Goal: Information Seeking & Learning: Learn about a topic

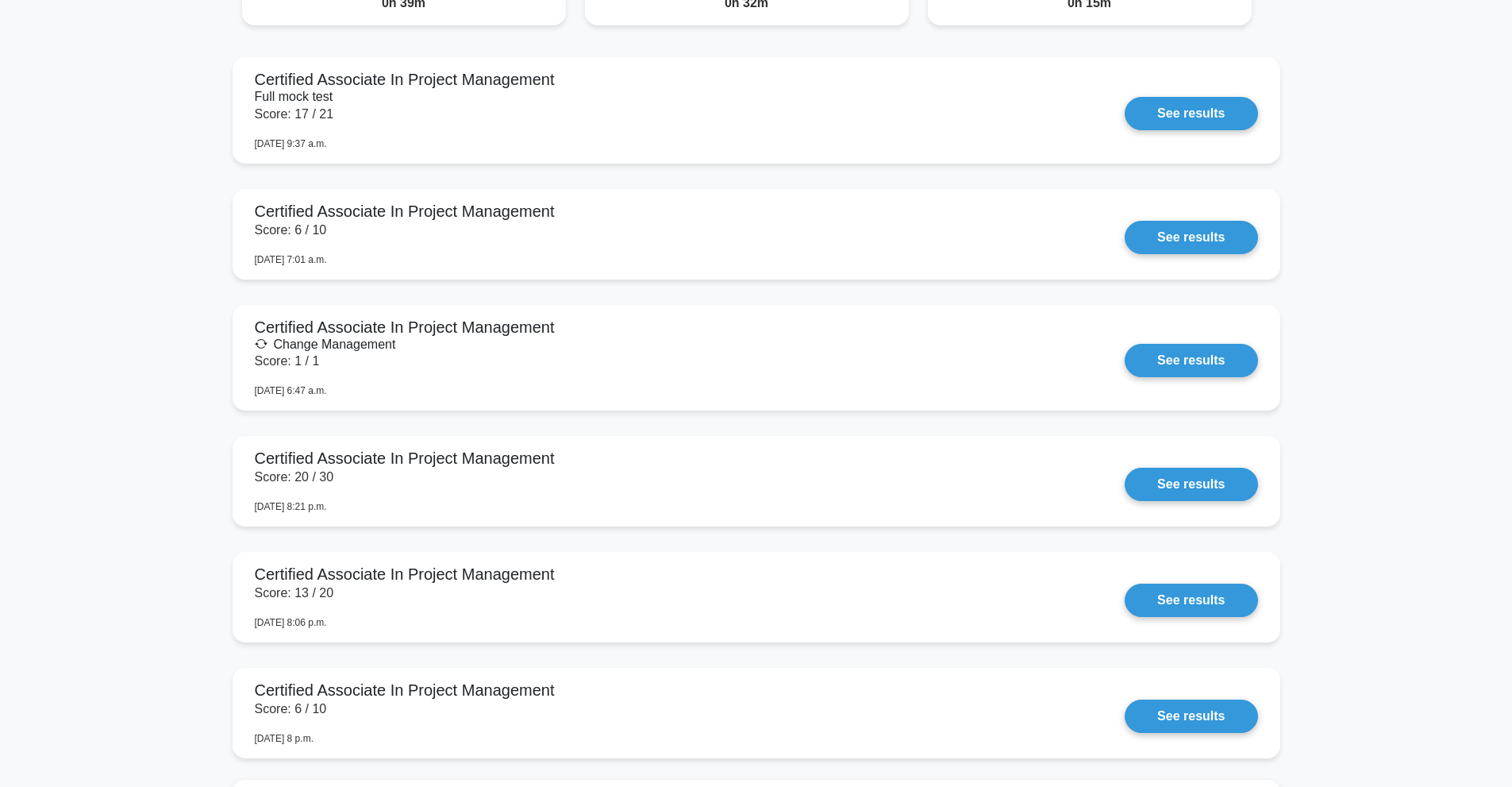
scroll to position [794, 0]
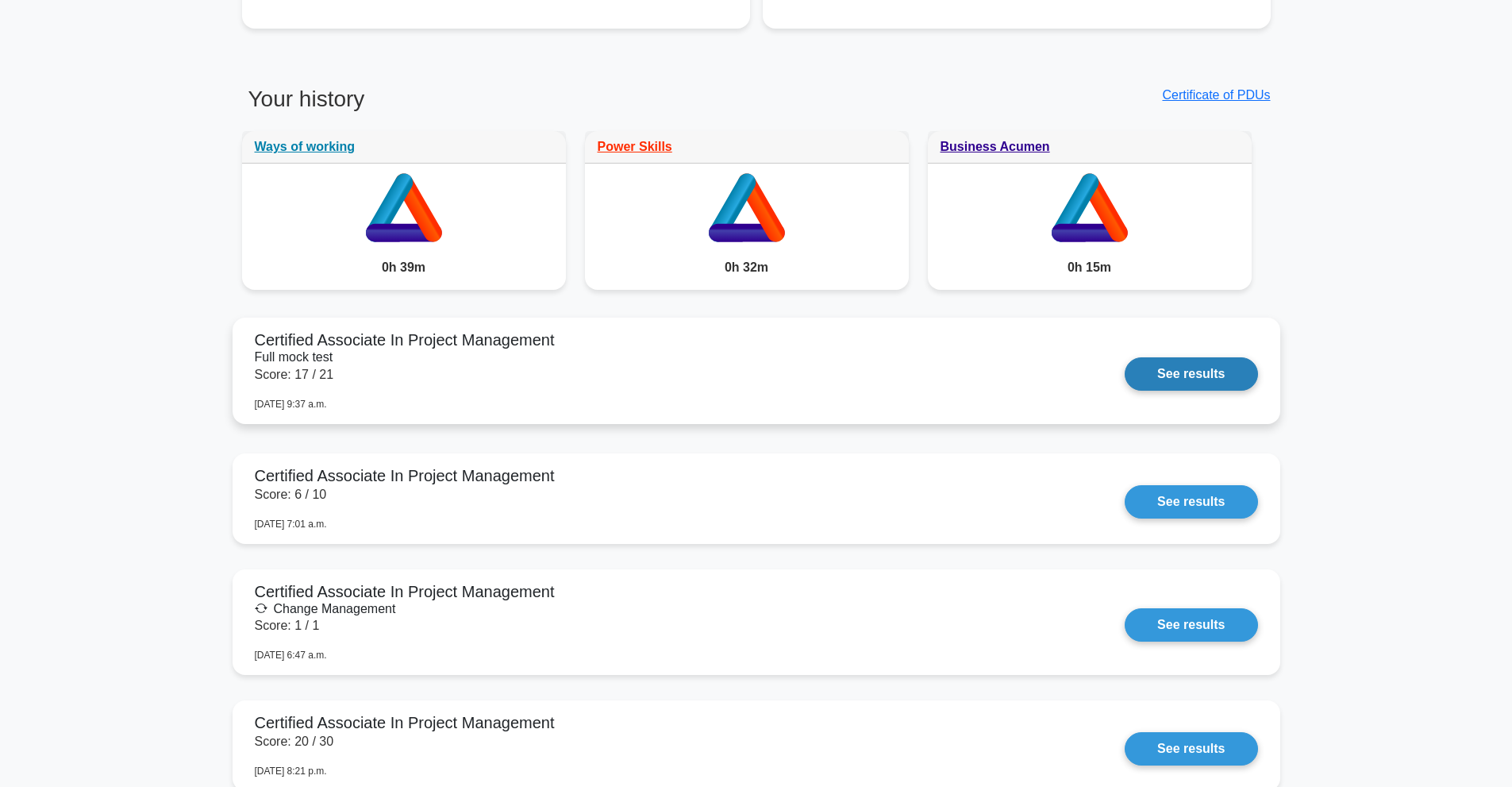
click at [1190, 373] on link "See results" at bounding box center [1190, 374] width 133 height 33
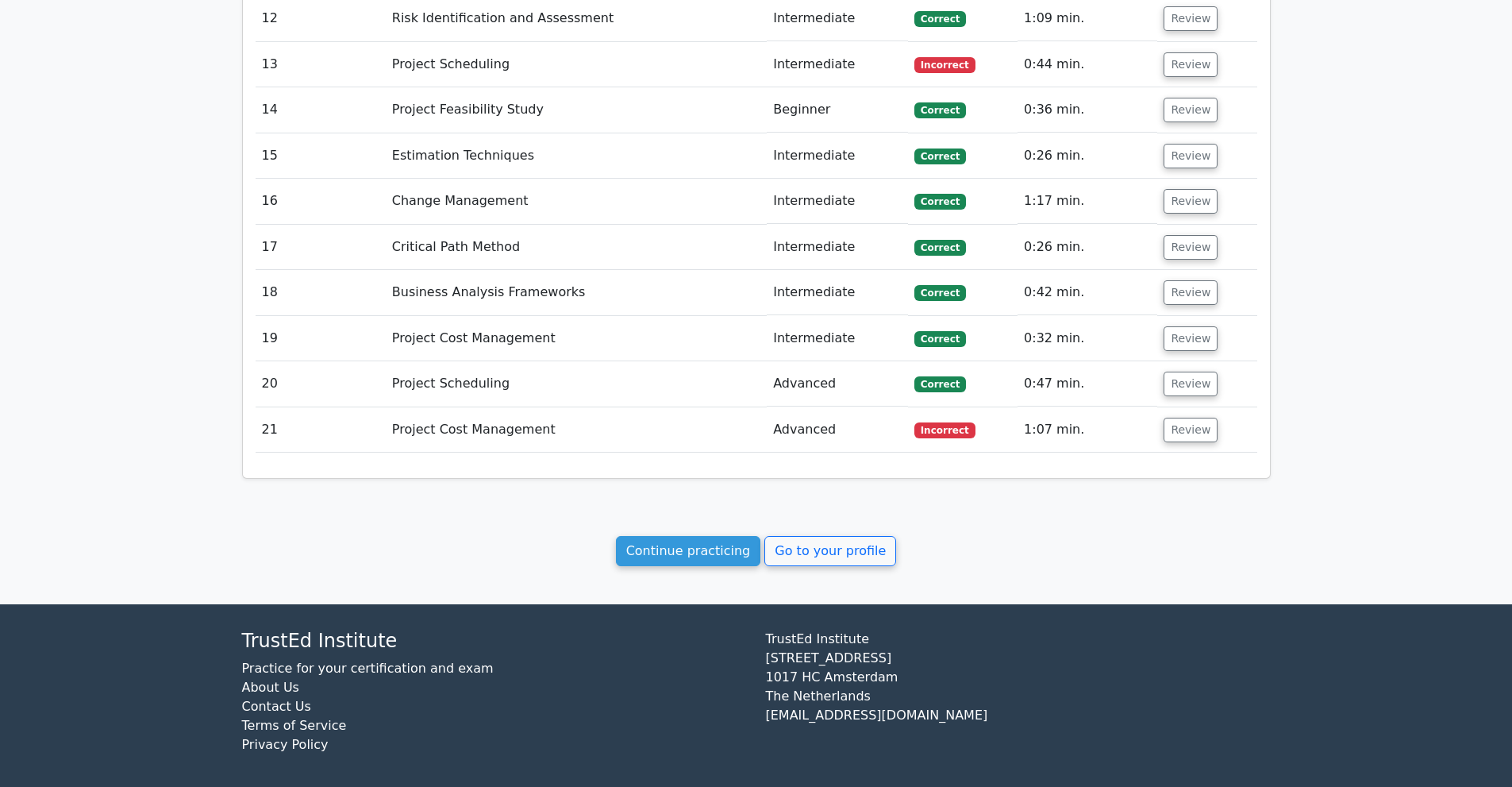
scroll to position [2419, 0]
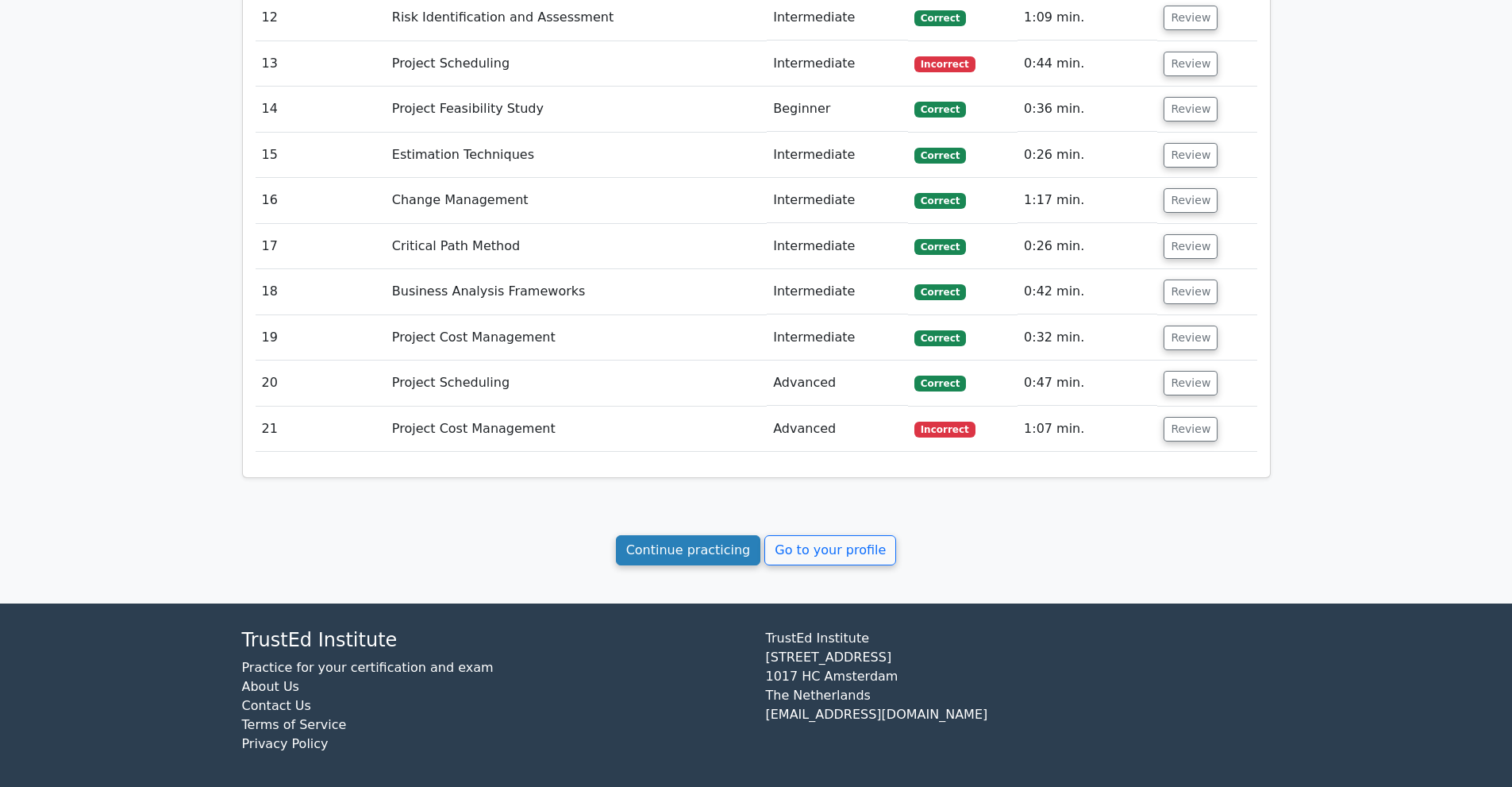
click at [708, 556] on link "Continue practicing" at bounding box center [688, 550] width 145 height 30
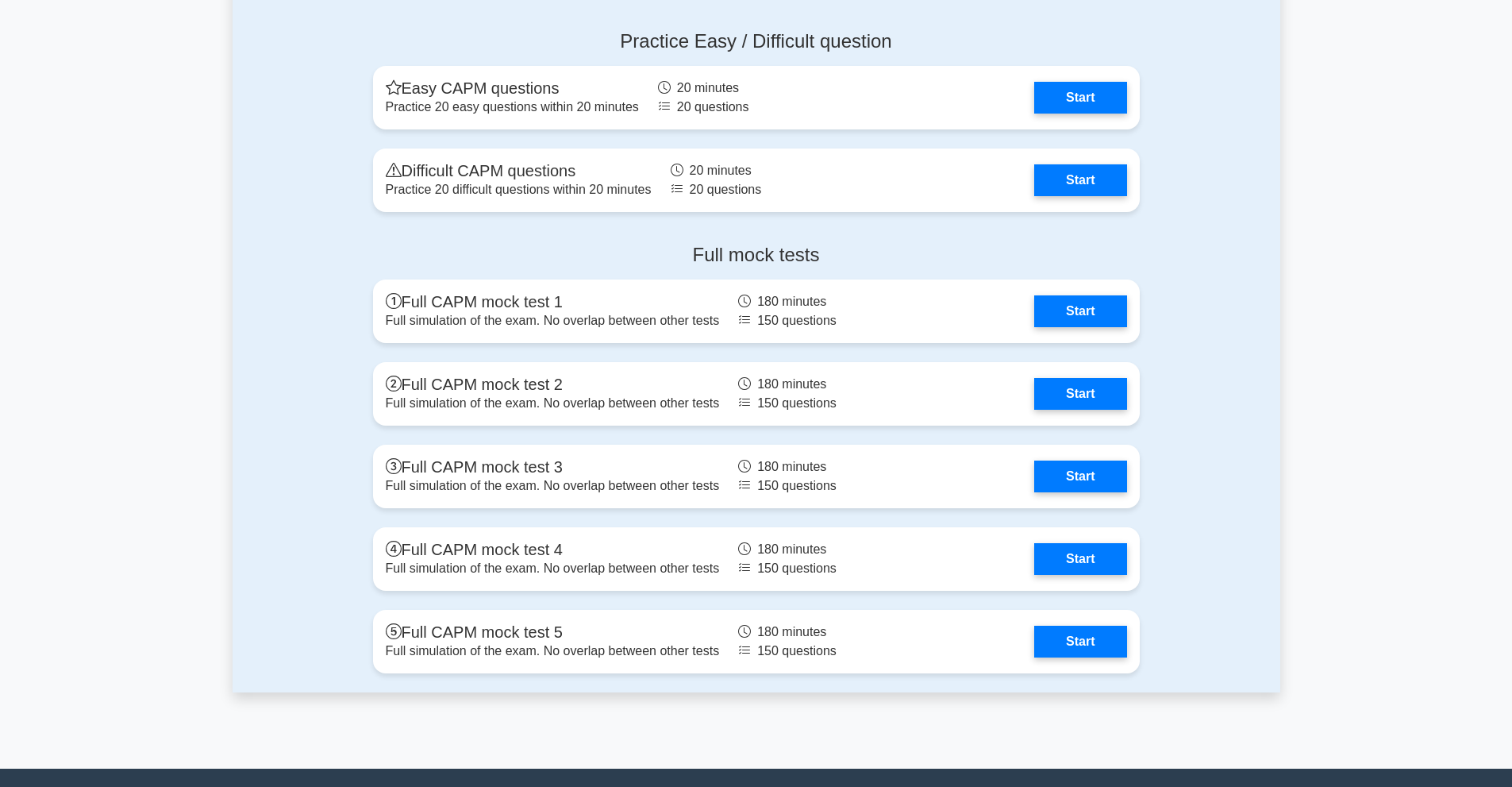
scroll to position [4498, 0]
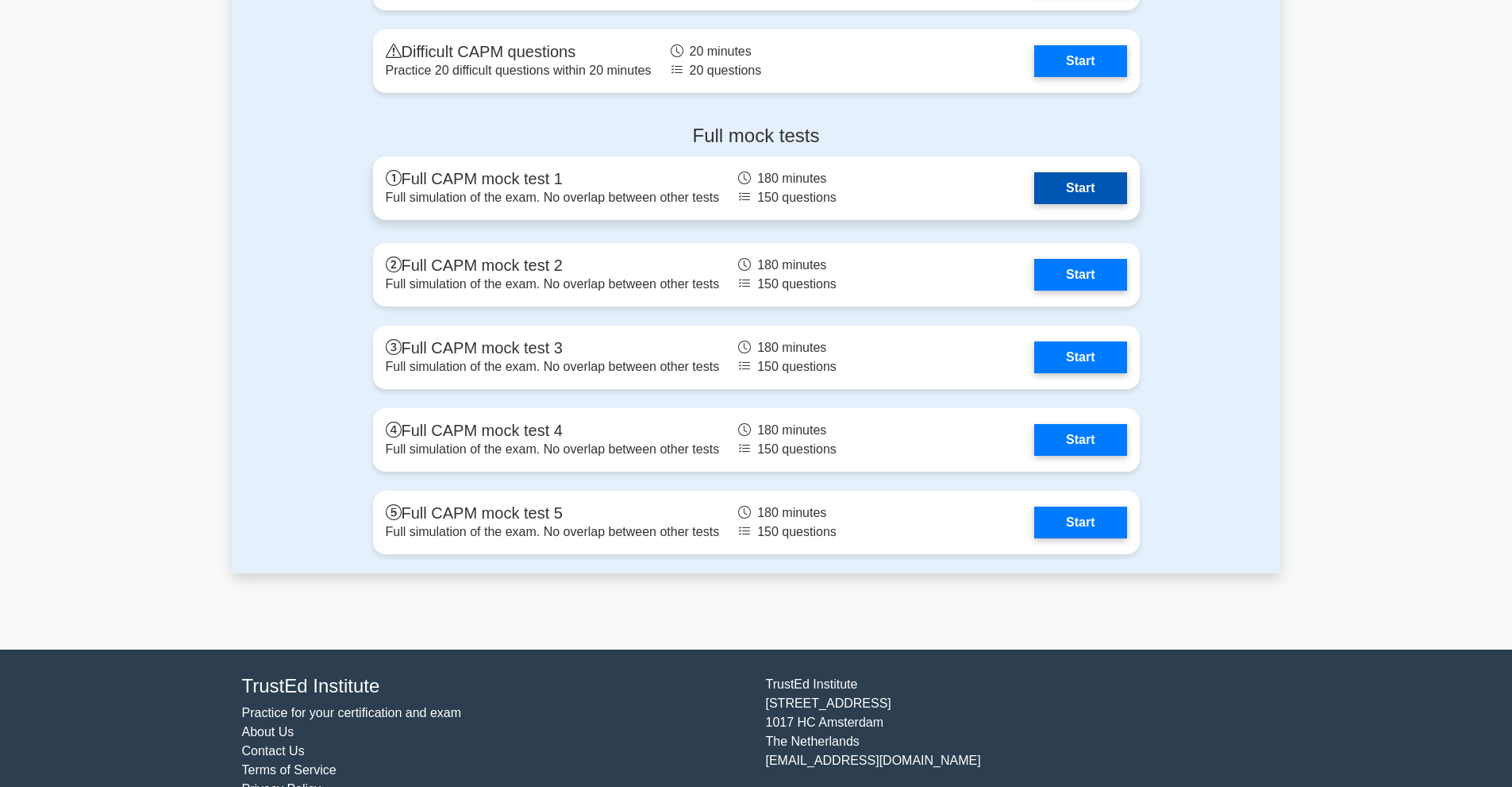
click at [1065, 185] on link "Start" at bounding box center [1080, 188] width 92 height 32
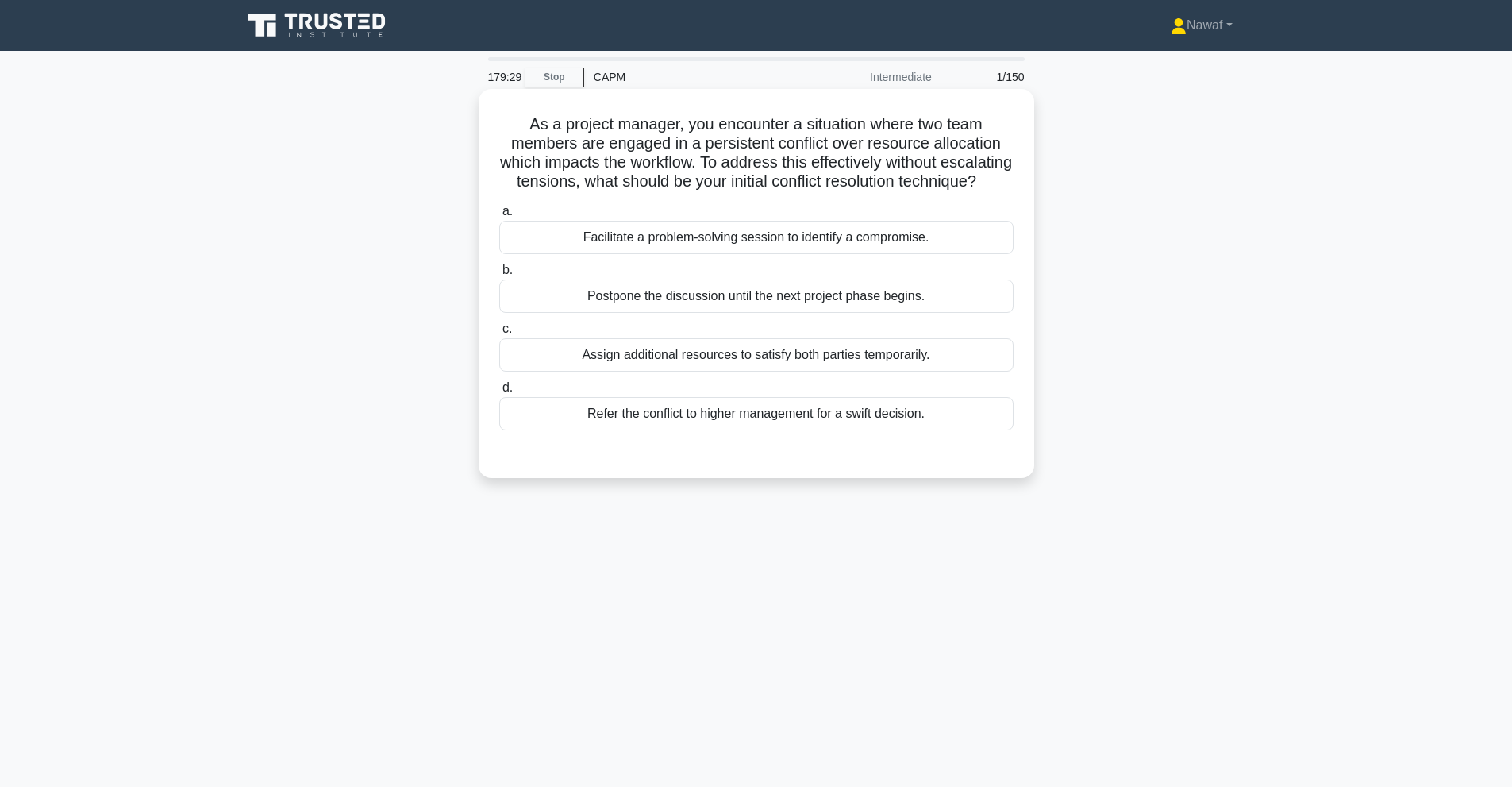
click at [887, 254] on div "Facilitate a problem-solving session to identify a compromise." at bounding box center [757, 237] width 515 height 33
click at [500, 216] on input "a. Facilitate a problem-solving session to identify a compromise." at bounding box center [500, 211] width 0 height 10
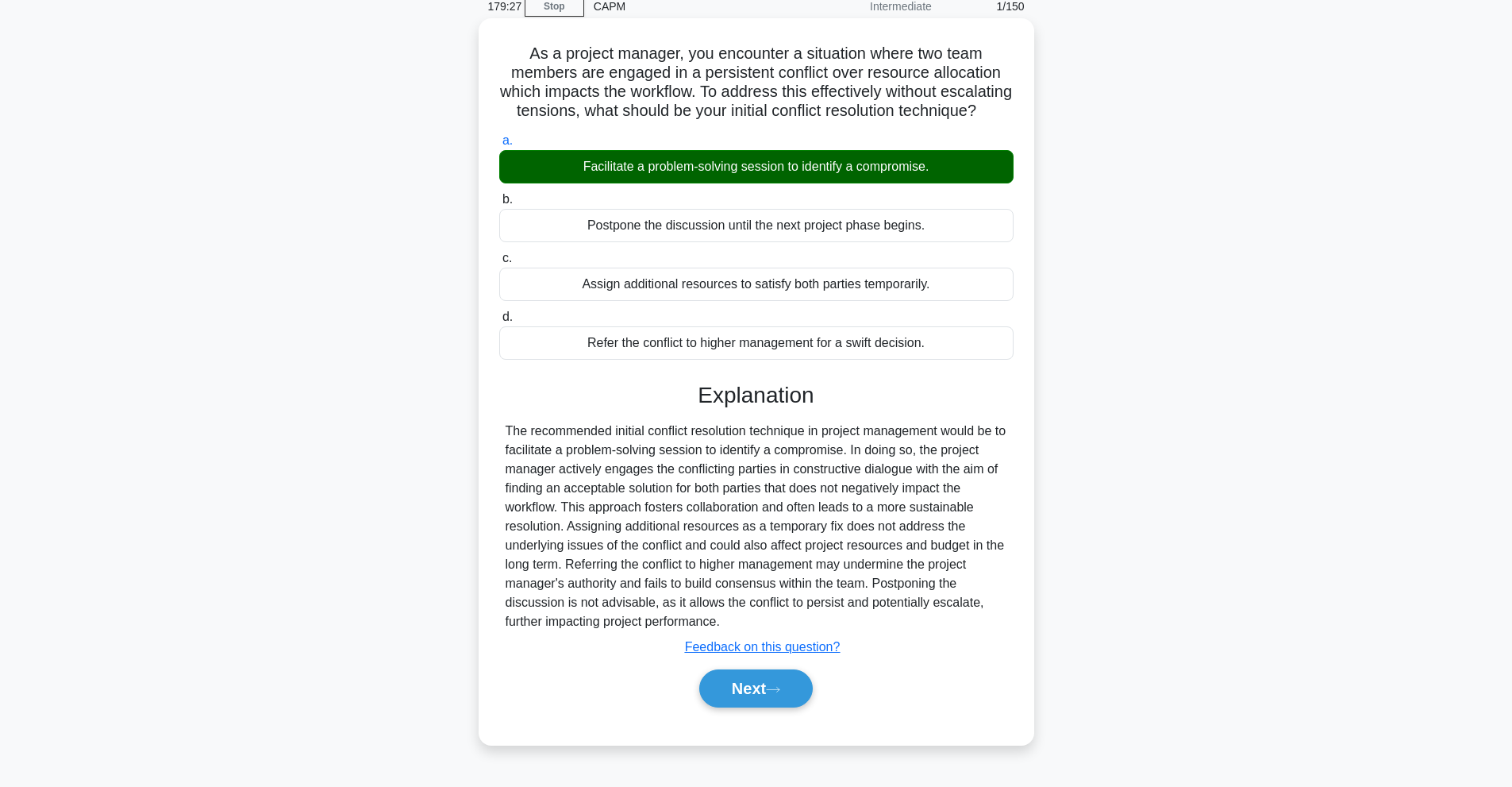
scroll to position [79, 0]
click at [788, 726] on div "a. Facilitate a problem-solving session to identify a compromise. b. Postpone t…" at bounding box center [756, 427] width 517 height 598
click at [784, 708] on button "Next" at bounding box center [756, 688] width 114 height 38
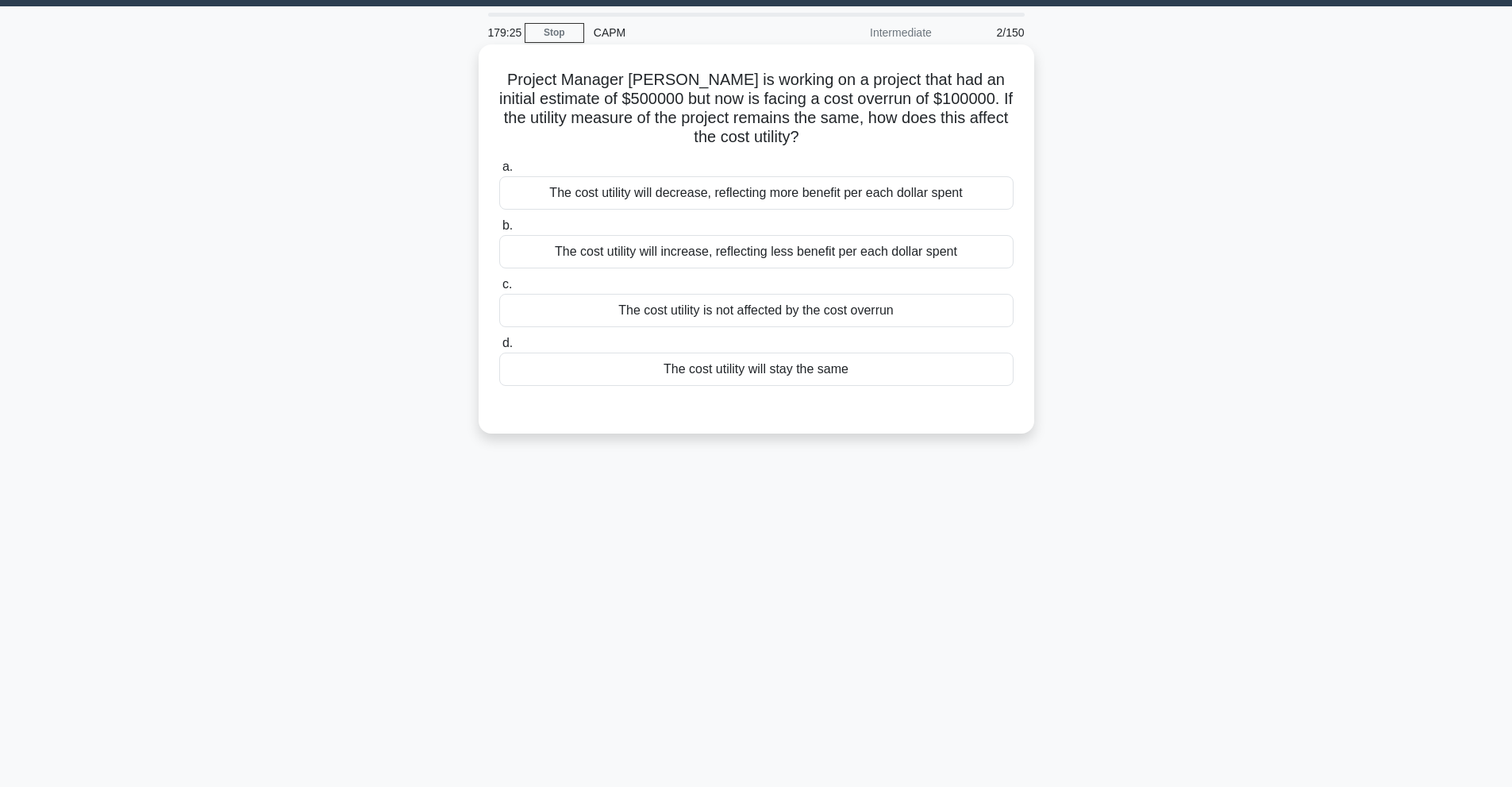
scroll to position [0, 0]
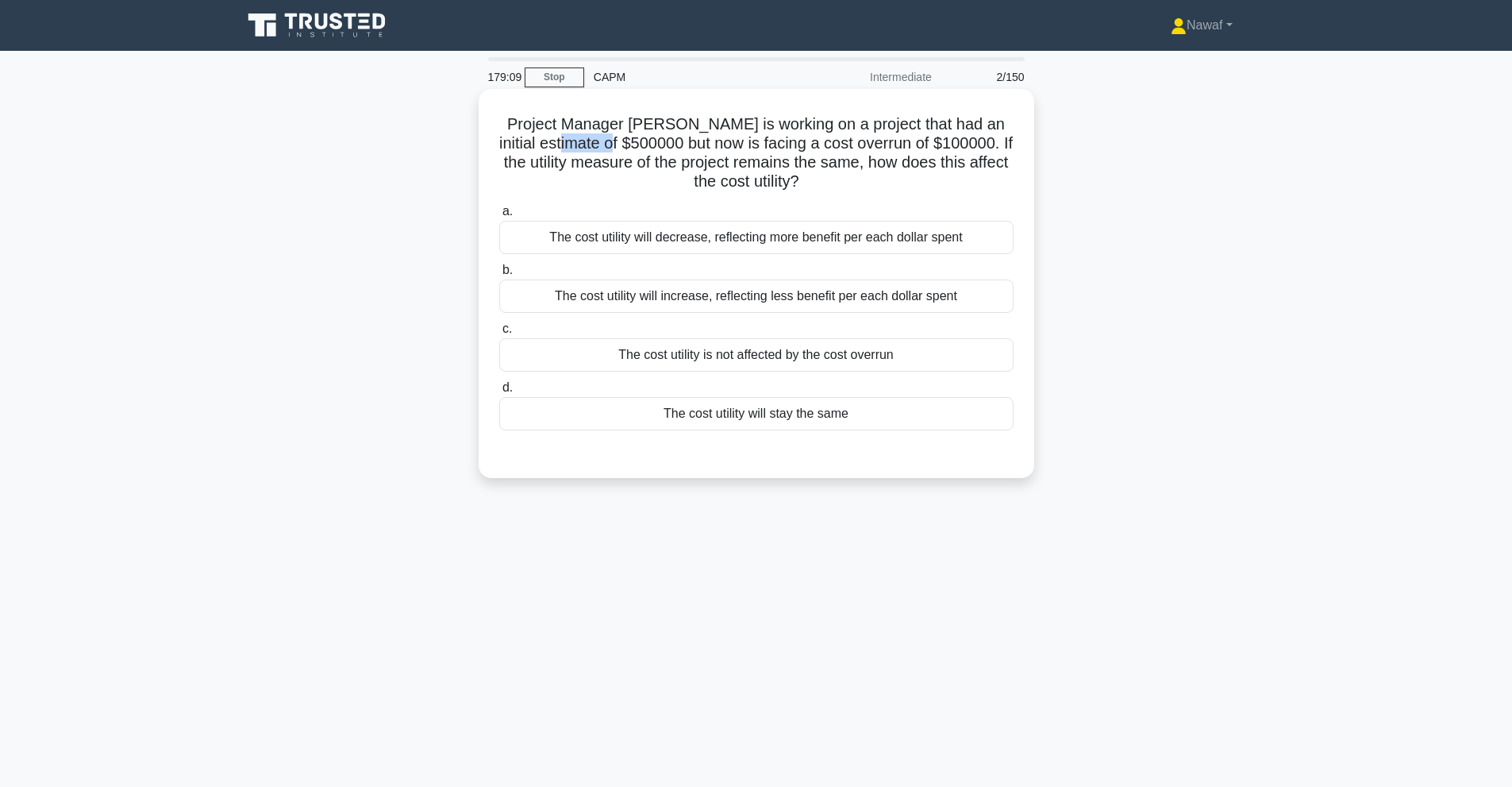
drag, startPoint x: 594, startPoint y: 144, endPoint x: 652, endPoint y: 140, distance: 58.1
click at [652, 140] on h5 "Project Manager Ann is working on a project that had an initial estimate of $50…" at bounding box center [756, 153] width 517 height 78
click at [644, 144] on h5 "Project Manager Ann is working on a project that had an initial estimate of $50…" at bounding box center [756, 153] width 517 height 78
click at [680, 238] on div "The cost utility will decrease, reflecting more benefit per each dollar spent" at bounding box center [757, 237] width 515 height 33
click at [500, 216] on input "a. The cost utility will decrease, reflecting more benefit per each dollar spent" at bounding box center [500, 211] width 0 height 10
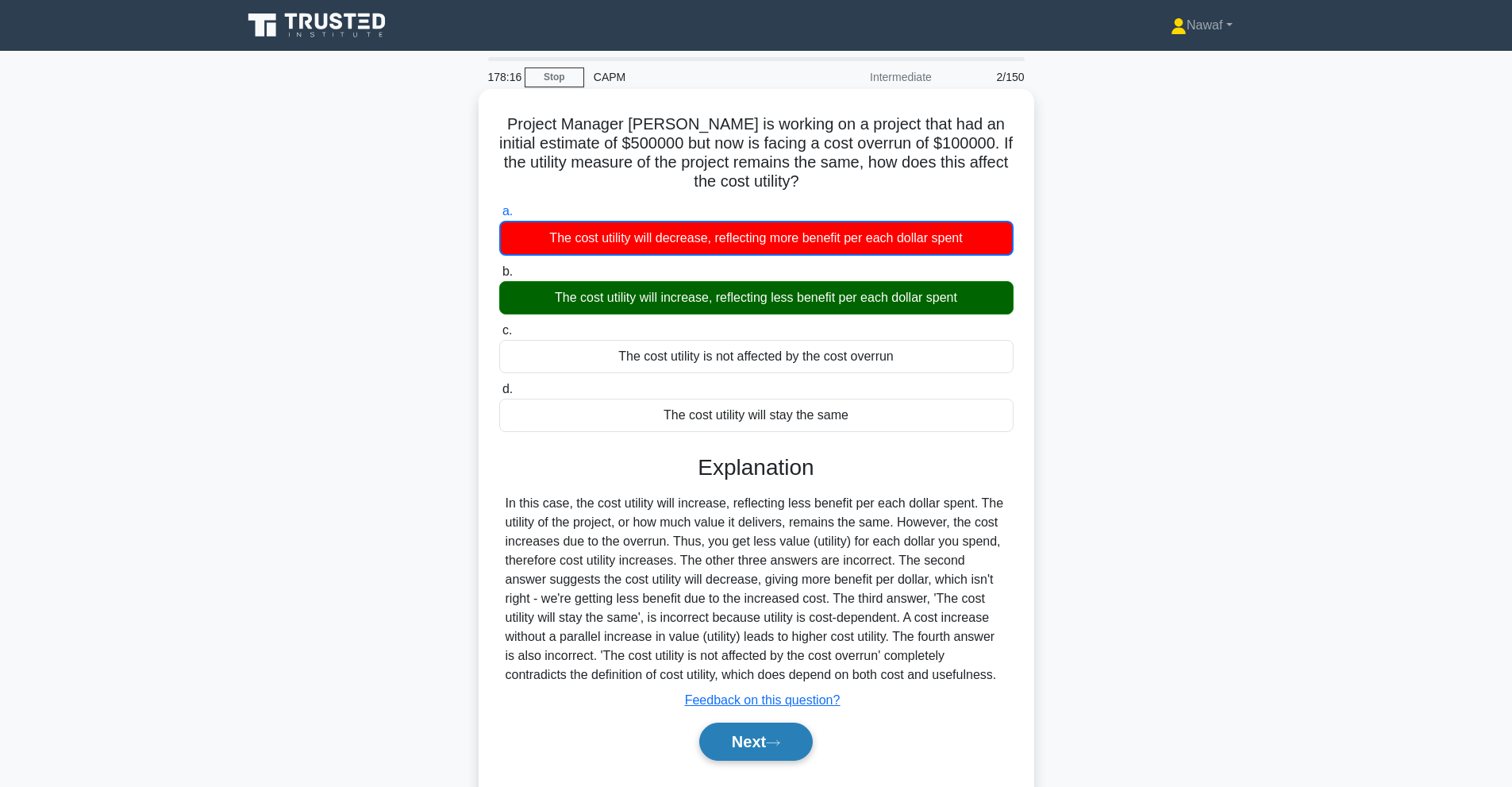
click at [771, 739] on button "Next" at bounding box center [756, 742] width 114 height 38
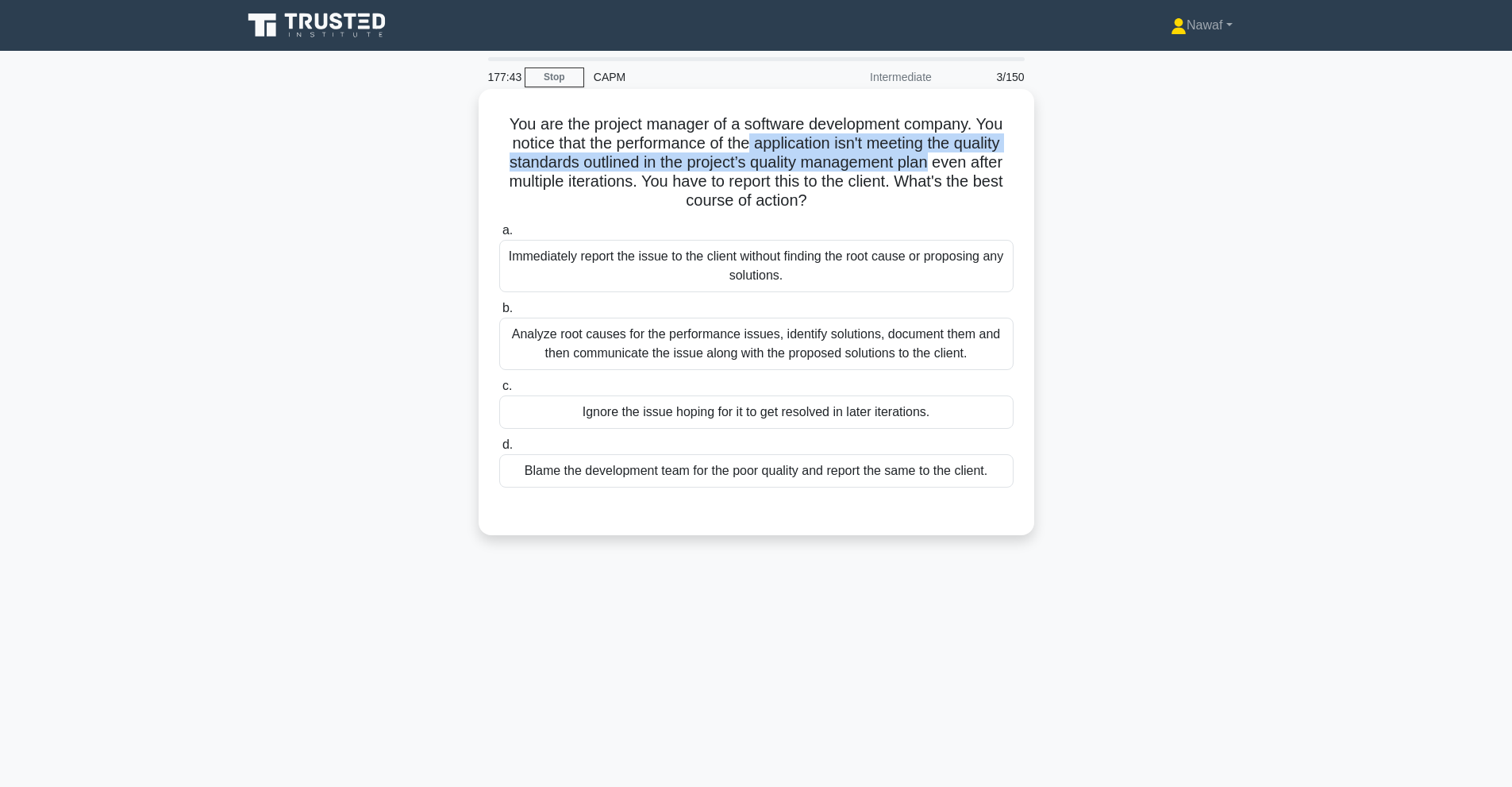
drag, startPoint x: 748, startPoint y: 145, endPoint x: 936, endPoint y: 167, distance: 189.3
click at [936, 167] on h5 "You are the project manager of a software development company. You notice that …" at bounding box center [756, 163] width 517 height 97
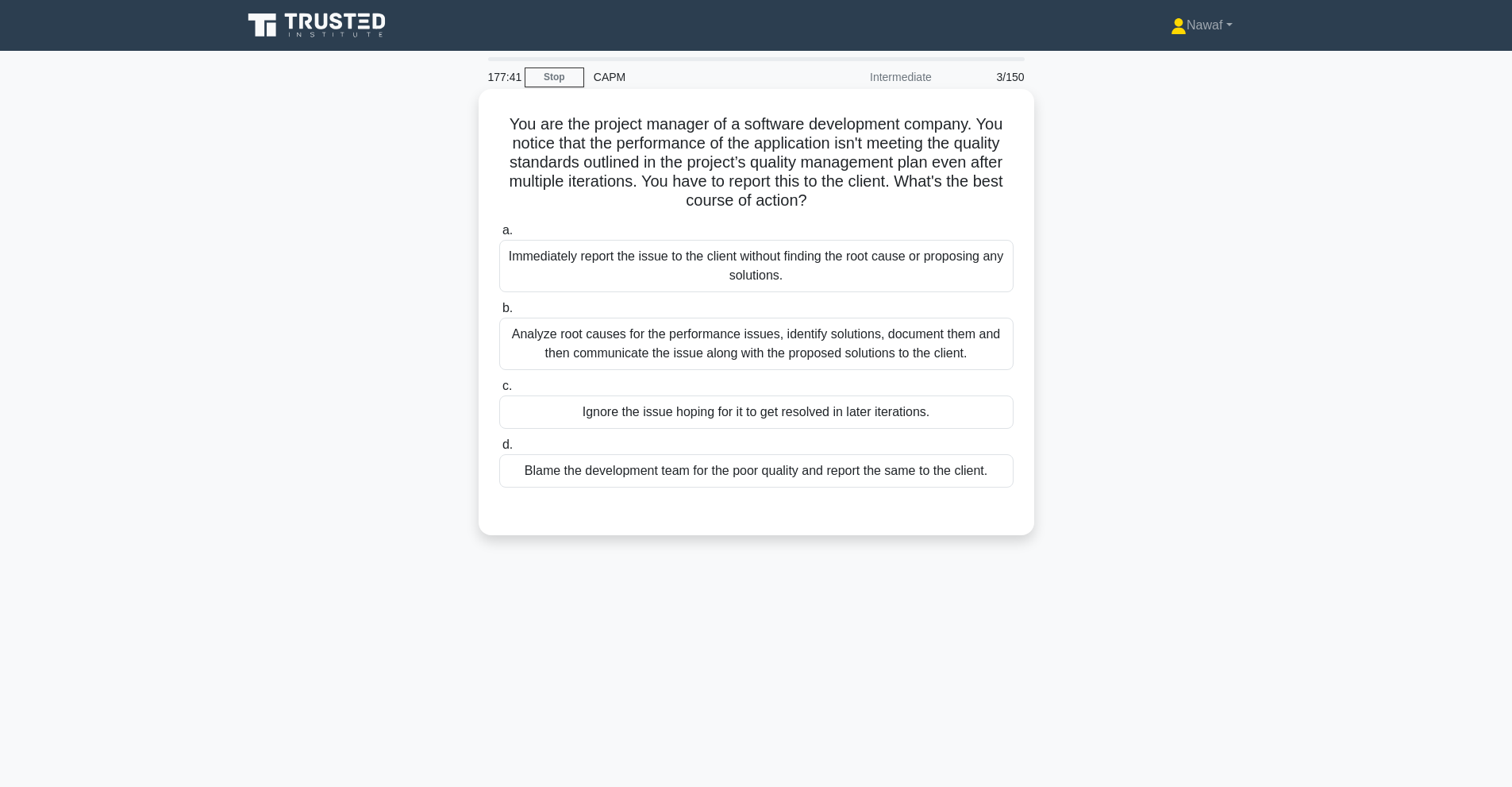
click at [857, 202] on h5 "You are the project manager of a software development company. You notice that …" at bounding box center [756, 163] width 517 height 97
click at [869, 342] on div "Analyze root causes for the performance issues, identify solutions, document th…" at bounding box center [757, 343] width 515 height 53
click at [500, 313] on input "b. Analyze root causes for the performance issues, identify solutions, document…" at bounding box center [500, 308] width 0 height 10
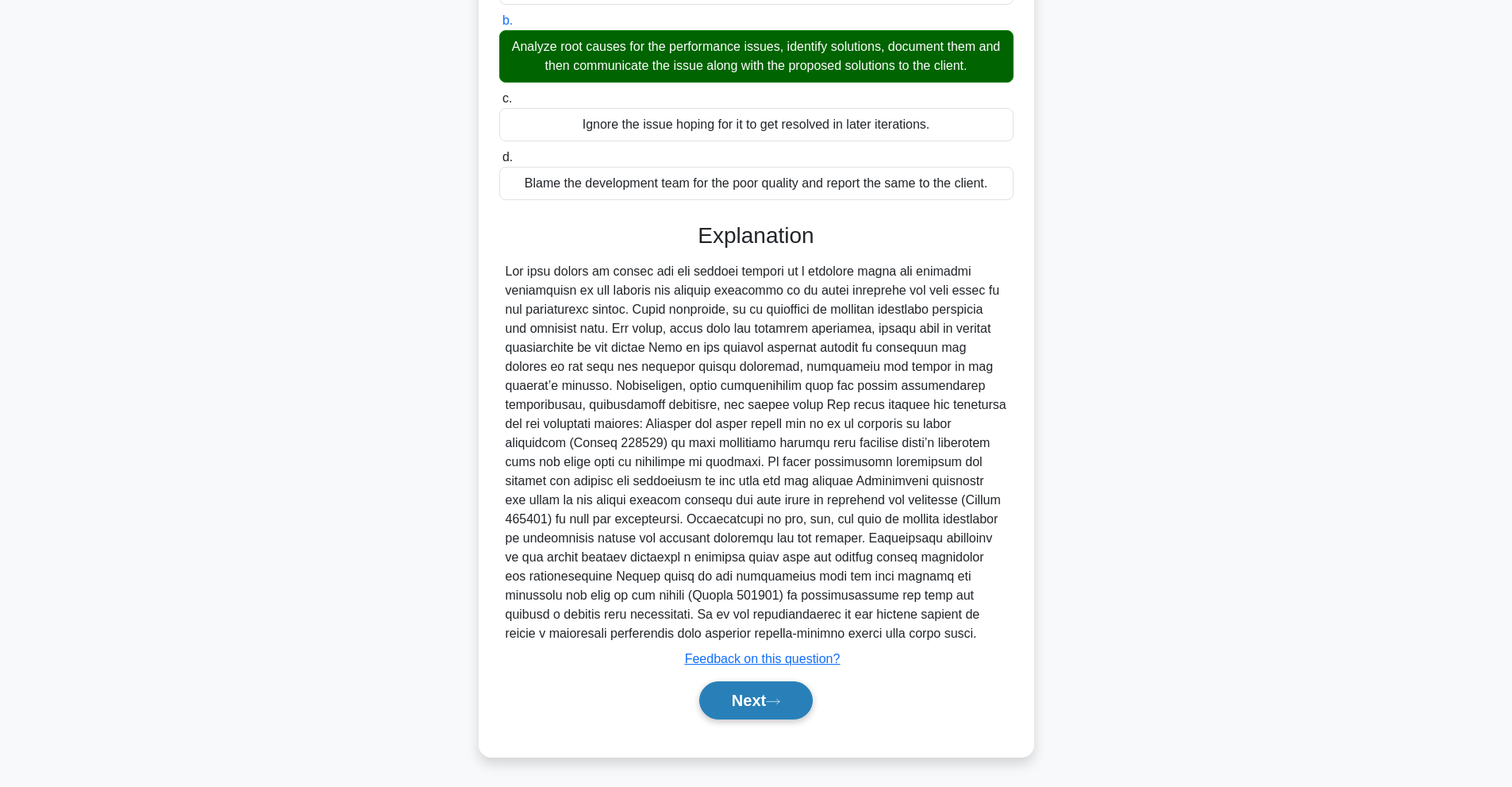
click at [717, 705] on button "Next" at bounding box center [756, 700] width 114 height 38
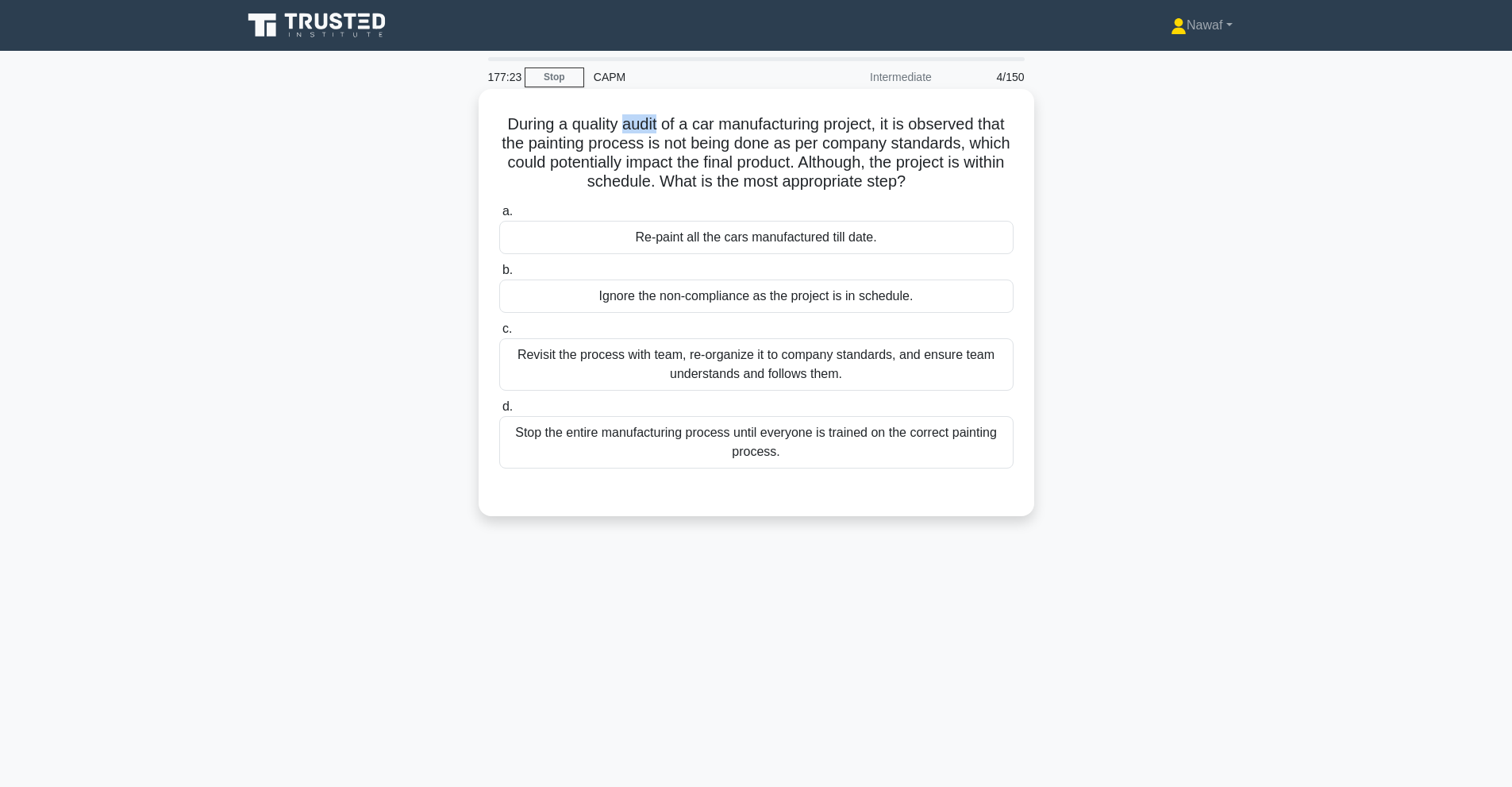
drag, startPoint x: 647, startPoint y: 120, endPoint x: 672, endPoint y: 118, distance: 25.1
click at [672, 118] on h5 "During a quality audit of a car manufacturing project, it is observed that the …" at bounding box center [756, 153] width 517 height 78
click at [694, 129] on h5 "During a quality audit of a car manufacturing project, it is observed that the …" at bounding box center [756, 153] width 517 height 78
click at [721, 374] on div "Revisit the process with team, re-organize it to company standards, and ensure …" at bounding box center [757, 364] width 515 height 53
click at [500, 334] on input "c. Revisit the process with team, re-organize it to company standards, and ensu…" at bounding box center [500, 329] width 0 height 10
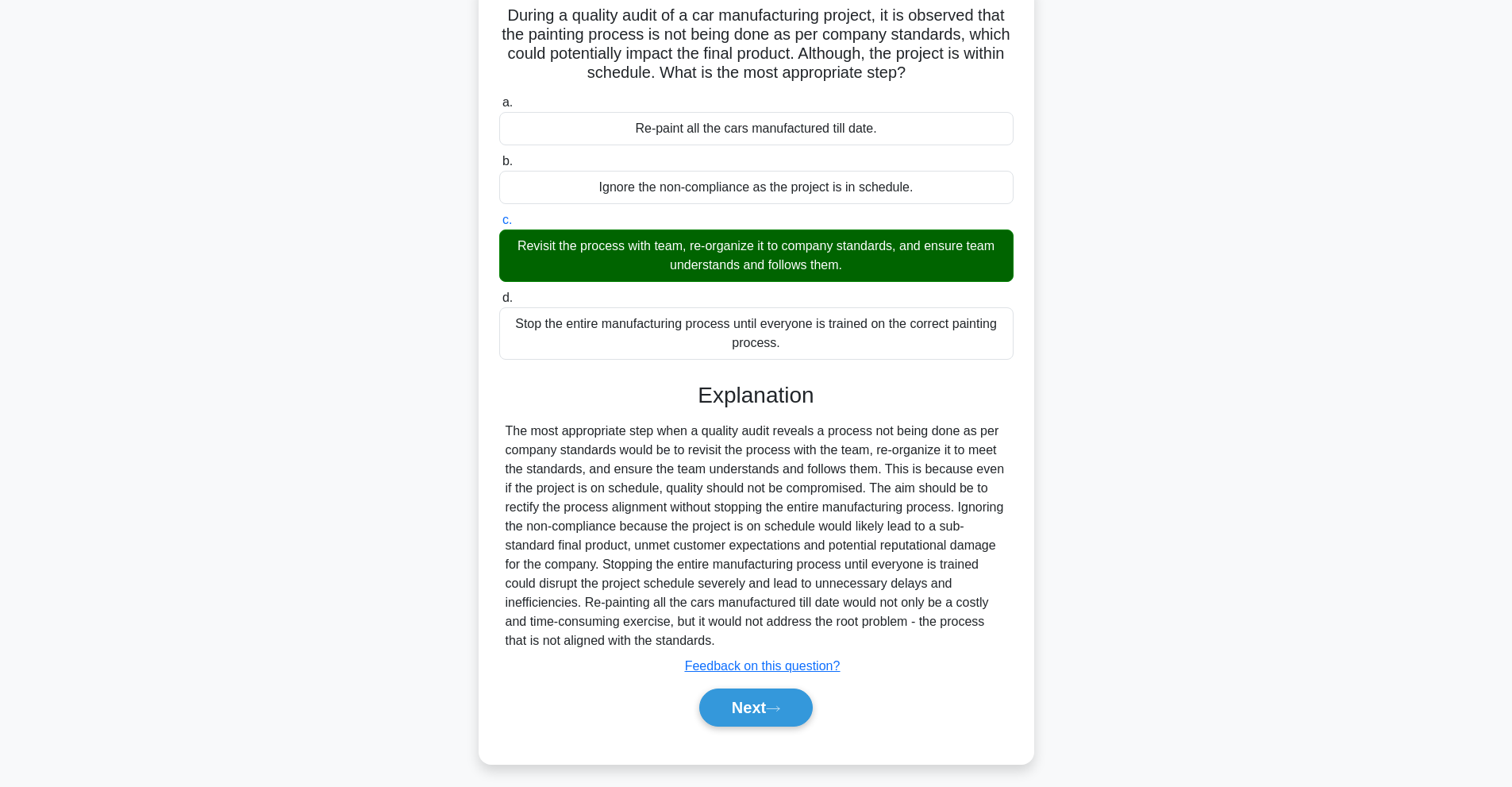
scroll to position [117, 0]
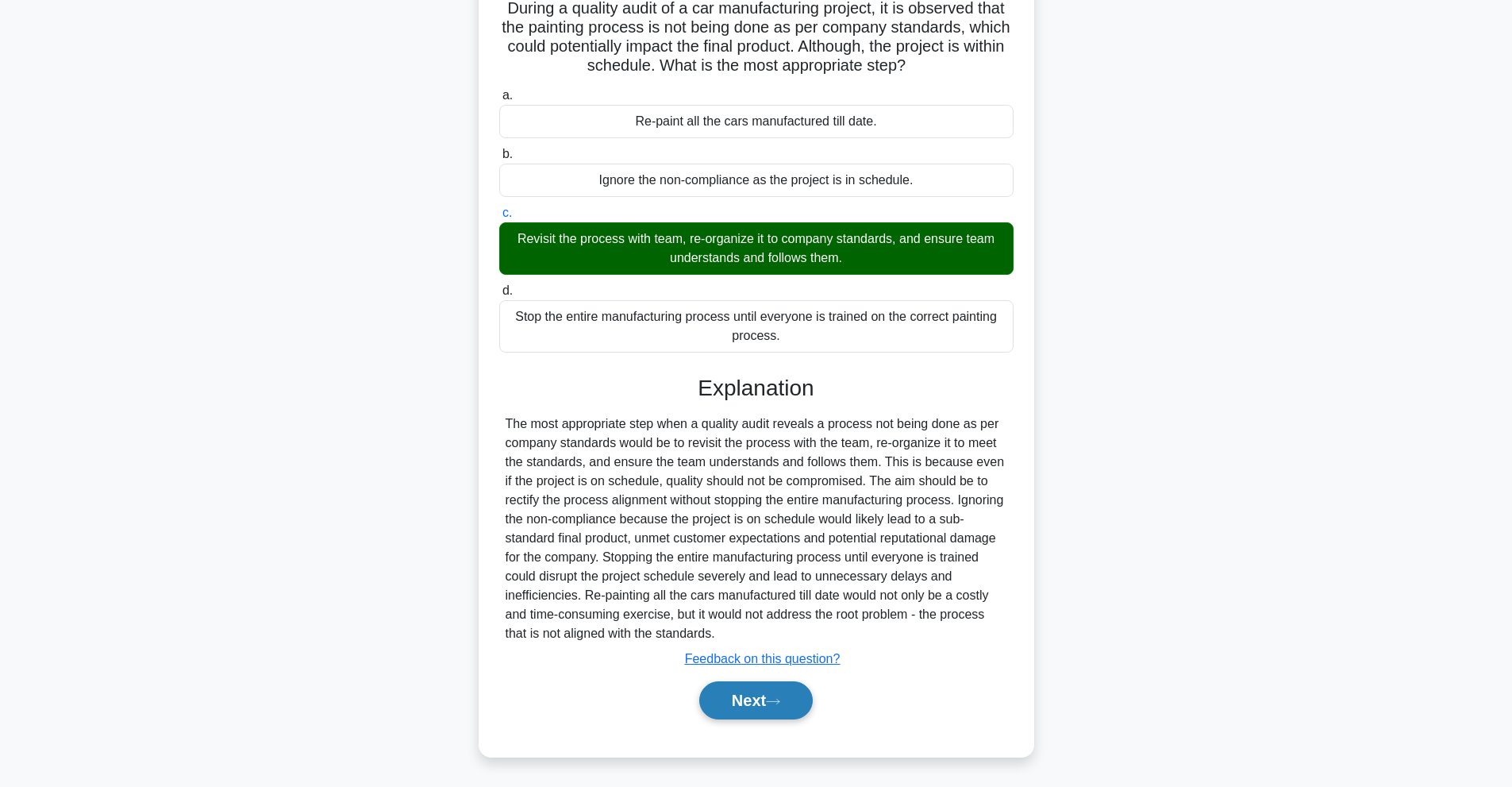
click at [789, 705] on button "Next" at bounding box center [756, 700] width 114 height 38
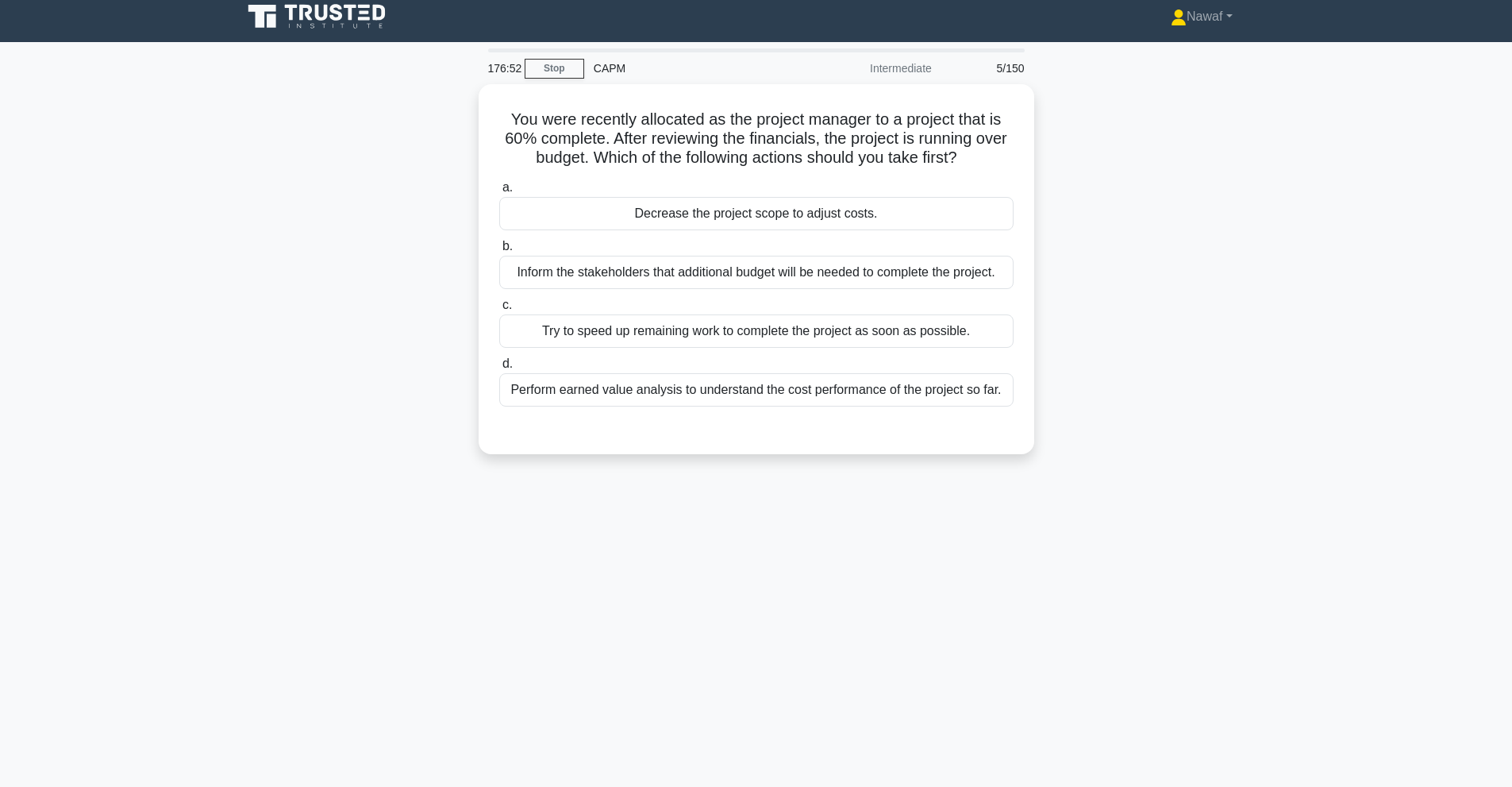
scroll to position [0, 0]
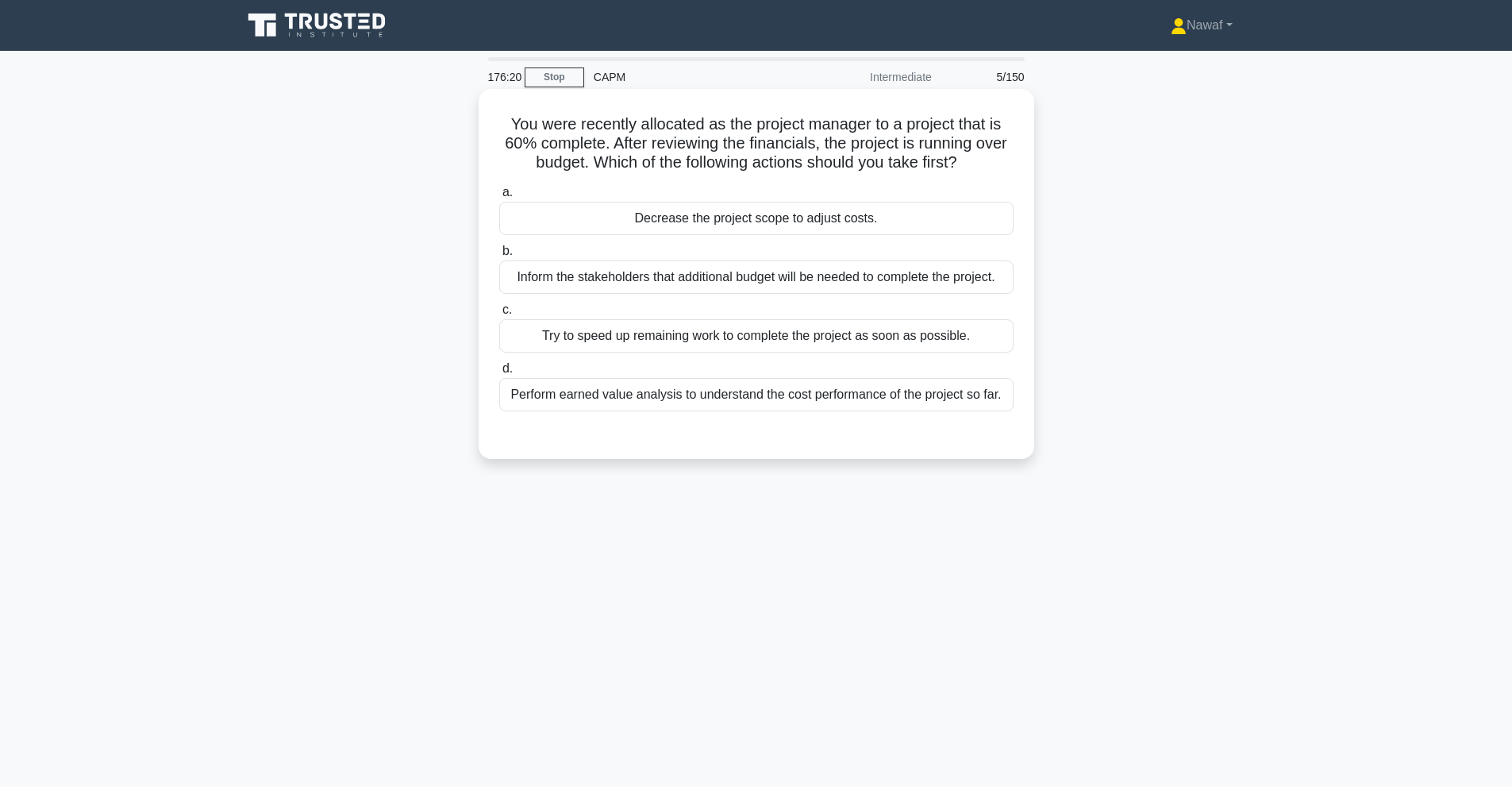
click at [901, 399] on div "Perform earned value analysis to understand the cost performance of the project…" at bounding box center [757, 394] width 515 height 33
click at [500, 374] on input "d. Perform earned value analysis to understand the cost performance of the proj…" at bounding box center [500, 368] width 0 height 10
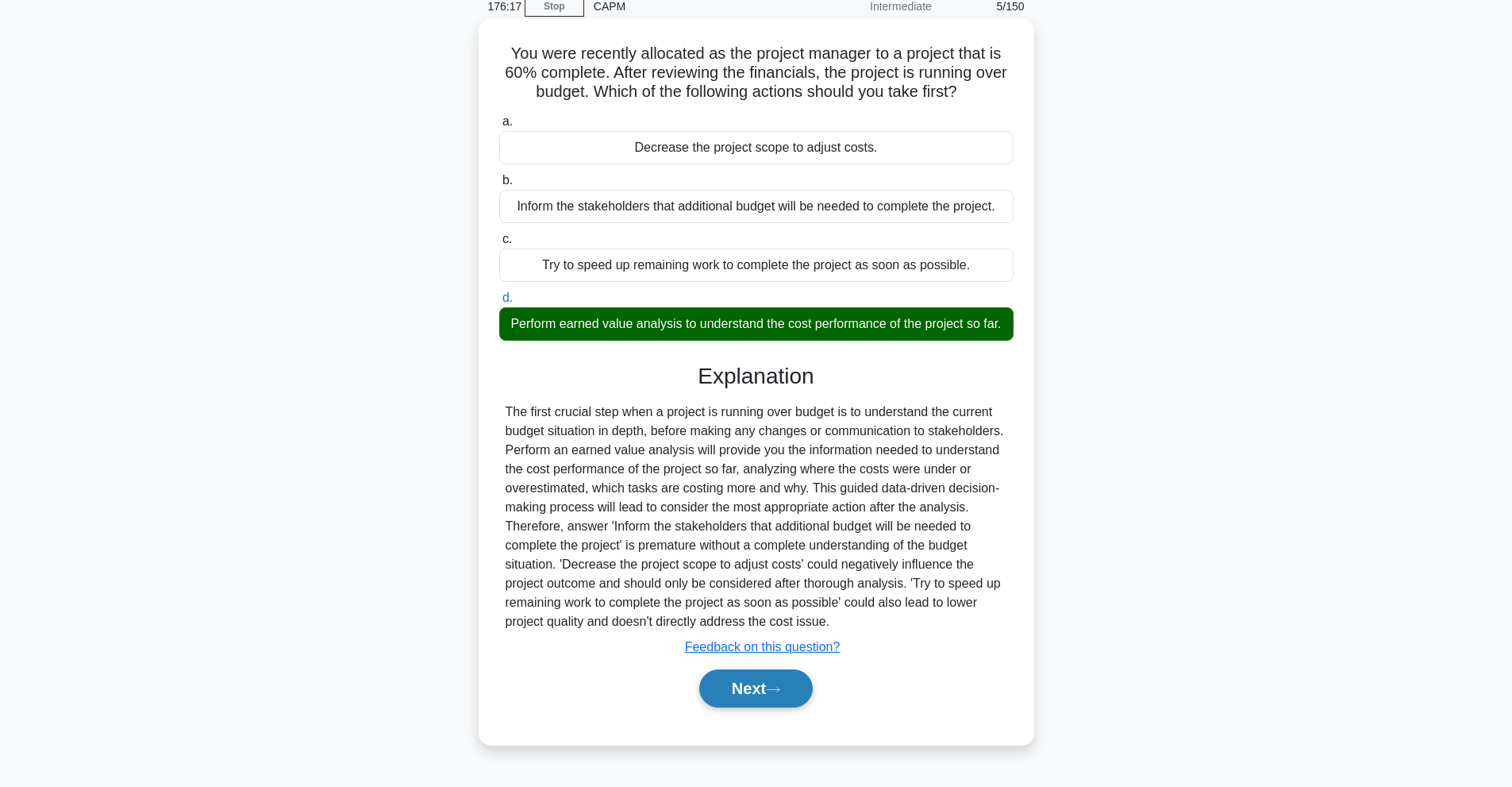
click at [797, 702] on button "Next" at bounding box center [756, 688] width 114 height 38
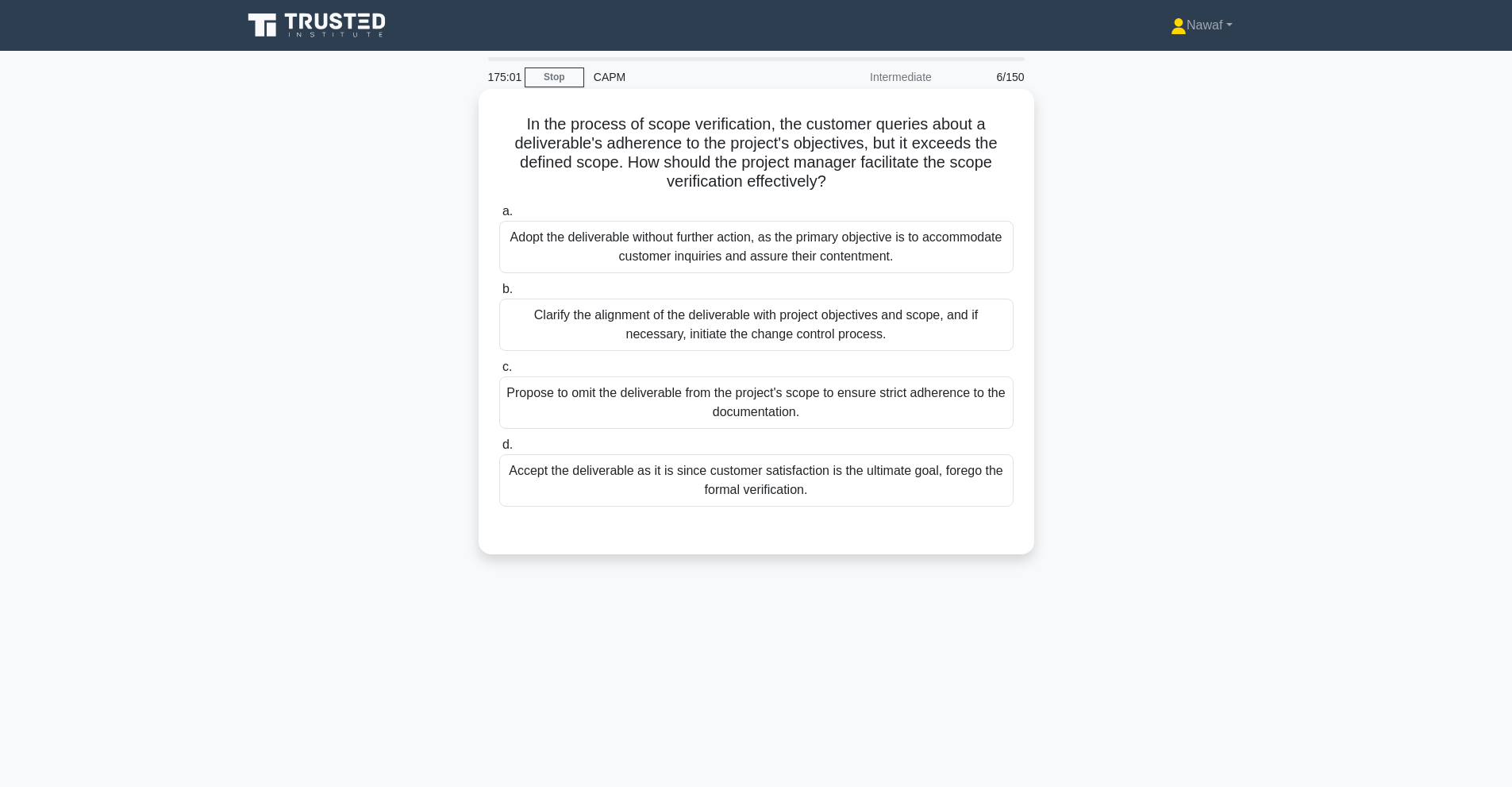
click at [940, 334] on div "Clarify the alignment of the deliverable with project objectives and scope, and…" at bounding box center [757, 324] width 515 height 53
click at [500, 294] on input "b. Clarify the alignment of the deliverable with project objectives and scope, …" at bounding box center [500, 289] width 0 height 10
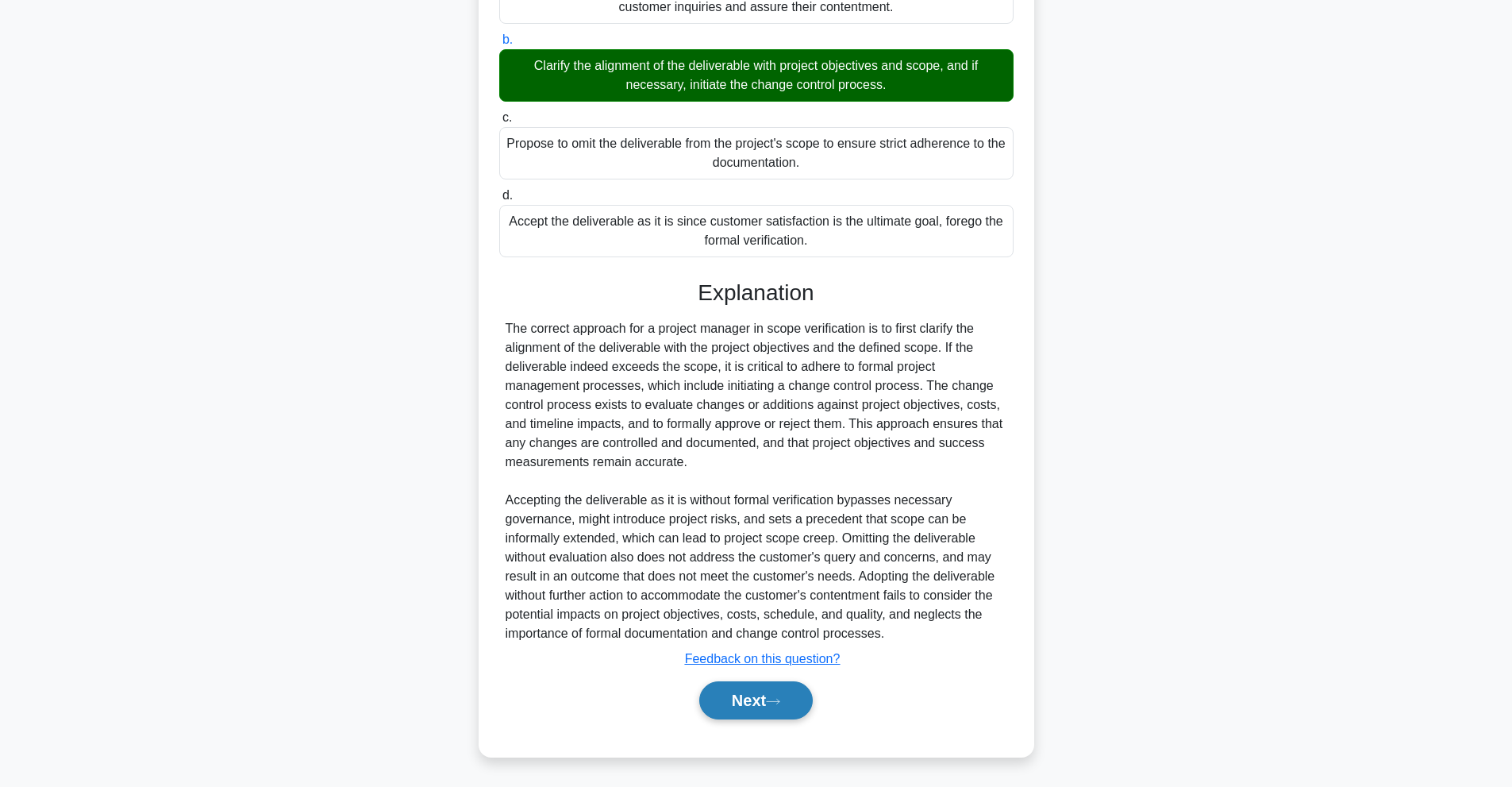
click at [812, 696] on button "Next" at bounding box center [756, 700] width 114 height 38
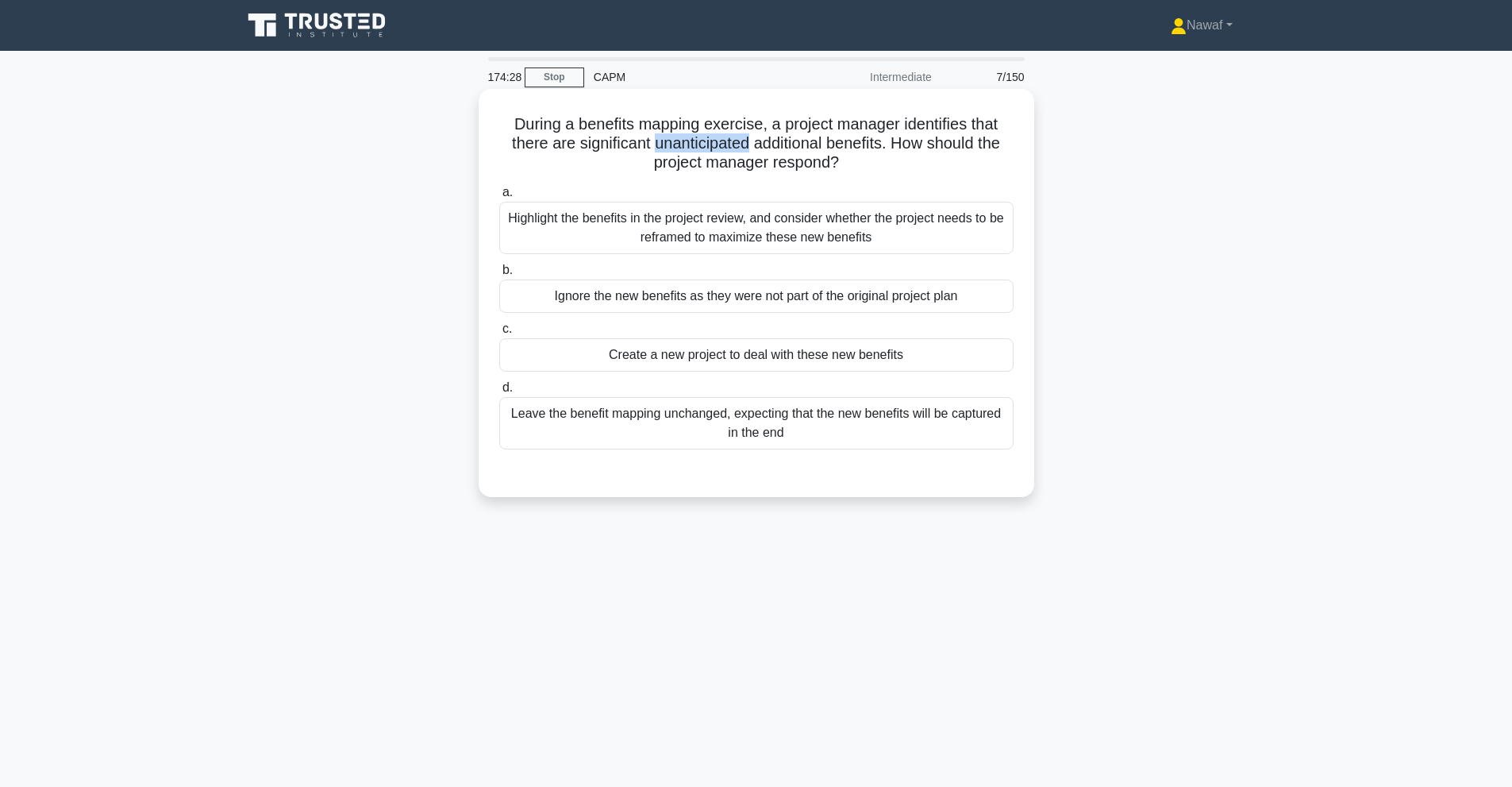
drag, startPoint x: 652, startPoint y: 146, endPoint x: 749, endPoint y: 151, distance: 97.1
click at [749, 151] on h5 "During a benefits mapping exercise, a project manager identifies that there are…" at bounding box center [756, 144] width 517 height 58
click at [624, 124] on h5 "During a benefits mapping exercise, a project manager identifies that there are…" at bounding box center [756, 144] width 517 height 58
click at [908, 254] on div "Highlight the benefits in the project review, and consider whether the project …" at bounding box center [757, 227] width 515 height 53
click at [500, 198] on input "a. Highlight the benefits in the project review, and consider whether the proje…" at bounding box center [500, 192] width 0 height 10
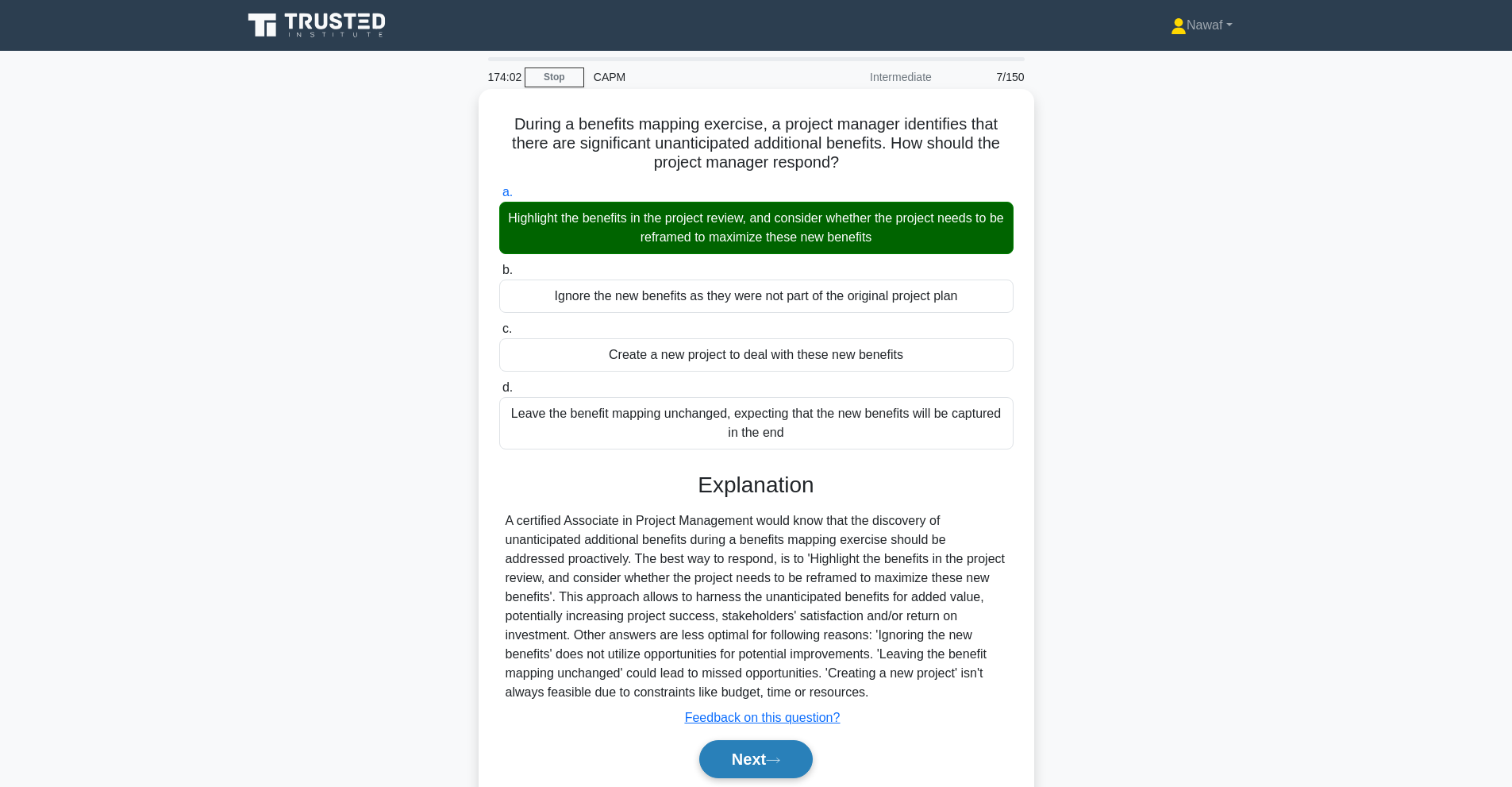
click at [772, 754] on button "Next" at bounding box center [756, 759] width 114 height 38
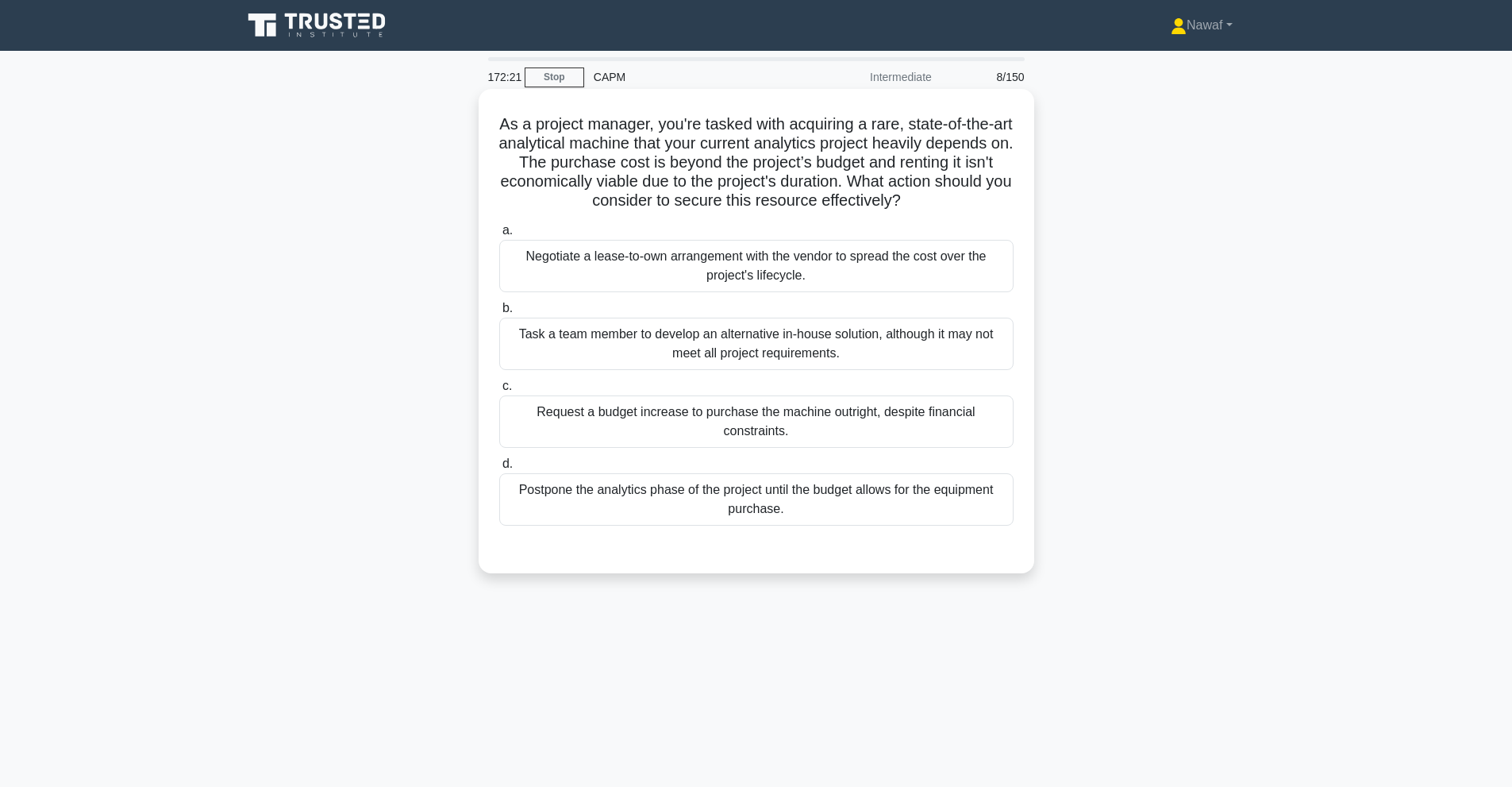
click at [903, 269] on div "Negotiate a lease-to-own arrangement with the vendor to spread the cost over th…" at bounding box center [757, 266] width 515 height 53
click at [500, 236] on input "a. Negotiate a lease-to-own arrangement with the vendor to spread the cost over…" at bounding box center [500, 231] width 0 height 10
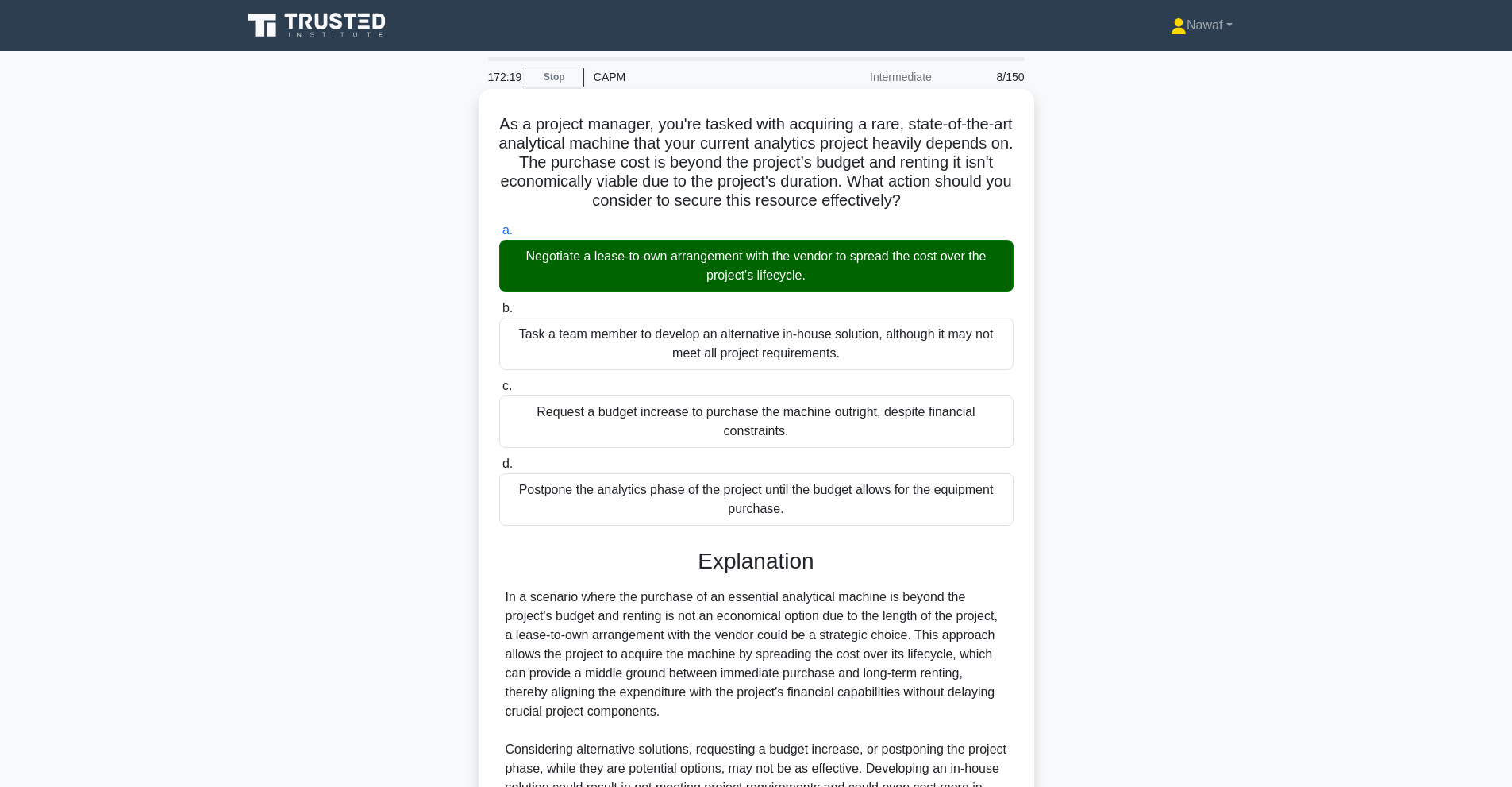
scroll to position [250, 0]
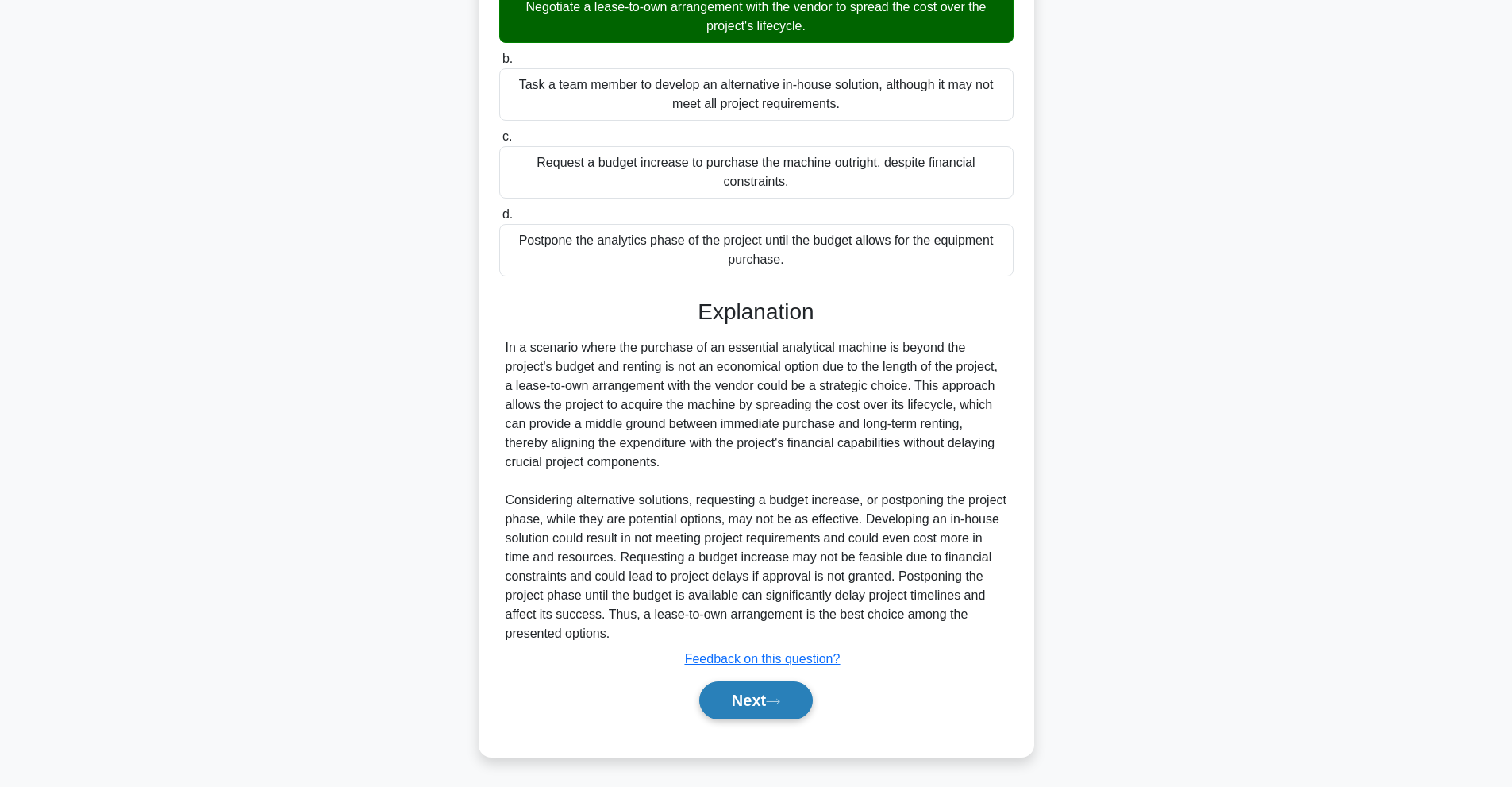
click at [774, 698] on icon at bounding box center [773, 701] width 14 height 8
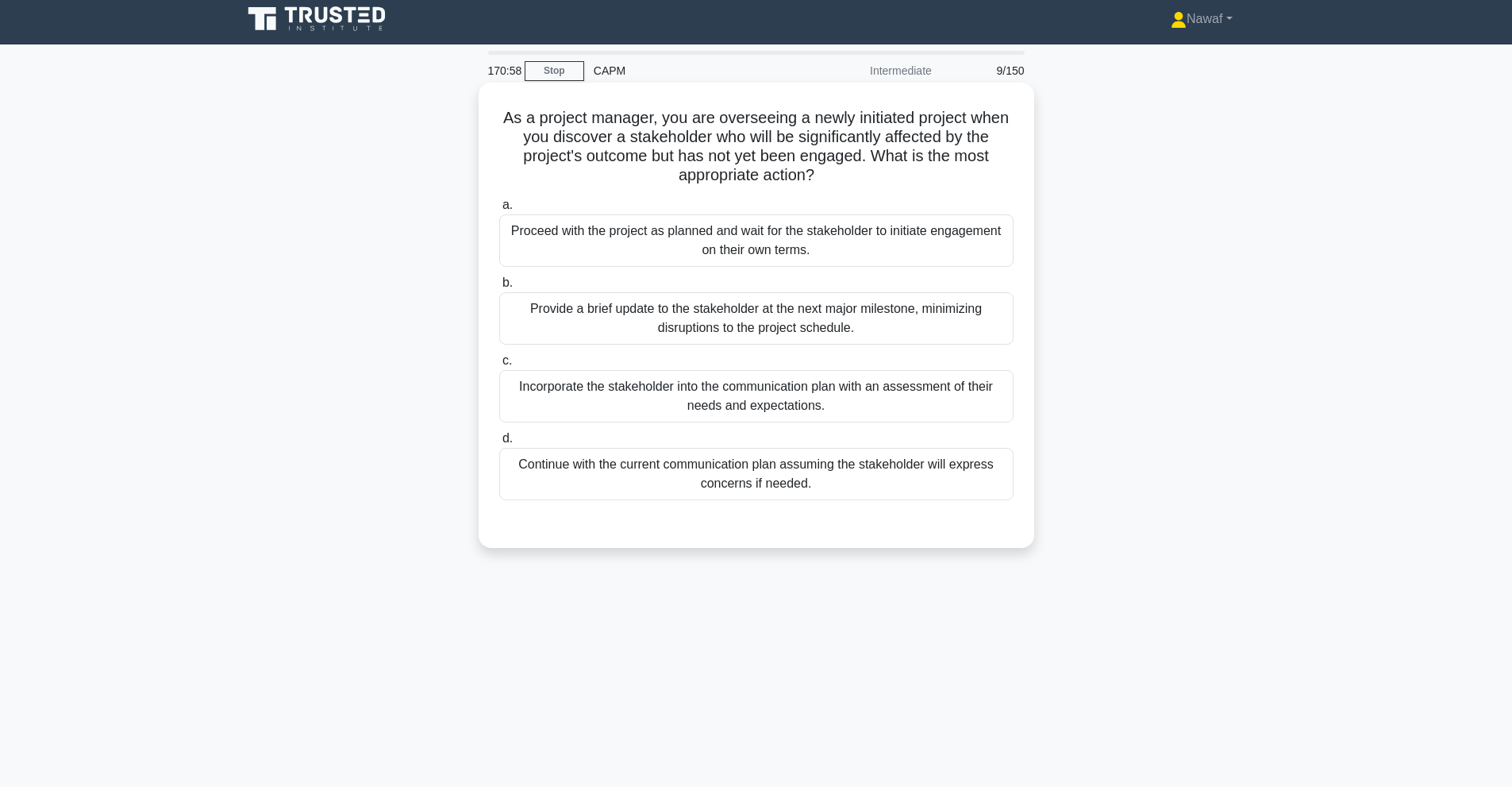
scroll to position [0, 0]
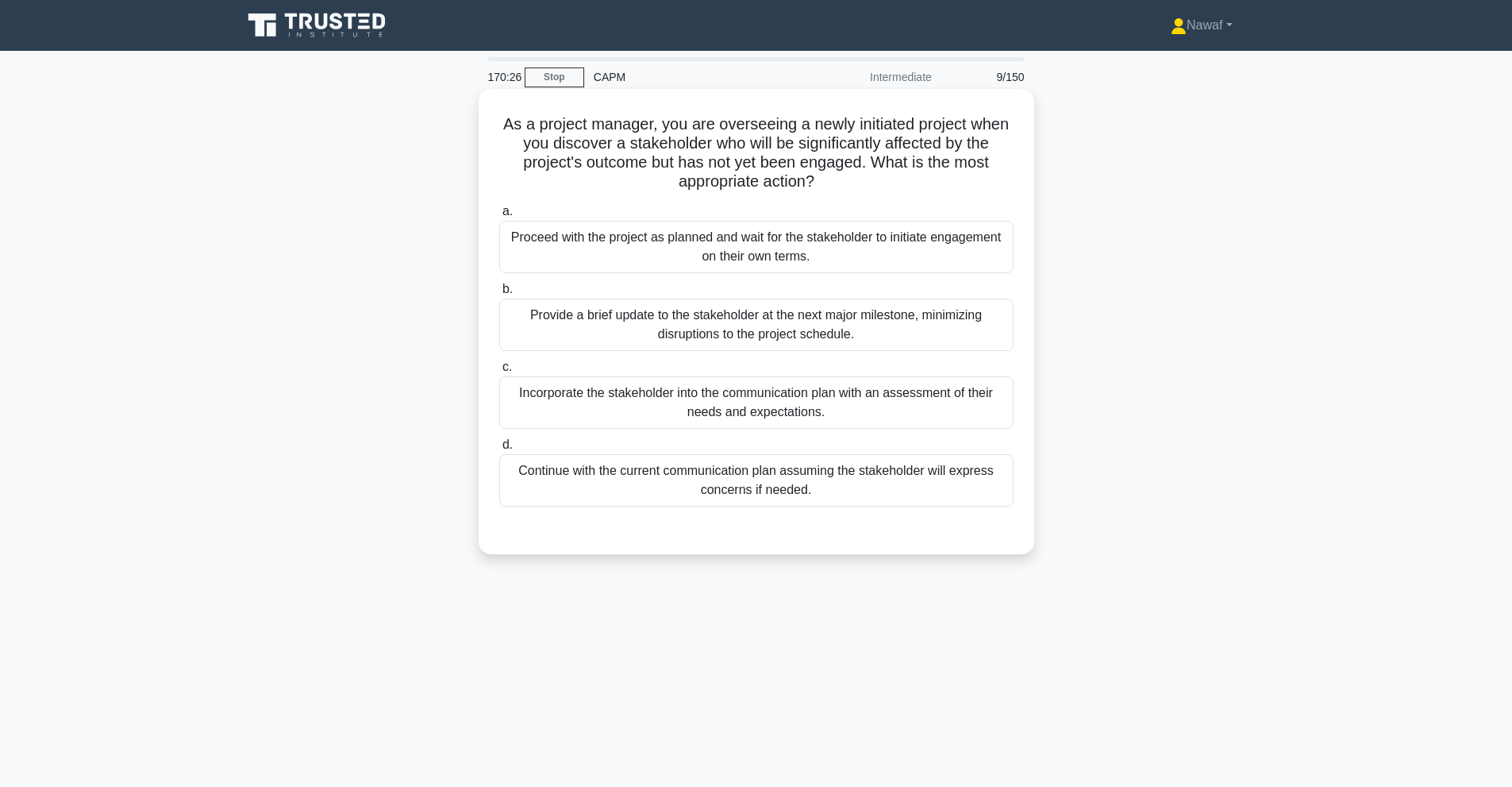
click at [876, 407] on div "Incorporate the stakeholder into the communication plan with an assessment of t…" at bounding box center [757, 402] width 515 height 53
click at [500, 373] on input "c. Incorporate the stakeholder into the communication plan with an assessment o…" at bounding box center [500, 367] width 0 height 10
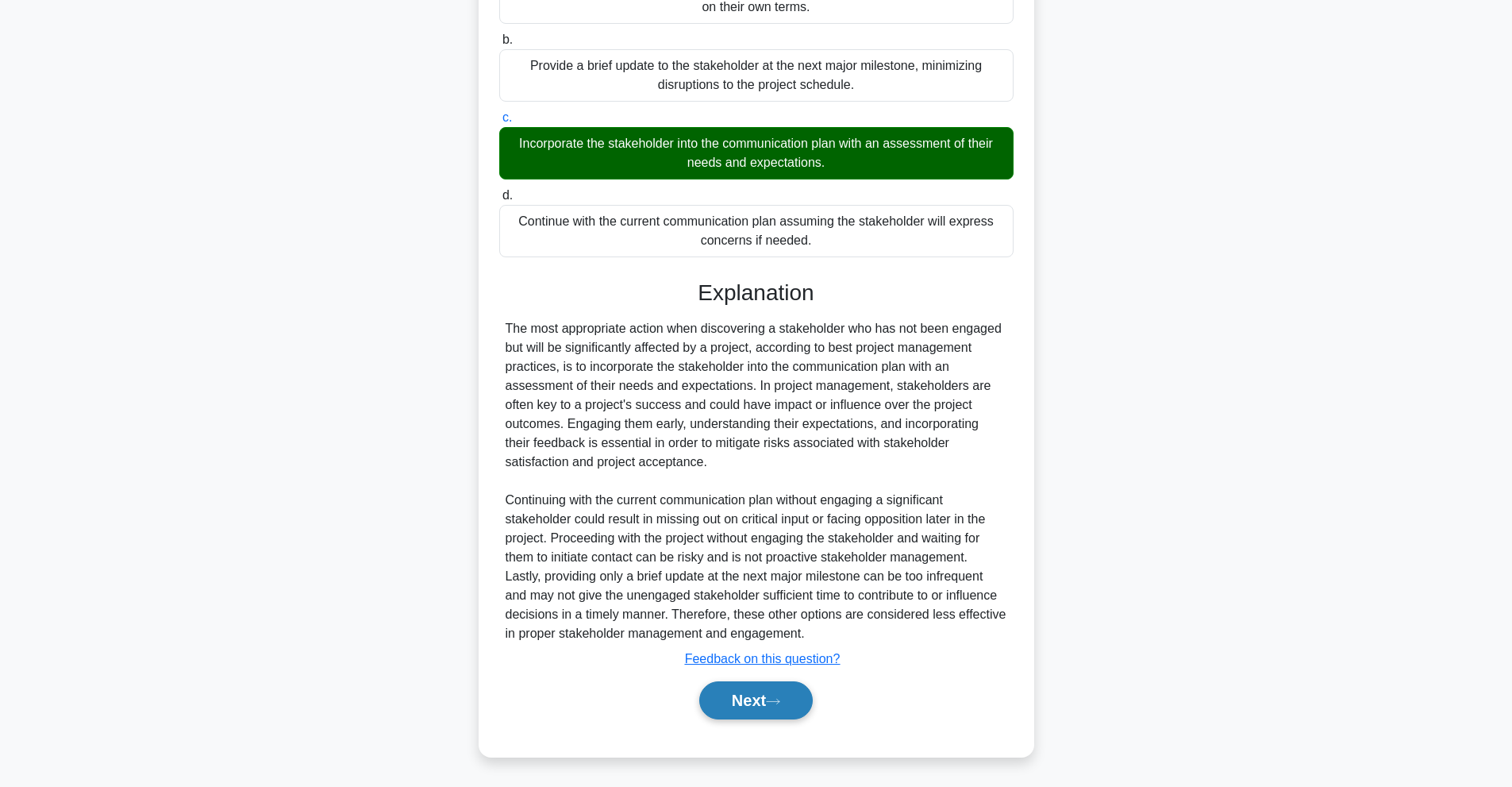
click at [778, 704] on icon at bounding box center [773, 701] width 14 height 8
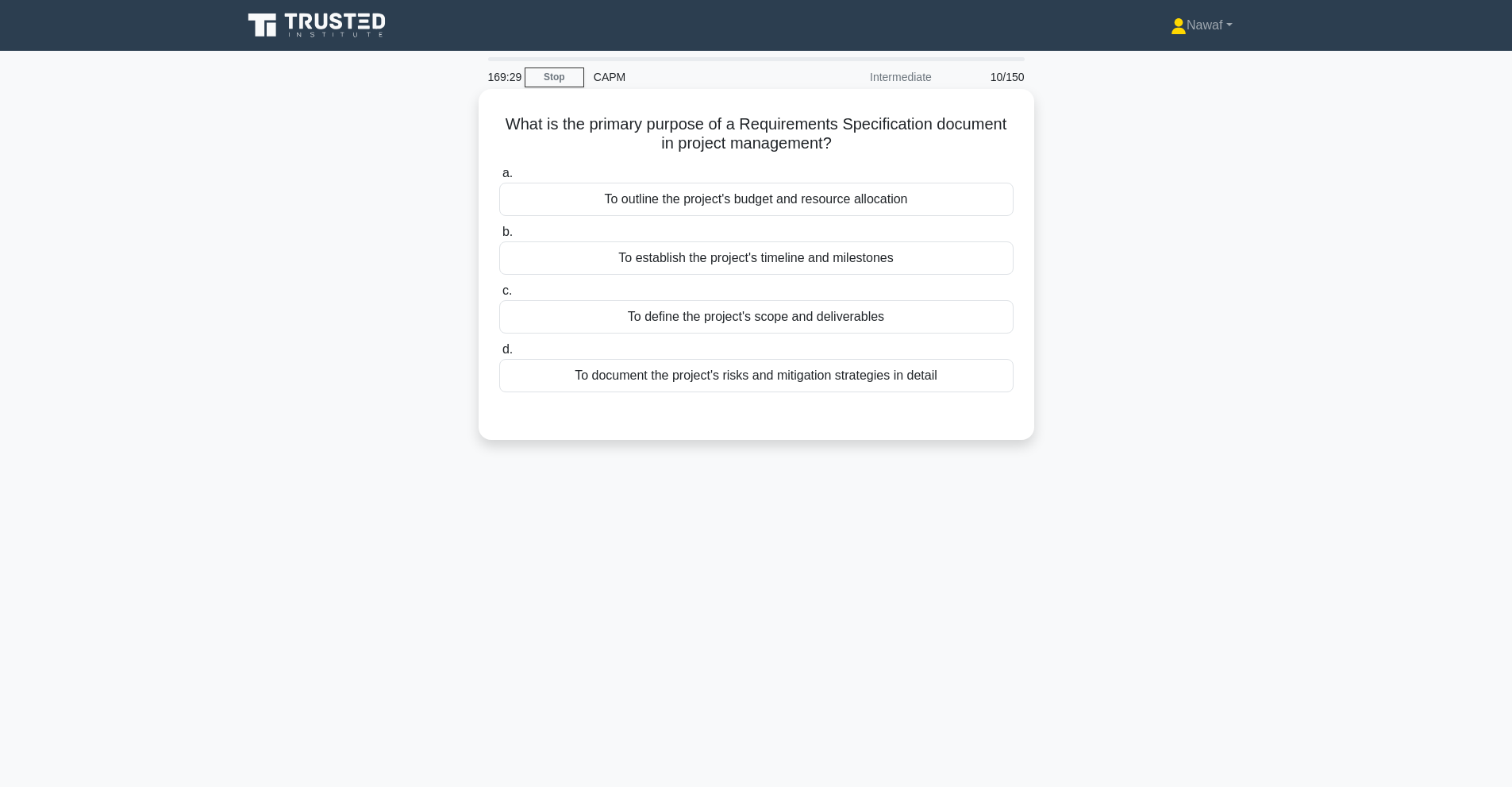
click at [818, 199] on div "To outline the project's budget and resource allocation" at bounding box center [757, 200] width 515 height 33
click at [500, 179] on input "a. To outline the project's budget and resource allocation" at bounding box center [500, 173] width 0 height 10
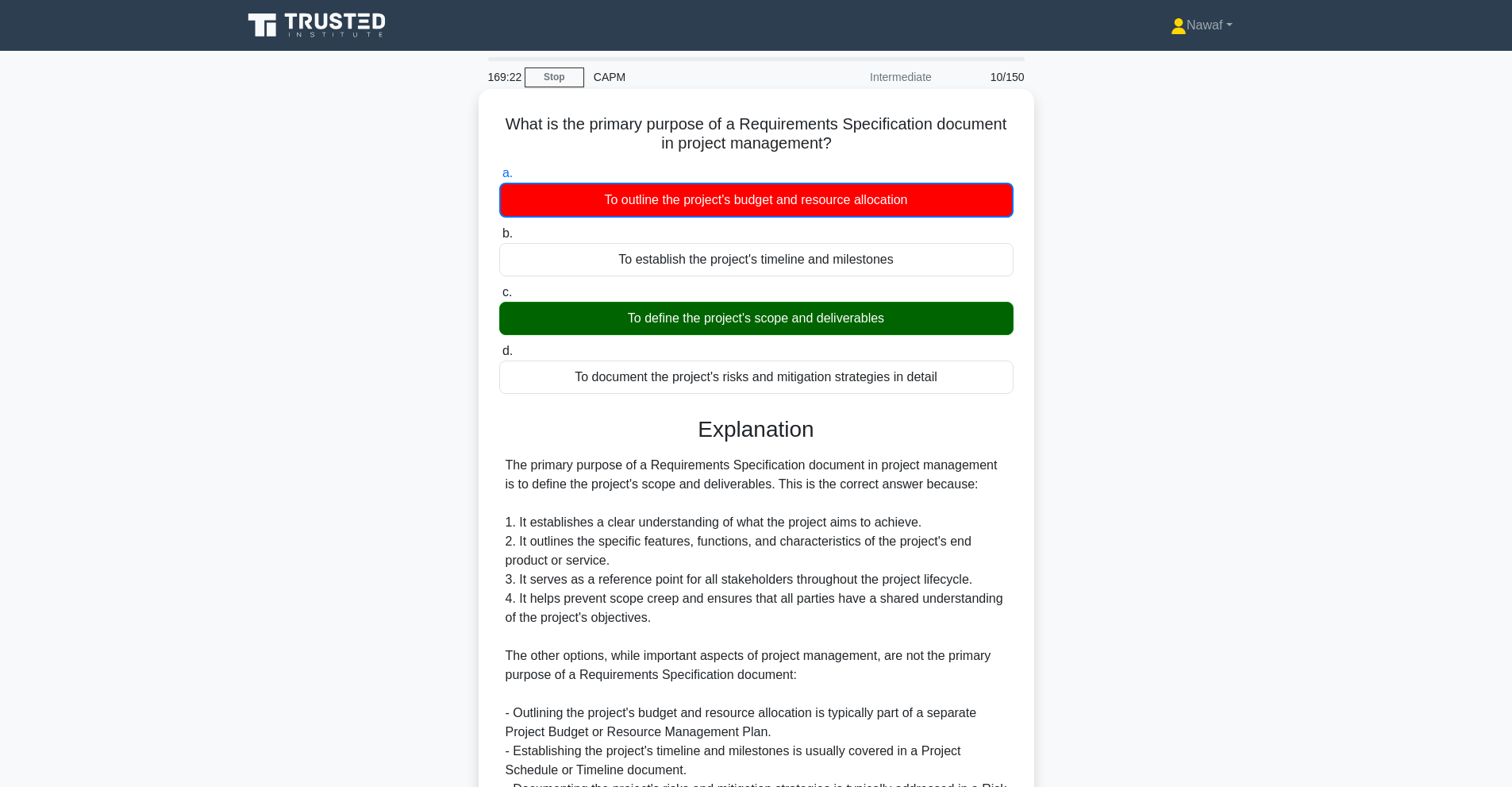
scroll to position [264, 0]
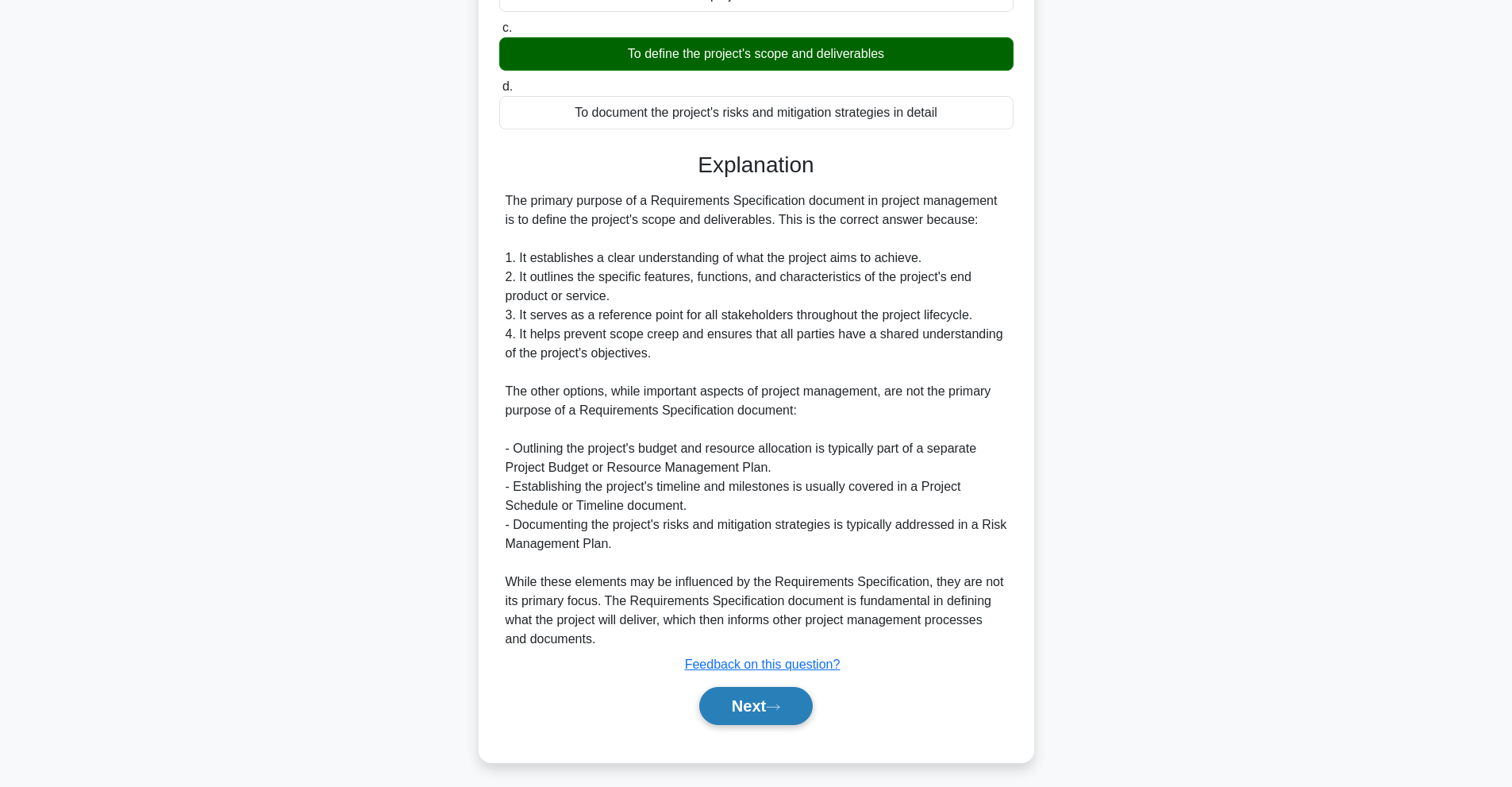
click at [748, 704] on button "Next" at bounding box center [756, 706] width 114 height 38
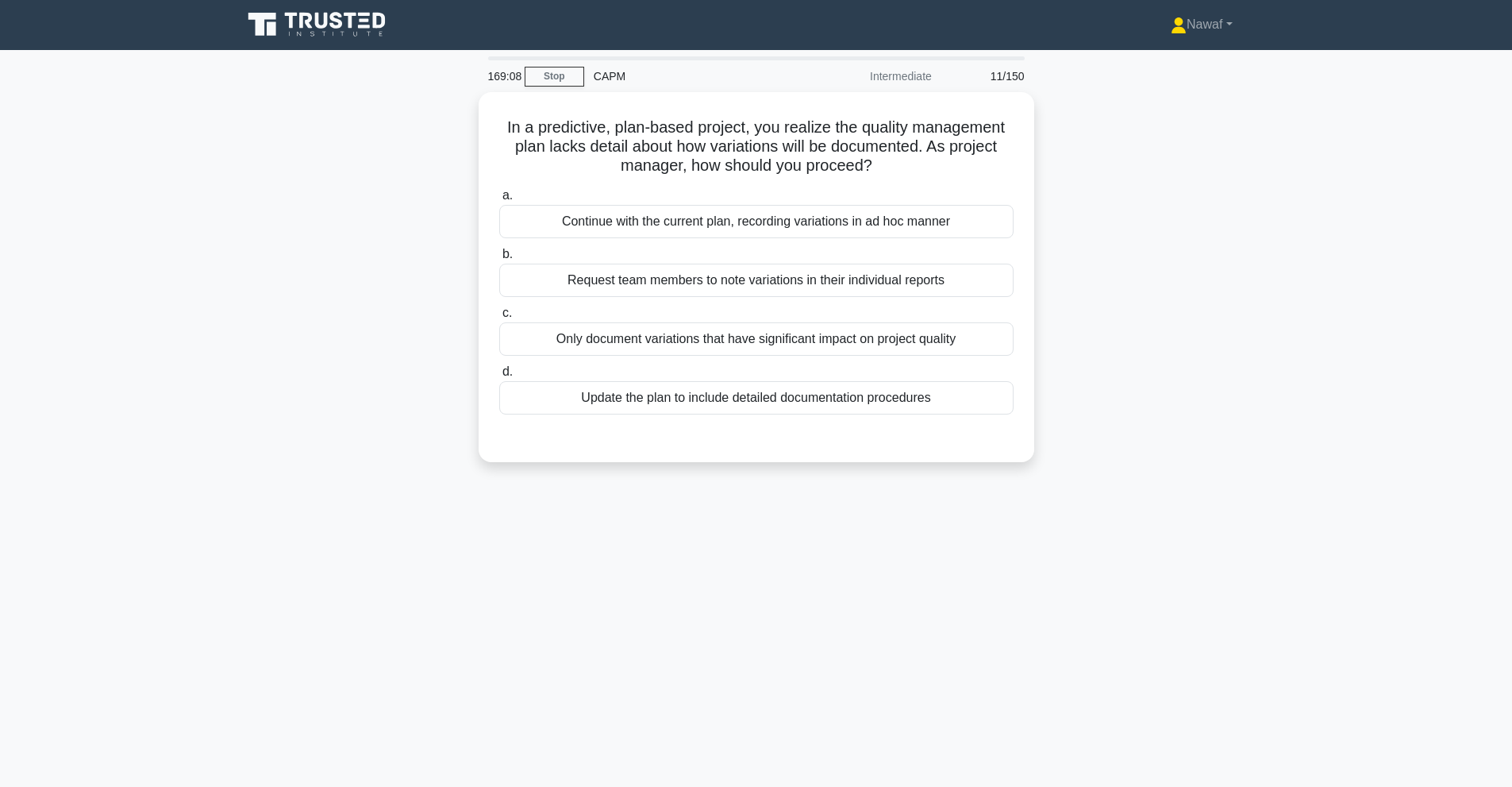
scroll to position [0, 0]
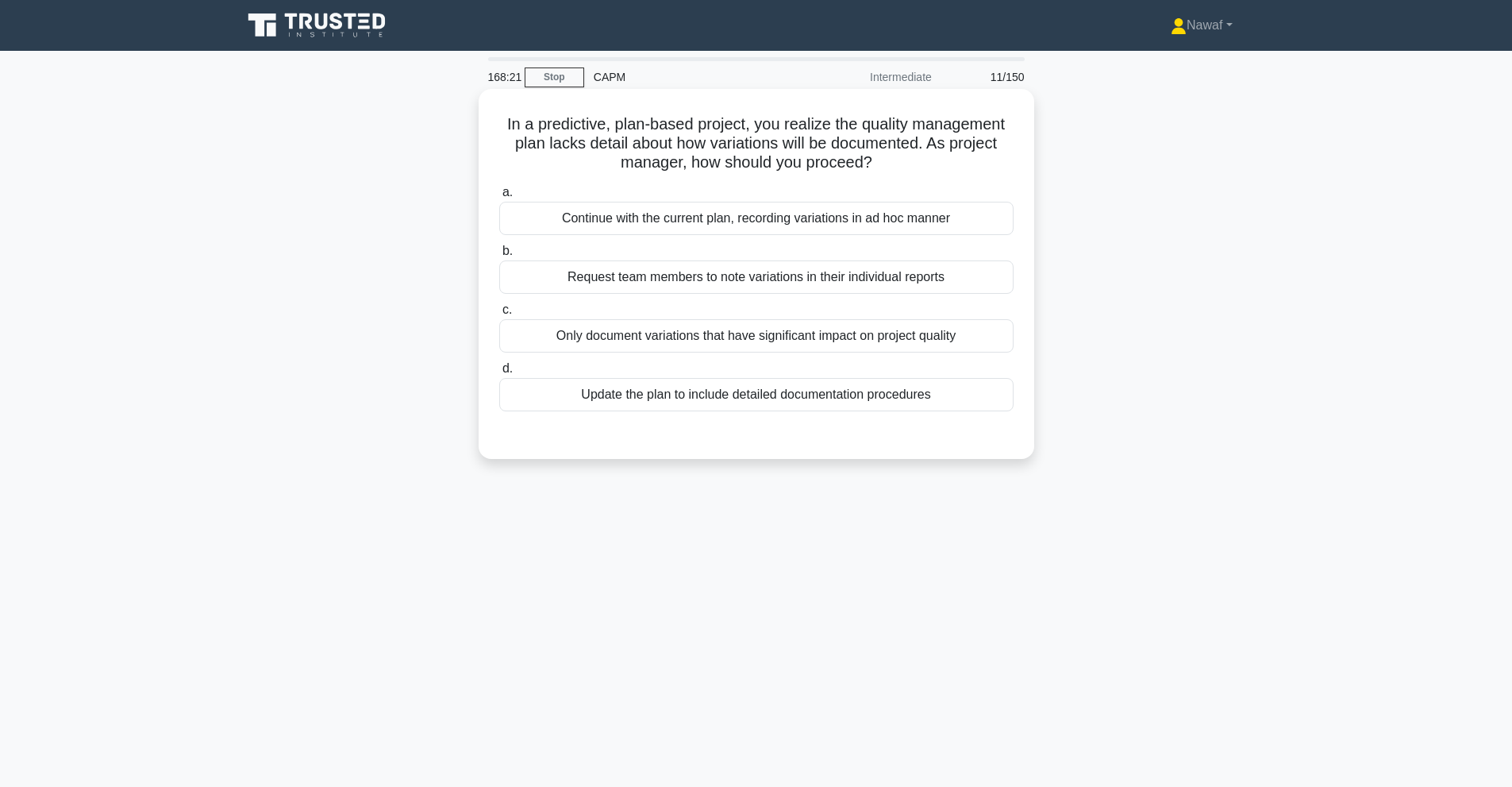
click at [832, 395] on div "Update the plan to include detailed documentation procedures" at bounding box center [757, 394] width 515 height 33
click at [500, 374] on input "d. Update the plan to include detailed documentation procedures" at bounding box center [500, 368] width 0 height 10
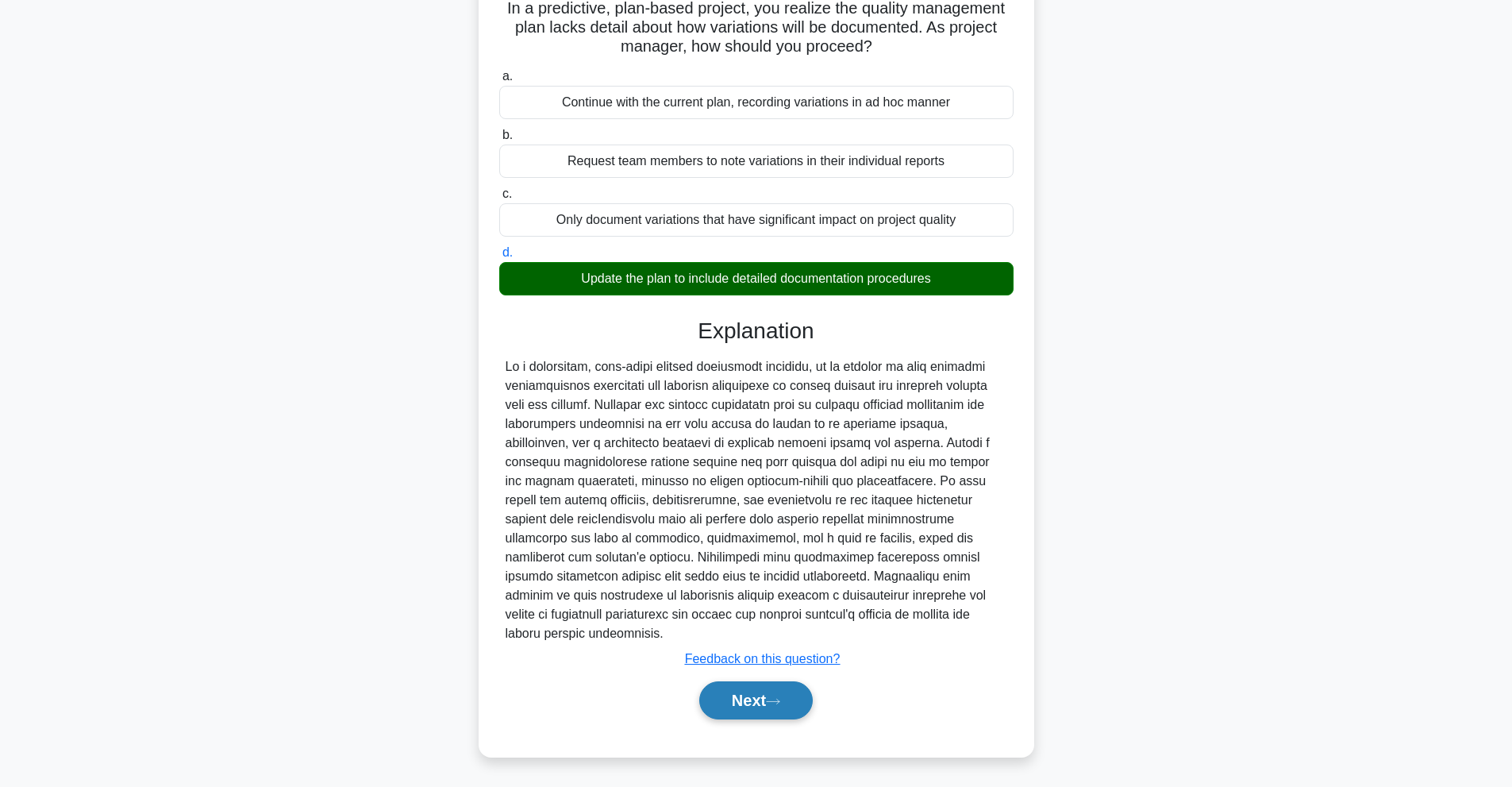
click at [767, 717] on button "Next" at bounding box center [756, 700] width 114 height 38
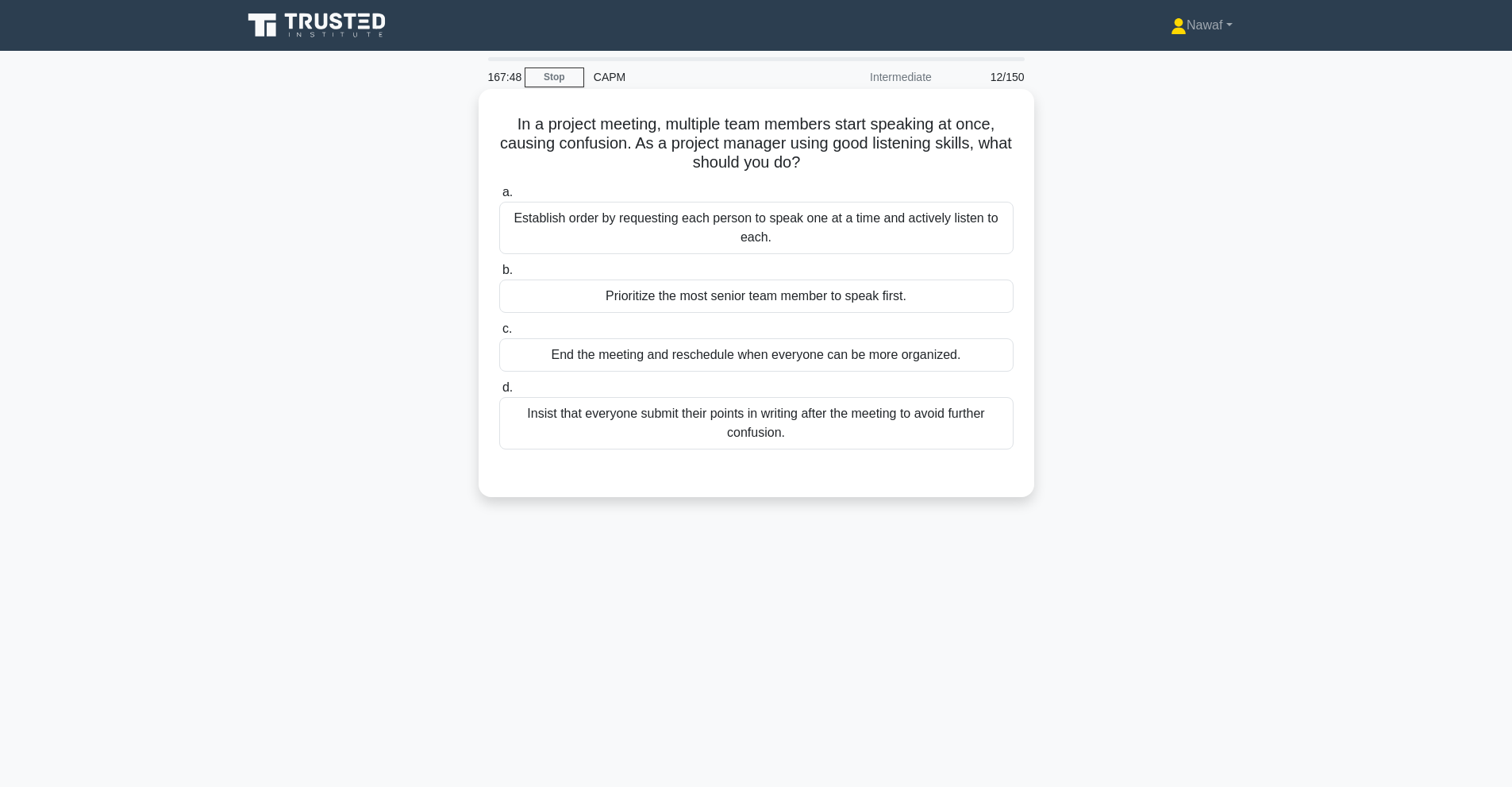
click at [773, 240] on div "Establish order by requesting each person to speak one at a time and actively l…" at bounding box center [757, 227] width 515 height 53
click at [500, 198] on input "a. Establish order by requesting each person to speak one at a time and activel…" at bounding box center [500, 192] width 0 height 10
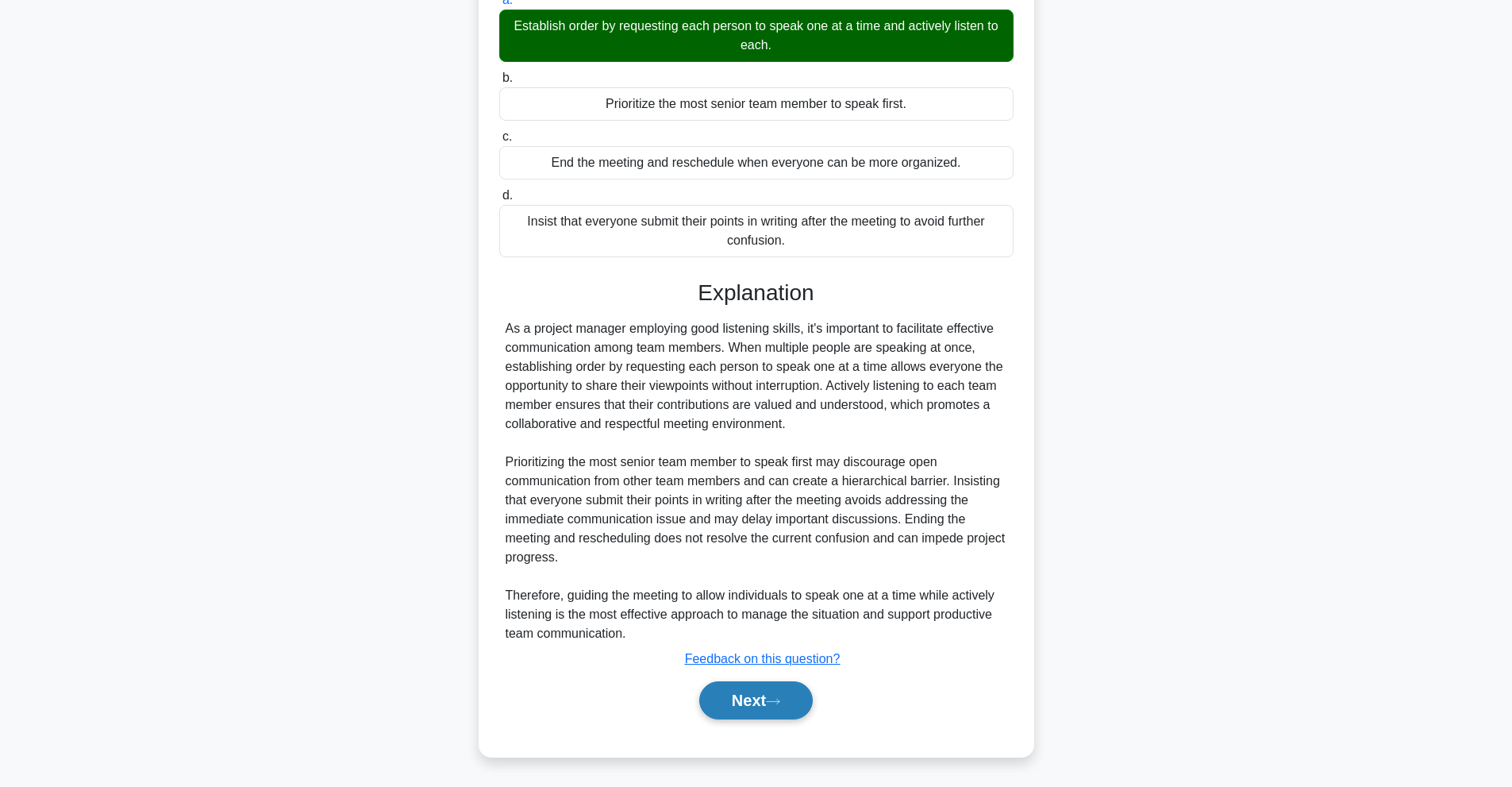
click at [731, 695] on button "Next" at bounding box center [756, 700] width 114 height 38
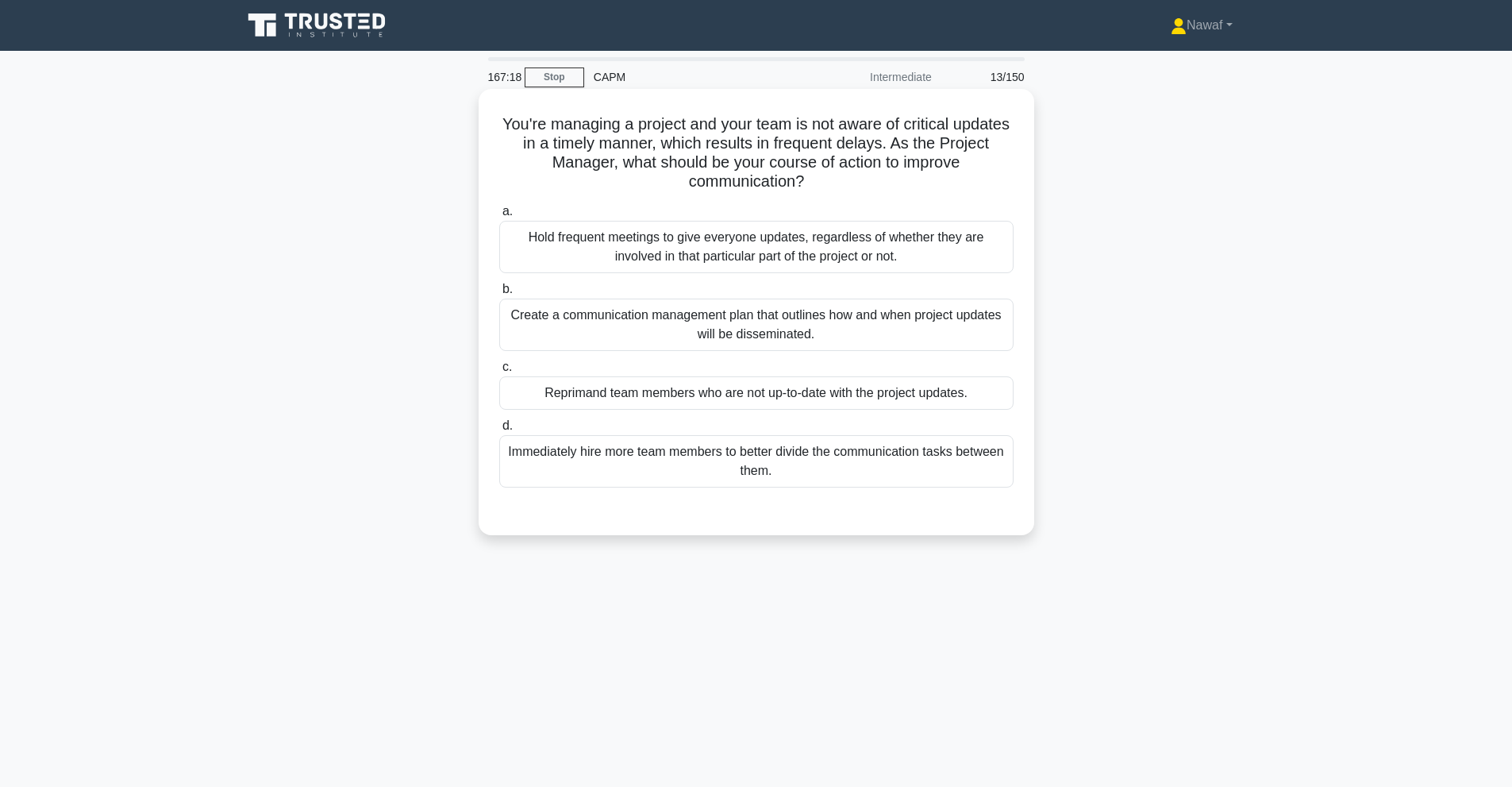
click at [887, 340] on div "Create a communication management plan that outlines how and when project updat…" at bounding box center [757, 324] width 515 height 53
click at [500, 294] on input "b. Create a communication management plan that outlines how and when project up…" at bounding box center [500, 289] width 0 height 10
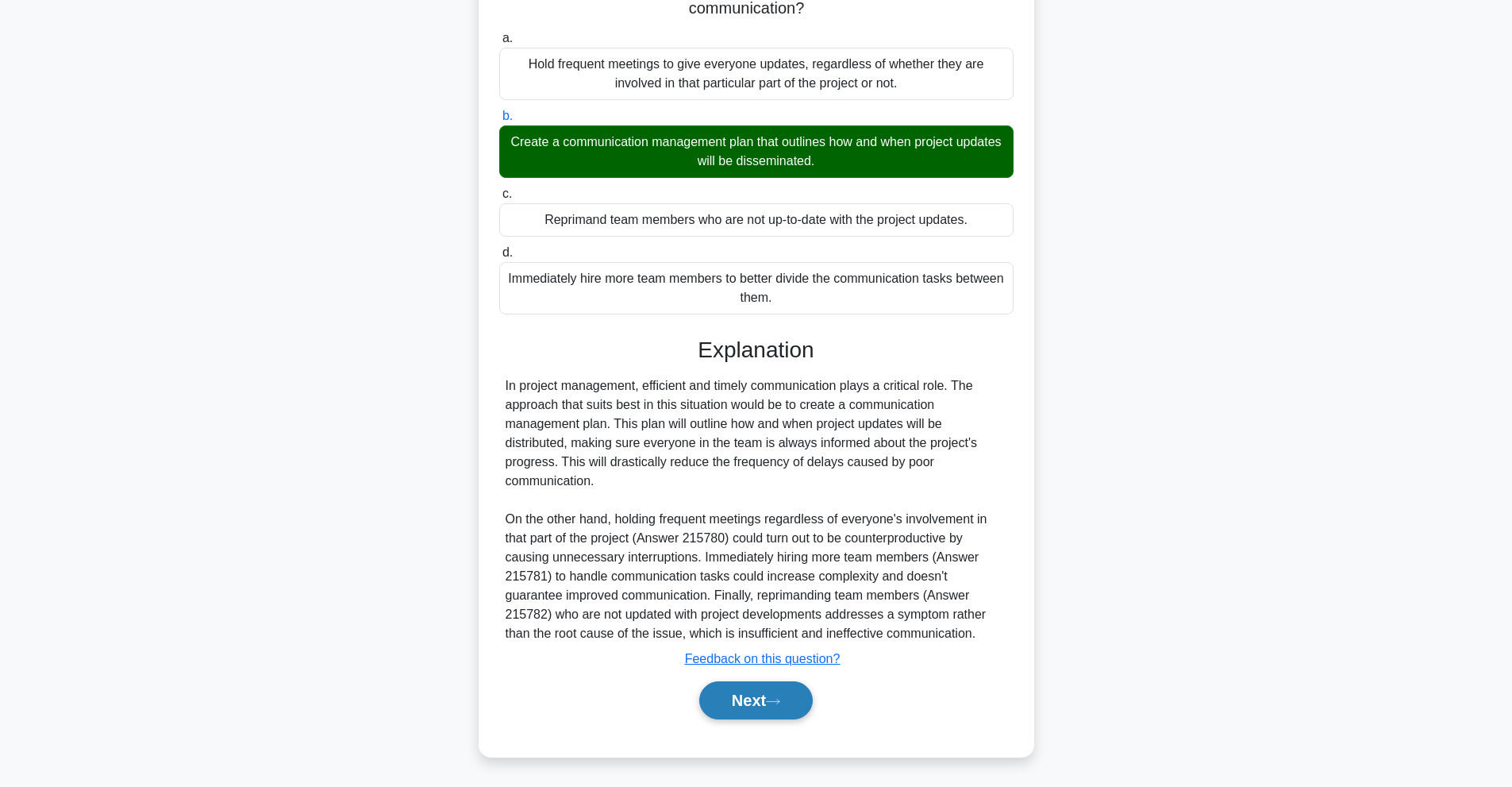
click at [772, 714] on button "Next" at bounding box center [756, 700] width 114 height 38
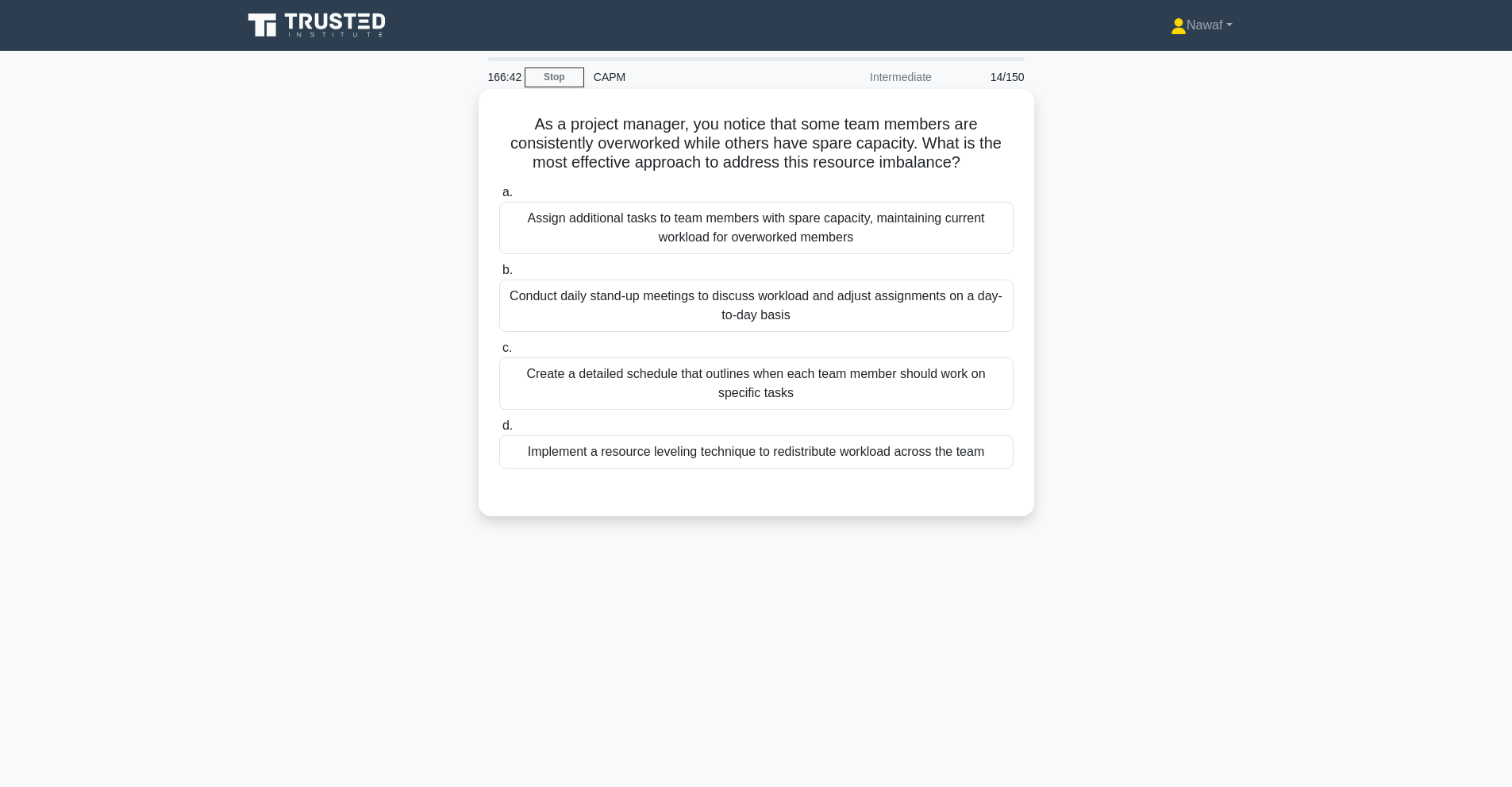
click at [933, 320] on div "Conduct daily stand-up meetings to discuss workload and adjust assignments on a…" at bounding box center [757, 305] width 515 height 53
click at [500, 276] on input "b. Conduct daily stand-up meetings to discuss workload and adjust assignments o…" at bounding box center [500, 270] width 0 height 10
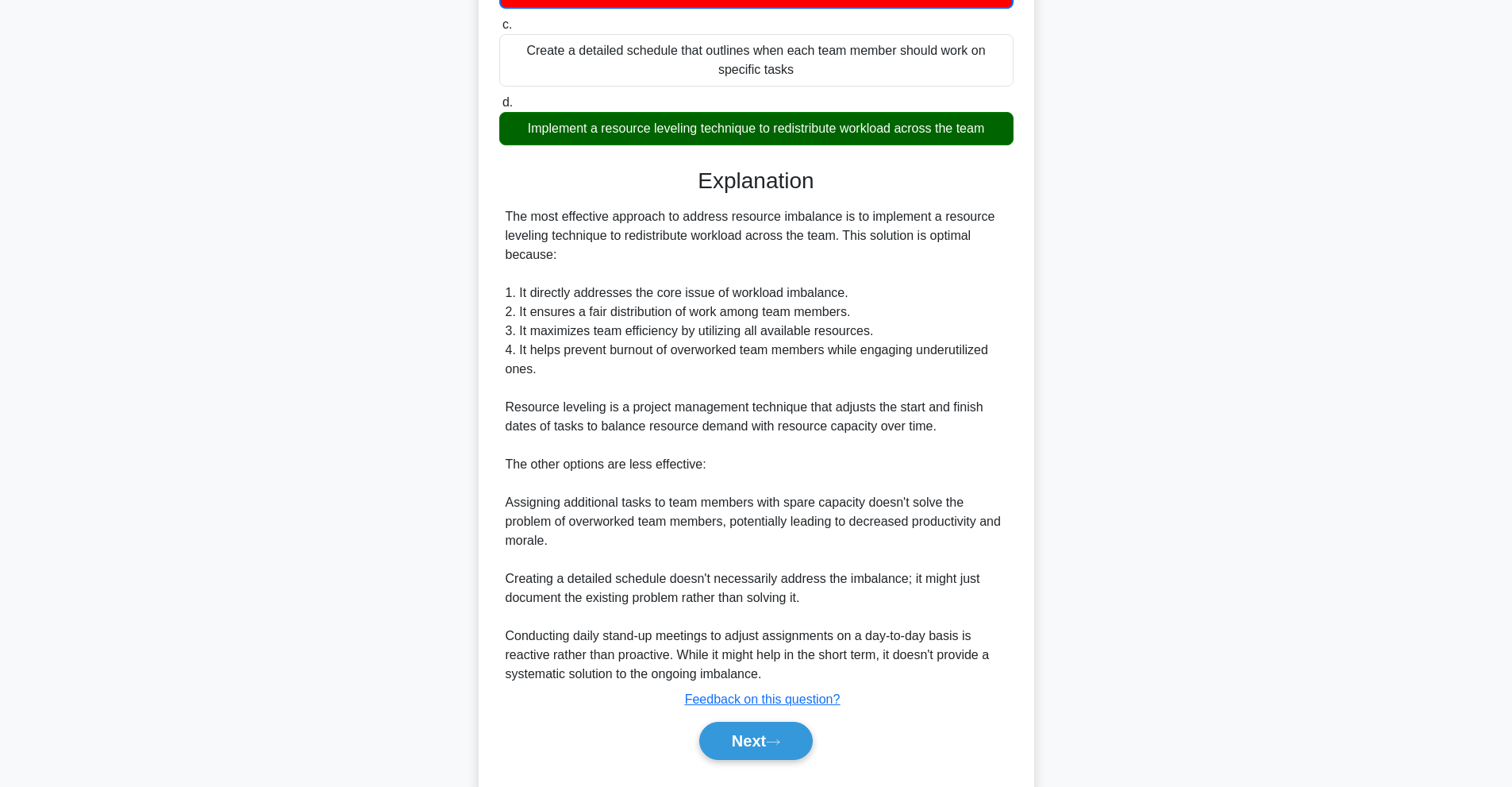
scroll to position [366, 0]
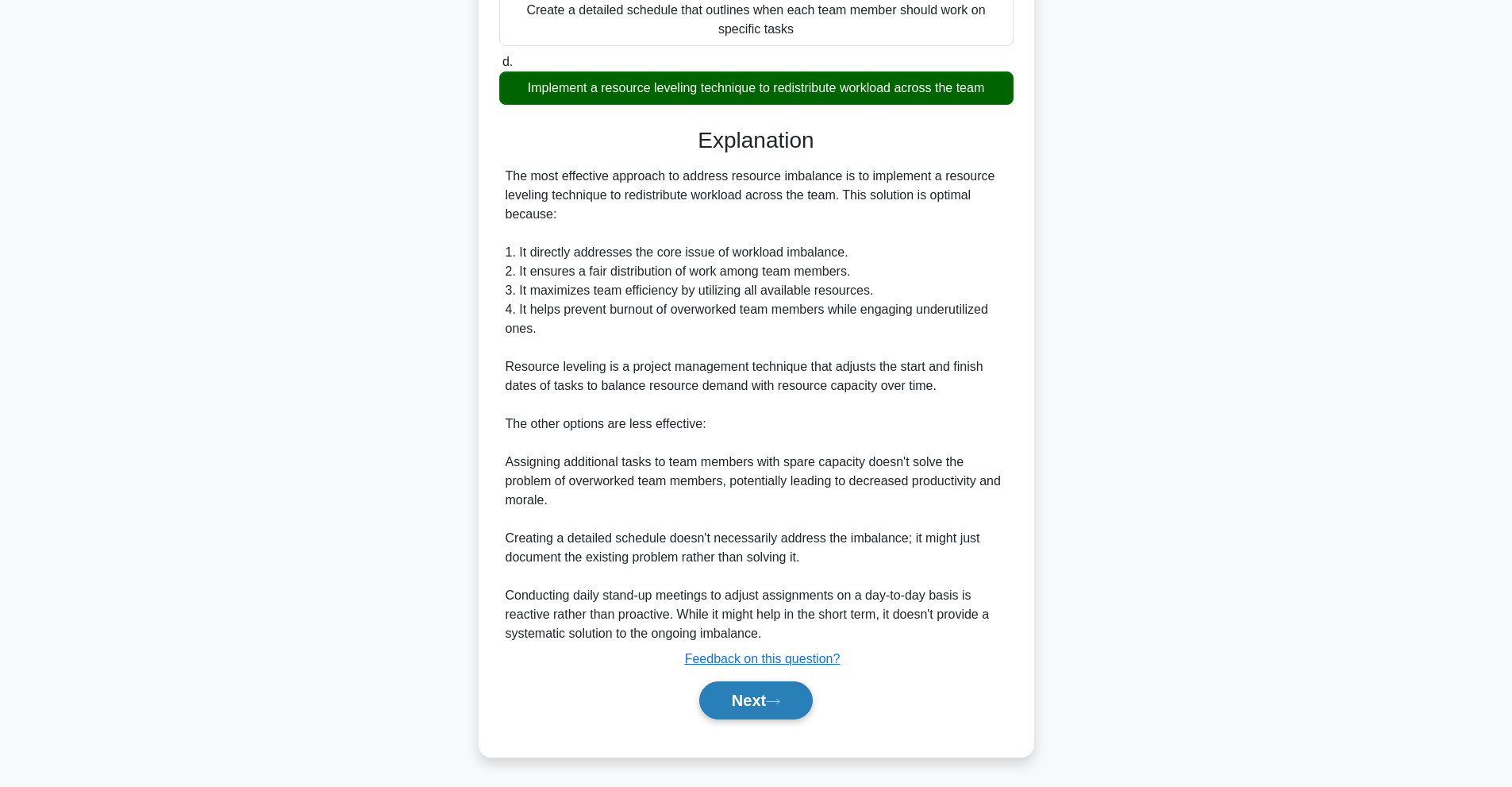
click at [772, 690] on button "Next" at bounding box center [756, 700] width 114 height 38
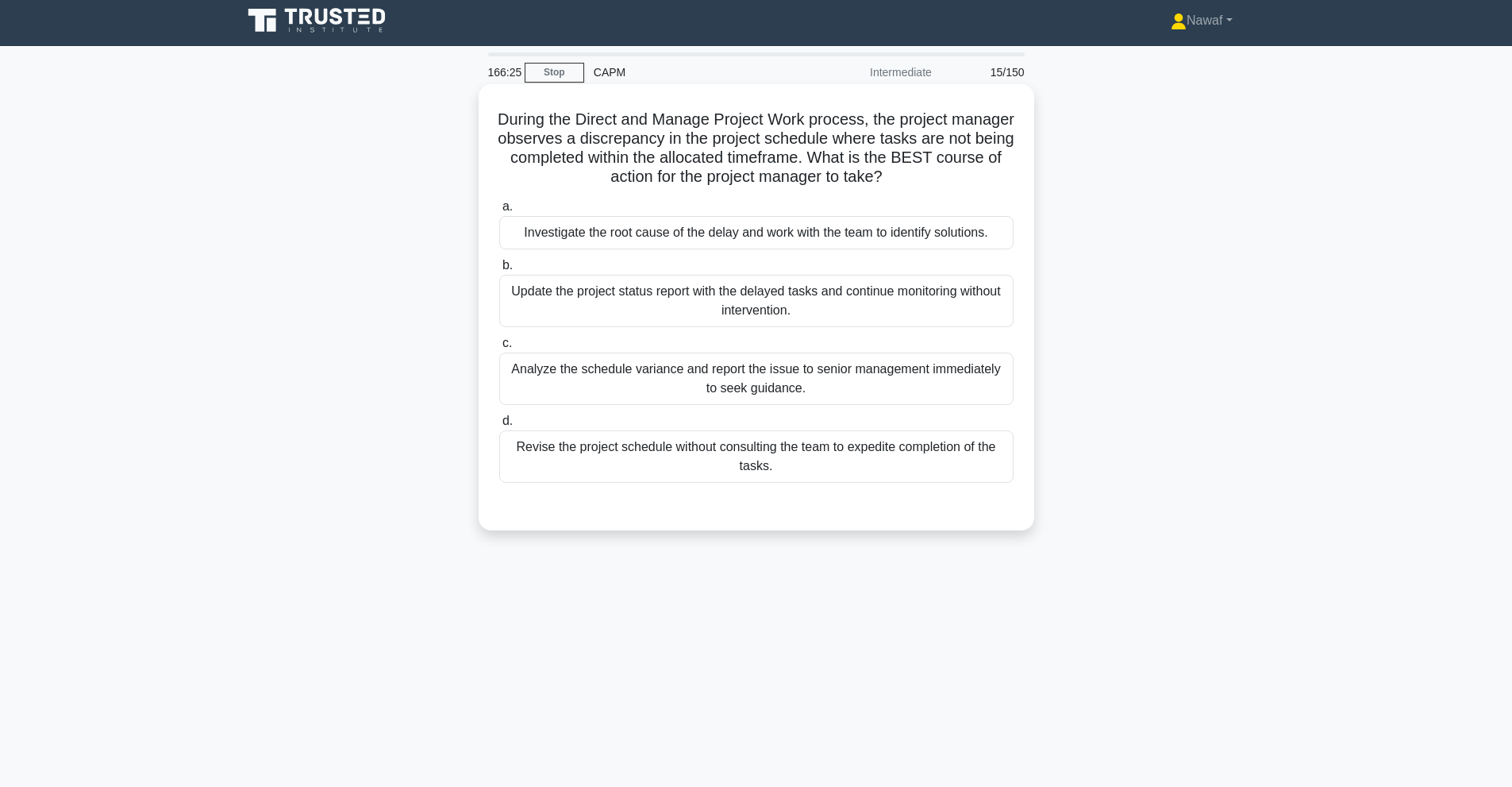
scroll to position [0, 0]
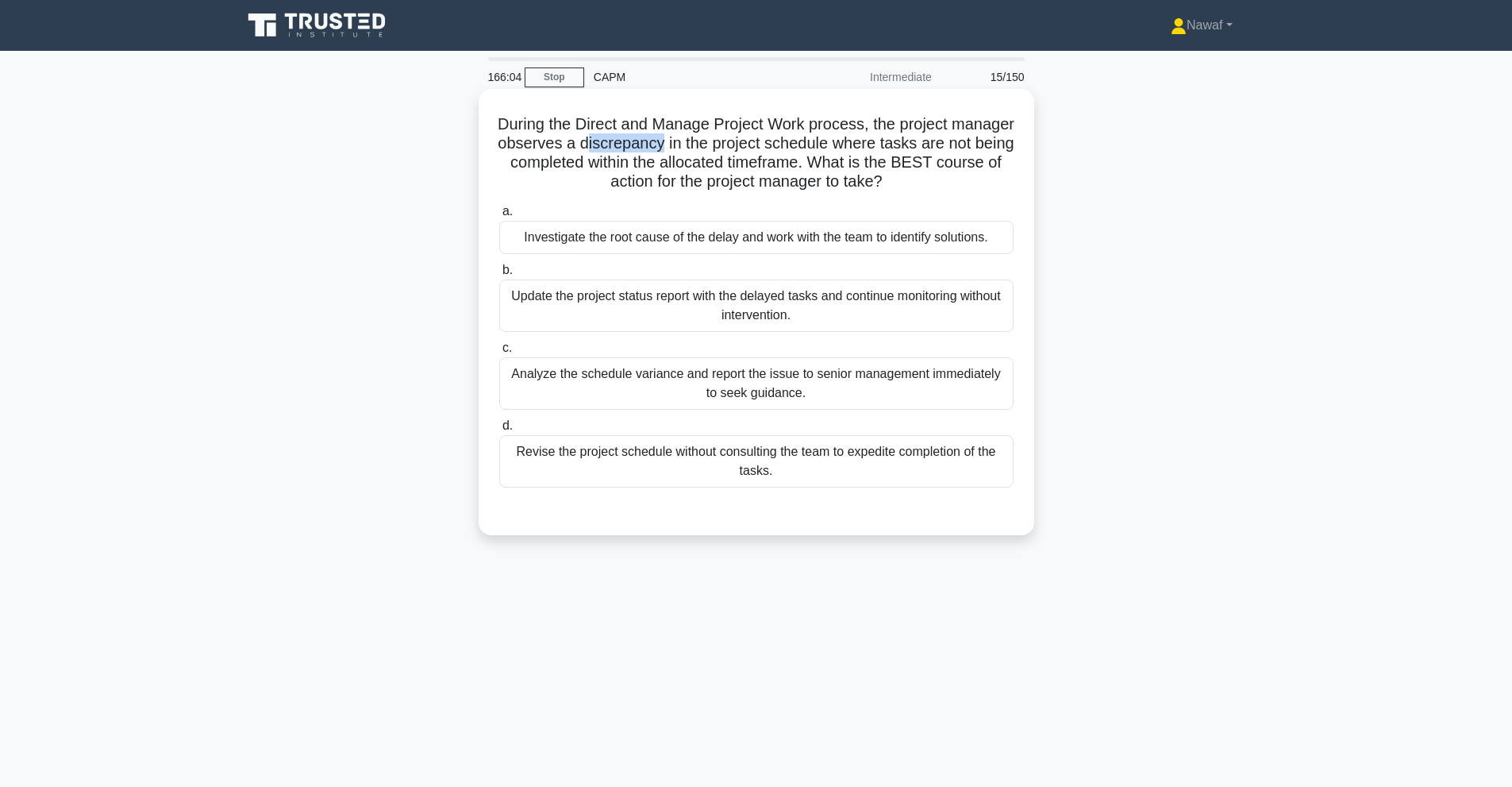
drag, startPoint x: 652, startPoint y: 141, endPoint x: 728, endPoint y: 151, distance: 76.7
click at [728, 151] on h5 "During the Direct and Manage Project Work process, the project manager observes…" at bounding box center [756, 153] width 517 height 78
click at [689, 149] on h5 "During the Direct and Manage Project Work process, the project manager observes…" at bounding box center [756, 153] width 517 height 78
drag, startPoint x: 647, startPoint y: 140, endPoint x: 731, endPoint y: 152, distance: 84.9
click at [731, 152] on h5 "During the Direct and Manage Project Work process, the project manager observes…" at bounding box center [756, 153] width 517 height 78
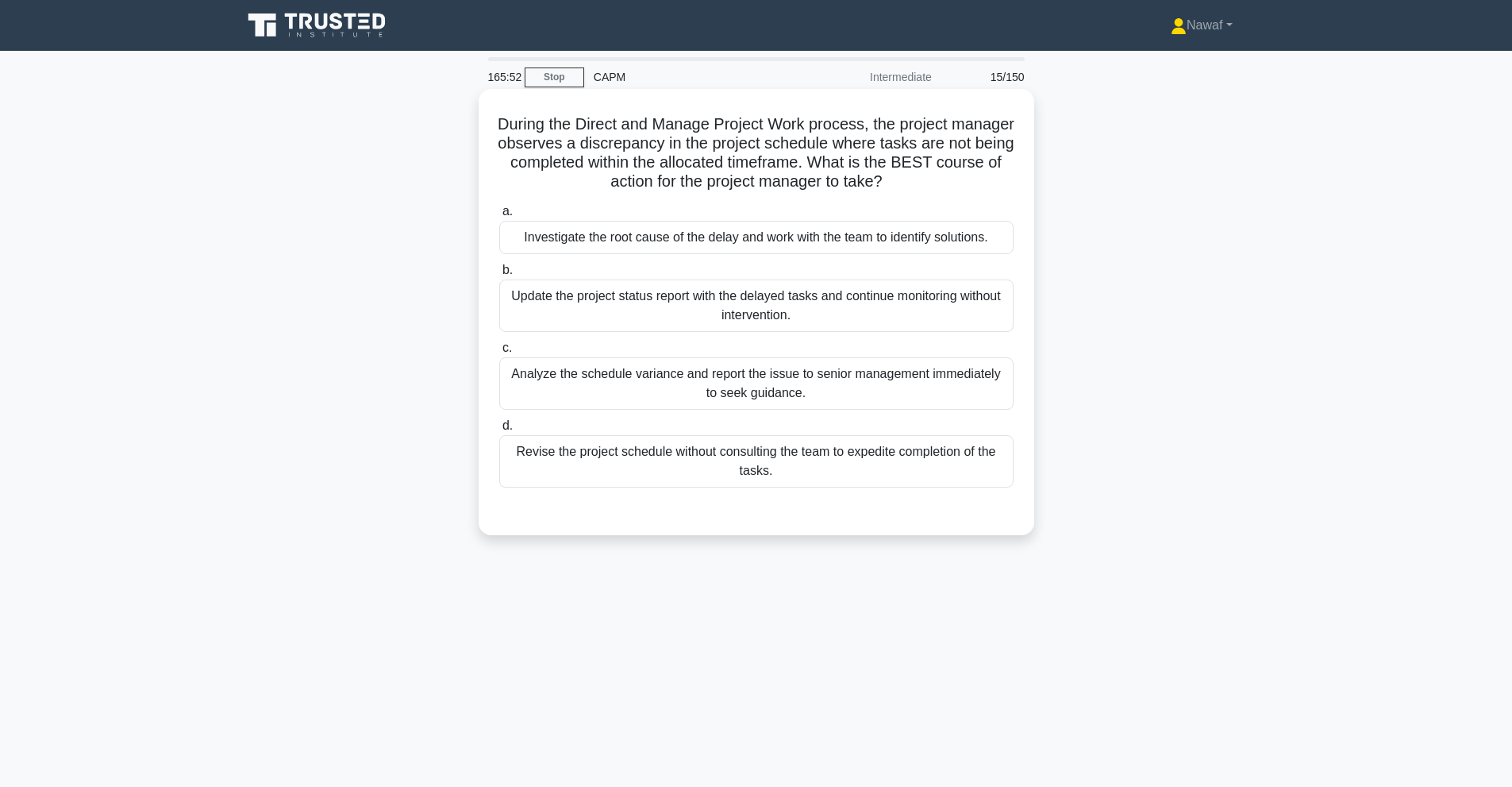
click at [768, 173] on h5 "During the Direct and Manage Project Work process, the project manager observes…" at bounding box center [756, 153] width 517 height 78
click at [997, 245] on div "Investigate the root cause of the delay and work with the team to identify solu…" at bounding box center [757, 237] width 515 height 33
click at [500, 216] on input "a. Investigate the root cause of the delay and work with the team to identify s…" at bounding box center [500, 211] width 0 height 10
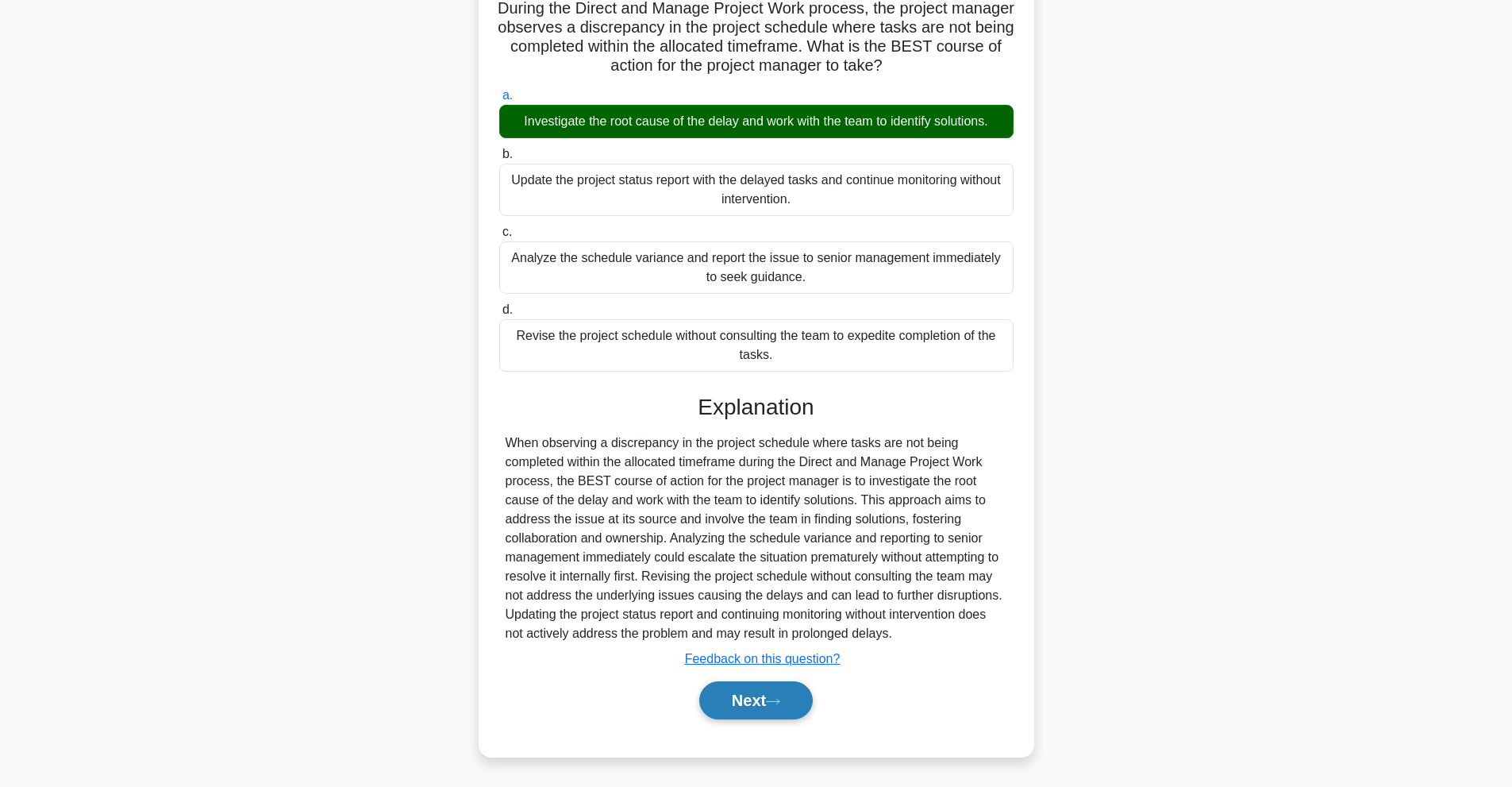
click at [735, 701] on button "Next" at bounding box center [756, 700] width 114 height 38
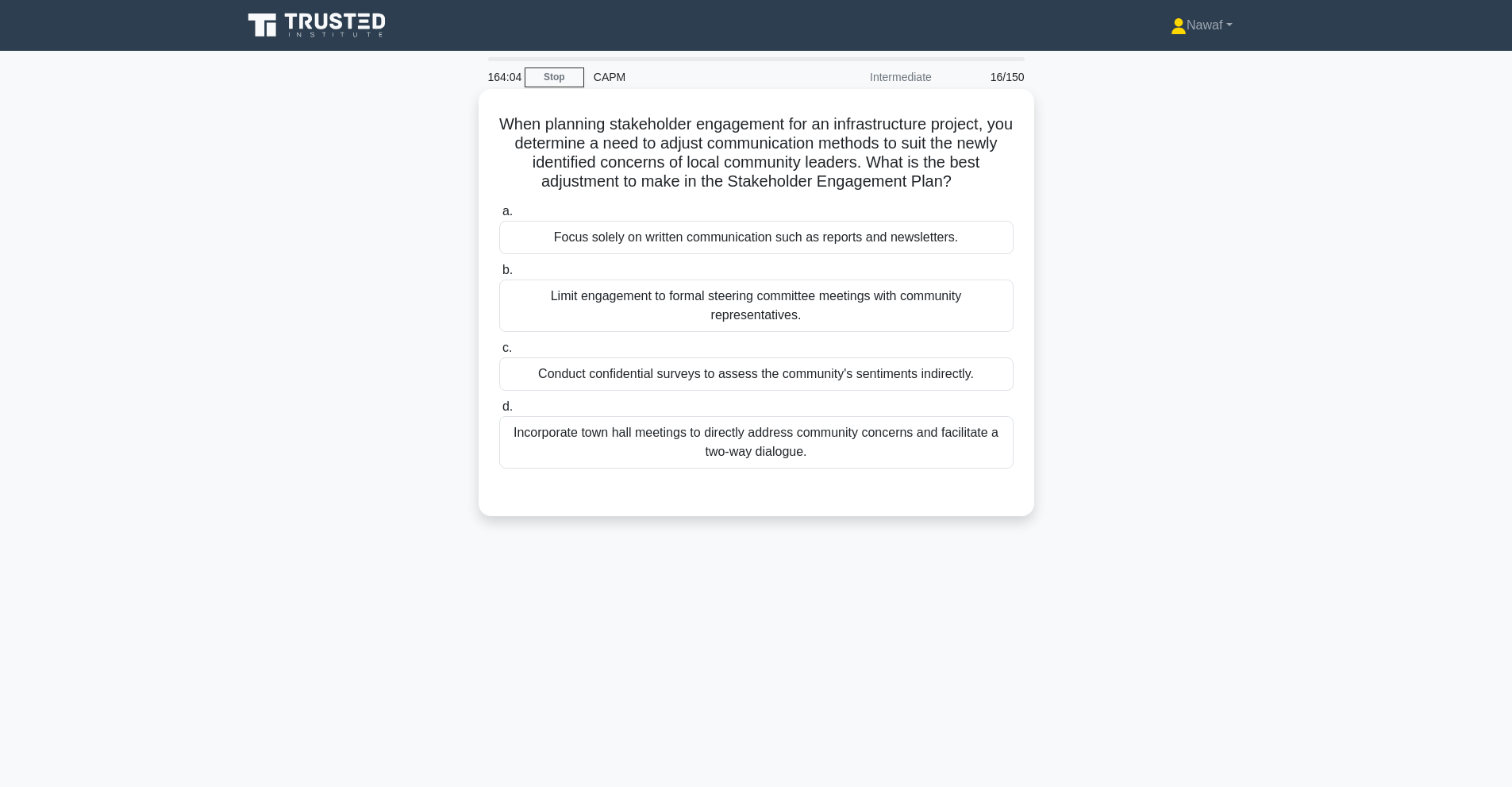
click at [893, 454] on div "Incorporate town hall meetings to directly address community concerns and facil…" at bounding box center [757, 442] width 515 height 53
click at [500, 412] on input "d. Incorporate town hall meetings to directly address community concerns and fa…" at bounding box center [500, 407] width 0 height 10
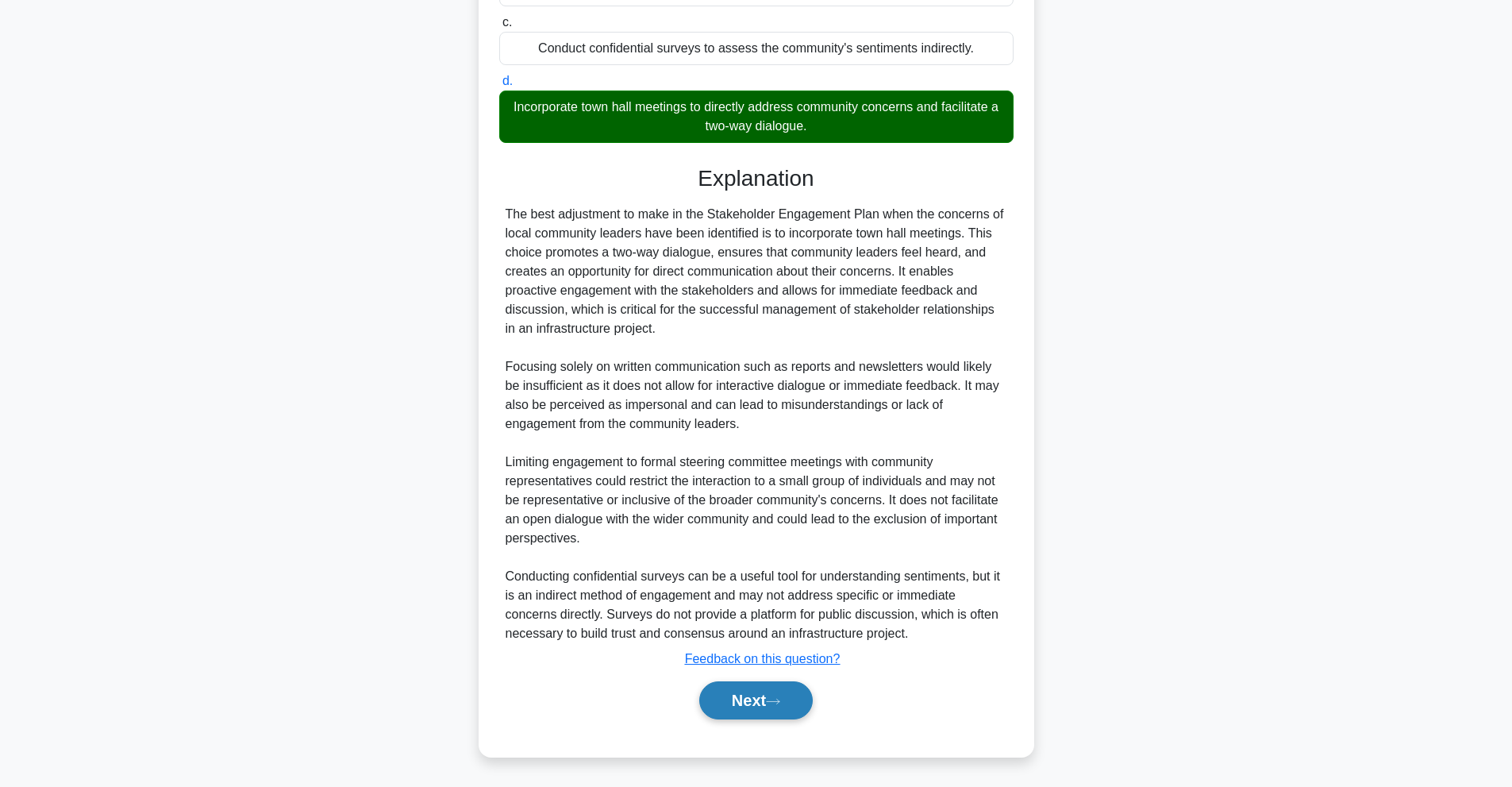
click at [734, 708] on button "Next" at bounding box center [756, 700] width 114 height 38
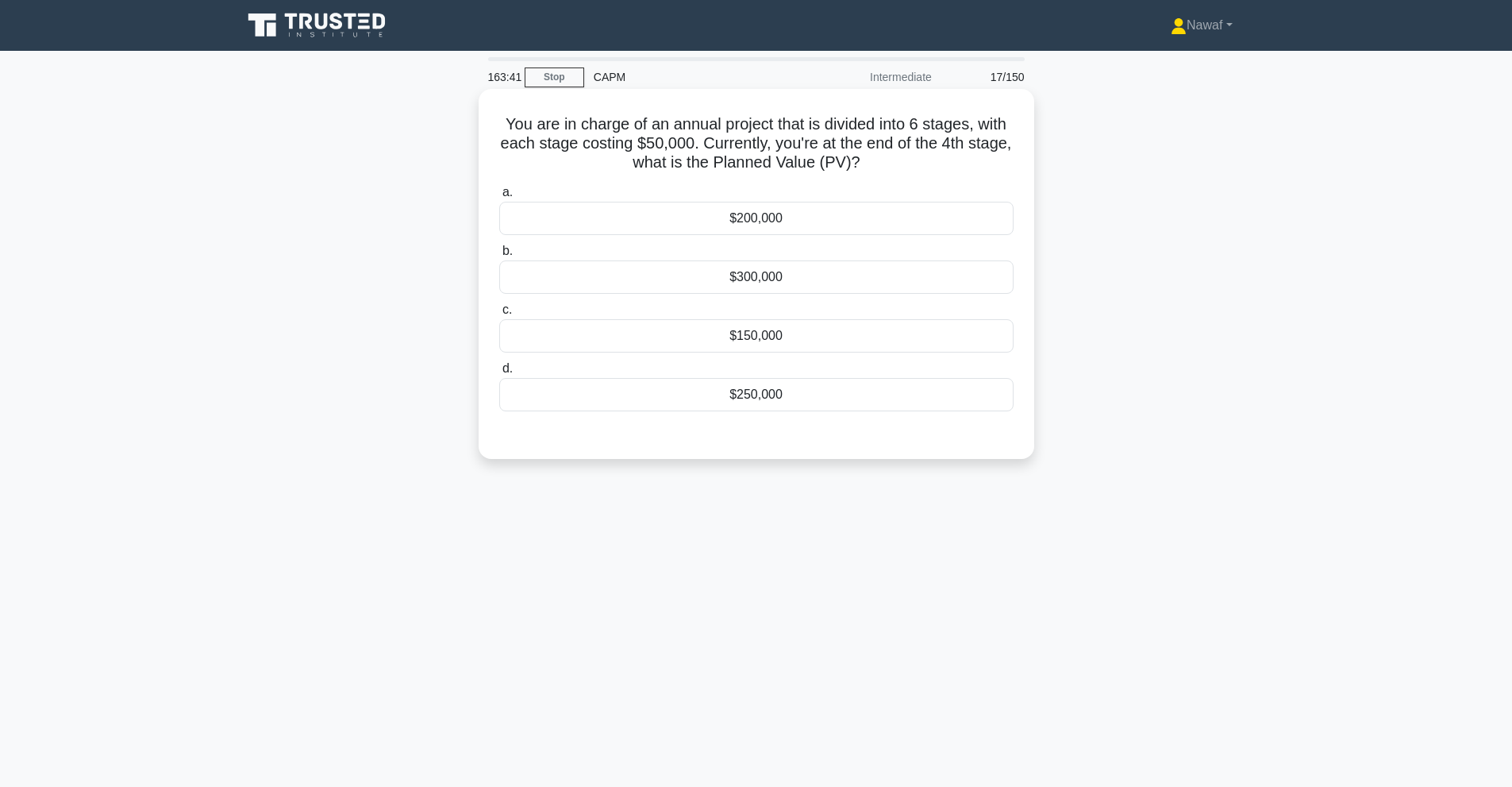
click at [781, 275] on div "$300,000" at bounding box center [757, 277] width 515 height 33
click at [500, 256] on input "b. $300,000" at bounding box center [500, 251] width 0 height 10
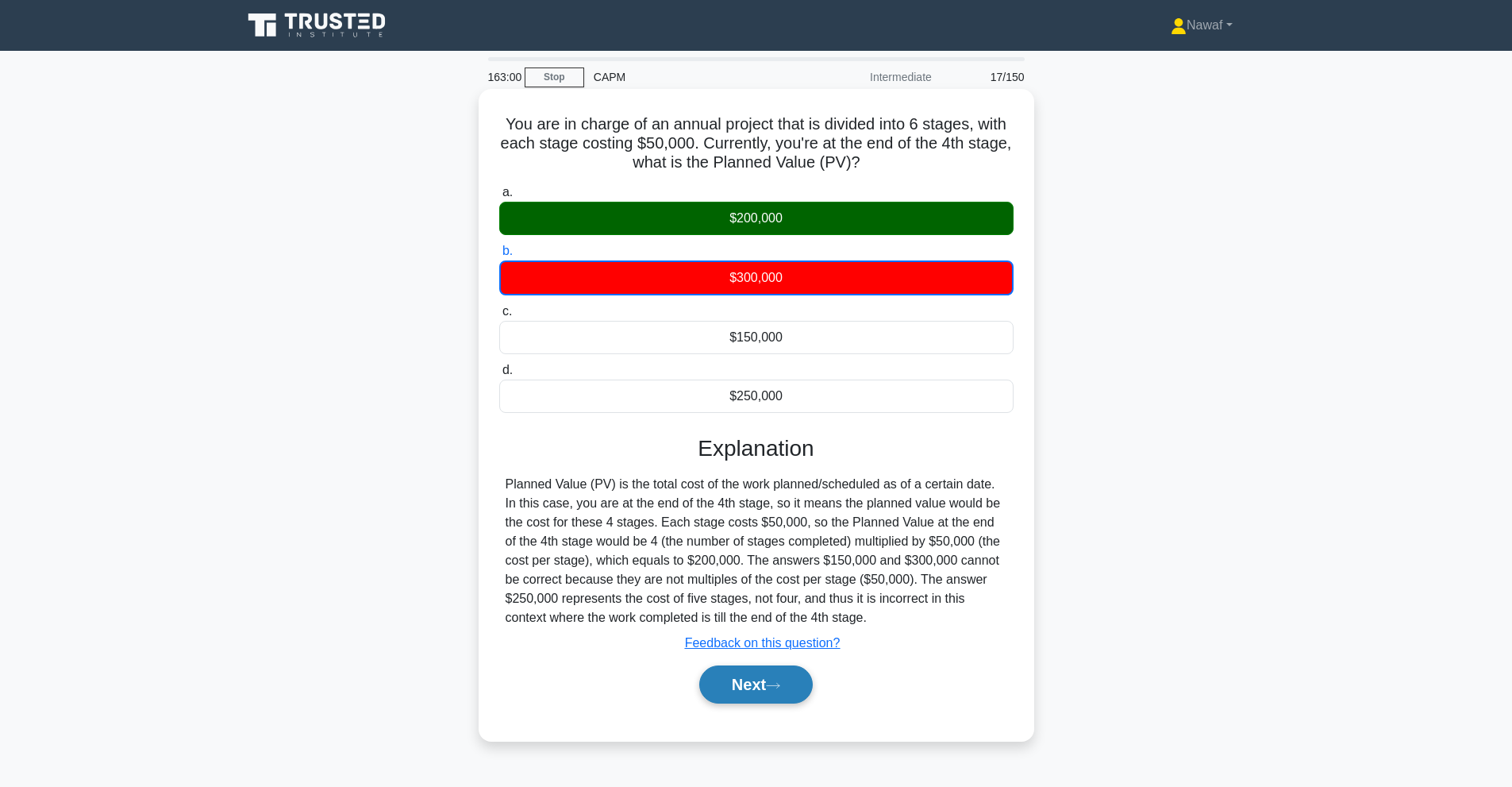
click at [785, 697] on button "Next" at bounding box center [756, 684] width 114 height 38
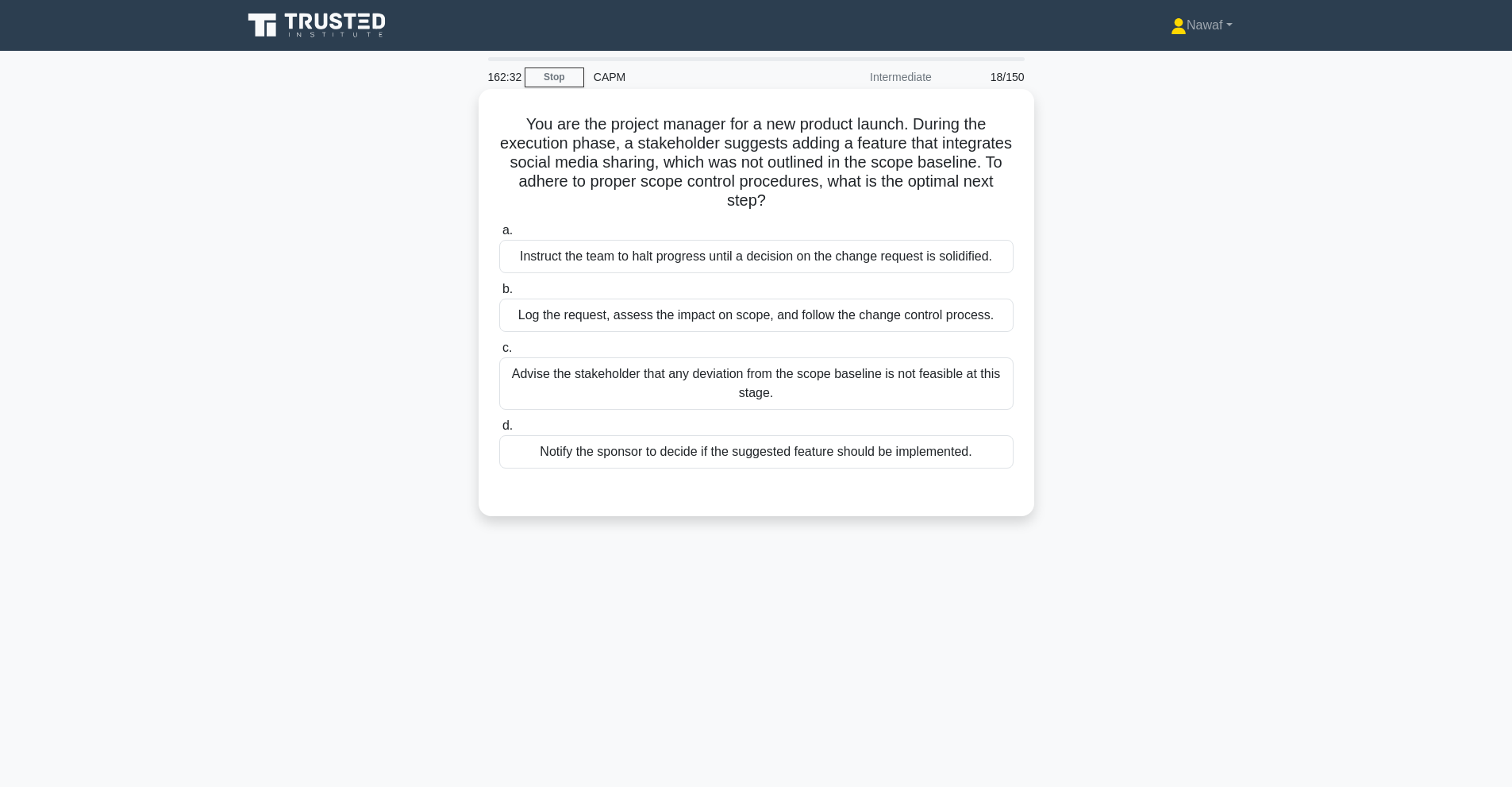
click at [947, 322] on div "Log the request, assess the impact on scope, and follow the change control proc…" at bounding box center [757, 315] width 515 height 33
click at [500, 294] on input "b. Log the request, assess the impact on scope, and follow the change control p…" at bounding box center [500, 289] width 0 height 10
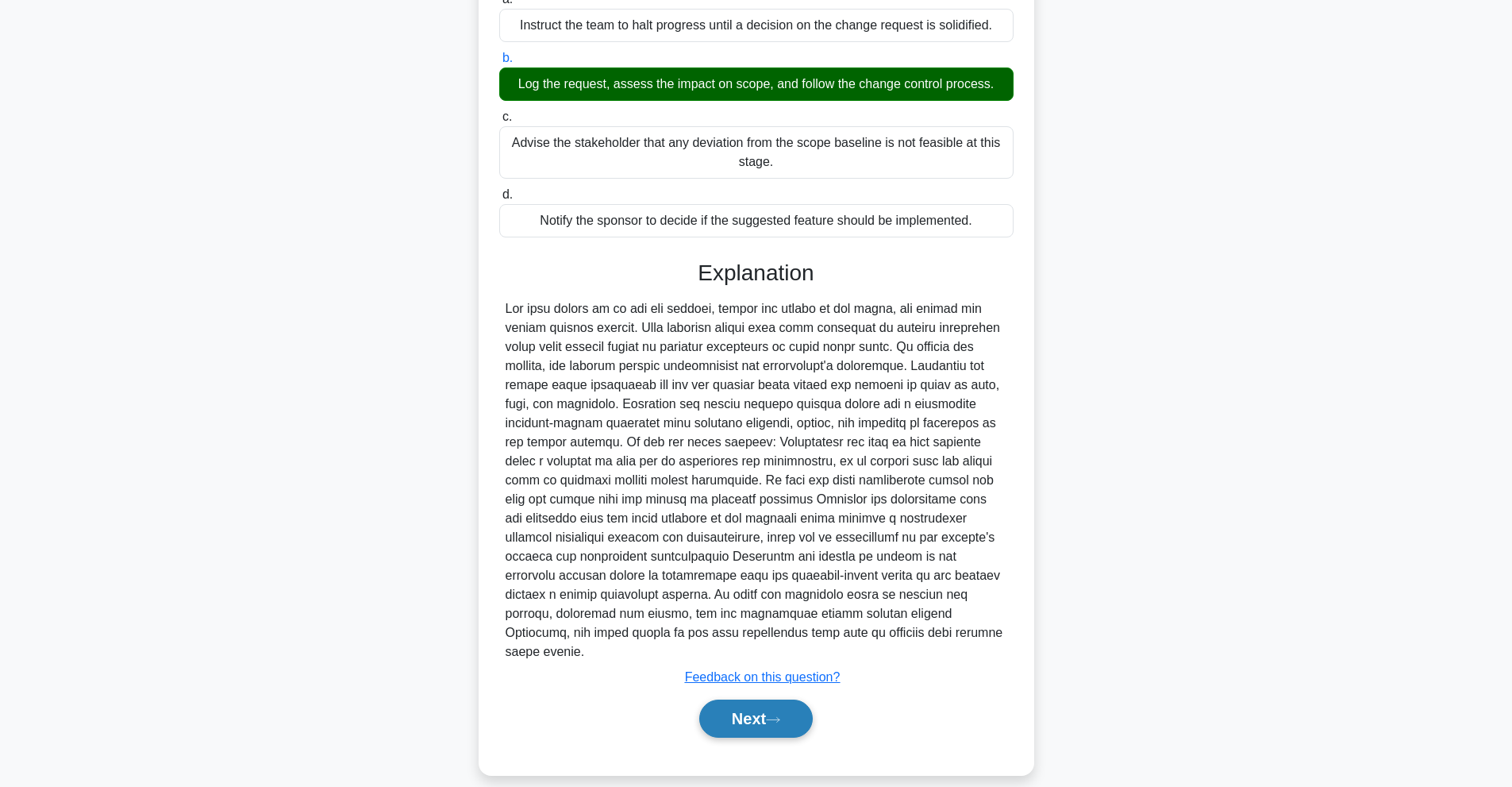
click at [719, 703] on button "Next" at bounding box center [756, 718] width 114 height 38
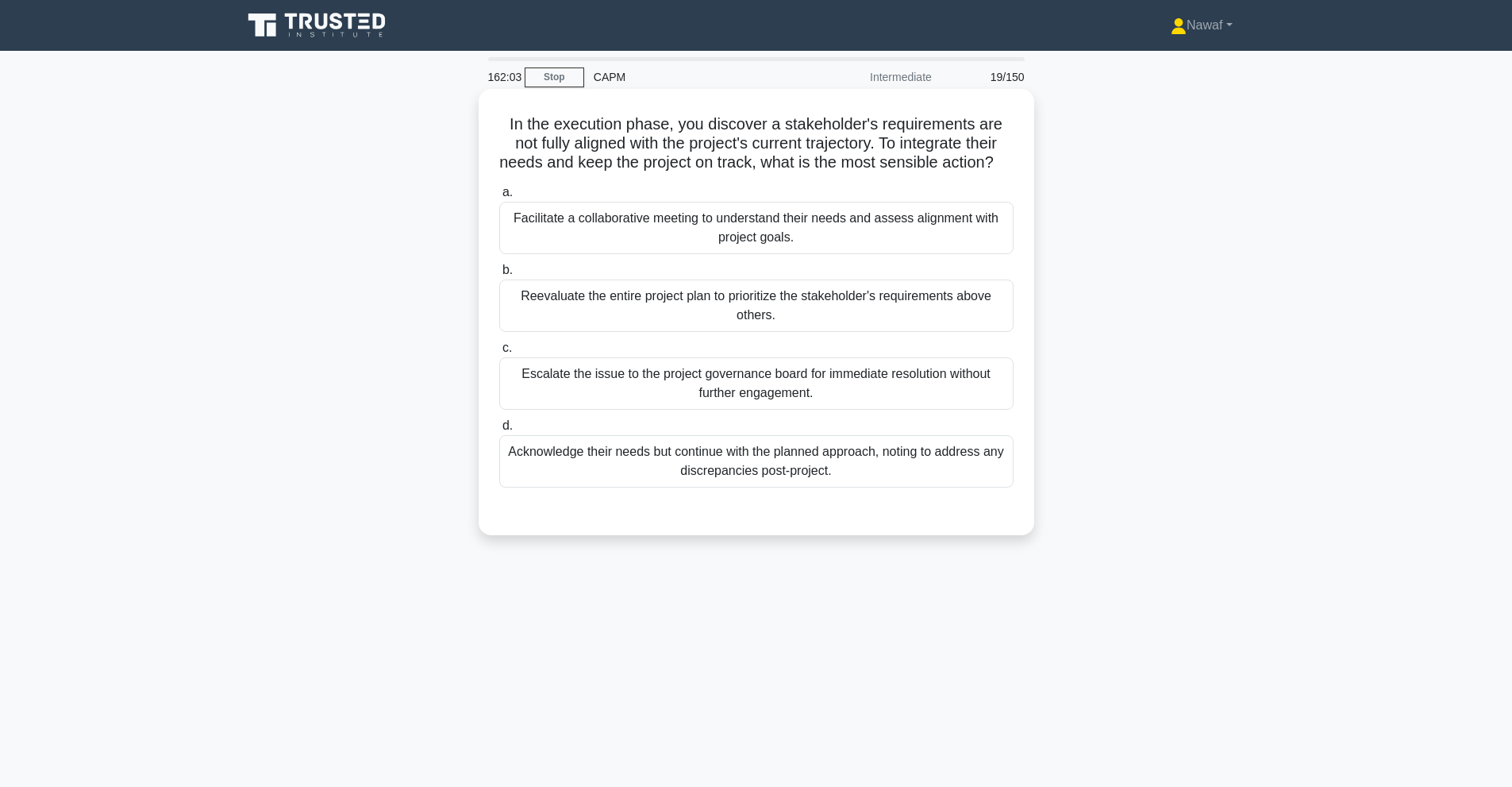
click at [917, 251] on div "Facilitate a collaborative meeting to understand their needs and assess alignme…" at bounding box center [757, 227] width 515 height 53
click at [500, 198] on input "a. Facilitate a collaborative meeting to understand their needs and assess alig…" at bounding box center [500, 192] width 0 height 10
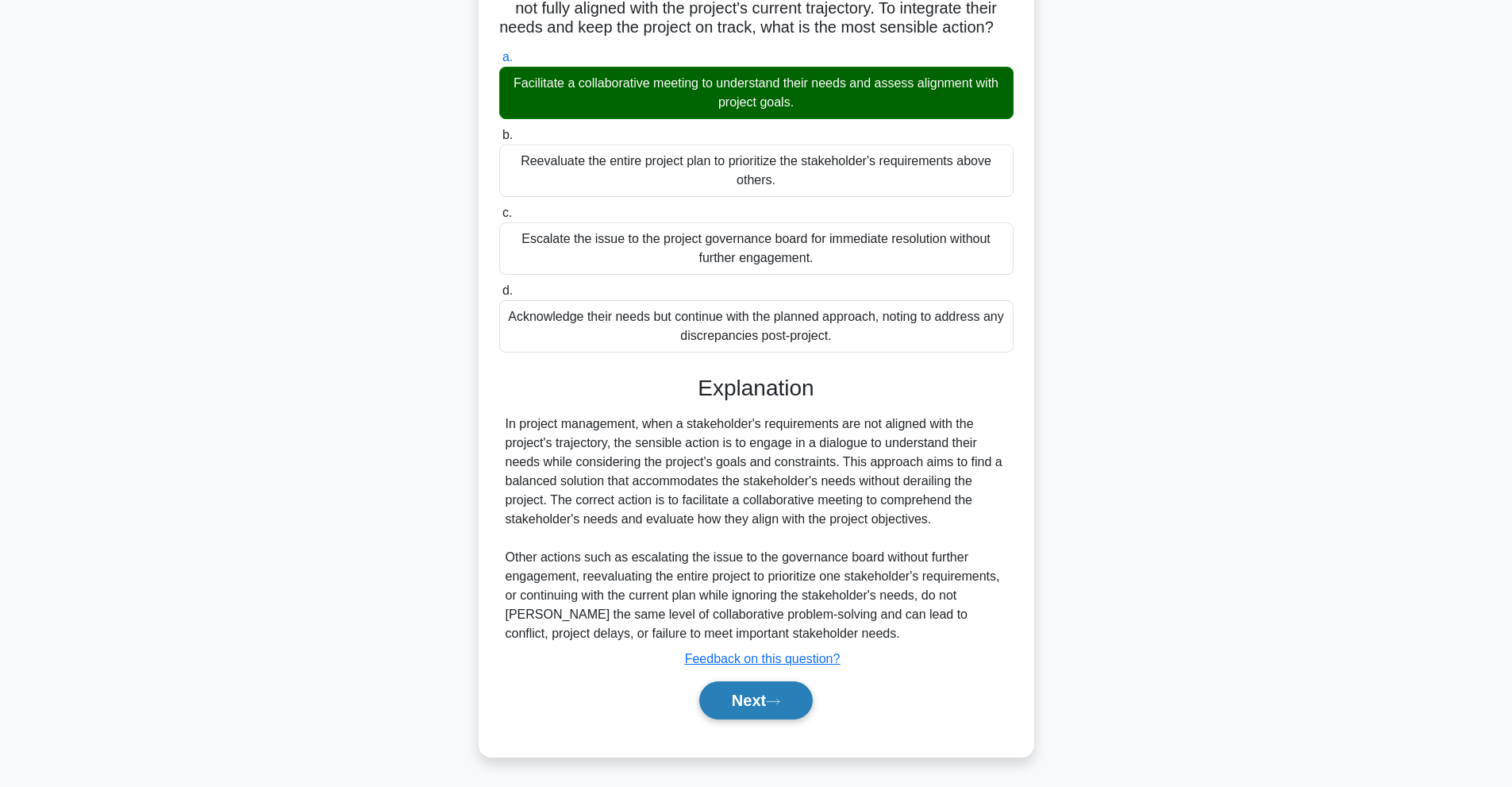
click at [764, 708] on button "Next" at bounding box center [756, 700] width 114 height 38
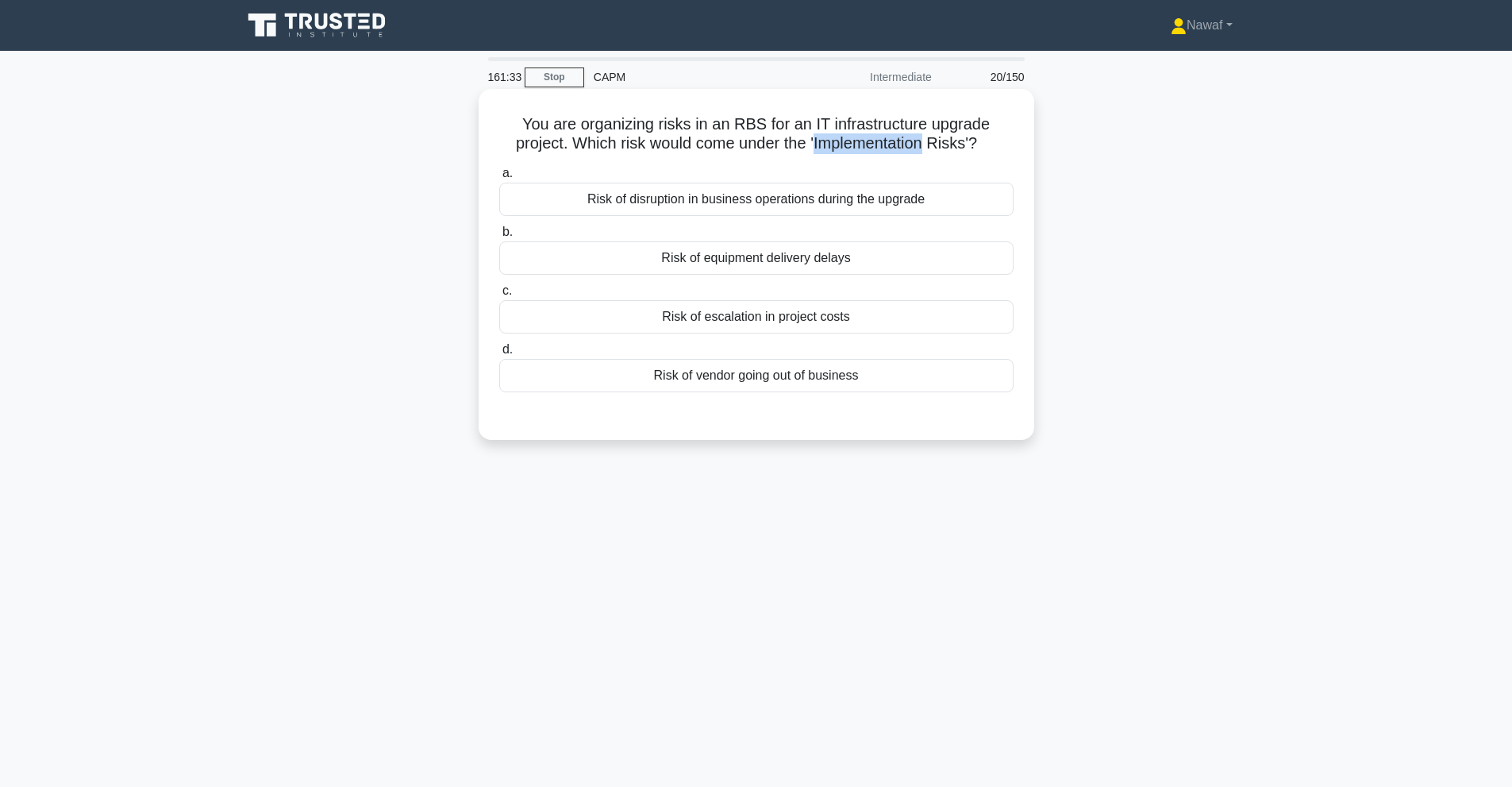
drag, startPoint x: 814, startPoint y: 143, endPoint x: 931, endPoint y: 151, distance: 117.3
click at [931, 151] on h5 "You are organizing risks in an RBS for an IT infrastructure upgrade project. Wh…" at bounding box center [756, 135] width 517 height 40
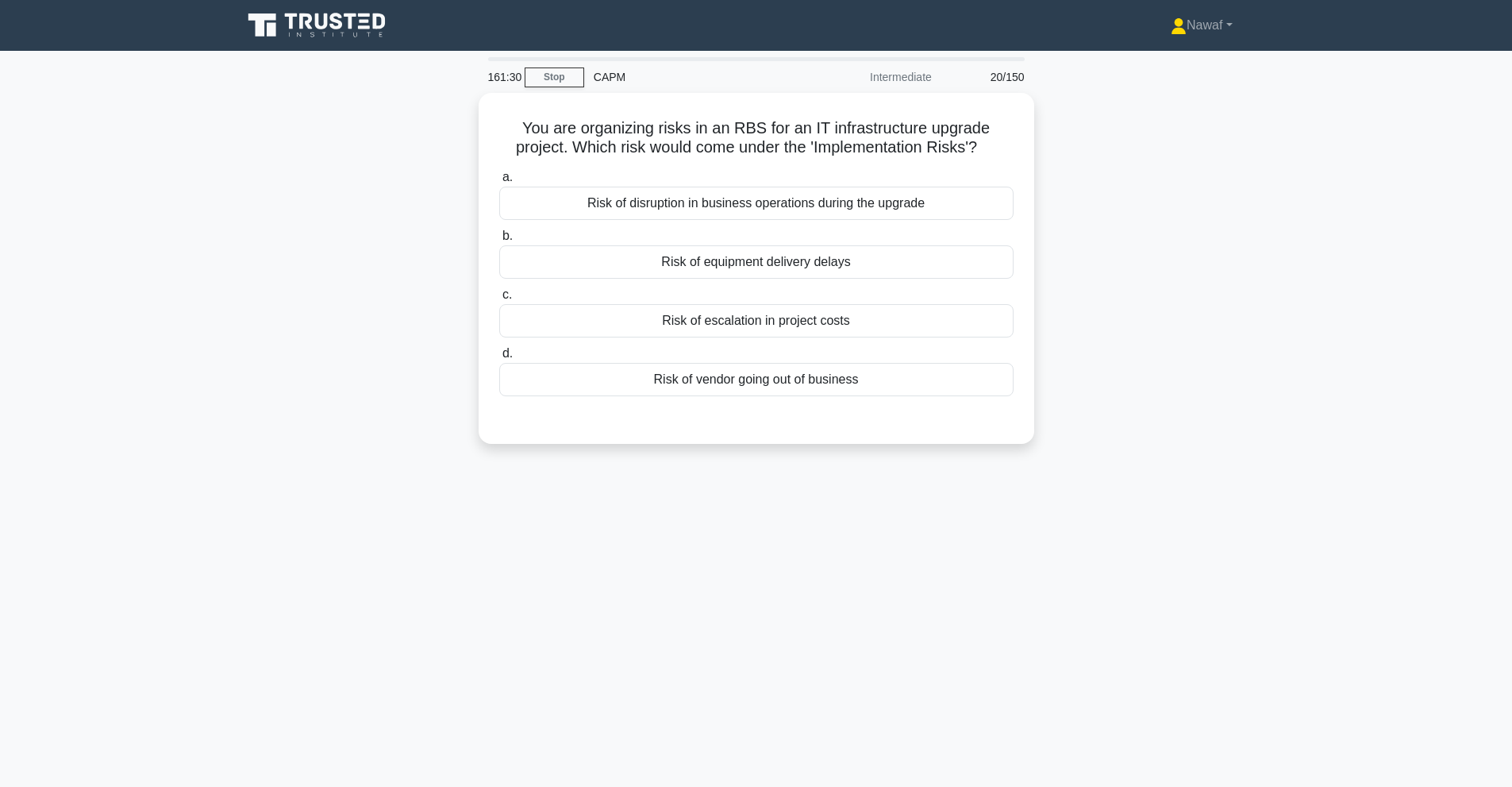
click at [626, 527] on div "161:30 Stop CAPM Intermediate 20/150 You are organizing risks in an RBS for an …" at bounding box center [756, 454] width 1048 height 794
click at [855, 322] on div "Risk of escalation in project costs" at bounding box center [757, 317] width 515 height 33
click at [500, 296] on input "c. Risk of escalation in project costs" at bounding box center [500, 291] width 0 height 10
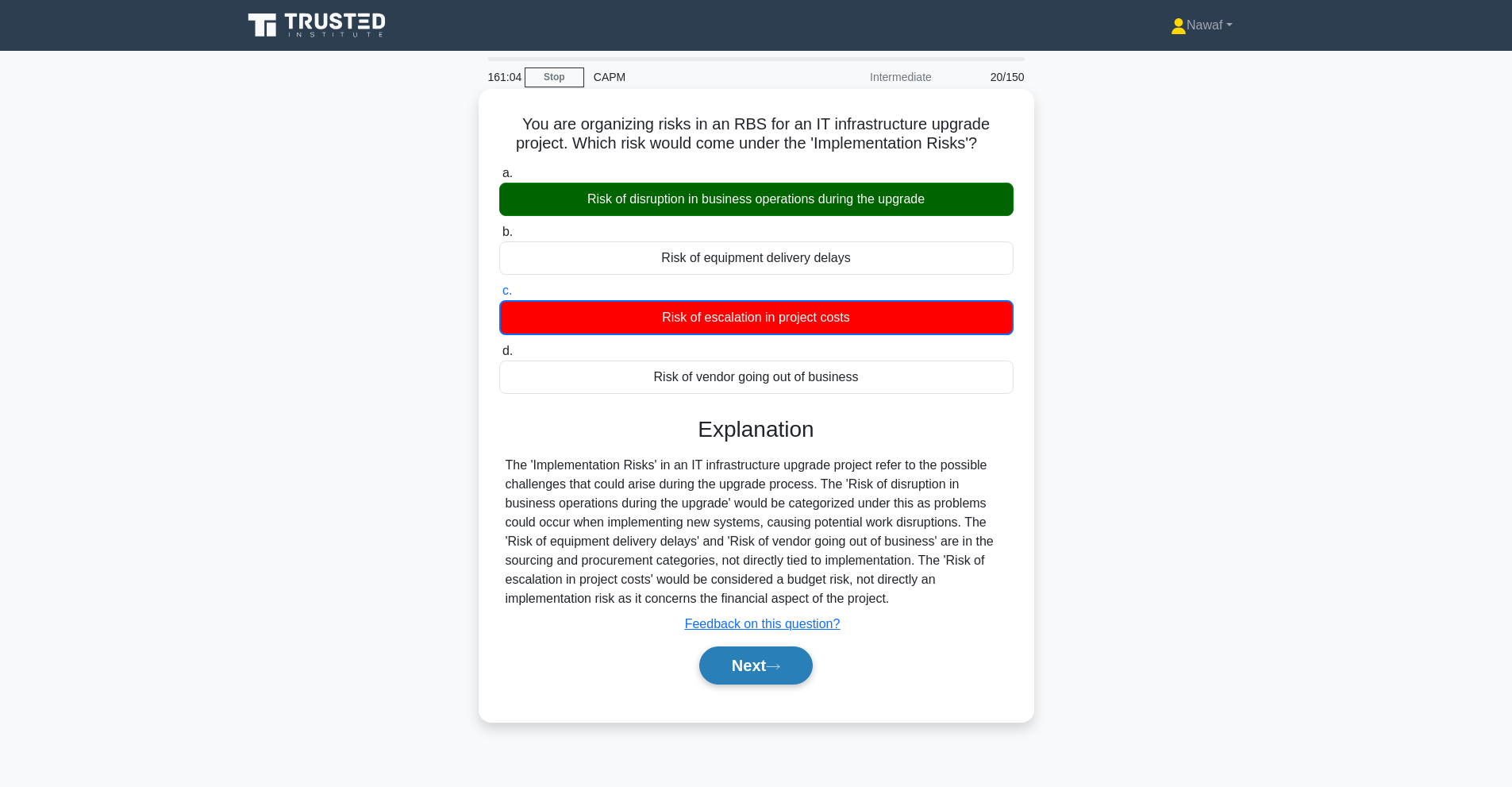
click at [786, 678] on button "Next" at bounding box center [756, 665] width 114 height 38
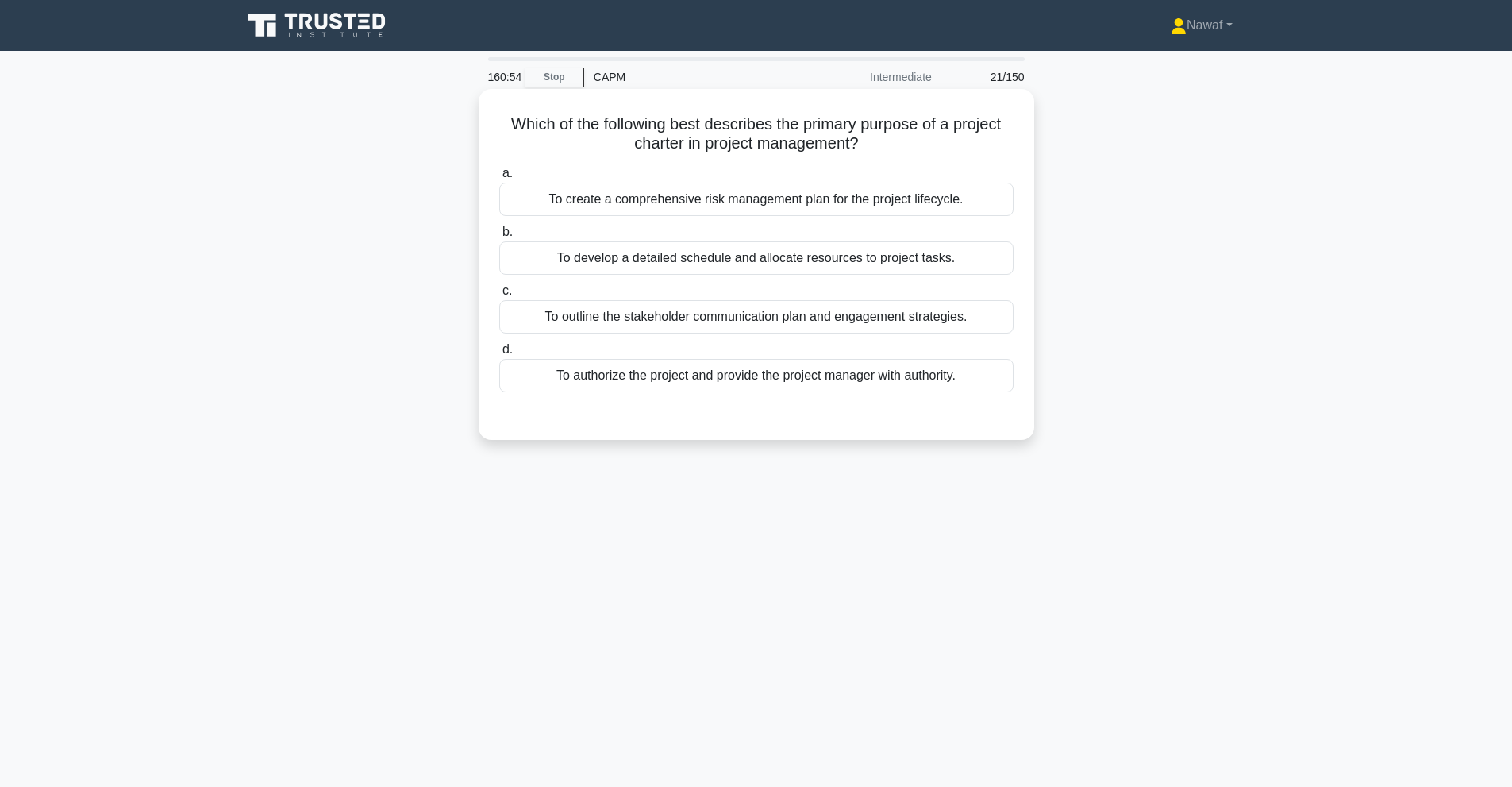
click at [733, 375] on div "To authorize the project and provide the project manager with authority." at bounding box center [757, 375] width 515 height 33
click at [500, 355] on input "d. To authorize the project and provide the project manager with authority." at bounding box center [500, 349] width 0 height 10
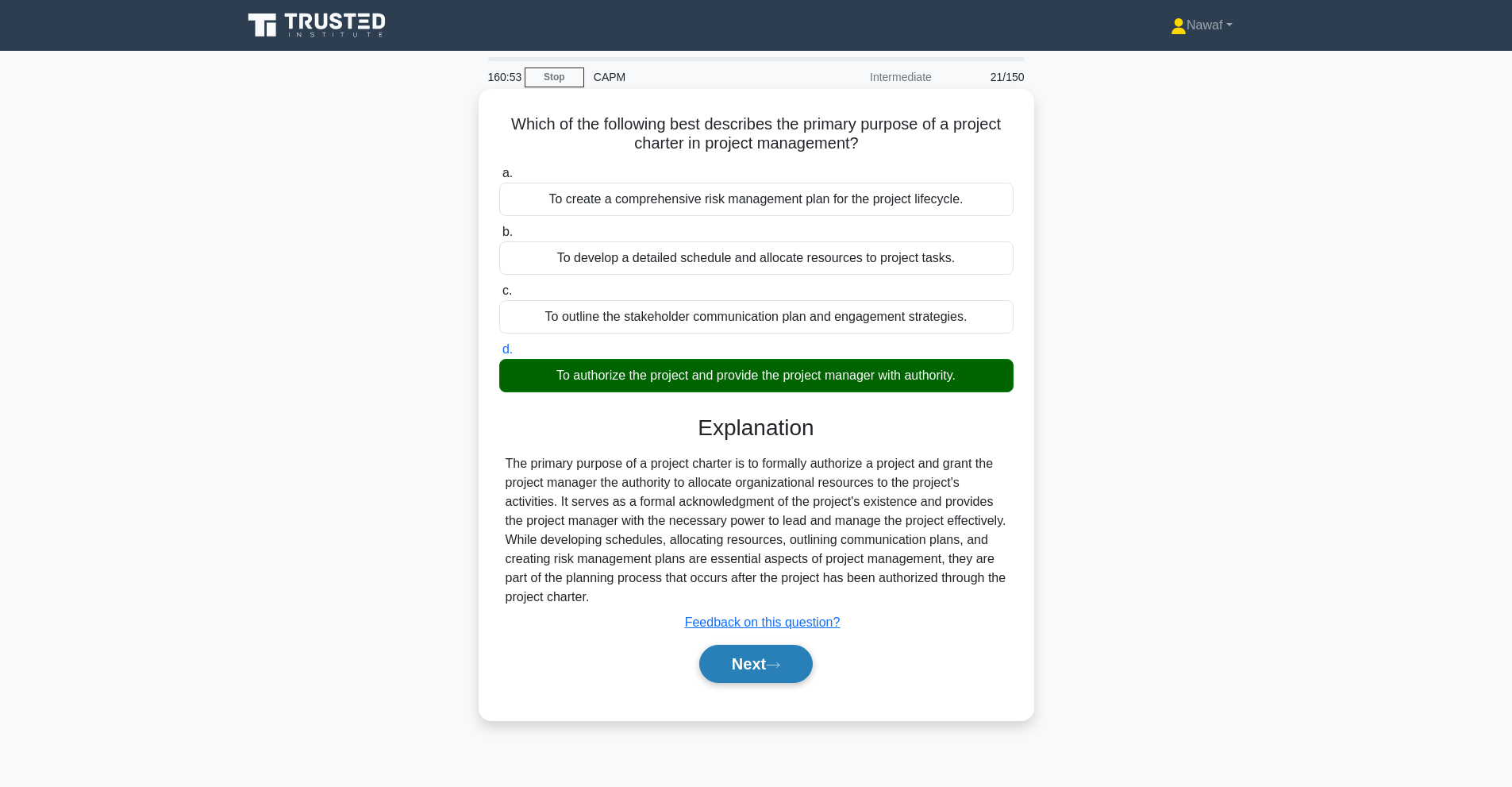
click at [738, 649] on button "Next" at bounding box center [756, 663] width 114 height 38
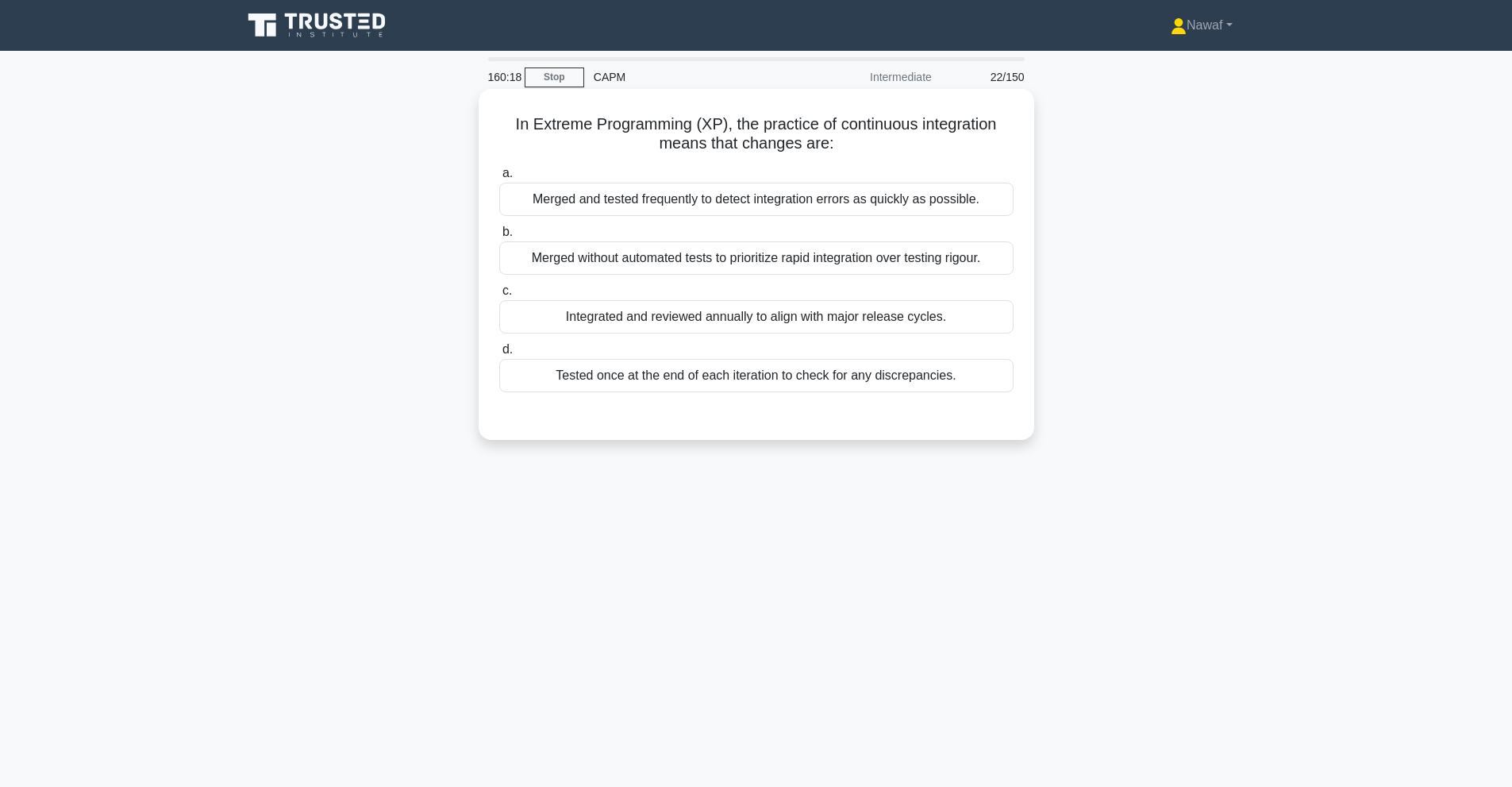
click at [944, 207] on div "Merged and tested frequently to detect integration errors as quickly as possibl…" at bounding box center [757, 200] width 515 height 33
click at [500, 179] on input "a. Merged and tested frequently to detect integration errors as quickly as poss…" at bounding box center [500, 173] width 0 height 10
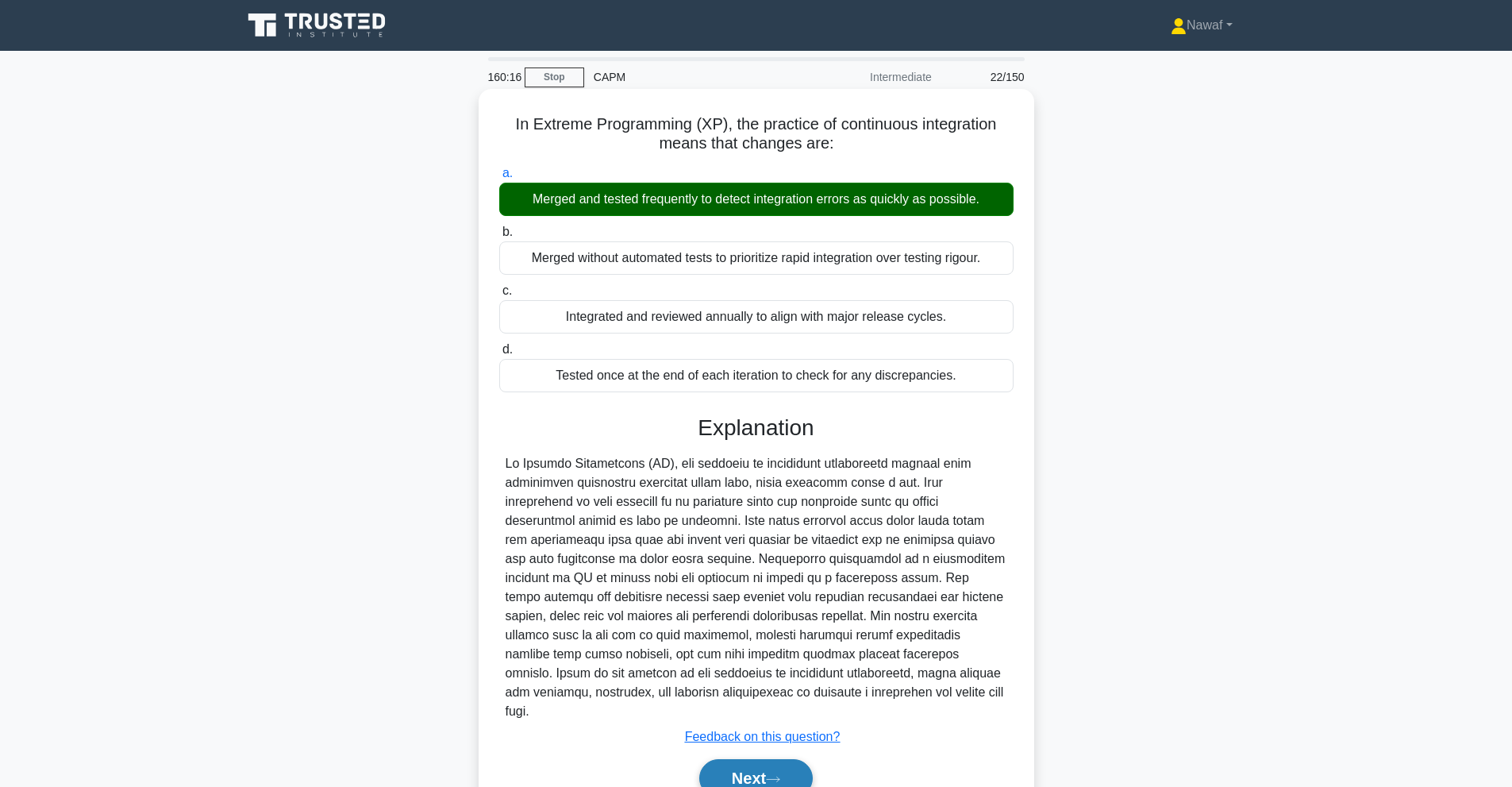
click at [738, 764] on button "Next" at bounding box center [756, 778] width 114 height 38
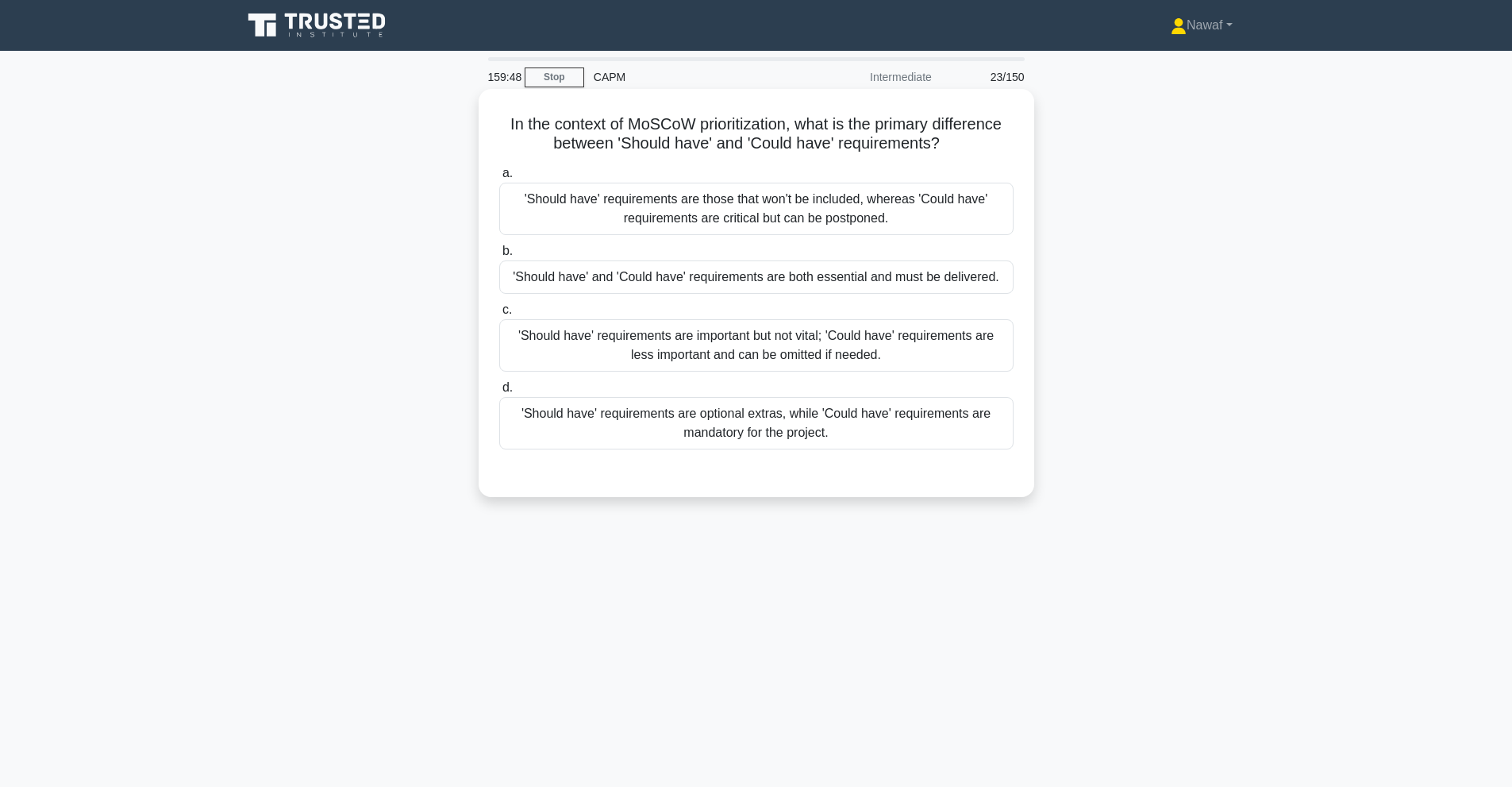
click at [835, 342] on div "'Should have' requirements are important but not vital; 'Could have' requiremen…" at bounding box center [757, 345] width 515 height 53
click at [500, 315] on input "c. 'Should have' requirements are important but not vital; 'Could have' require…" at bounding box center [500, 310] width 0 height 10
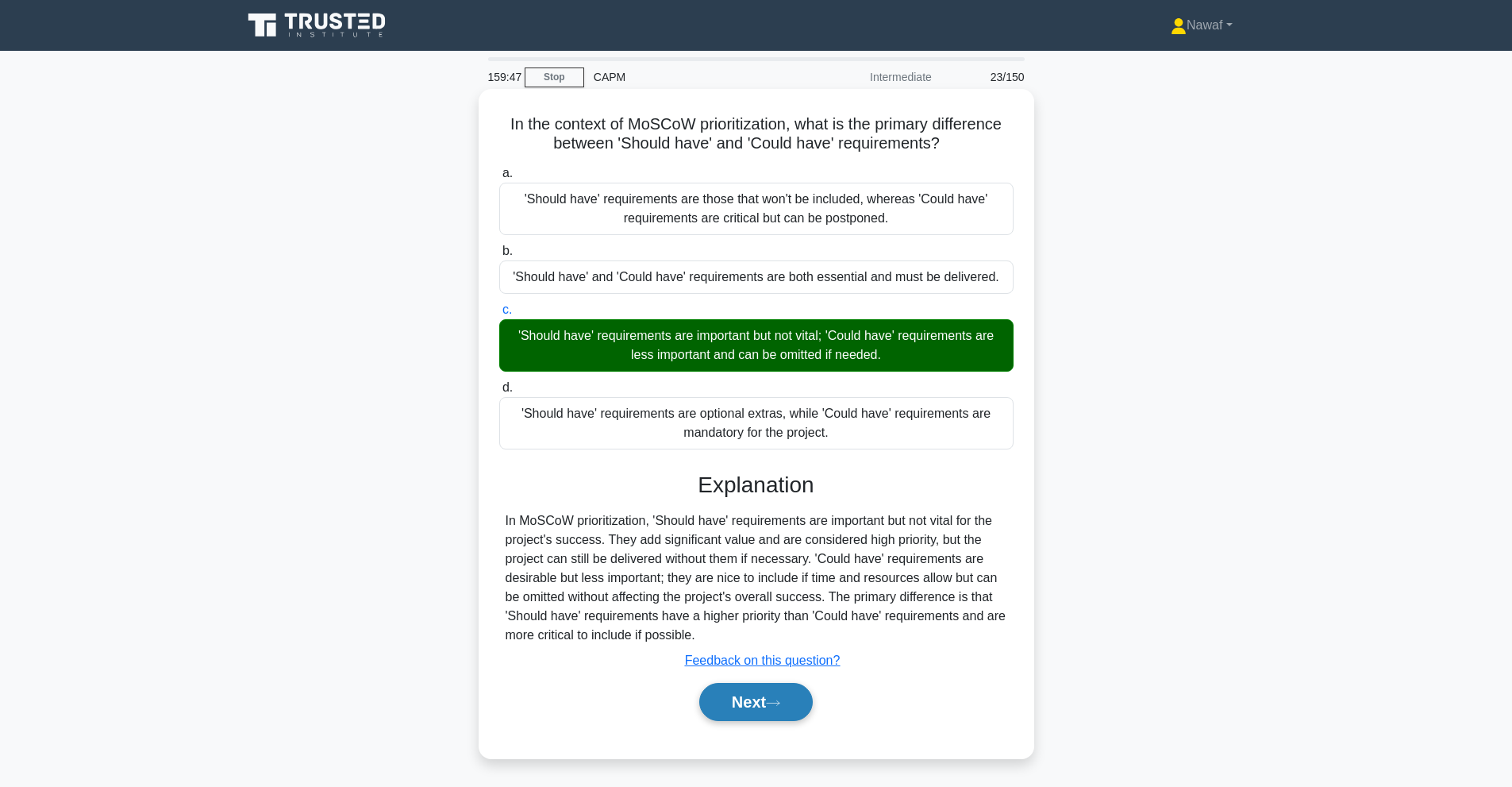
click at [740, 708] on button "Next" at bounding box center [756, 702] width 114 height 38
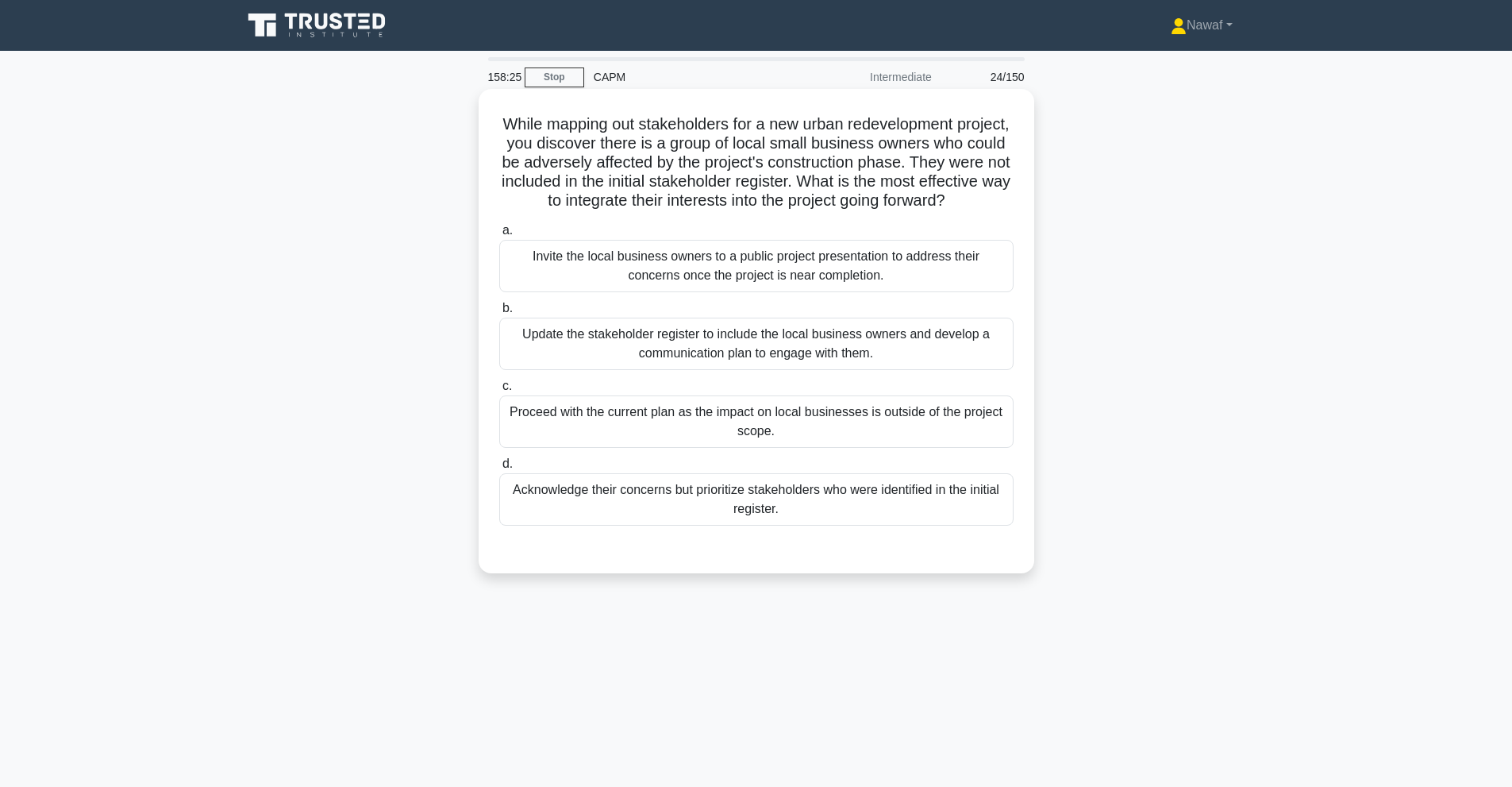
click at [831, 366] on div "Update the stakeholder register to include the local business owners and develo…" at bounding box center [757, 343] width 515 height 53
click at [500, 313] on input "b. Update the stakeholder register to include the local business owners and dev…" at bounding box center [500, 308] width 0 height 10
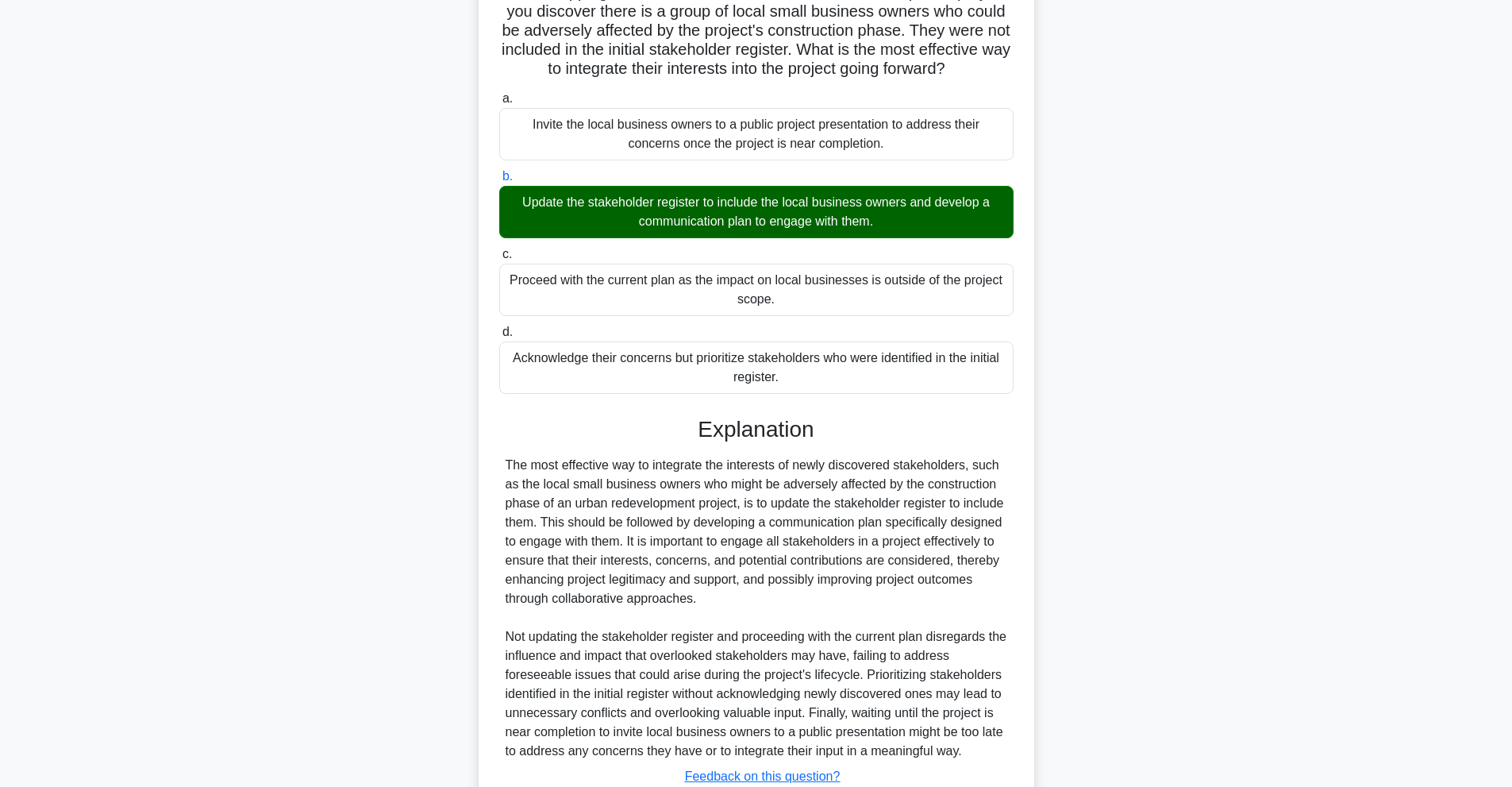
scroll to position [269, 0]
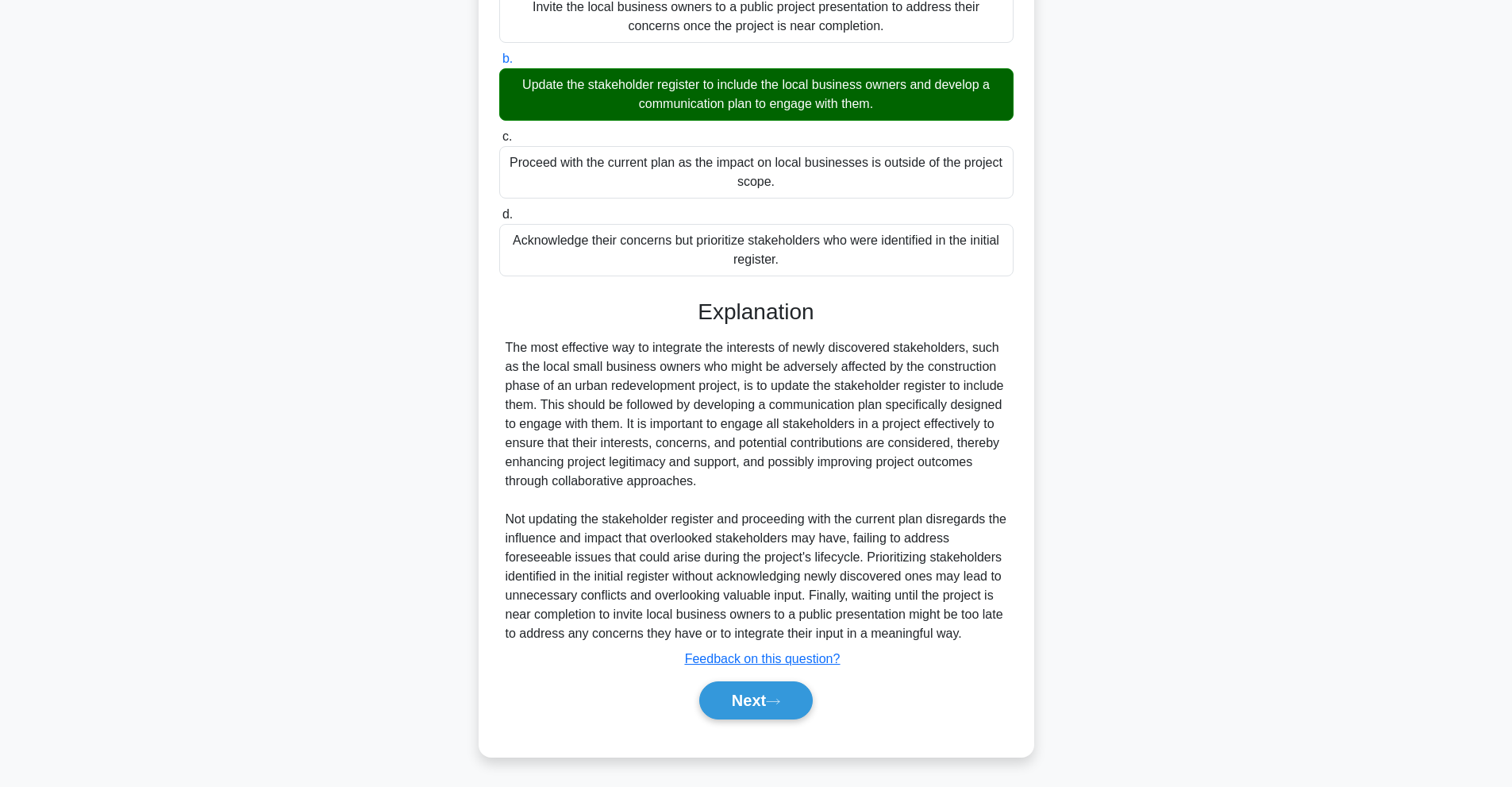
click at [757, 743] on div "While mapping out stakeholders for a new urban redevelopment project, you disco…" at bounding box center [757, 298] width 543 height 904
click at [757, 713] on button "Next" at bounding box center [756, 700] width 114 height 38
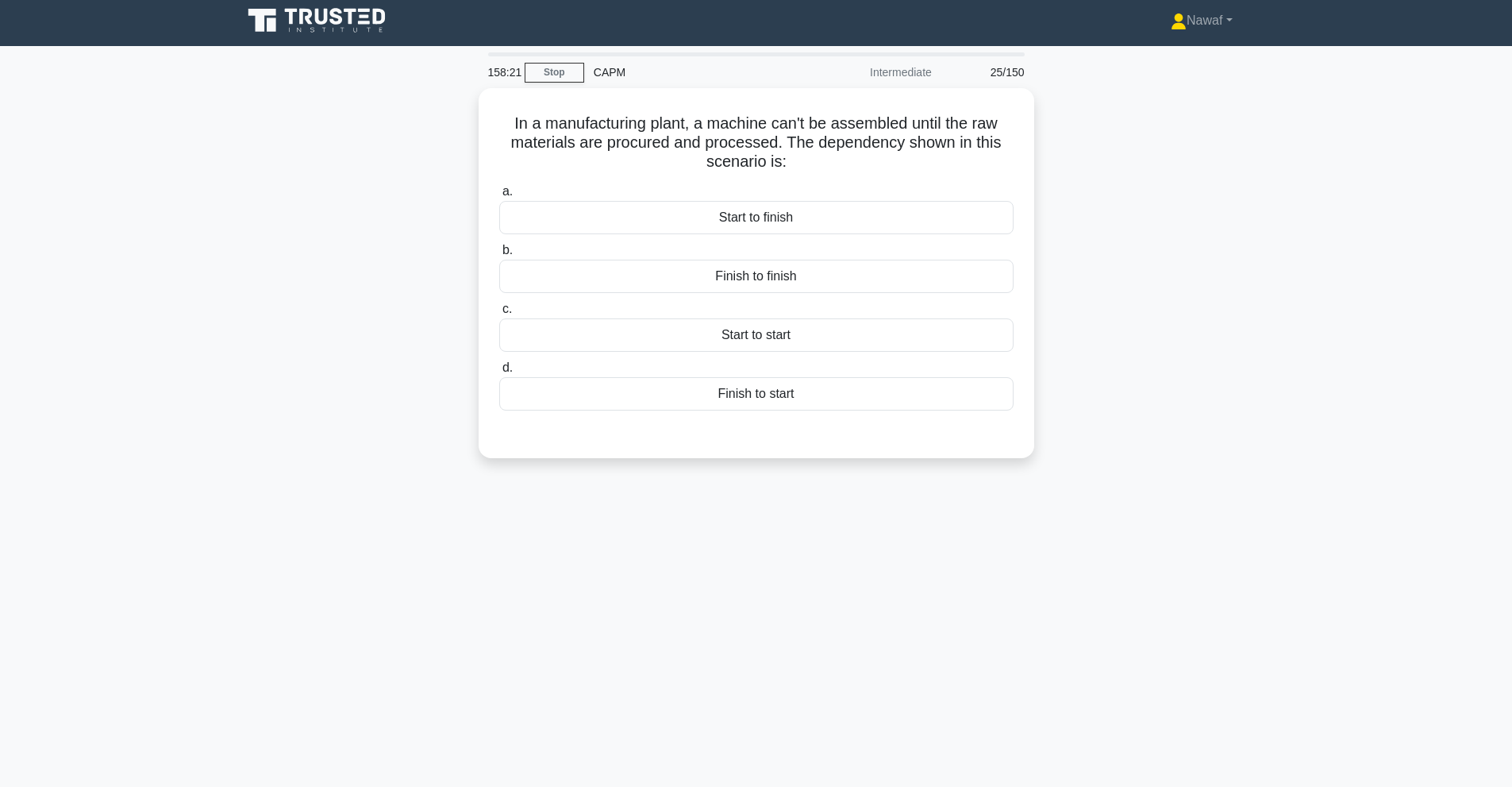
scroll to position [0, 0]
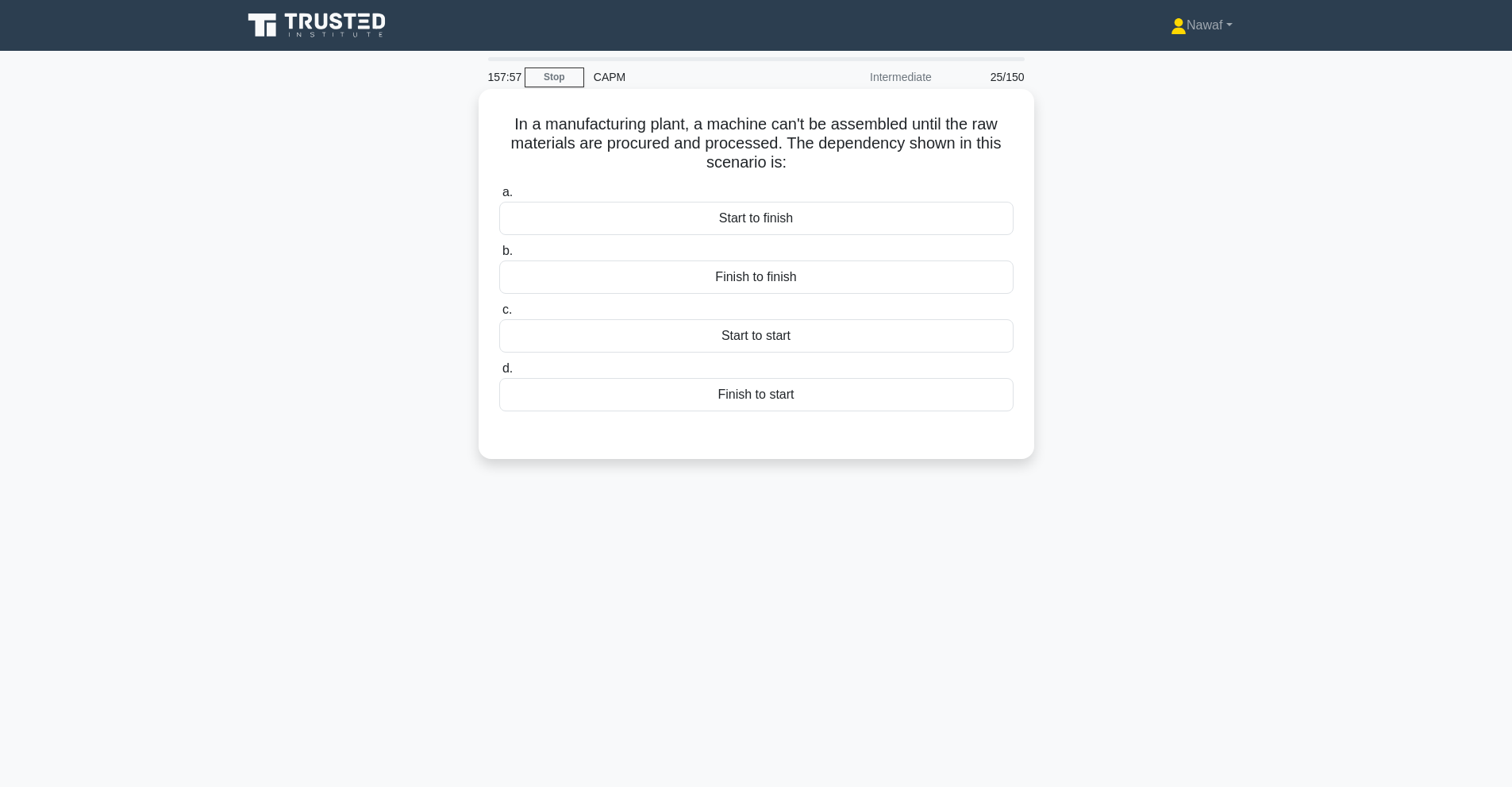
click at [759, 398] on div "Finish to start" at bounding box center [757, 394] width 515 height 33
click at [500, 374] on input "d. Finish to start" at bounding box center [500, 368] width 0 height 10
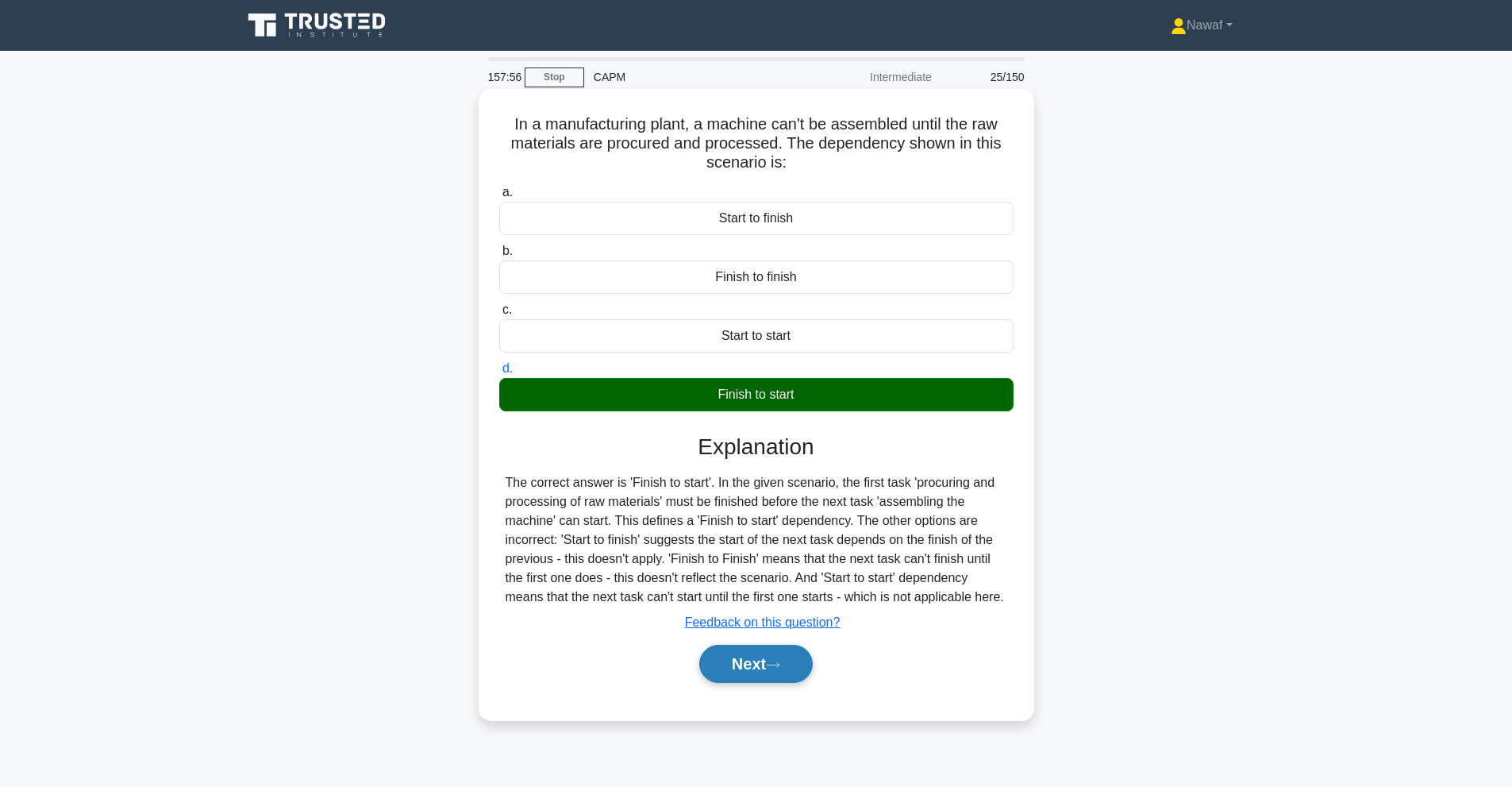
click at [760, 656] on button "Next" at bounding box center [756, 663] width 114 height 38
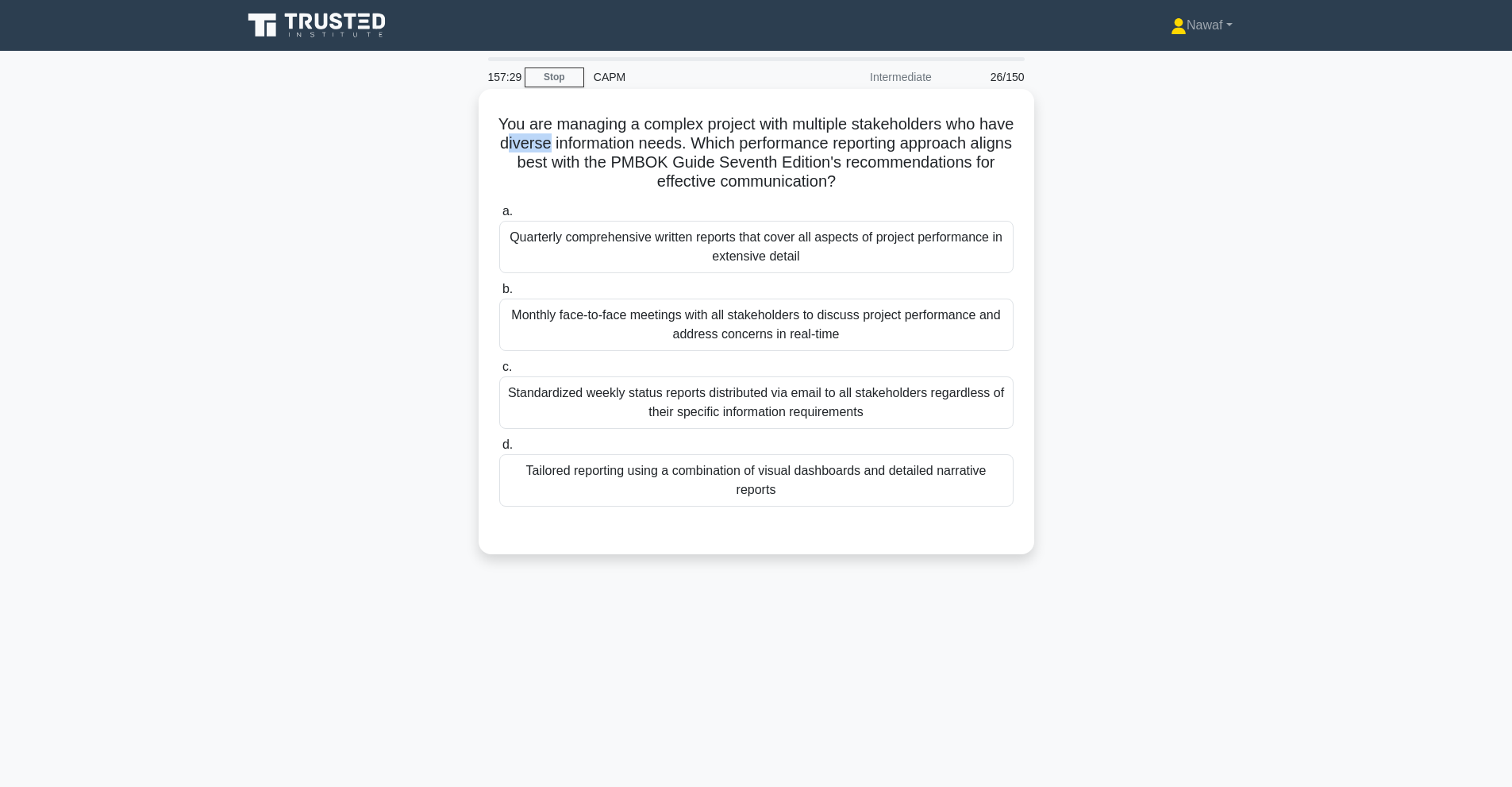
drag, startPoint x: 581, startPoint y: 143, endPoint x: 620, endPoint y: 148, distance: 39.3
click at [620, 148] on h5 "You are managing a complex project with multiple stakeholders who have diverse …" at bounding box center [756, 153] width 517 height 78
click at [571, 141] on h5 "You are managing a complex project with multiple stakeholders who have diverse …" at bounding box center [756, 153] width 517 height 78
drag, startPoint x: 569, startPoint y: 142, endPoint x: 626, endPoint y: 150, distance: 57.6
click at [626, 150] on h5 "You are managing a complex project with multiple stakeholders who have diverse …" at bounding box center [756, 153] width 517 height 78
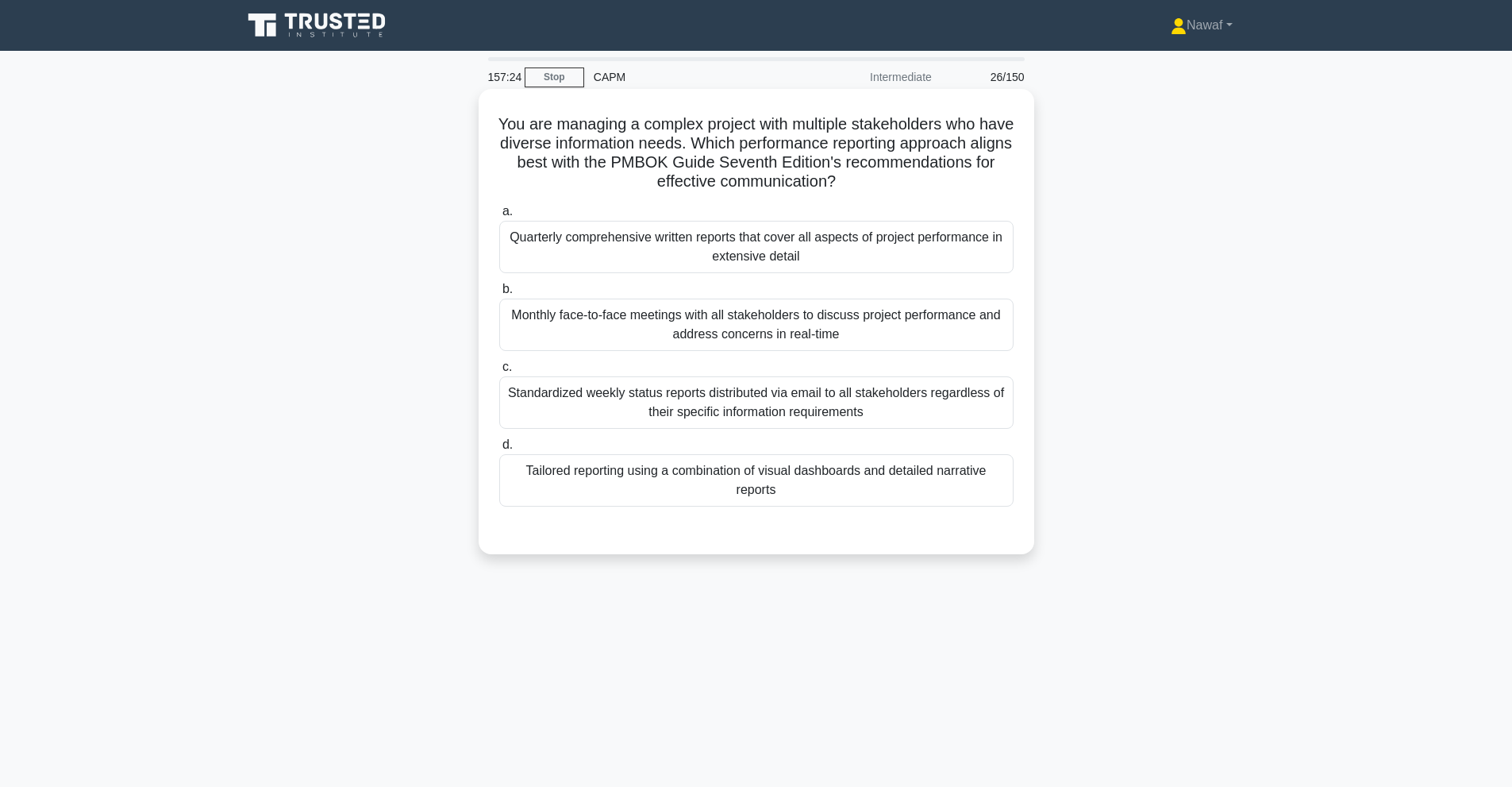
click at [625, 183] on h5 "You are managing a complex project with multiple stakeholders who have diverse …" at bounding box center [756, 153] width 517 height 78
click at [662, 254] on div "Quarterly comprehensive written reports that cover all aspects of project perfo…" at bounding box center [757, 246] width 515 height 53
click at [500, 216] on input "a. Quarterly comprehensive written reports that cover all aspects of project pe…" at bounding box center [500, 211] width 0 height 10
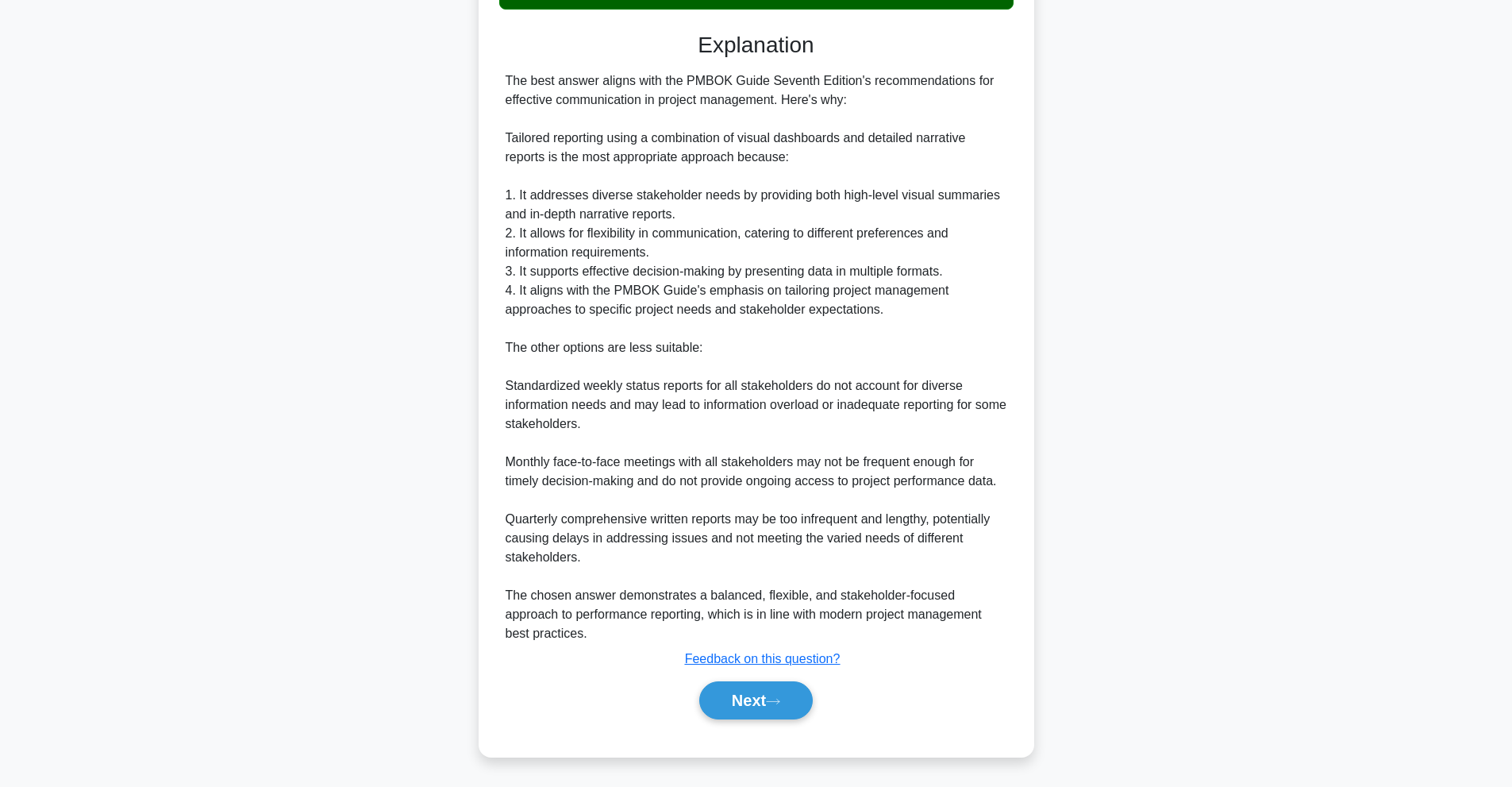
scroll to position [500, 0]
click at [732, 710] on button "Next" at bounding box center [756, 700] width 114 height 38
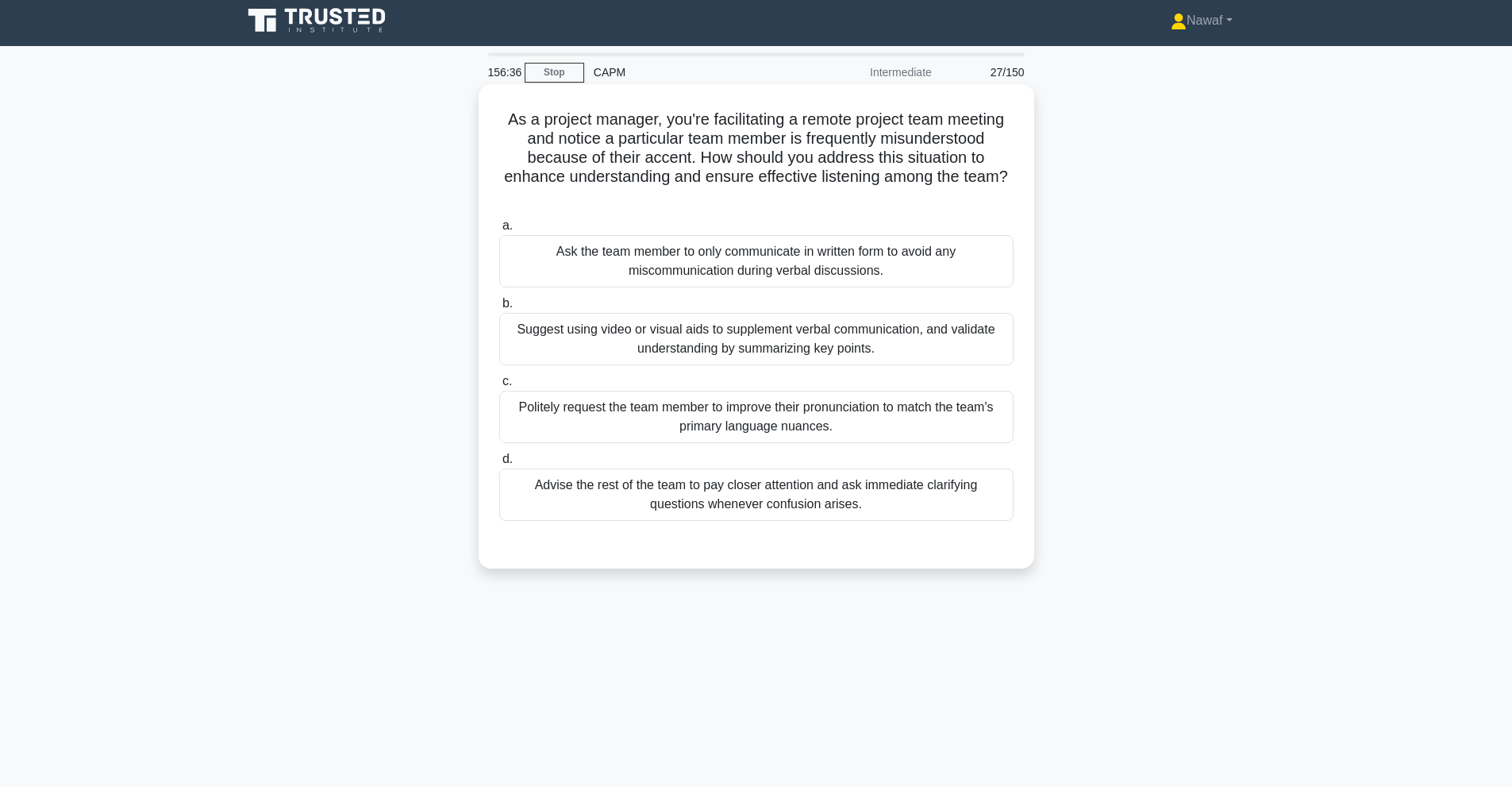
scroll to position [0, 0]
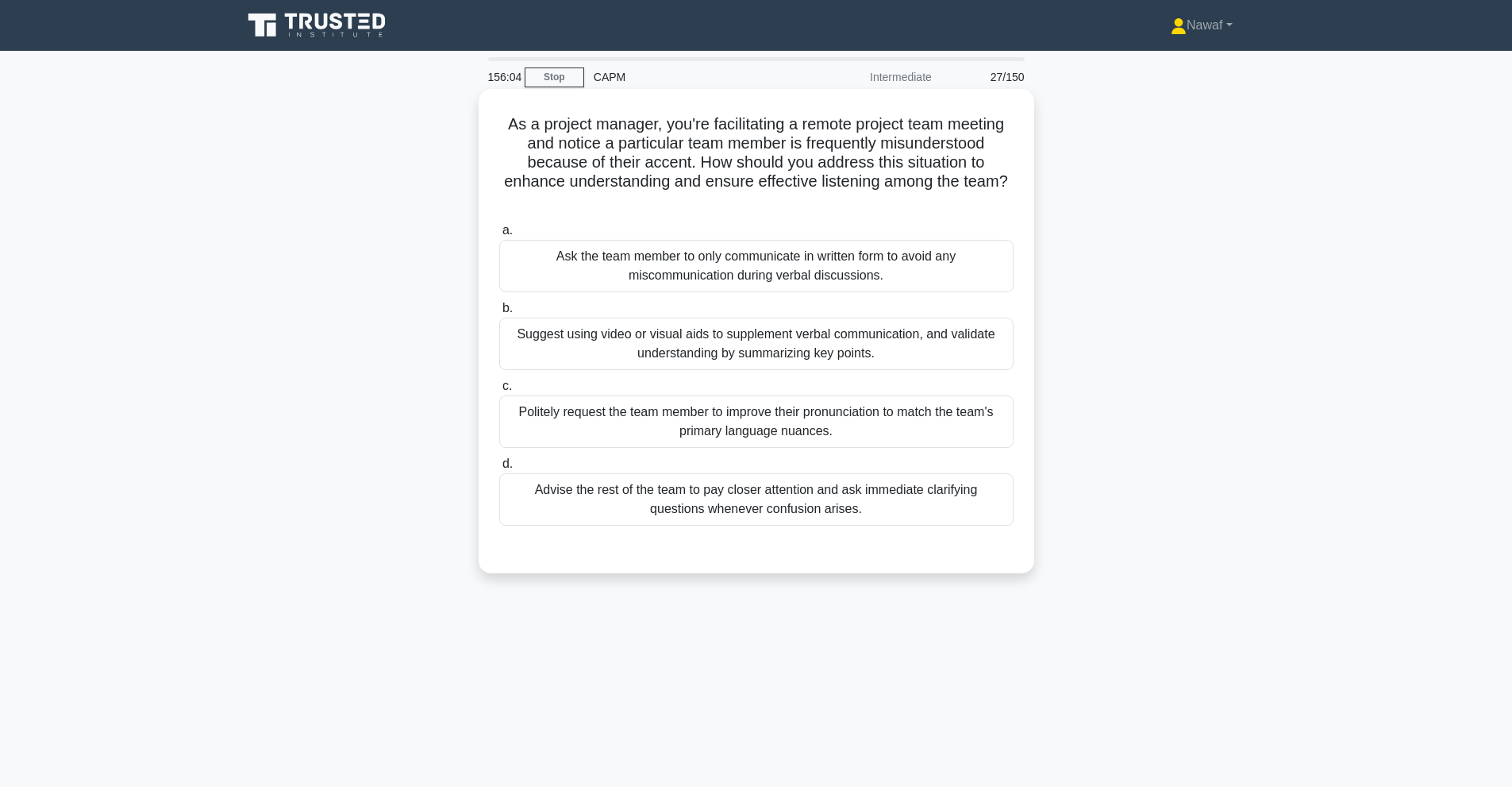
click at [927, 268] on div "Ask the team member to only communicate in written form to avoid any miscommuni…" at bounding box center [757, 266] width 515 height 53
click at [500, 236] on input "a. Ask the team member to only communicate in written form to avoid any miscomm…" at bounding box center [500, 231] width 0 height 10
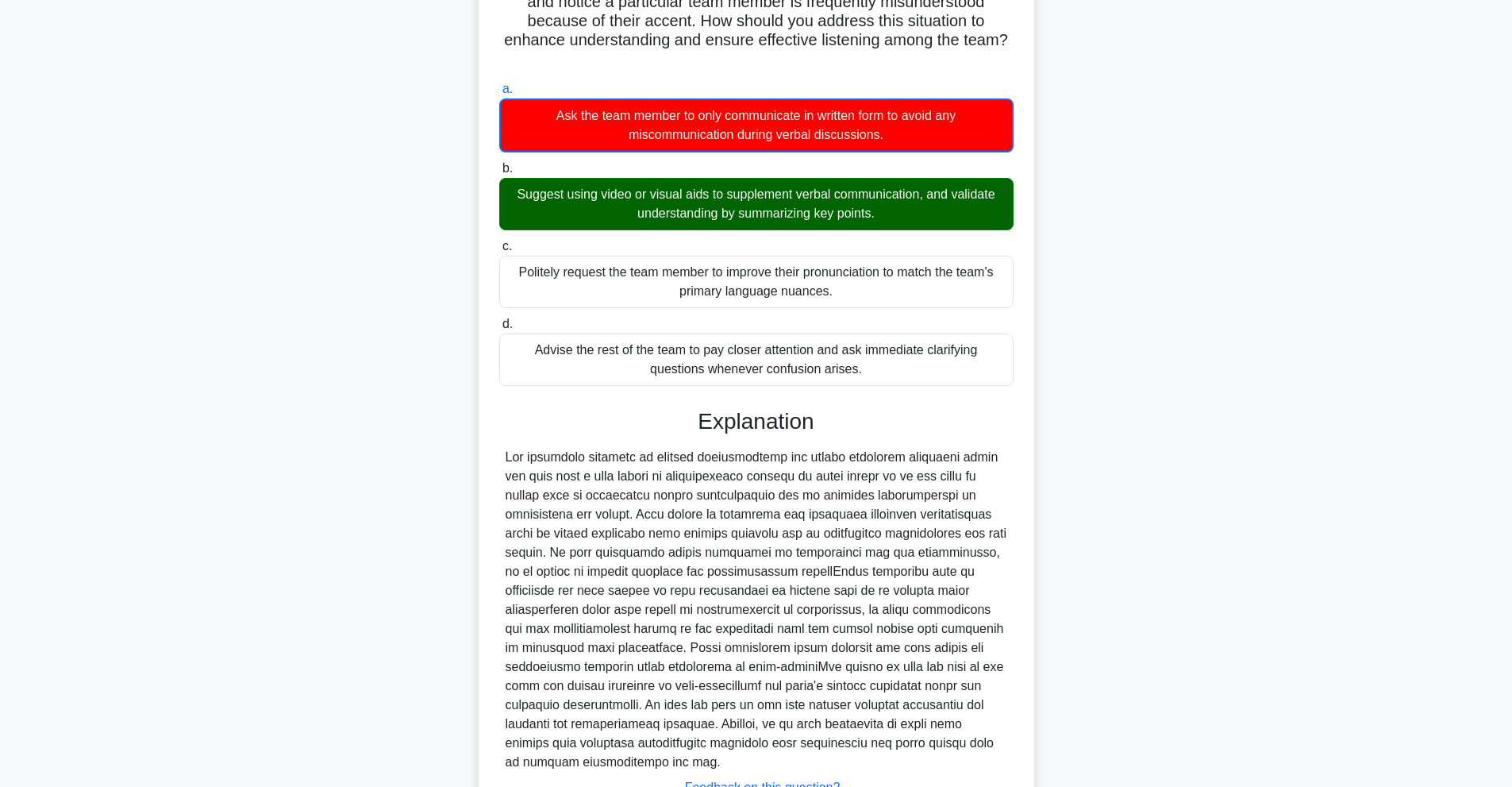
scroll to position [264, 0]
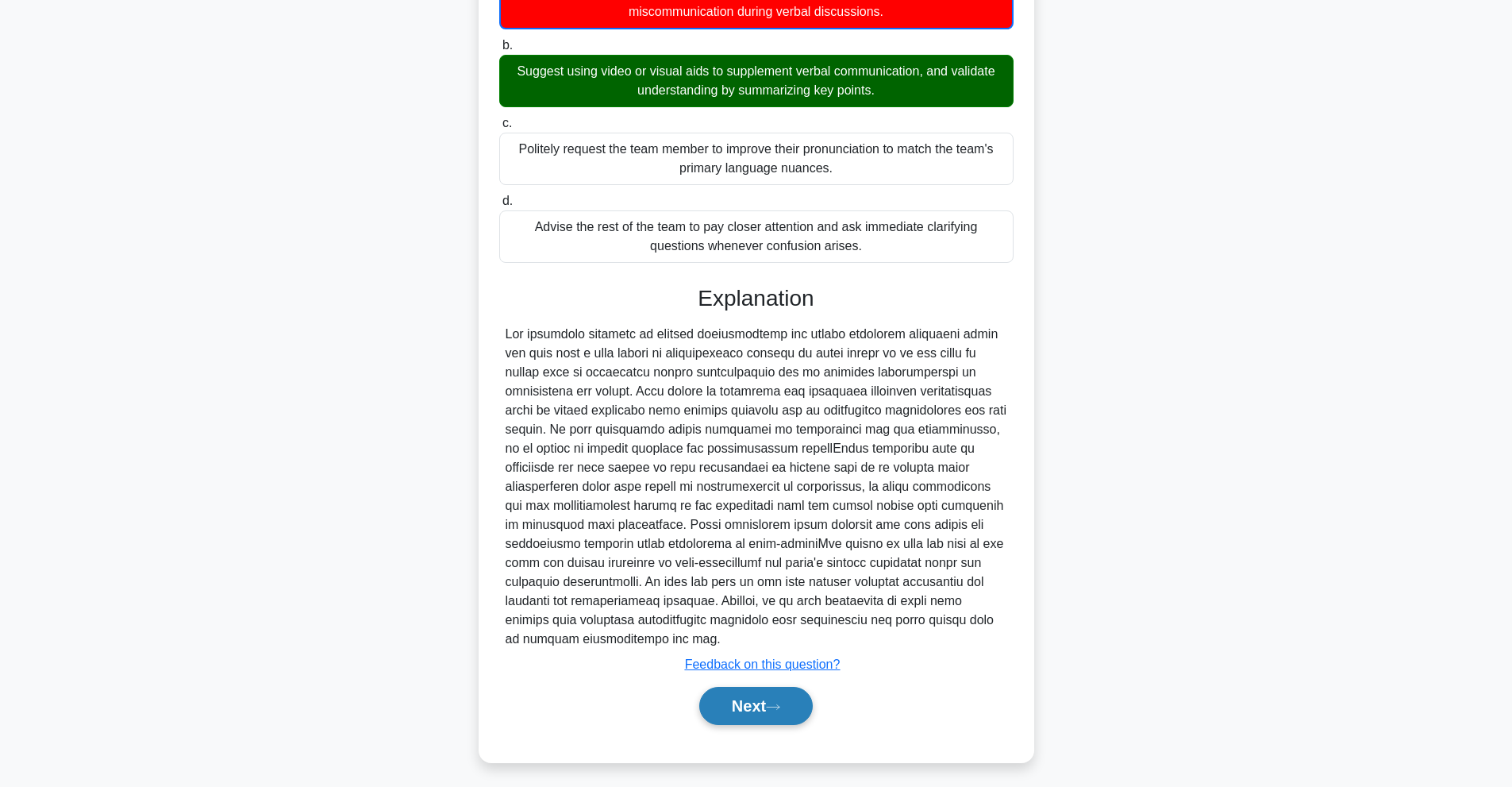
click at [771, 705] on button "Next" at bounding box center [756, 706] width 114 height 38
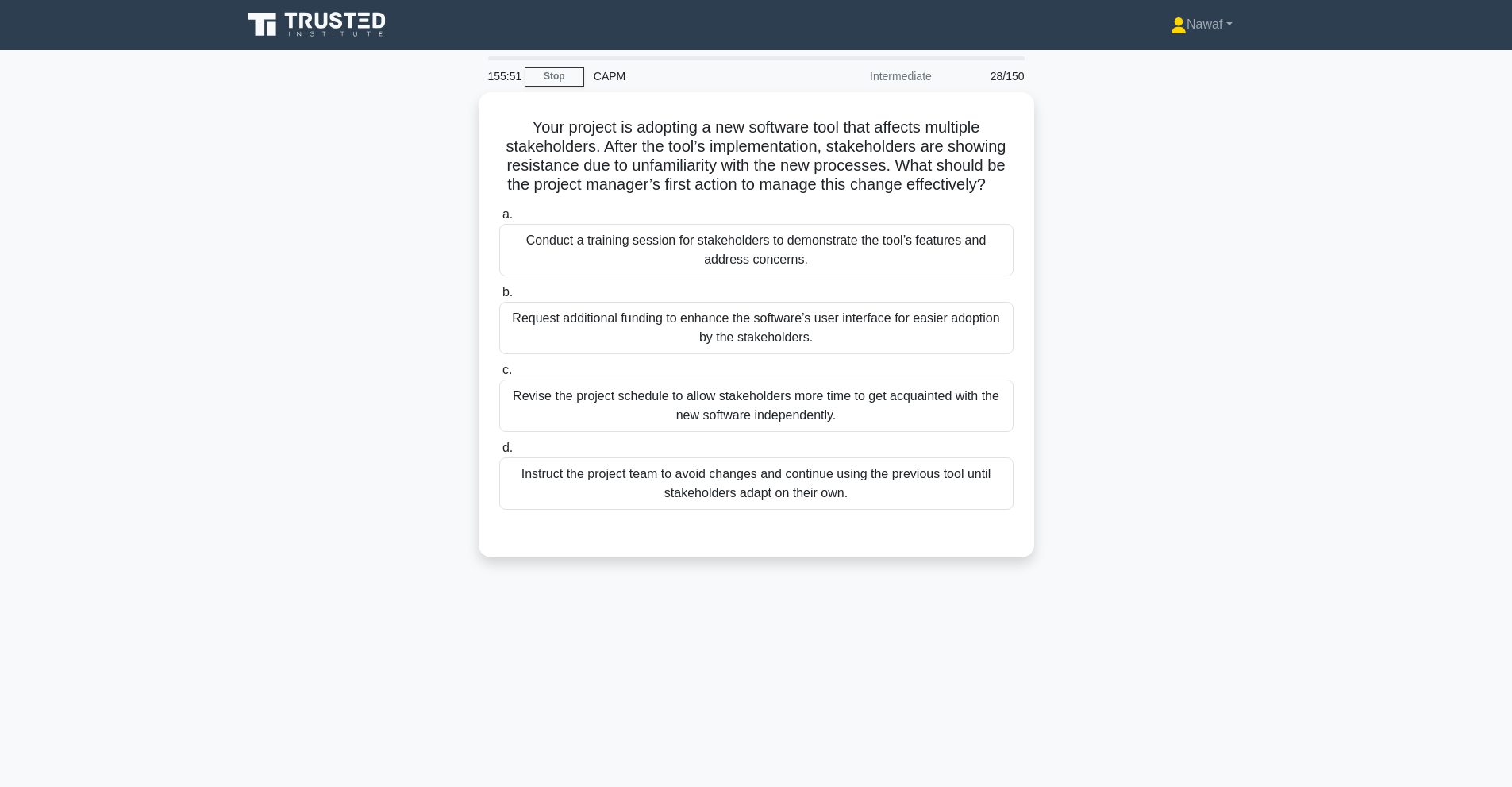
scroll to position [0, 0]
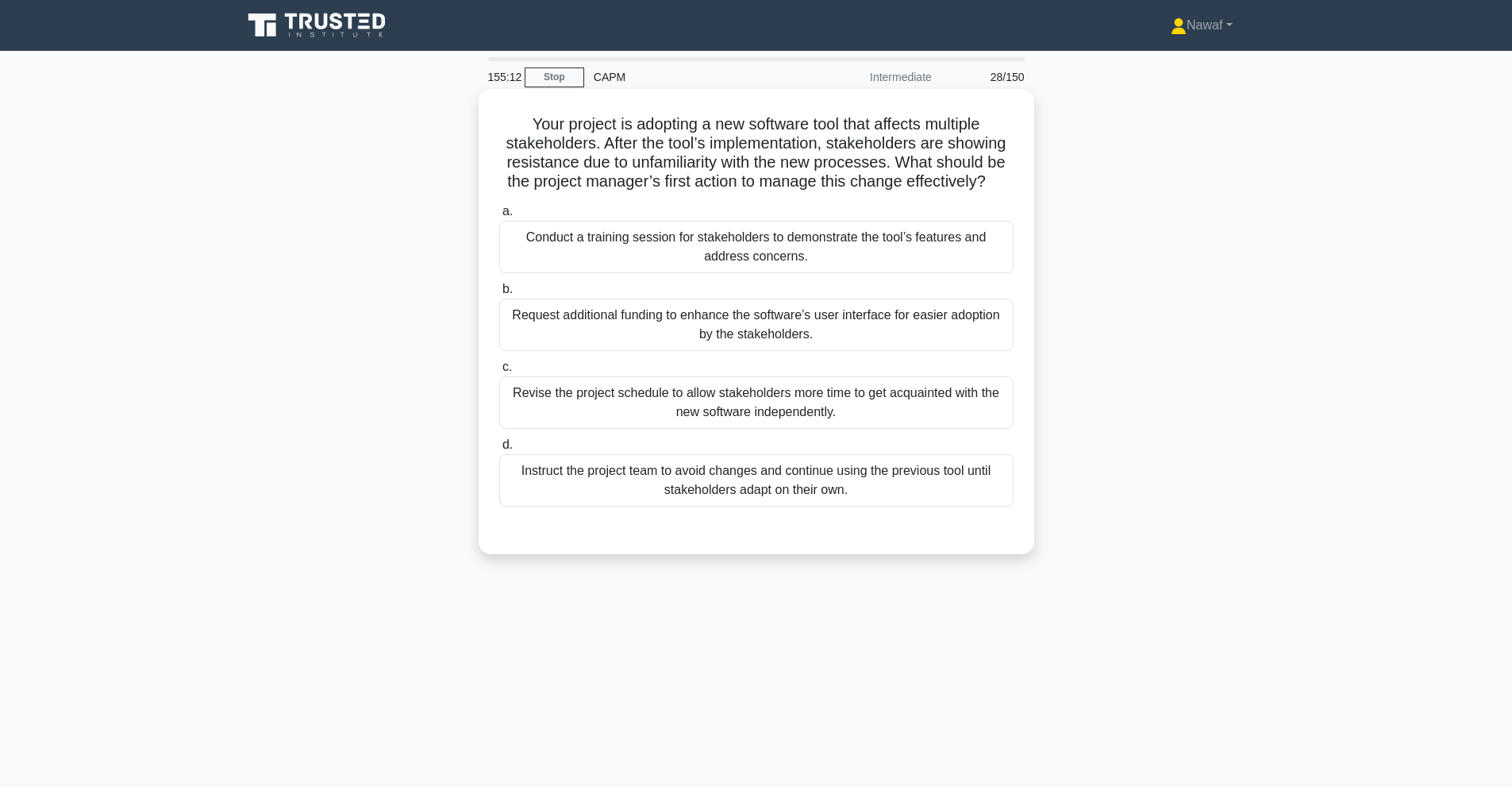
click at [822, 215] on label "a. Conduct a training session for stakeholders to demonstrate the tool’s featur…" at bounding box center [757, 237] width 515 height 72
click at [500, 215] on input "a. Conduct a training session for stakeholders to demonstrate the tool’s featur…" at bounding box center [500, 211] width 0 height 10
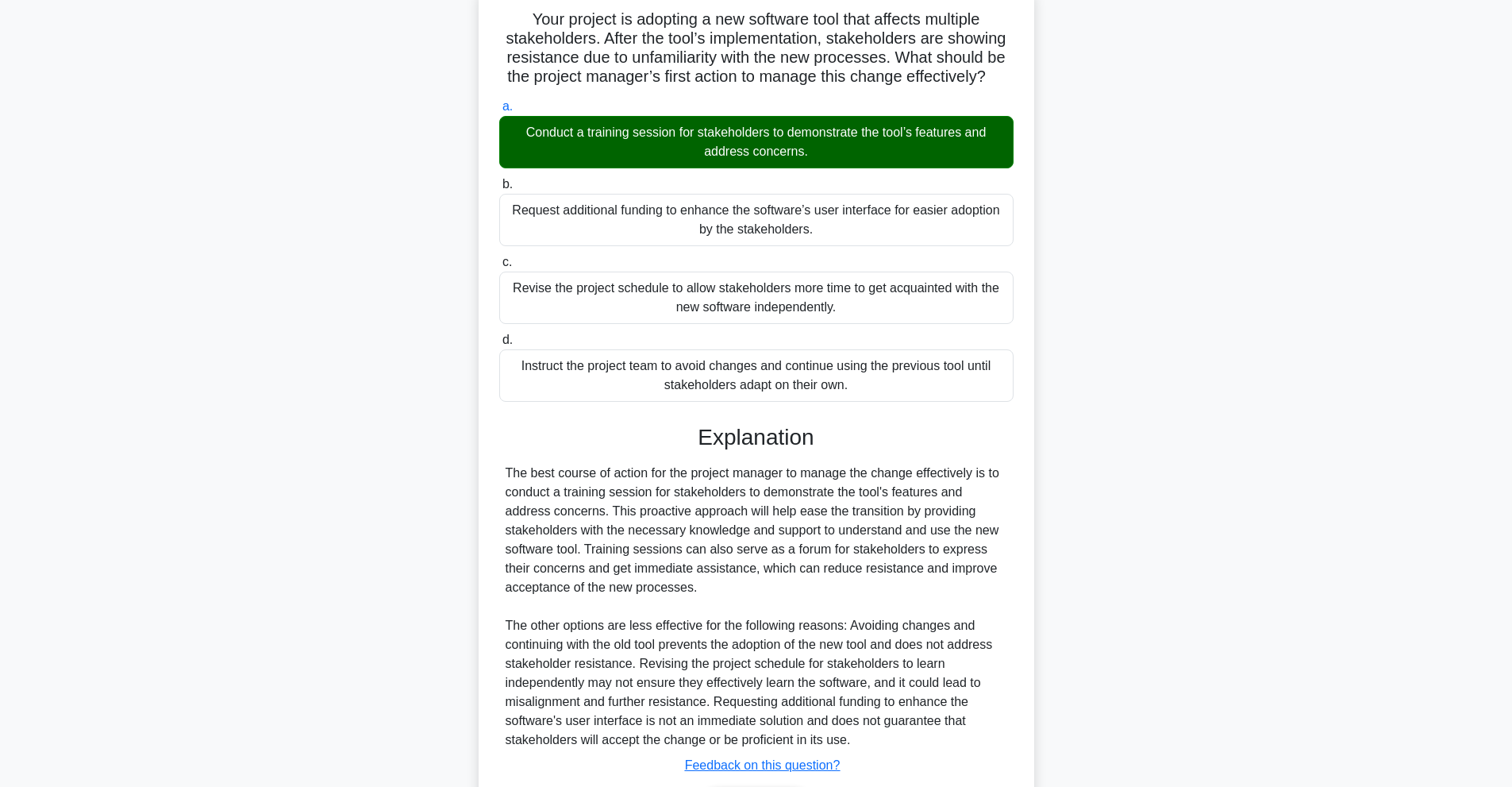
scroll to position [212, 0]
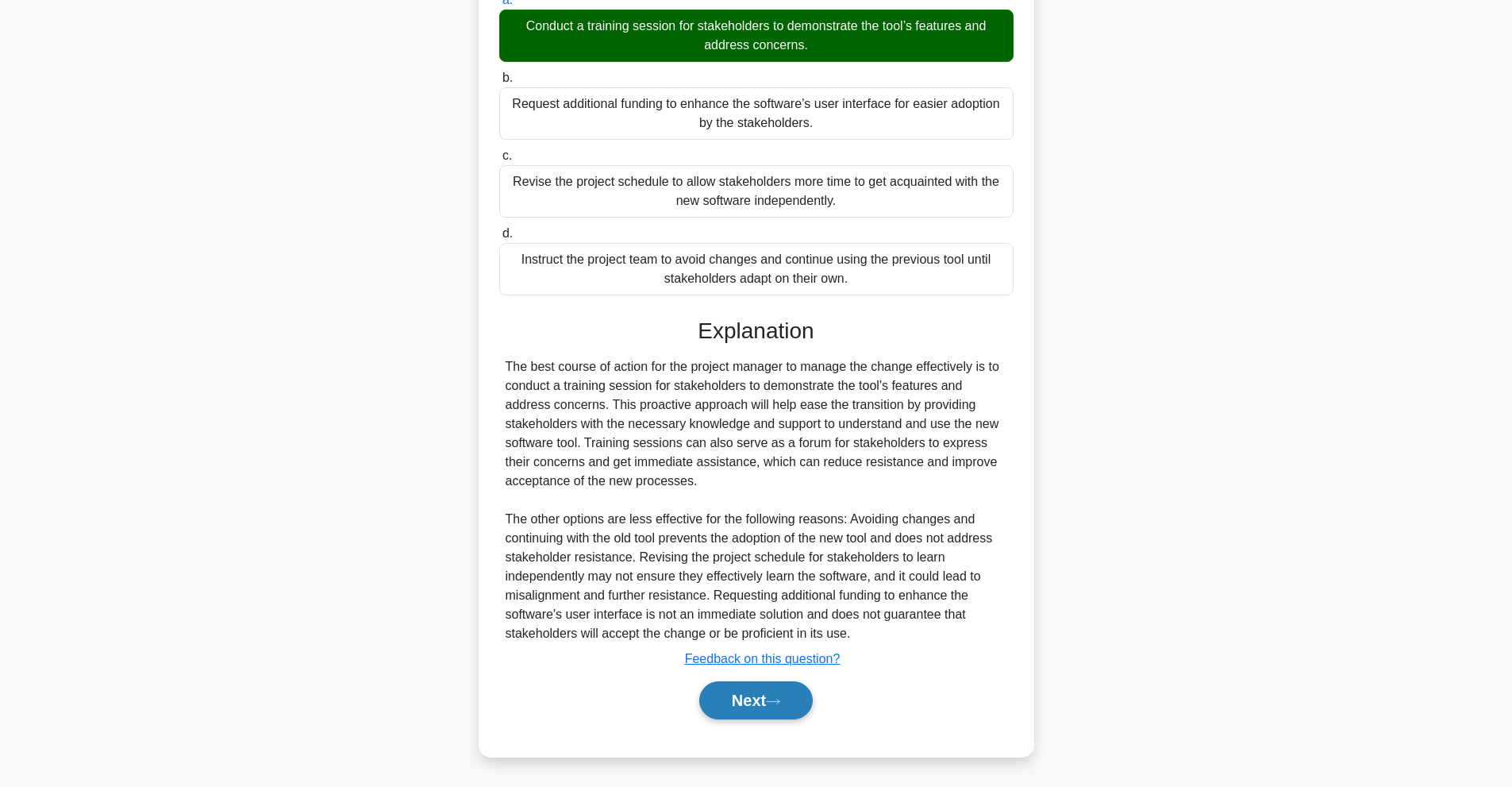
click at [723, 683] on button "Next" at bounding box center [756, 700] width 114 height 38
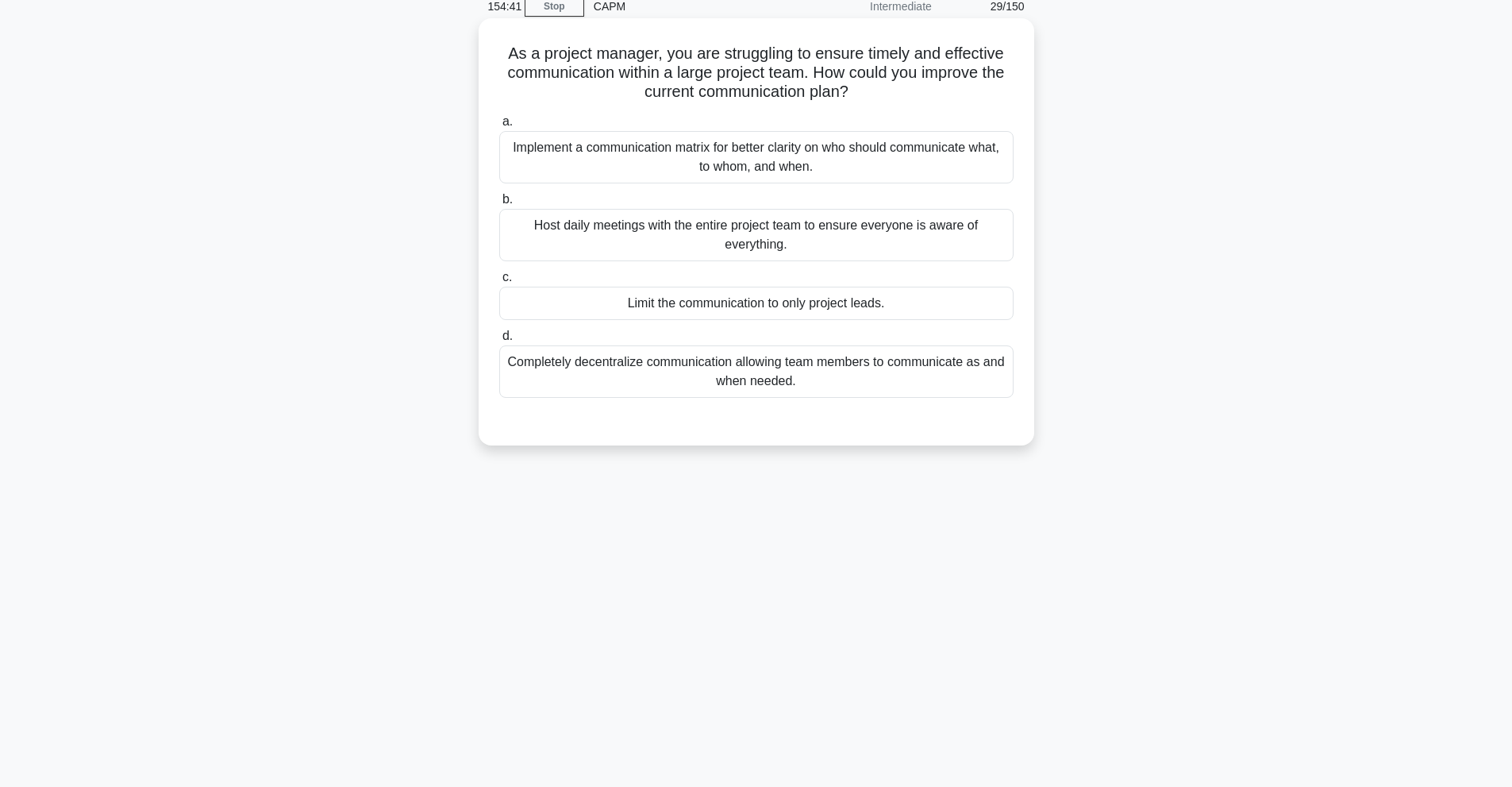
click at [620, 158] on div "Implement a communication matrix for better clarity on who should communicate w…" at bounding box center [757, 157] width 515 height 53
click at [500, 127] on input "a. Implement a communication matrix for better clarity on who should communicat…" at bounding box center [500, 122] width 0 height 10
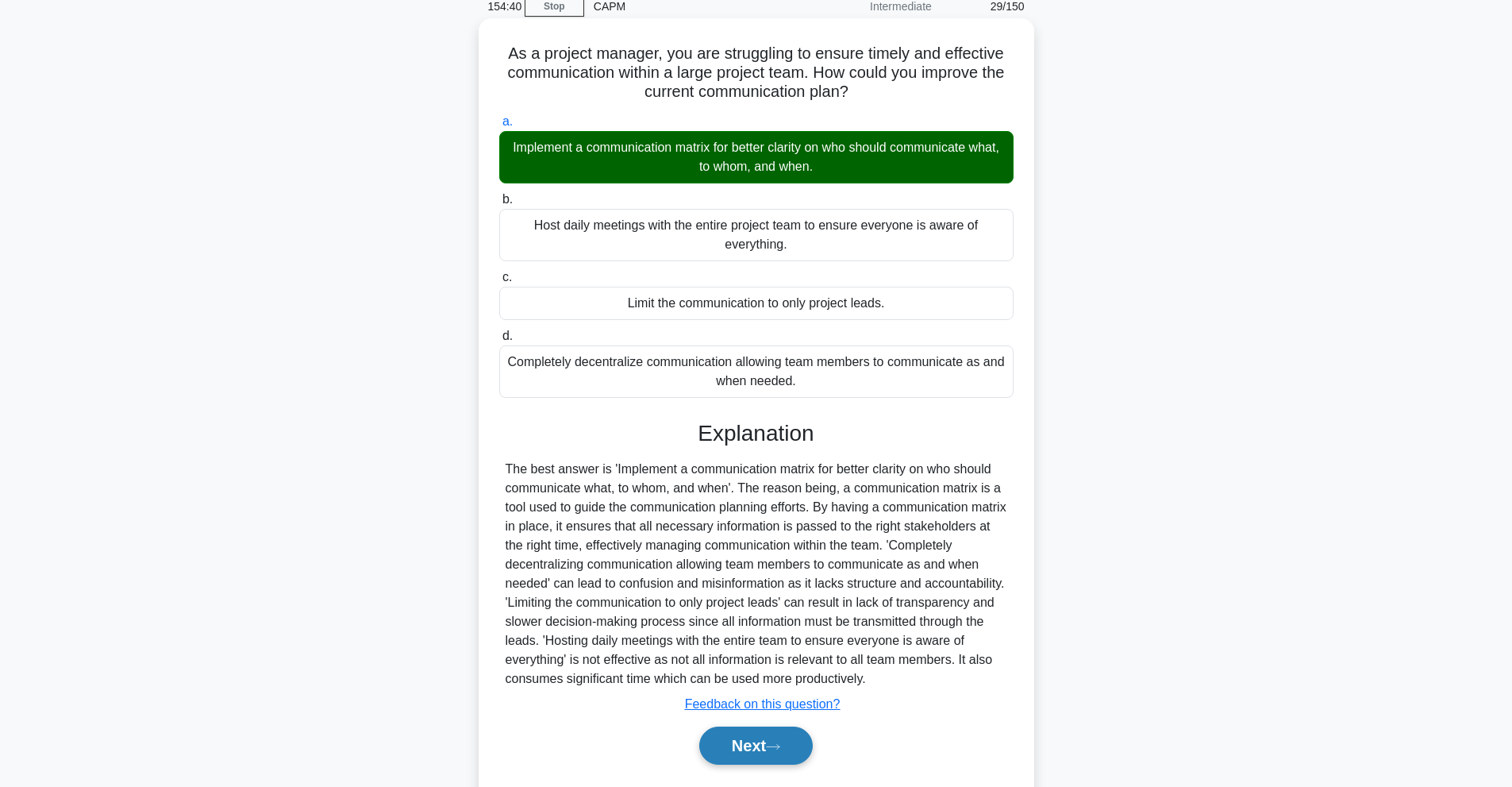
click at [747, 732] on button "Next" at bounding box center [756, 745] width 114 height 38
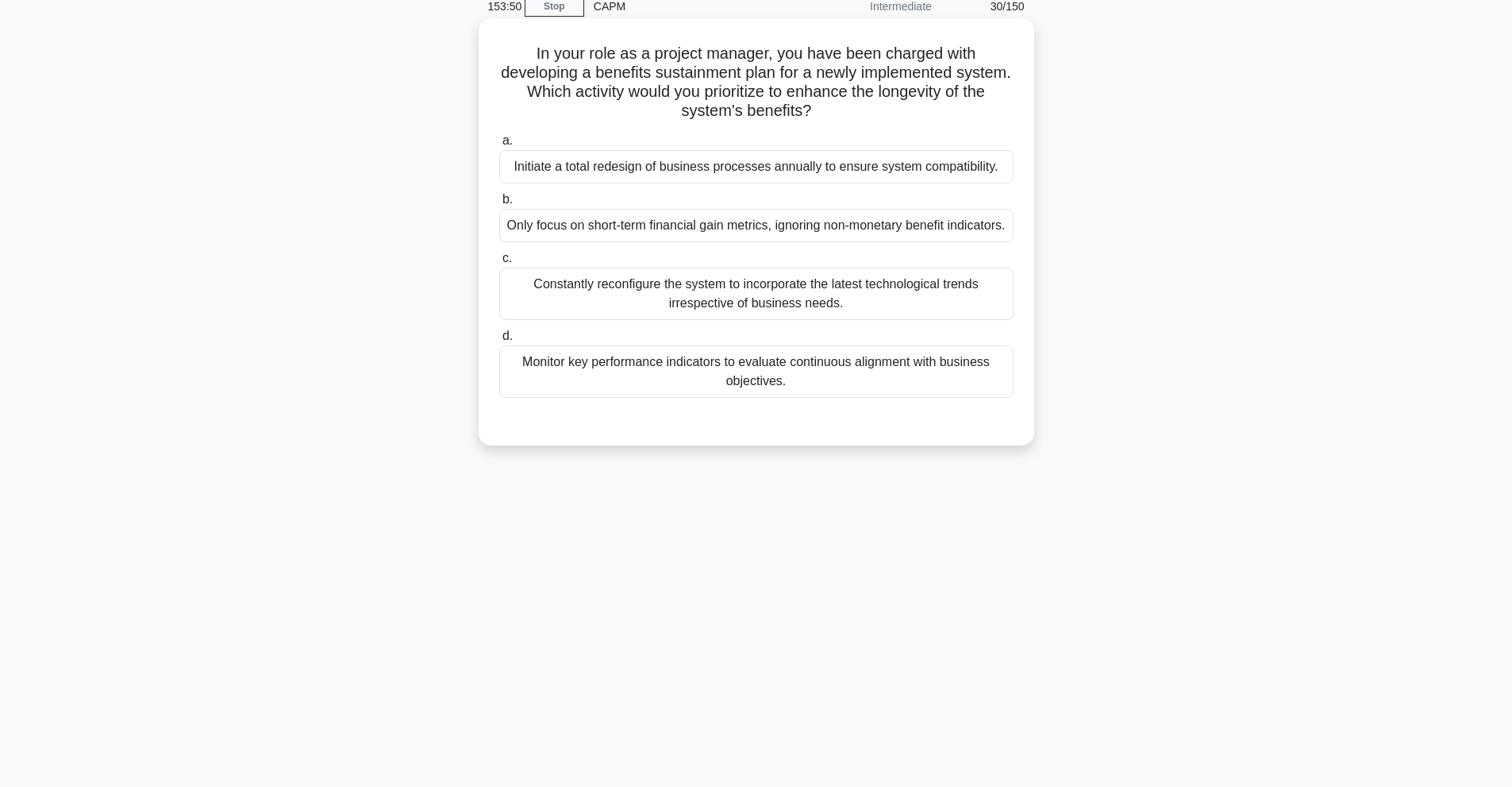
click at [651, 165] on div "Initiate a total redesign of business processes annually to ensure system compa…" at bounding box center [757, 167] width 515 height 33
click at [500, 146] on input "a. Initiate a total redesign of business processes annually to ensure system co…" at bounding box center [500, 140] width 0 height 10
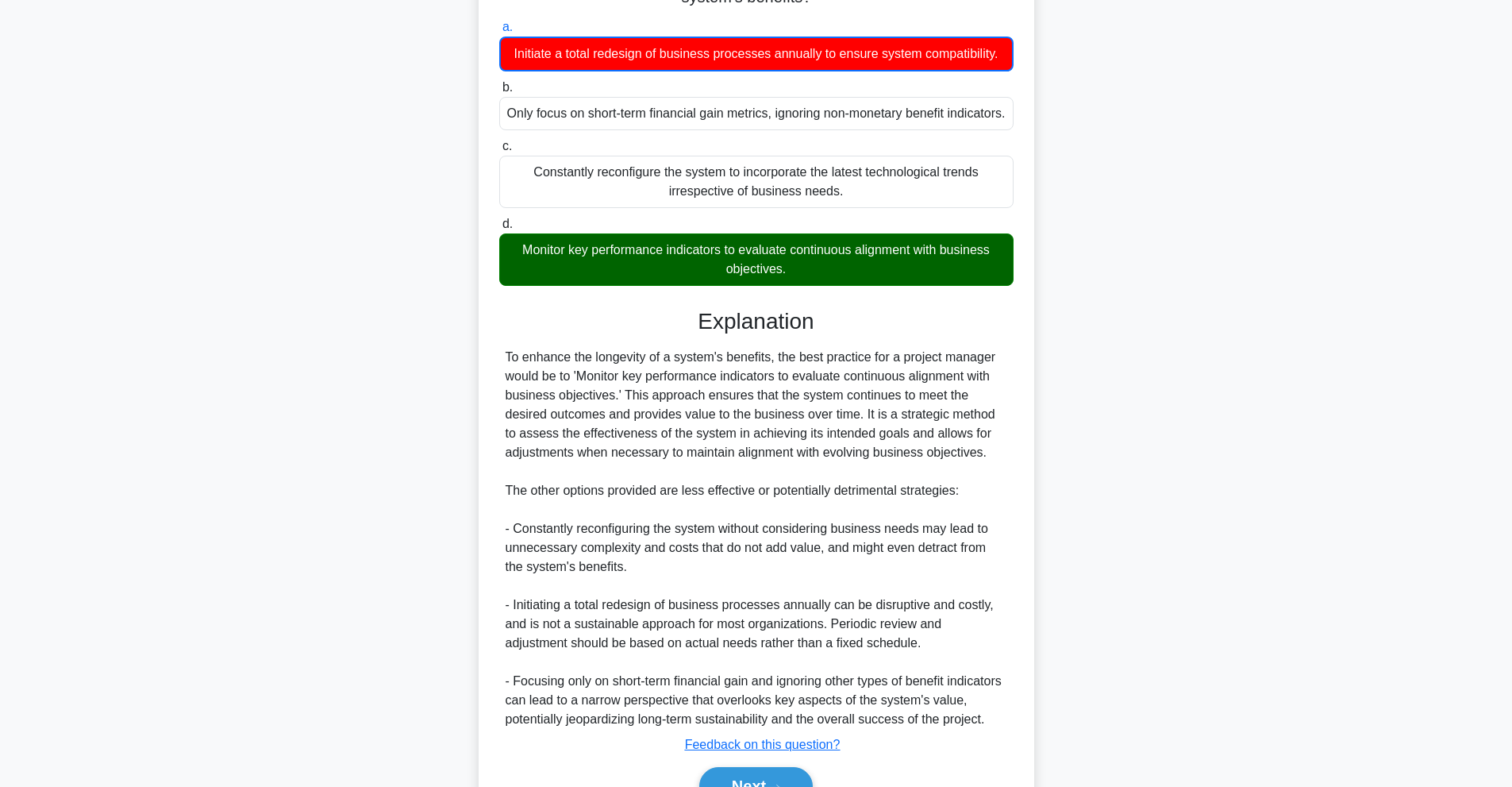
scroll to position [309, 0]
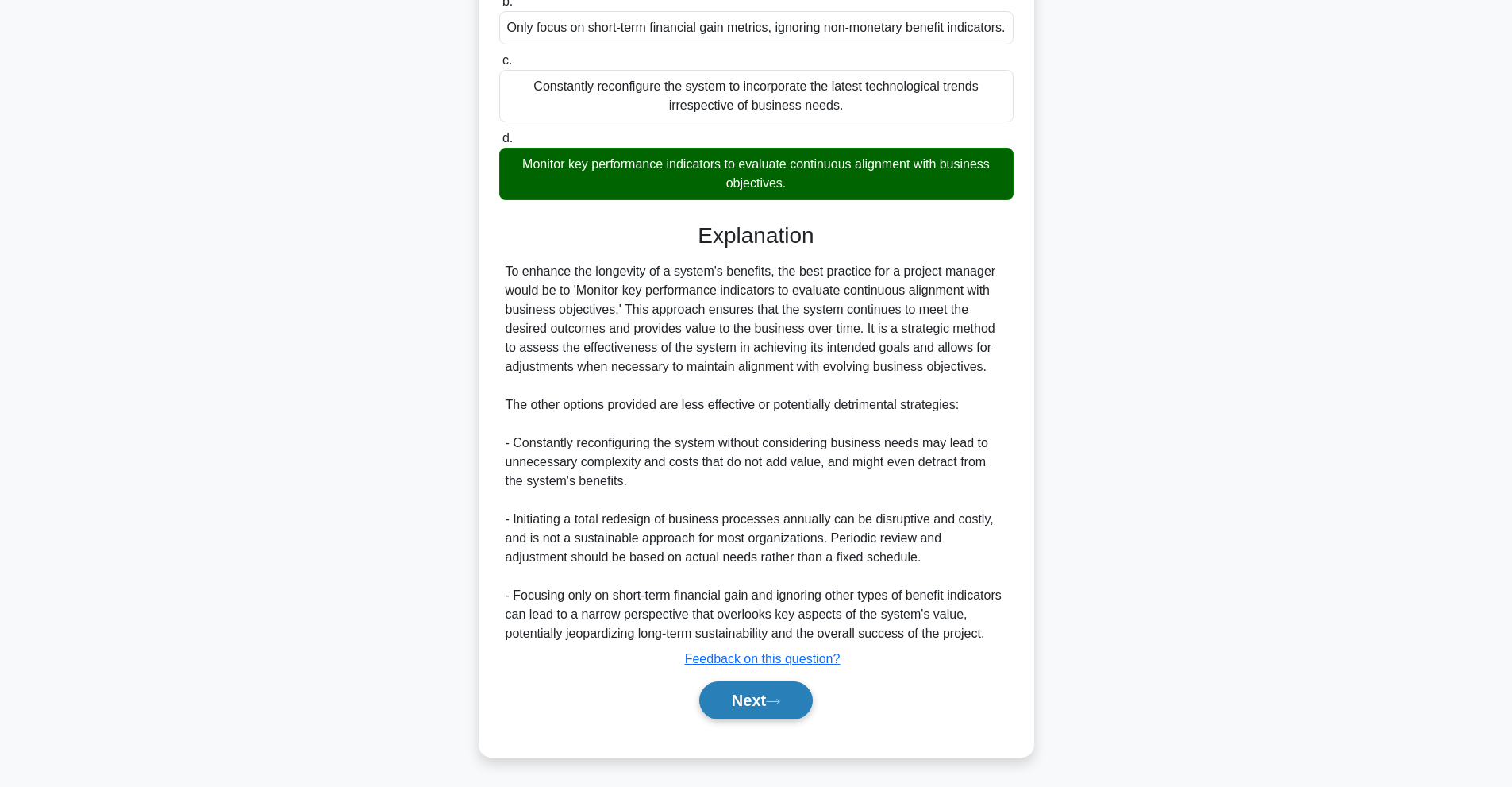
click at [786, 686] on button "Next" at bounding box center [756, 700] width 114 height 38
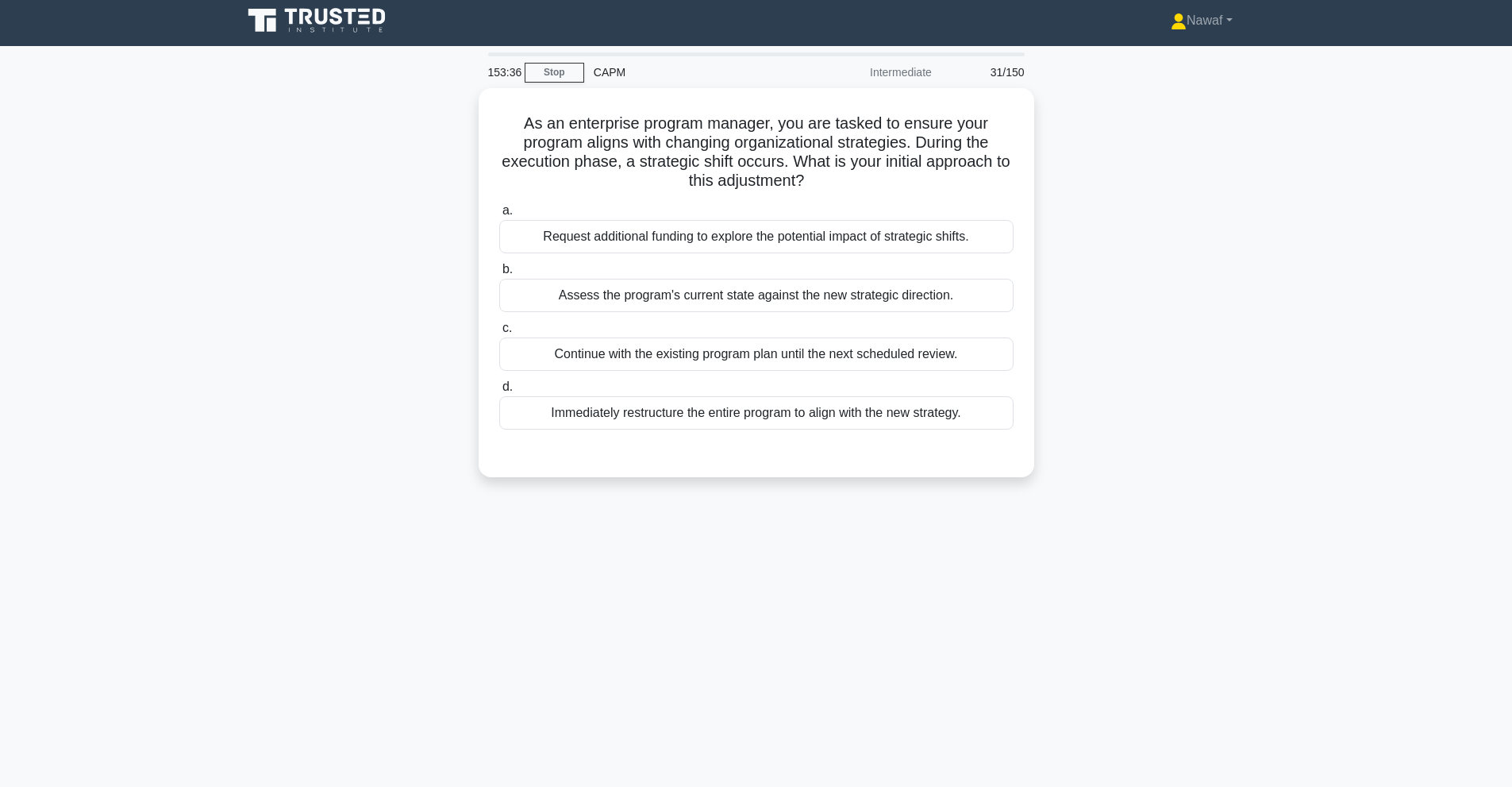
scroll to position [0, 0]
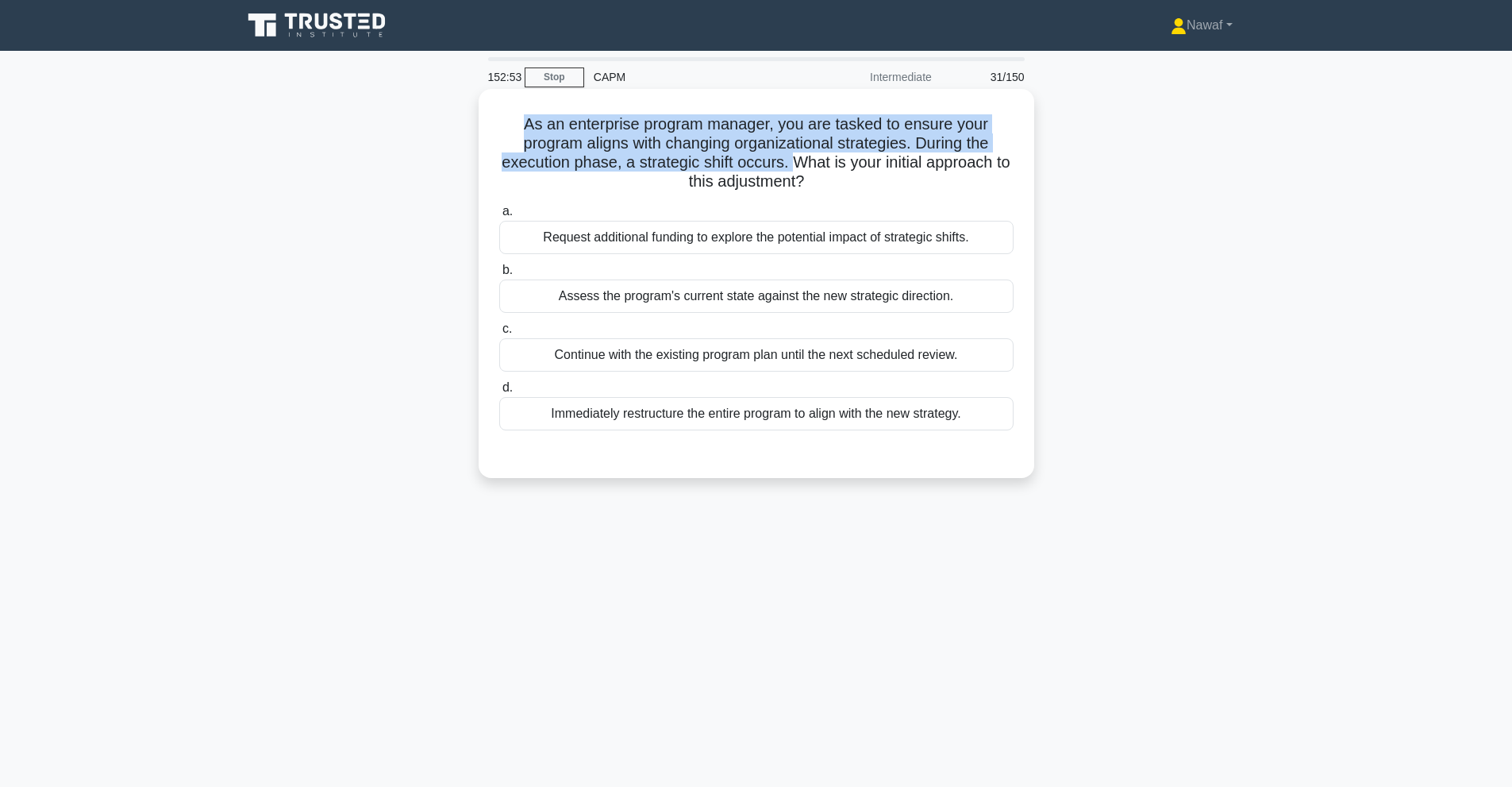
drag, startPoint x: 517, startPoint y: 123, endPoint x: 802, endPoint y: 169, distance: 288.7
click at [802, 169] on h5 "As an enterprise program manager, you are tasked to ensure your program aligns …" at bounding box center [756, 153] width 517 height 78
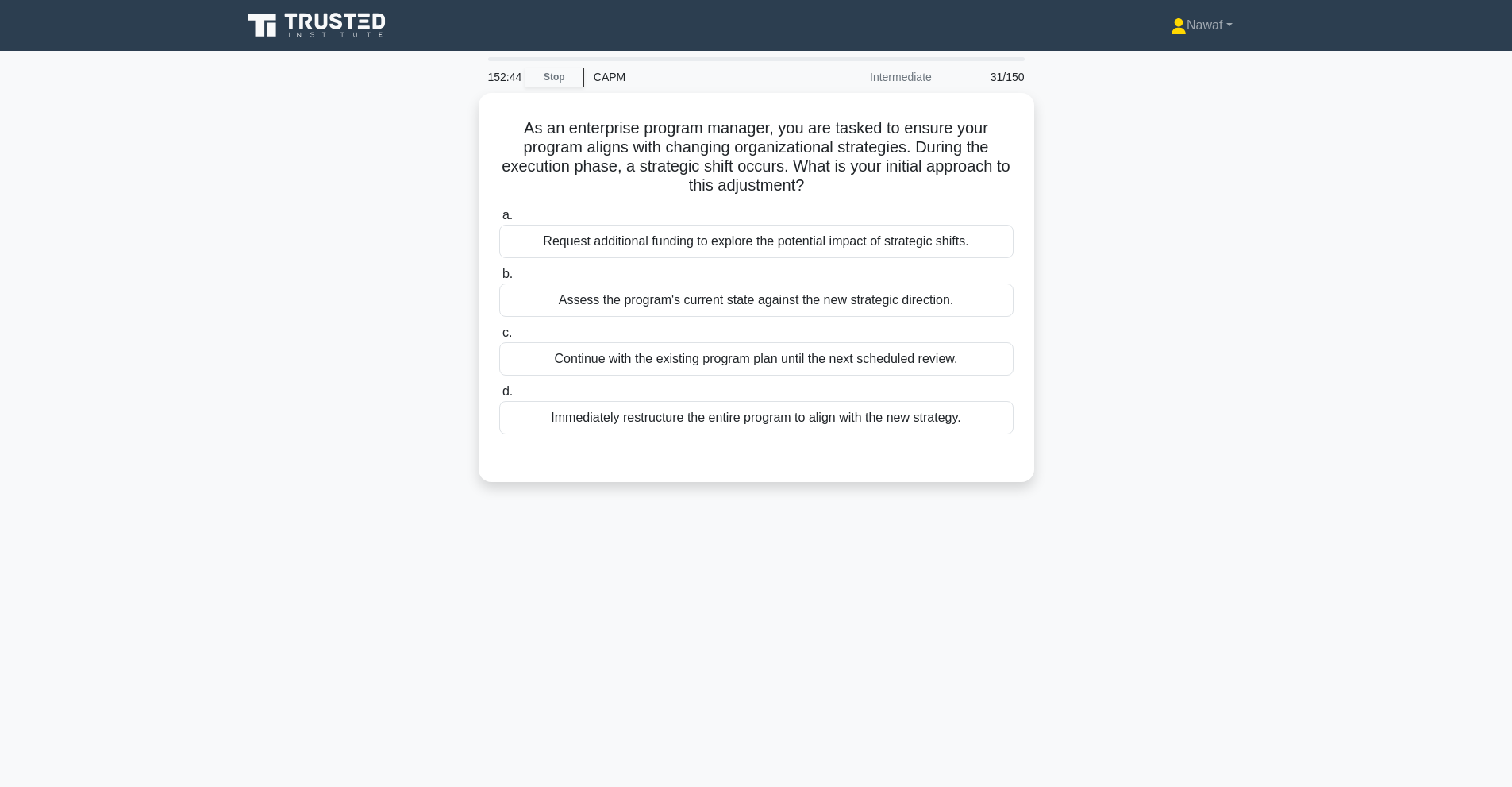
click at [1099, 250] on div "As an enterprise program manager, you are tasked to ensure your program aligns …" at bounding box center [756, 297] width 1048 height 408
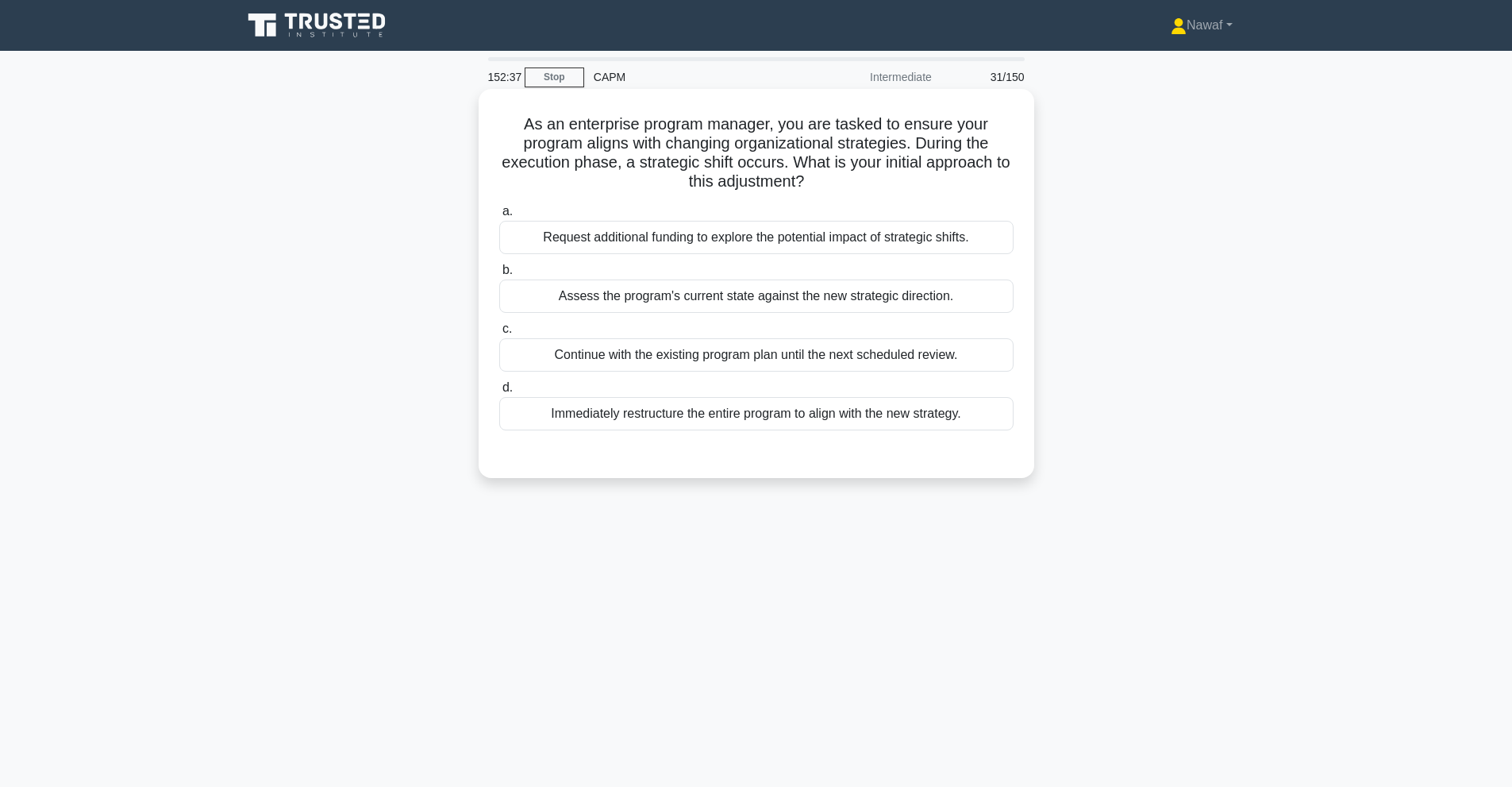
click at [804, 305] on div "Assess the program's current state against the new strategic direction." at bounding box center [757, 296] width 515 height 33
click at [500, 276] on input "b. Assess the program's current state against the new strategic direction." at bounding box center [500, 270] width 0 height 10
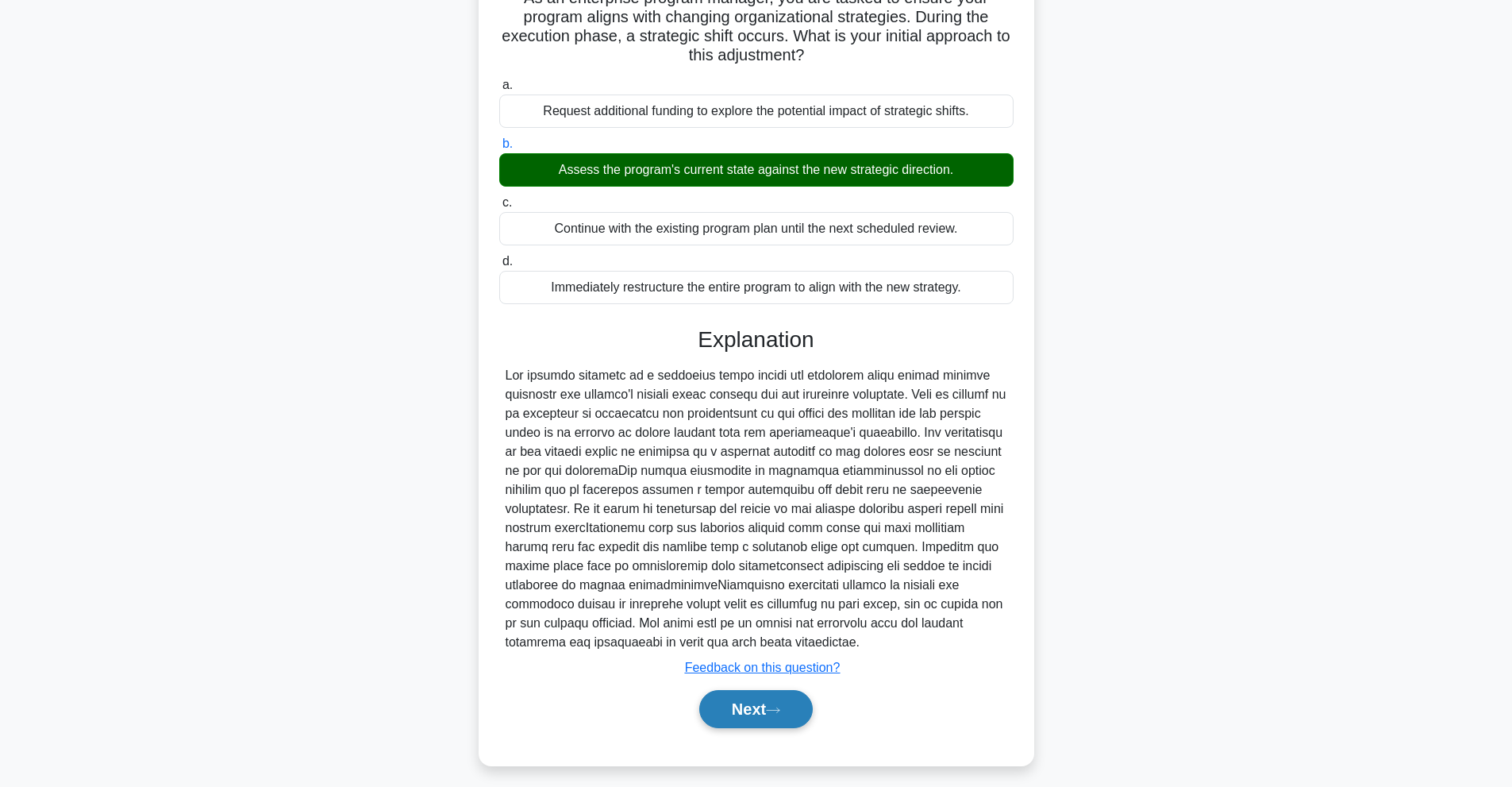
scroll to position [135, 0]
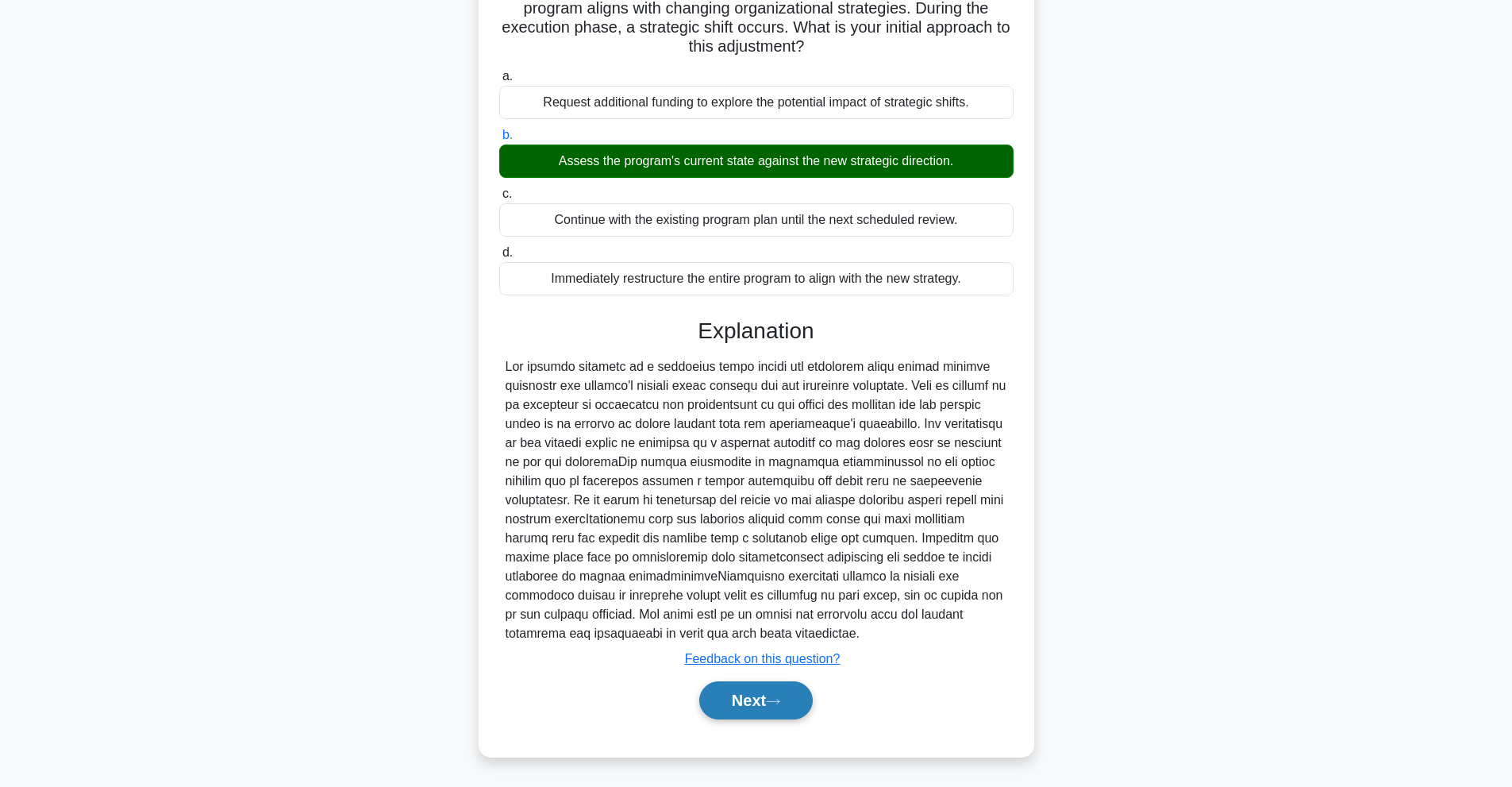
click at [753, 711] on button "Next" at bounding box center [756, 700] width 114 height 38
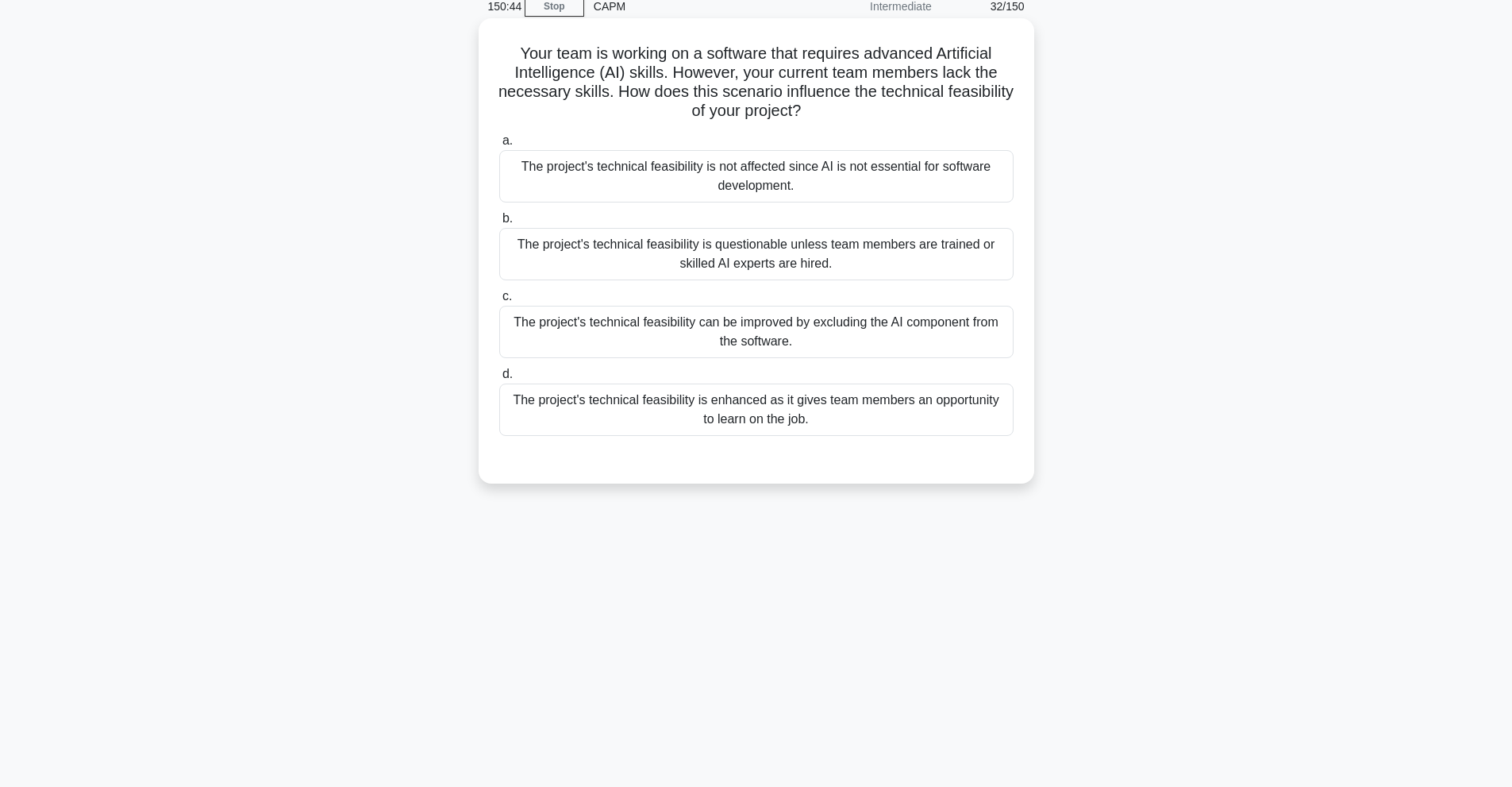
click at [831, 424] on div "The project's technical feasibility is enhanced as it gives team members an opp…" at bounding box center [757, 409] width 515 height 53
click at [500, 379] on input "d. The project's technical feasibility is enhanced as it gives team members an …" at bounding box center [500, 374] width 0 height 10
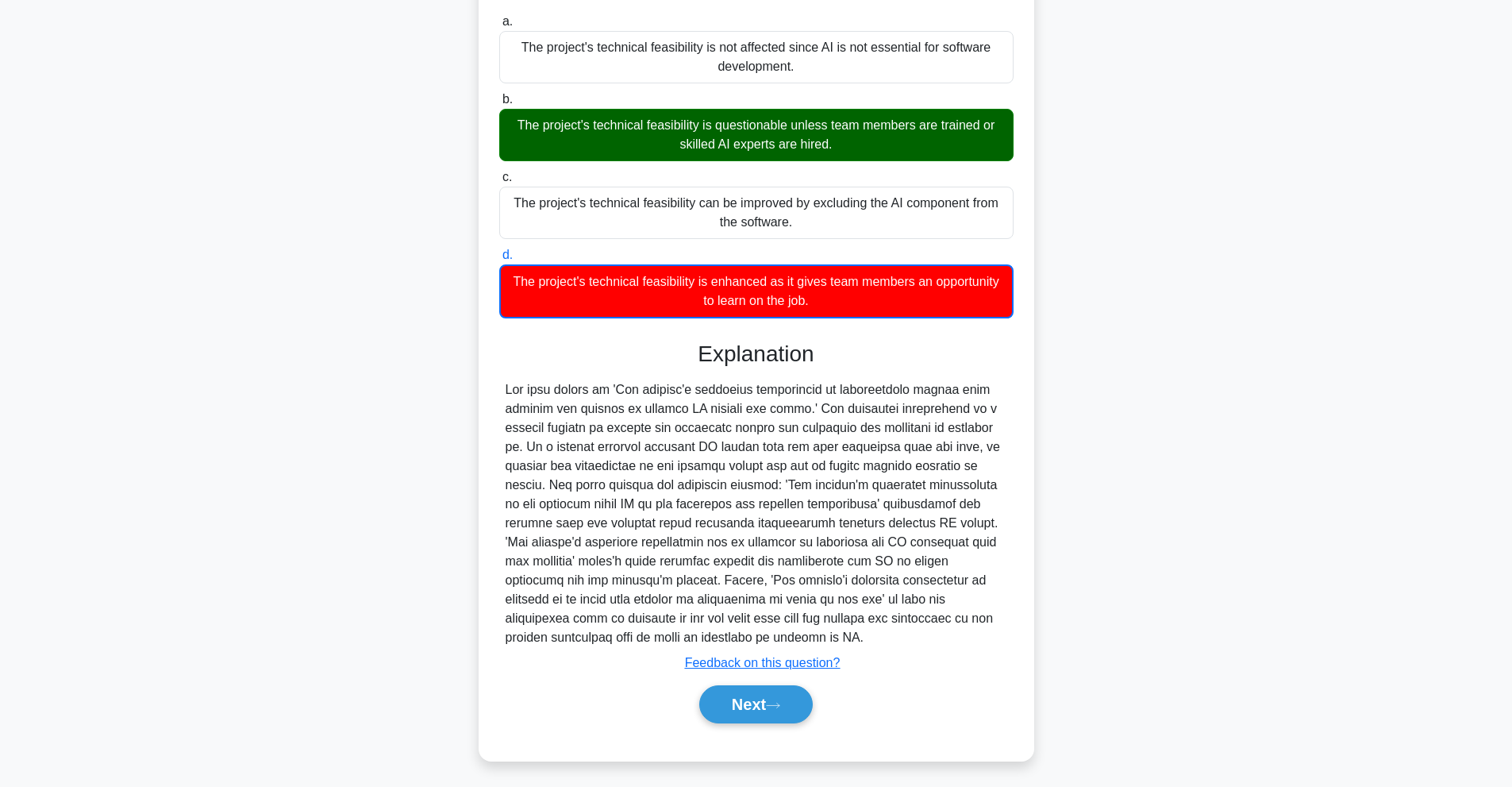
scroll to position [195, 0]
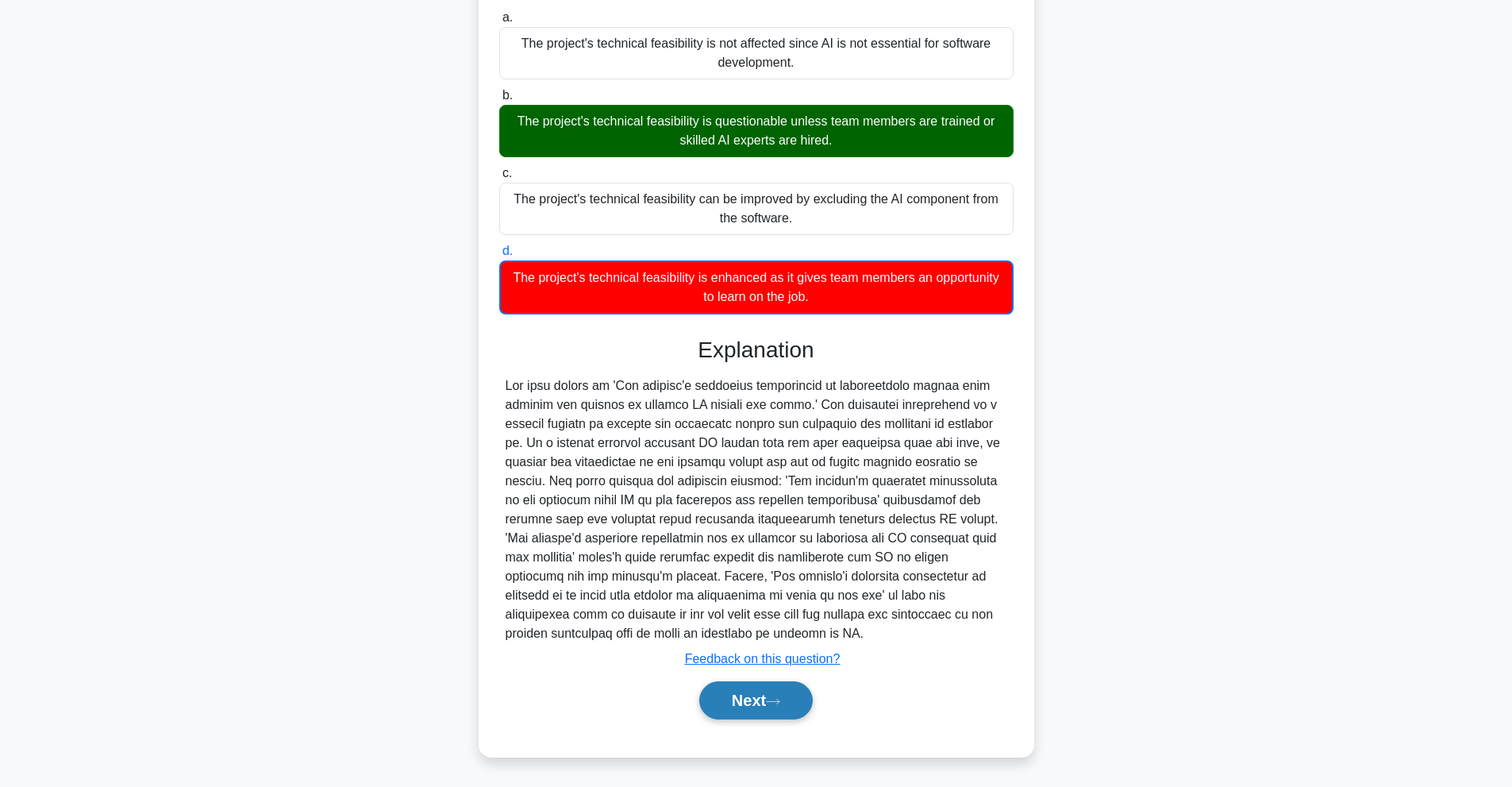
click at [738, 702] on button "Next" at bounding box center [756, 700] width 114 height 38
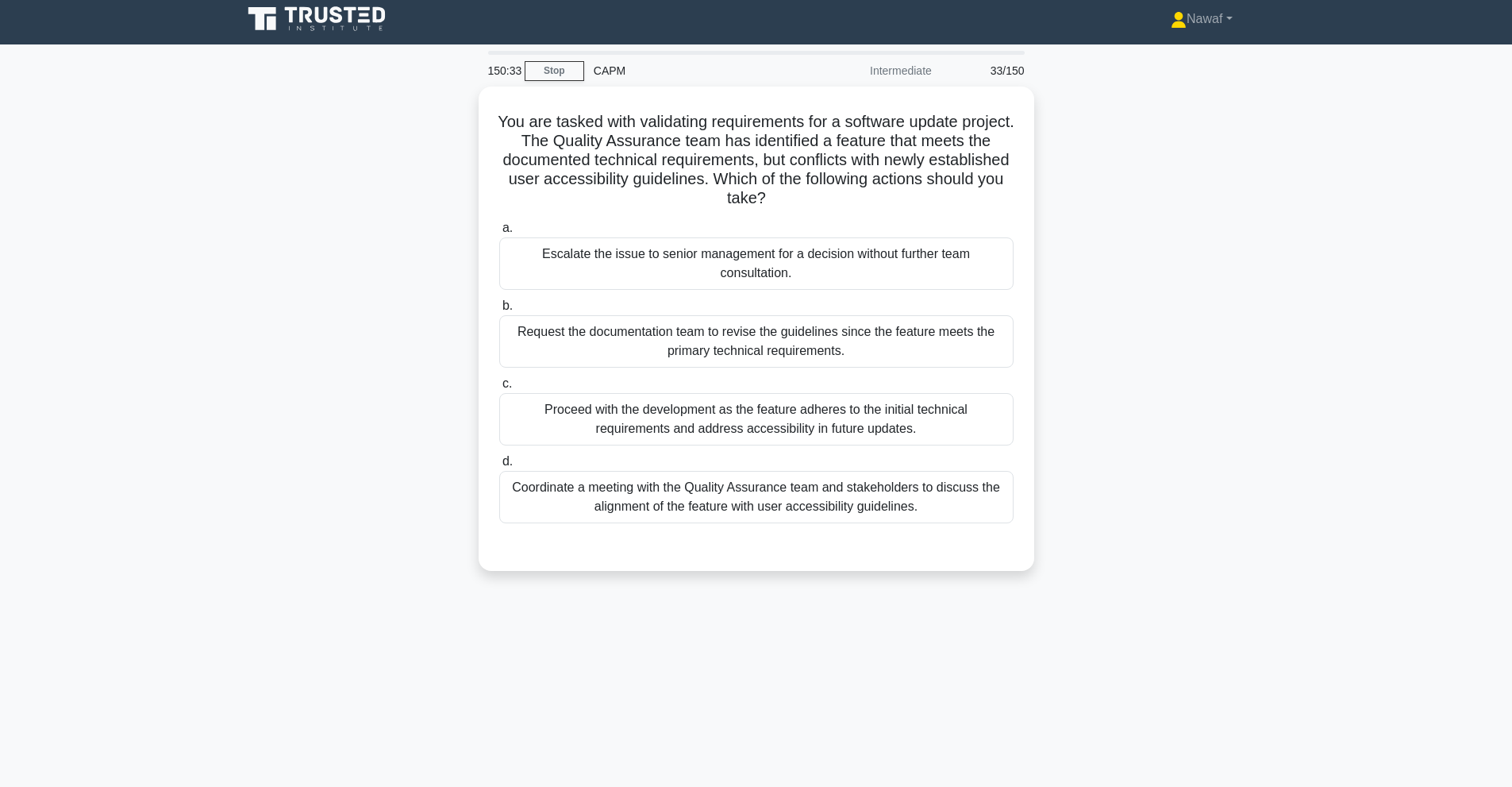
scroll to position [0, 0]
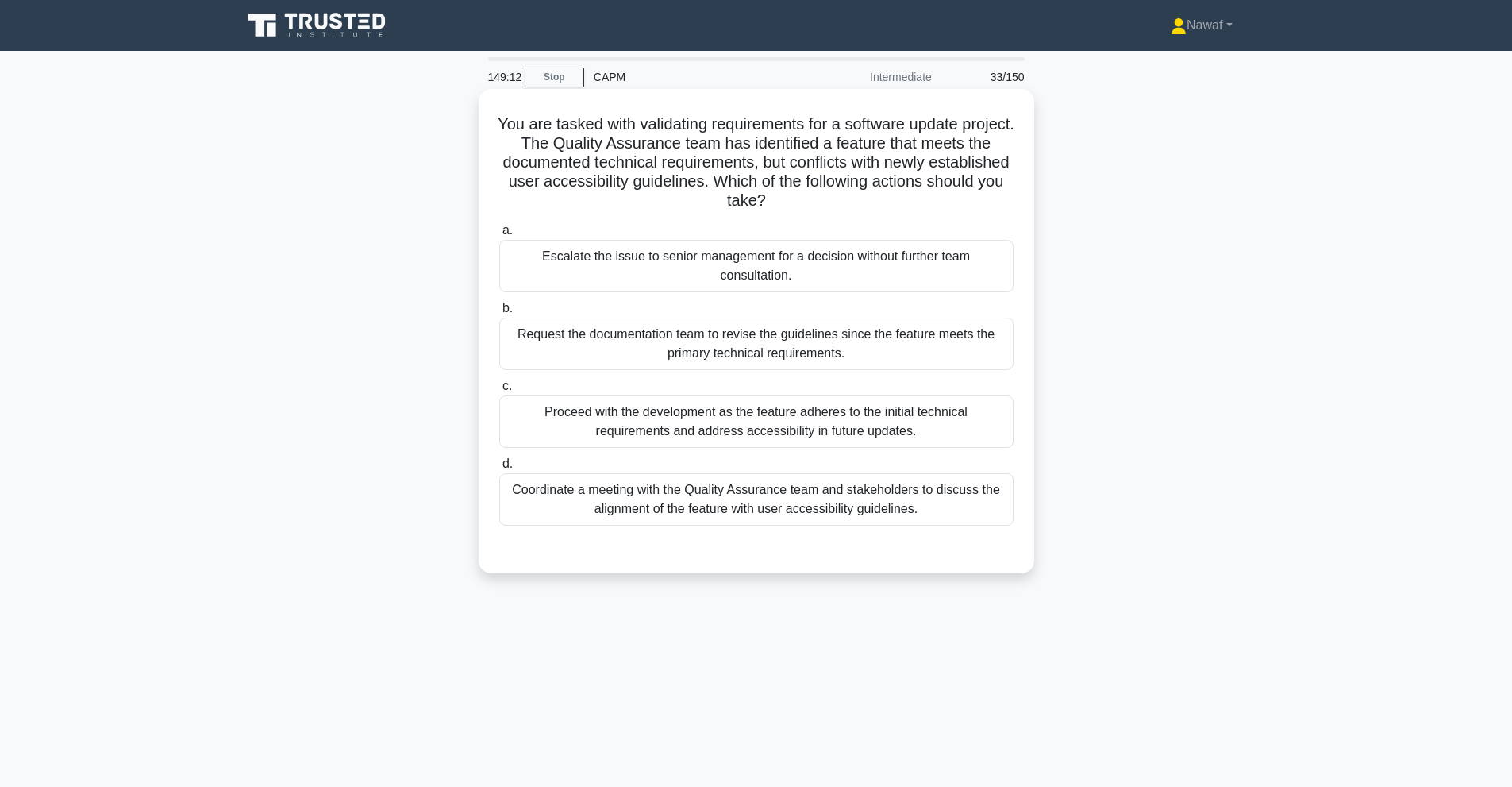
click at [852, 355] on div "Request the documentation team to revise the guidelines since the feature meets…" at bounding box center [757, 343] width 515 height 53
click at [500, 313] on input "b. Request the documentation team to revise the guidelines since the feature me…" at bounding box center [500, 308] width 0 height 10
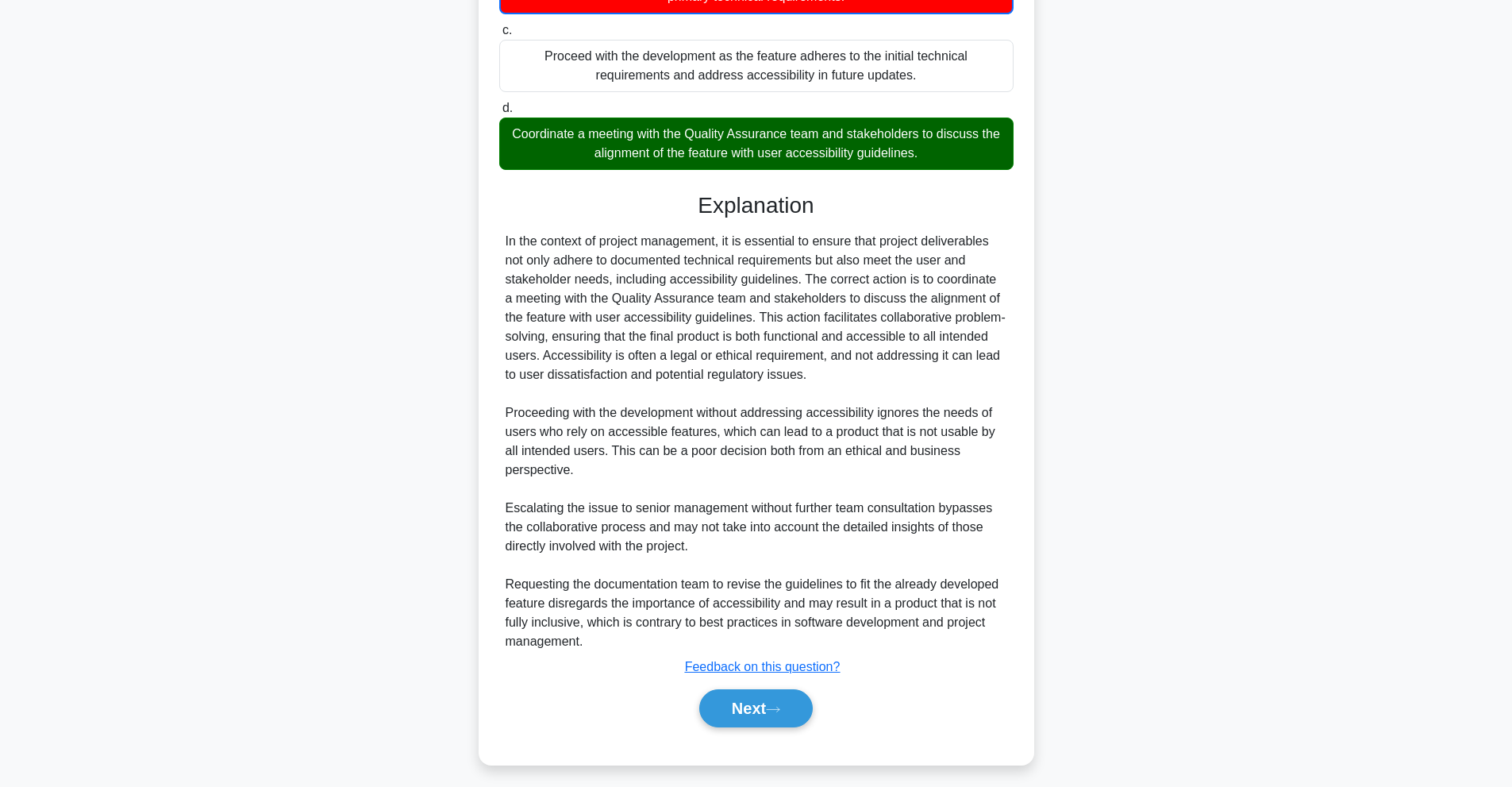
scroll to position [366, 0]
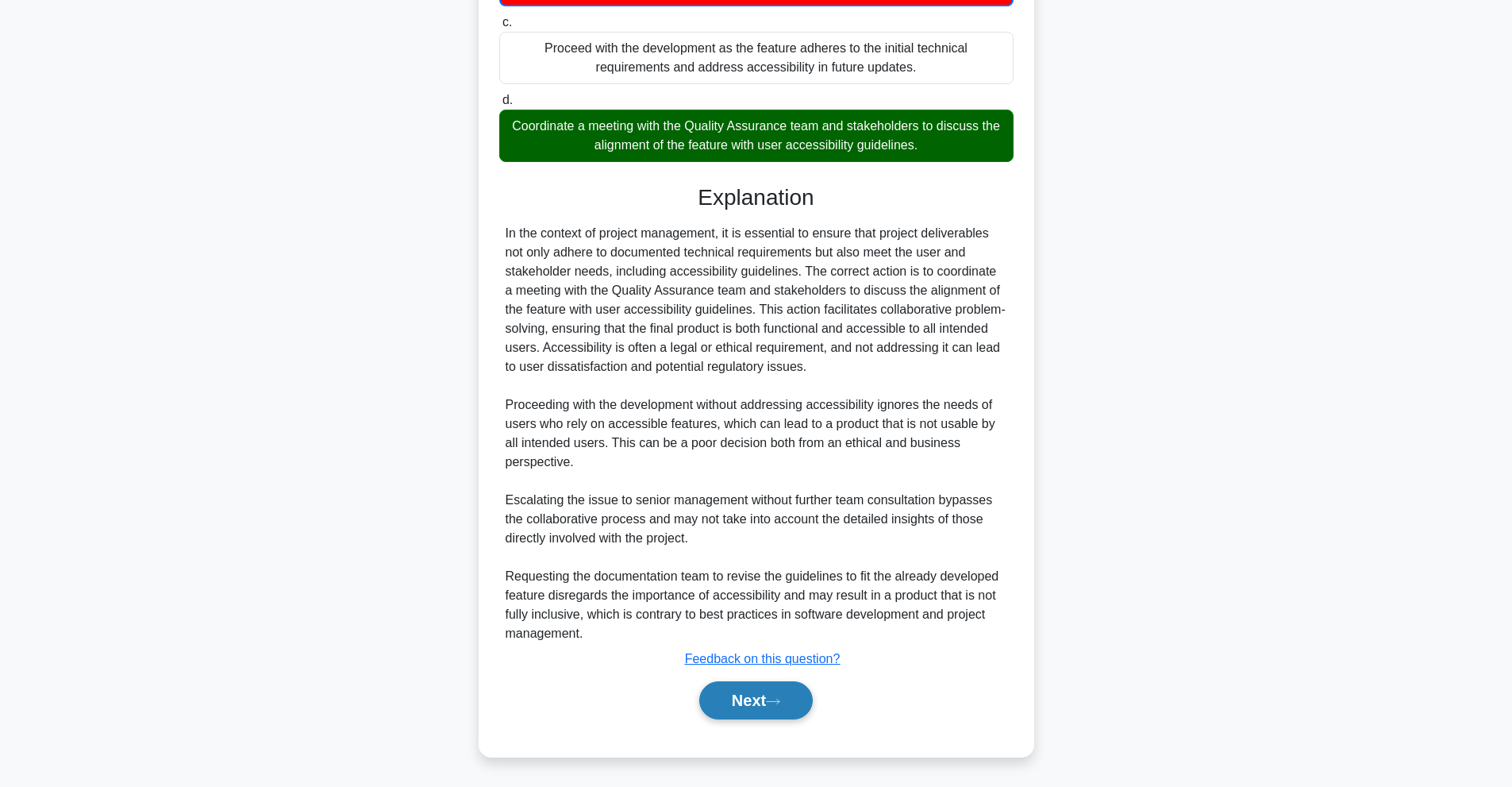
click at [773, 696] on button "Next" at bounding box center [756, 700] width 114 height 38
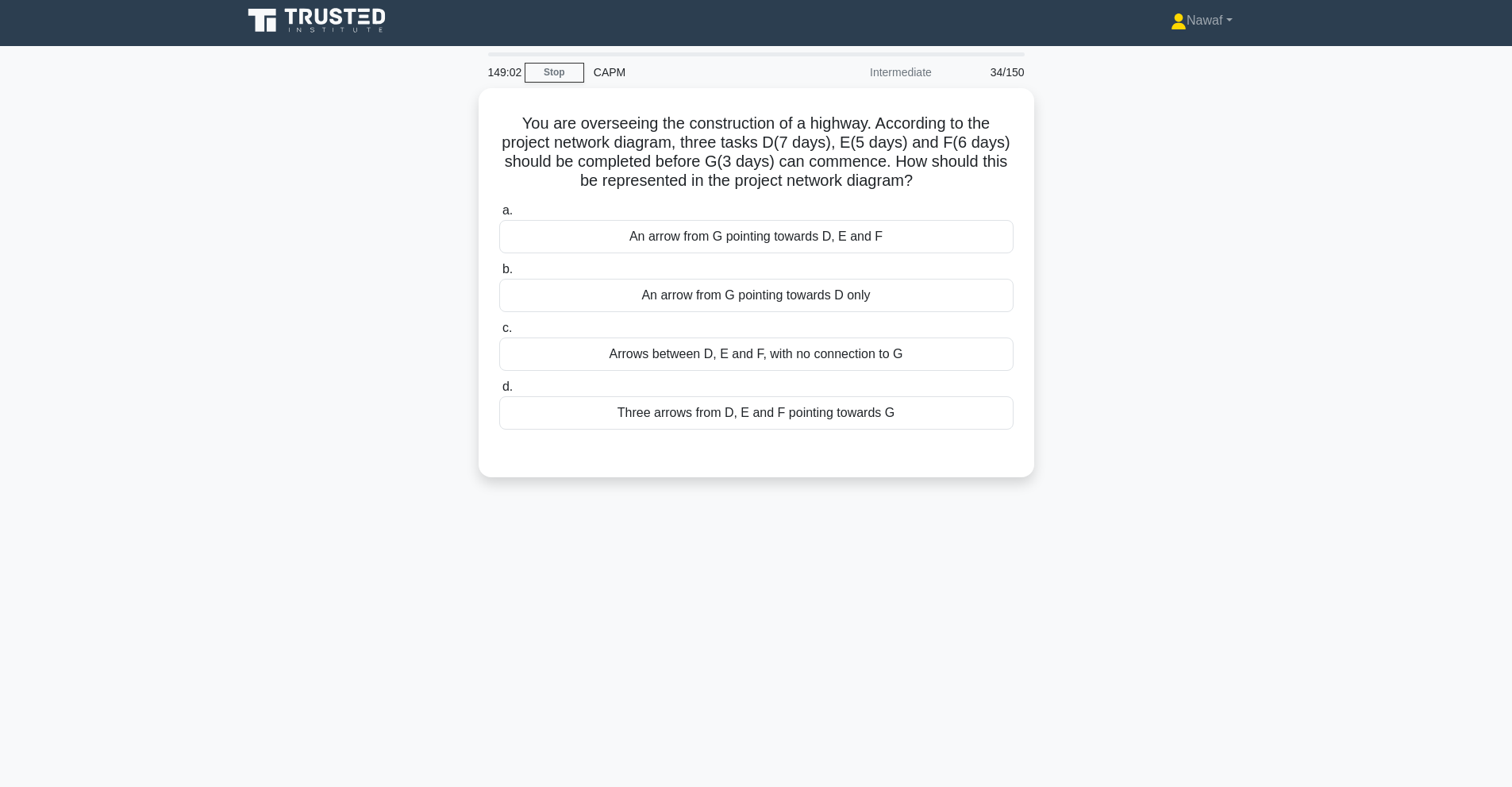
scroll to position [0, 0]
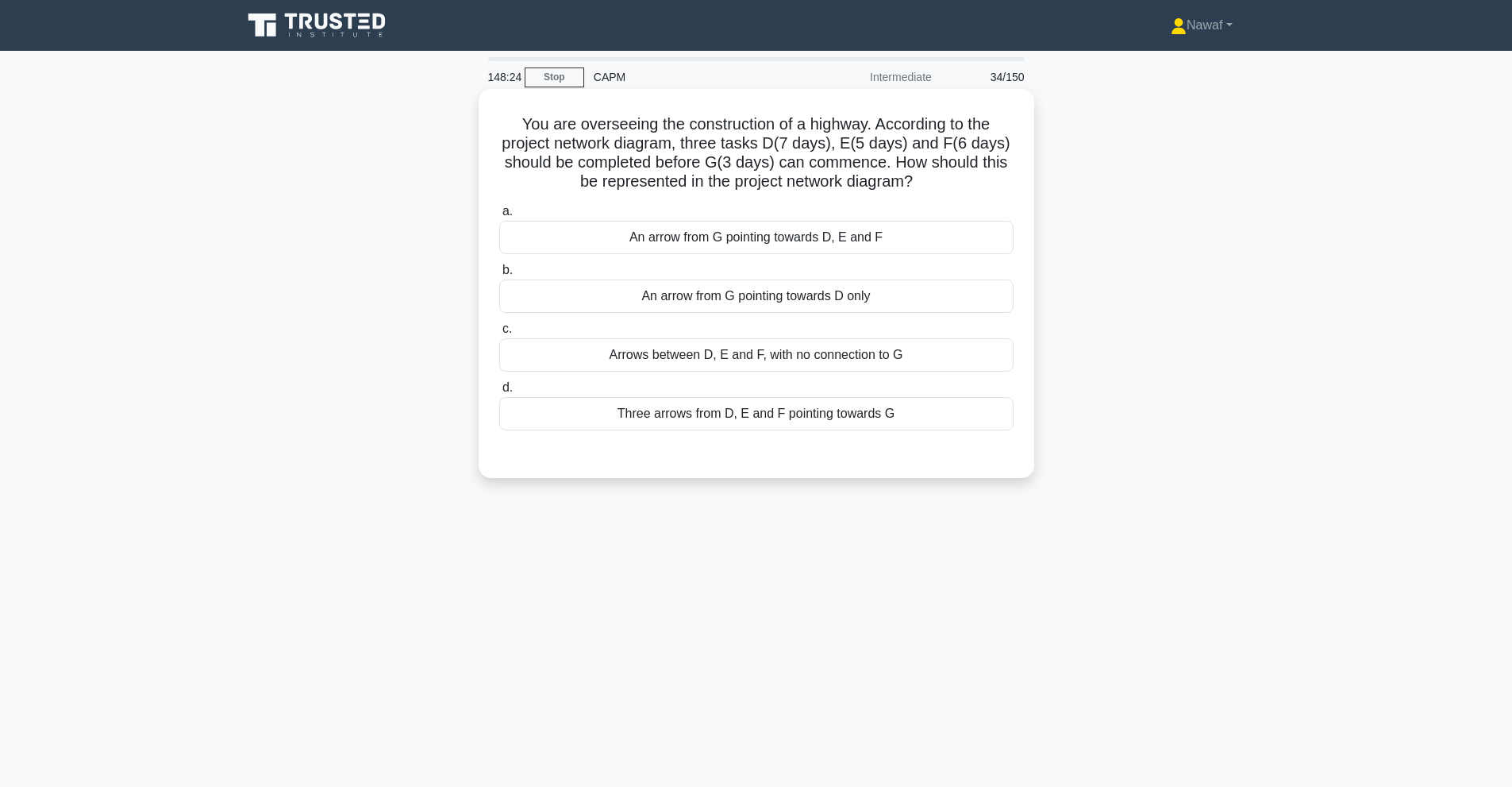
click at [710, 414] on div "Three arrows from D, E and F pointing towards G" at bounding box center [757, 414] width 515 height 33
click at [500, 393] on input "d. Three arrows from D, E and F pointing towards G" at bounding box center [500, 388] width 0 height 10
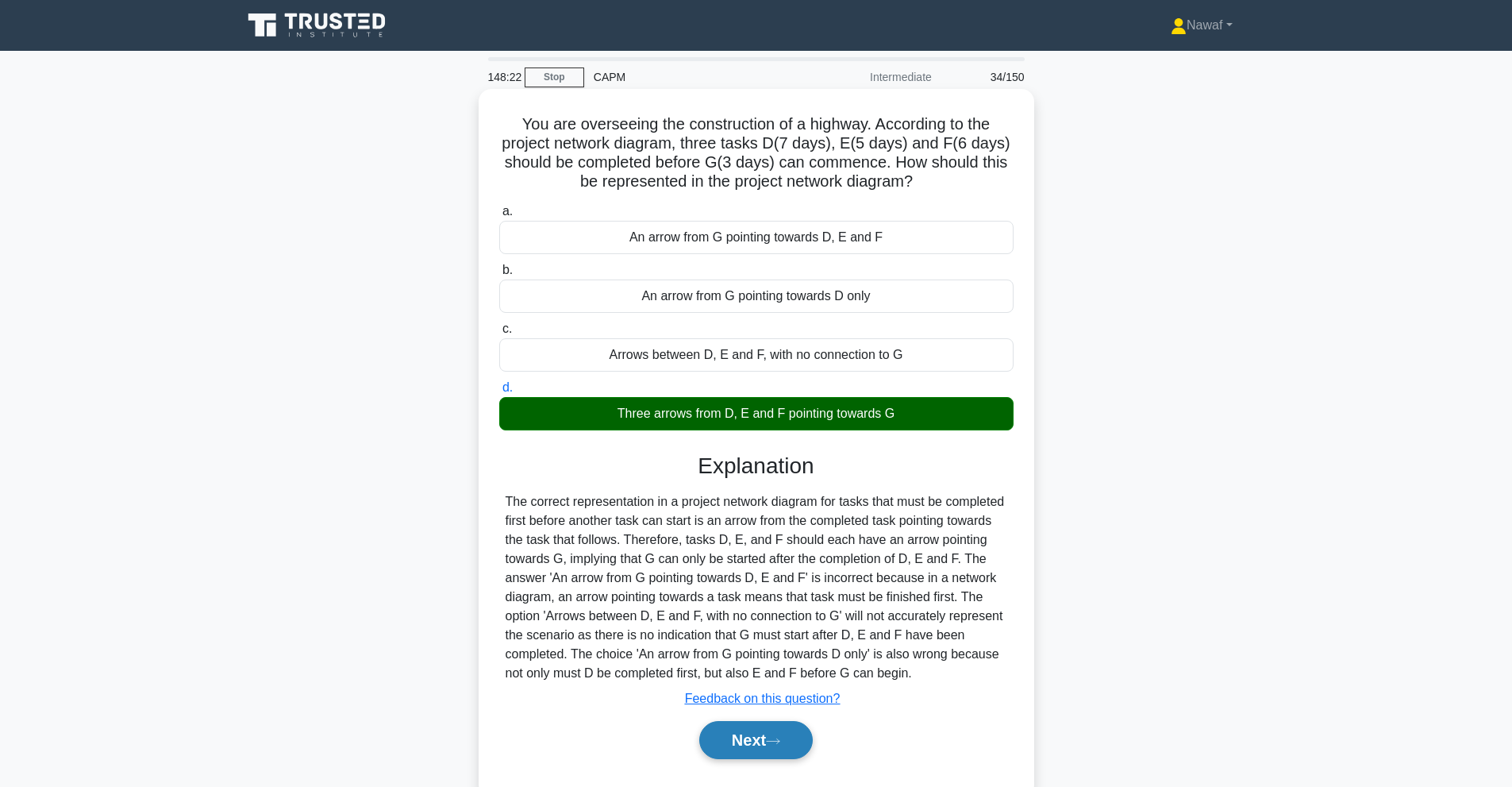
click at [746, 735] on button "Next" at bounding box center [756, 740] width 114 height 38
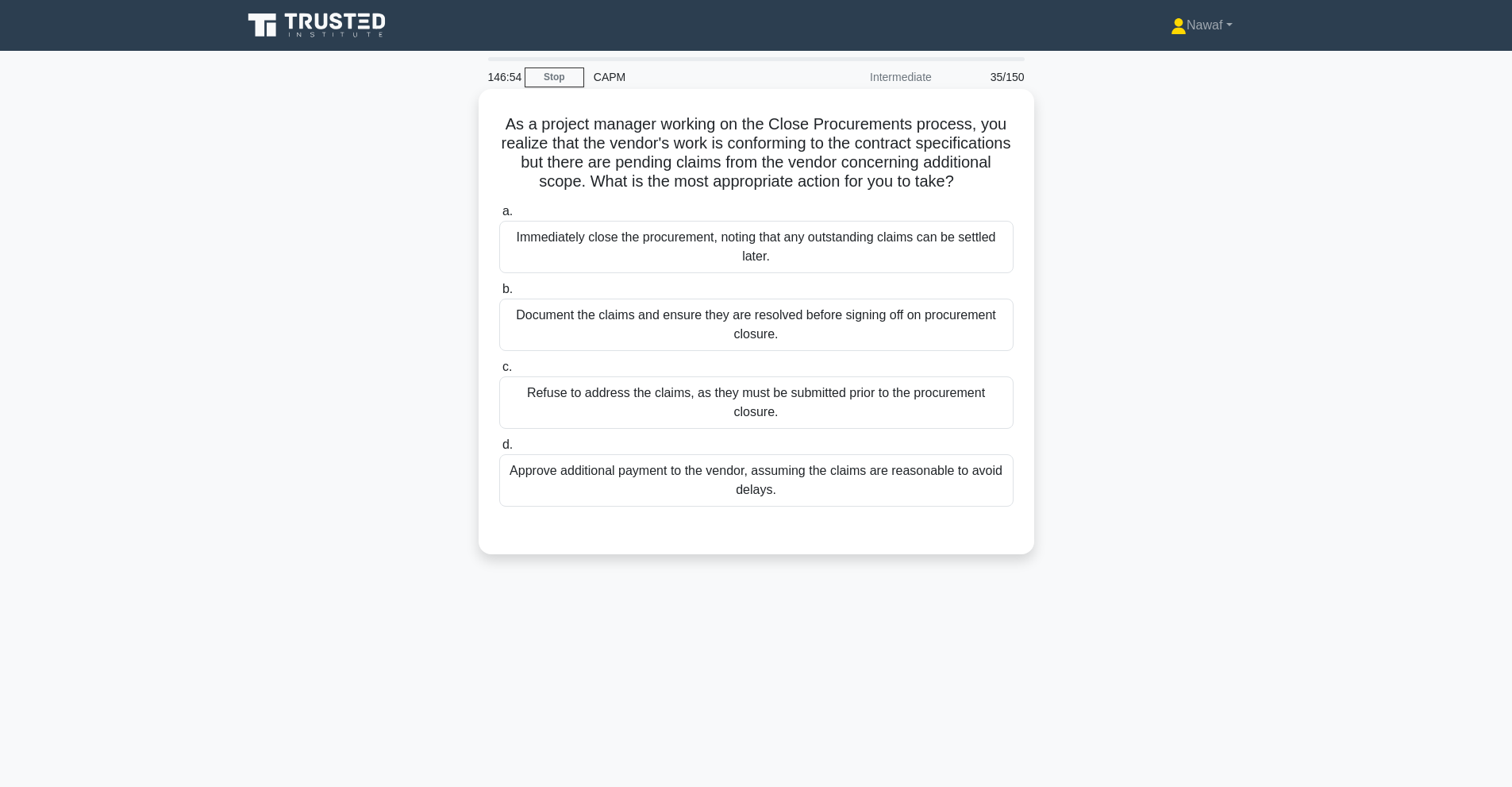
click at [723, 343] on div "Document the claims and ensure they are resolved before signing off on procurem…" at bounding box center [757, 324] width 515 height 53
click at [500, 294] on input "b. Document the claims and ensure they are resolved before signing off on procu…" at bounding box center [500, 289] width 0 height 10
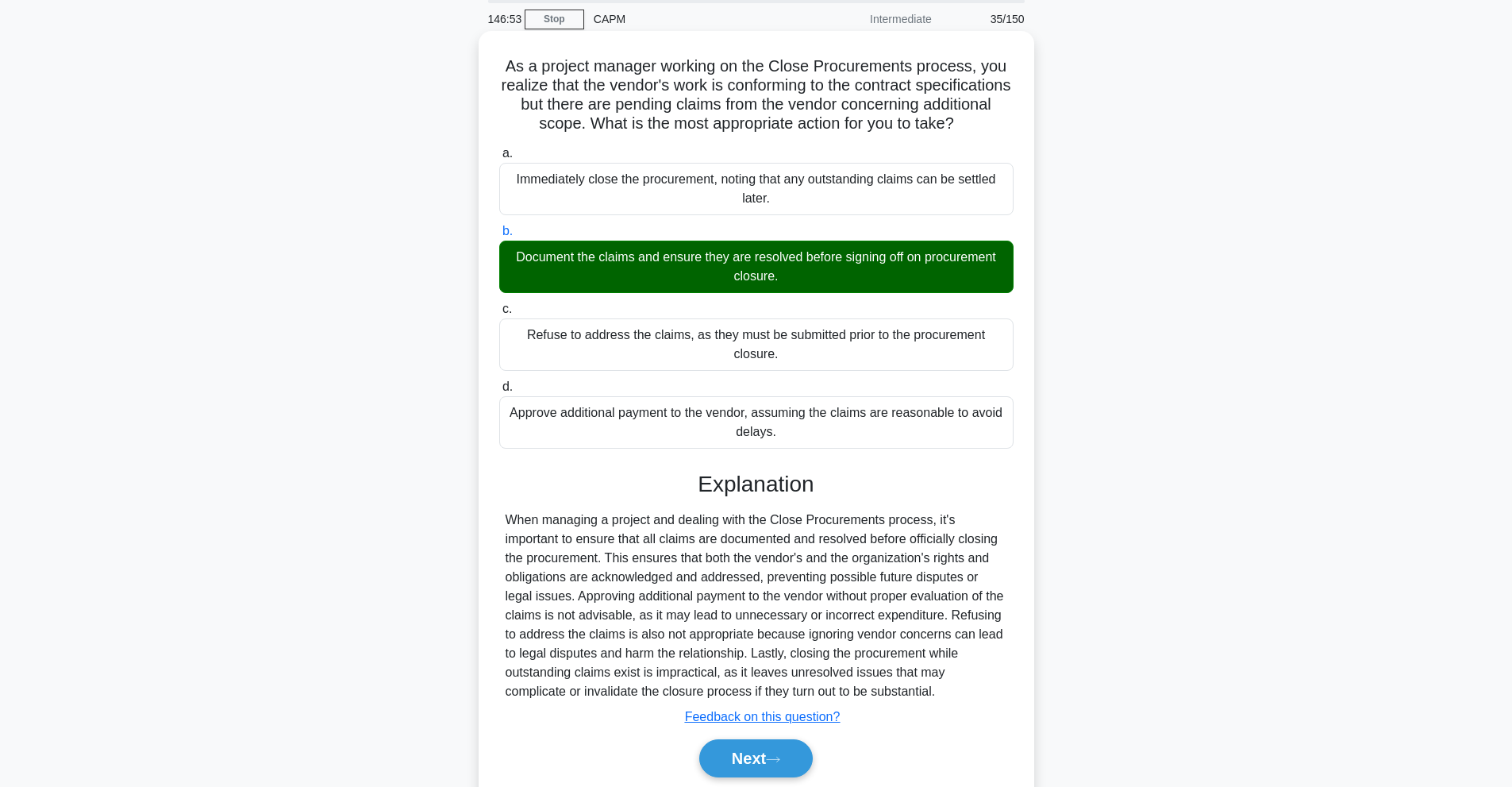
scroll to position [135, 0]
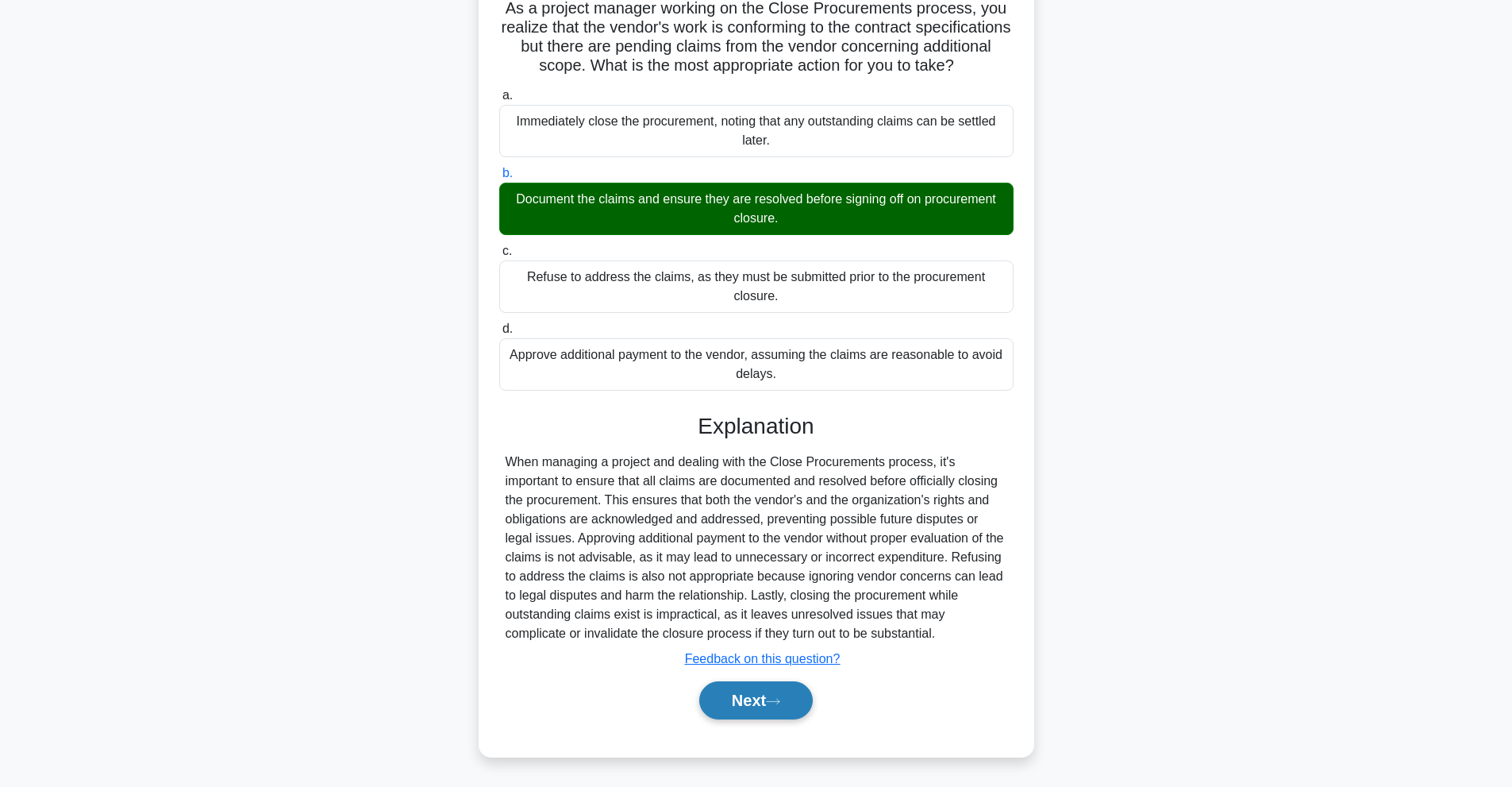
click at [764, 699] on button "Next" at bounding box center [756, 700] width 114 height 38
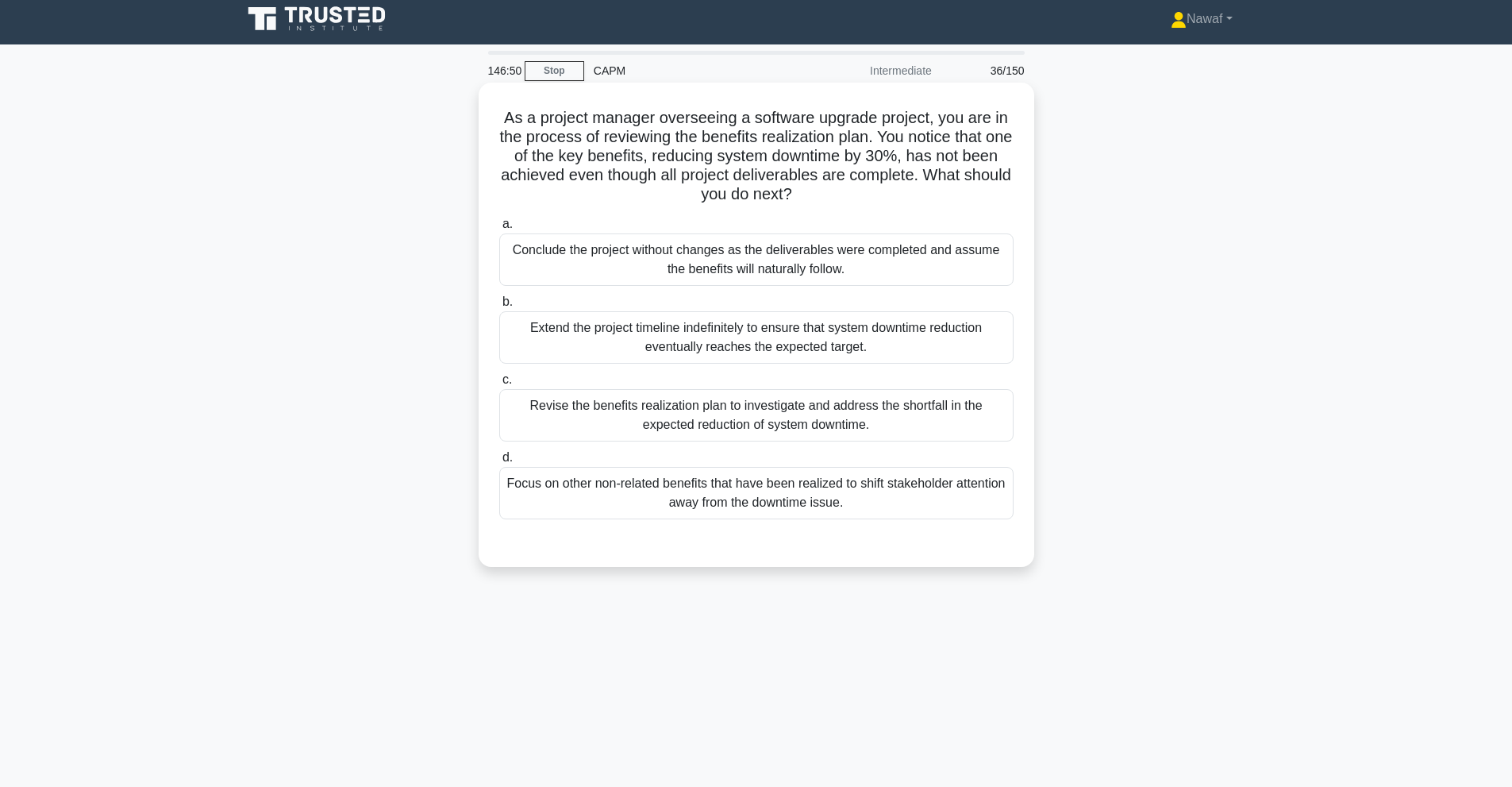
scroll to position [0, 0]
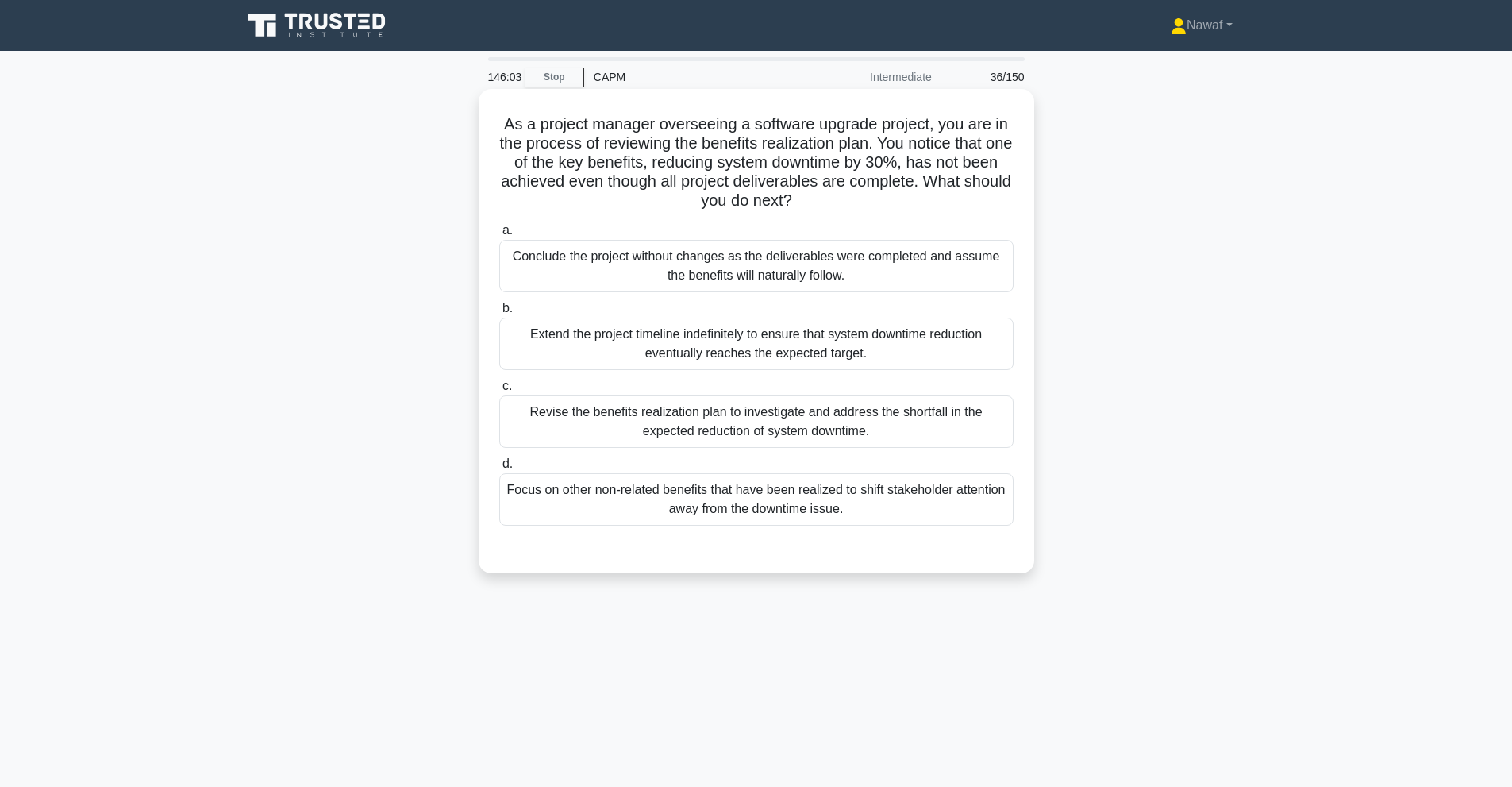
click at [933, 430] on div "Revise the benefits realization plan to investigate and address the shortfall i…" at bounding box center [757, 421] width 515 height 53
click at [500, 391] on input "c. Revise the benefits realization plan to investigate and address the shortfal…" at bounding box center [500, 386] width 0 height 10
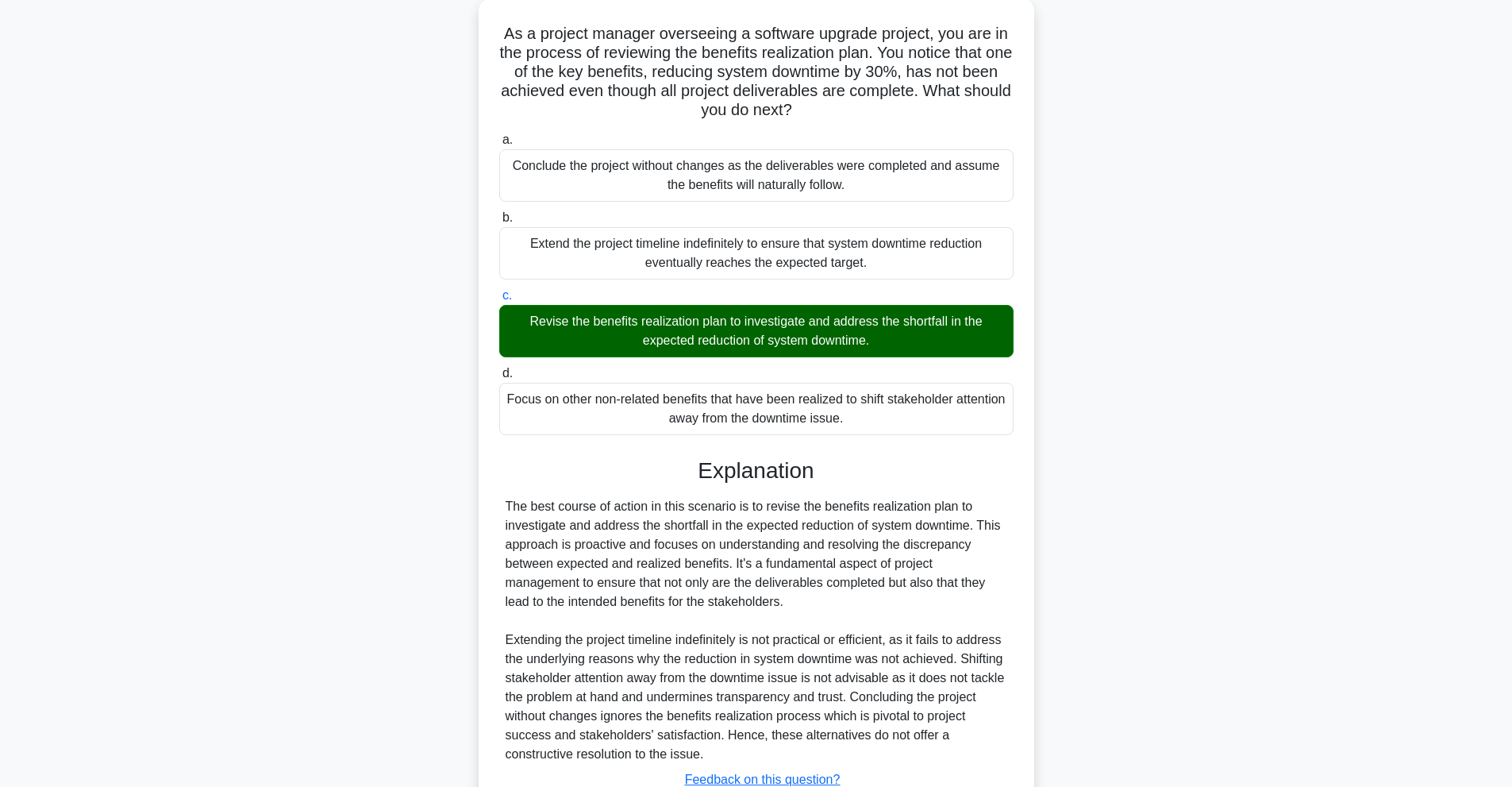
scroll to position [212, 0]
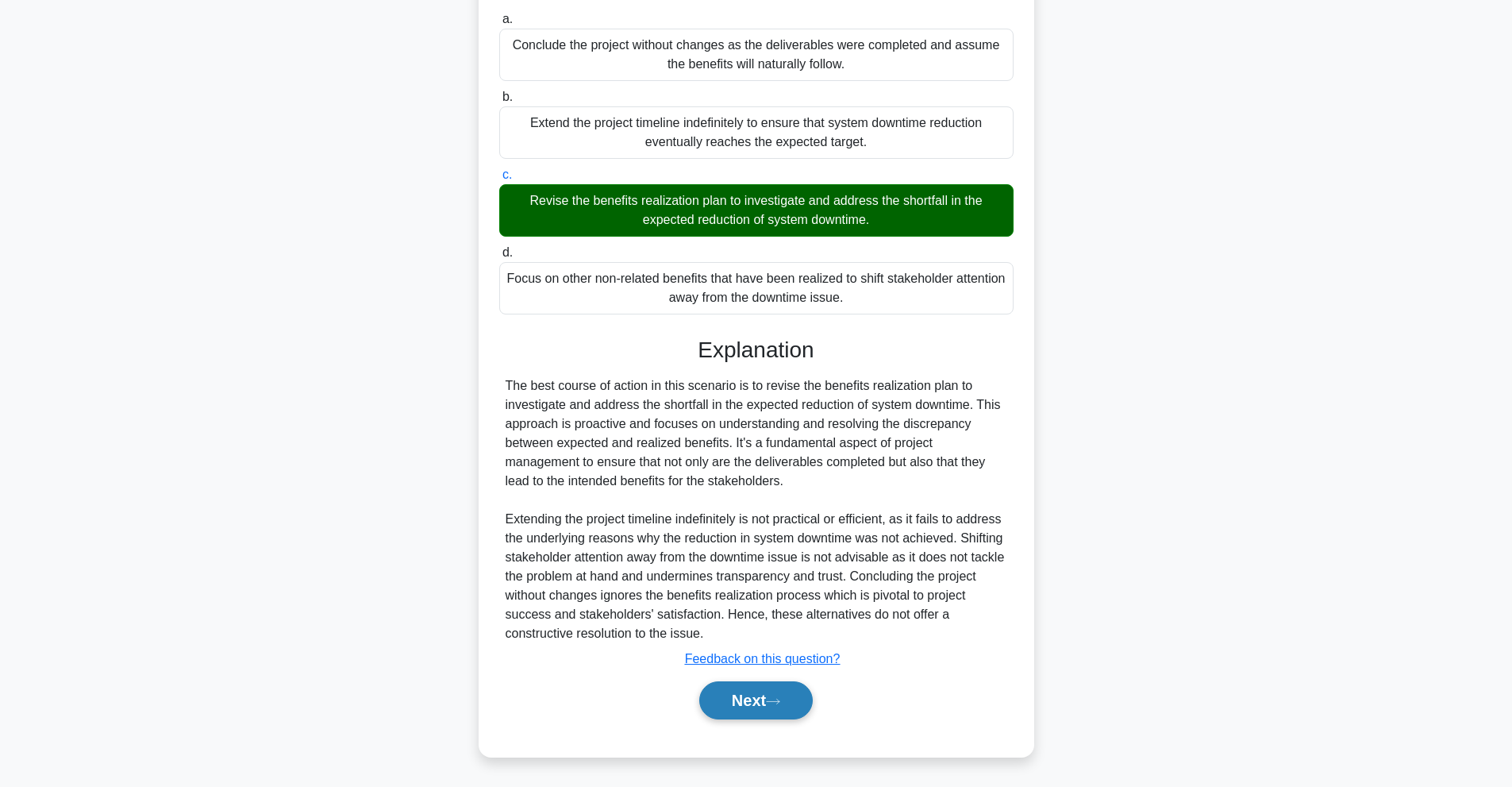
click at [778, 703] on icon at bounding box center [773, 701] width 14 height 8
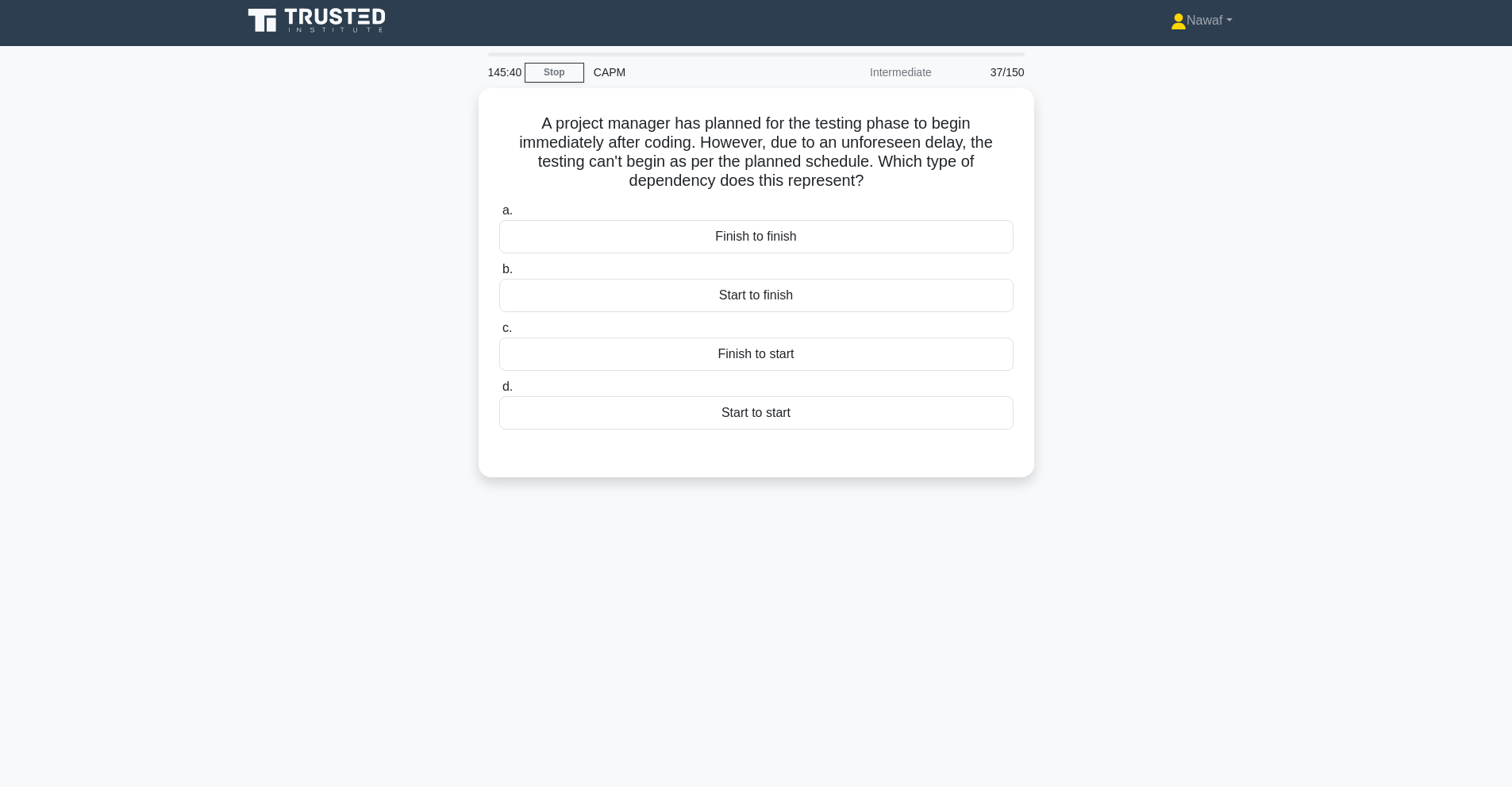
scroll to position [0, 0]
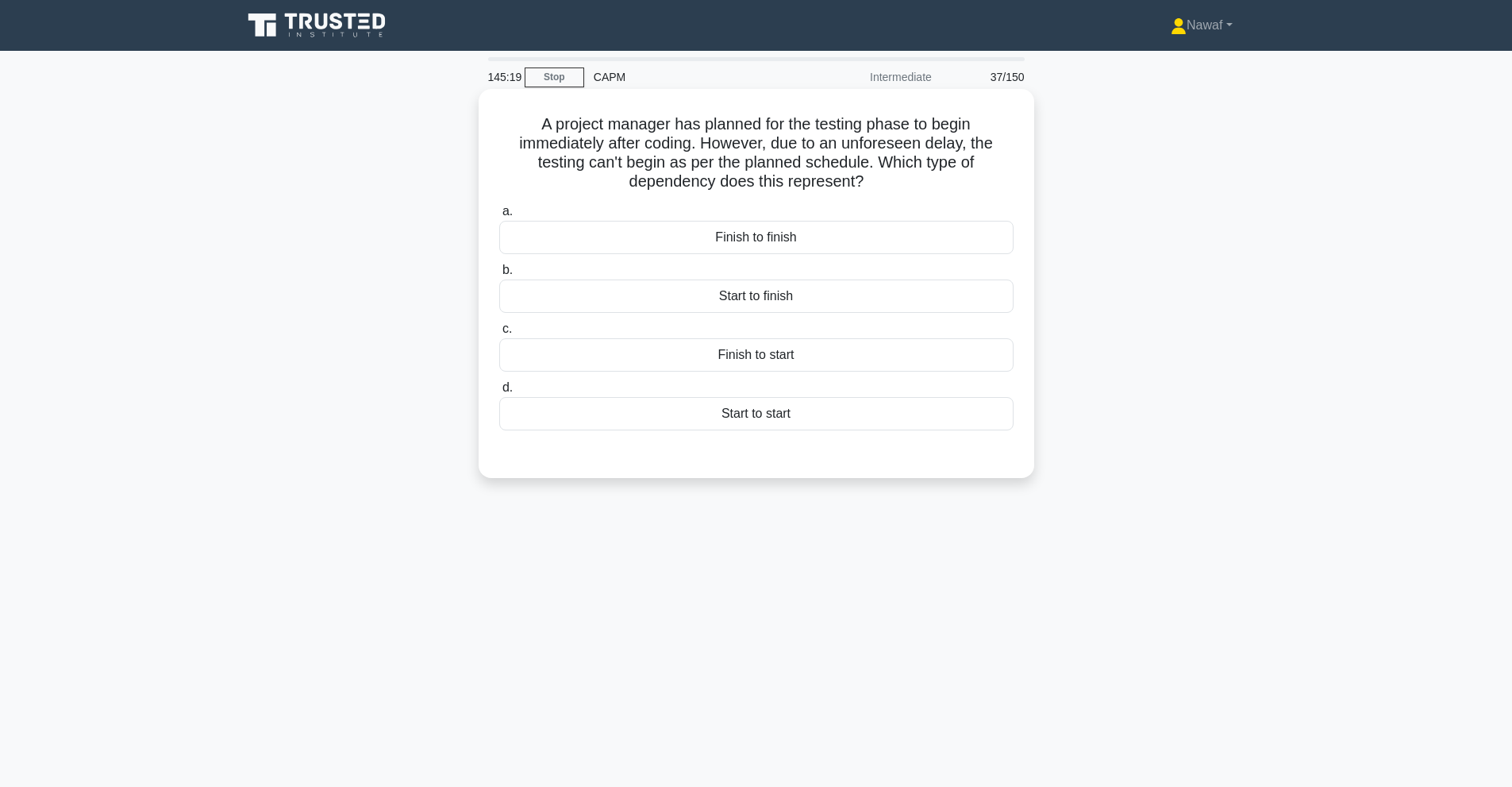
click at [785, 353] on div "Finish to start" at bounding box center [757, 355] width 515 height 33
click at [500, 334] on input "c. Finish to start" at bounding box center [500, 329] width 0 height 10
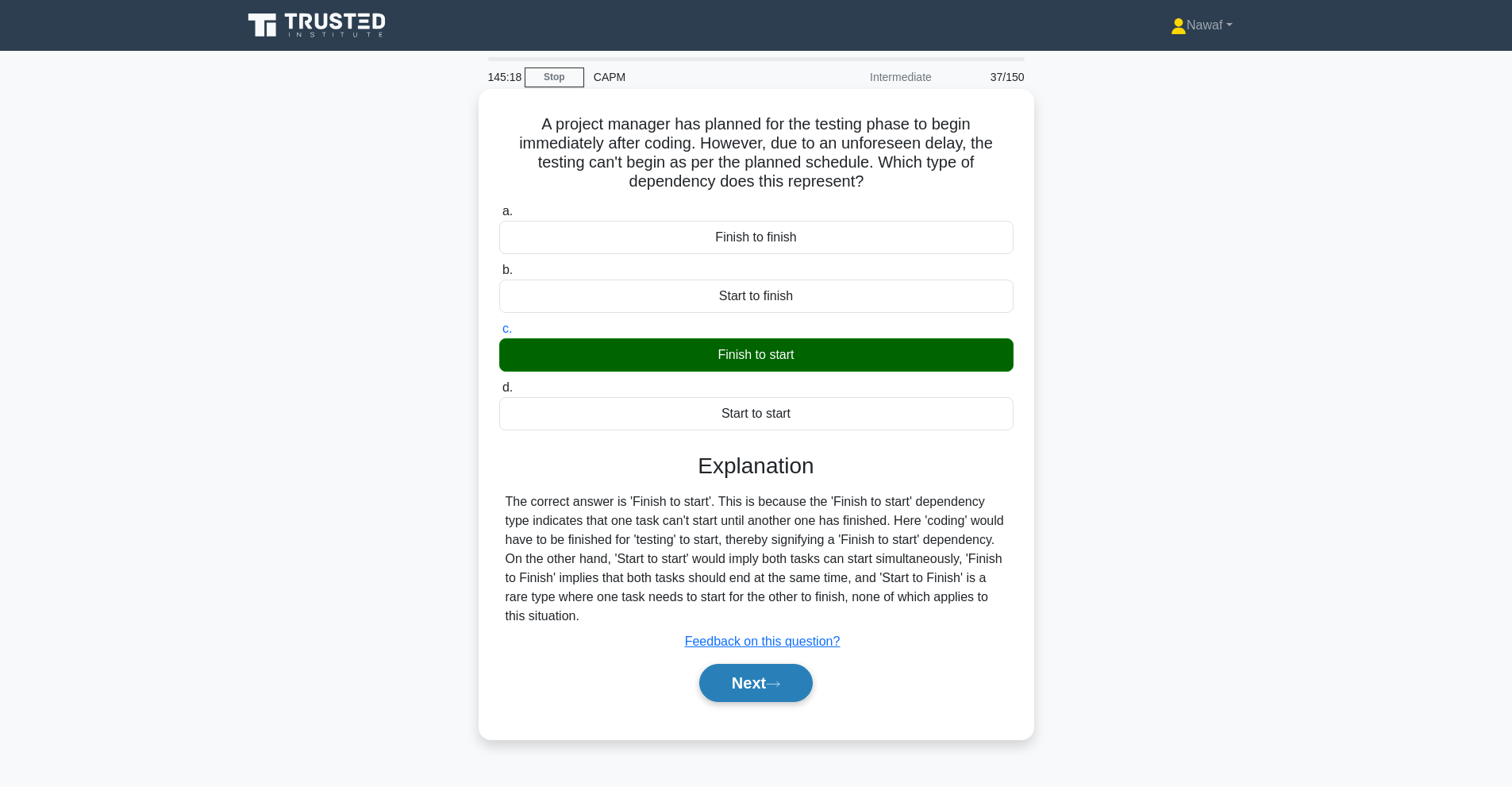
click at [756, 675] on button "Next" at bounding box center [756, 683] width 114 height 38
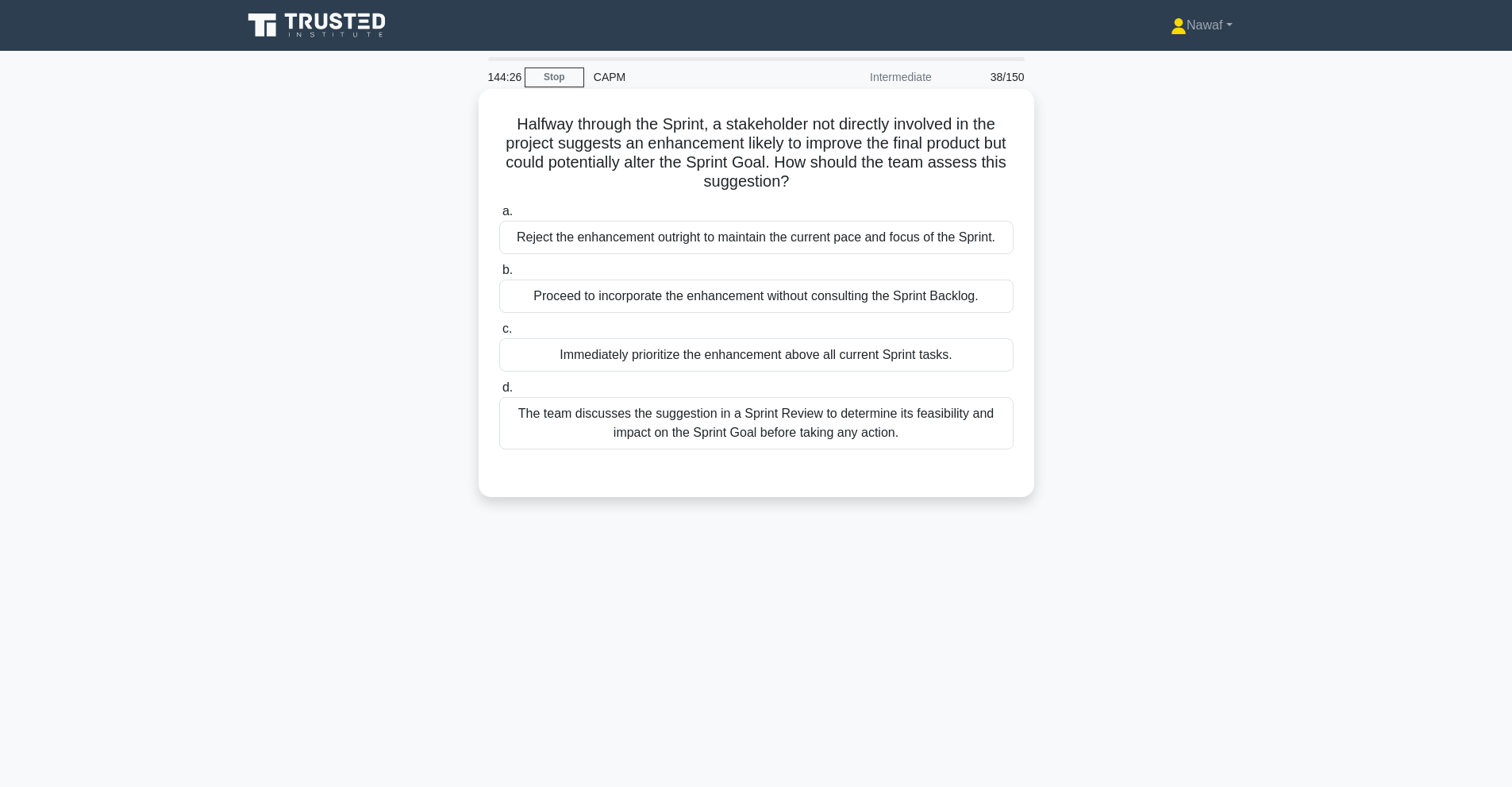
click at [946, 435] on div "The team discusses the suggestion in a Sprint Review to determine its feasibili…" at bounding box center [757, 423] width 515 height 53
click at [500, 393] on input "d. The team discusses the suggestion in a Sprint Review to determine its feasib…" at bounding box center [500, 388] width 0 height 10
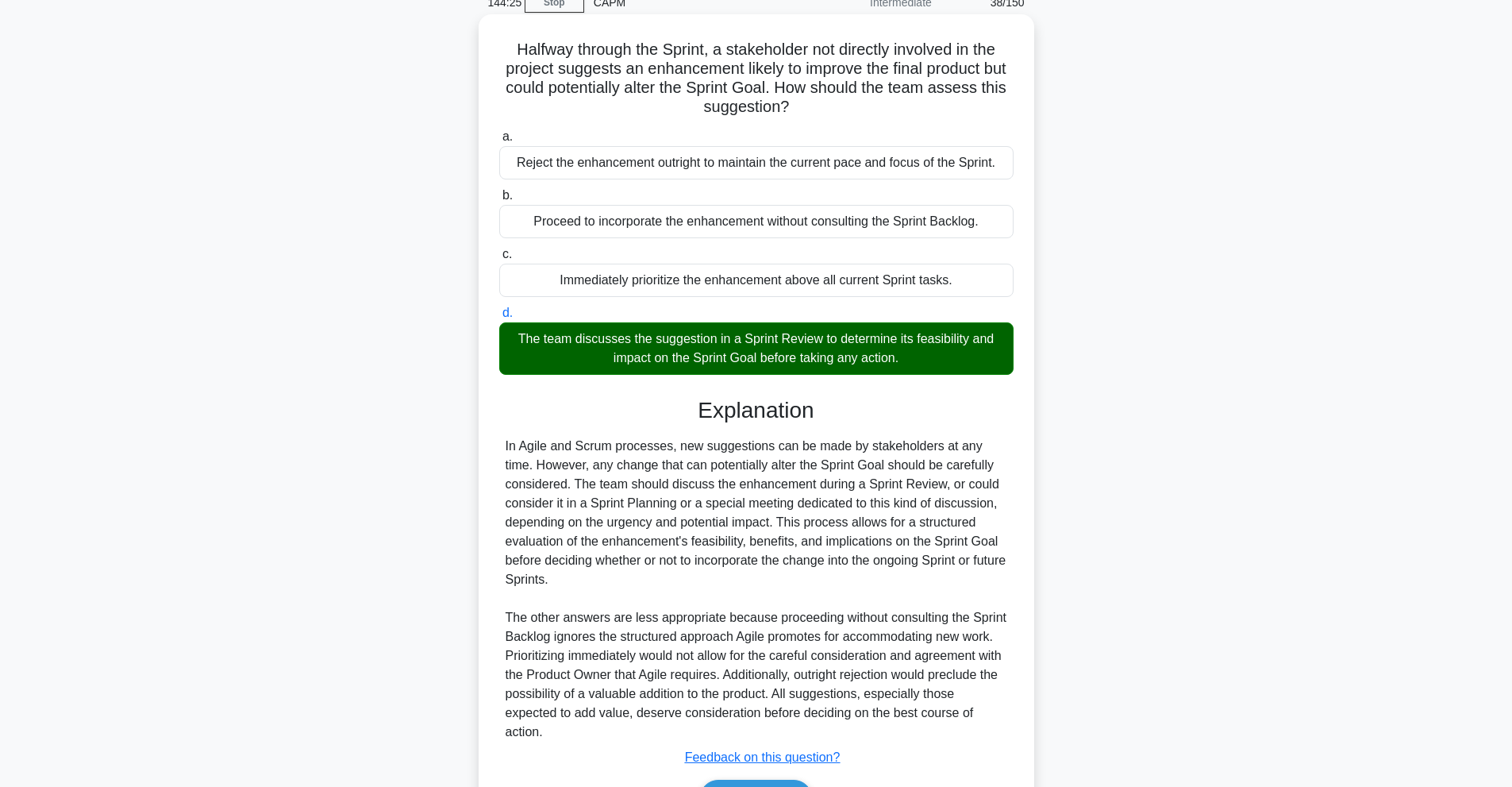
scroll to position [174, 0]
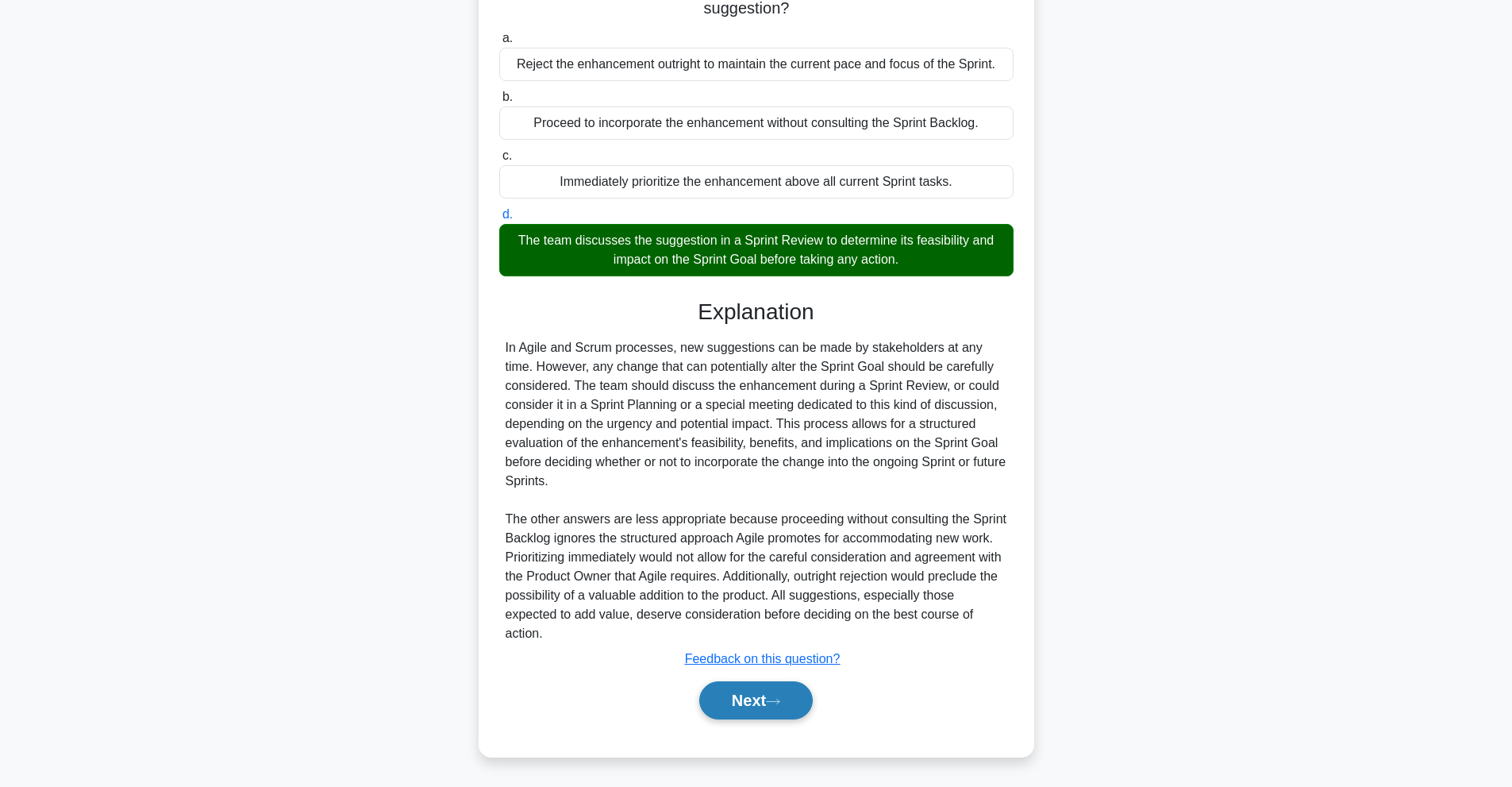
click at [784, 693] on button "Next" at bounding box center [756, 700] width 114 height 38
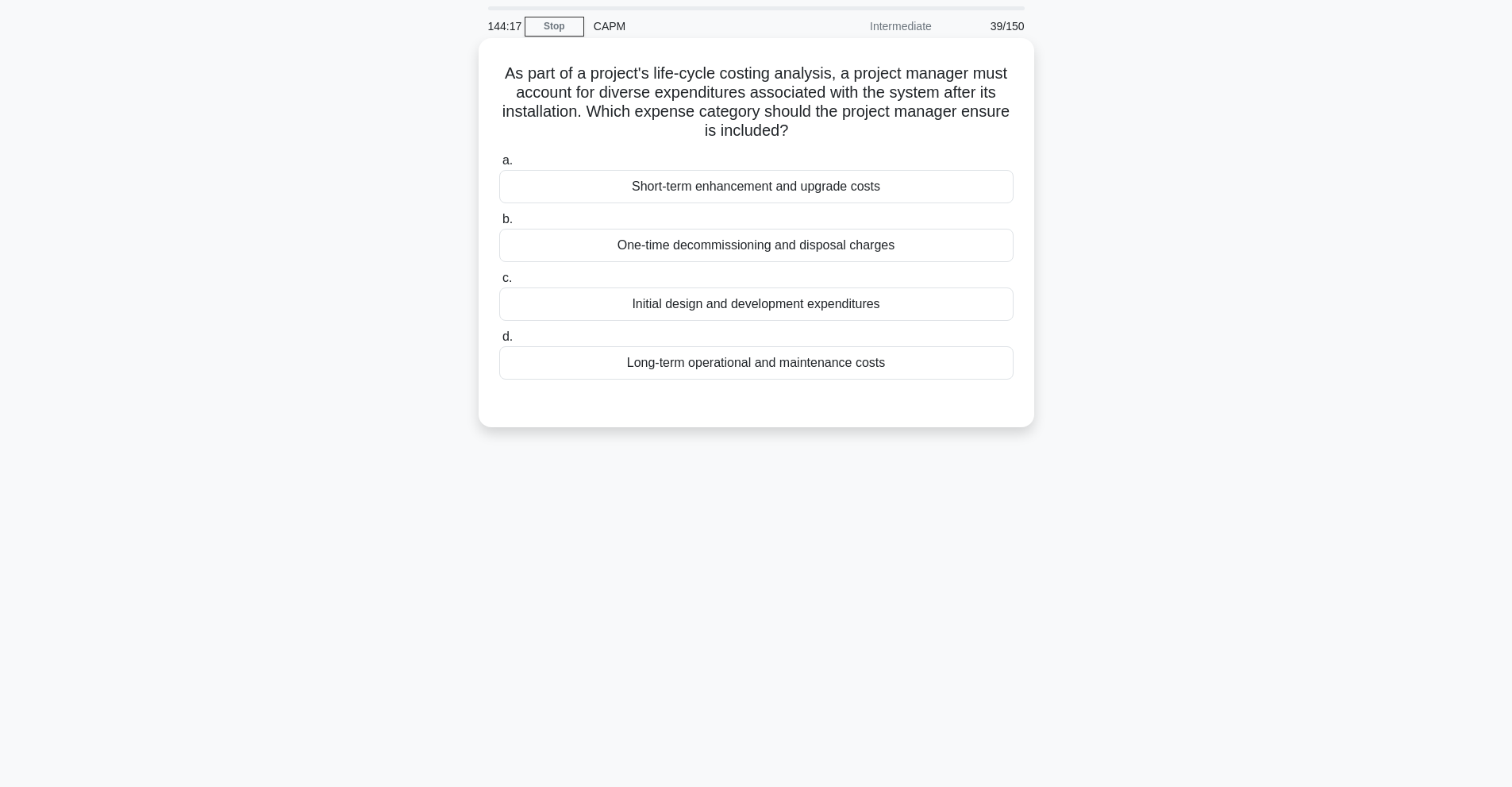
scroll to position [0, 0]
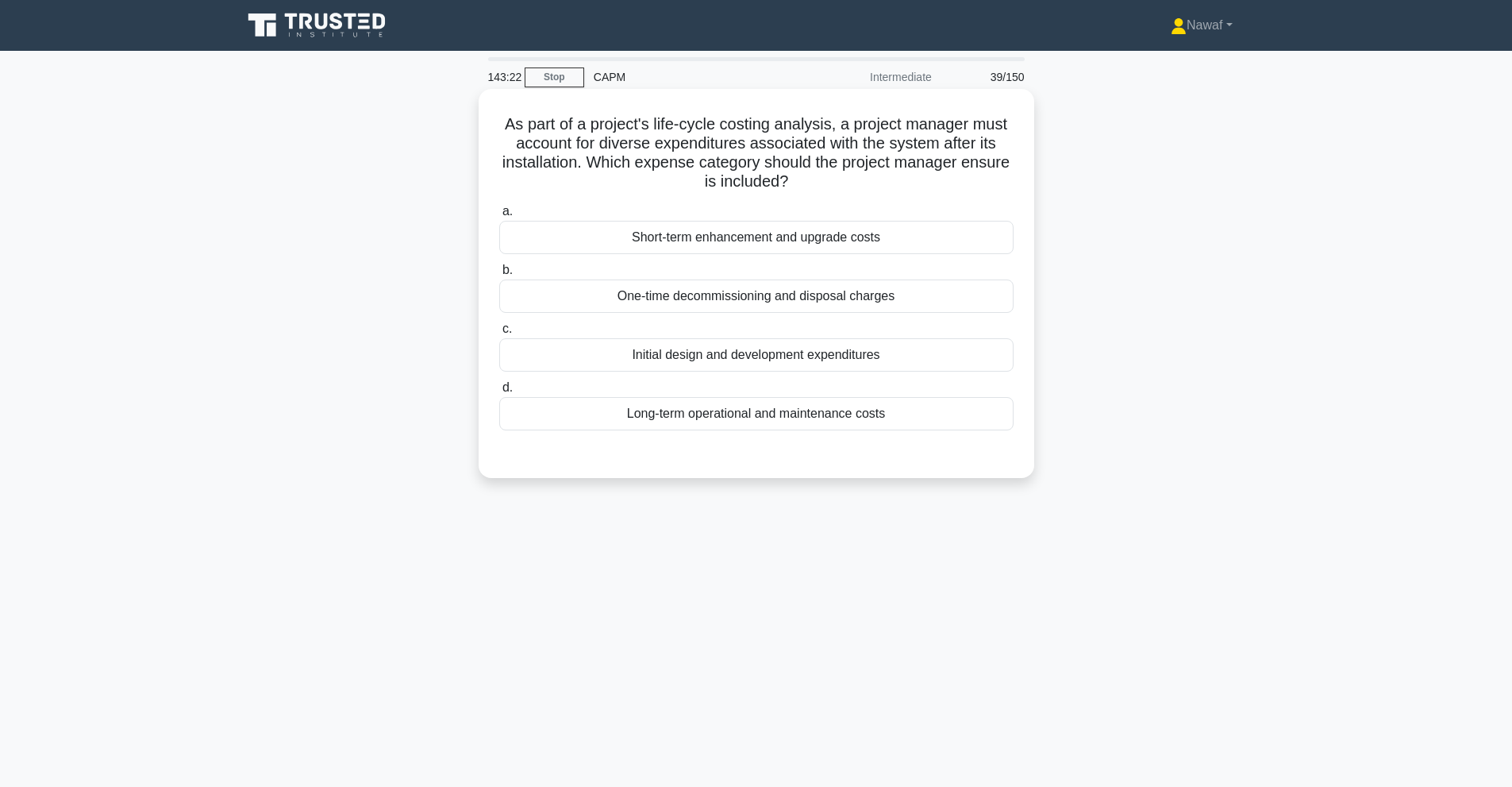
click at [889, 421] on div "Long-term operational and maintenance costs" at bounding box center [757, 414] width 515 height 33
click at [500, 393] on input "d. Long-term operational and maintenance costs" at bounding box center [500, 388] width 0 height 10
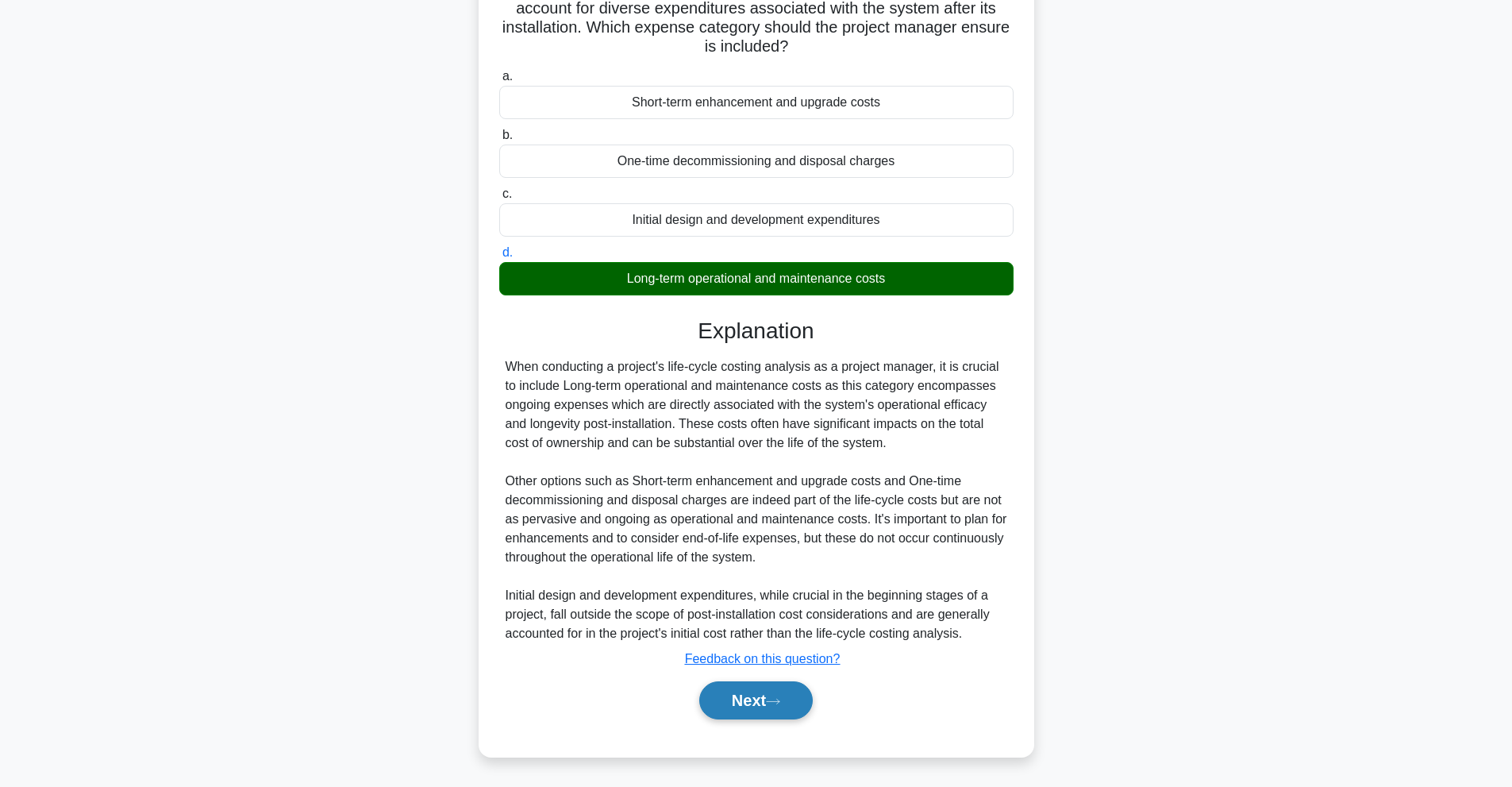
click at [773, 713] on button "Next" at bounding box center [756, 700] width 114 height 38
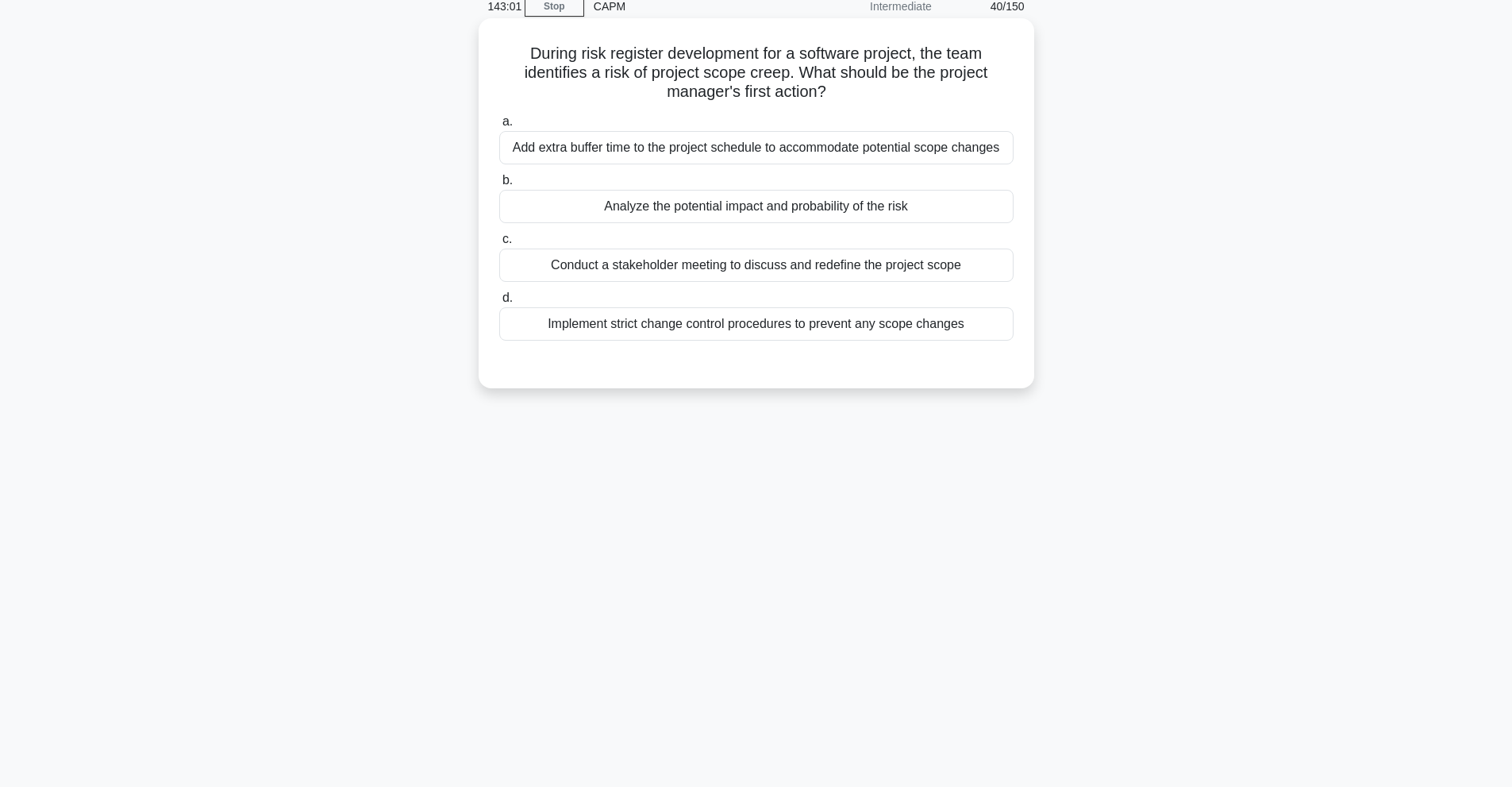
click at [677, 204] on div "Analyze the potential impact and probability of the risk" at bounding box center [757, 206] width 515 height 33
click at [500, 185] on input "b. Analyze the potential impact and probability of the risk" at bounding box center [500, 180] width 0 height 10
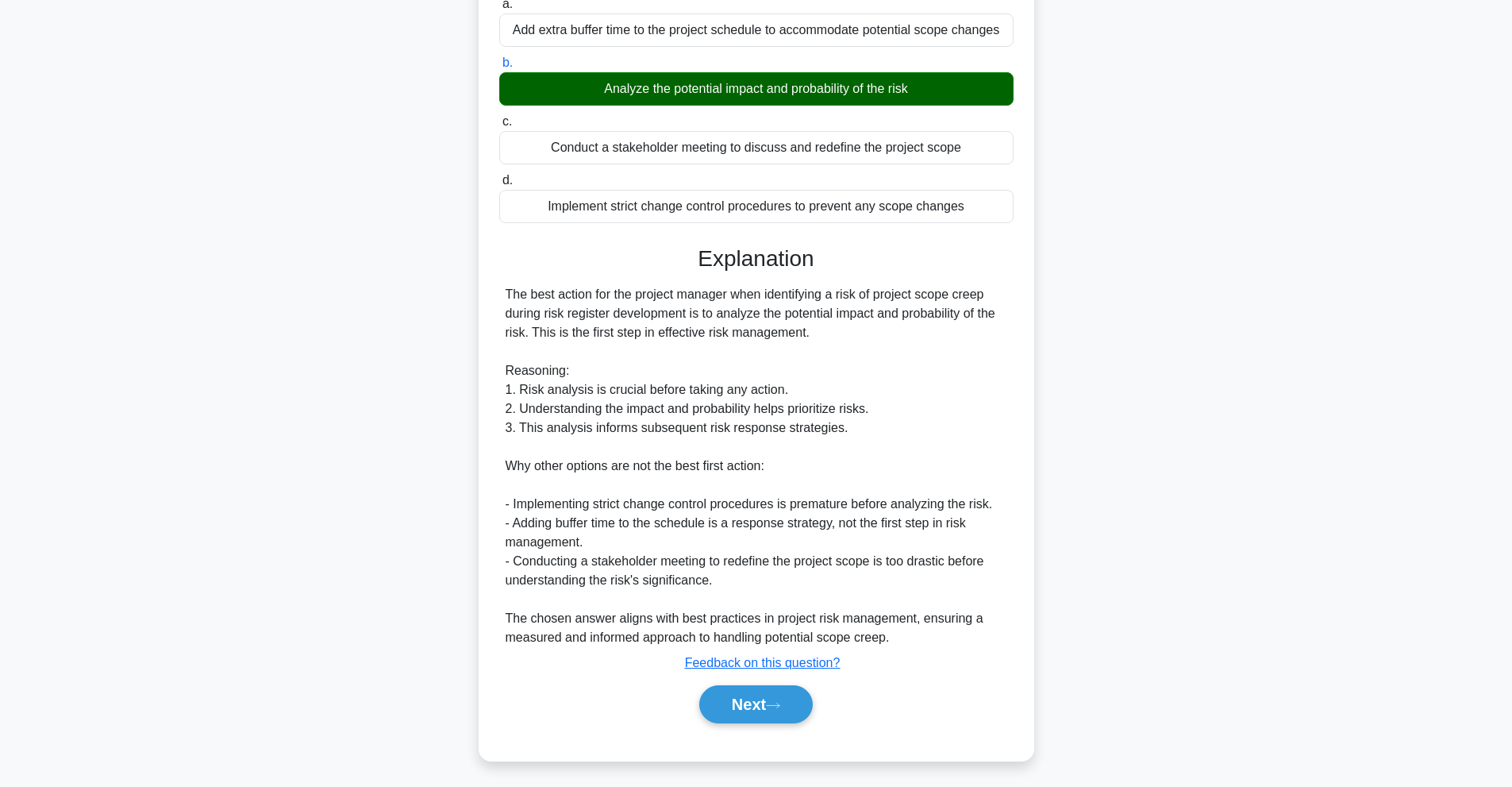
scroll to position [193, 0]
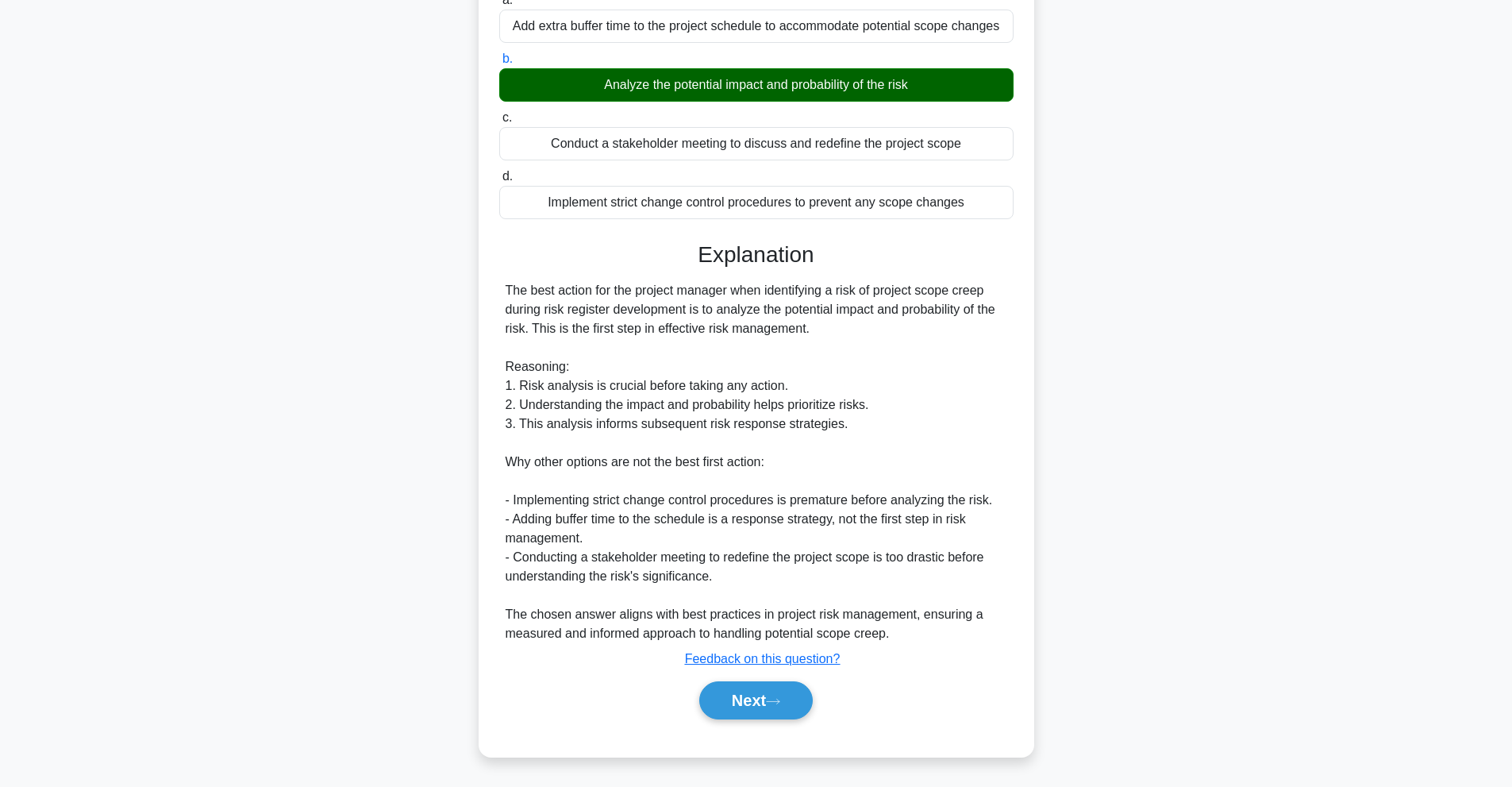
click at [739, 679] on div "Next" at bounding box center [757, 700] width 515 height 51
click at [750, 710] on button "Next" at bounding box center [756, 700] width 114 height 38
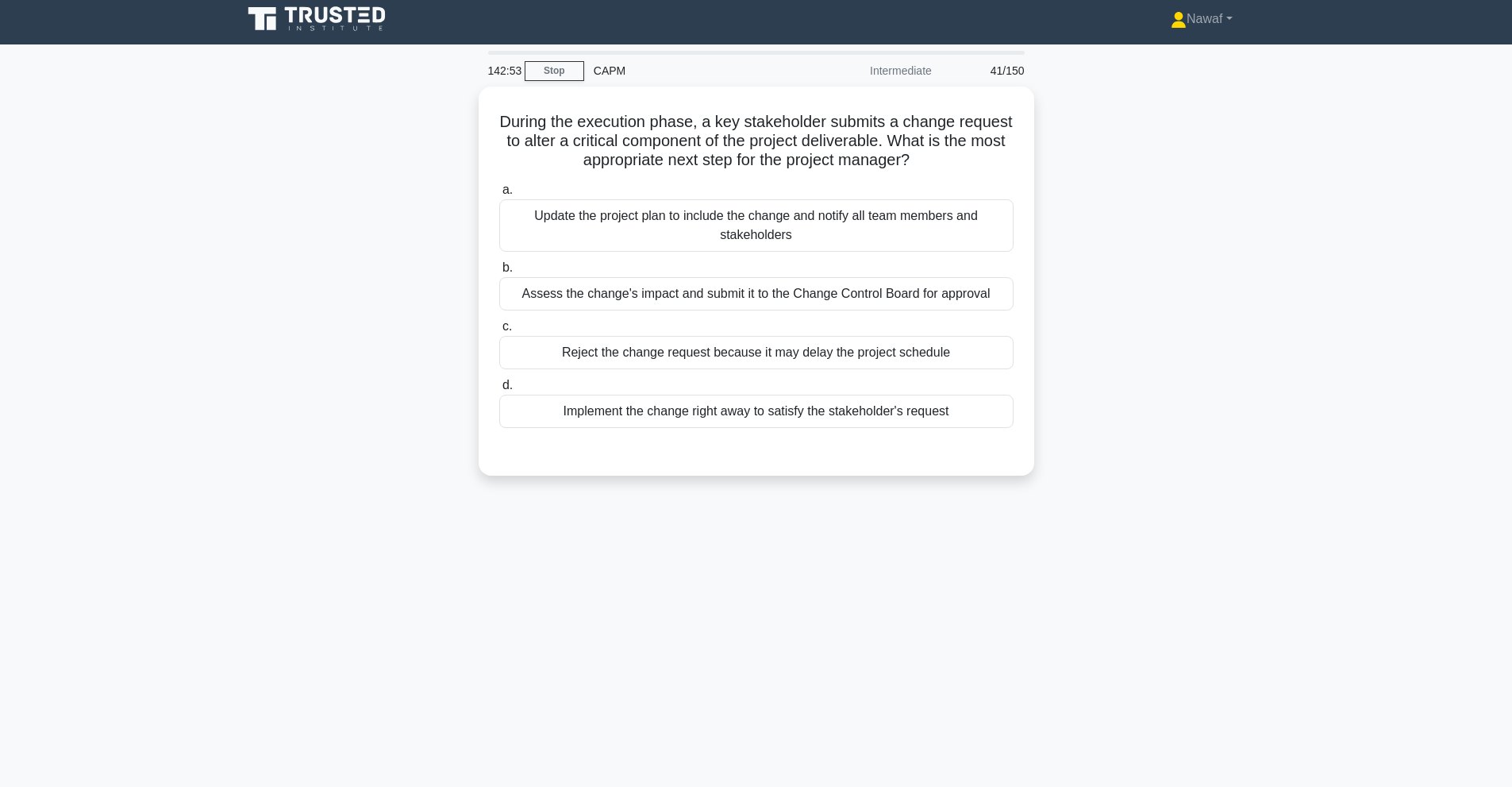
scroll to position [0, 0]
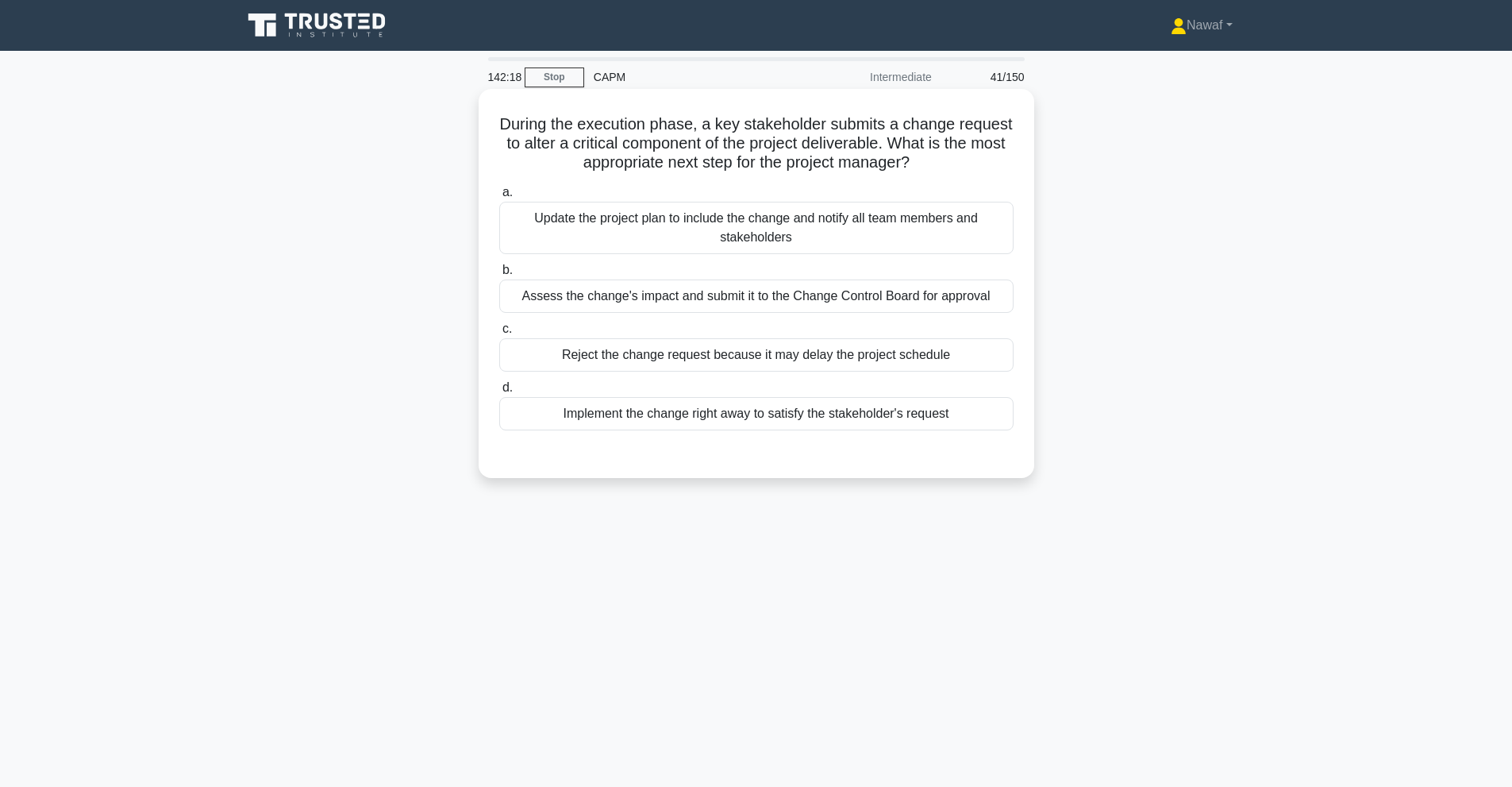
click at [810, 287] on div "Assess the change's impact and submit it to the Change Control Board for approv…" at bounding box center [757, 296] width 515 height 33
click at [500, 276] on input "b. Assess the change's impact and submit it to the Change Control Board for app…" at bounding box center [500, 270] width 0 height 10
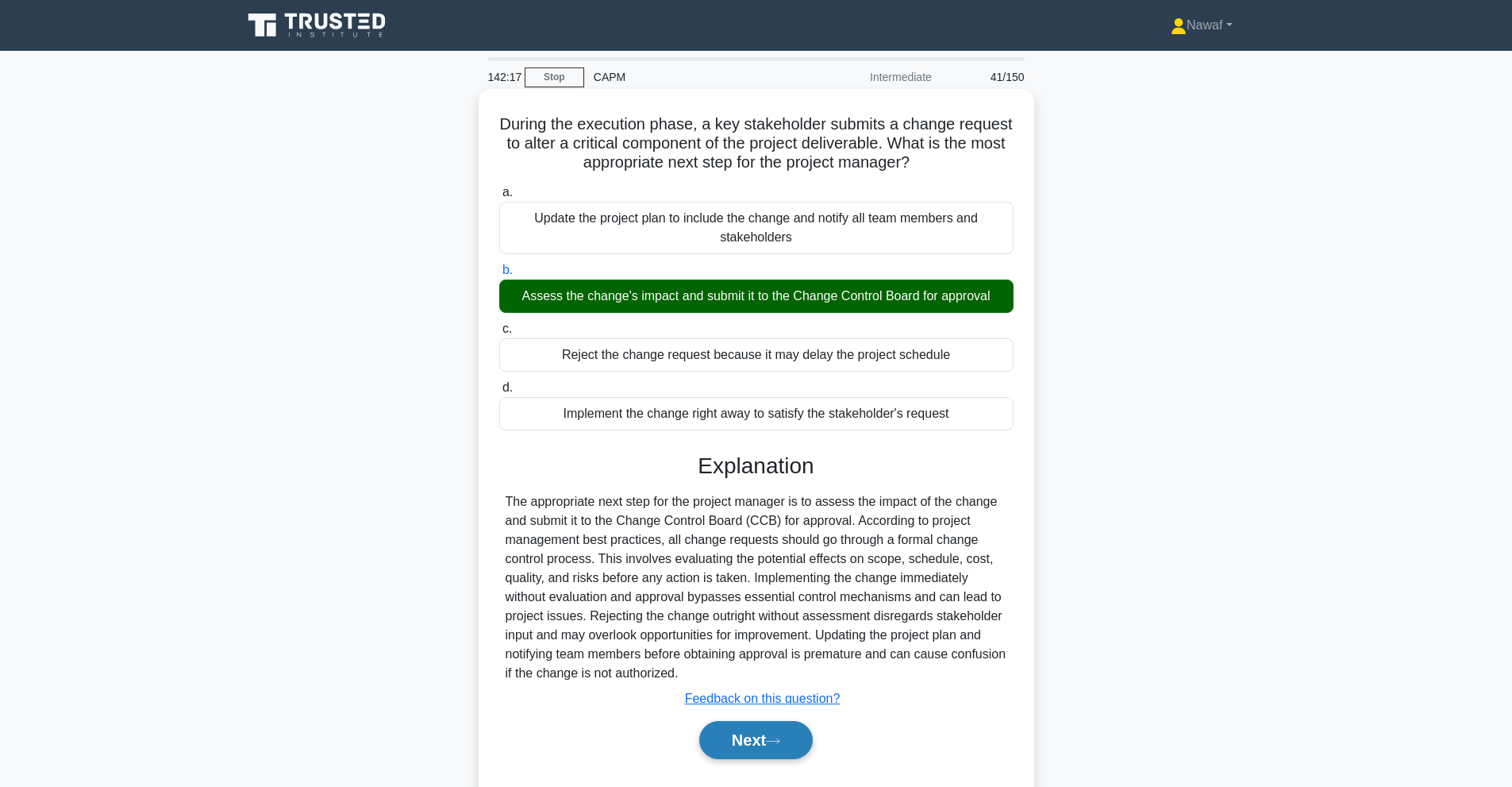
click at [725, 739] on button "Next" at bounding box center [756, 740] width 114 height 38
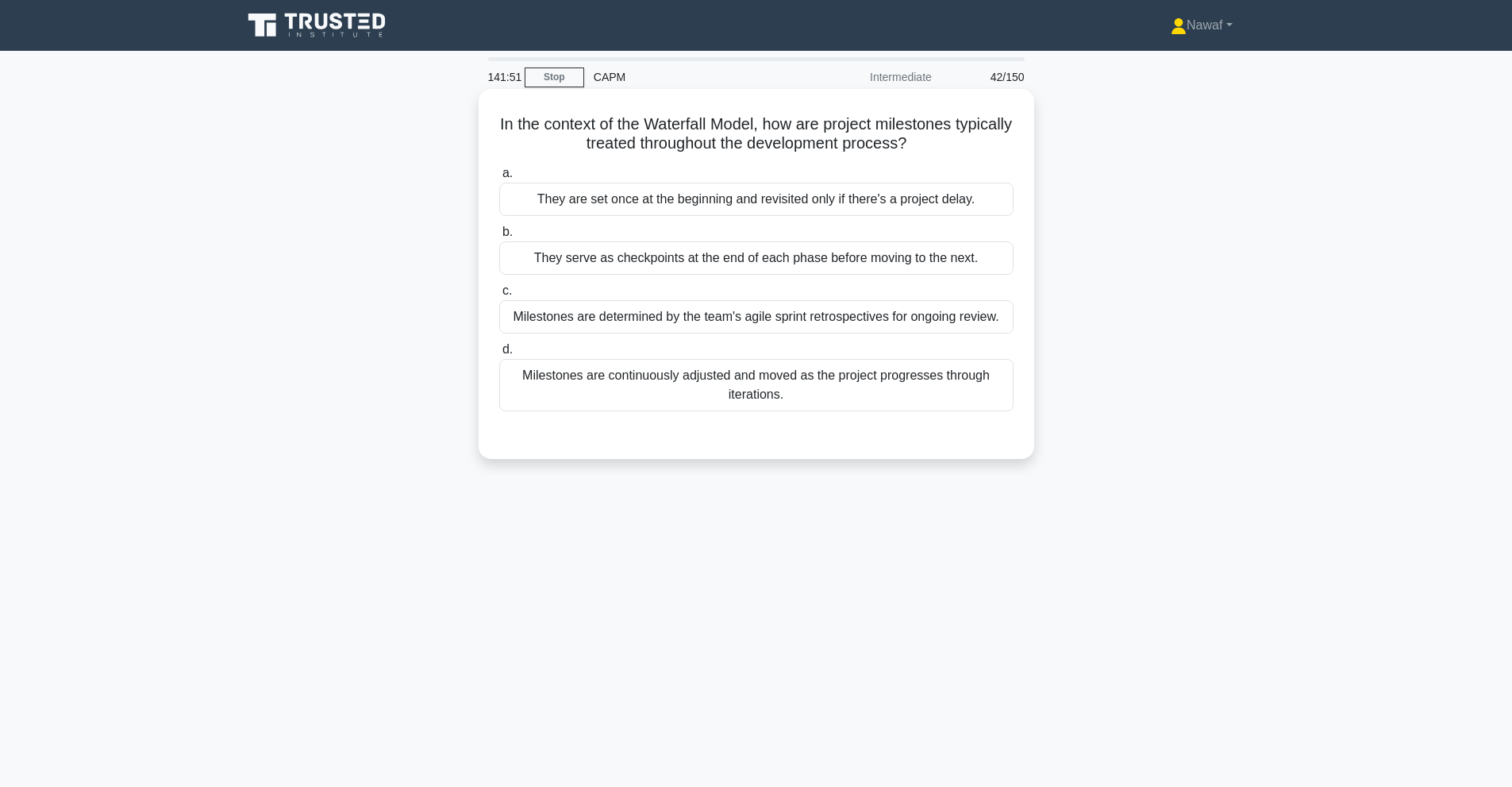
click at [672, 205] on div "They are set once at the beginning and revisited only if there's a project dela…" at bounding box center [757, 200] width 515 height 33
click at [500, 179] on input "a. They are set once at the beginning and revisited only if there's a project d…" at bounding box center [500, 173] width 0 height 10
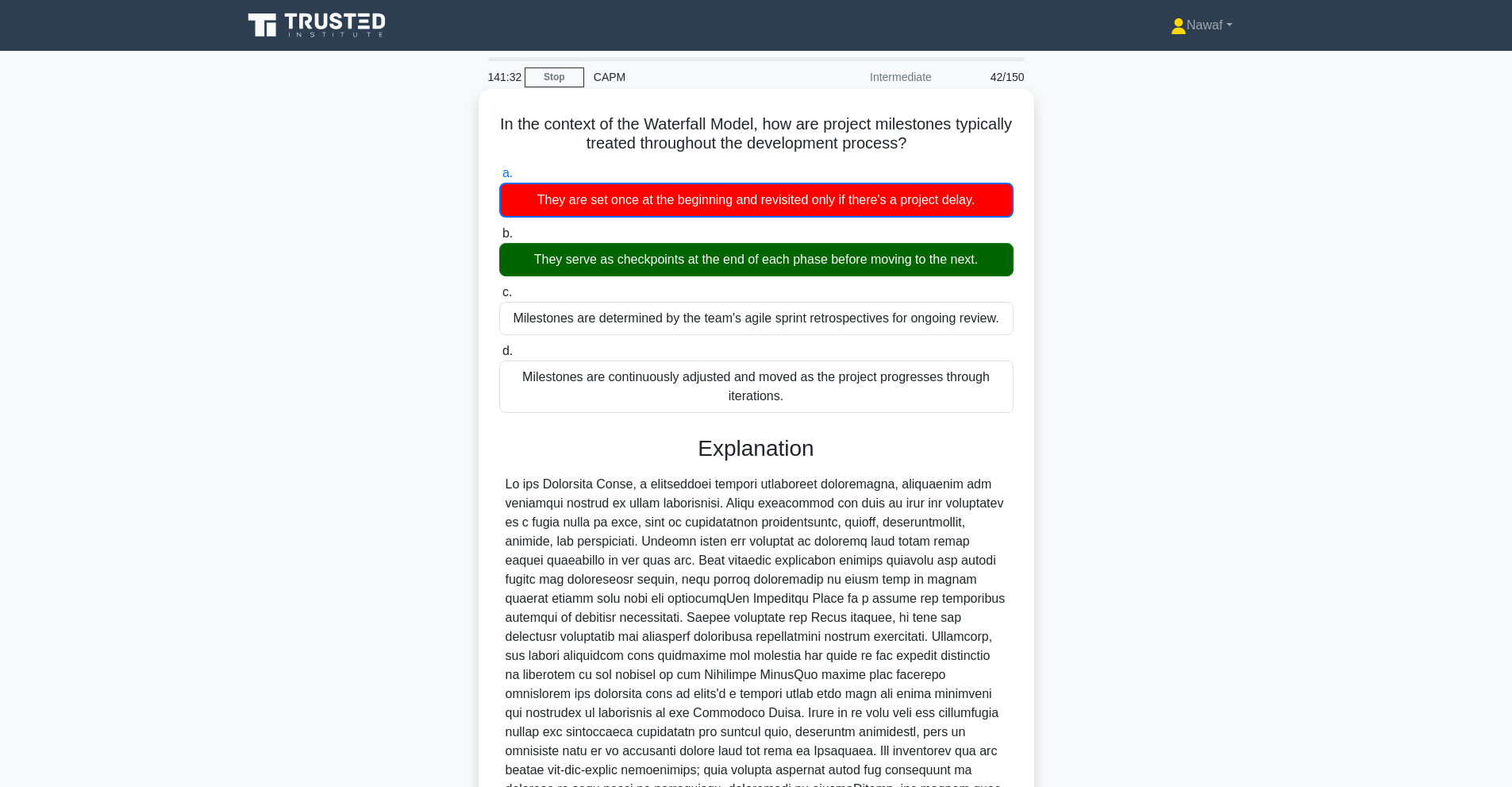
scroll to position [251, 0]
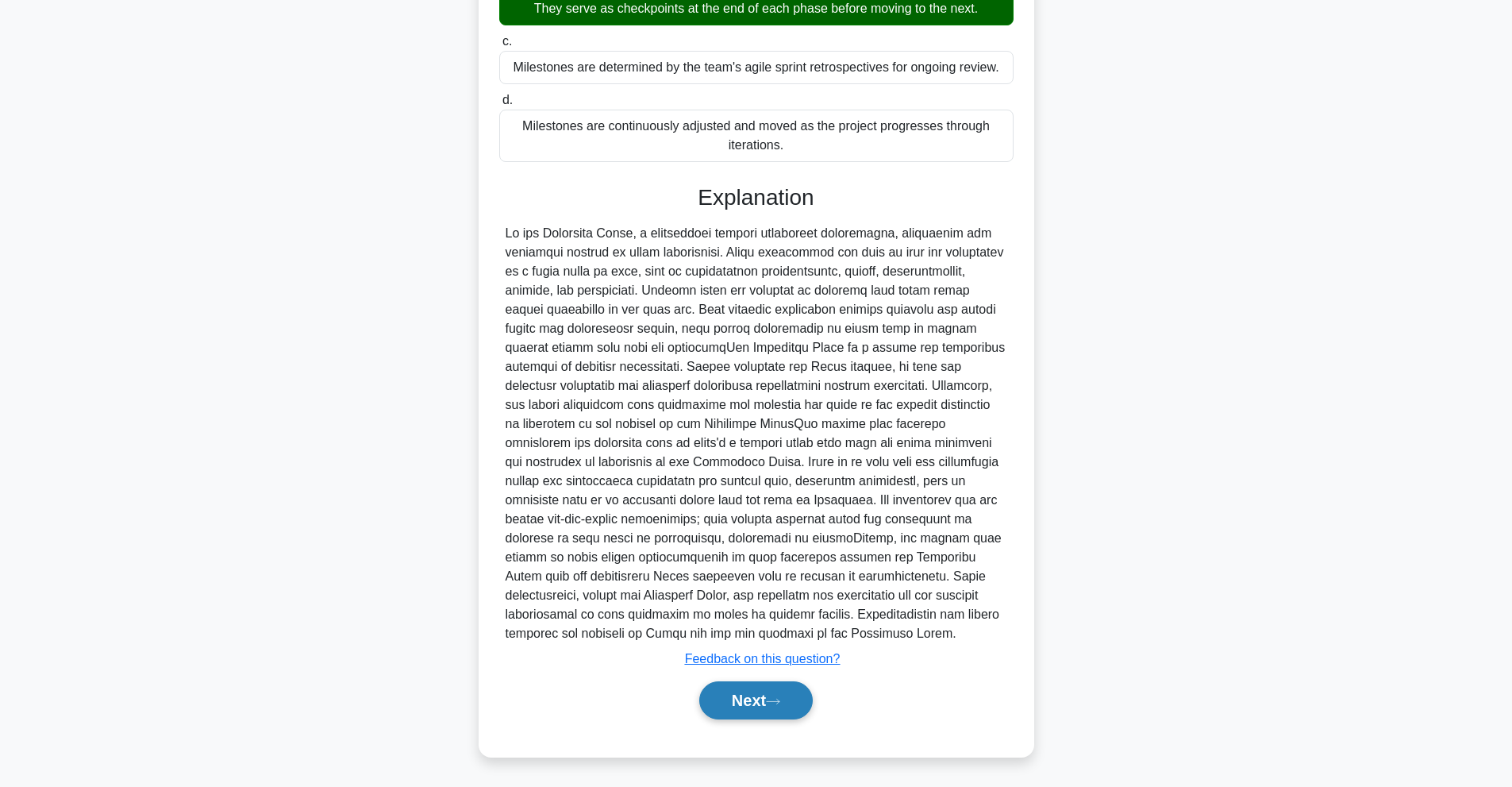
click at [753, 701] on button "Next" at bounding box center [756, 700] width 114 height 38
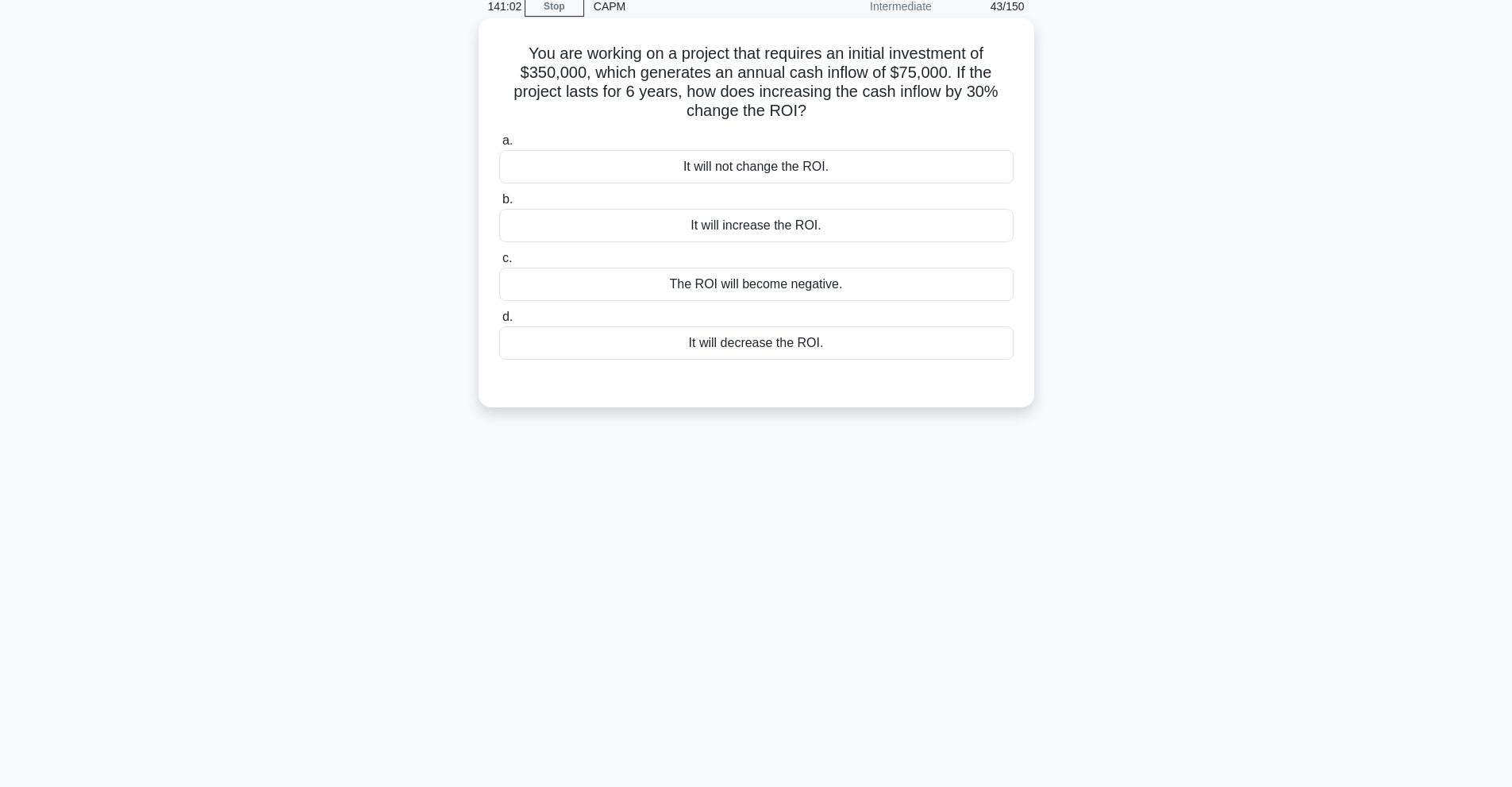
click at [775, 234] on div "It will increase the ROI." at bounding box center [757, 226] width 515 height 33
click at [500, 205] on input "b. It will increase the ROI." at bounding box center [500, 200] width 0 height 10
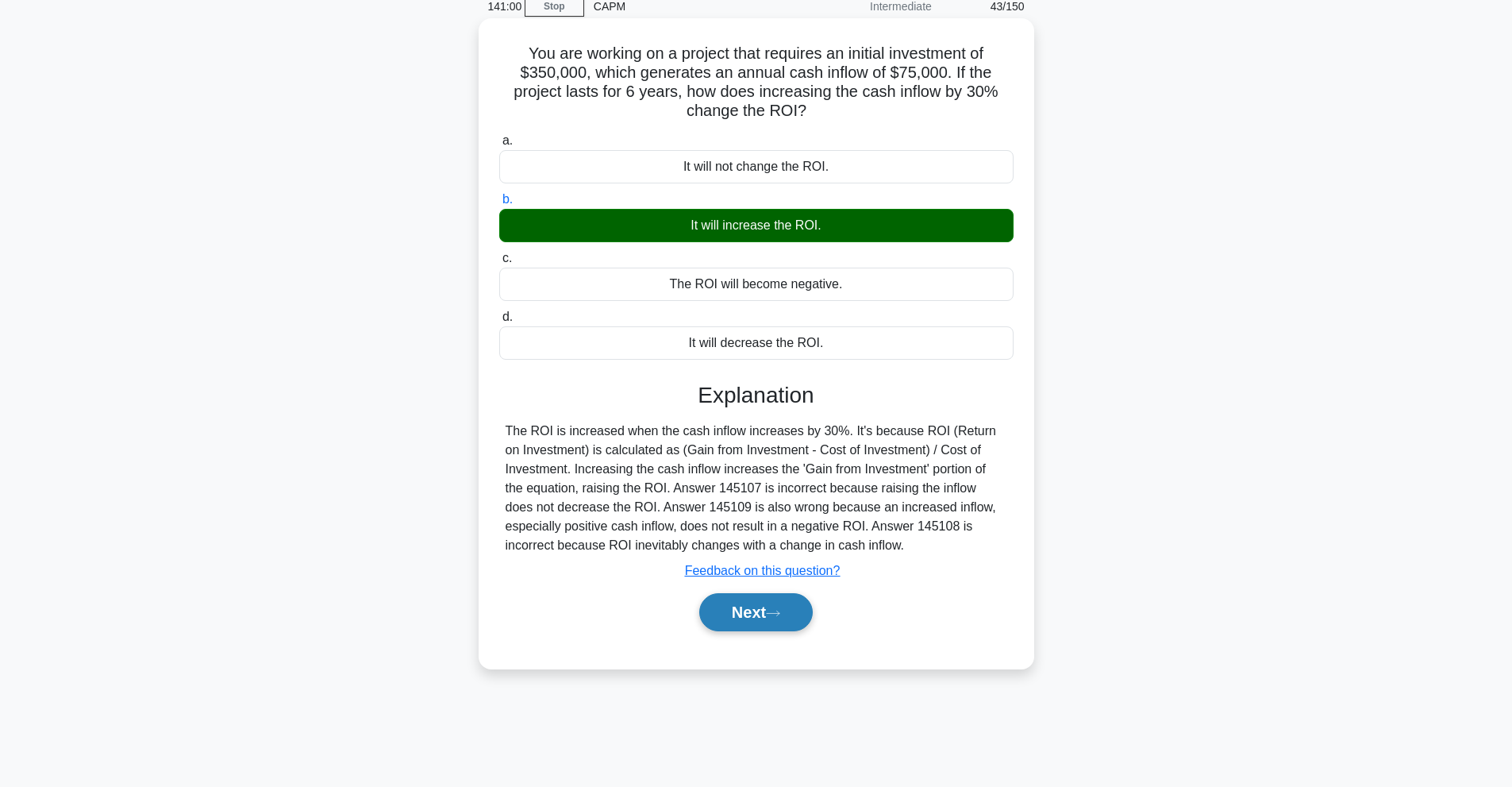
click at [742, 617] on button "Next" at bounding box center [756, 612] width 114 height 38
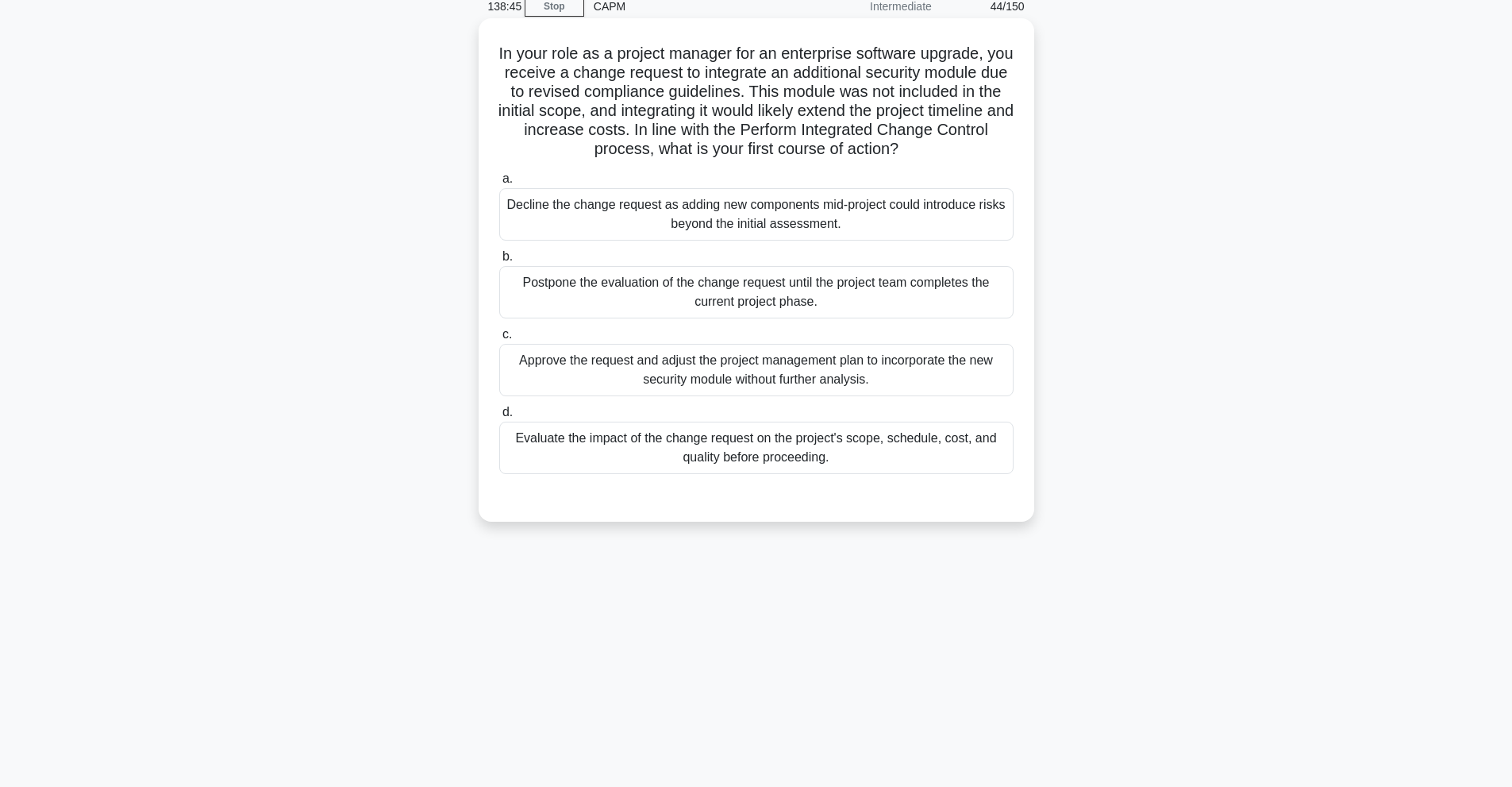
click at [730, 439] on div "Evaluate the impact of the change request on the project's scope, schedule, cos…" at bounding box center [757, 448] width 515 height 53
click at [500, 418] on input "d. Evaluate the impact of the change request on the project's scope, schedule, …" at bounding box center [500, 412] width 0 height 10
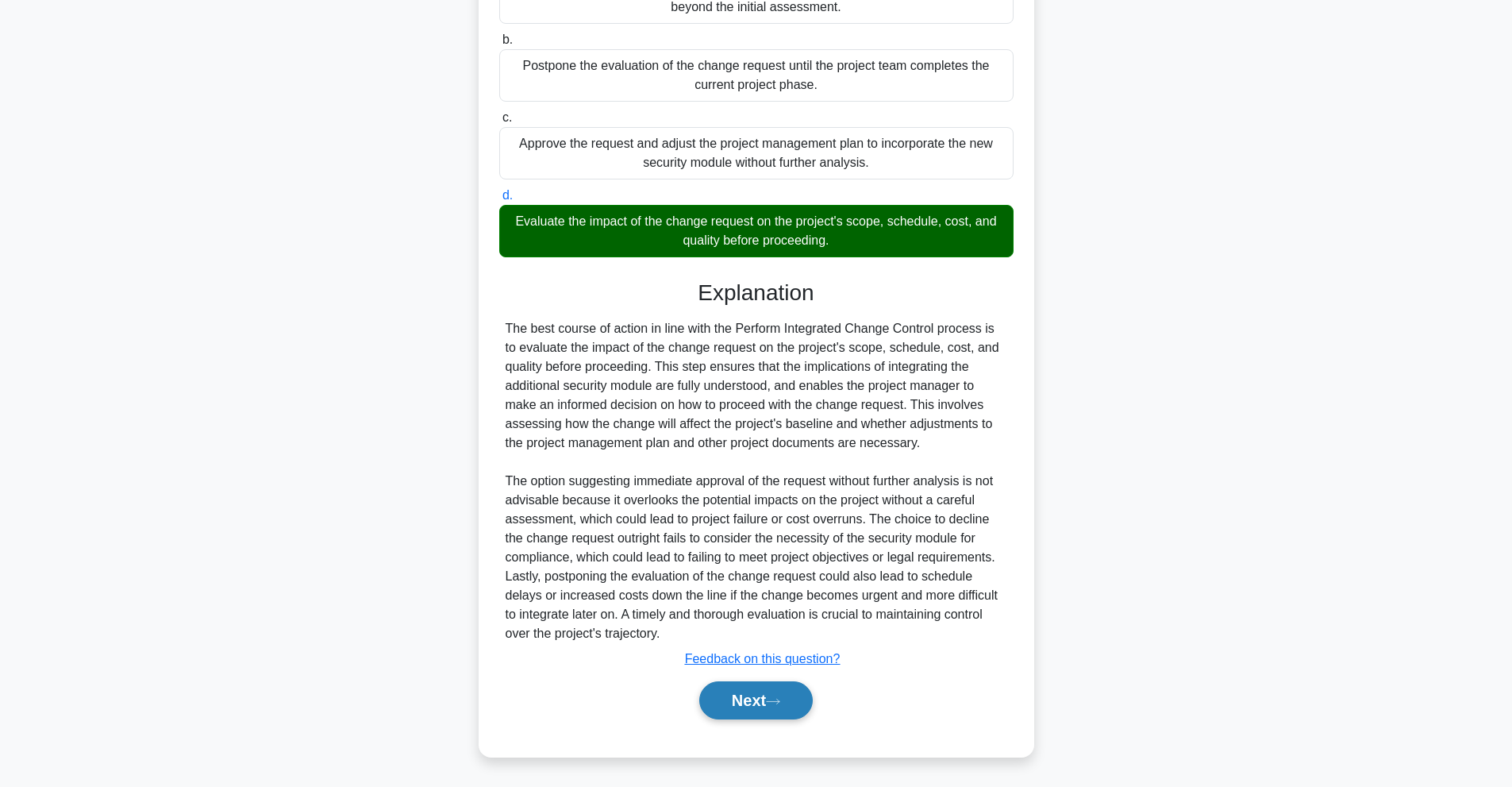
click at [717, 686] on button "Next" at bounding box center [756, 700] width 114 height 38
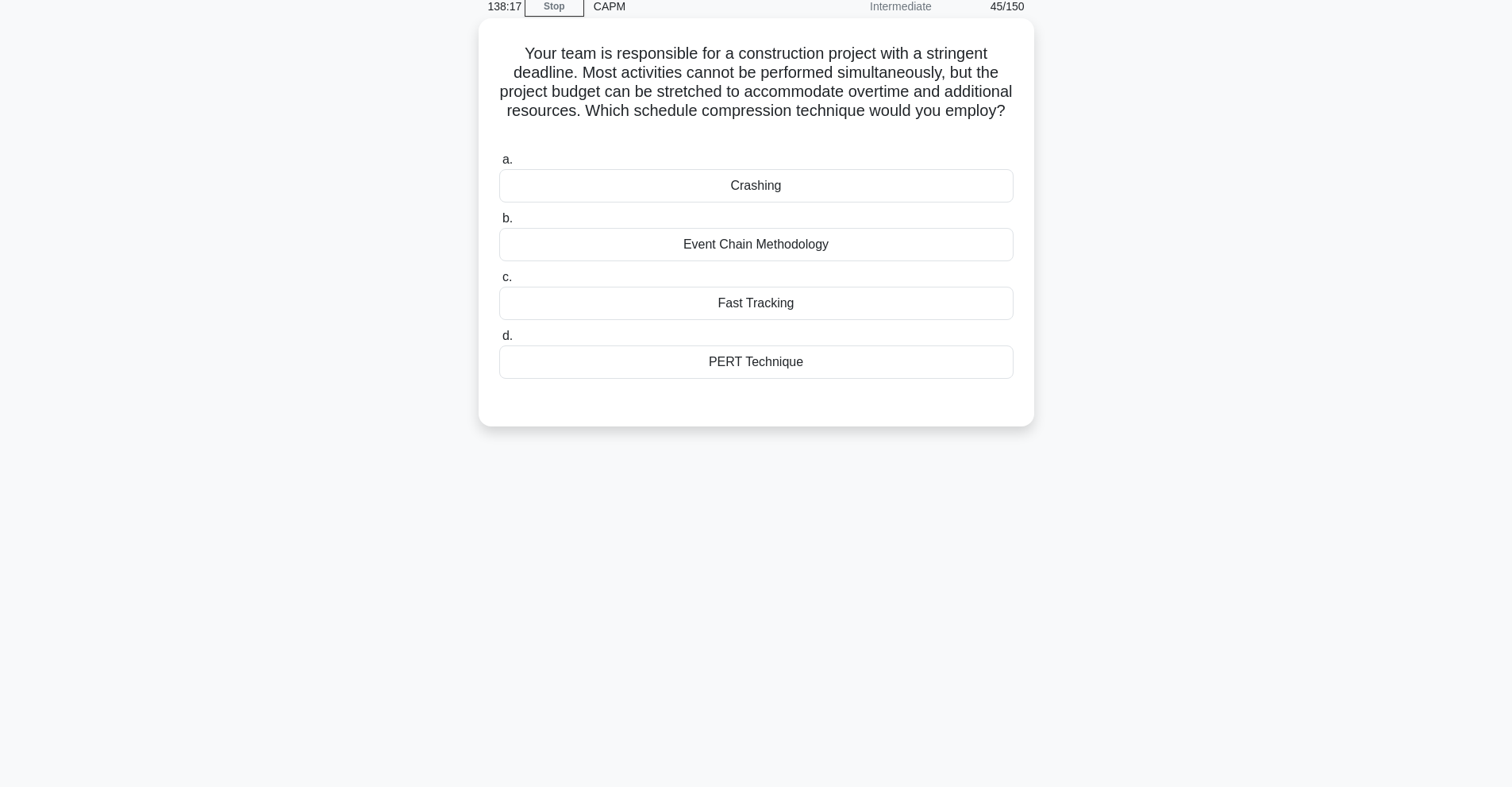
click at [734, 372] on div "PERT Technique" at bounding box center [757, 362] width 515 height 33
click at [500, 342] on input "d. PERT Technique" at bounding box center [500, 336] width 0 height 10
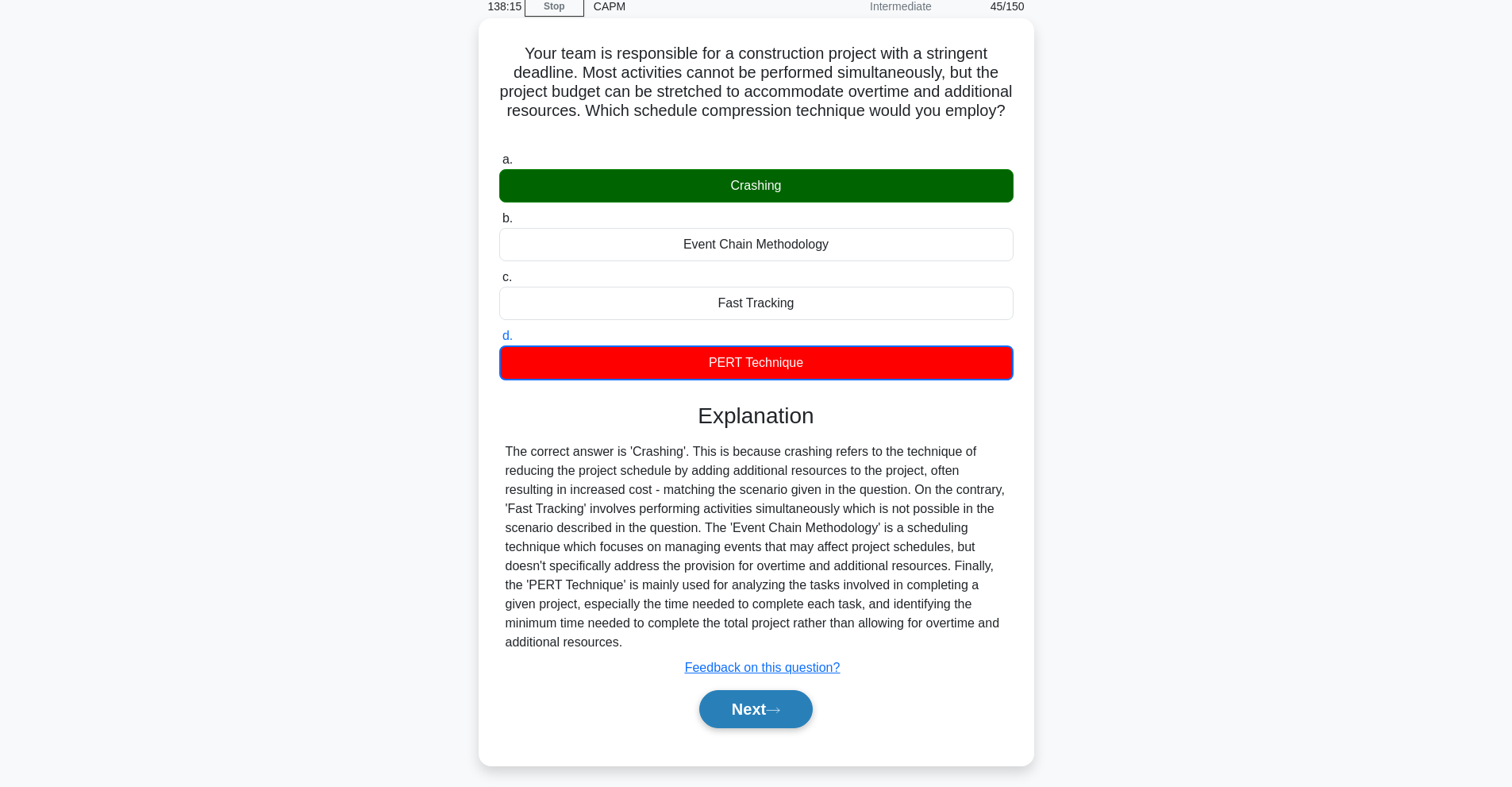
click at [756, 708] on button "Next" at bounding box center [756, 709] width 114 height 38
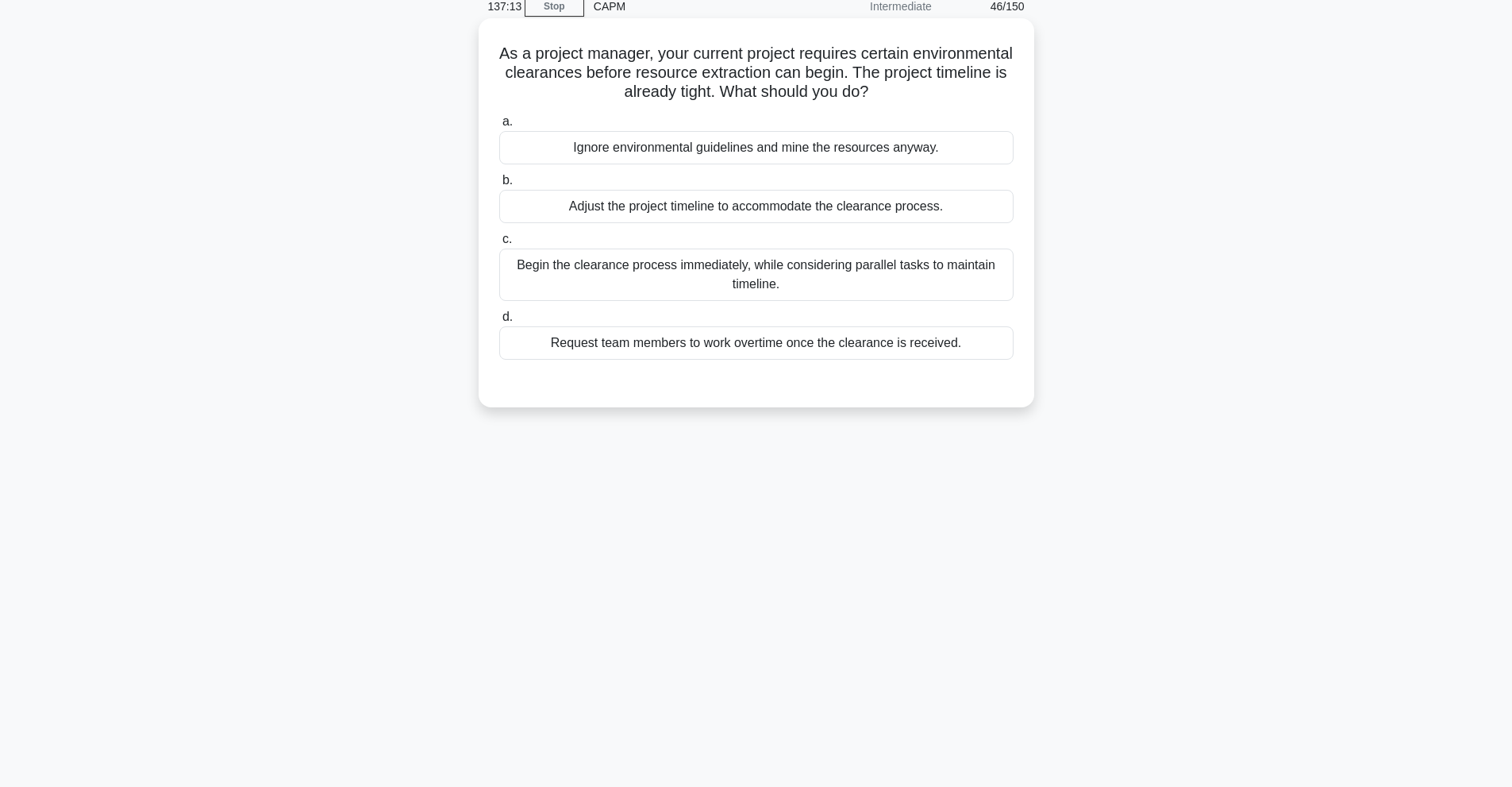
click at [788, 290] on div "Begin the clearance process immediately, while considering parallel tasks to ma…" at bounding box center [757, 274] width 515 height 53
click at [500, 245] on input "c. Begin the clearance process immediately, while considering parallel tasks to…" at bounding box center [500, 239] width 0 height 10
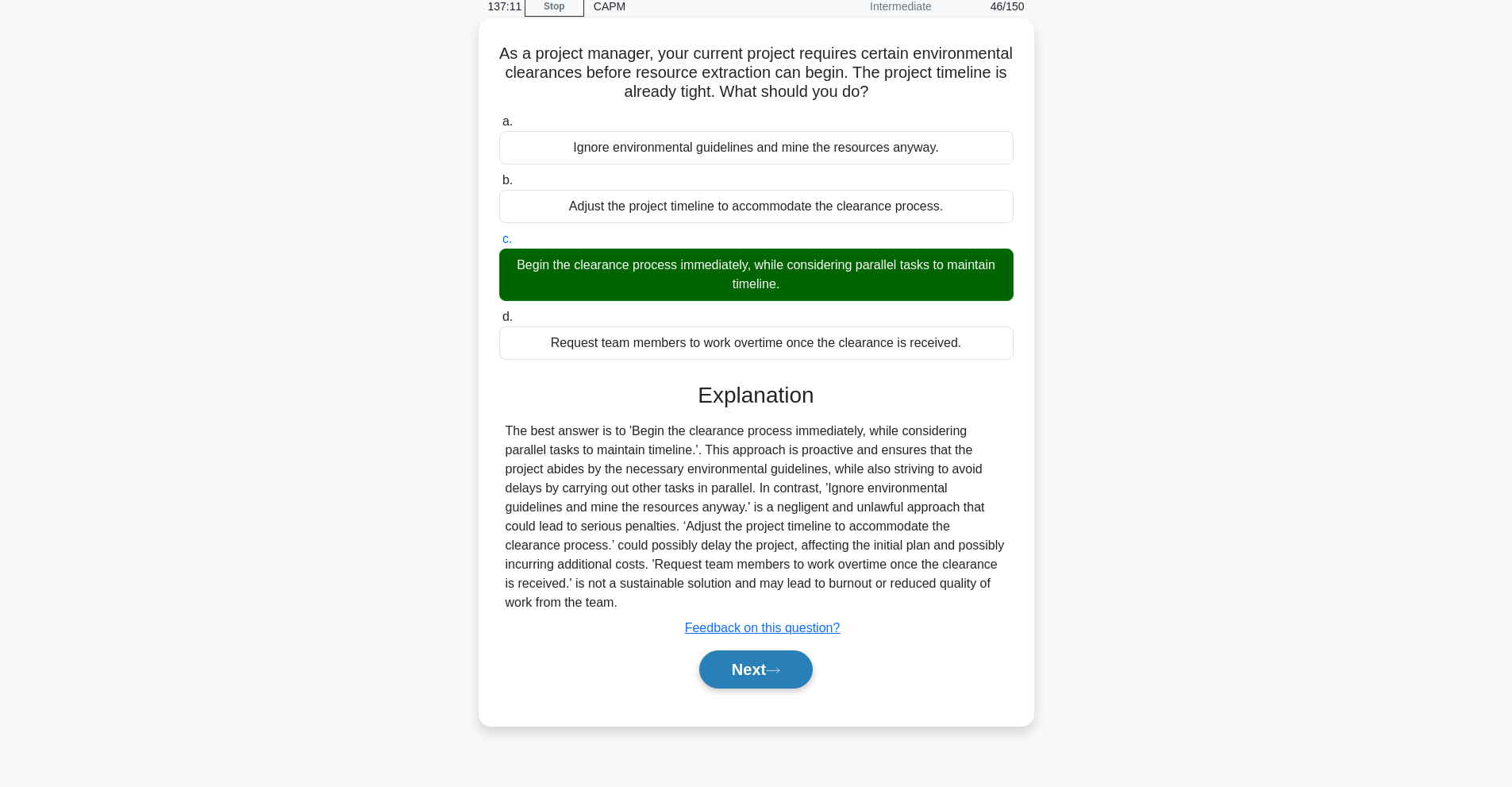
click at [748, 677] on button "Next" at bounding box center [756, 669] width 114 height 38
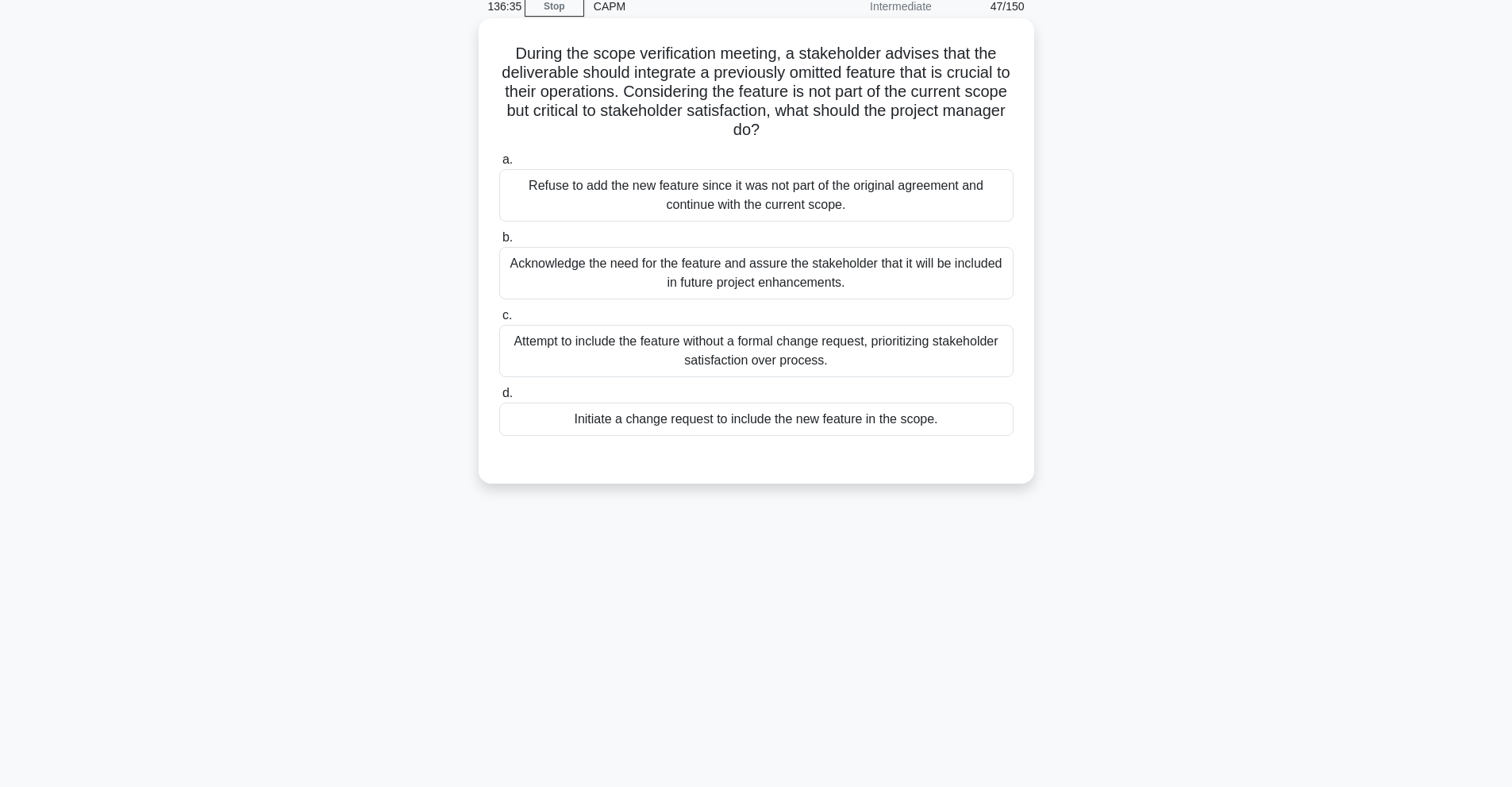
click at [638, 278] on div "Acknowledge the need for the feature and assure the stakeholder that it will be…" at bounding box center [757, 272] width 515 height 53
click at [500, 243] on input "b. Acknowledge the need for the feature and assure the stakeholder that it will…" at bounding box center [500, 237] width 0 height 10
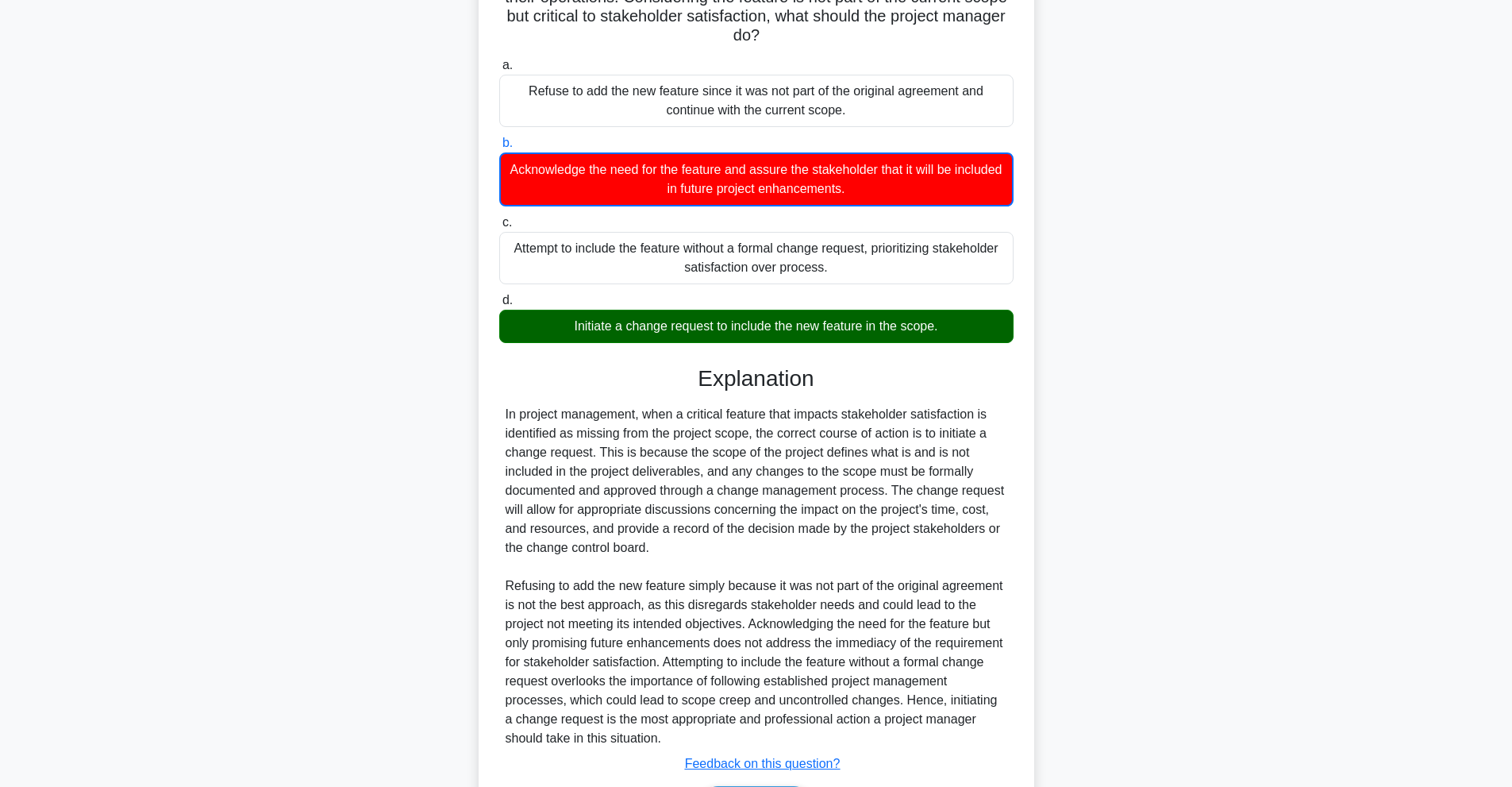
scroll to position [271, 0]
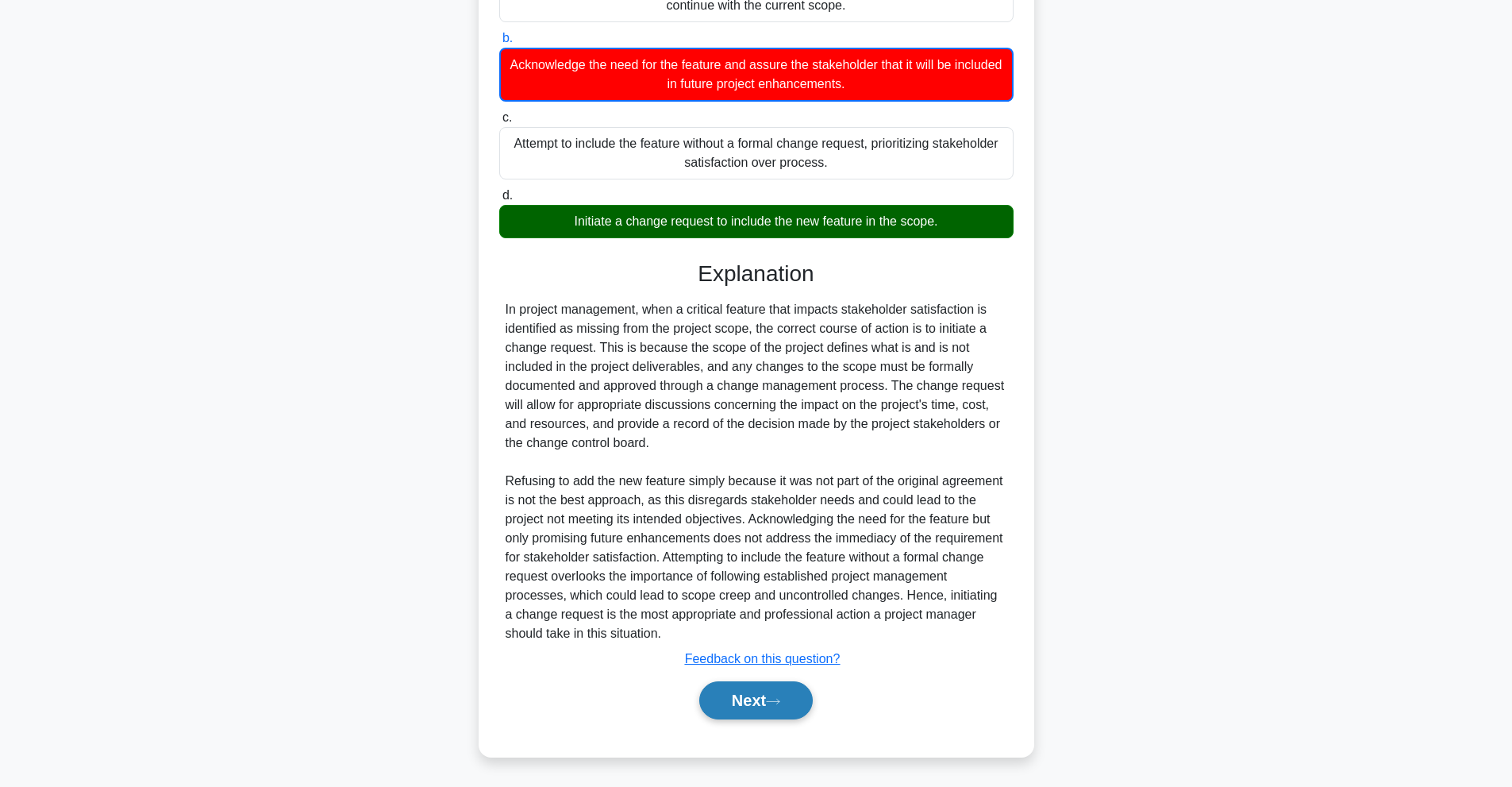
click at [738, 714] on button "Next" at bounding box center [756, 700] width 114 height 38
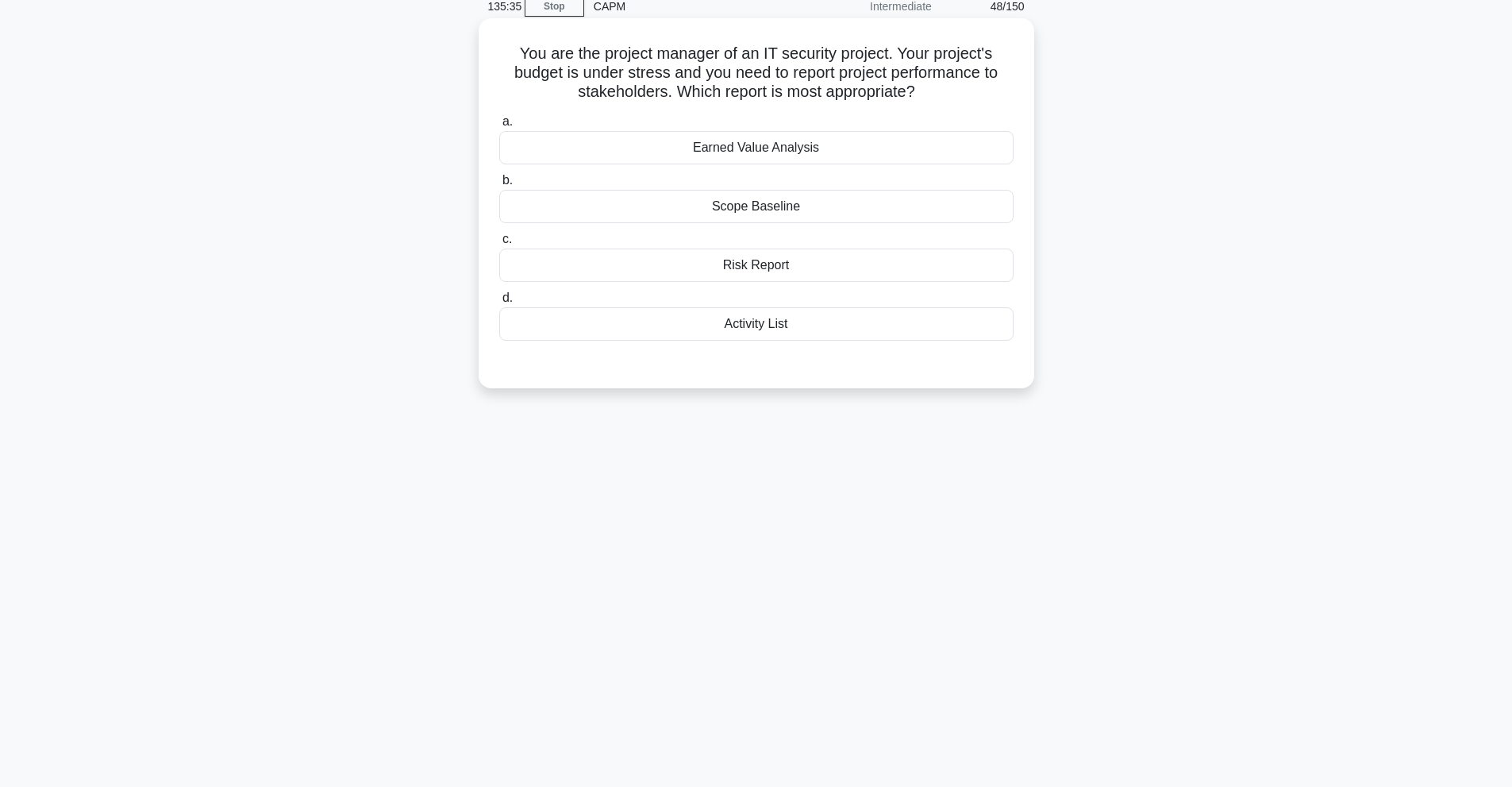
click at [670, 328] on div "Activity List" at bounding box center [757, 324] width 515 height 33
click at [500, 303] on input "d. Activity List" at bounding box center [500, 298] width 0 height 10
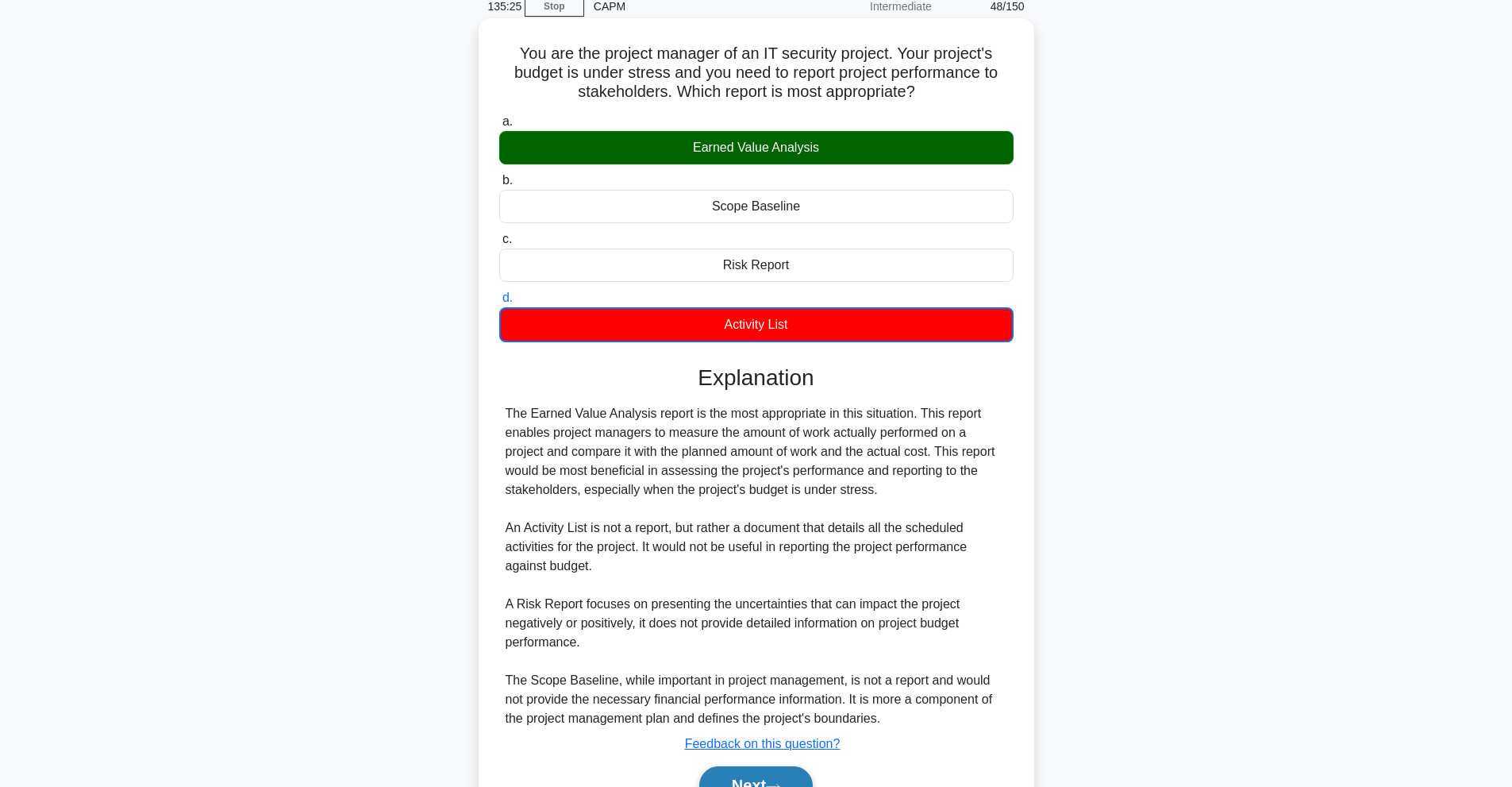
click at [729, 774] on button "Next" at bounding box center [756, 785] width 114 height 38
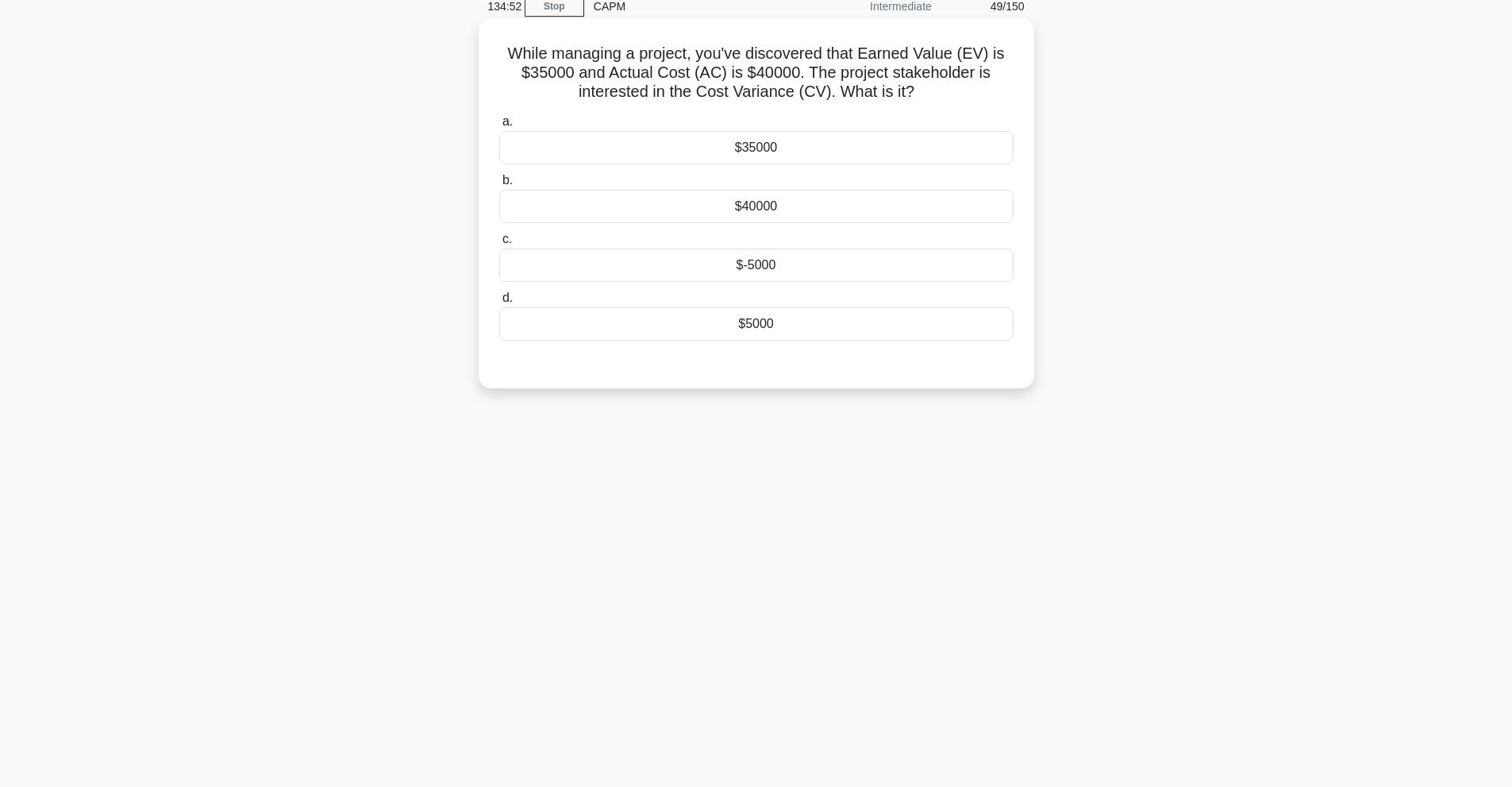
click at [718, 326] on div "$5000" at bounding box center [757, 324] width 515 height 33
click at [500, 303] on input "d. $5000" at bounding box center [500, 298] width 0 height 10
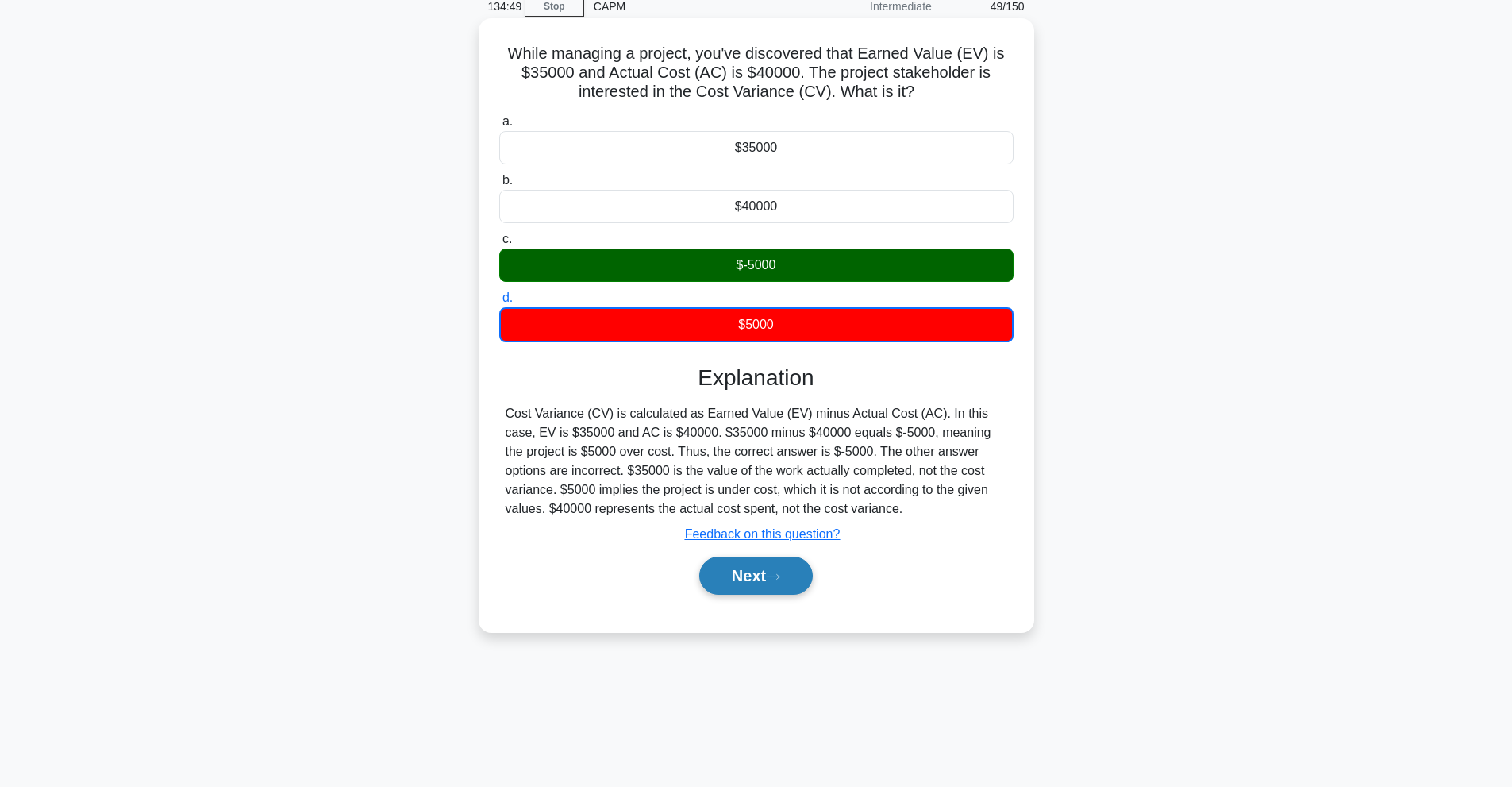
click at [791, 586] on button "Next" at bounding box center [756, 576] width 114 height 38
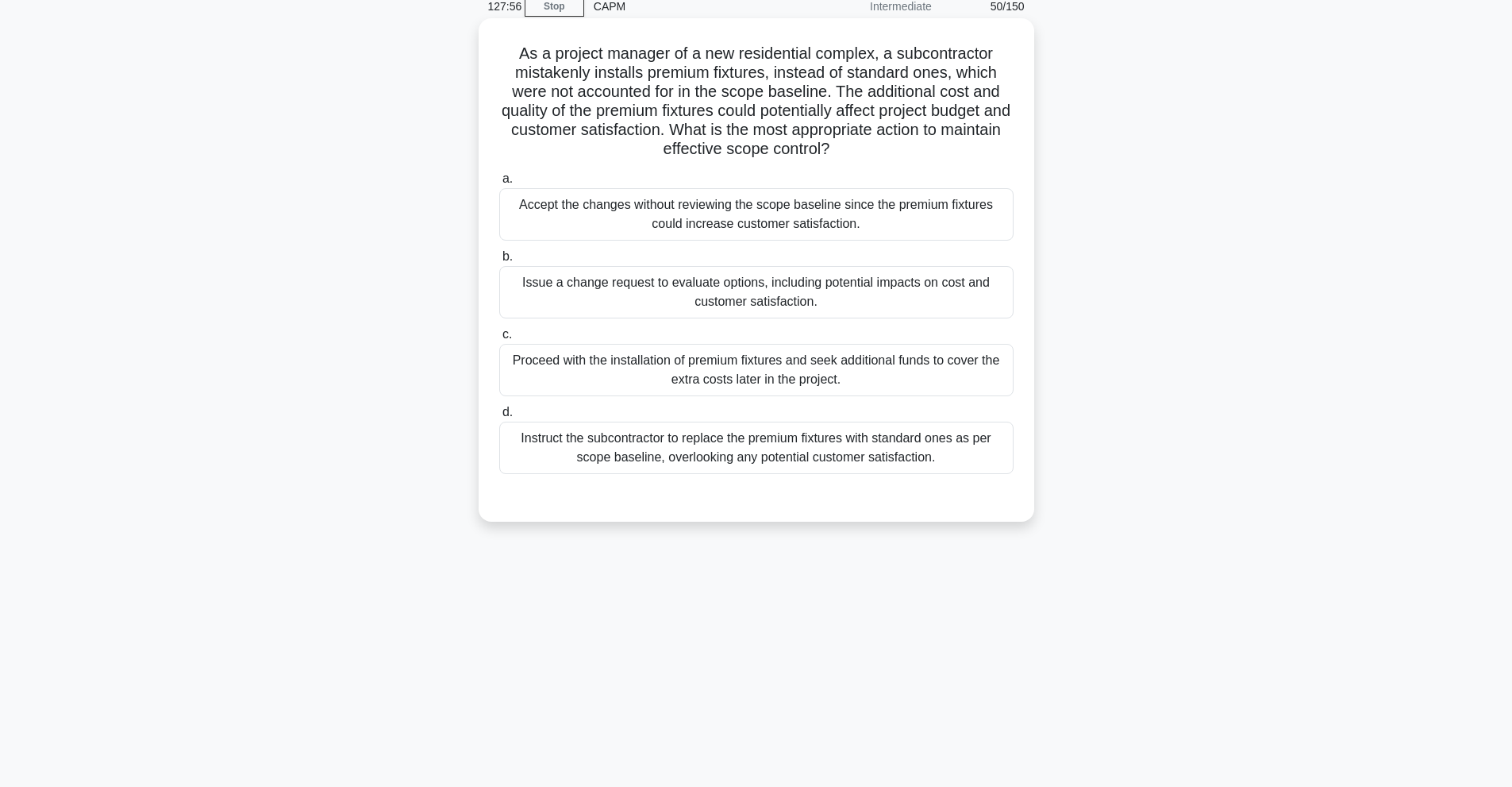
click at [916, 460] on div "Instruct the subcontractor to replace the premium fixtures with standard ones a…" at bounding box center [757, 448] width 515 height 53
click at [500, 418] on input "d. Instruct the subcontractor to replace the premium fixtures with standard one…" at bounding box center [500, 412] width 0 height 10
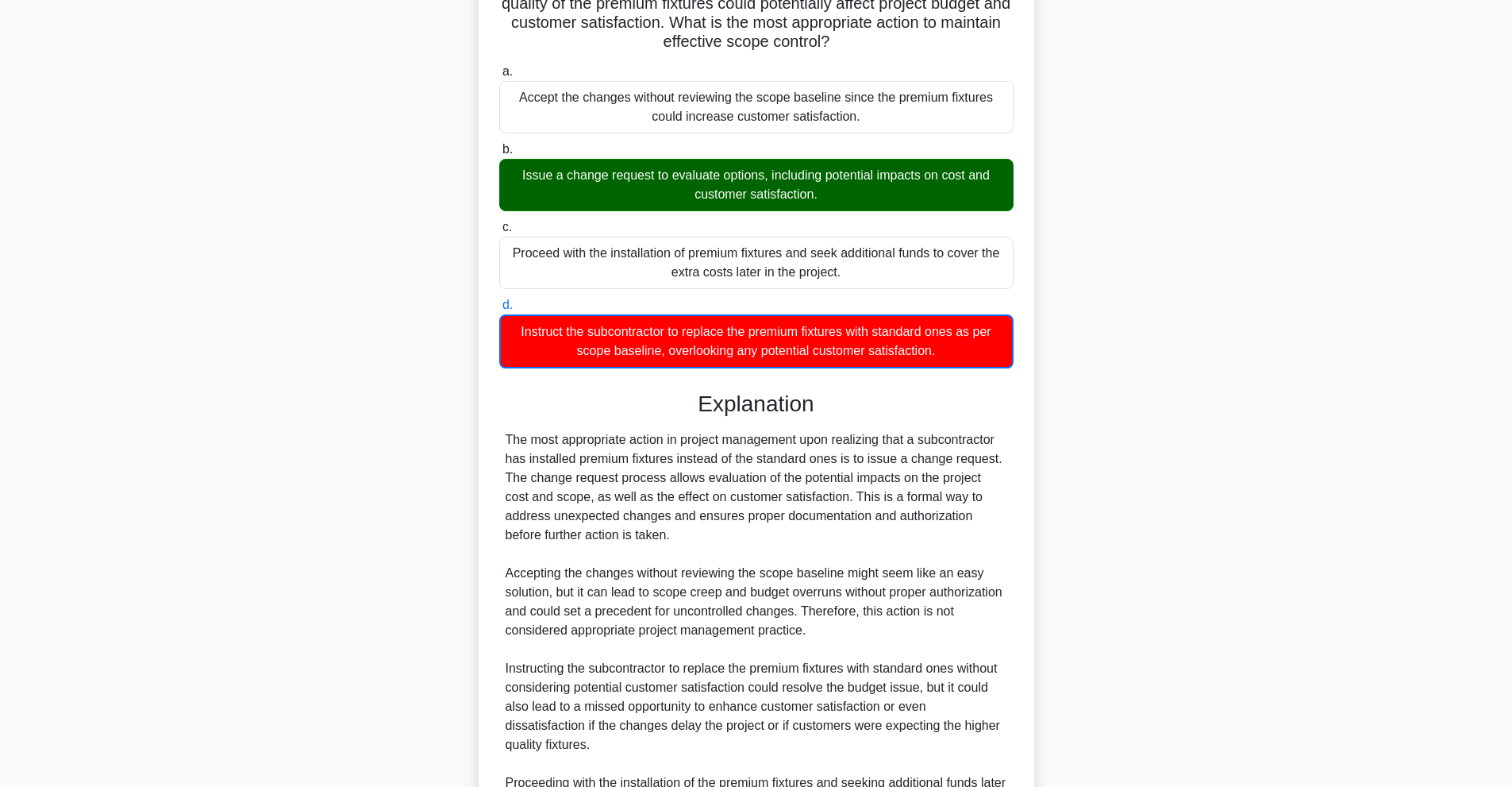
scroll to position [442, 0]
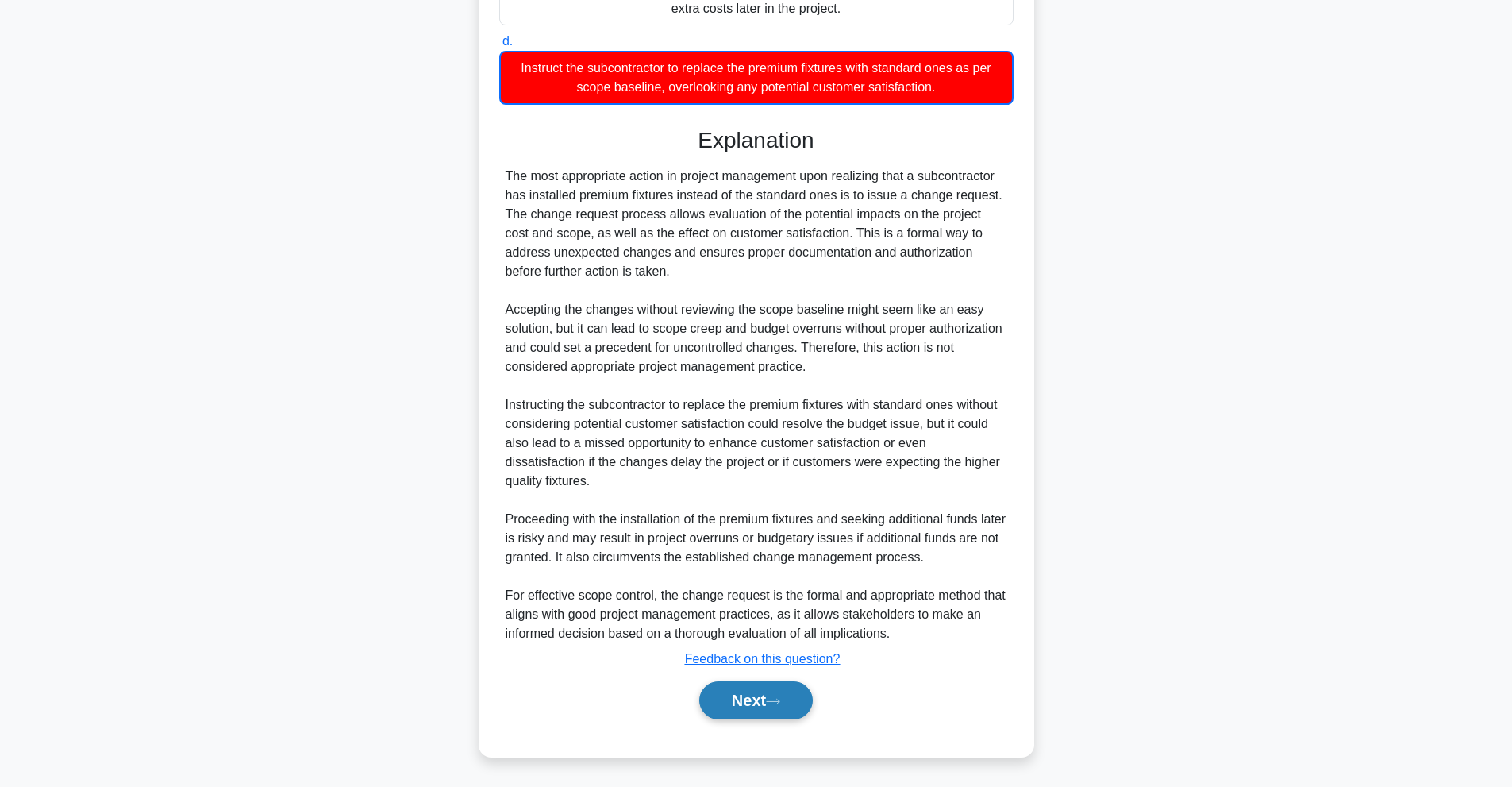
click at [764, 686] on button "Next" at bounding box center [756, 700] width 114 height 38
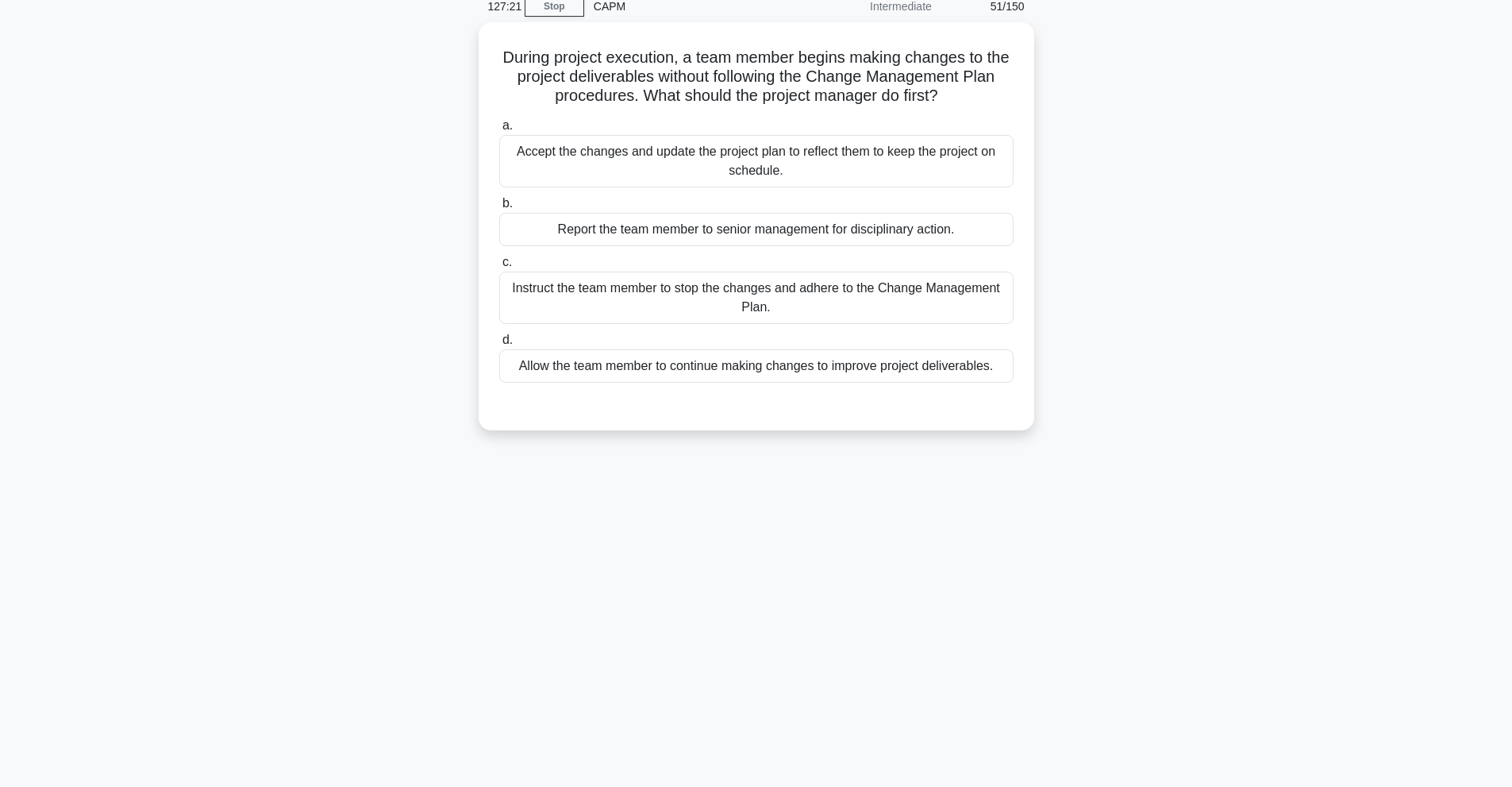
scroll to position [71, 0]
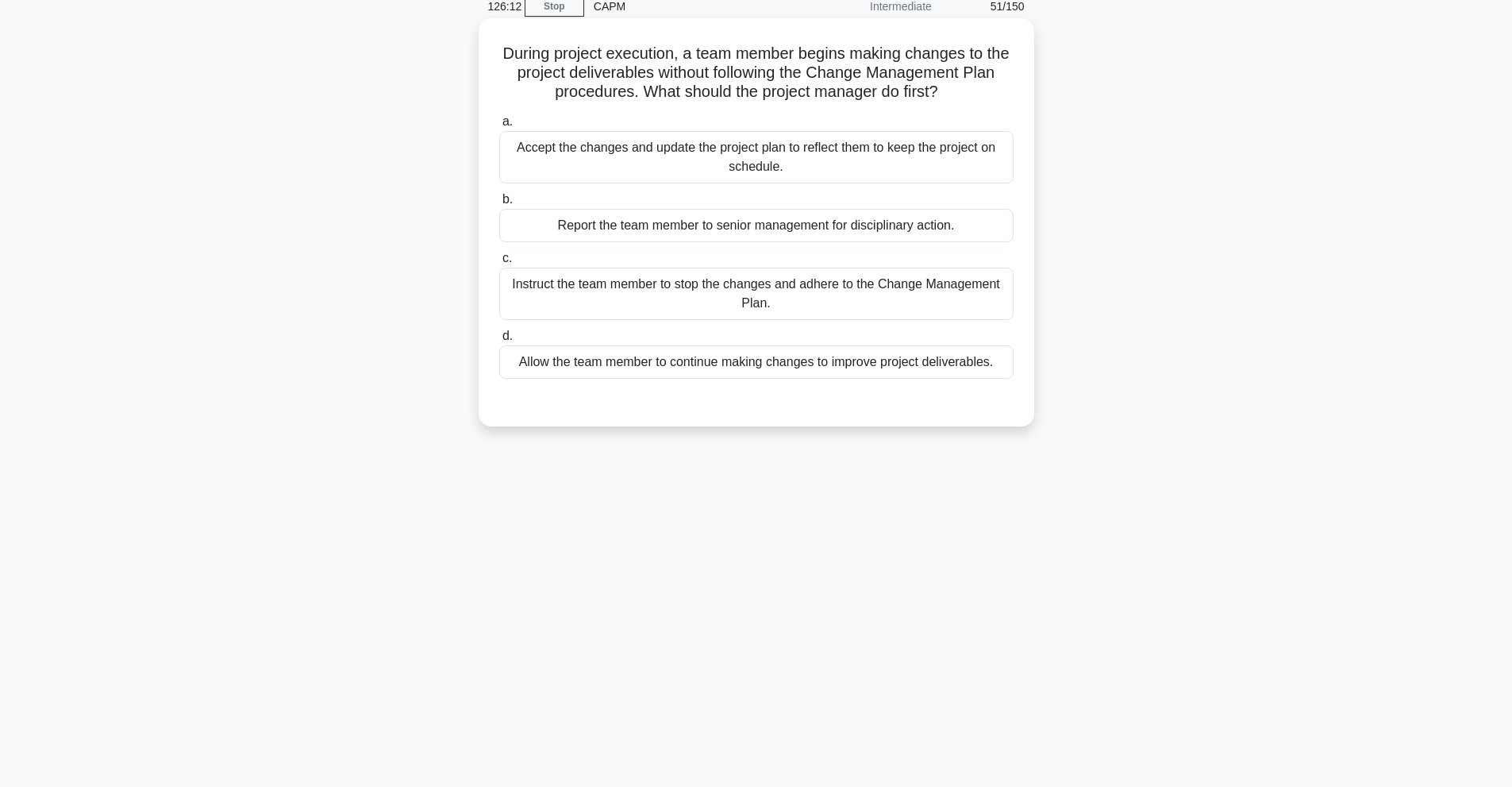
click at [695, 155] on div "Accept the changes and update the project plan to reflect them to keep the proj…" at bounding box center [757, 157] width 515 height 53
click at [500, 127] on input "a. Accept the changes and update the project plan to reflect them to keep the p…" at bounding box center [500, 122] width 0 height 10
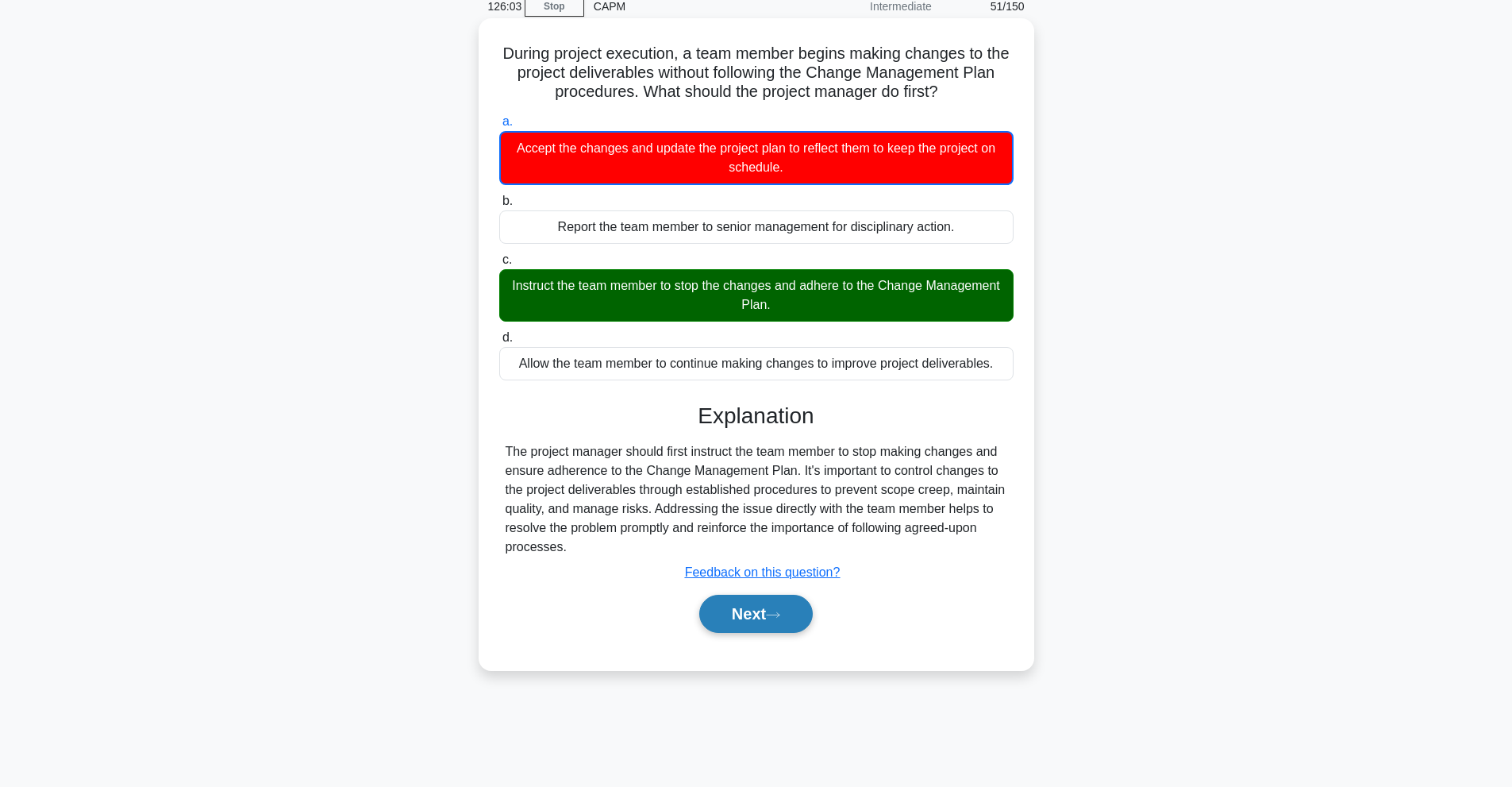
click at [767, 615] on button "Next" at bounding box center [756, 614] width 114 height 38
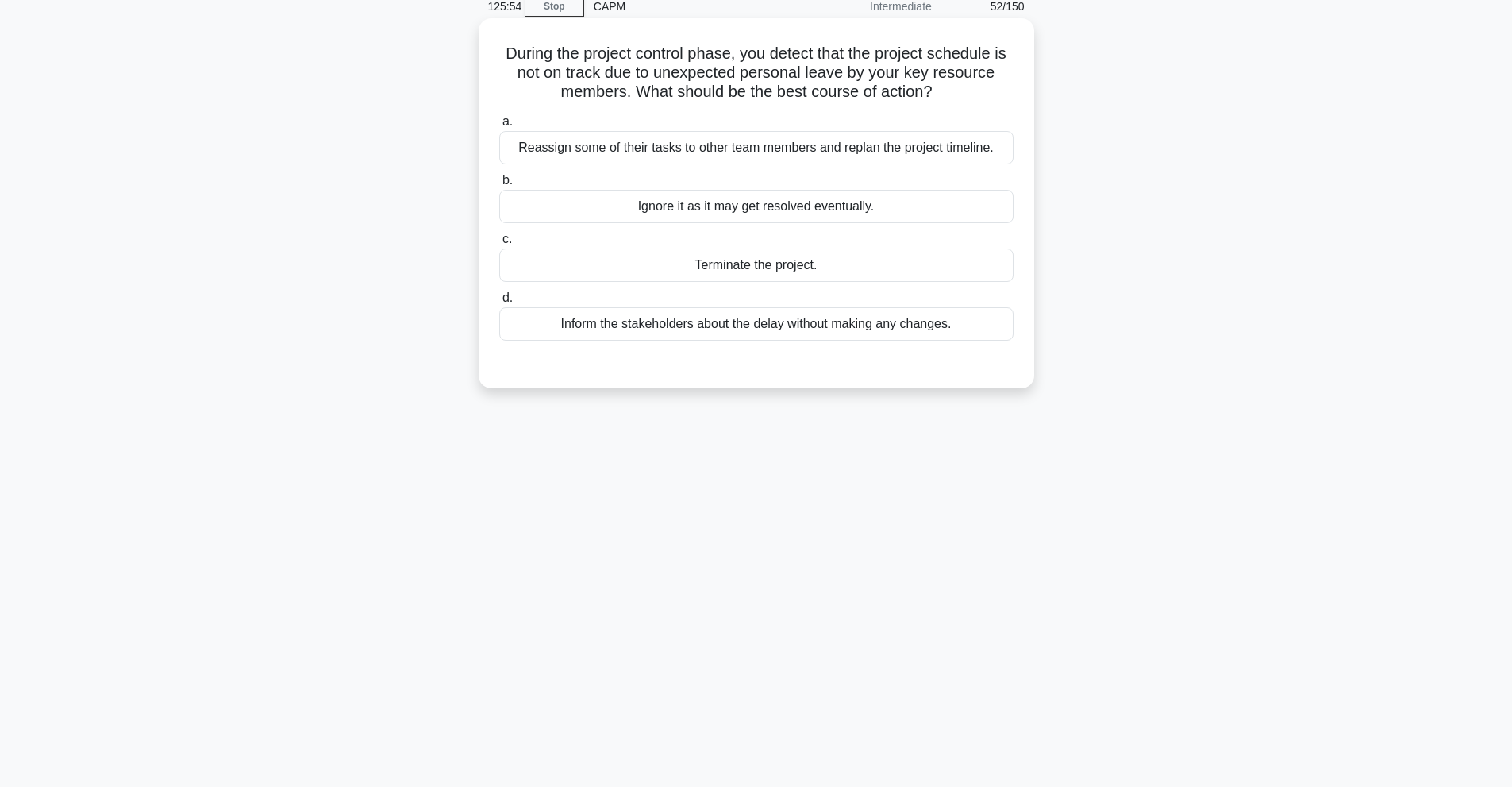
click at [849, 141] on div "Reassign some of their tasks to other team members and replan the project timel…" at bounding box center [757, 148] width 515 height 33
click at [500, 127] on input "a. Reassign some of their tasks to other team members and replan the project ti…" at bounding box center [500, 122] width 0 height 10
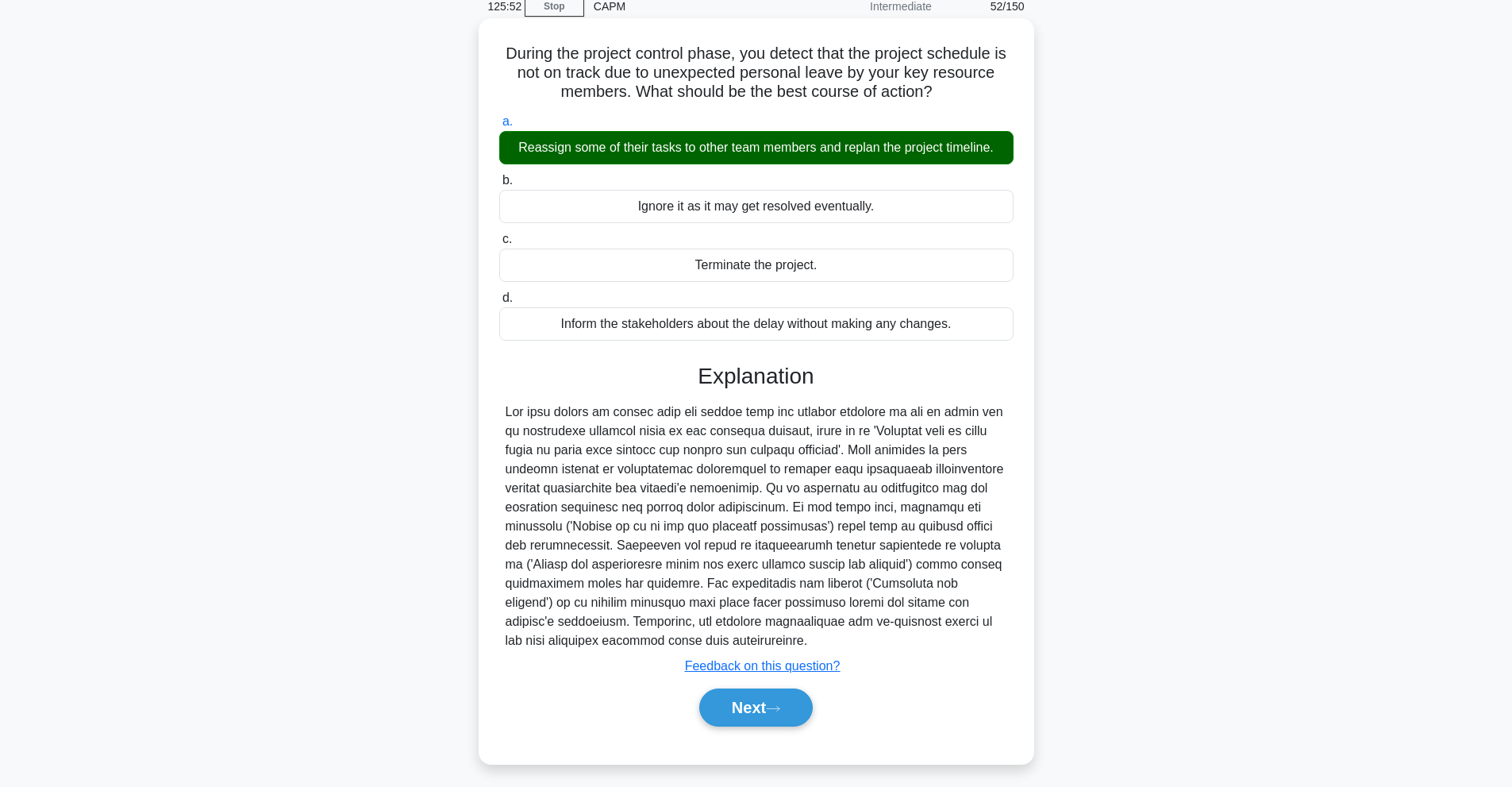
click at [849, 141] on div "Reassign some of their tasks to other team members and replan the project timel…" at bounding box center [757, 148] width 515 height 33
click at [500, 127] on input "a. Reassign some of their tasks to other team members and replan the project ti…" at bounding box center [500, 122] width 0 height 10
click at [758, 697] on button "Next" at bounding box center [756, 708] width 114 height 38
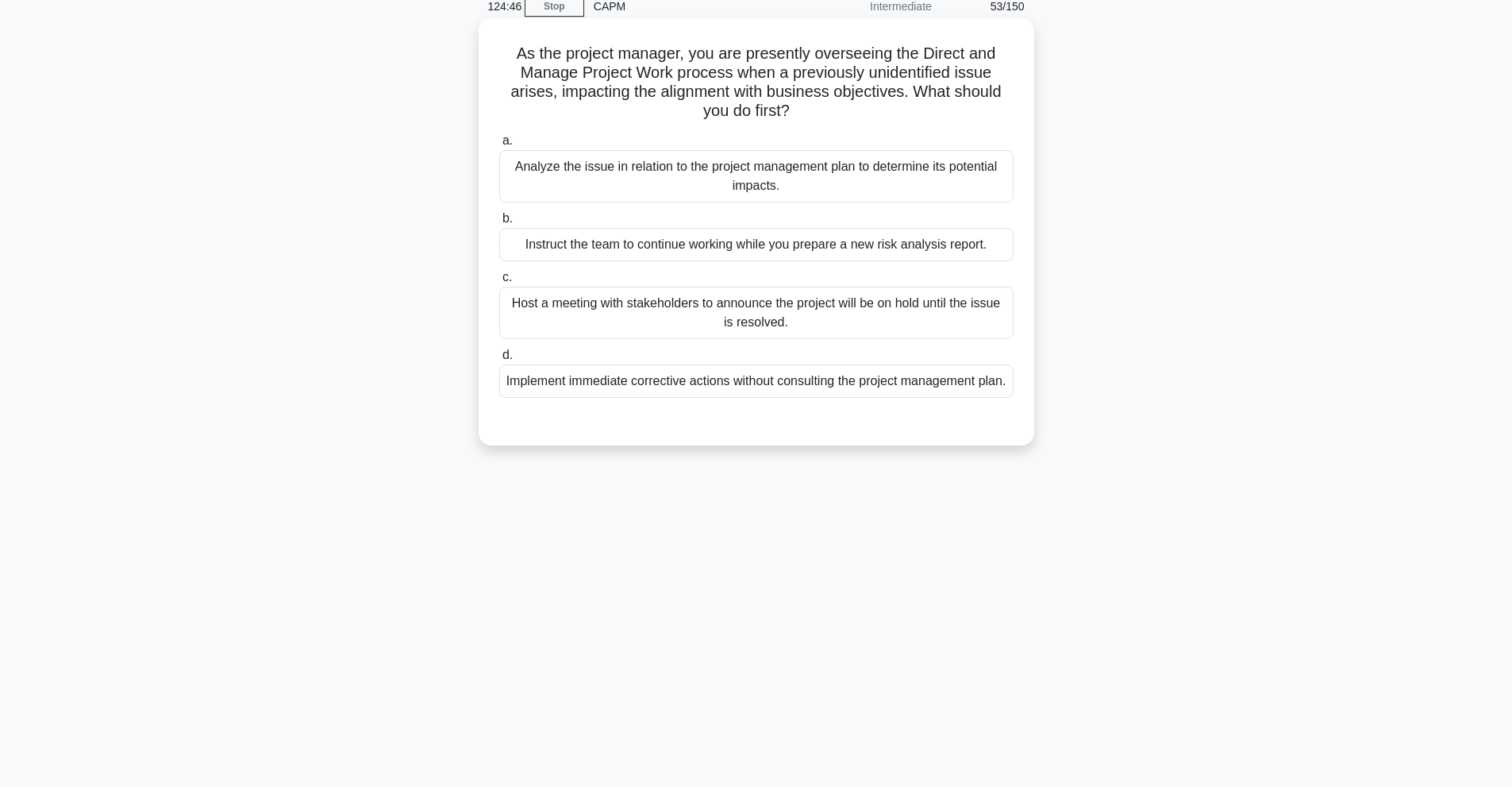
click at [836, 190] on div "Analyze the issue in relation to the project management plan to determine its p…" at bounding box center [757, 176] width 515 height 53
click at [500, 146] on input "a. Analyze the issue in relation to the project management plan to determine it…" at bounding box center [500, 140] width 0 height 10
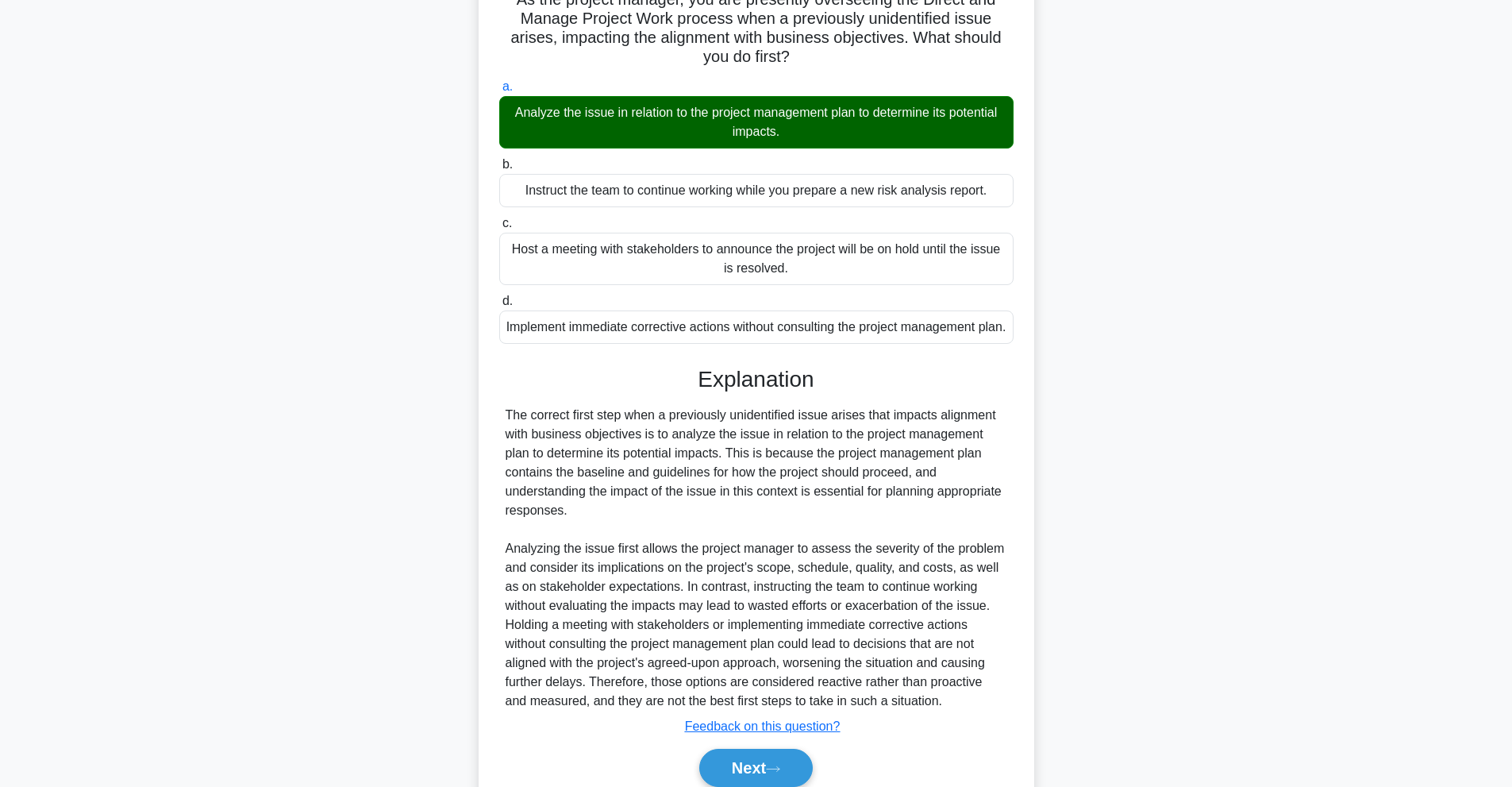
scroll to position [212, 0]
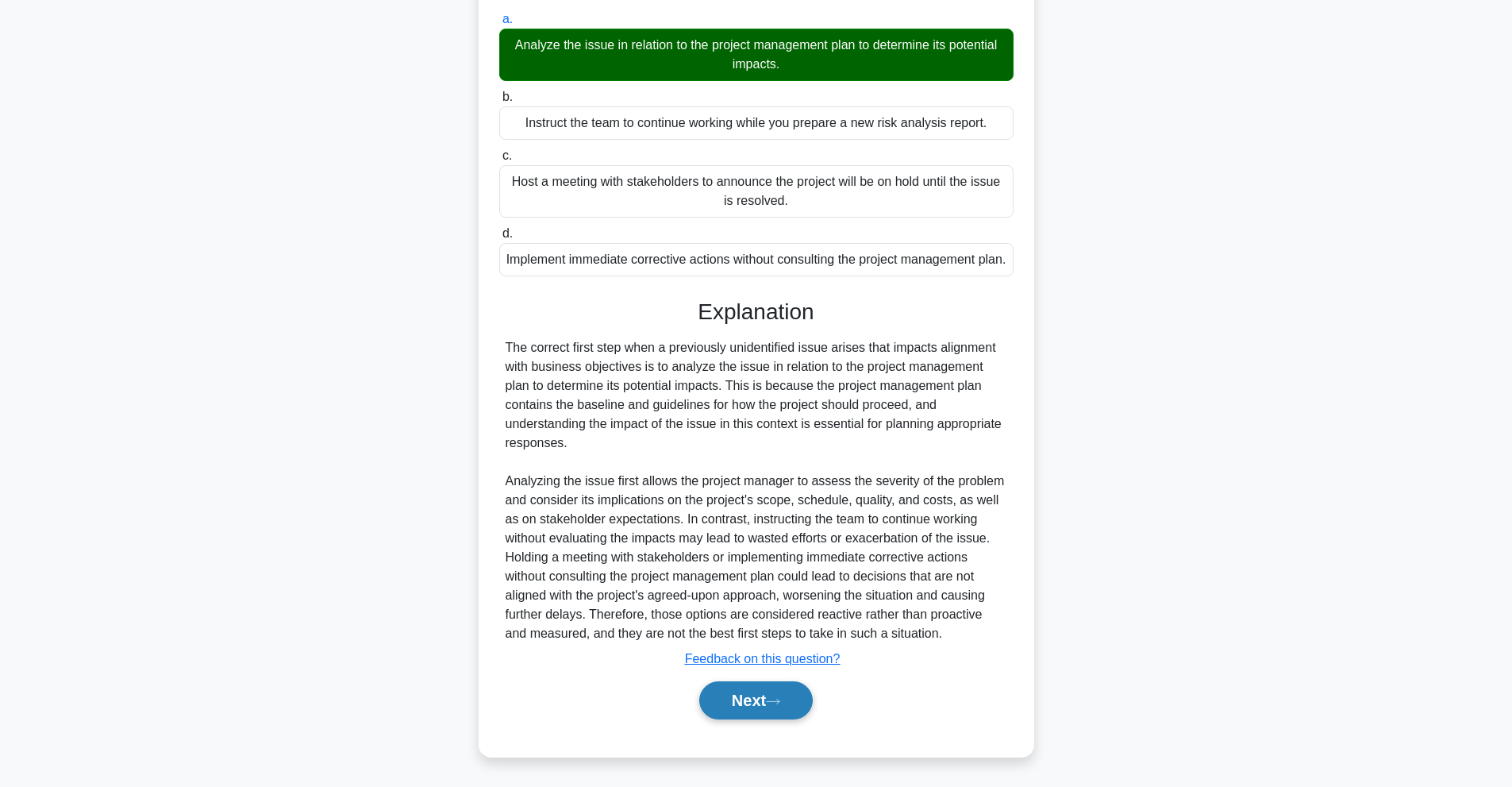
click at [780, 715] on button "Next" at bounding box center [756, 700] width 114 height 38
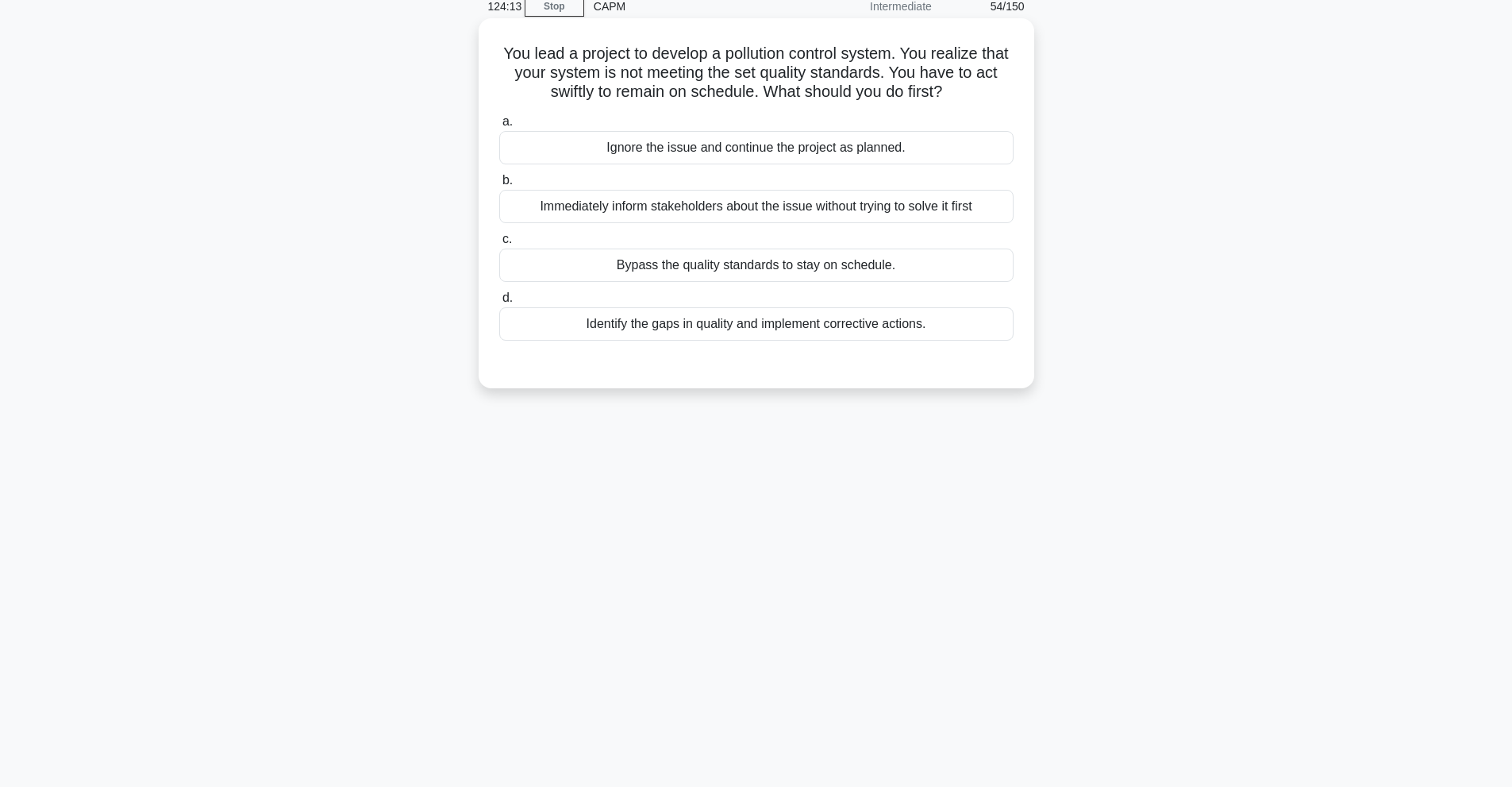
click at [783, 339] on div "Identify the gaps in quality and implement corrective actions." at bounding box center [757, 324] width 515 height 33
click at [500, 303] on input "d. Identify the gaps in quality and implement corrective actions." at bounding box center [500, 298] width 0 height 10
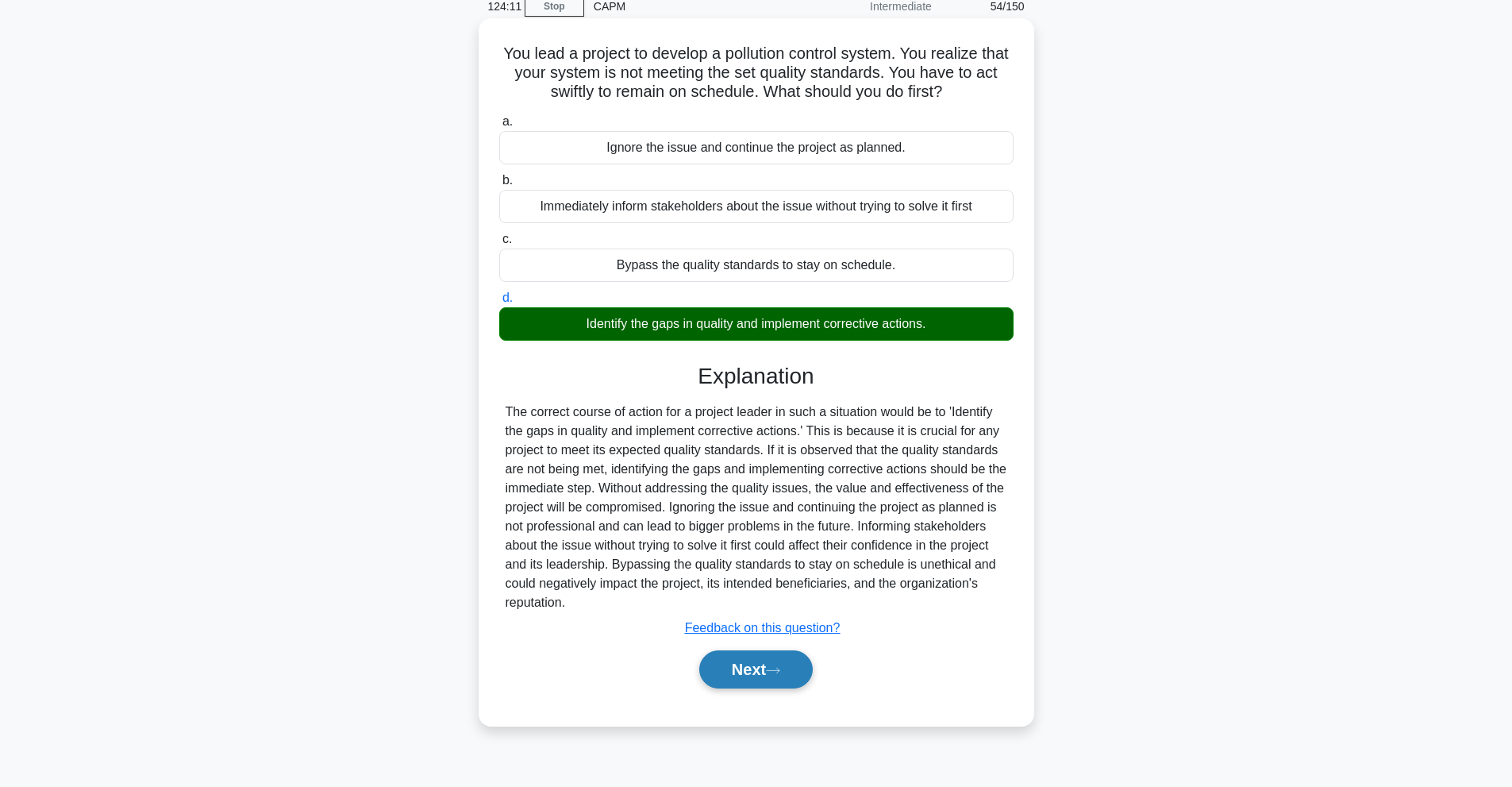
click at [769, 678] on button "Next" at bounding box center [756, 669] width 114 height 38
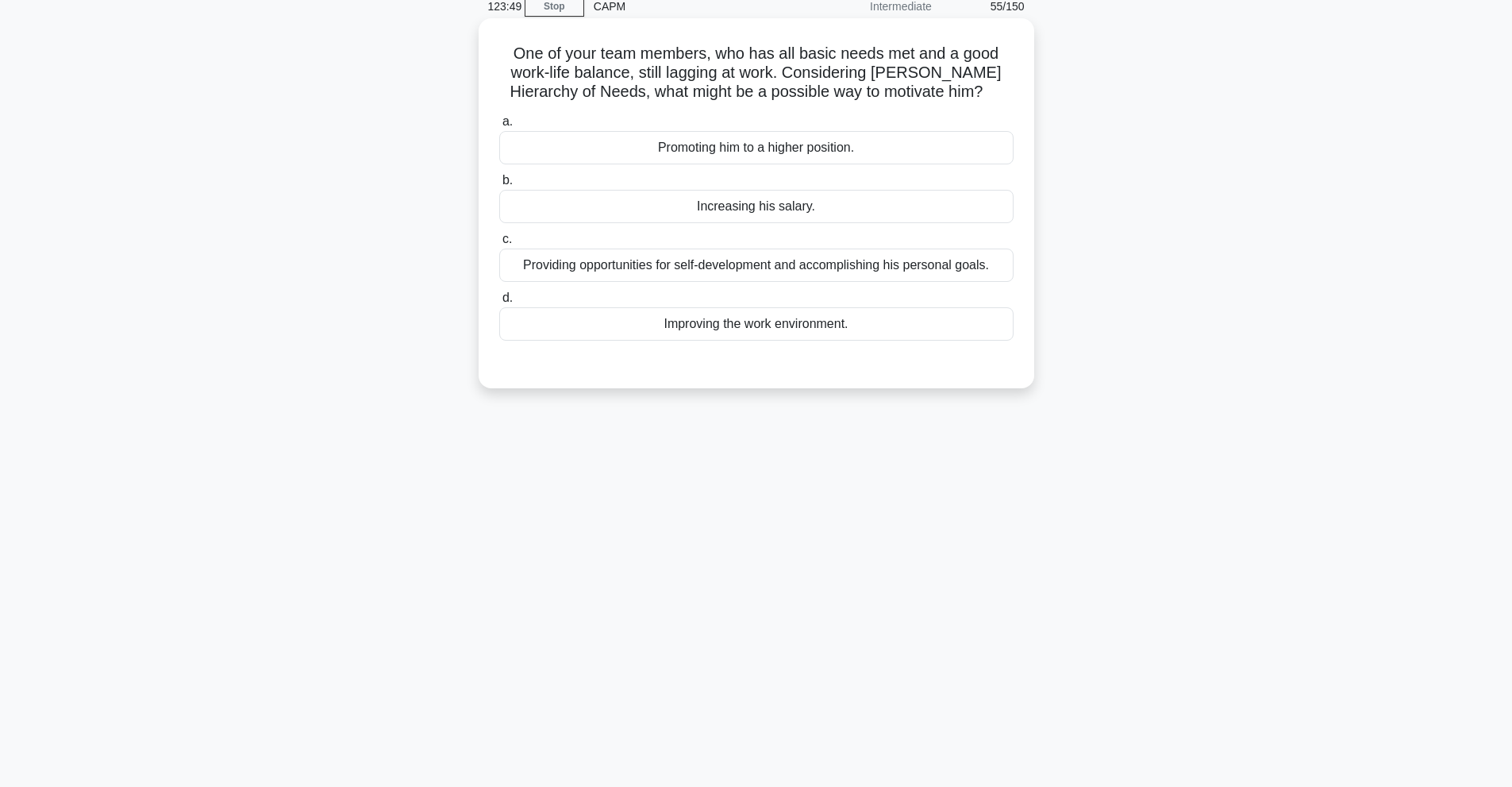
click at [571, 260] on div "Providing opportunities for self-development and accomplishing his personal goa…" at bounding box center [757, 265] width 515 height 33
click at [500, 245] on input "c. Providing opportunities for self-development and accomplishing his personal …" at bounding box center [500, 239] width 0 height 10
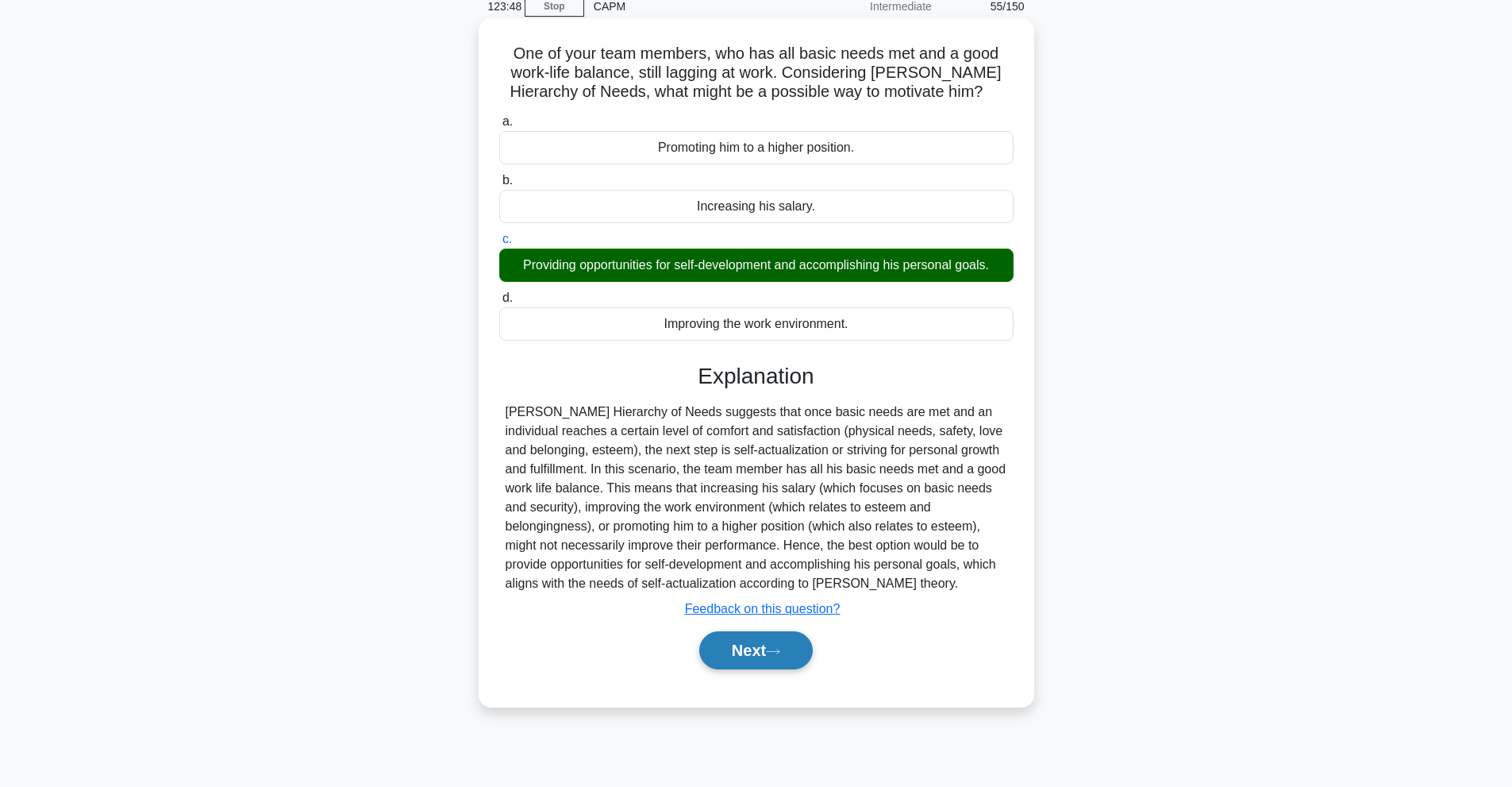
click at [774, 650] on icon at bounding box center [773, 651] width 14 height 8
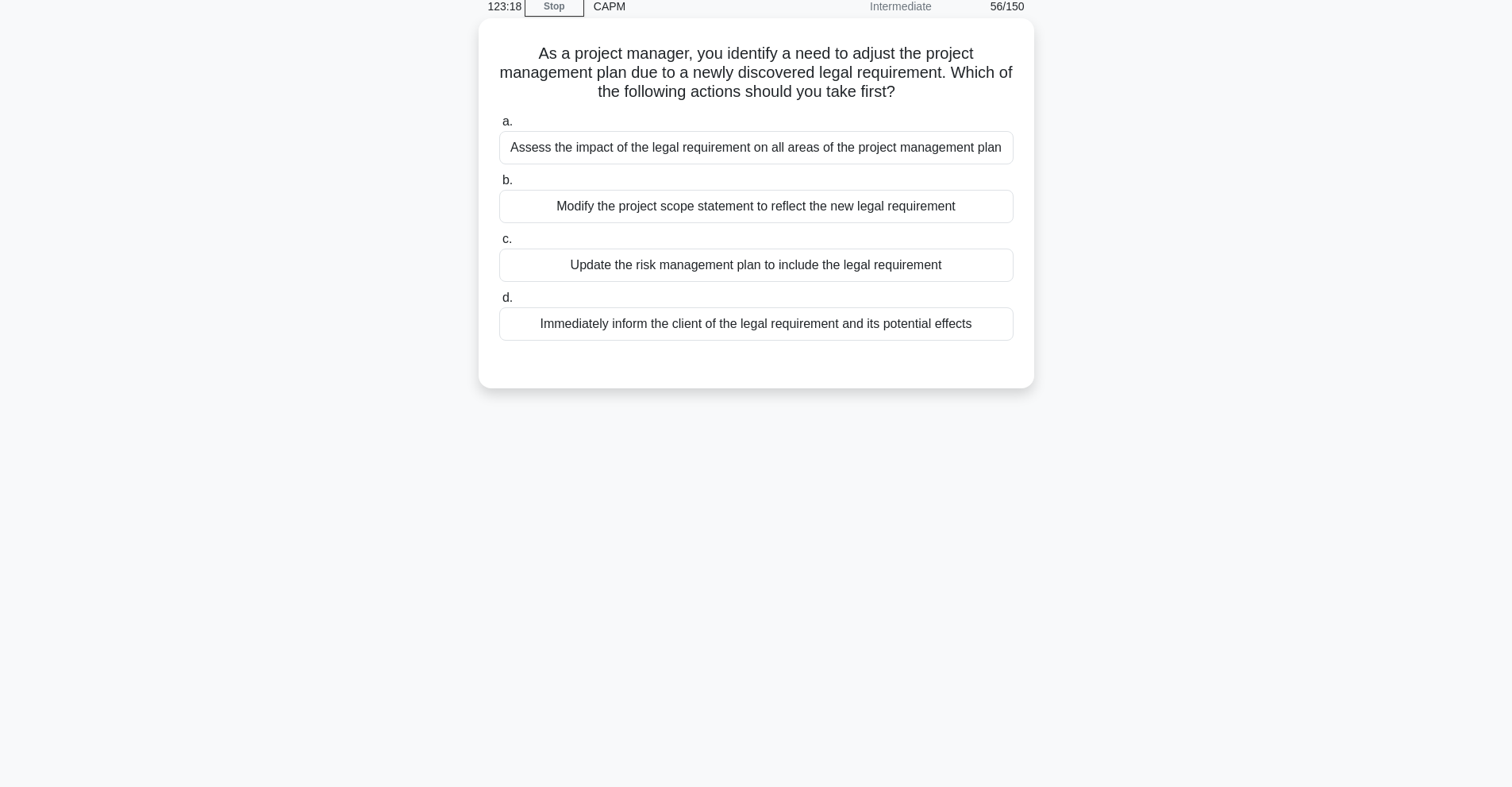
click at [758, 211] on div "Modify the project scope statement to reflect the new legal requirement" at bounding box center [757, 206] width 515 height 33
click at [500, 185] on input "b. Modify the project scope statement to reflect the new legal requirement" at bounding box center [500, 180] width 0 height 10
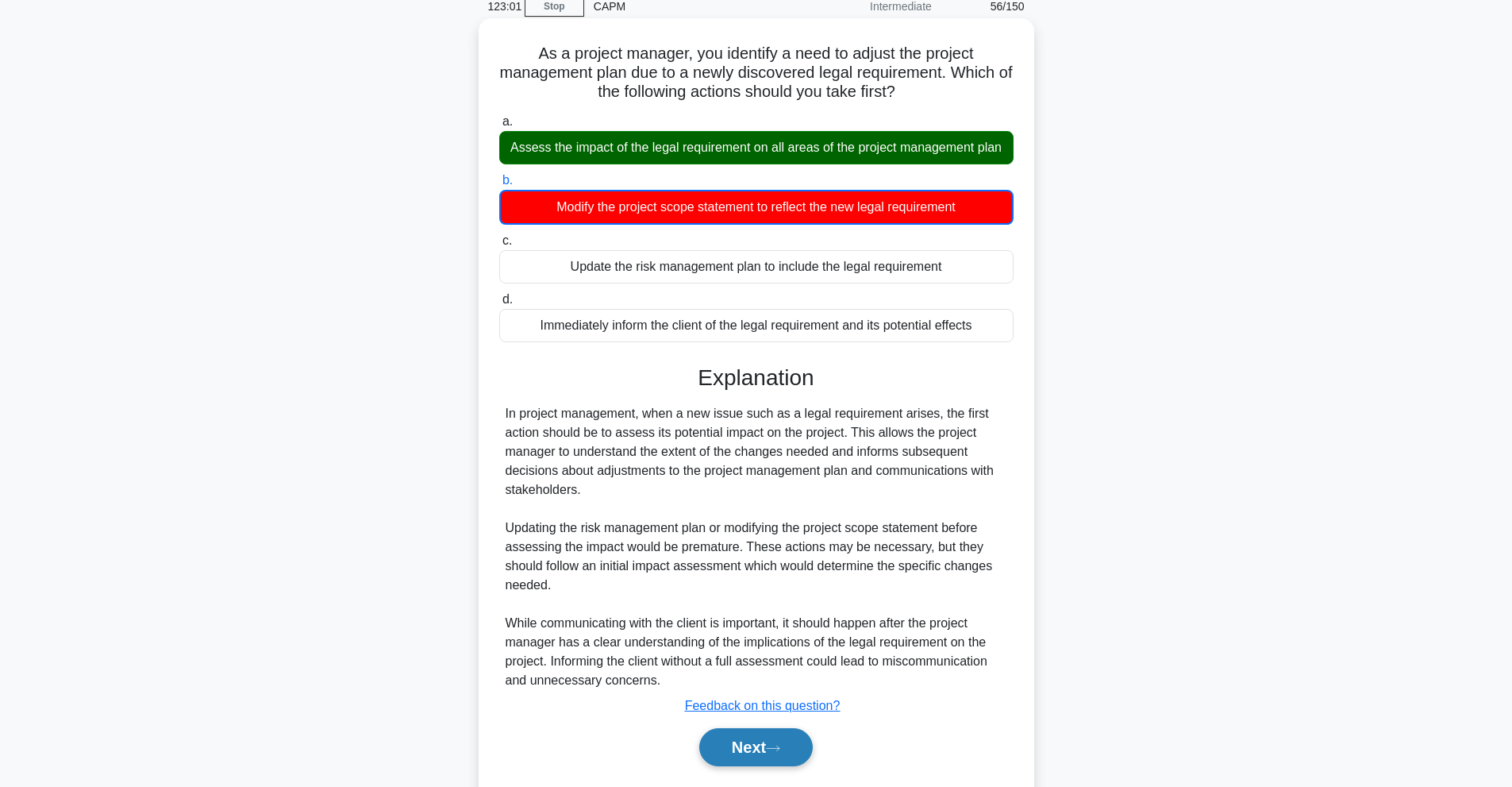
click at [775, 756] on button "Next" at bounding box center [756, 747] width 114 height 38
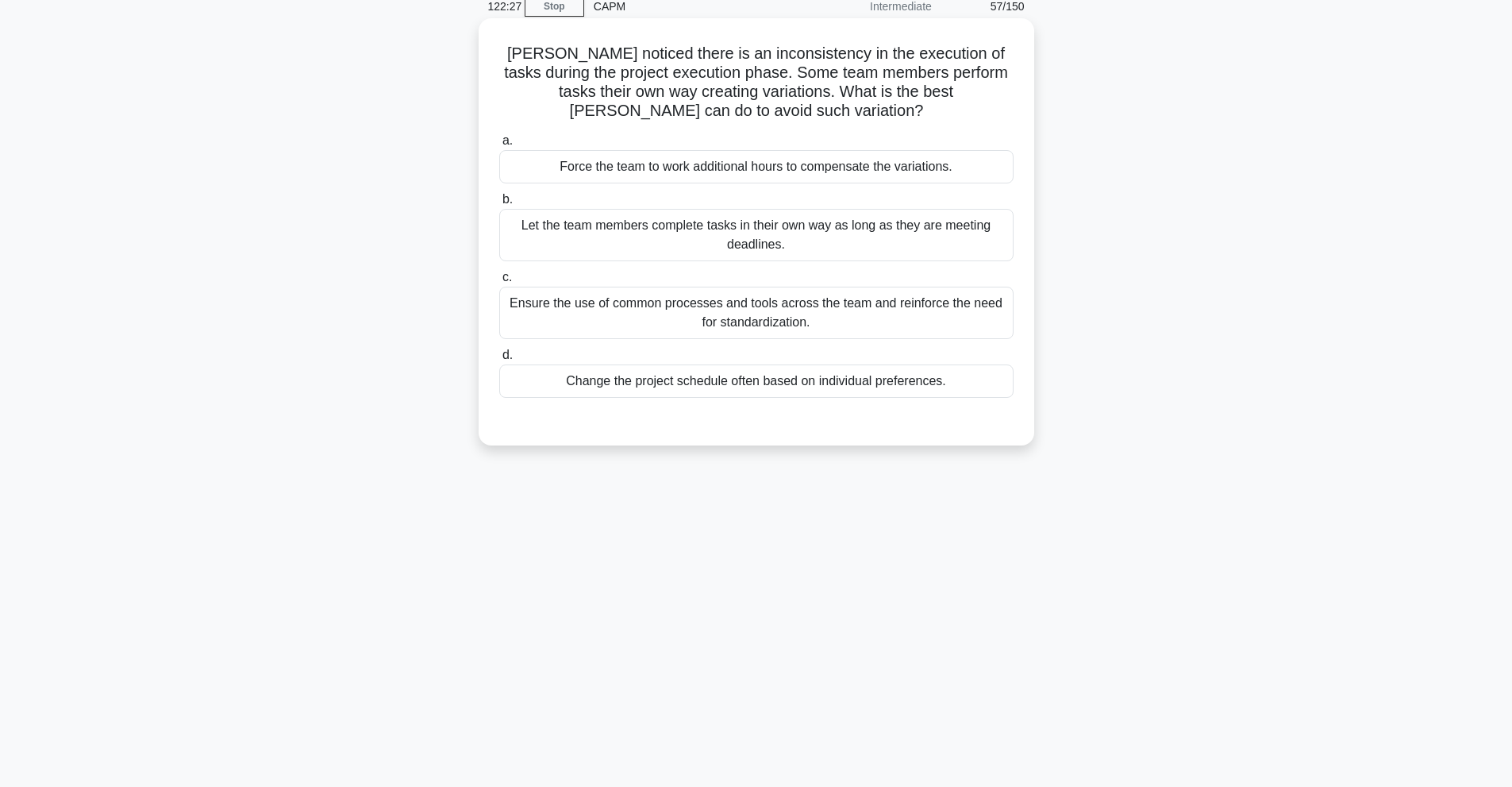
click at [777, 328] on div "Ensure the use of common processes and tools across the team and reinforce the …" at bounding box center [757, 312] width 515 height 53
click at [500, 282] on input "c. Ensure the use of common processes and tools across the team and reinforce t…" at bounding box center [500, 277] width 0 height 10
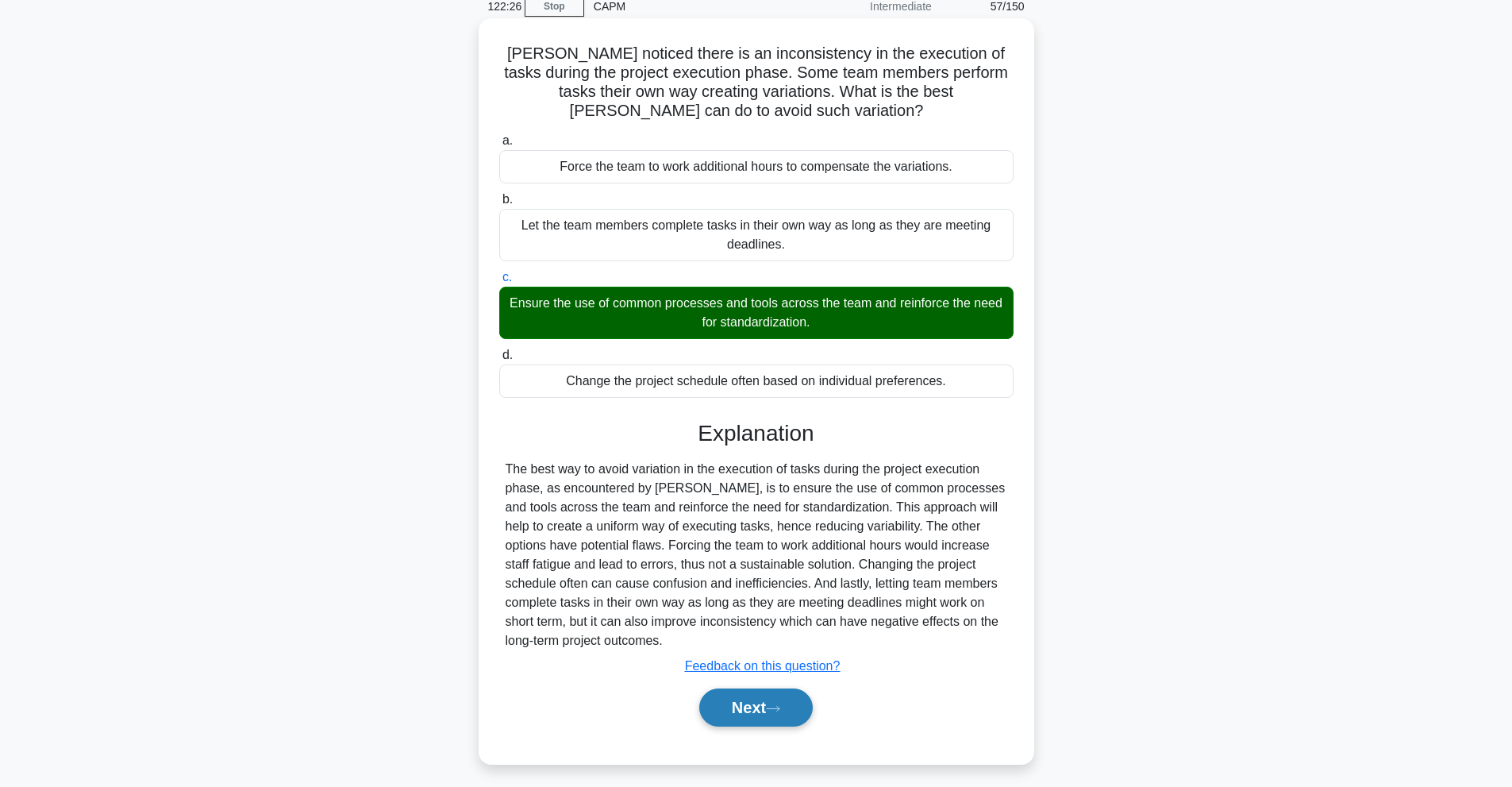
click at [761, 708] on button "Next" at bounding box center [756, 708] width 114 height 38
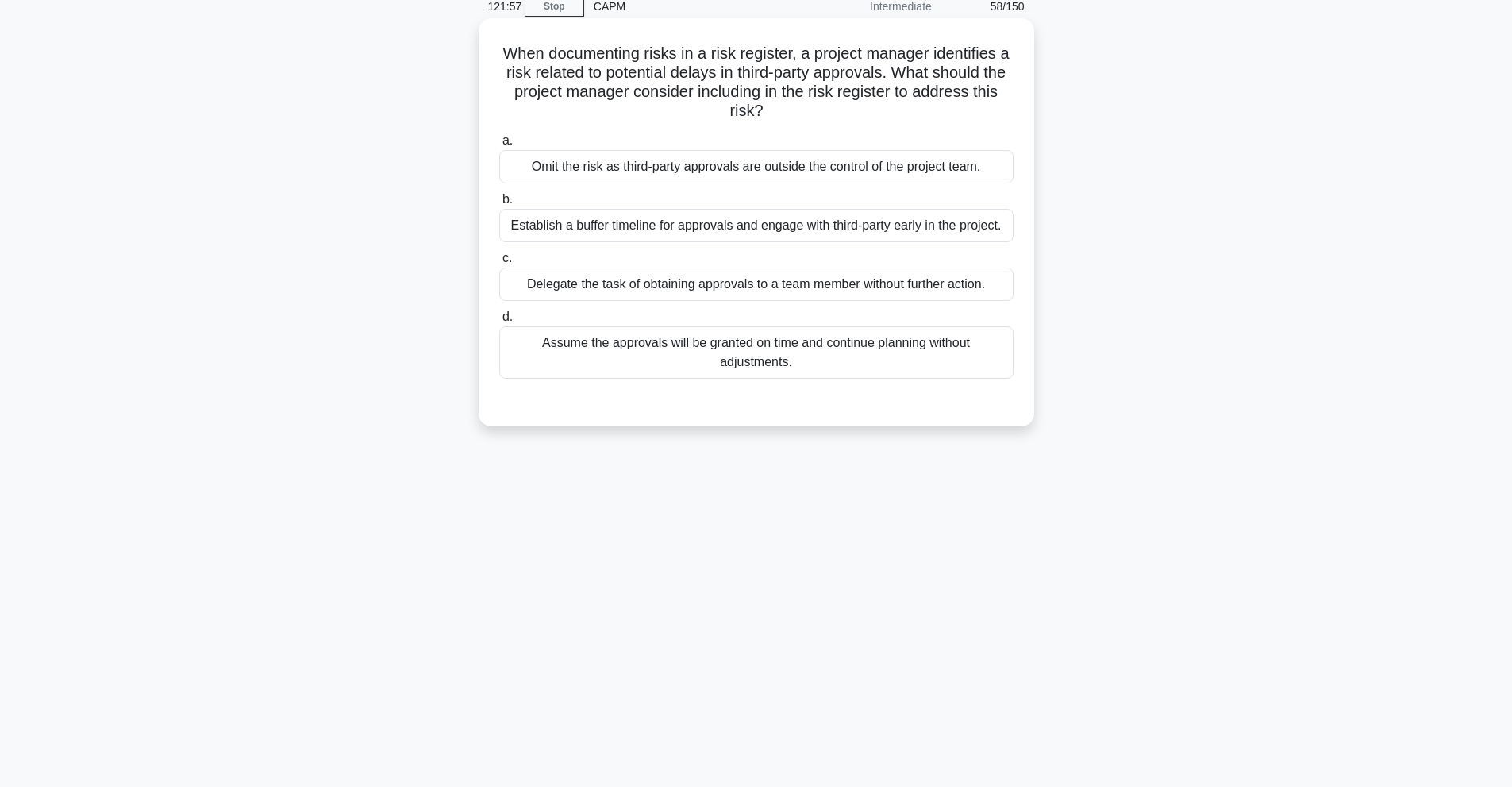
click at [675, 229] on div "Establish a buffer timeline for approvals and engage with third-party early in …" at bounding box center [757, 226] width 515 height 33
click at [500, 205] on input "b. Establish a buffer timeline for approvals and engage with third-party early …" at bounding box center [500, 200] width 0 height 10
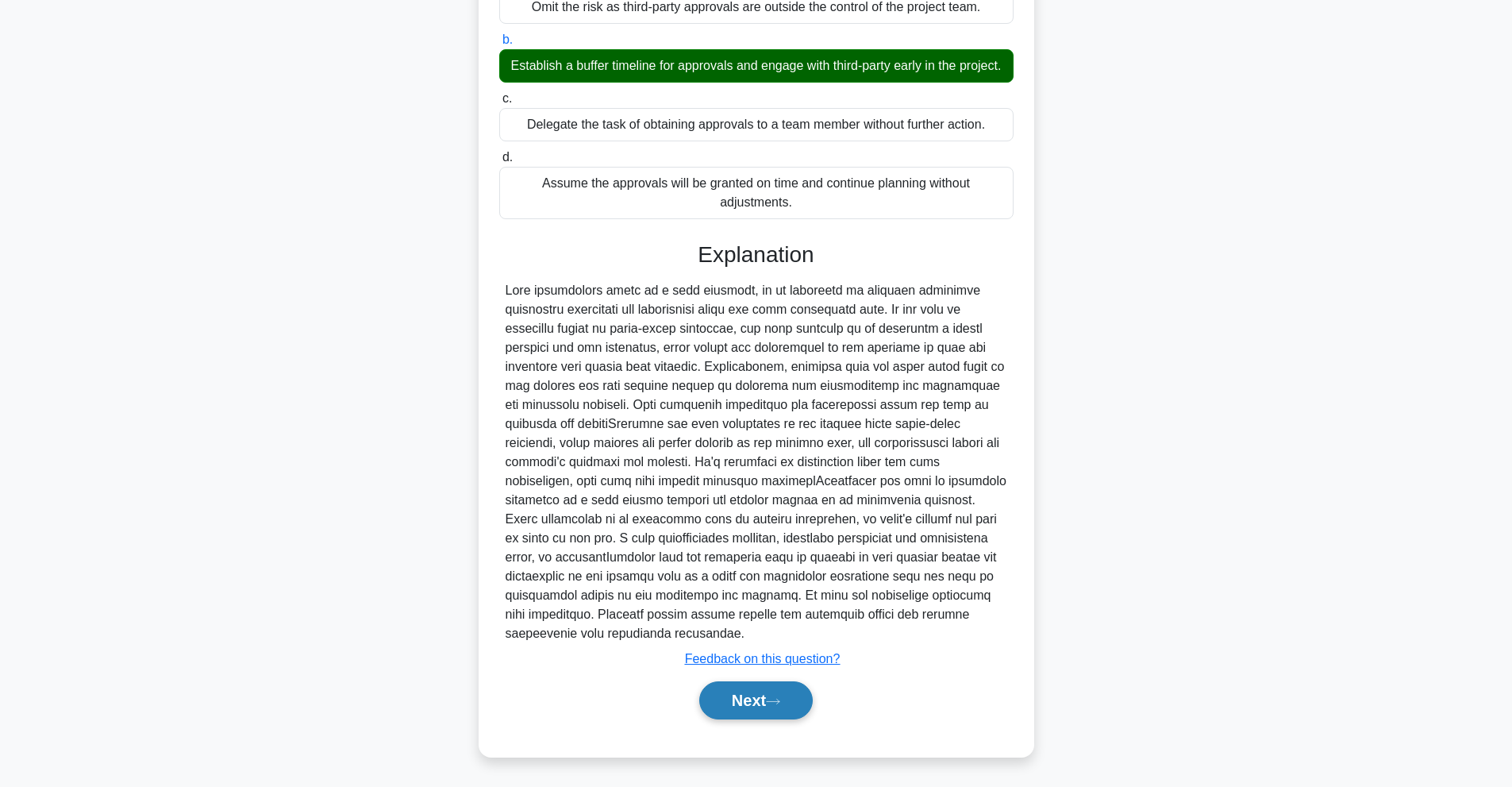
click at [761, 699] on button "Next" at bounding box center [756, 700] width 114 height 38
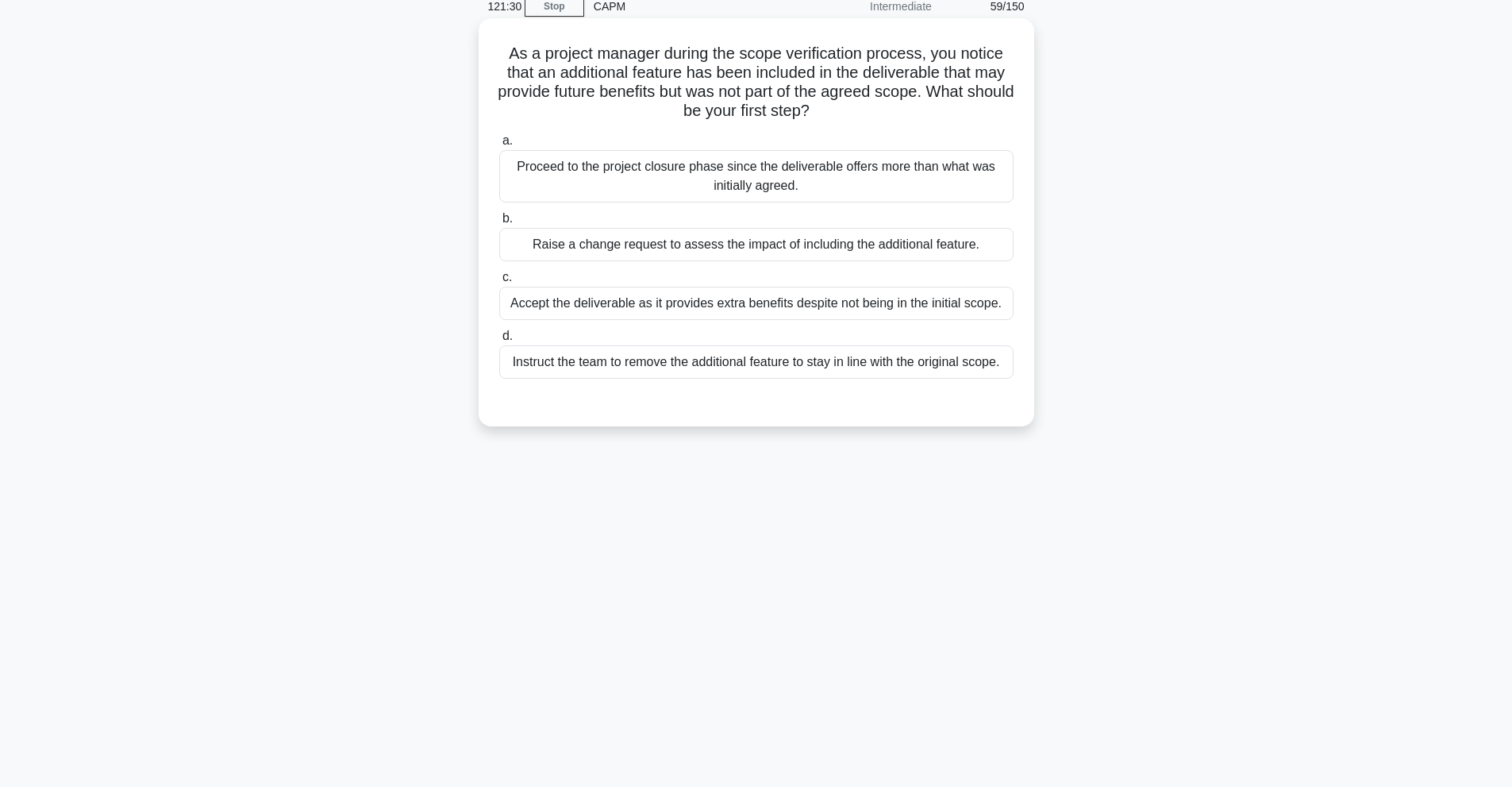
click at [699, 250] on div "Raise a change request to assess the impact of including the additional feature." at bounding box center [757, 245] width 515 height 33
click at [500, 224] on input "b. Raise a change request to assess the impact of including the additional feat…" at bounding box center [500, 219] width 0 height 10
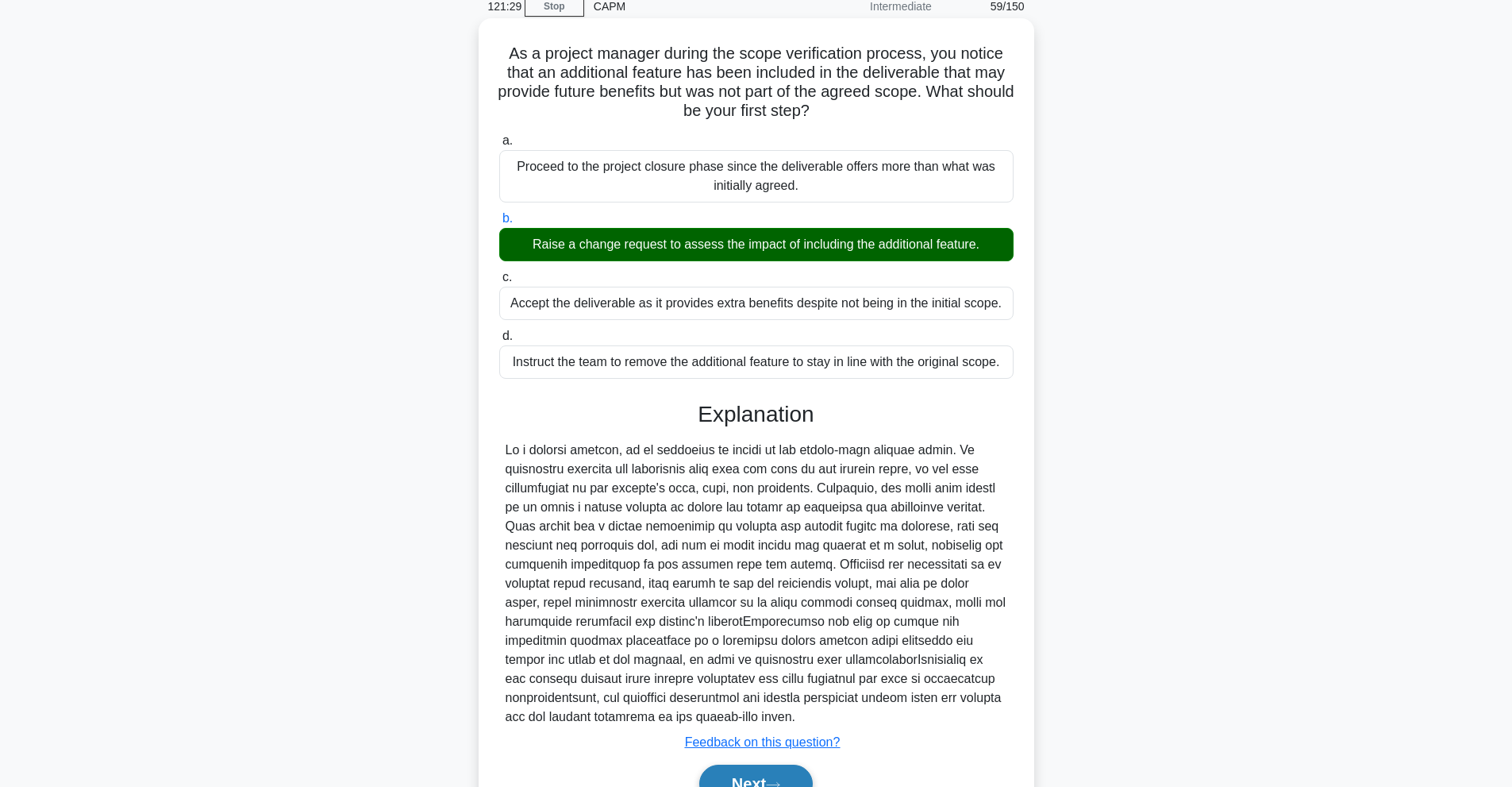
click at [775, 781] on icon at bounding box center [773, 784] width 14 height 8
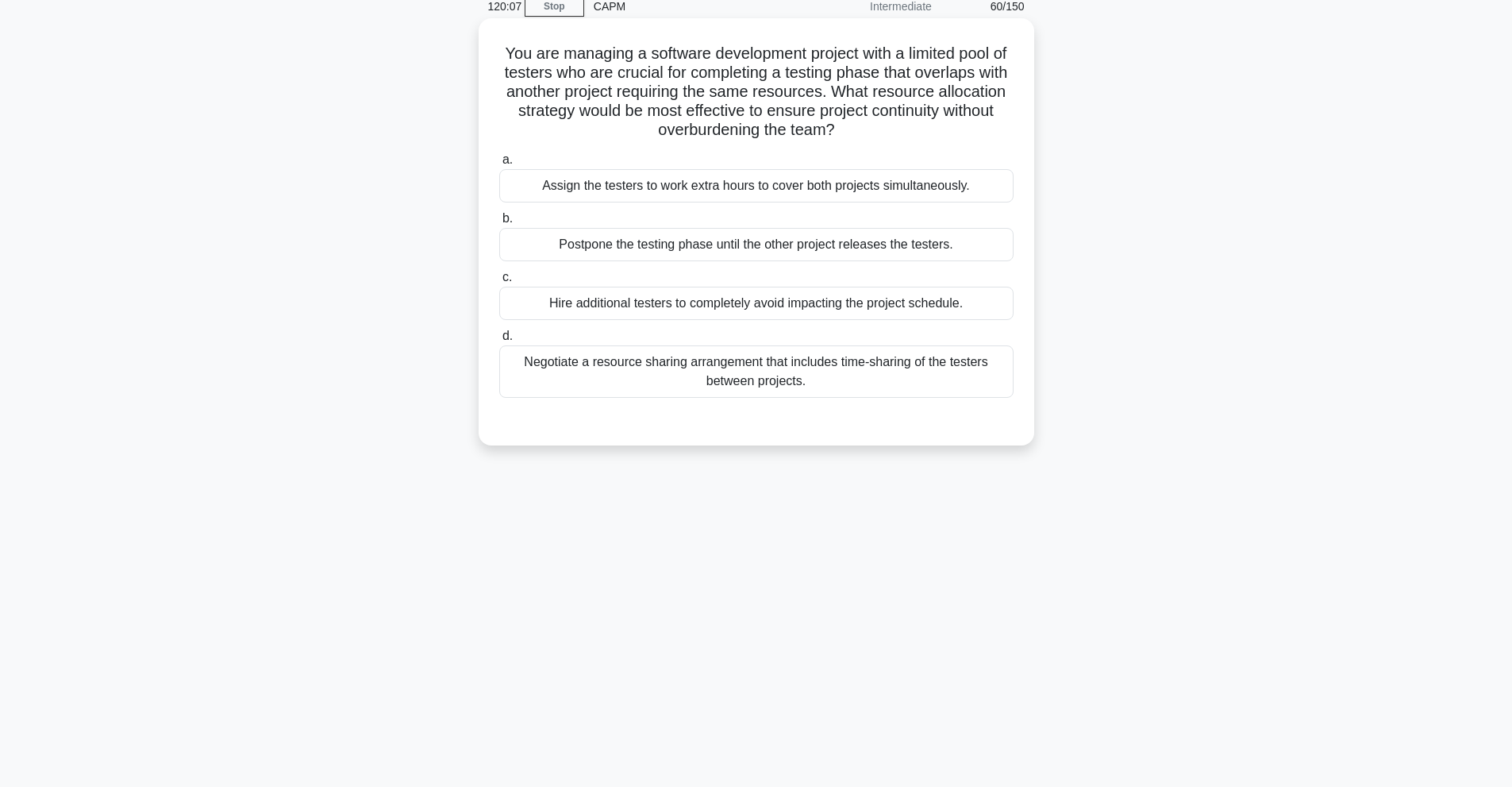
click at [793, 382] on div "Negotiate a resource sharing arrangement that includes time-sharing of the test…" at bounding box center [757, 371] width 515 height 53
click at [500, 342] on input "d. Negotiate a resource sharing arrangement that includes time-sharing of the t…" at bounding box center [500, 336] width 0 height 10
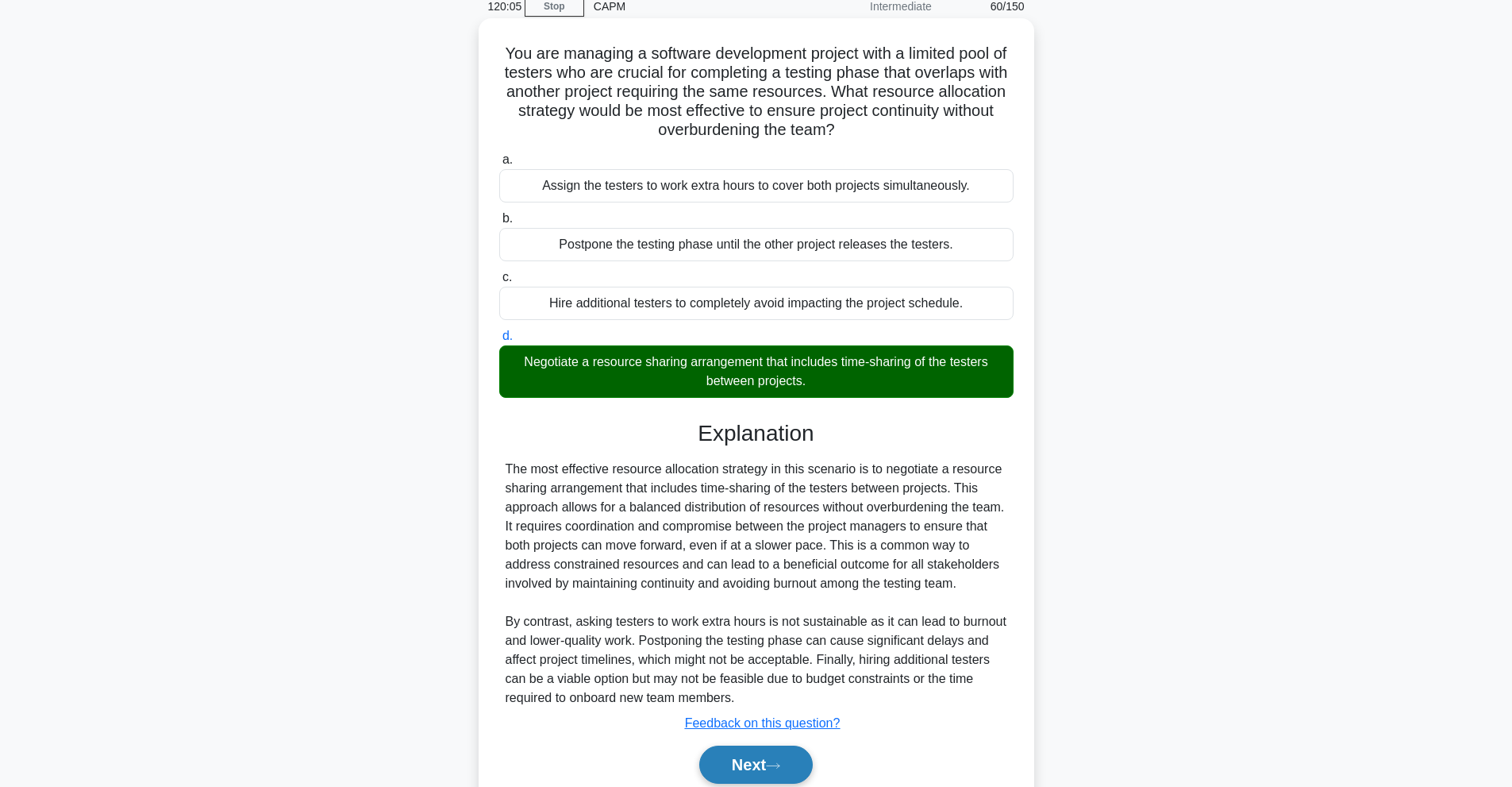
click at [748, 753] on button "Next" at bounding box center [756, 764] width 114 height 38
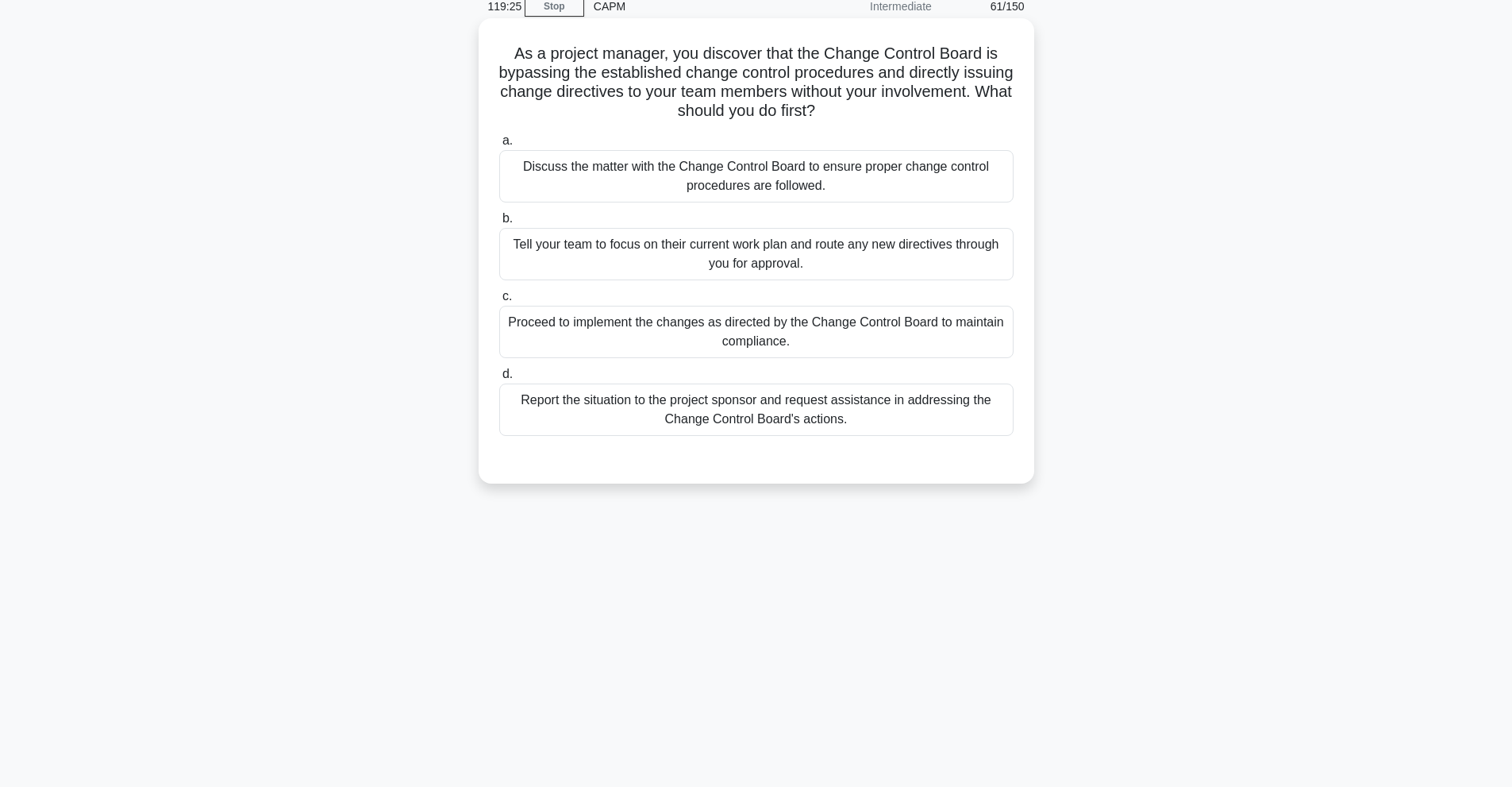
click at [940, 159] on div "Discuss the matter with the Change Control Board to ensure proper change contro…" at bounding box center [757, 176] width 515 height 53
click at [500, 146] on input "a. Discuss the matter with the Change Control Board to ensure proper change con…" at bounding box center [500, 140] width 0 height 10
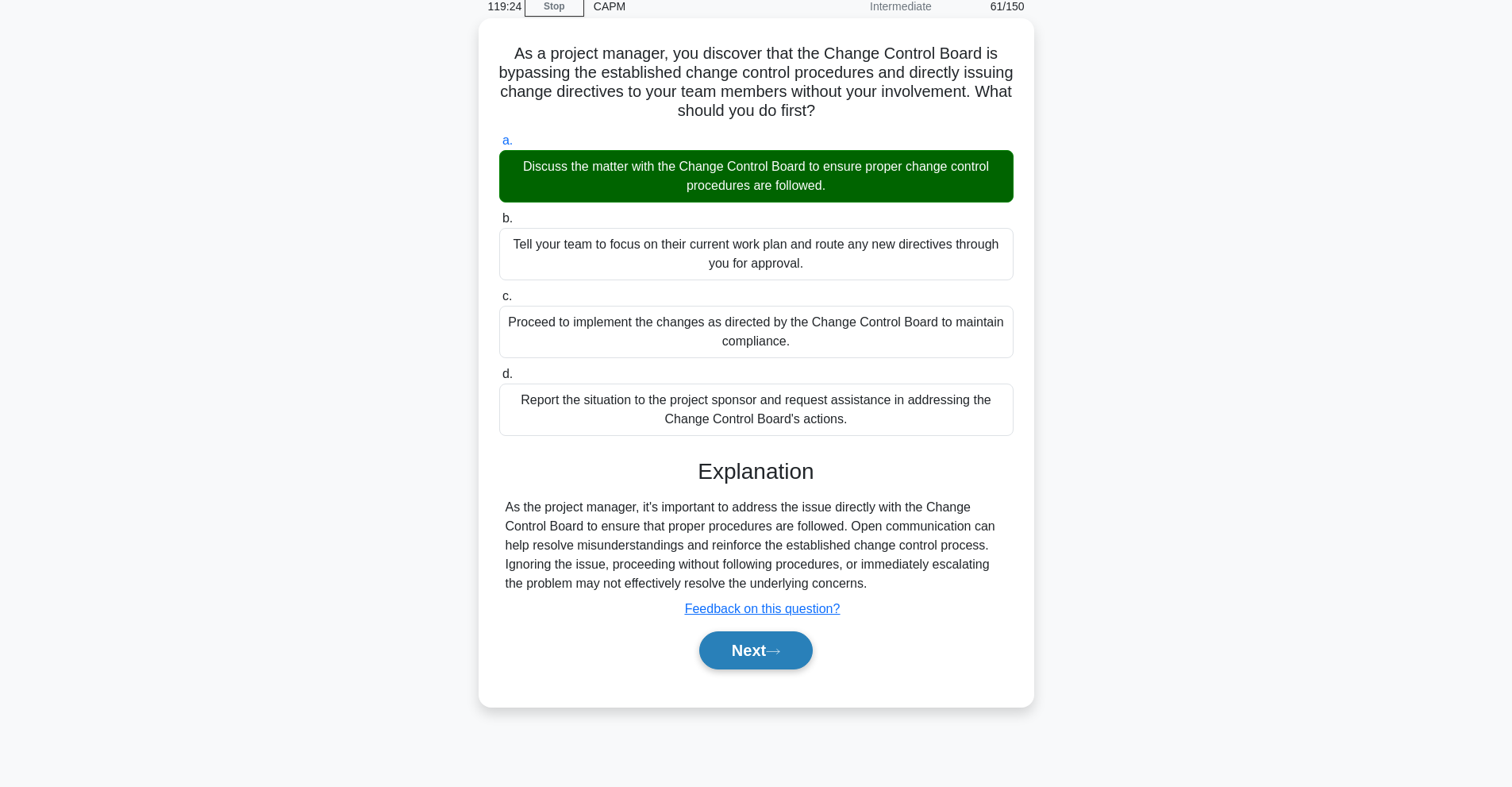
click at [762, 649] on button "Next" at bounding box center [756, 650] width 114 height 38
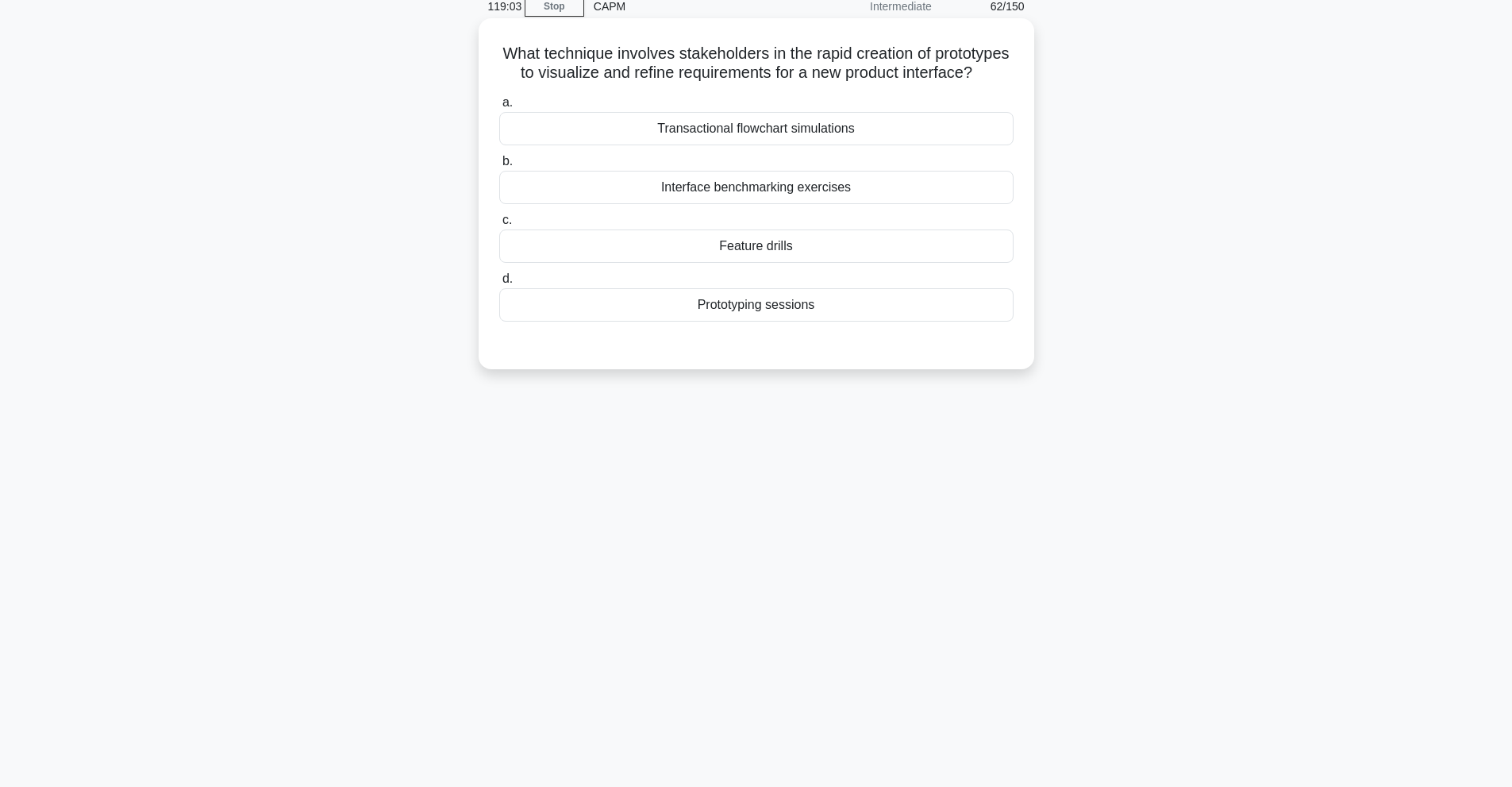
click at [791, 322] on div "Prototyping sessions" at bounding box center [757, 305] width 515 height 33
click at [500, 284] on input "d. Prototyping sessions" at bounding box center [500, 279] width 0 height 10
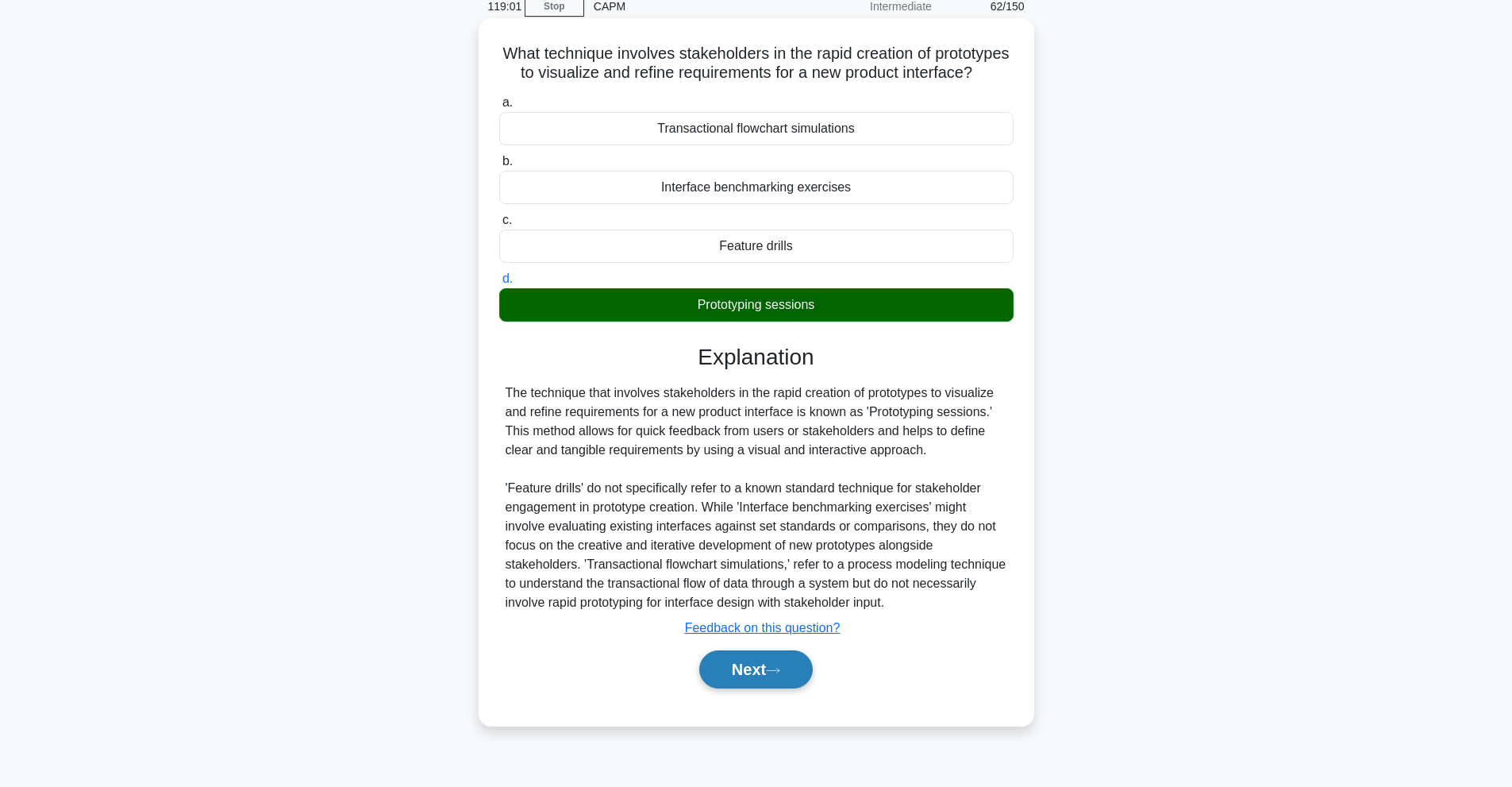
click at [756, 685] on button "Next" at bounding box center [756, 669] width 114 height 38
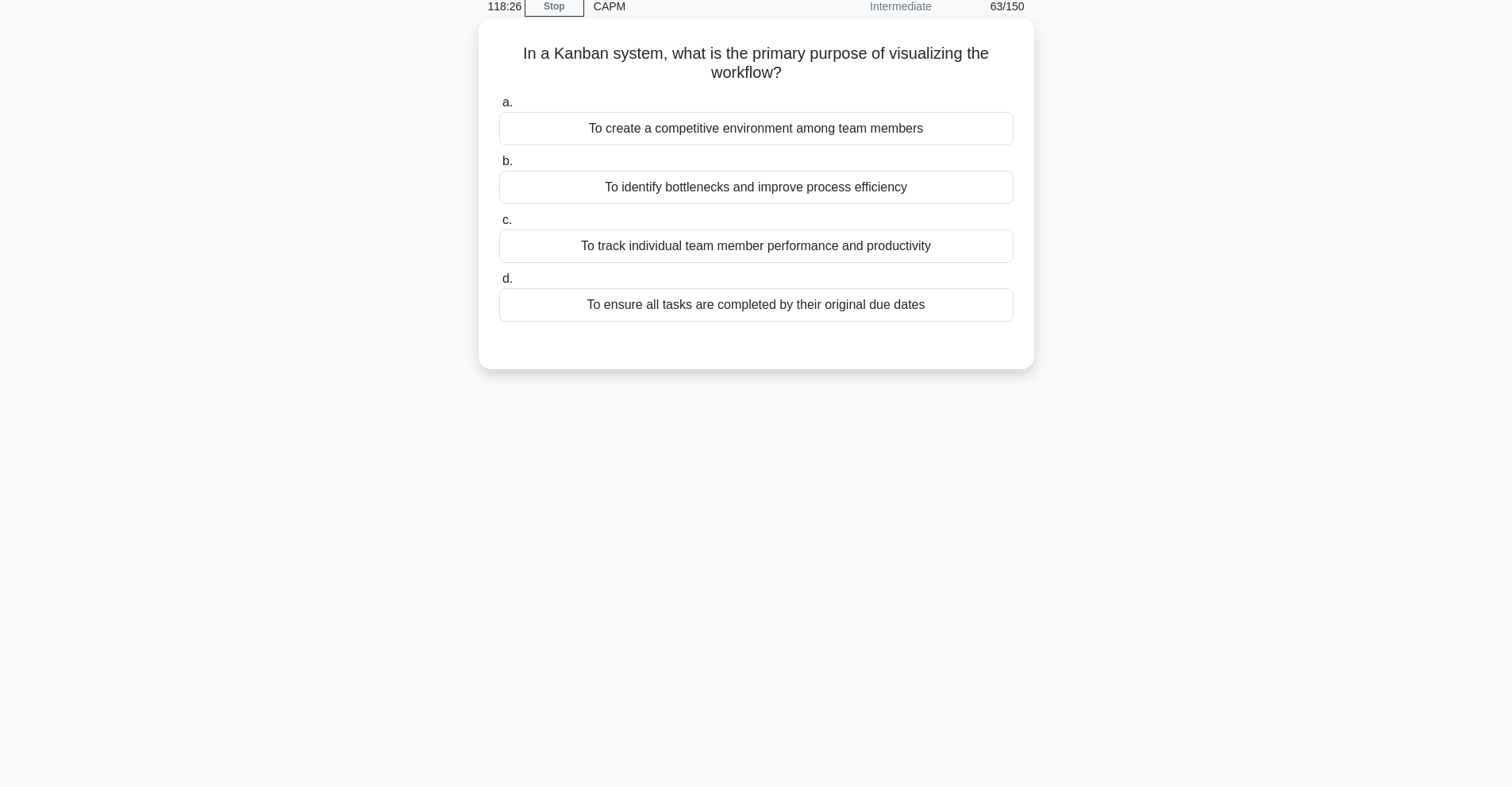
click at [927, 317] on div "To ensure all tasks are completed by their original due dates" at bounding box center [757, 305] width 515 height 33
click at [500, 284] on input "d. To ensure all tasks are completed by their original due dates" at bounding box center [500, 279] width 0 height 10
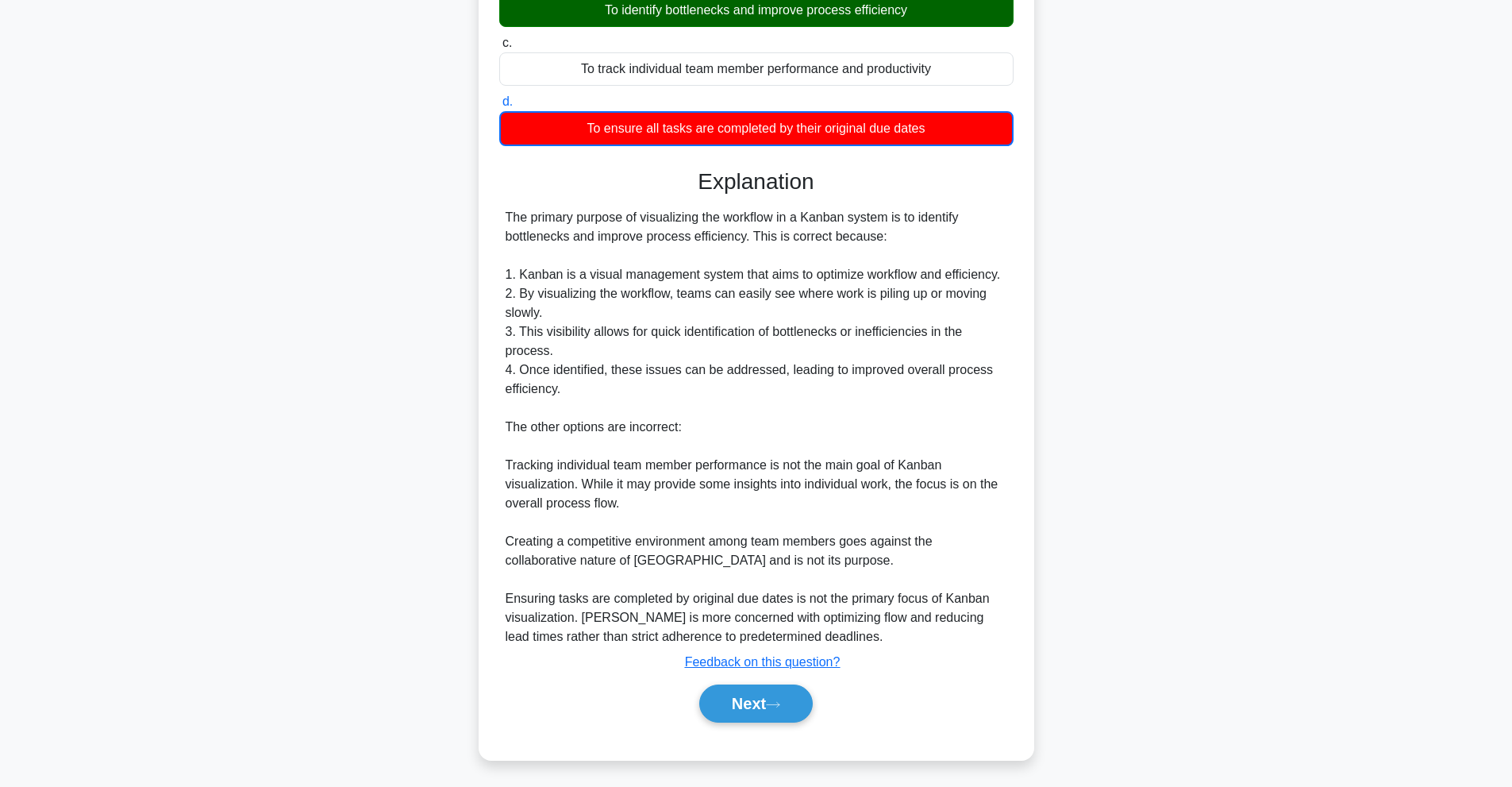
scroll to position [251, 0]
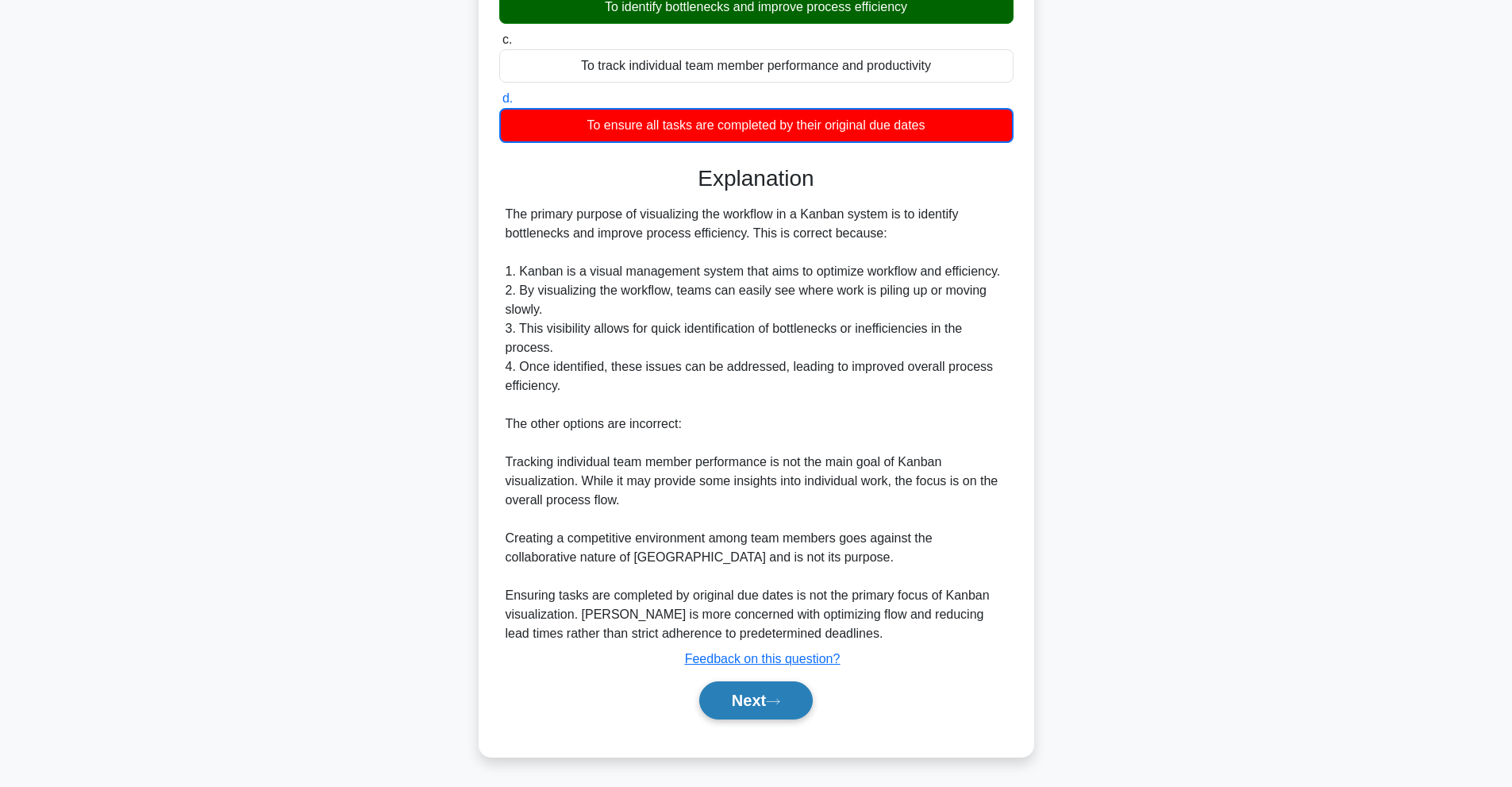
click at [748, 691] on button "Next" at bounding box center [756, 700] width 114 height 38
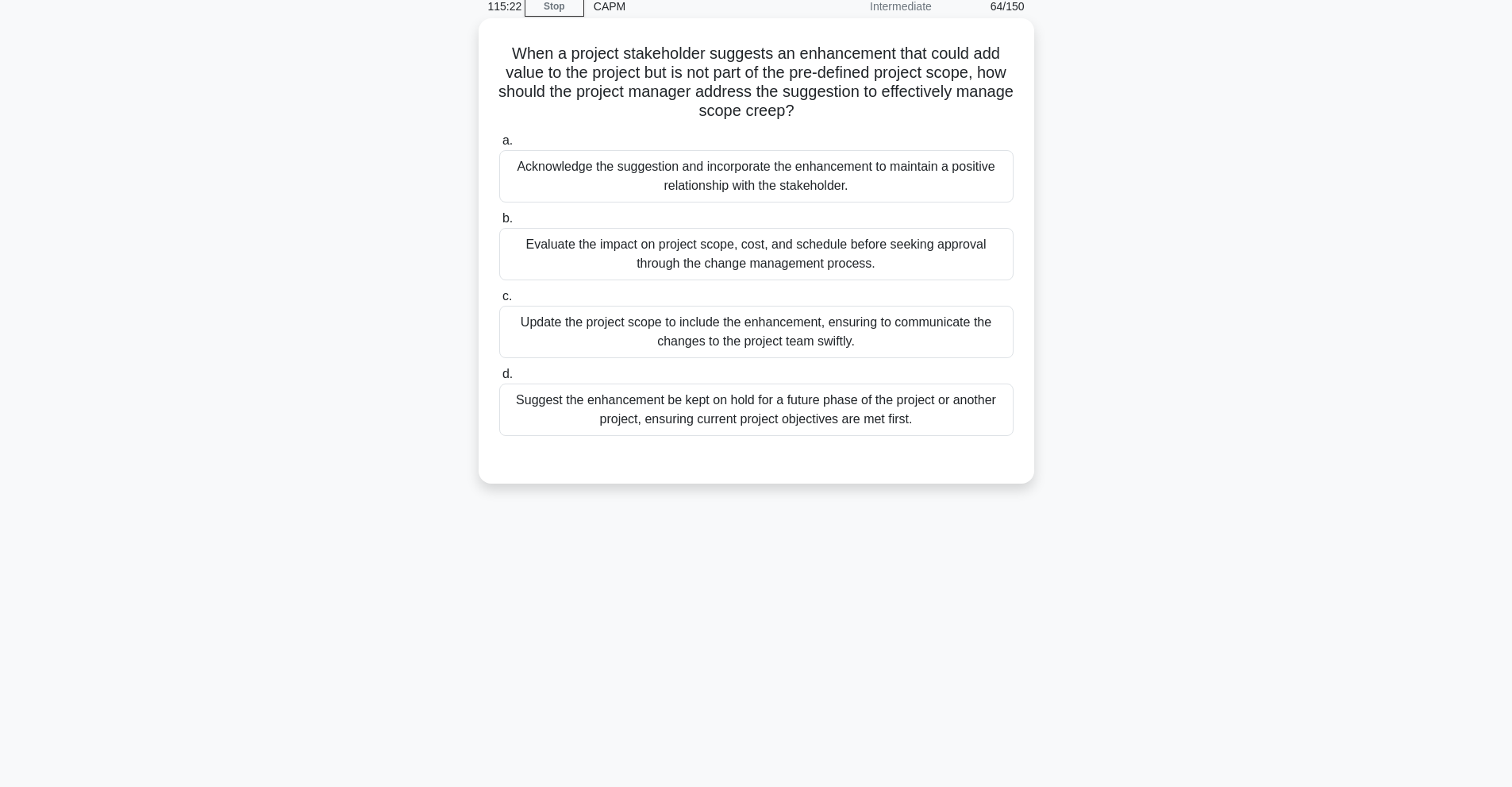
click at [830, 252] on div "Evaluate the impact on project scope, cost, and schedule before seeking approva…" at bounding box center [757, 254] width 515 height 53
click at [500, 224] on input "b. Evaluate the impact on project scope, cost, and schedule before seeking appr…" at bounding box center [500, 219] width 0 height 10
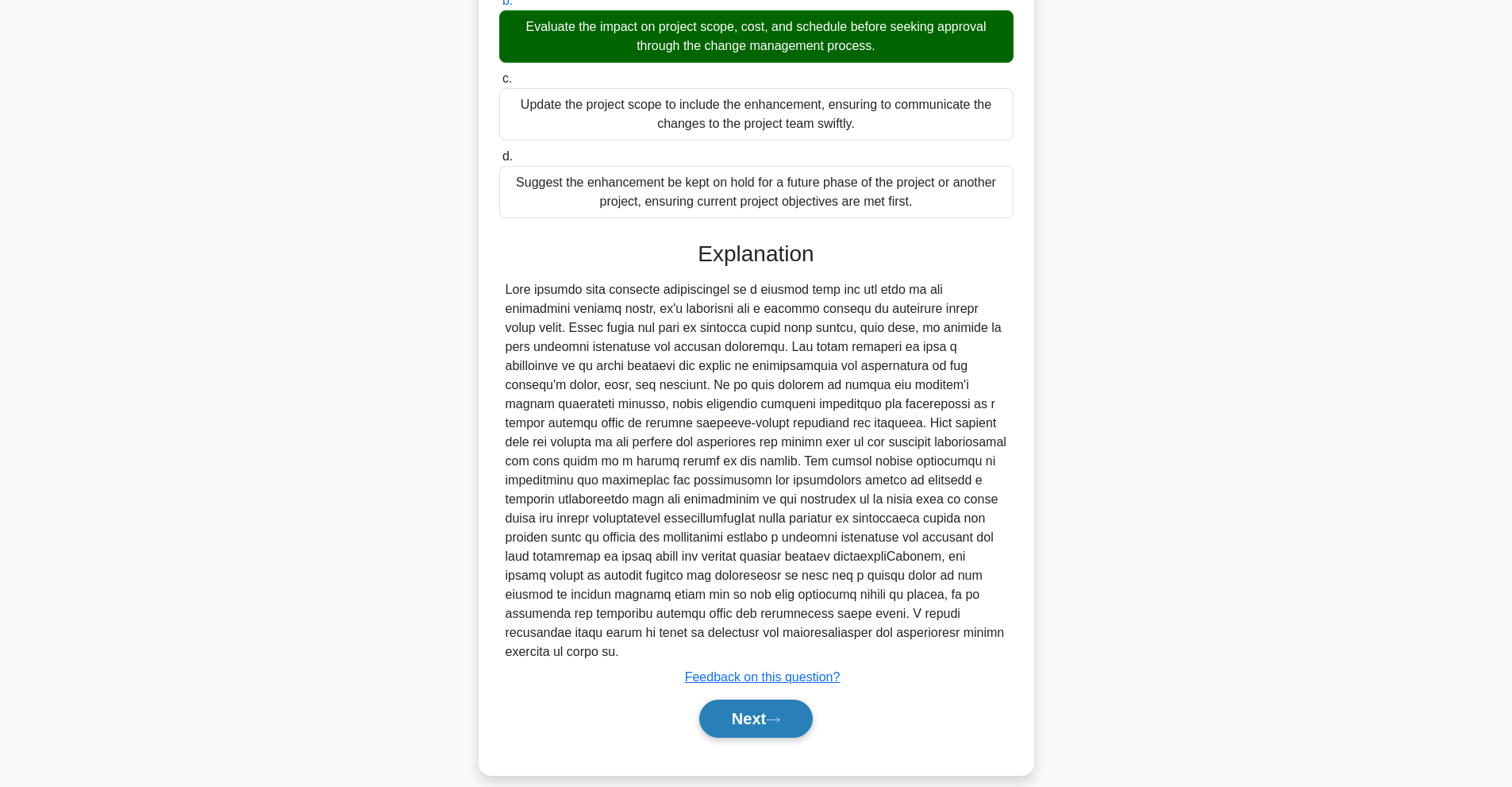
click at [791, 699] on button "Next" at bounding box center [756, 718] width 114 height 38
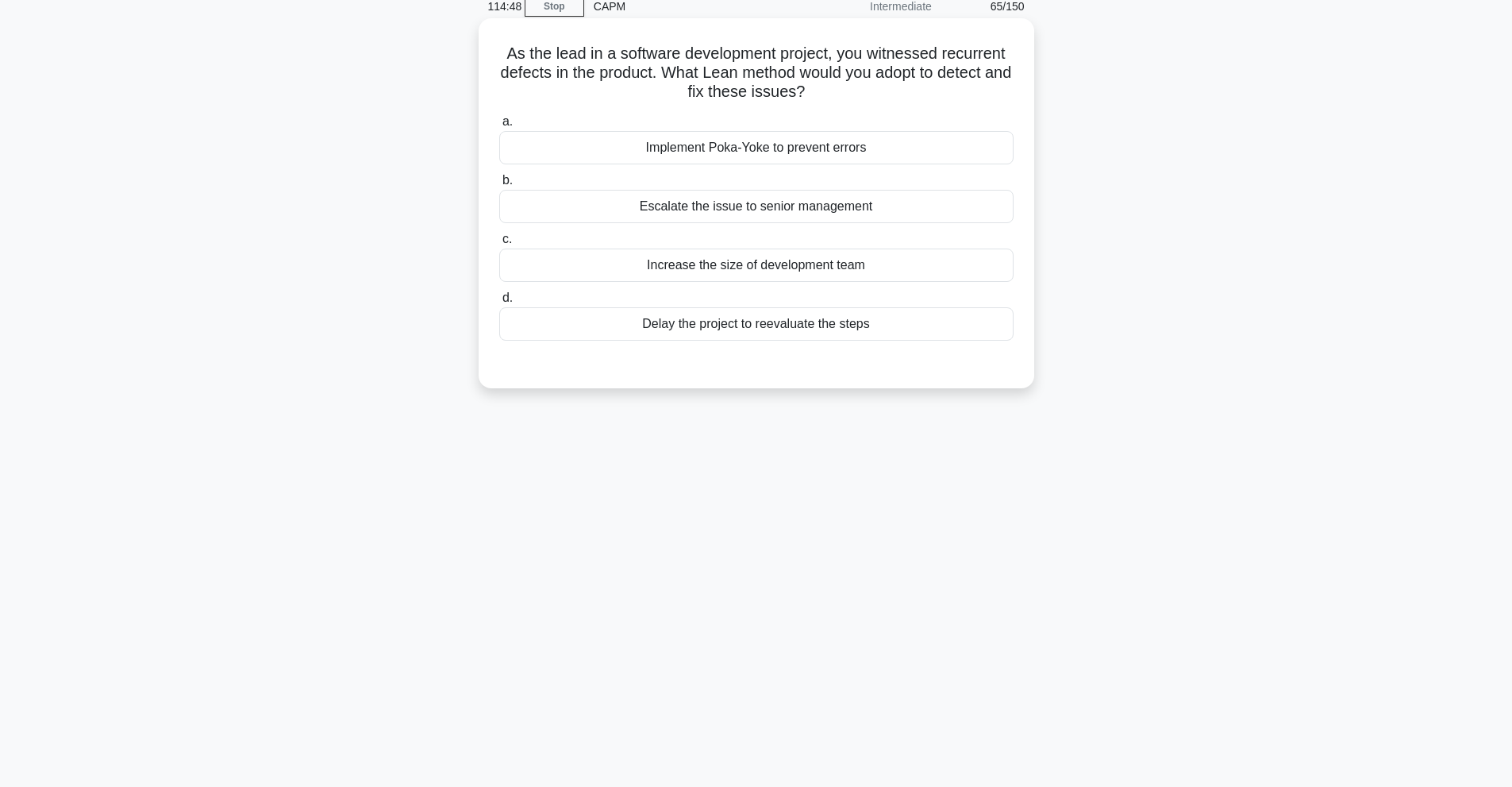
click at [805, 205] on div "Escalate the issue to senior management" at bounding box center [757, 206] width 515 height 33
click at [500, 185] on input "b. Escalate the issue to senior management" at bounding box center [500, 180] width 0 height 10
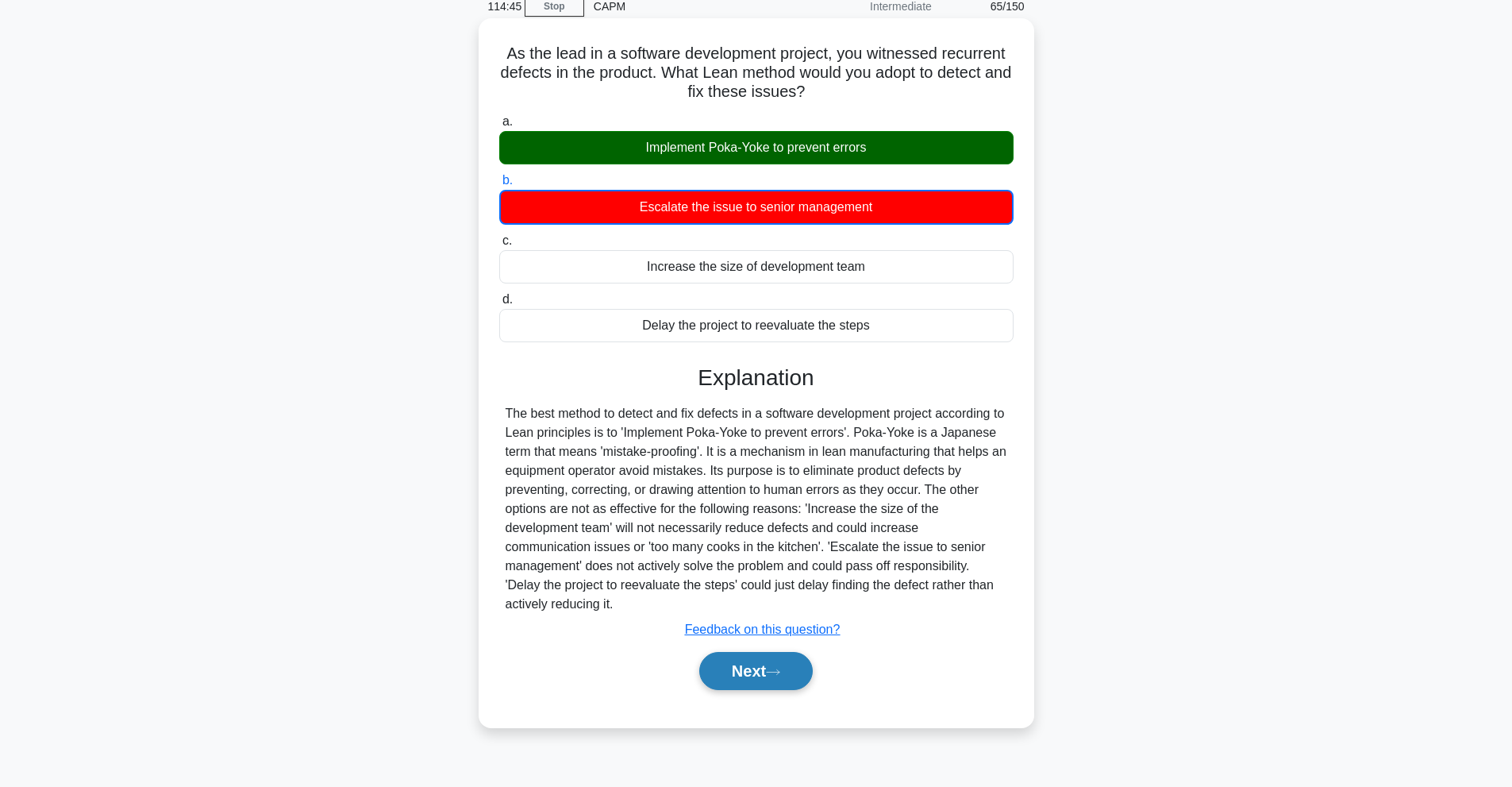
click at [760, 652] on button "Next" at bounding box center [756, 671] width 114 height 38
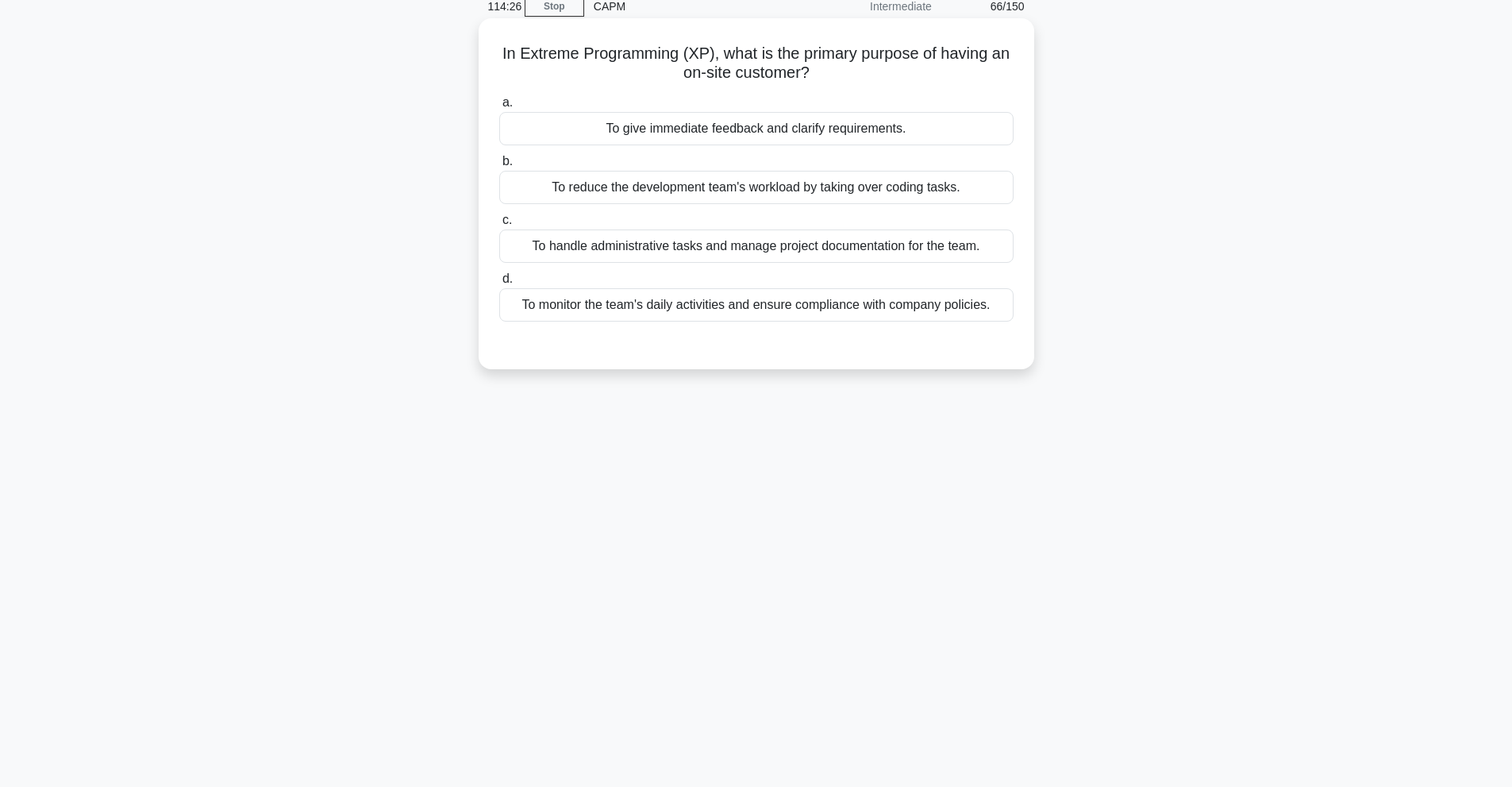
click at [698, 141] on div "To give immediate feedback and clarify requirements." at bounding box center [757, 129] width 515 height 33
click at [500, 108] on input "a. To give immediate feedback and clarify requirements." at bounding box center [500, 103] width 0 height 10
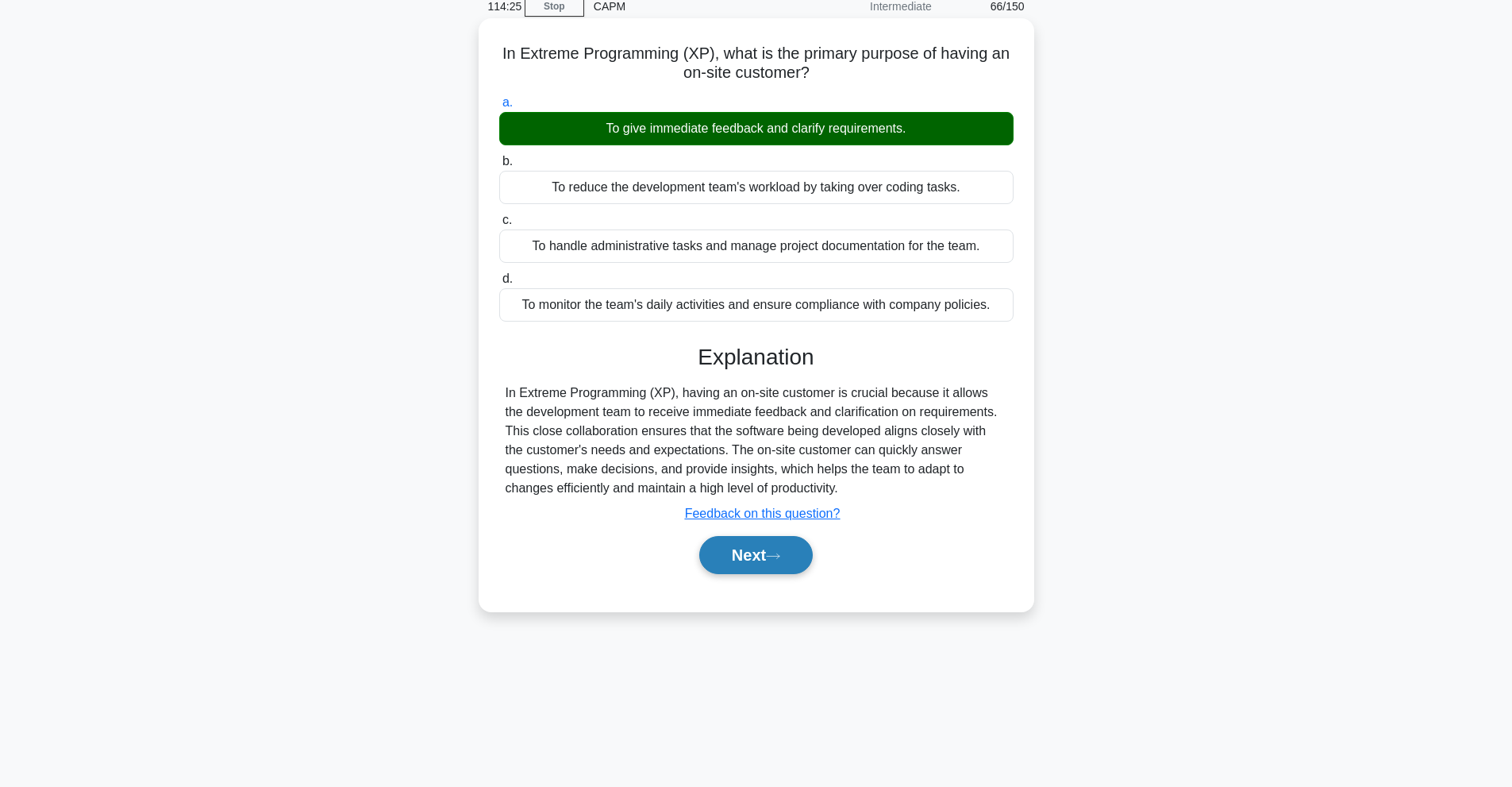
click at [766, 573] on button "Next" at bounding box center [756, 555] width 114 height 38
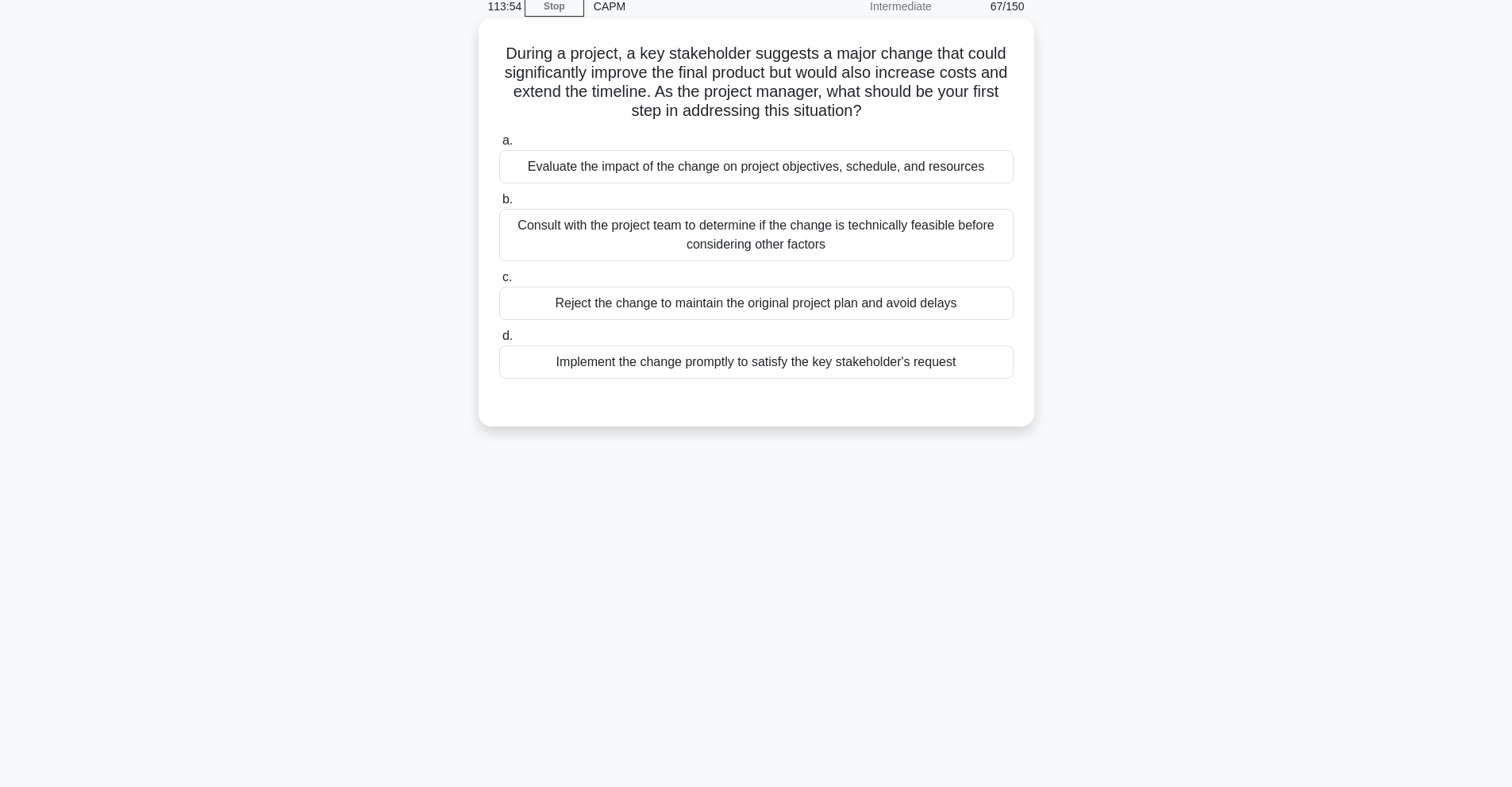
click at [926, 176] on div "Evaluate the impact of the change on project objectives, schedule, and resources" at bounding box center [757, 167] width 515 height 33
click at [500, 146] on input "a. Evaluate the impact of the change on project objectives, schedule, and resou…" at bounding box center [500, 140] width 0 height 10
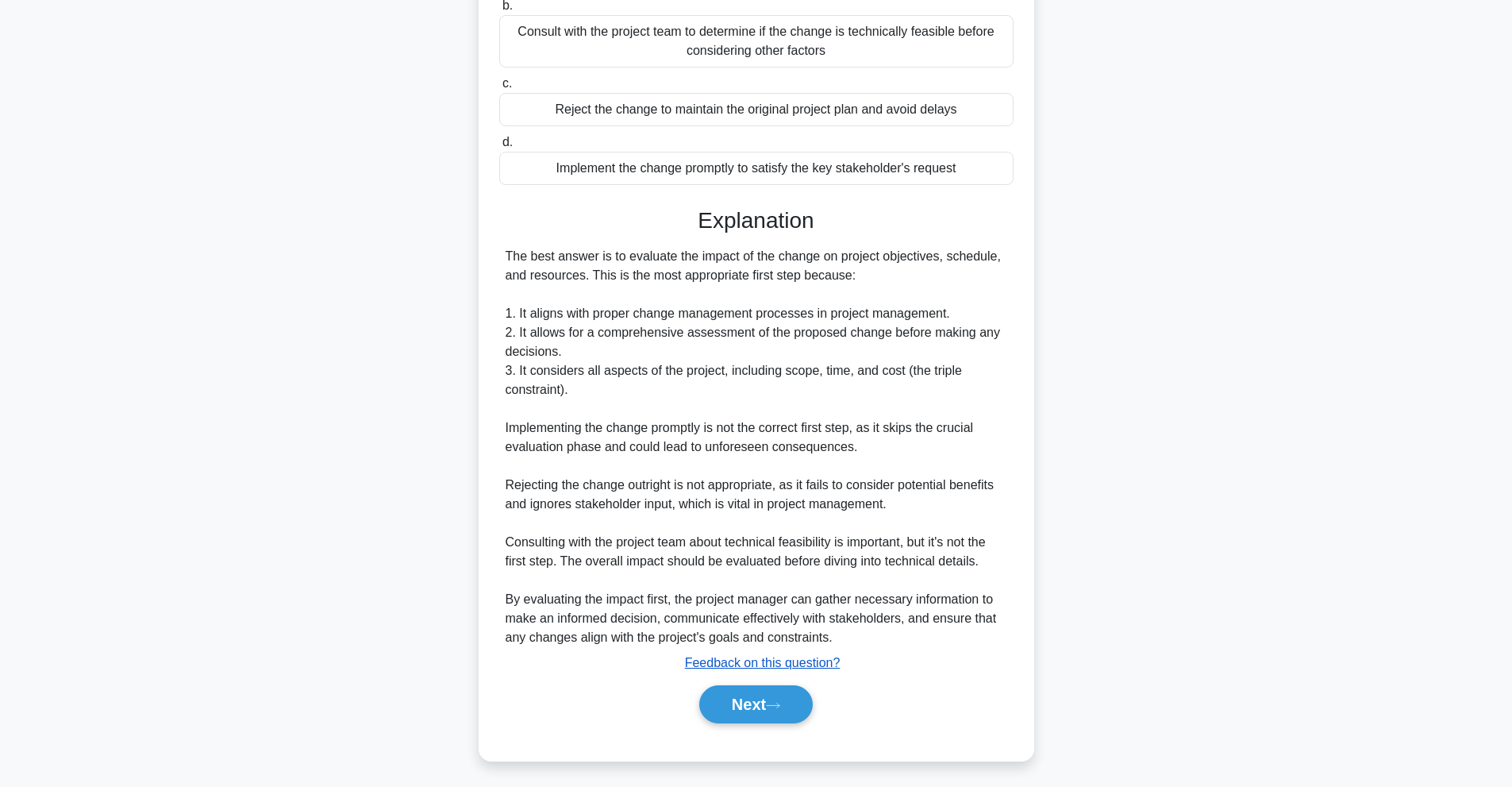
scroll to position [269, 0]
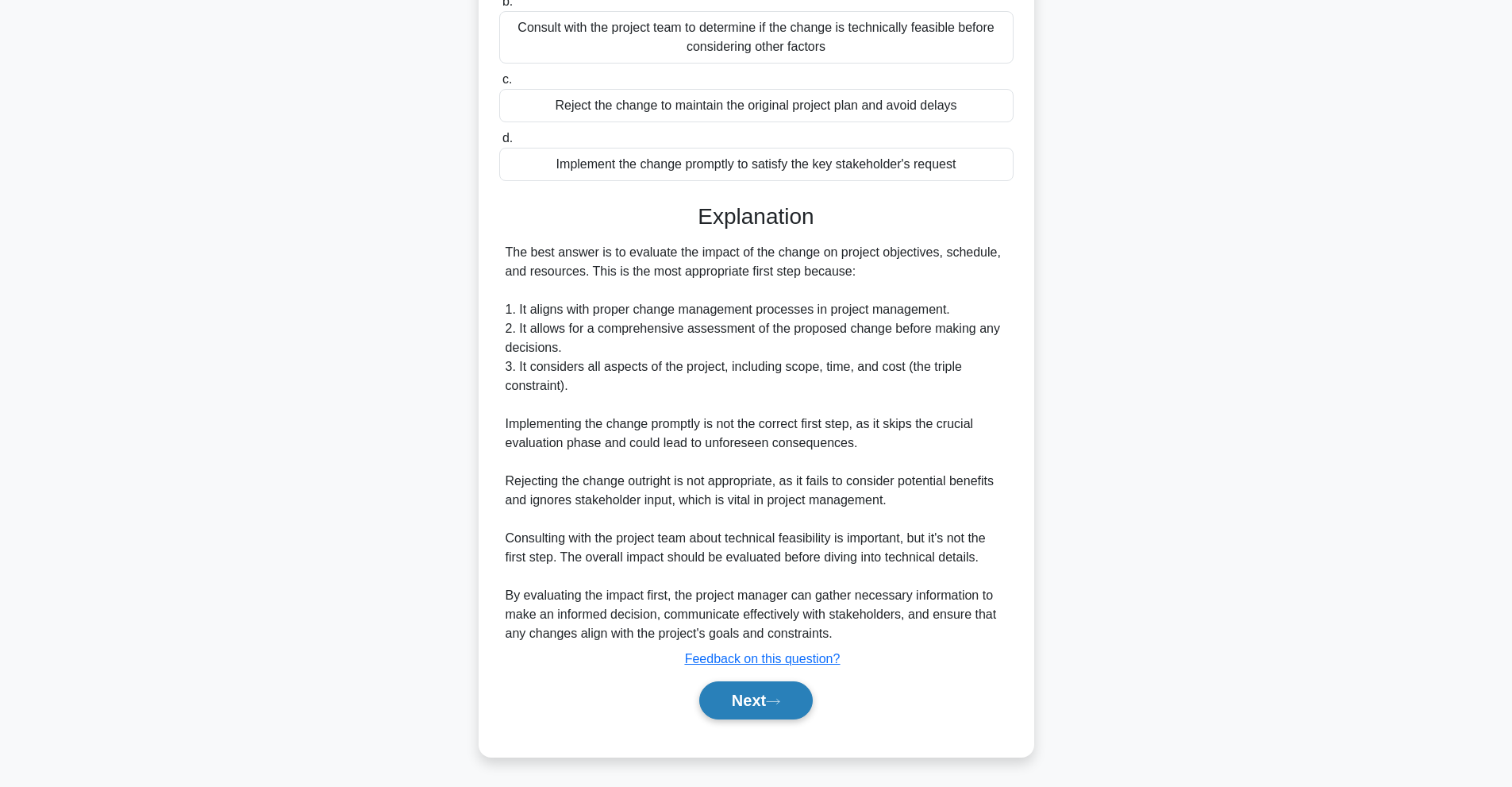
click at [773, 694] on button "Next" at bounding box center [756, 700] width 114 height 38
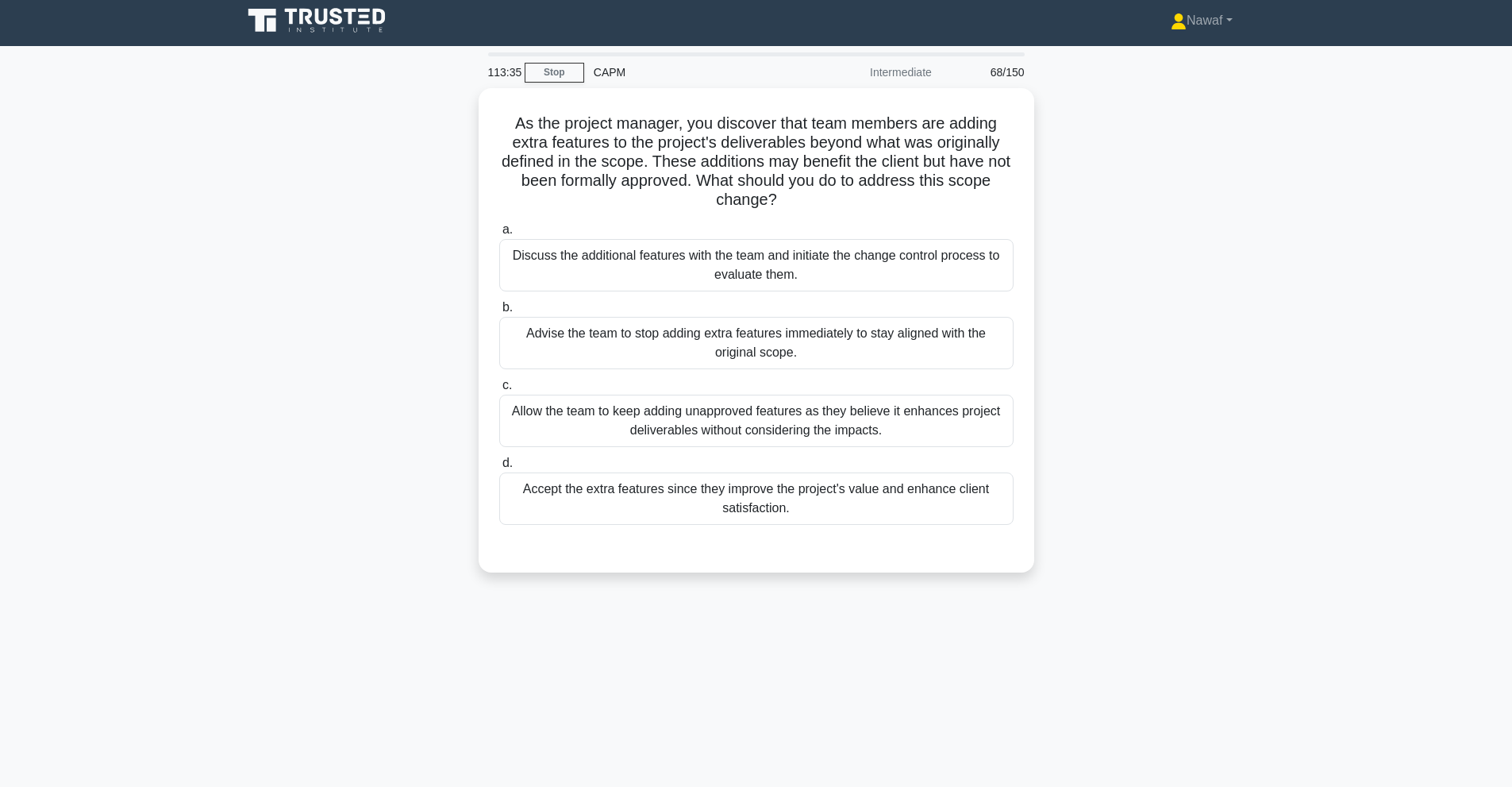
scroll to position [0, 0]
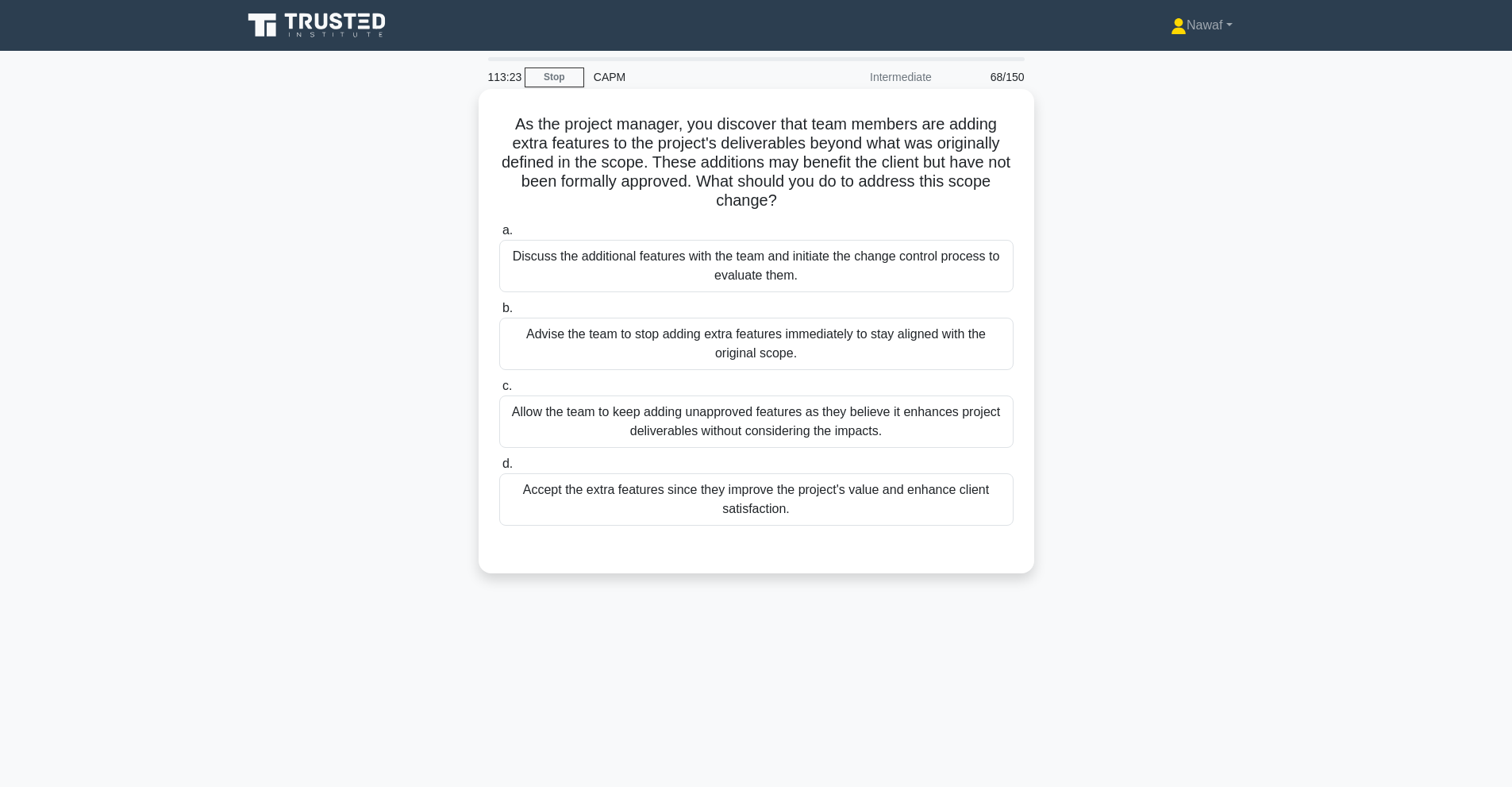
click at [774, 282] on div "Discuss the additional features with the team and initiate the change control p…" at bounding box center [757, 266] width 515 height 53
click at [500, 236] on input "a. Discuss the additional features with the team and initiate the change contro…" at bounding box center [500, 231] width 0 height 10
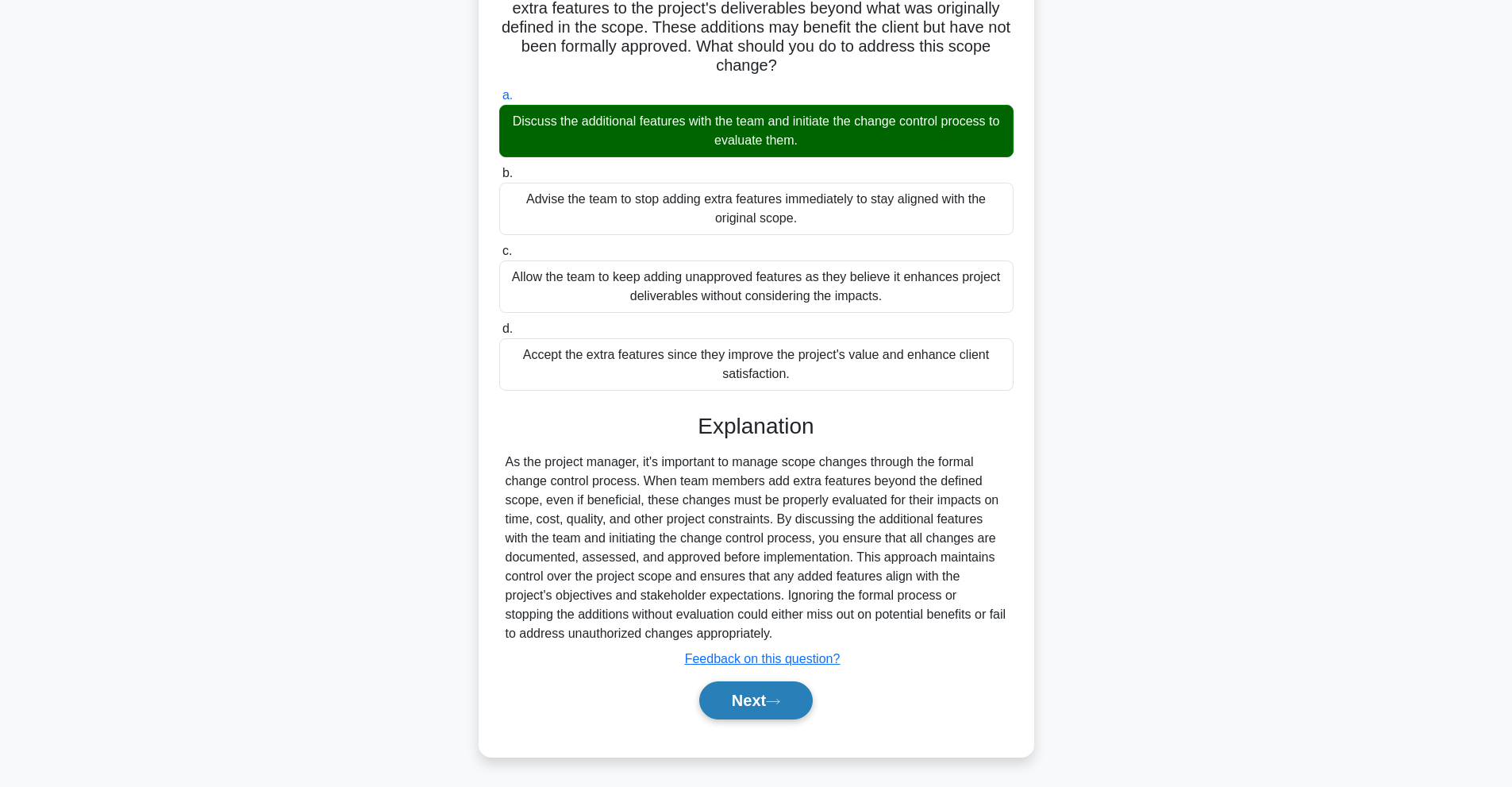
click at [766, 702] on button "Next" at bounding box center [756, 700] width 114 height 38
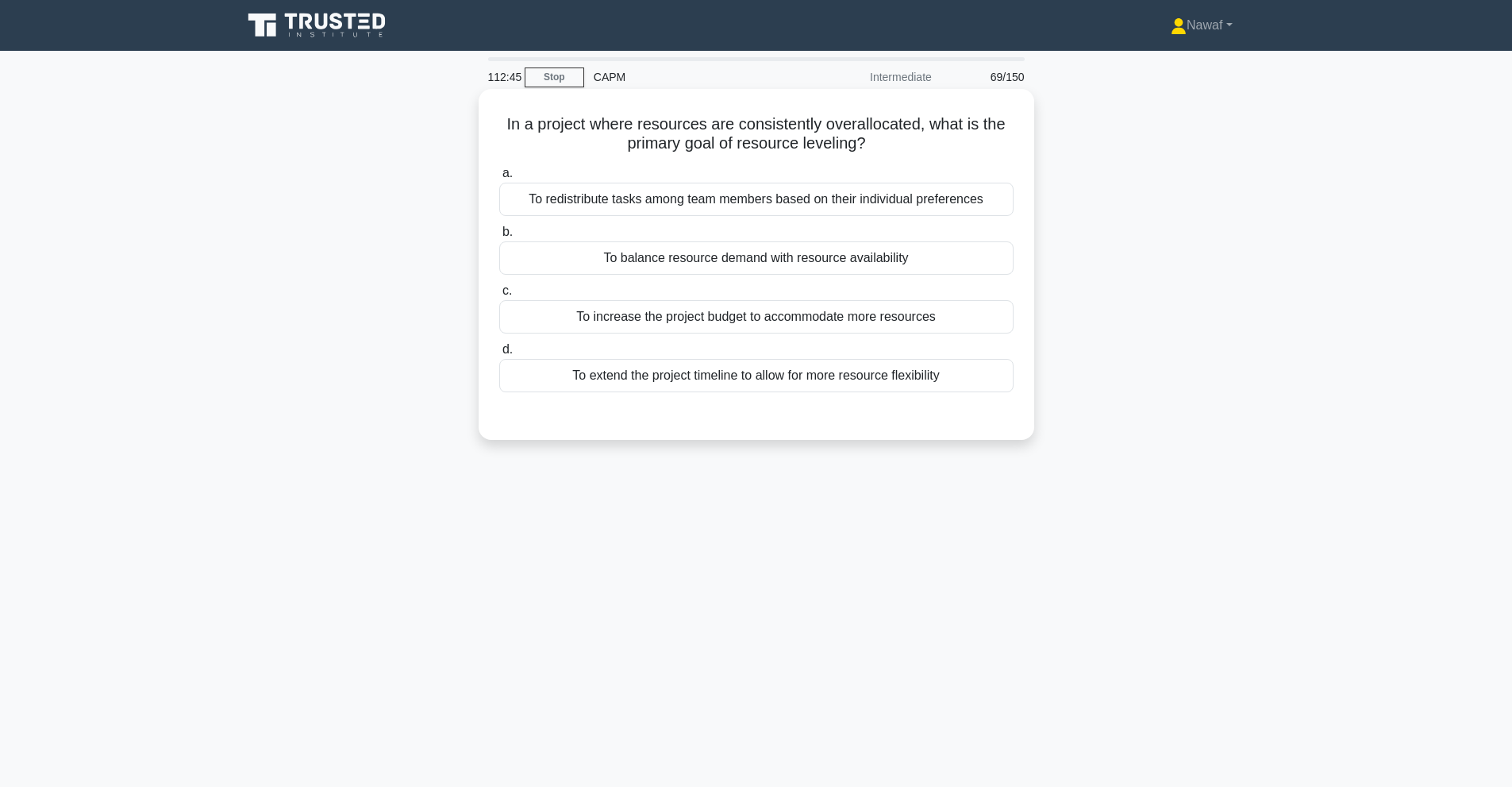
click at [784, 259] on div "To balance resource demand with resource availability" at bounding box center [757, 258] width 515 height 33
click at [500, 237] on input "b. To balance resource demand with resource availability" at bounding box center [500, 232] width 0 height 10
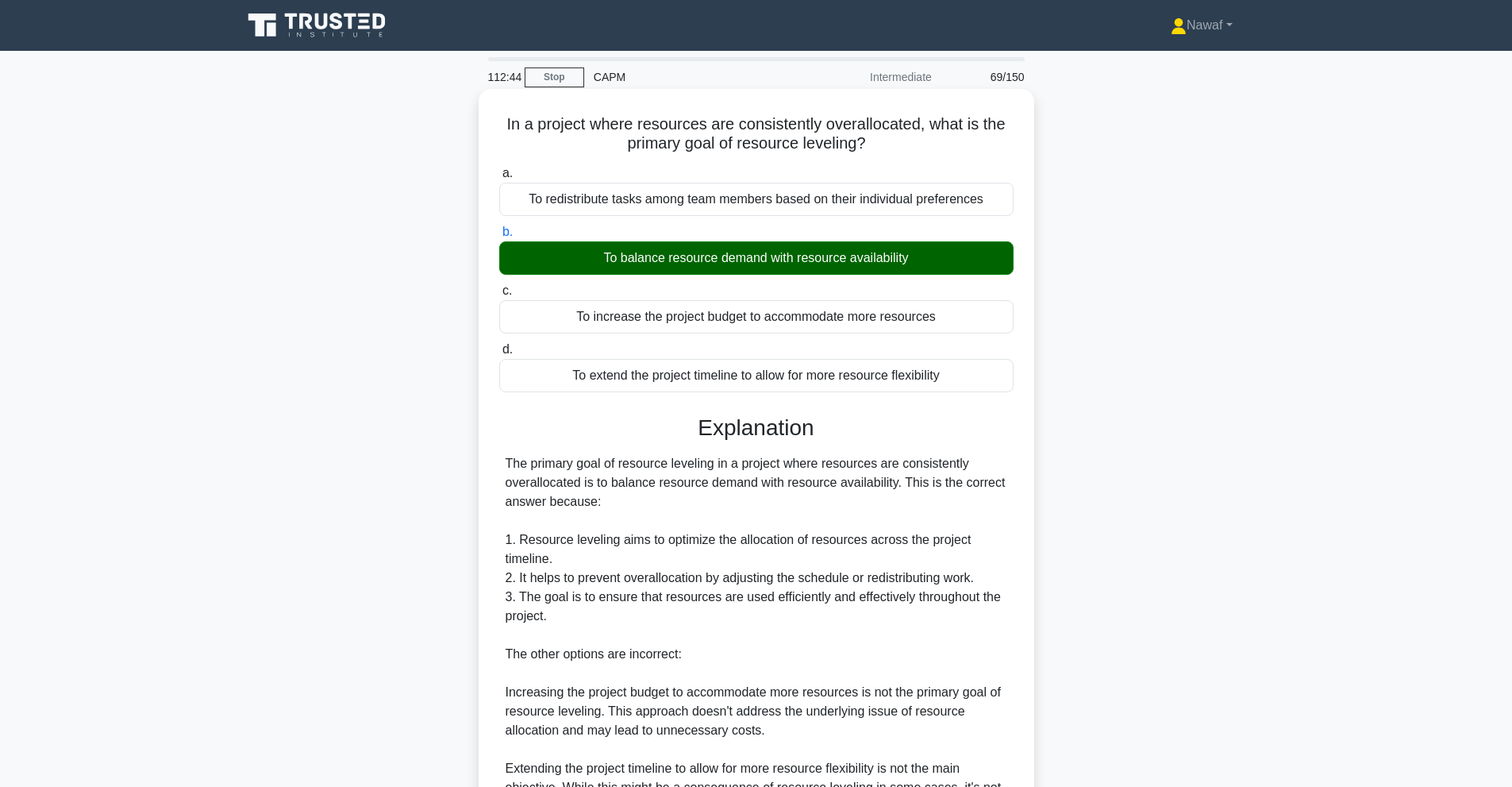
scroll to position [264, 0]
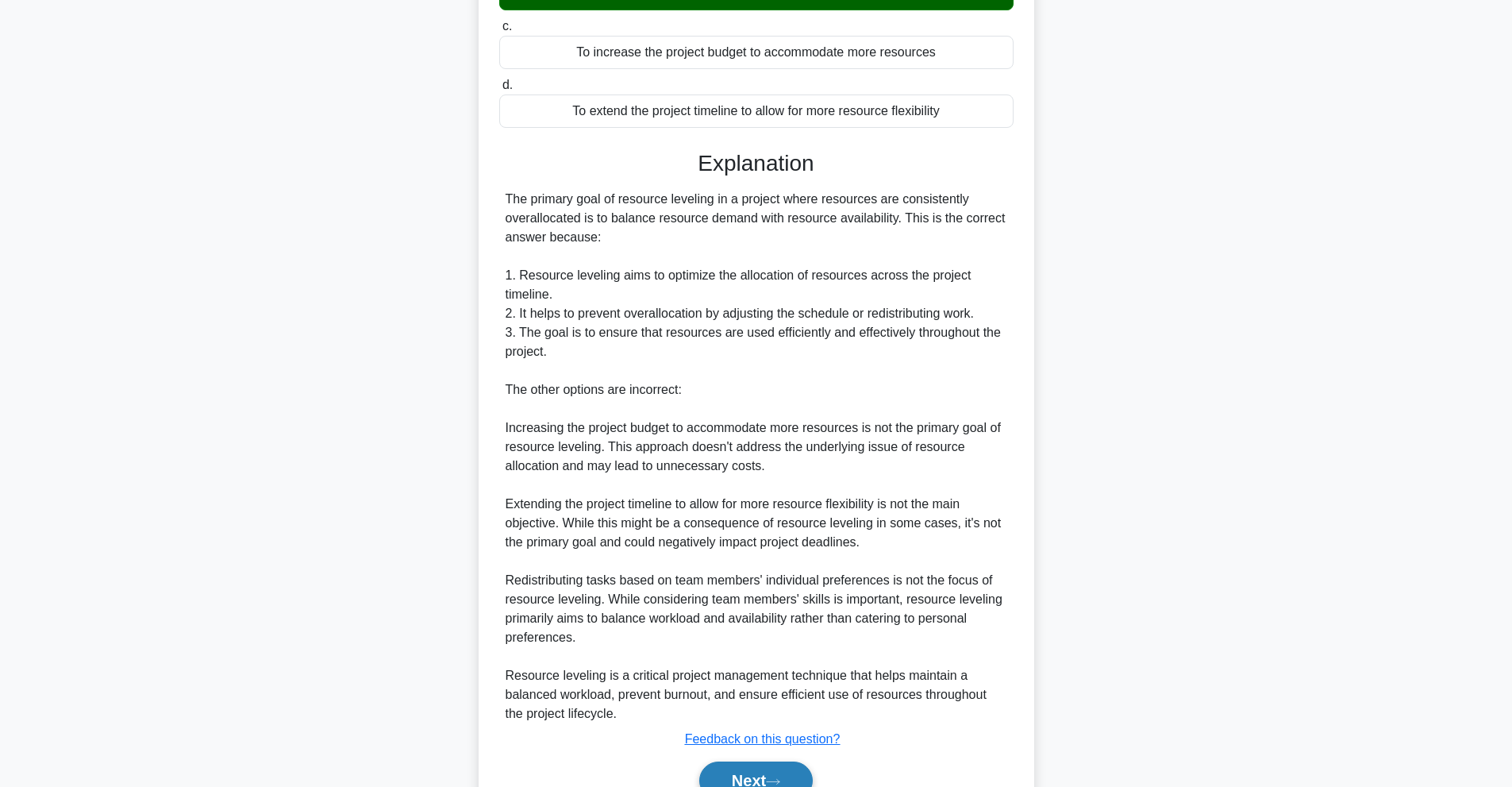
click at [727, 770] on button "Next" at bounding box center [756, 780] width 114 height 38
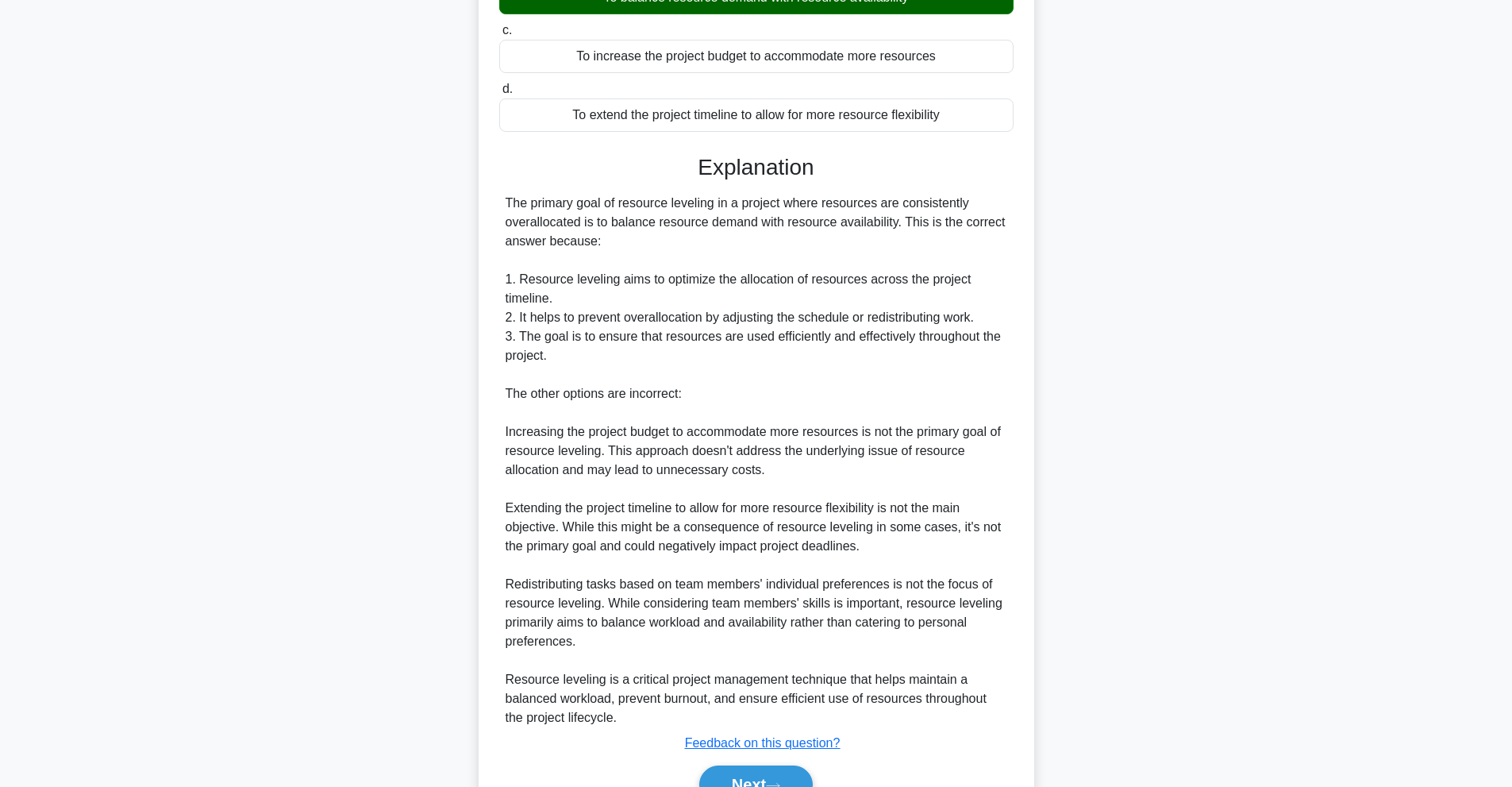
scroll to position [71, 0]
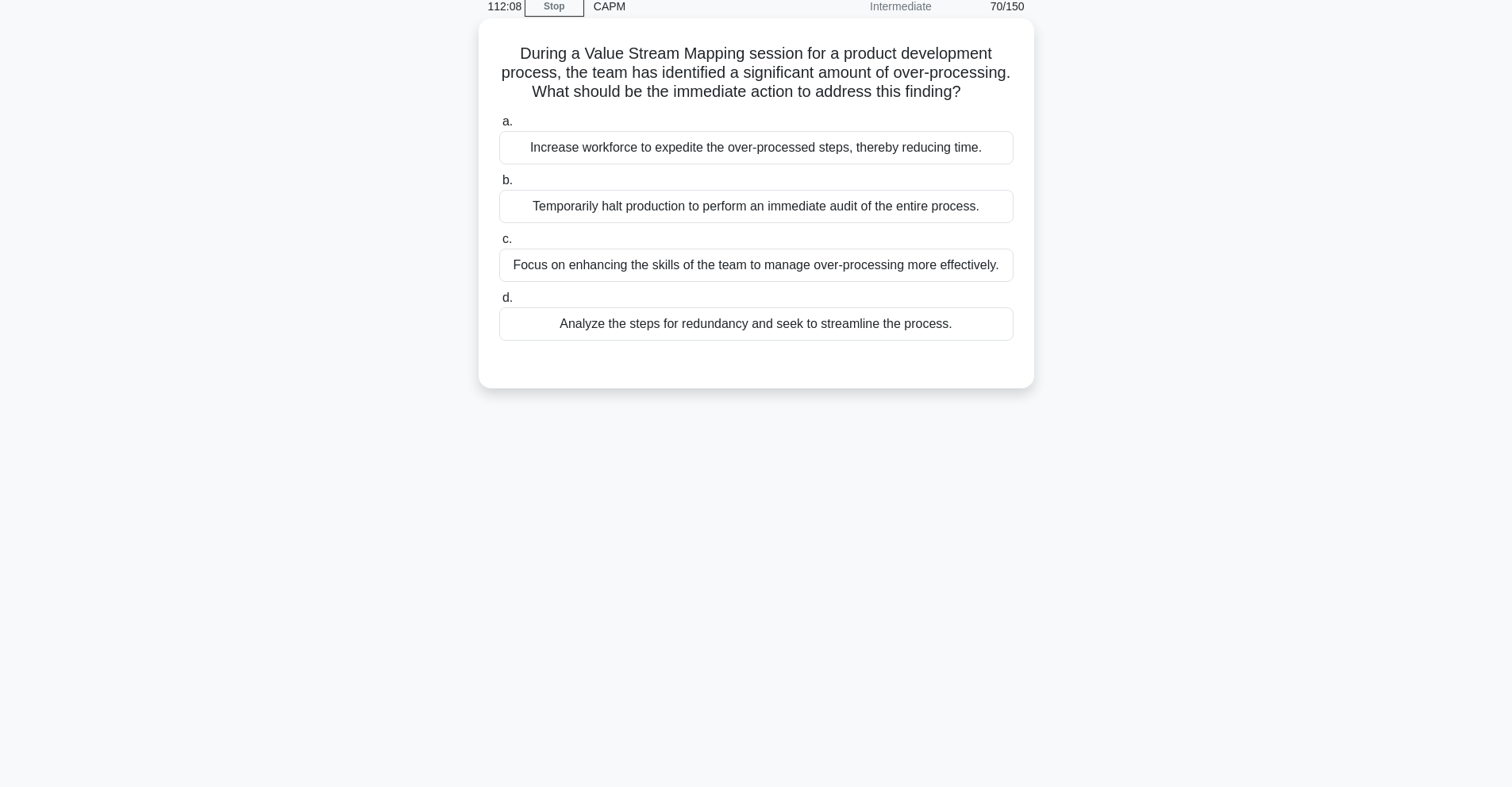
click at [626, 341] on div "Analyze the steps for redundancy and seek to streamline the process." at bounding box center [757, 324] width 515 height 33
click at [500, 303] on input "d. Analyze the steps for redundancy and seek to streamline the process." at bounding box center [500, 298] width 0 height 10
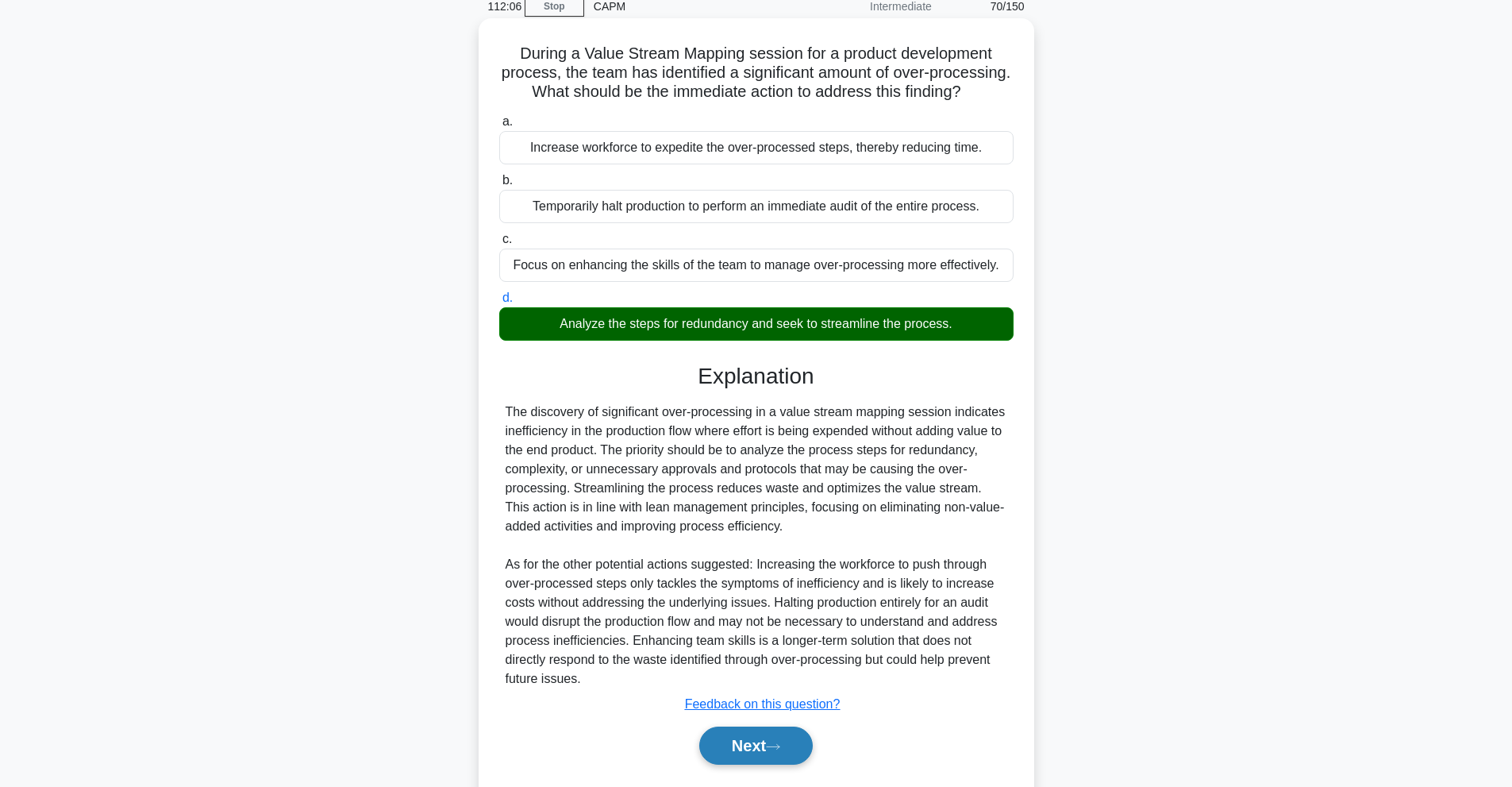
click at [779, 758] on button "Next" at bounding box center [756, 745] width 114 height 38
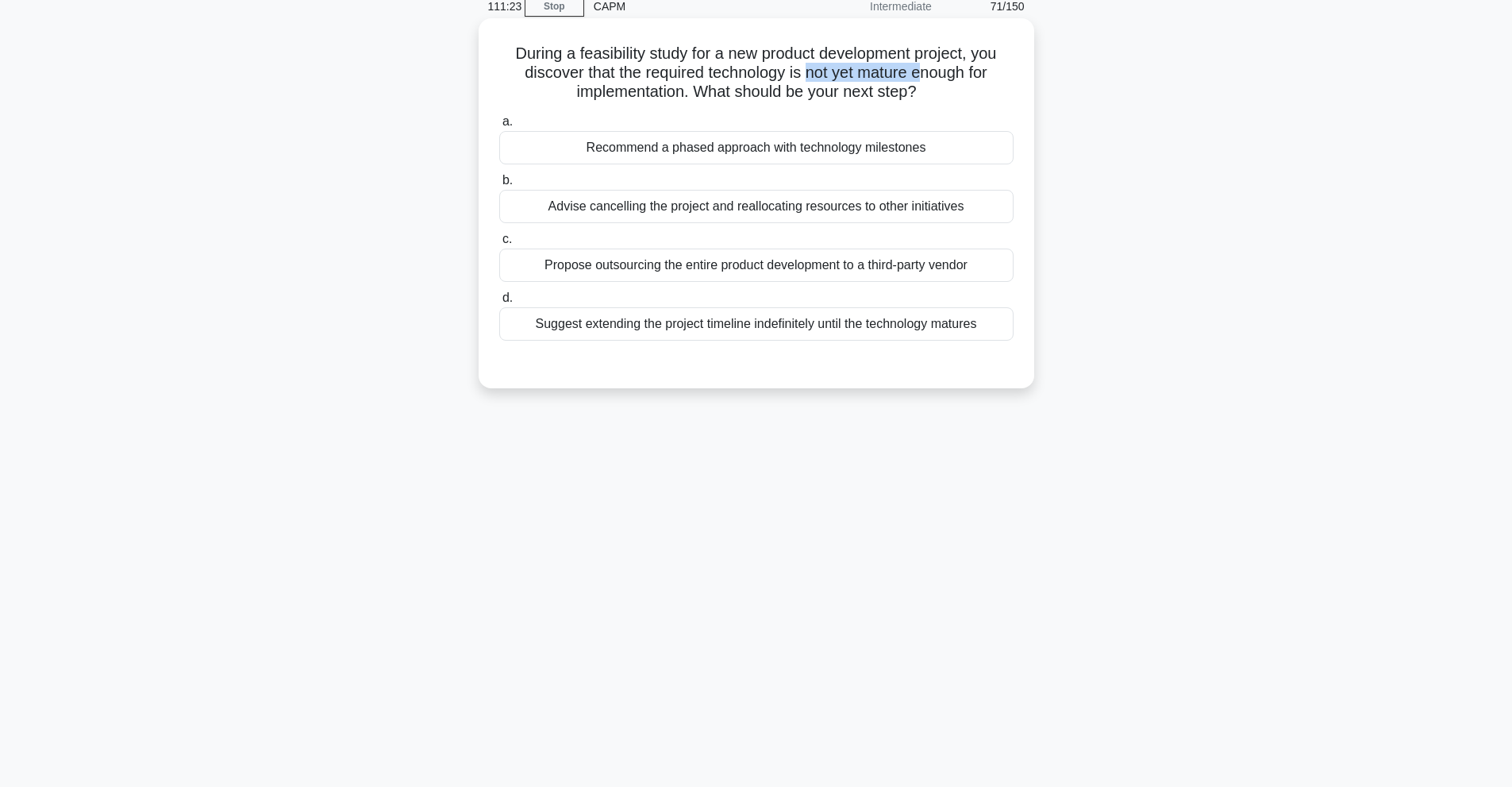
drag, startPoint x: 804, startPoint y: 73, endPoint x: 926, endPoint y: 73, distance: 122.0
click at [926, 73] on h5 "During a feasibility study for a new product development project, you discover …" at bounding box center [756, 73] width 517 height 58
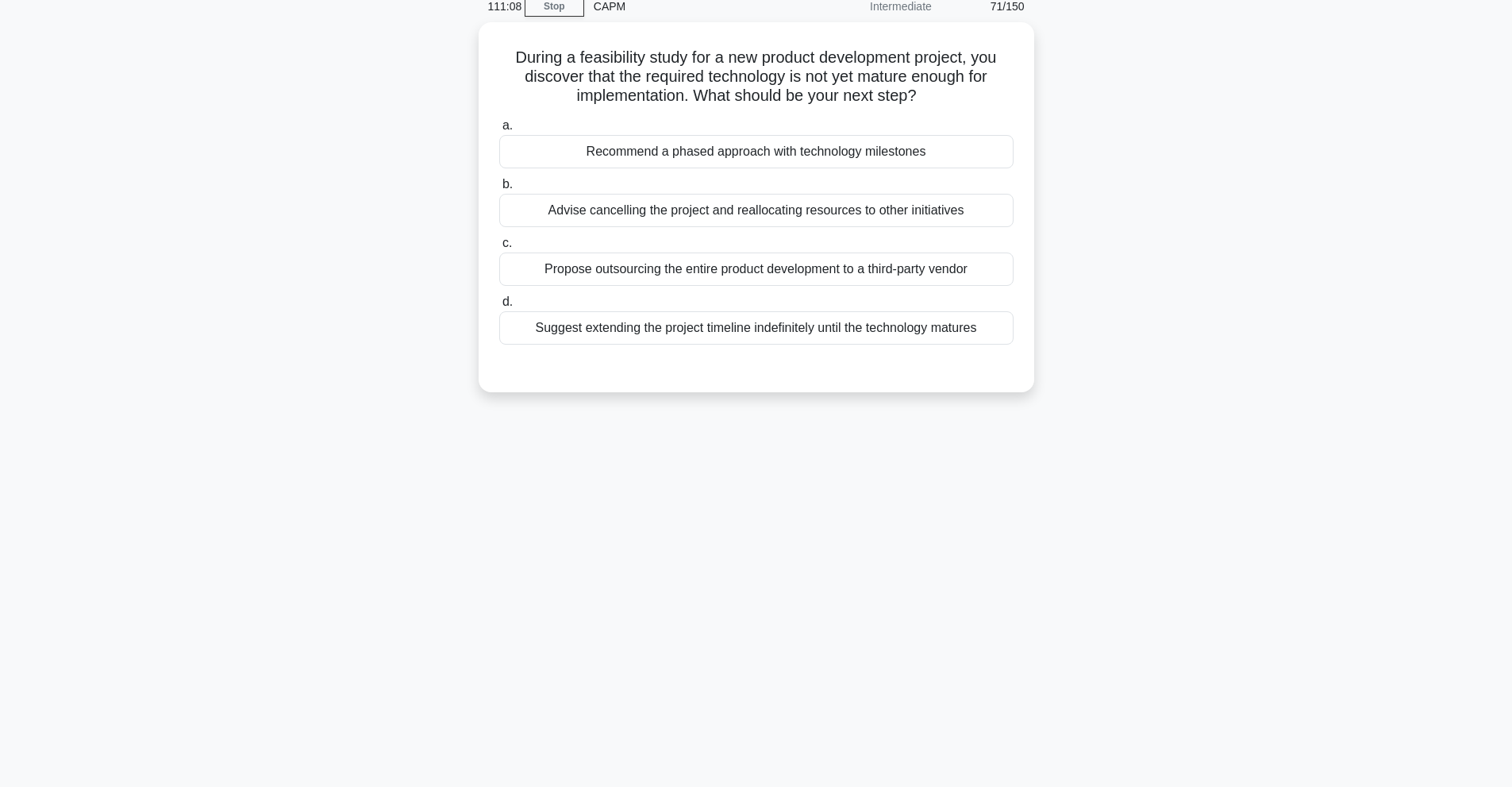
click at [642, 561] on div "111:08 Stop CAPM Intermediate 71/150 During a feasibility study for a new produ…" at bounding box center [756, 383] width 1048 height 794
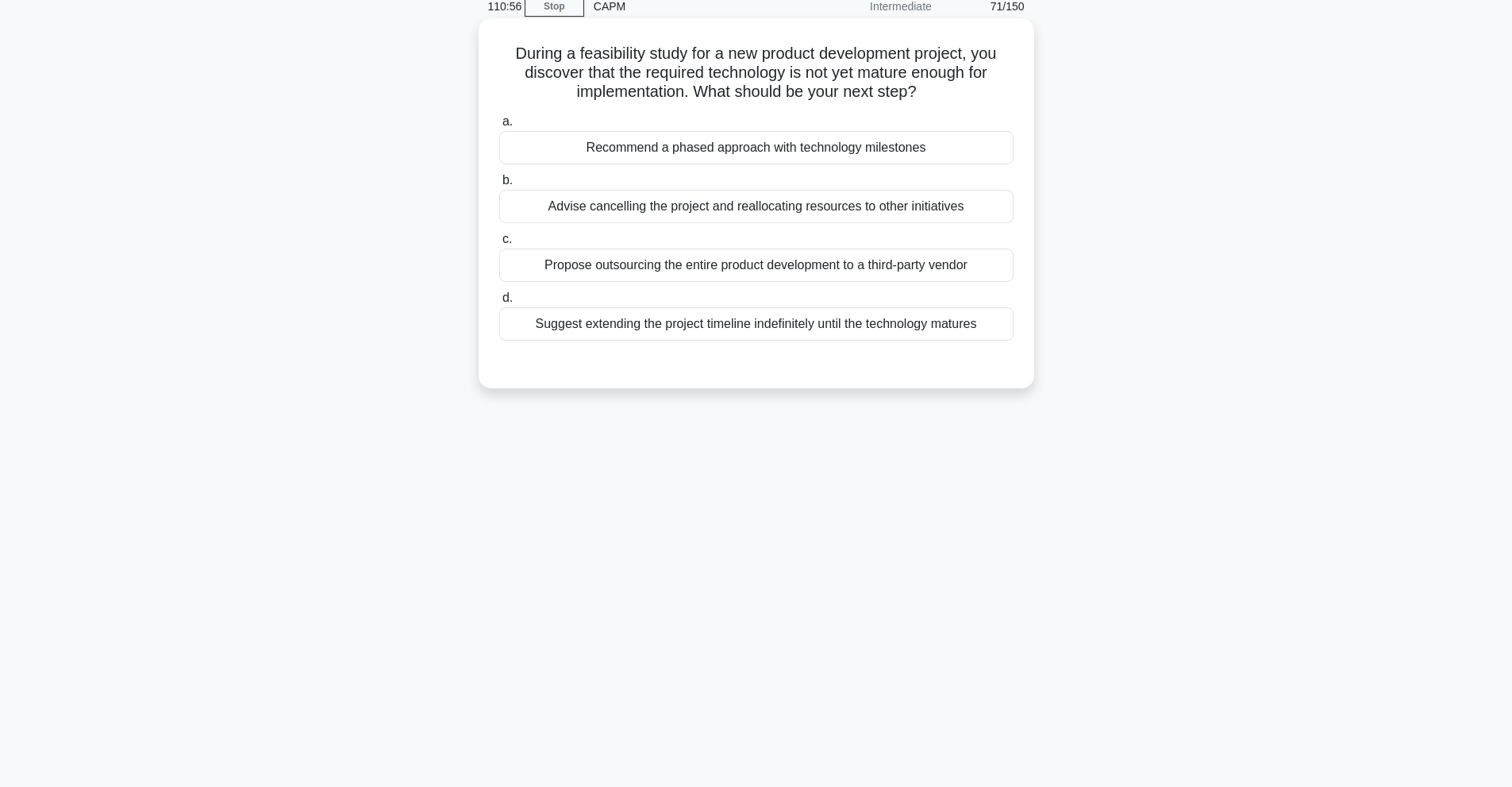
click at [627, 155] on div "Recommend a phased approach with technology milestones" at bounding box center [757, 148] width 515 height 33
click at [500, 127] on input "a. Recommend a phased approach with technology milestones" at bounding box center [500, 122] width 0 height 10
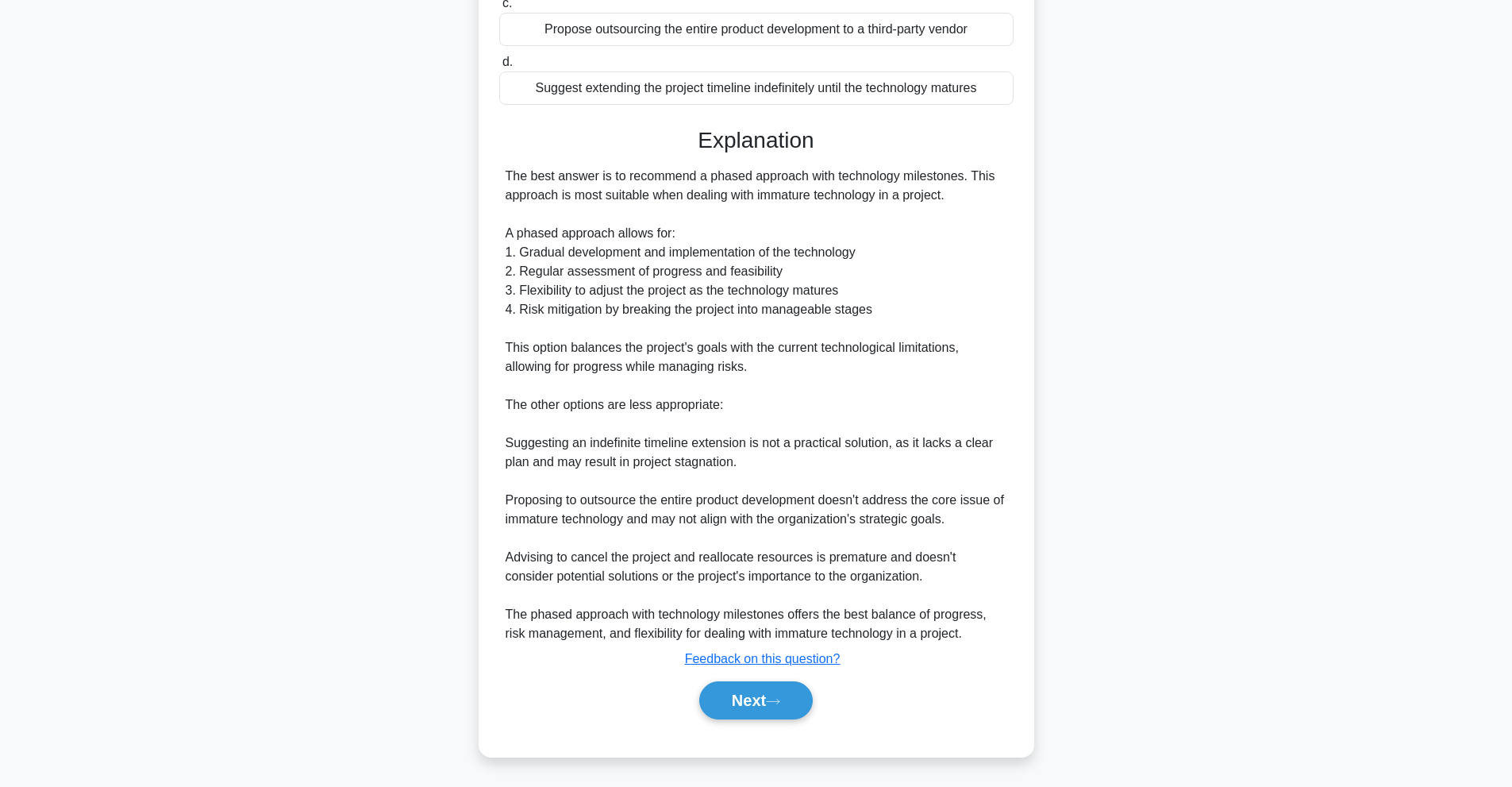
scroll to position [307, 0]
click at [774, 707] on button "Next" at bounding box center [756, 700] width 114 height 38
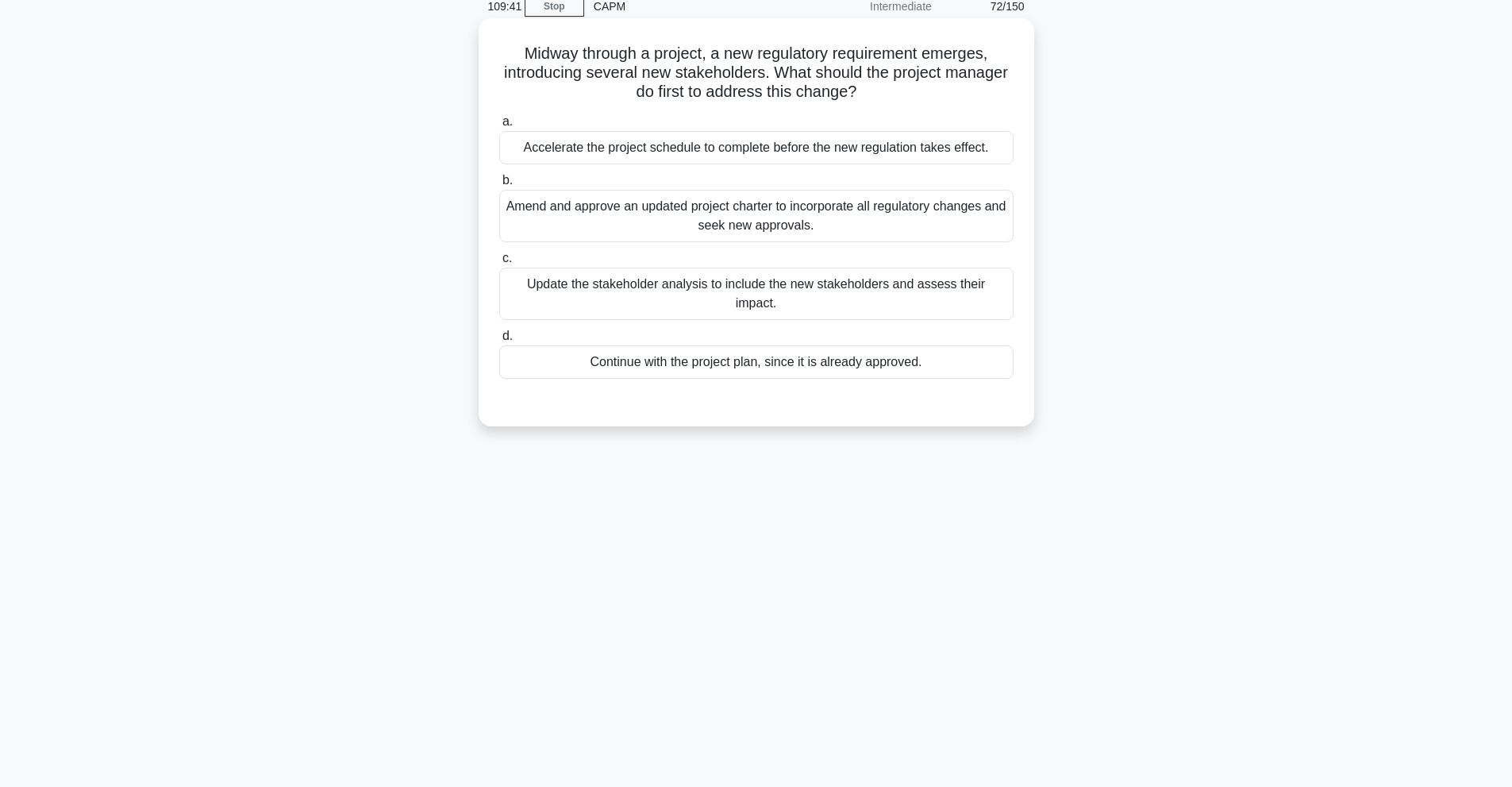
click at [637, 294] on div "Update the stakeholder analysis to include the new stakeholders and assess thei…" at bounding box center [757, 293] width 515 height 53
click at [500, 263] on input "c. Update the stakeholder analysis to include the new stakeholders and assess t…" at bounding box center [500, 258] width 0 height 10
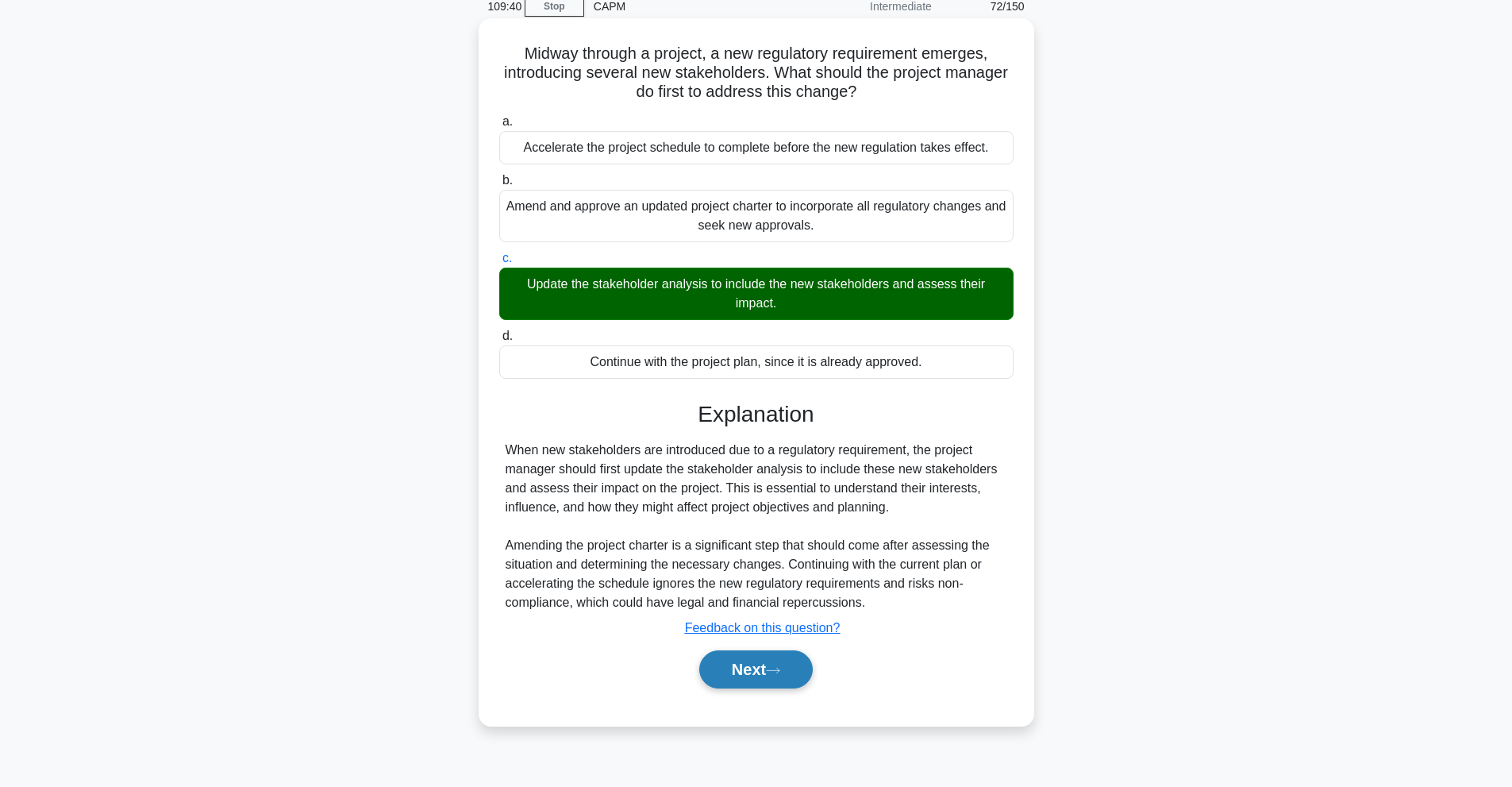
click at [799, 680] on button "Next" at bounding box center [756, 669] width 114 height 38
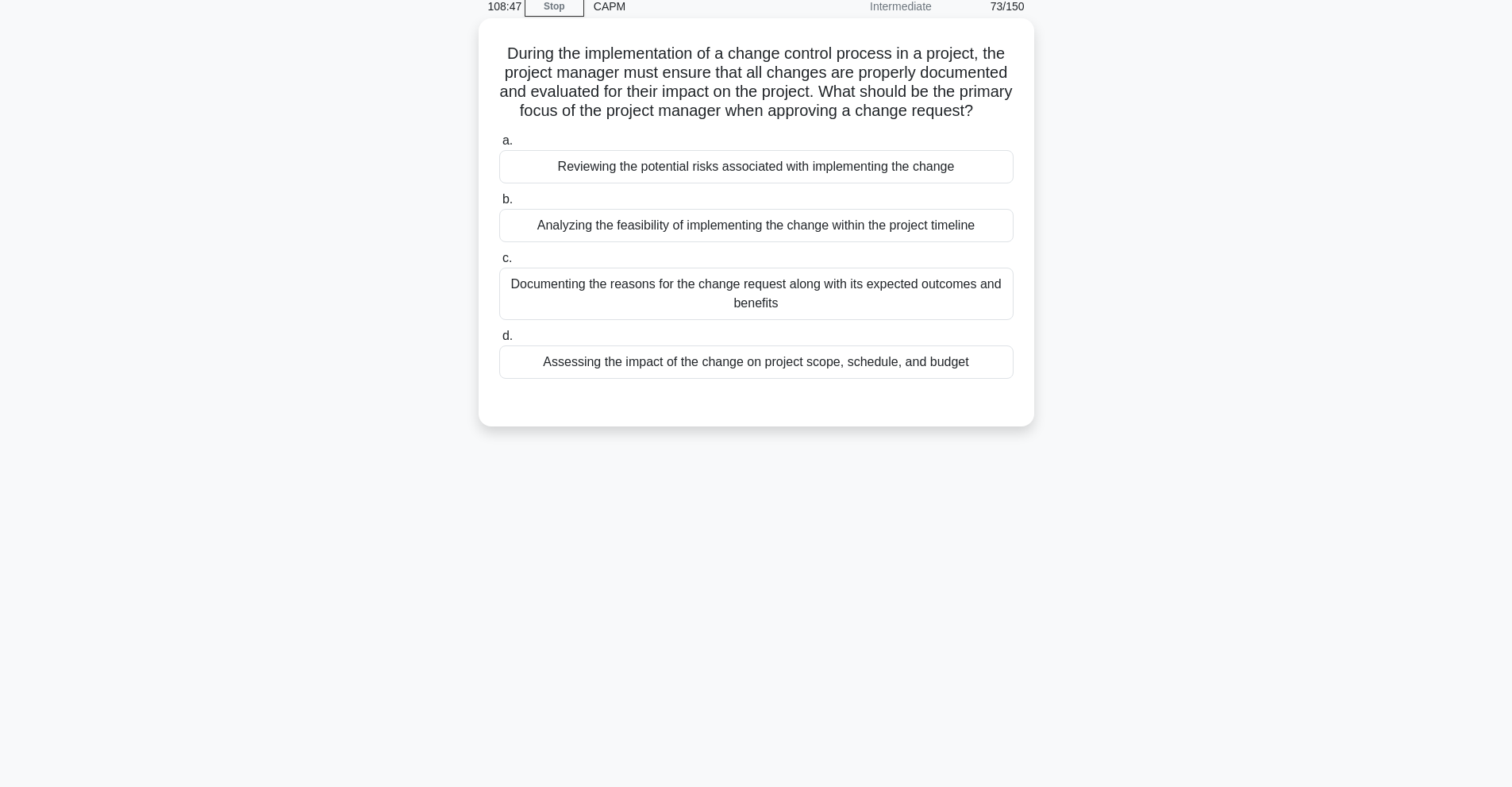
click at [682, 320] on div "Documenting the reasons for the change request along with its expected outcomes…" at bounding box center [757, 293] width 515 height 53
click at [500, 263] on input "c. Documenting the reasons for the change request along with its expected outco…" at bounding box center [500, 258] width 0 height 10
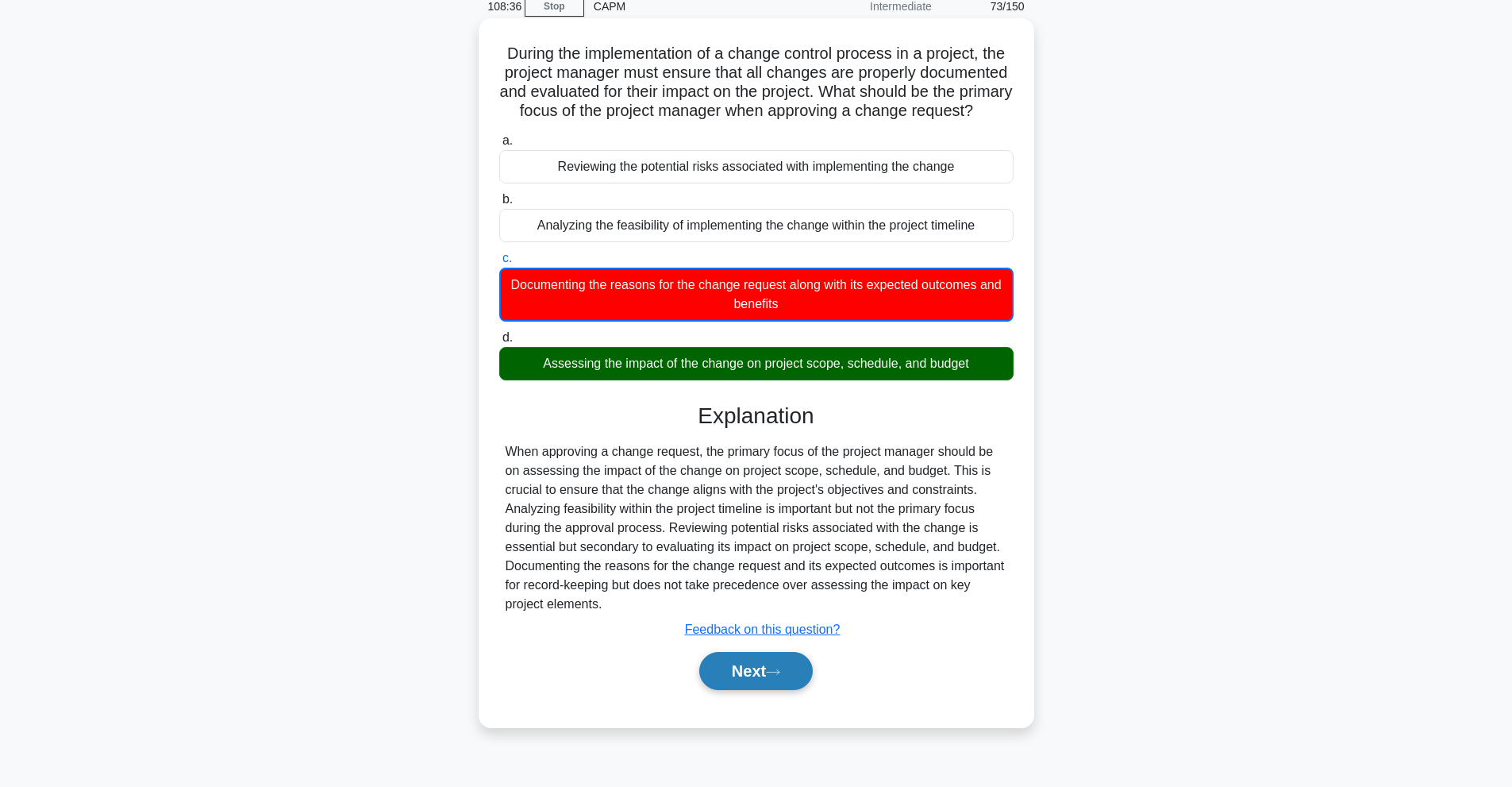
click at [779, 674] on icon at bounding box center [773, 672] width 13 height 5
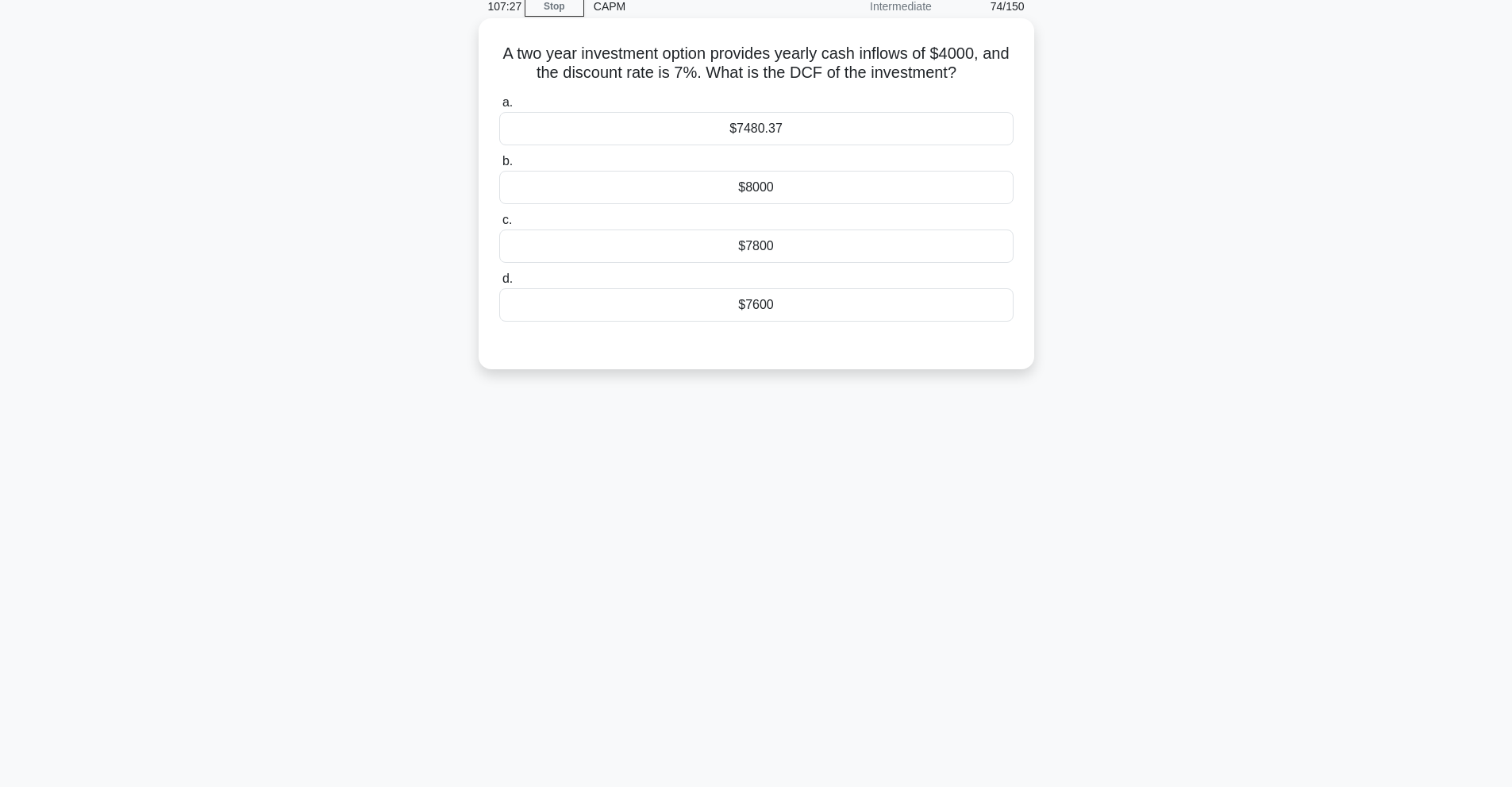
click at [783, 137] on div "$7480.37" at bounding box center [757, 129] width 515 height 33
click at [500, 108] on input "a. $7480.37" at bounding box center [500, 103] width 0 height 10
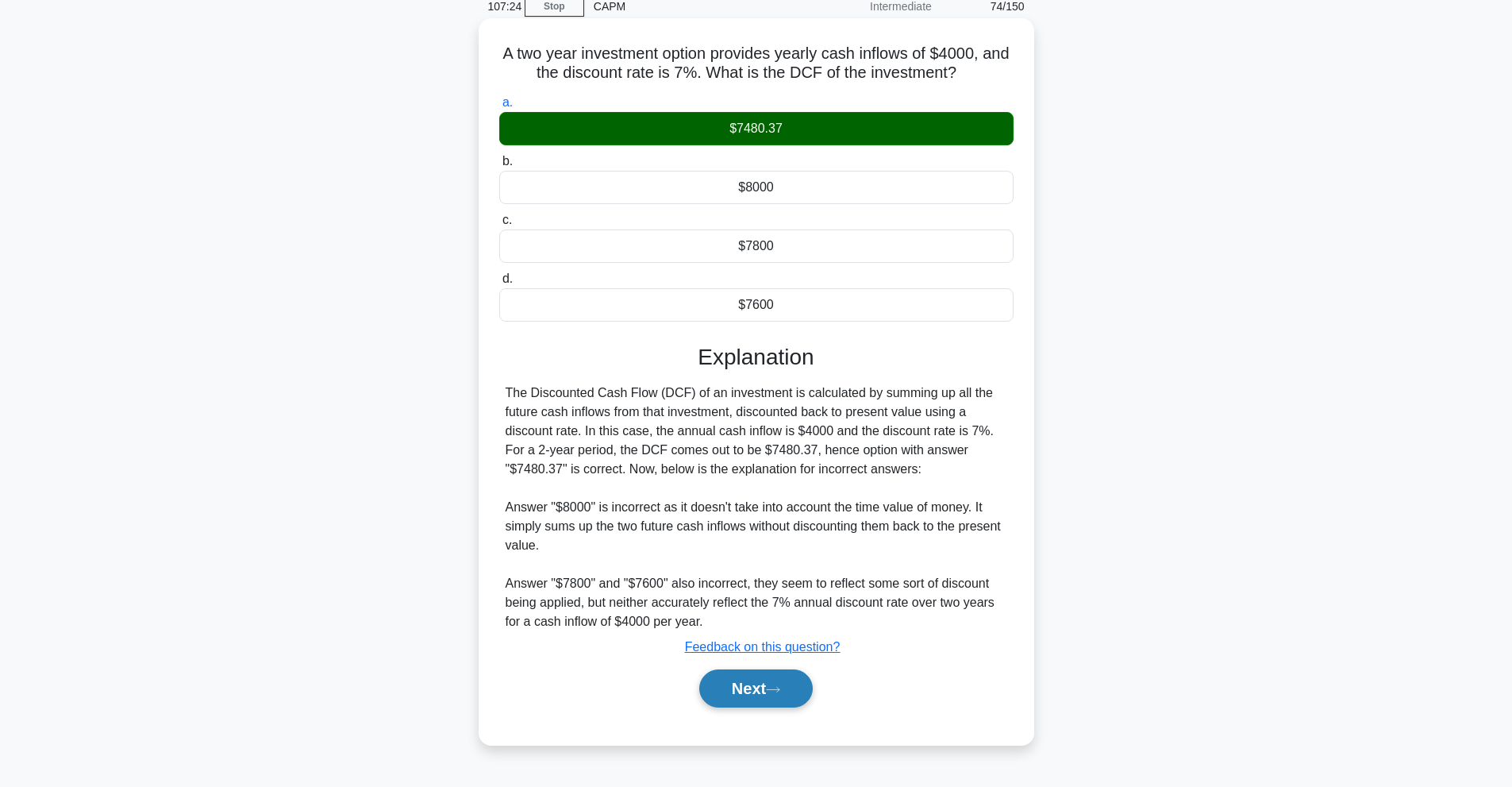
click at [775, 697] on button "Next" at bounding box center [756, 688] width 114 height 38
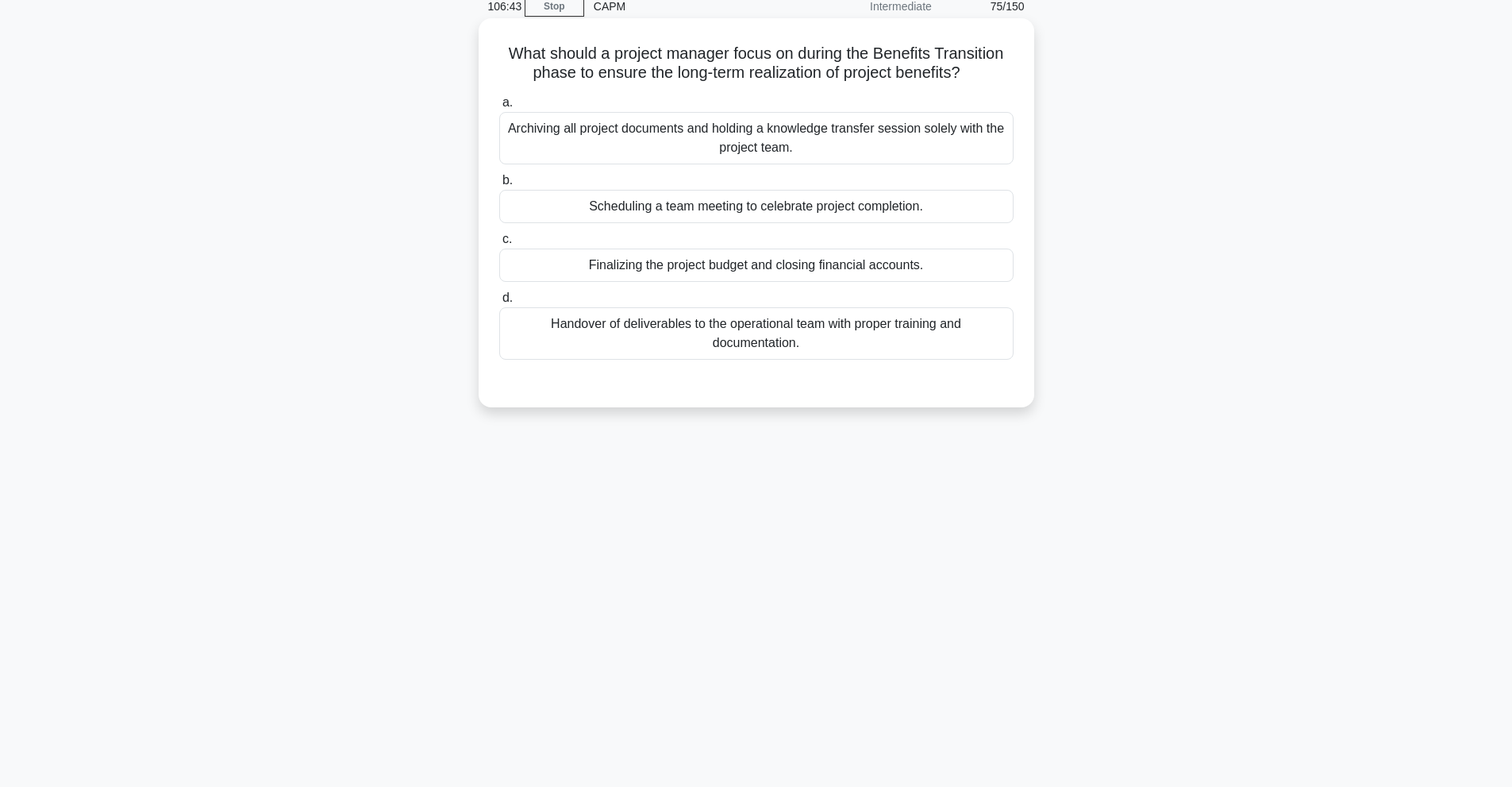
click at [751, 322] on div "Handover of deliverables to the operational team with proper training and docum…" at bounding box center [757, 333] width 515 height 53
click at [500, 303] on input "d. Handover of deliverables to the operational team with proper training and do…" at bounding box center [500, 298] width 0 height 10
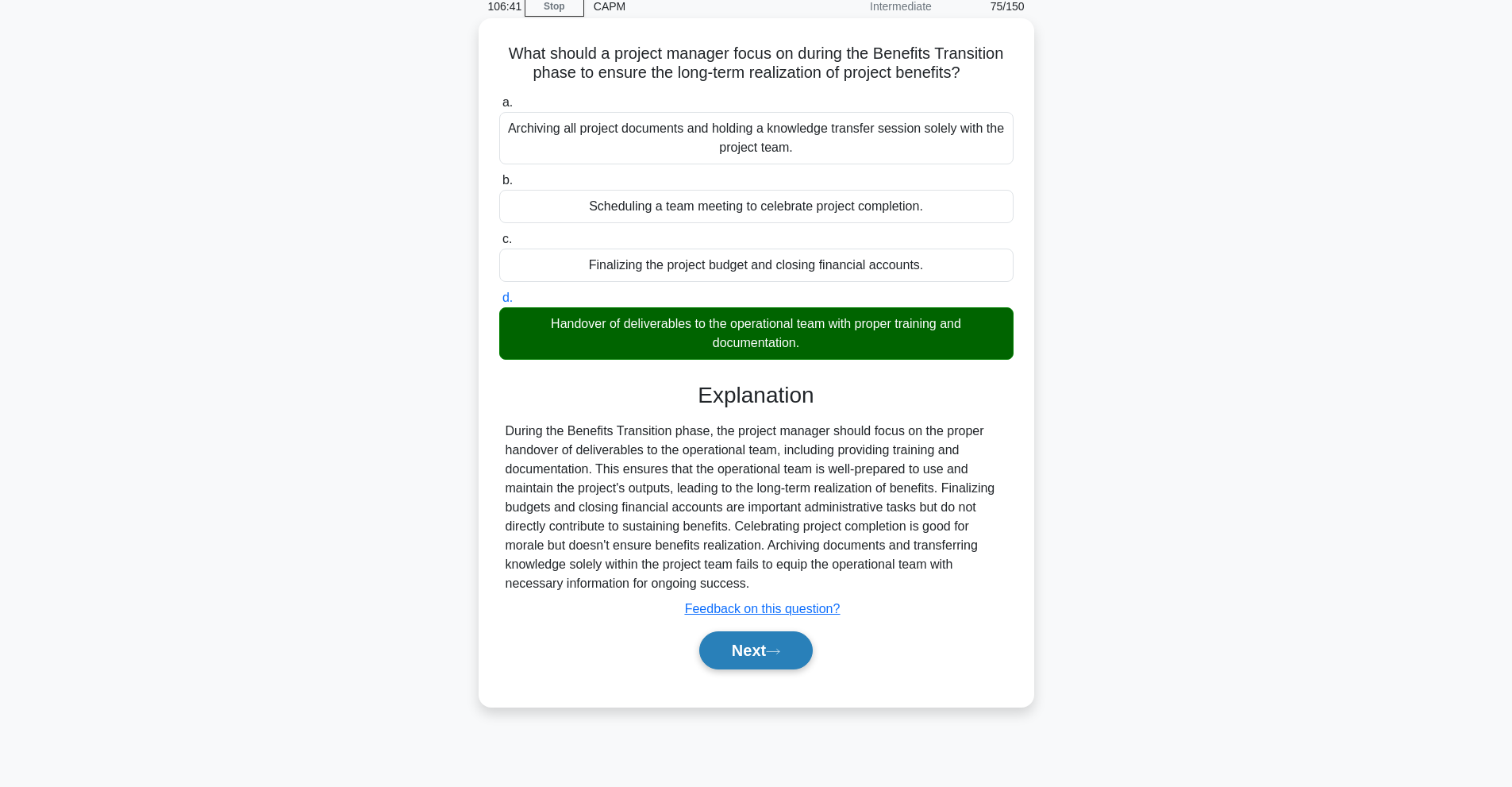
click at [764, 633] on button "Next" at bounding box center [756, 650] width 114 height 38
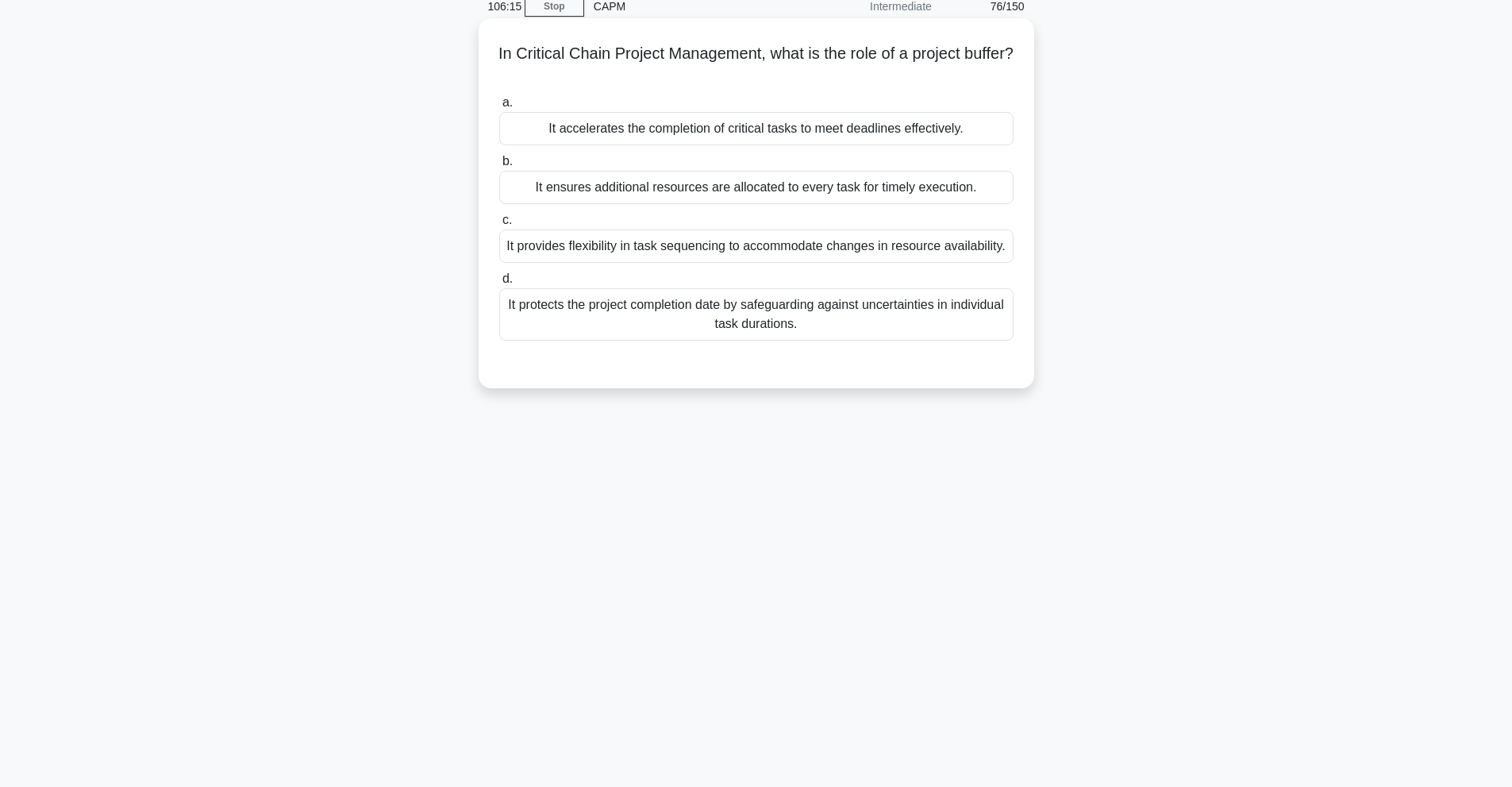
click at [693, 317] on div "It protects the project completion date by safeguarding against uncertainties i…" at bounding box center [757, 314] width 515 height 53
click at [500, 284] on input "d. It protects the project completion date by safeguarding against uncertaintie…" at bounding box center [500, 279] width 0 height 10
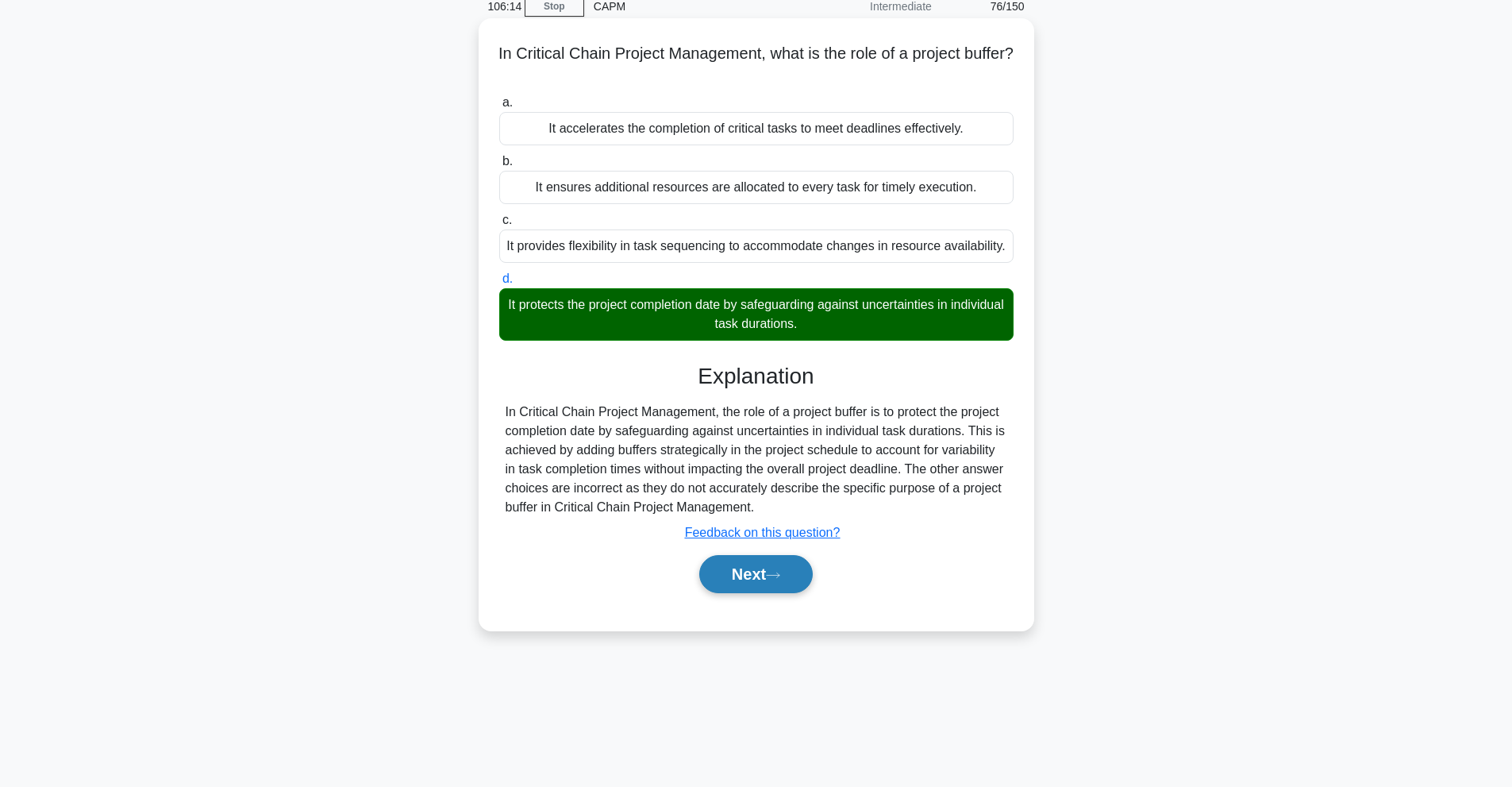
click at [763, 577] on button "Next" at bounding box center [756, 574] width 114 height 38
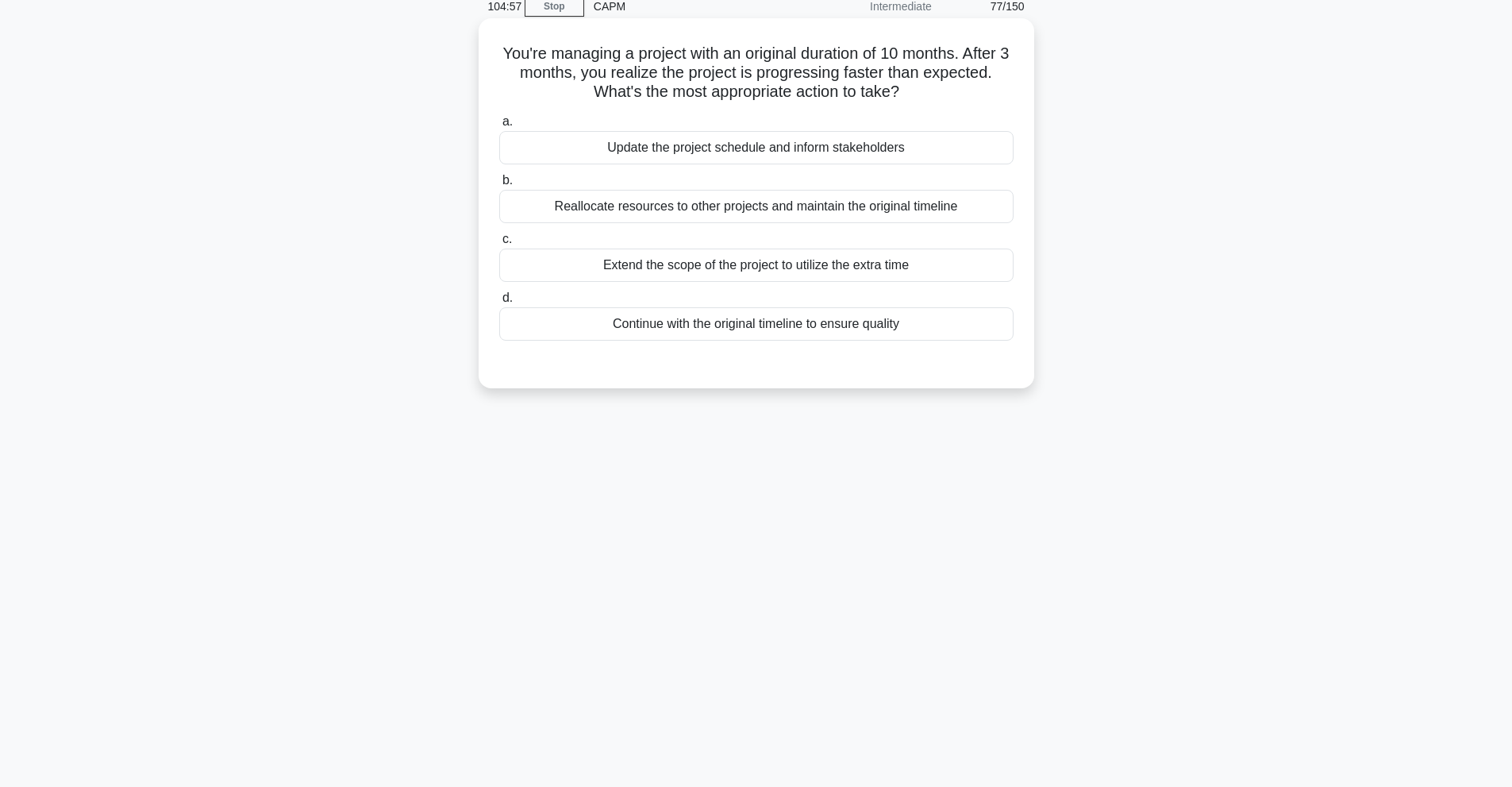
click at [790, 159] on div "Update the project schedule and inform stakeholders" at bounding box center [757, 148] width 515 height 33
click at [500, 127] on input "a. Update the project schedule and inform stakeholders" at bounding box center [500, 122] width 0 height 10
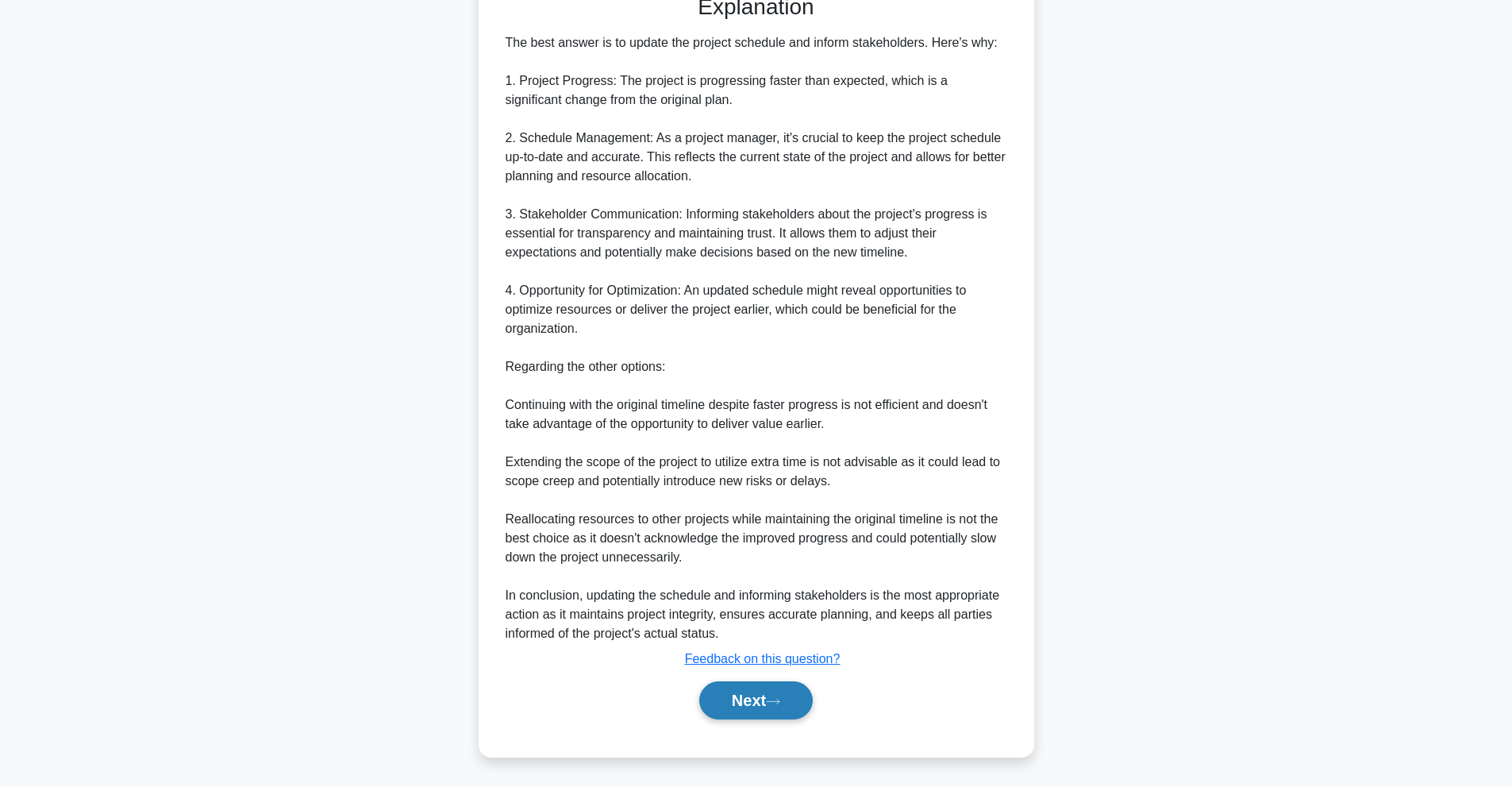
click at [748, 693] on button "Next" at bounding box center [756, 700] width 114 height 38
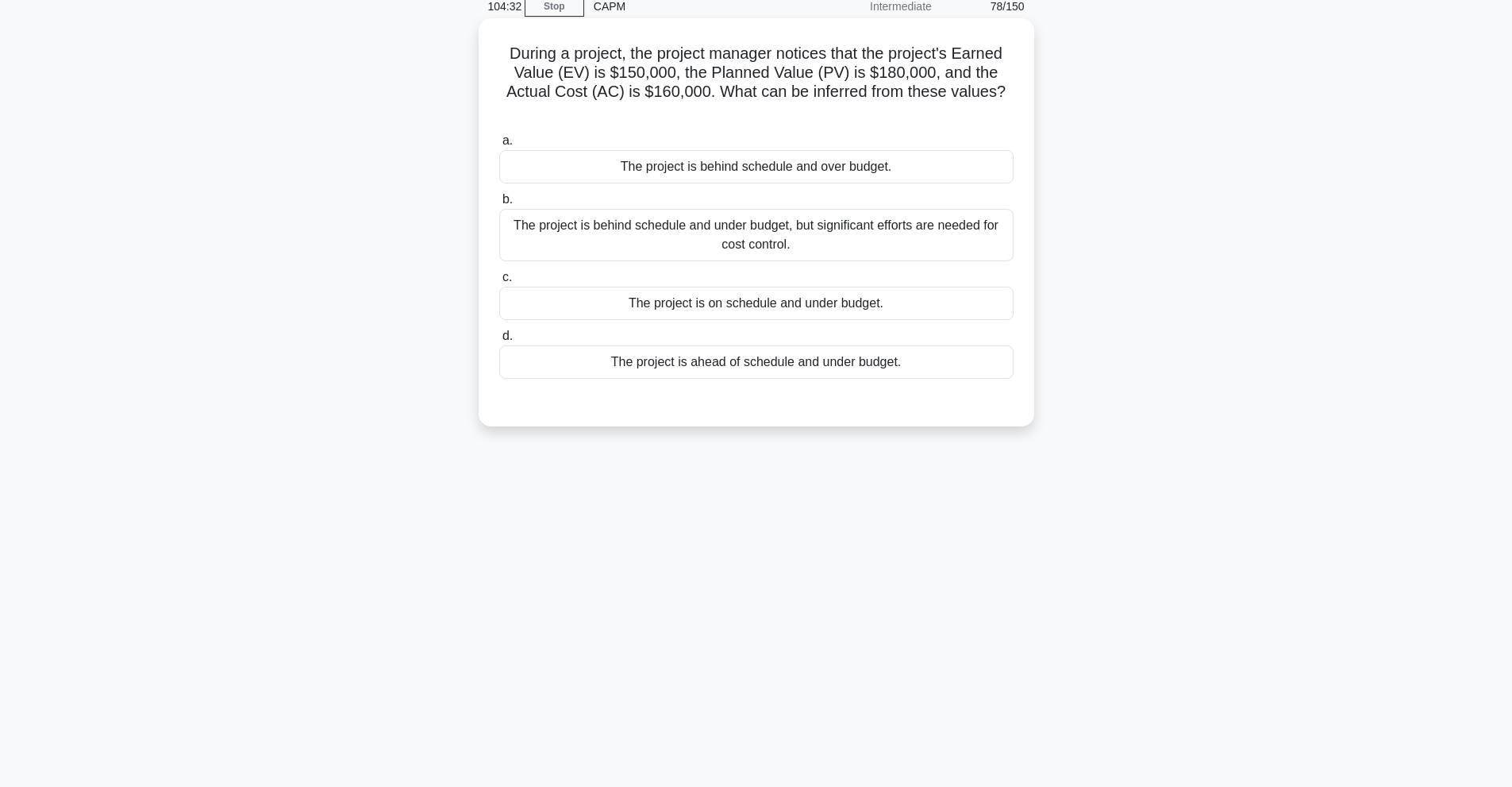
click at [767, 368] on div "The project is ahead of schedule and under budget." at bounding box center [757, 362] width 515 height 33
click at [500, 342] on input "d. The project is ahead of schedule and under budget." at bounding box center [500, 336] width 0 height 10
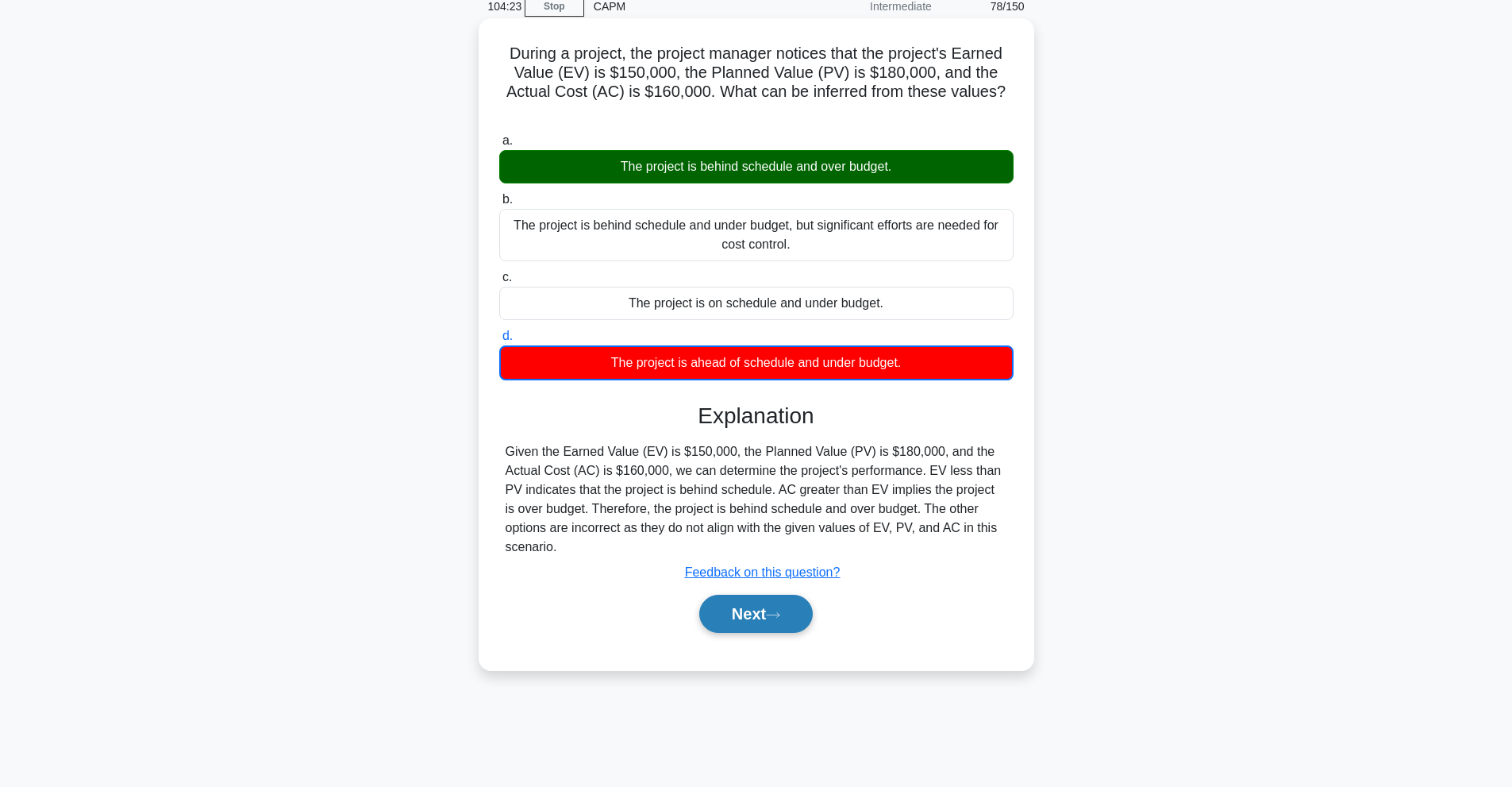
click at [763, 631] on button "Next" at bounding box center [756, 614] width 114 height 38
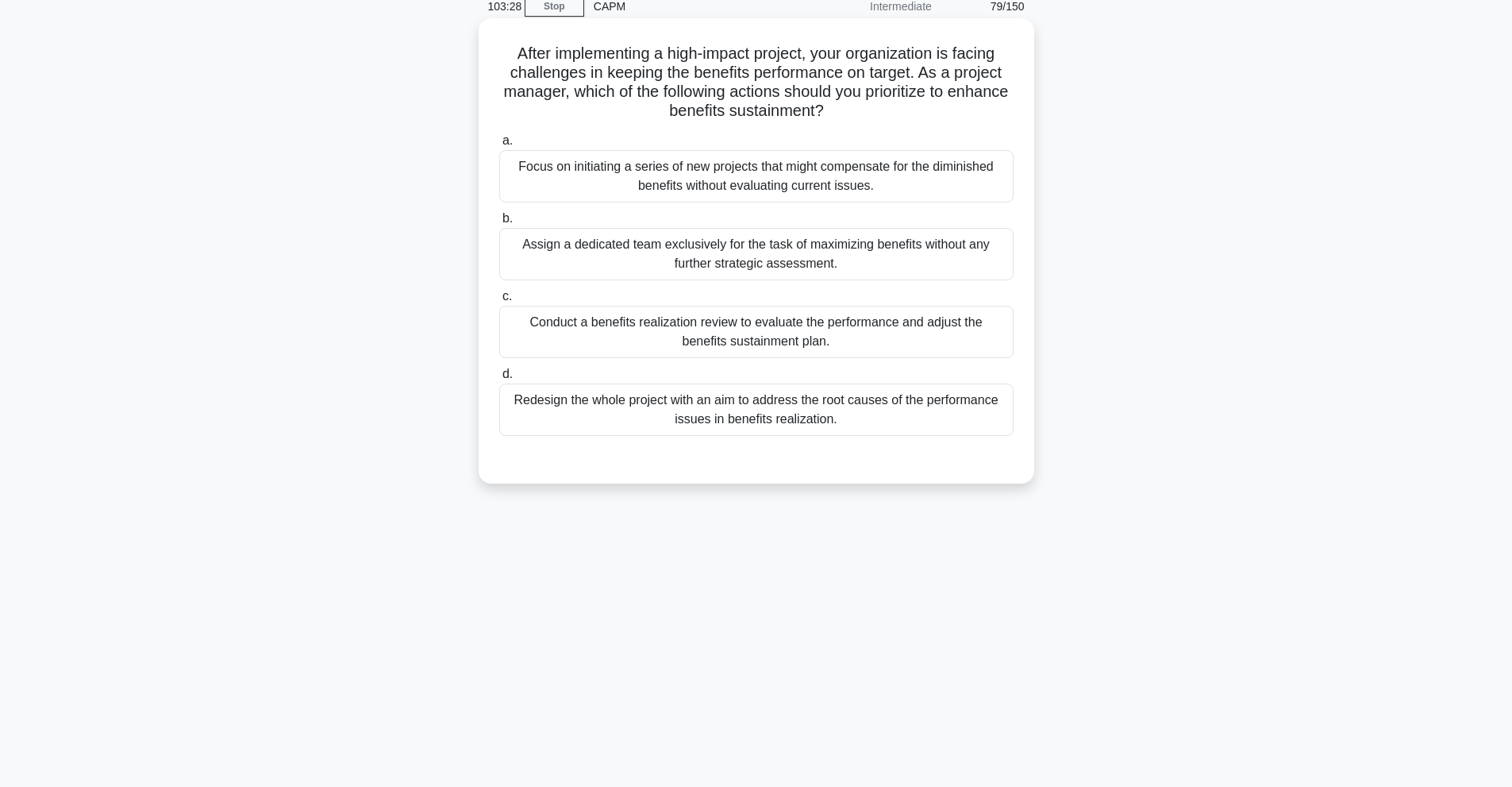
click at [793, 417] on div "Redesign the whole project with an aim to address the root causes of the perfor…" at bounding box center [757, 409] width 515 height 53
click at [500, 379] on input "d. Redesign the whole project with an aim to address the root causes of the per…" at bounding box center [500, 374] width 0 height 10
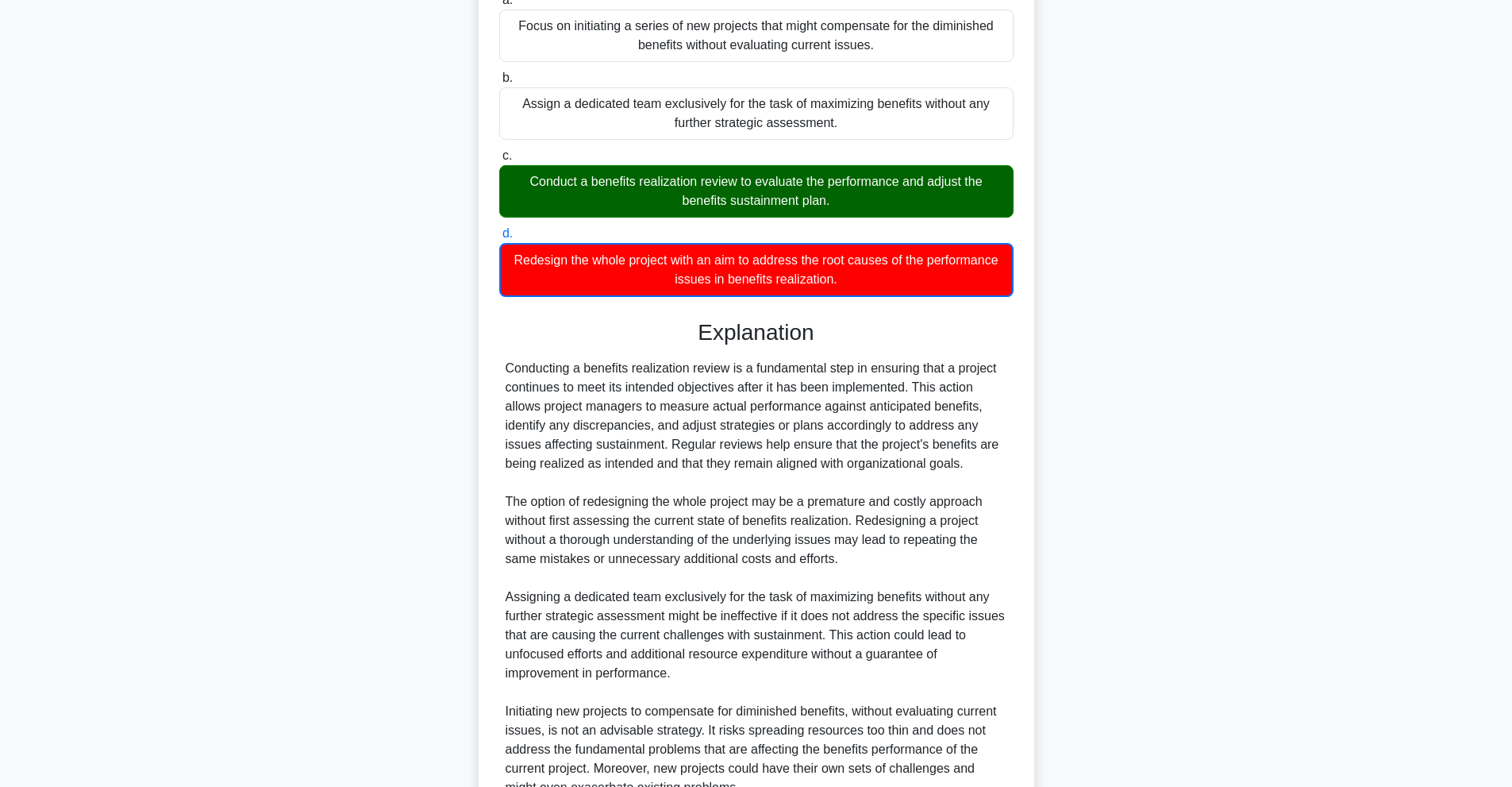
scroll to position [335, 0]
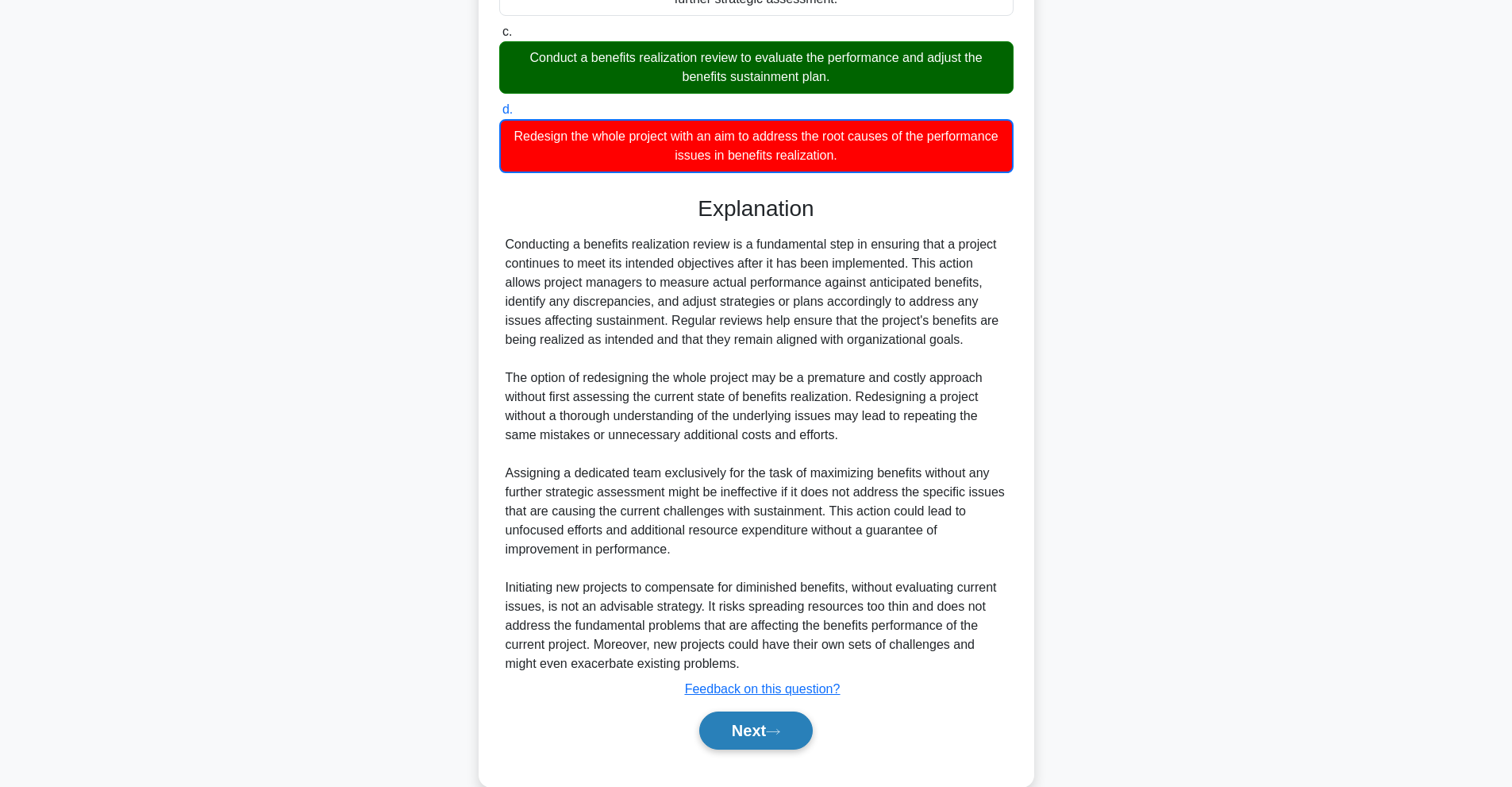
click at [762, 749] on button "Next" at bounding box center [756, 730] width 114 height 38
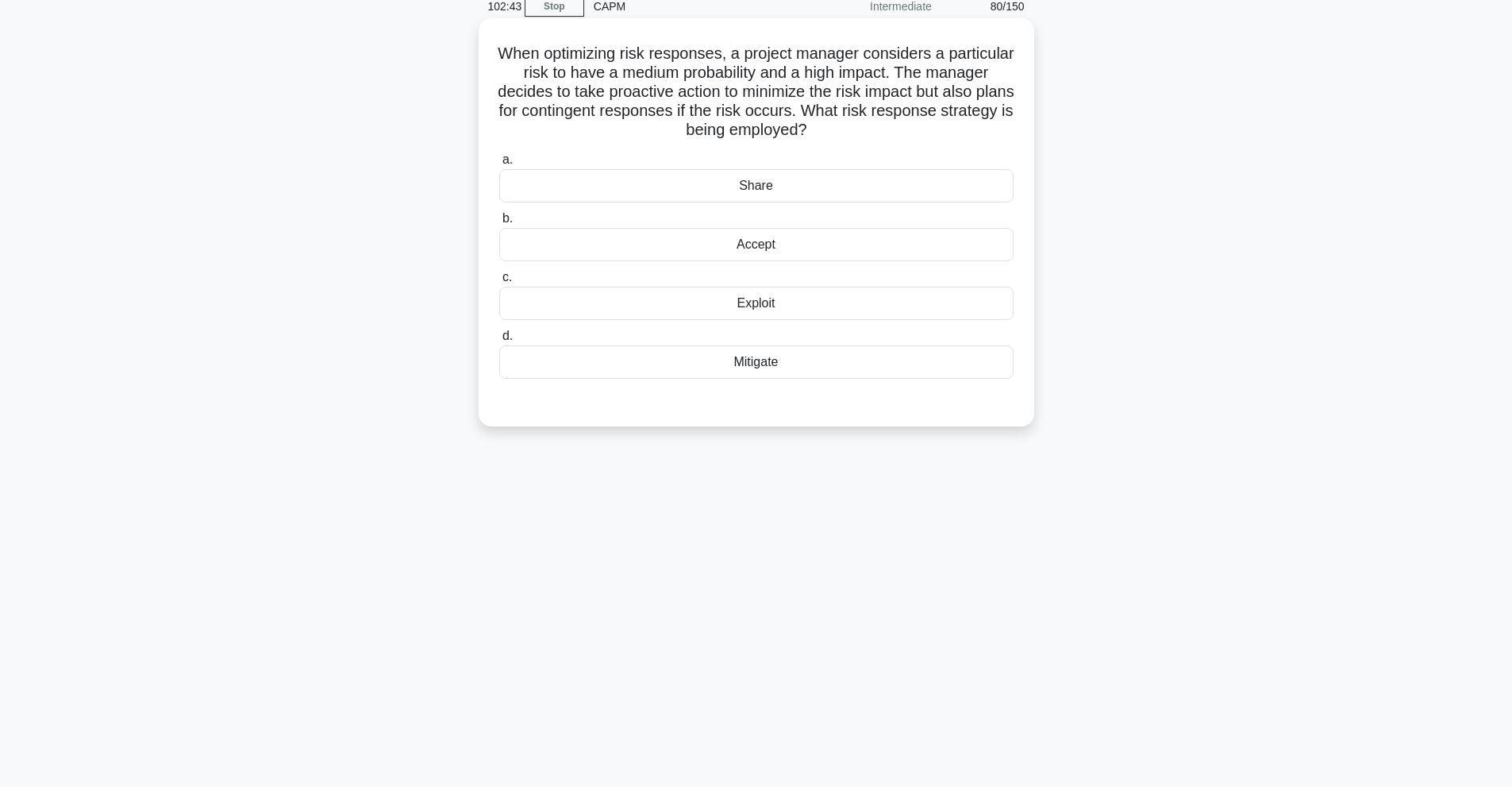
click at [749, 349] on div "Mitigate" at bounding box center [757, 362] width 515 height 33
click at [500, 342] on input "d. Mitigate" at bounding box center [500, 336] width 0 height 10
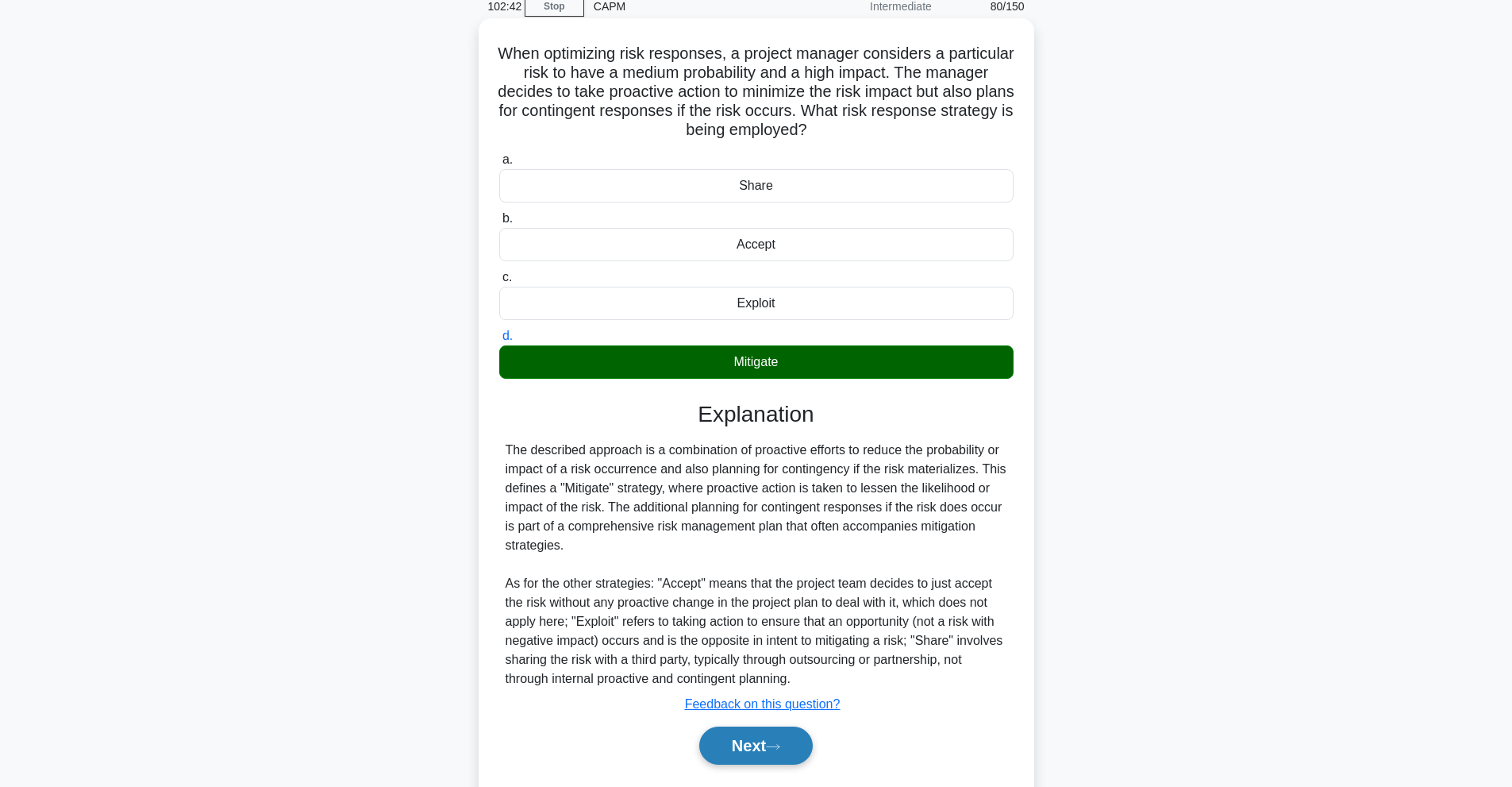
click at [792, 740] on button "Next" at bounding box center [756, 745] width 114 height 38
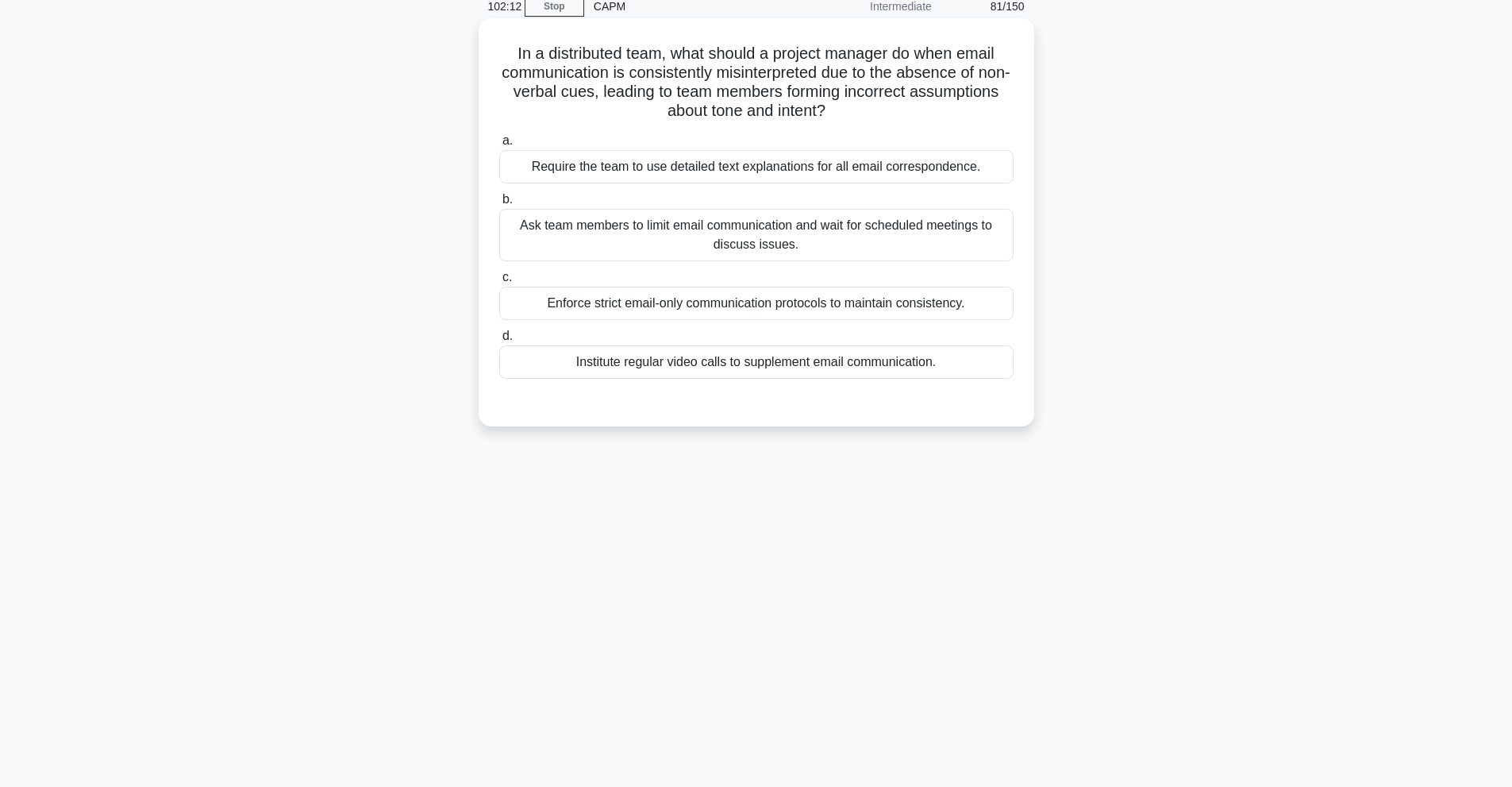
click at [728, 367] on div "Institute regular video calls to supplement email communication." at bounding box center [757, 362] width 515 height 33
click at [500, 342] on input "d. Institute regular video calls to supplement email communication." at bounding box center [500, 336] width 0 height 10
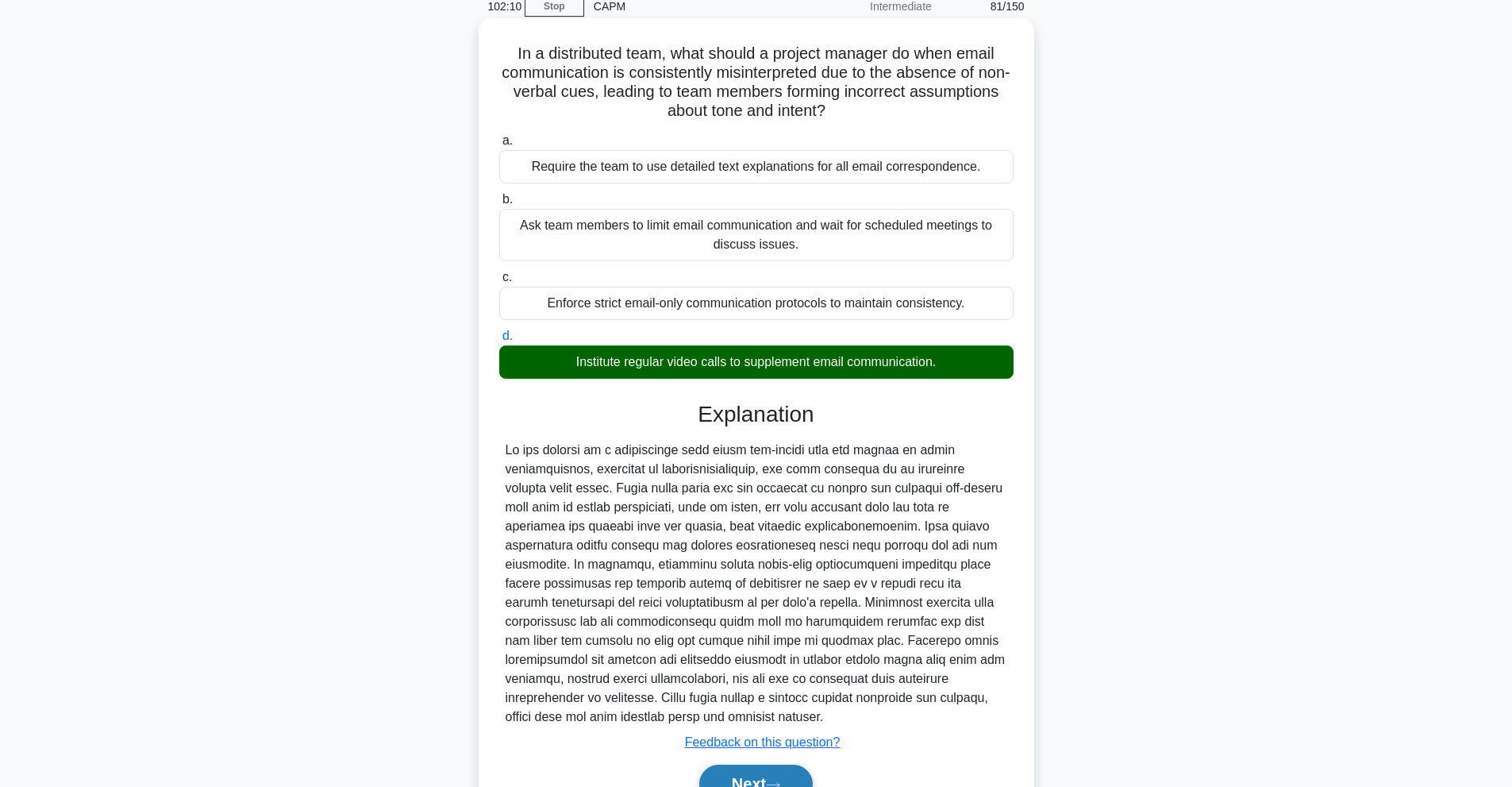
click at [764, 783] on button "Next" at bounding box center [756, 784] width 114 height 38
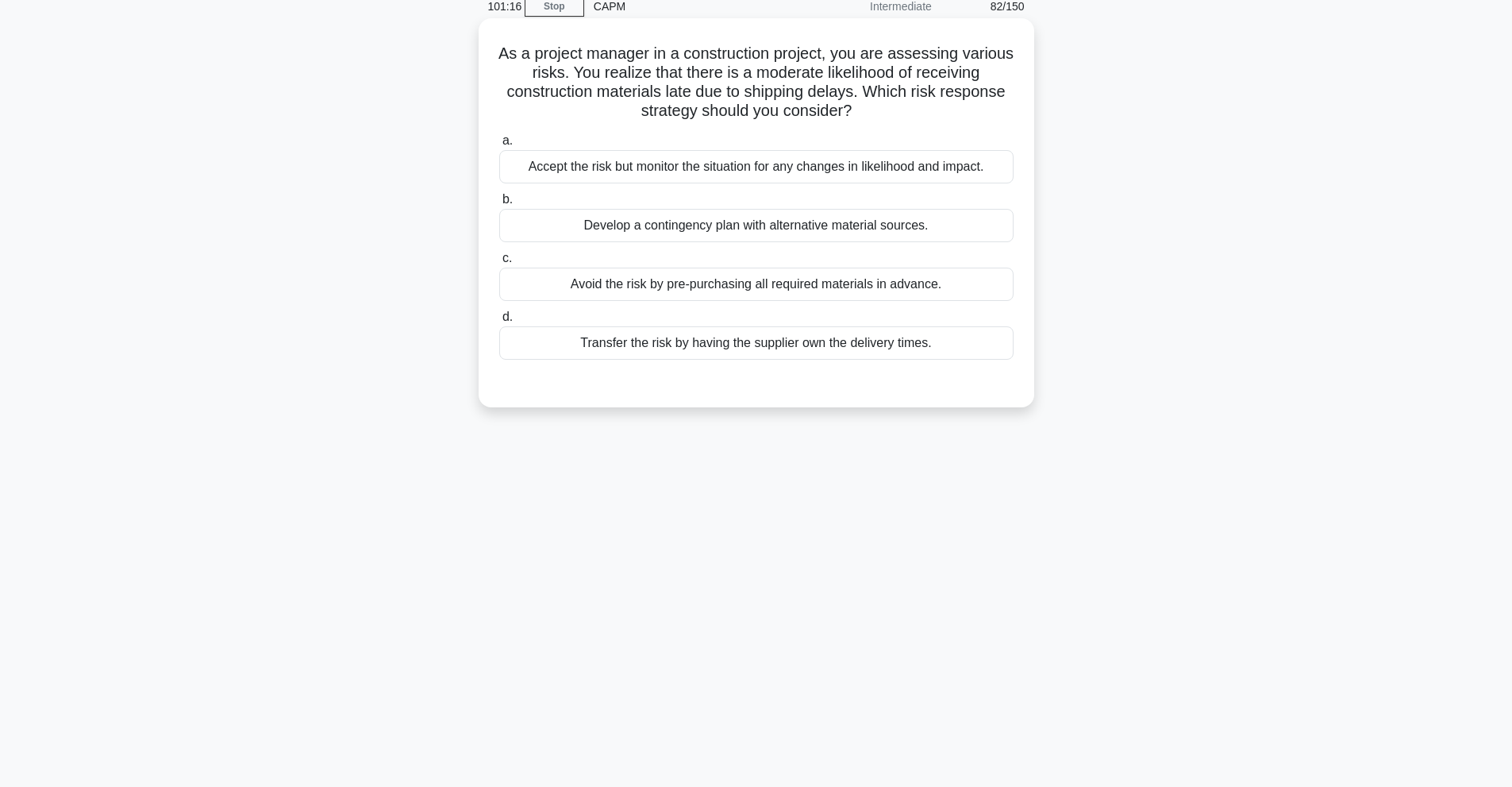
click at [798, 228] on div "Develop a contingency plan with alternative material sources." at bounding box center [757, 226] width 515 height 33
click at [500, 205] on input "b. Develop a contingency plan with alternative material sources." at bounding box center [500, 200] width 0 height 10
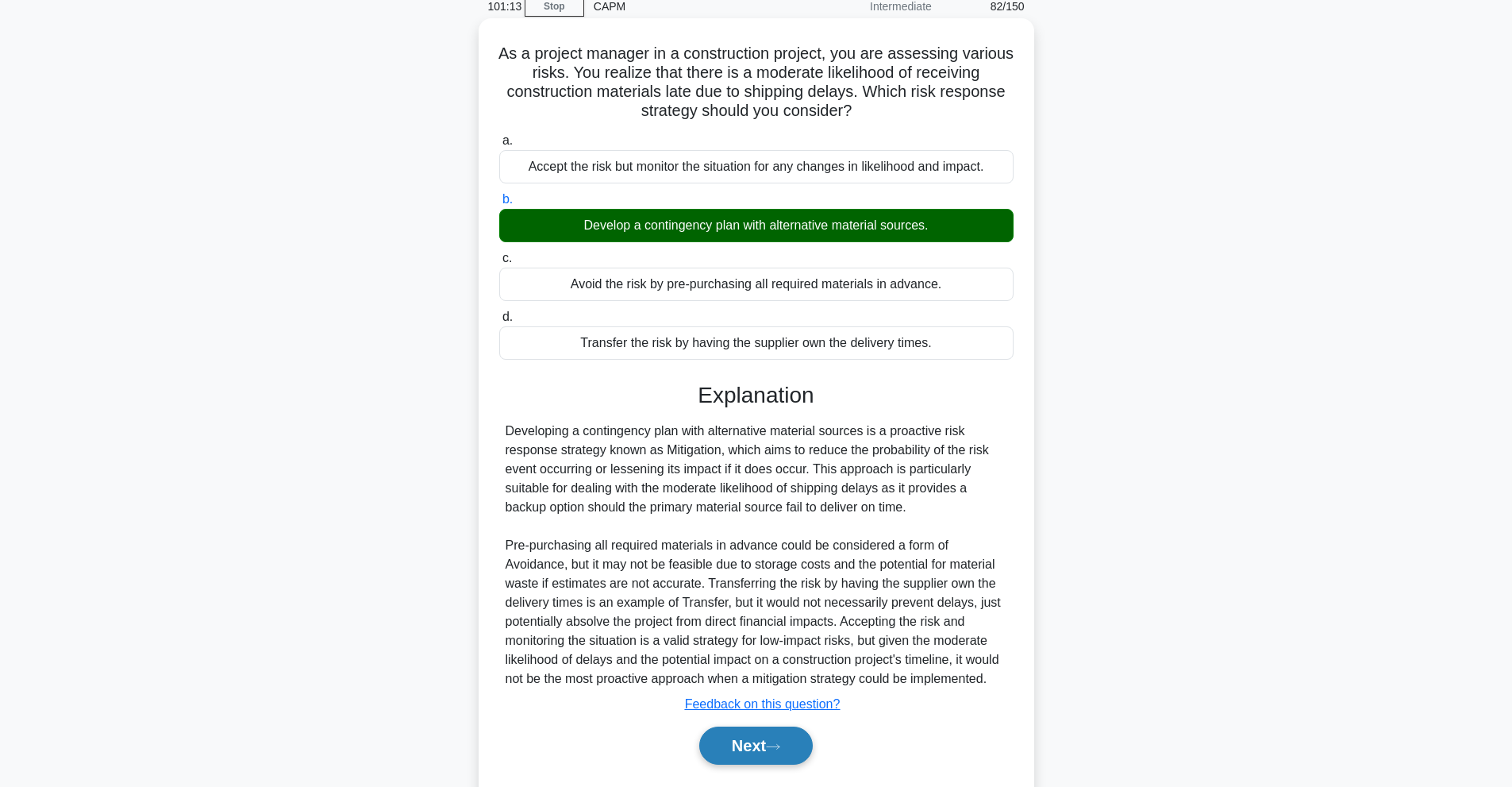
click at [748, 750] on button "Next" at bounding box center [756, 745] width 114 height 38
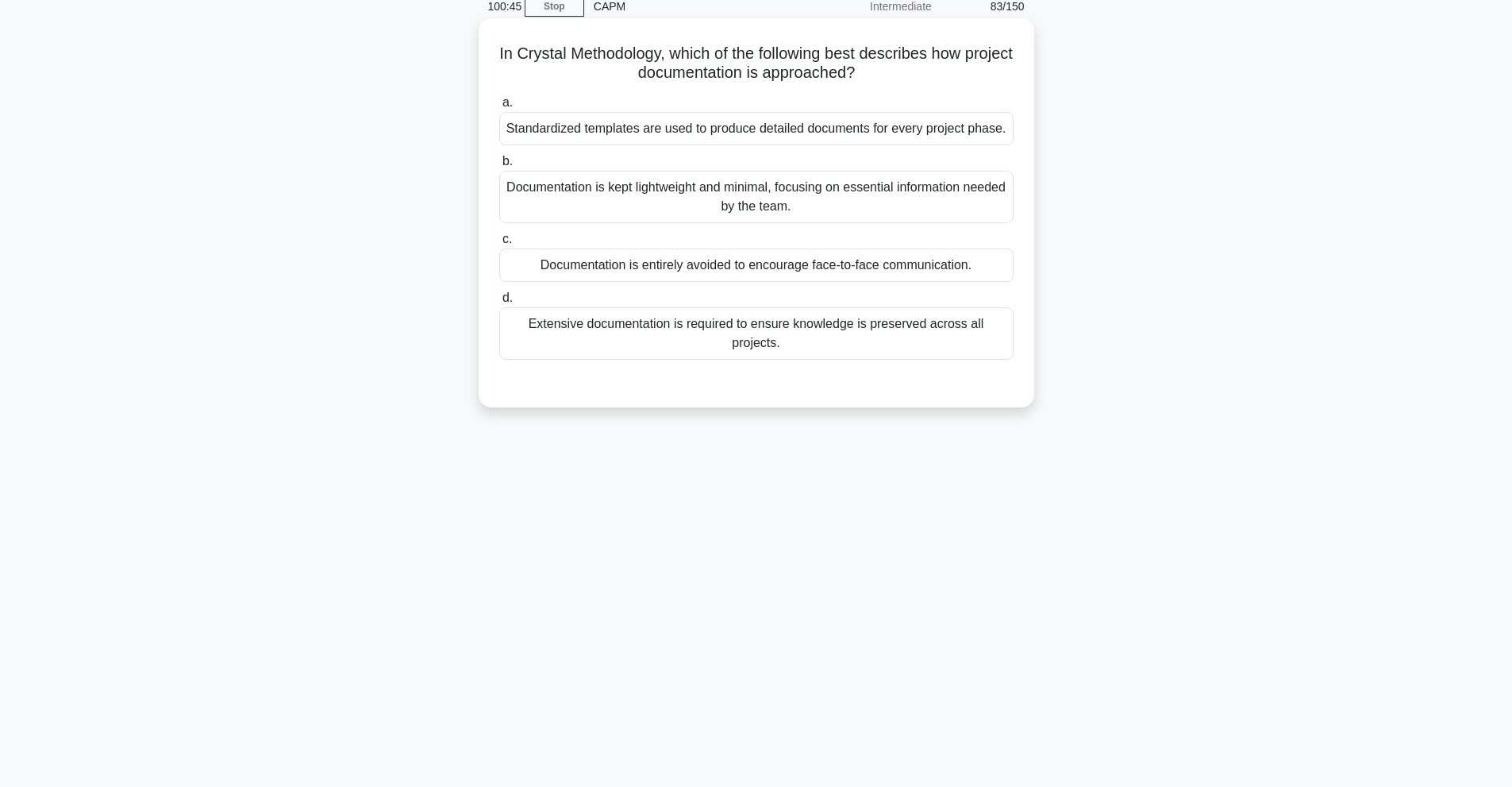
click at [867, 135] on div "Standardized templates are used to produce detailed documents for every project…" at bounding box center [757, 129] width 515 height 33
click at [500, 108] on input "a. Standardized templates are used to produce detailed documents for every proj…" at bounding box center [500, 103] width 0 height 10
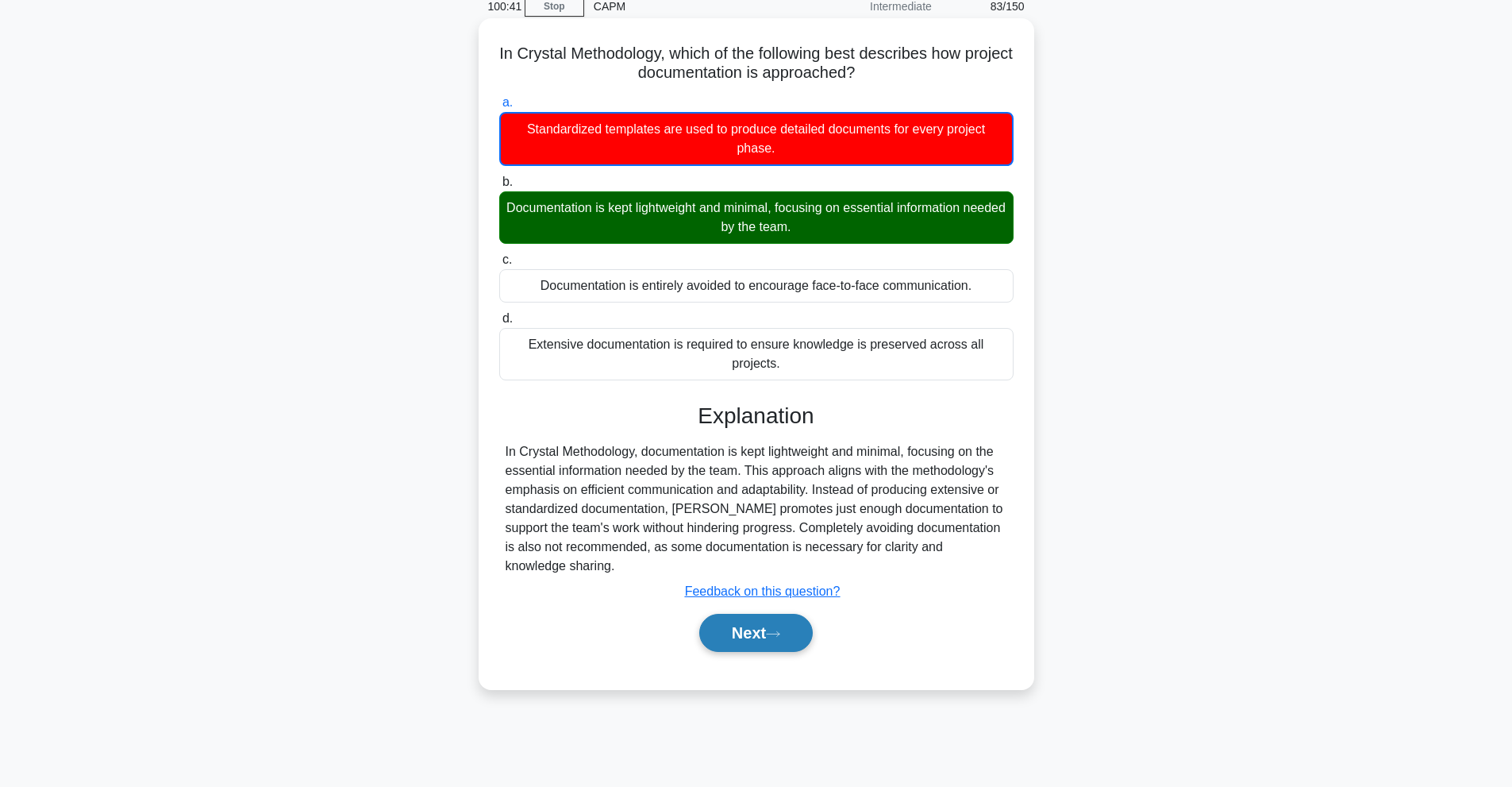
click at [764, 643] on button "Next" at bounding box center [756, 632] width 114 height 38
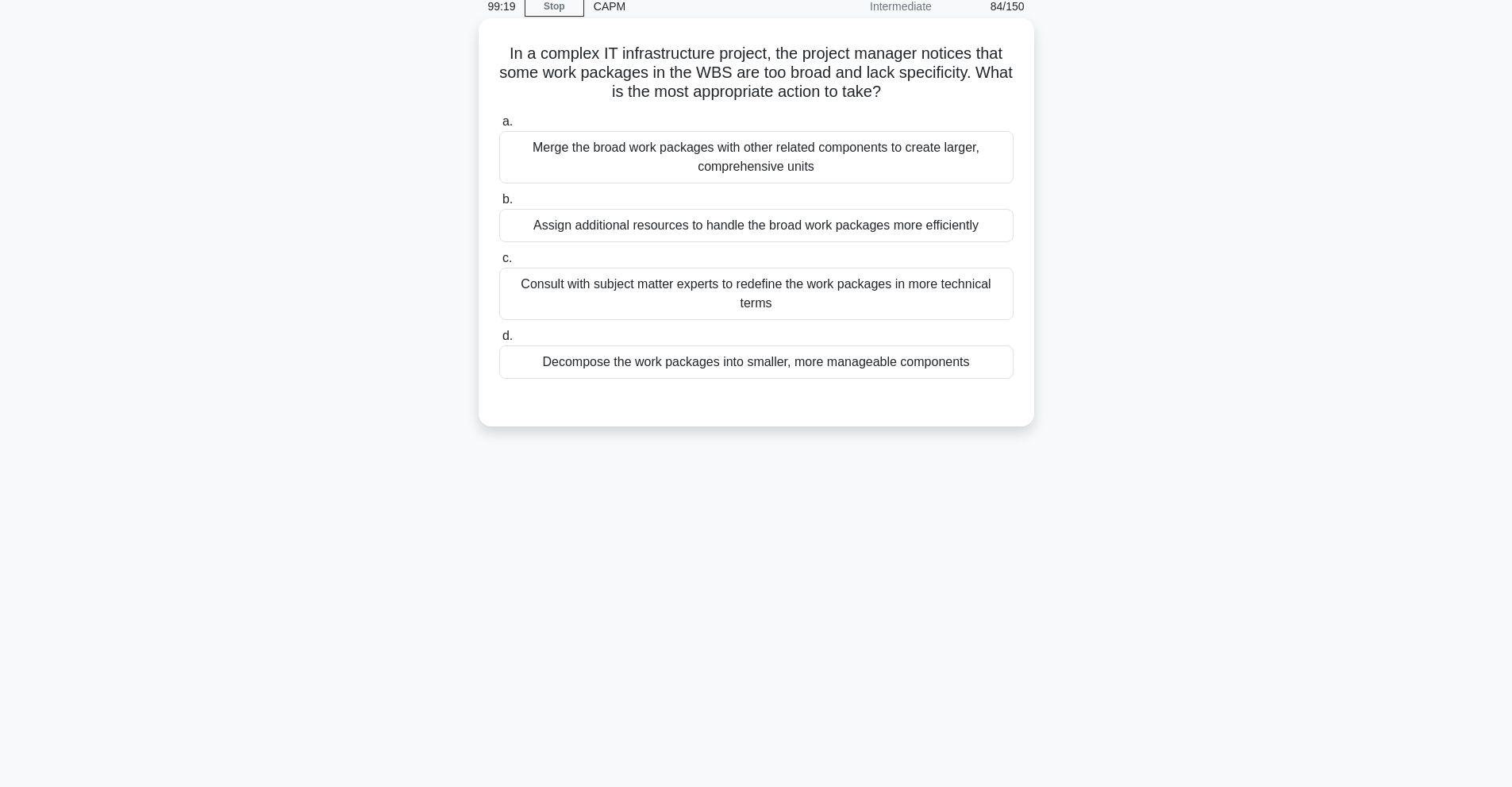
click at [702, 361] on div "Decompose the work packages into smaller, more manageable components" at bounding box center [757, 362] width 515 height 33
click at [500, 342] on input "d. Decompose the work packages into smaller, more manageable components" at bounding box center [500, 336] width 0 height 10
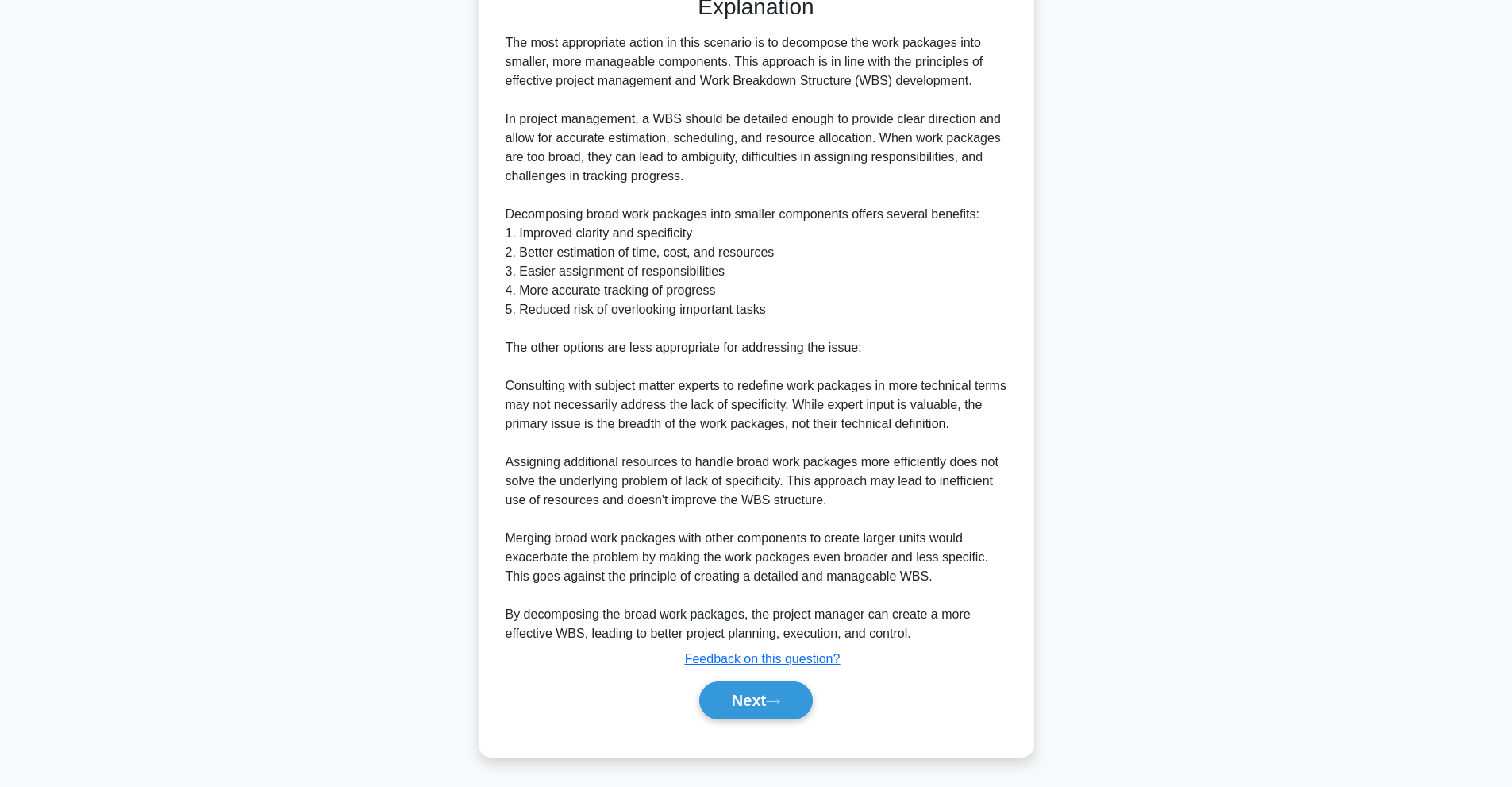
click at [752, 729] on div "a. Merge the broad work packages with other related components to create larger…" at bounding box center [756, 220] width 517 height 1037
click at [756, 699] on button "Next" at bounding box center [756, 700] width 114 height 38
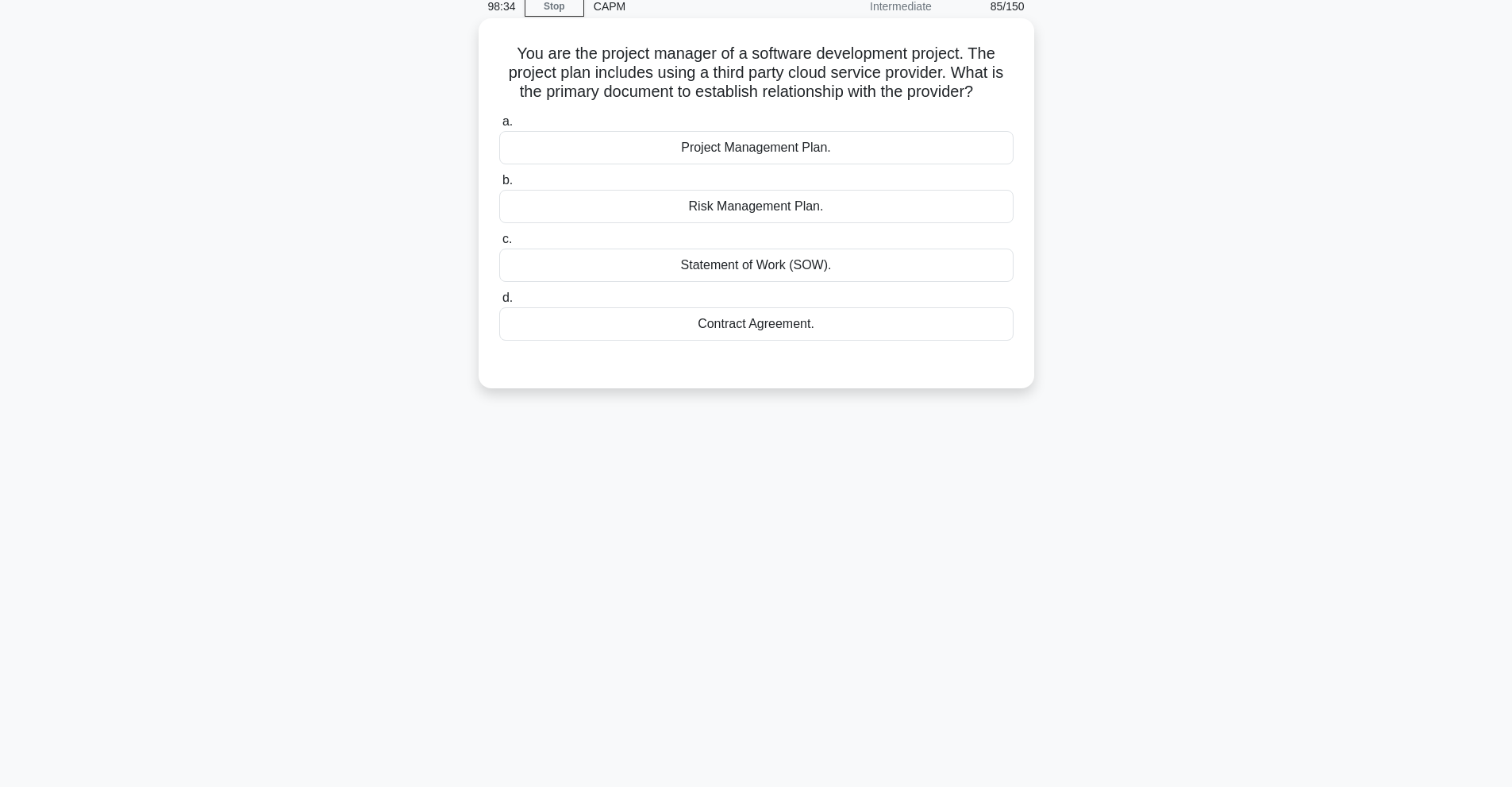
click at [725, 322] on div "Contract Agreement." at bounding box center [757, 324] width 515 height 33
click at [500, 303] on input "d. Contract Agreement." at bounding box center [500, 298] width 0 height 10
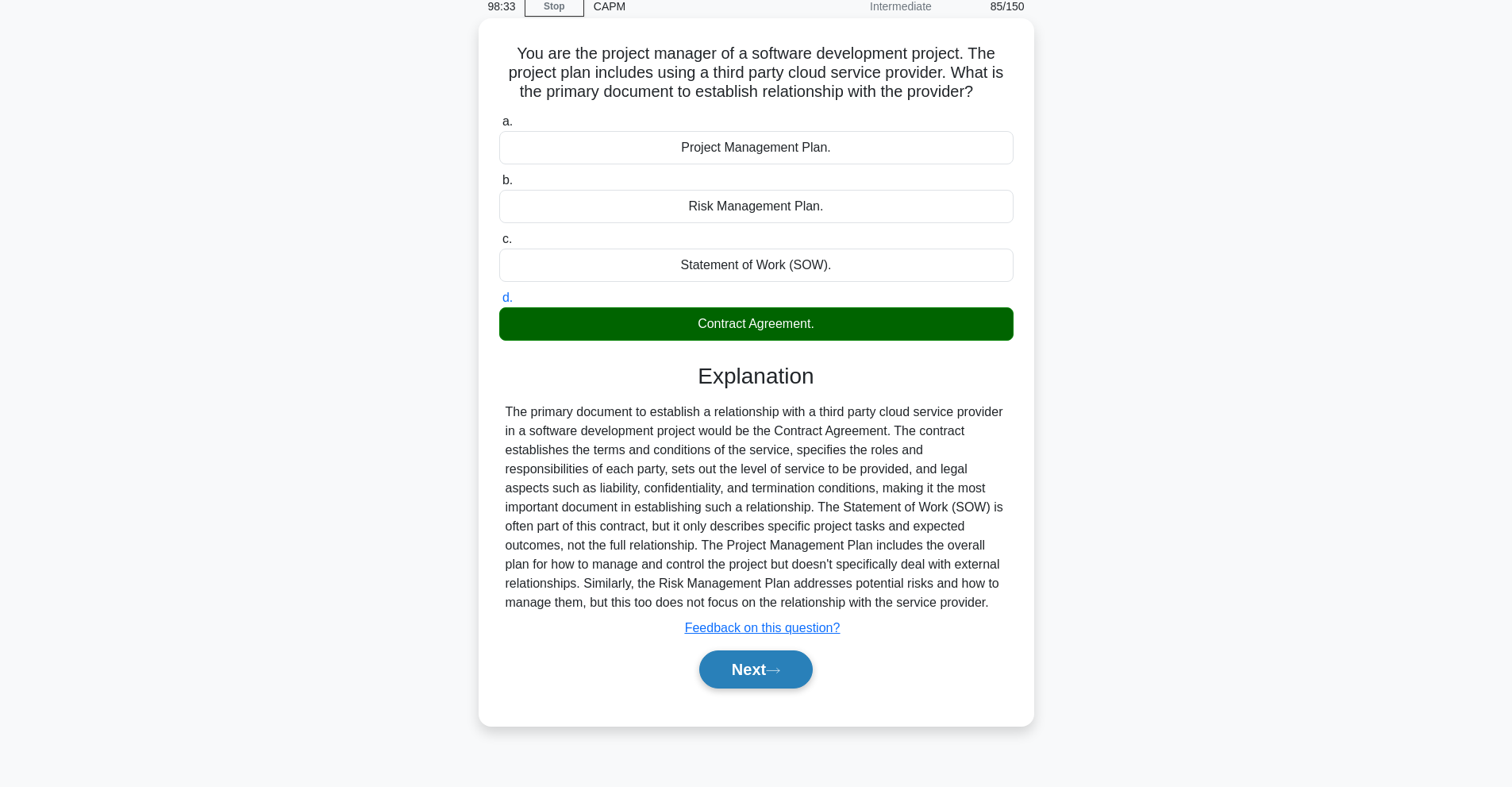
click at [780, 667] on icon at bounding box center [773, 670] width 14 height 8
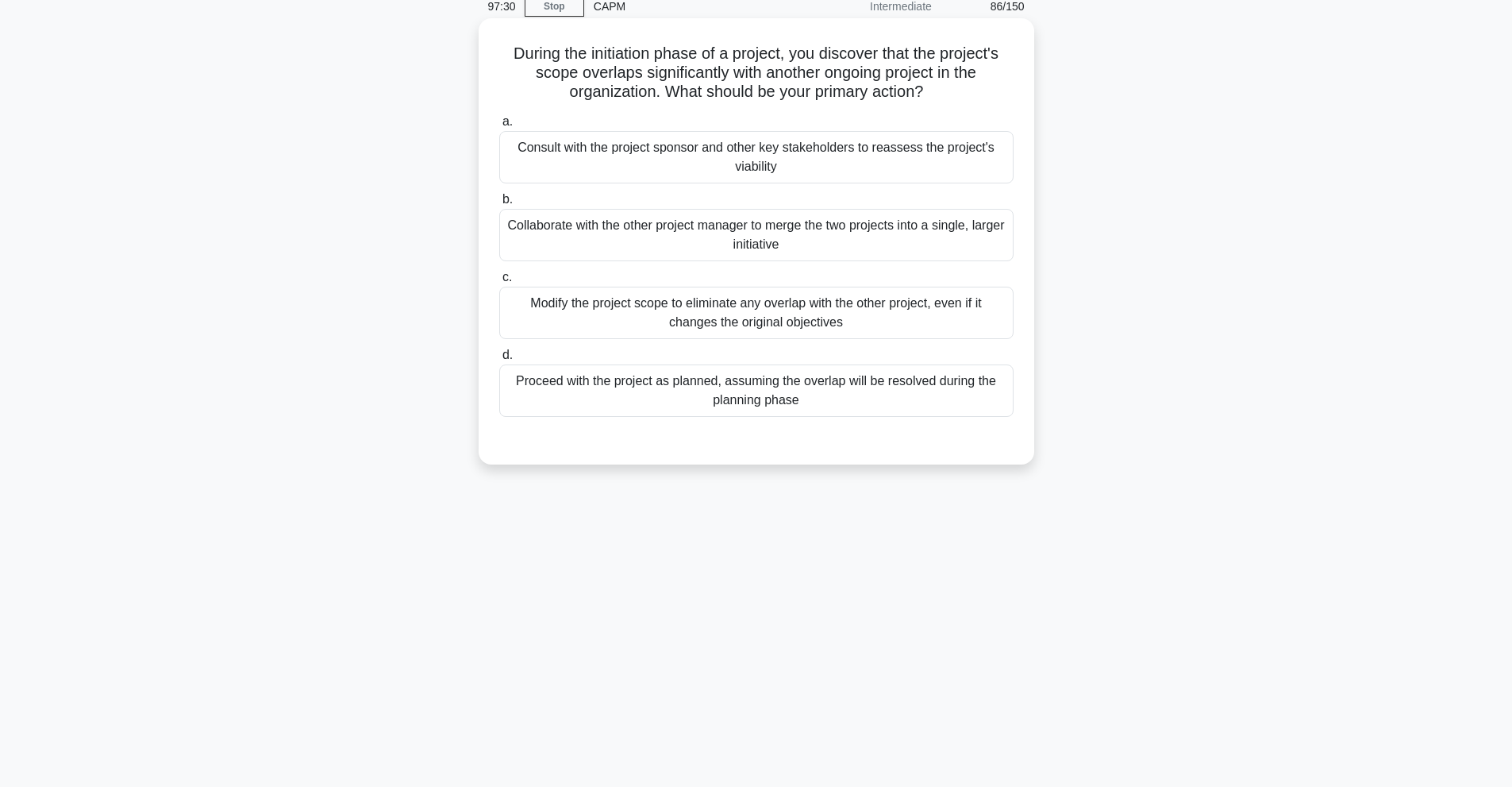
click at [696, 232] on div "Collaborate with the other project manager to merge the two projects into a sin…" at bounding box center [757, 235] width 515 height 53
click at [500, 205] on input "b. Collaborate with the other project manager to merge the two projects into a …" at bounding box center [500, 200] width 0 height 10
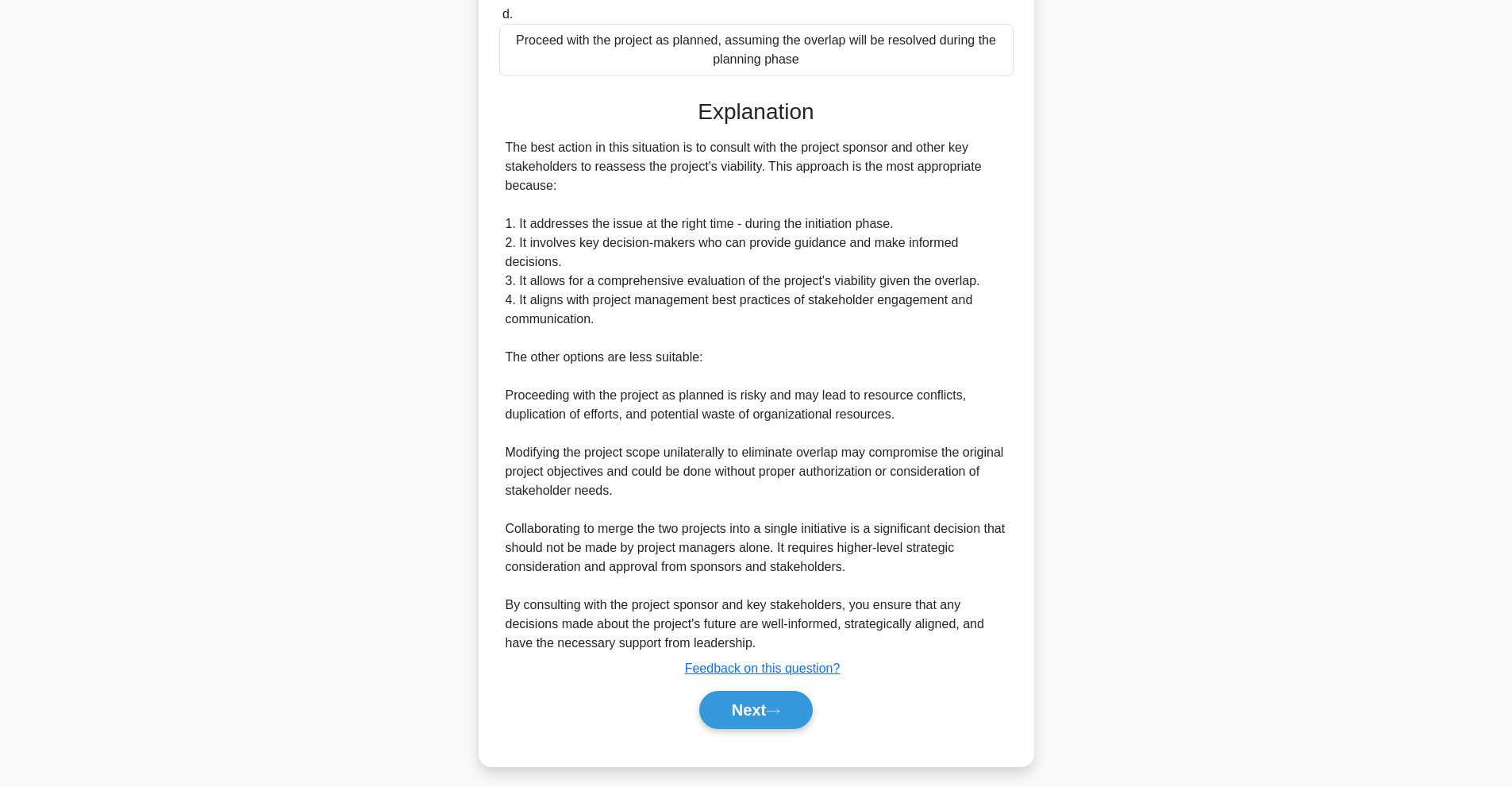
scroll to position [423, 0]
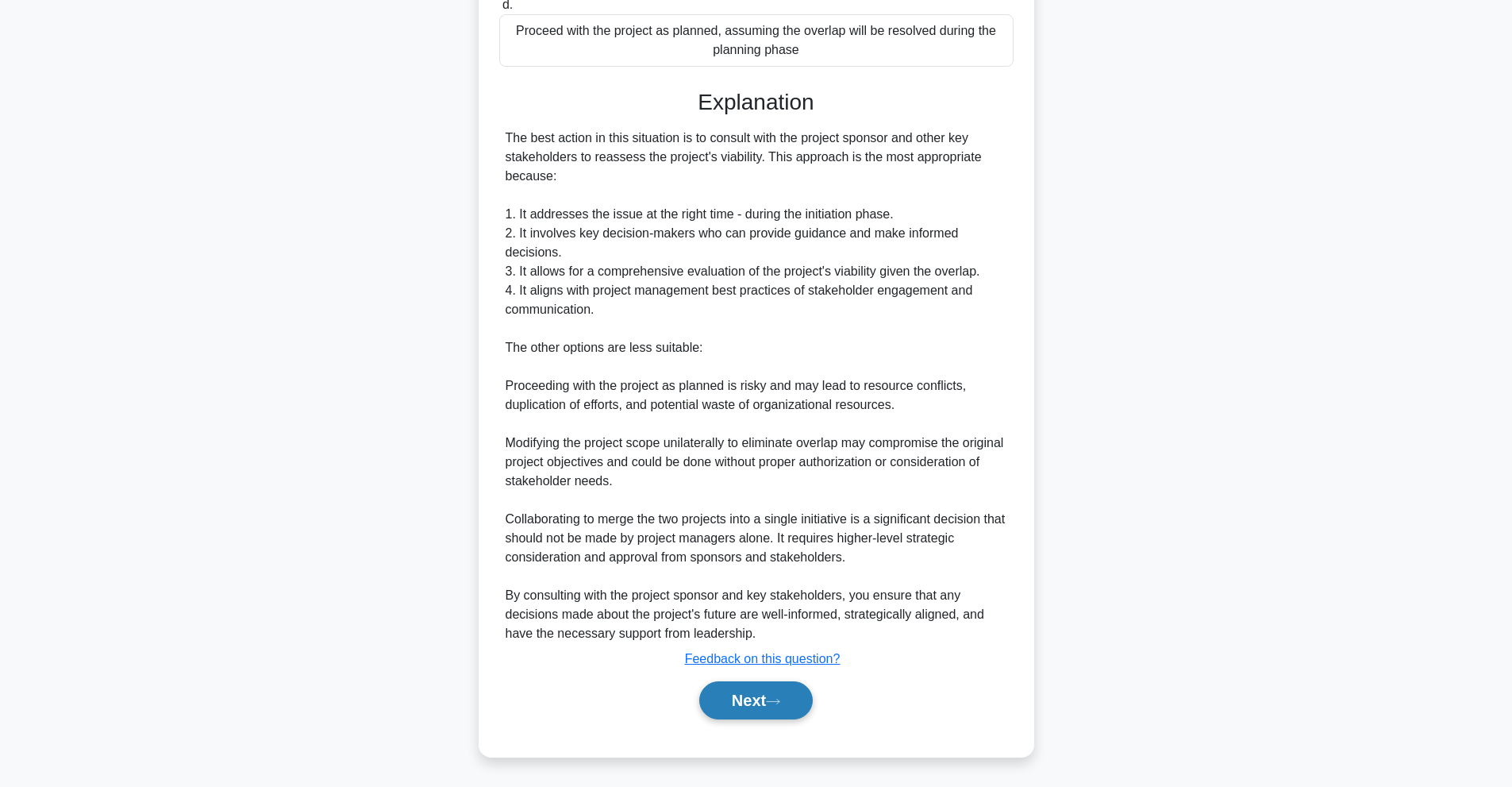
click at [736, 689] on button "Next" at bounding box center [756, 700] width 114 height 38
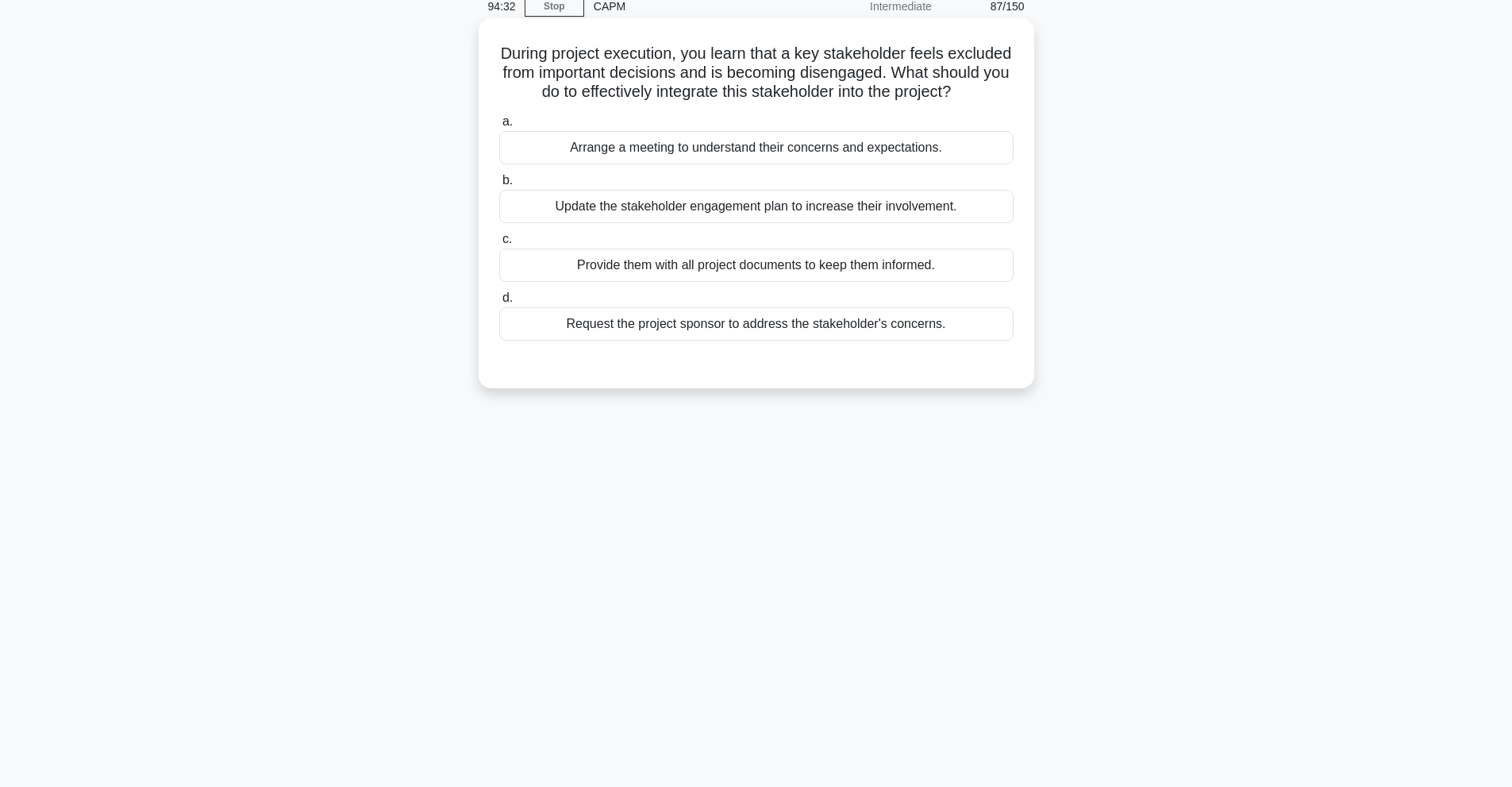
click at [755, 223] on div "Update the stakeholder engagement plan to increase their involvement." at bounding box center [757, 206] width 515 height 33
click at [500, 185] on input "b. Update the stakeholder engagement plan to increase their involvement." at bounding box center [500, 180] width 0 height 10
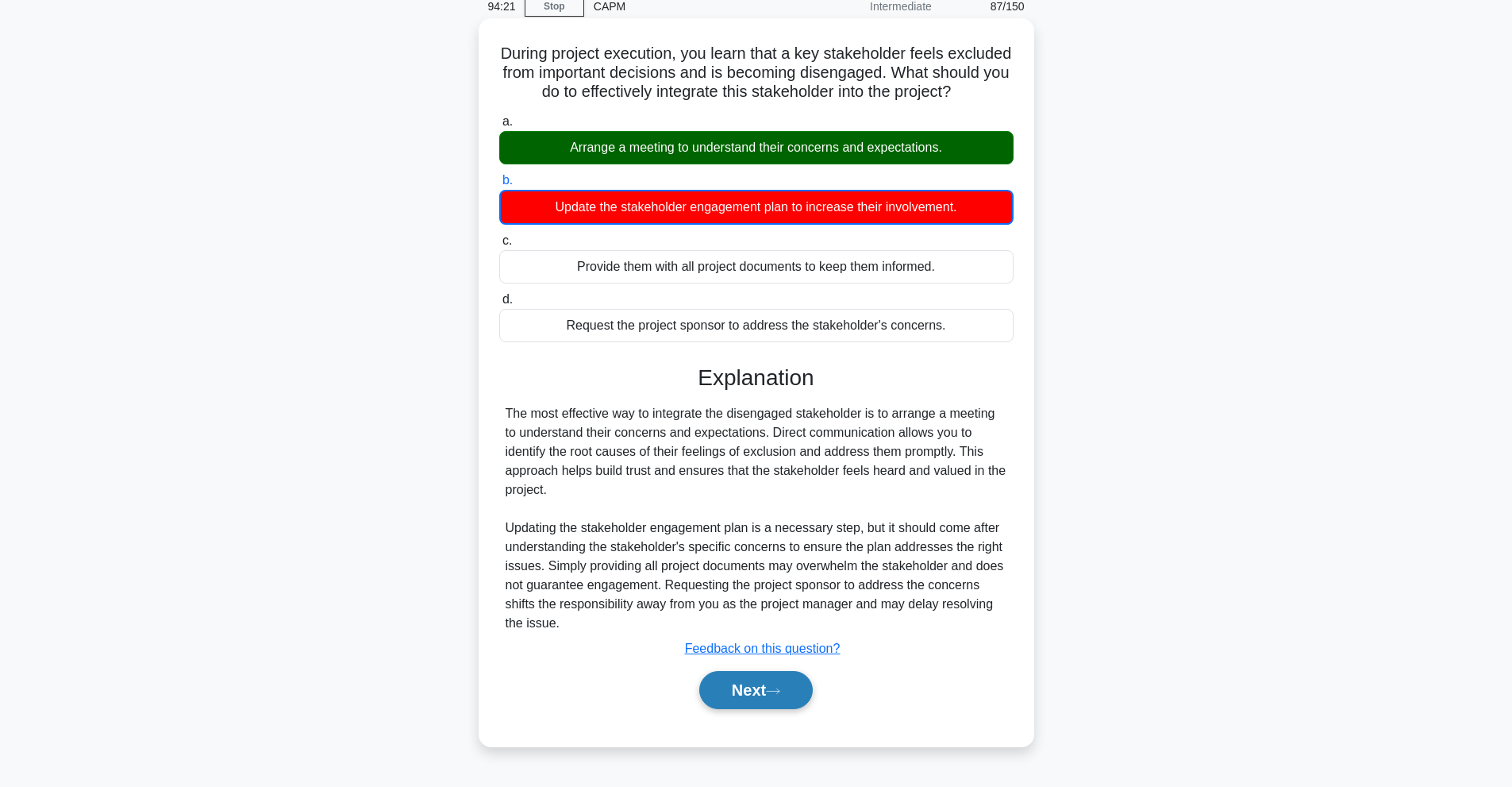
click at [746, 708] on button "Next" at bounding box center [756, 690] width 114 height 38
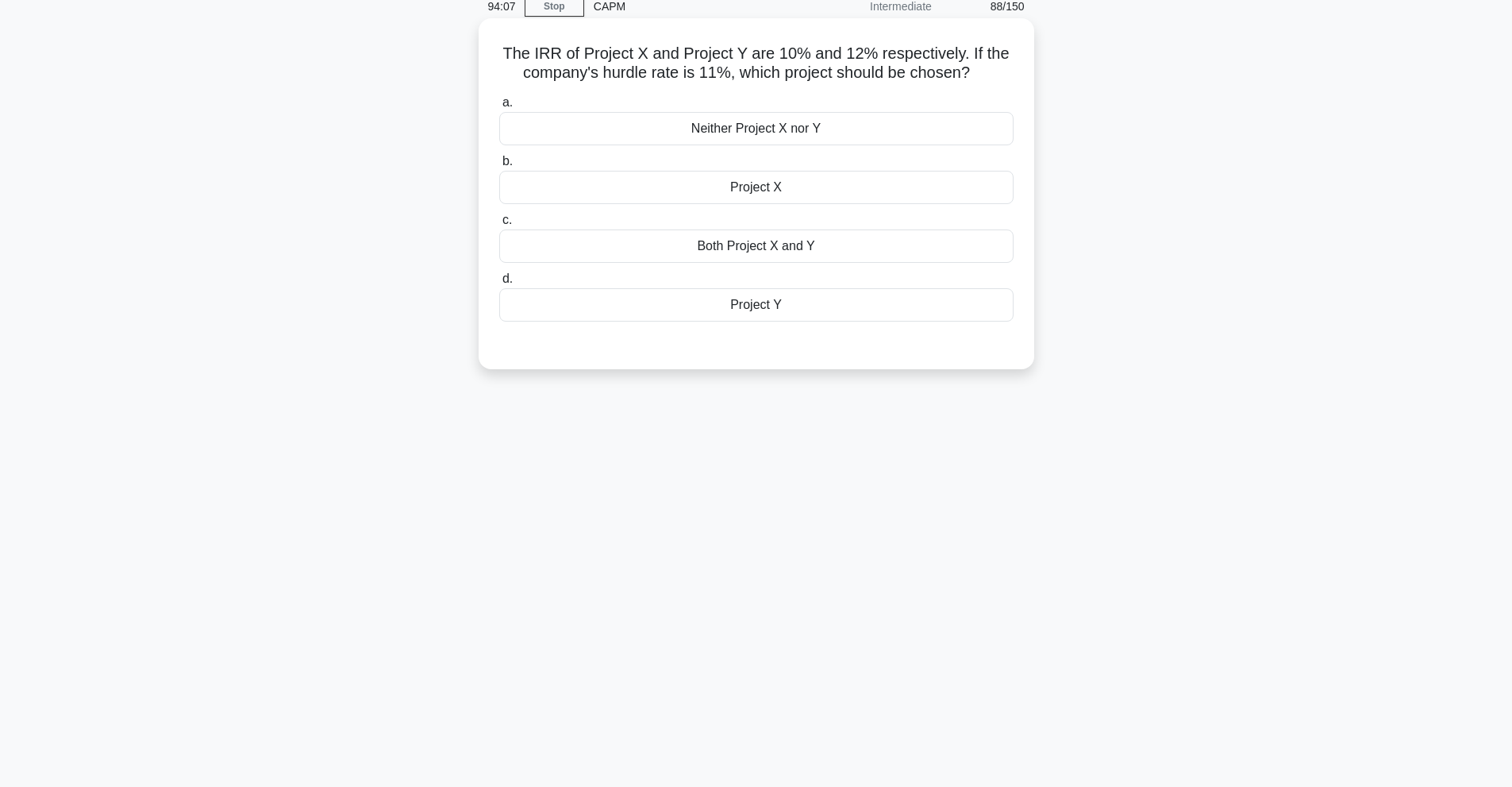
click at [762, 186] on div "Project X" at bounding box center [757, 187] width 515 height 33
click at [500, 167] on input "b. Project X" at bounding box center [500, 161] width 0 height 10
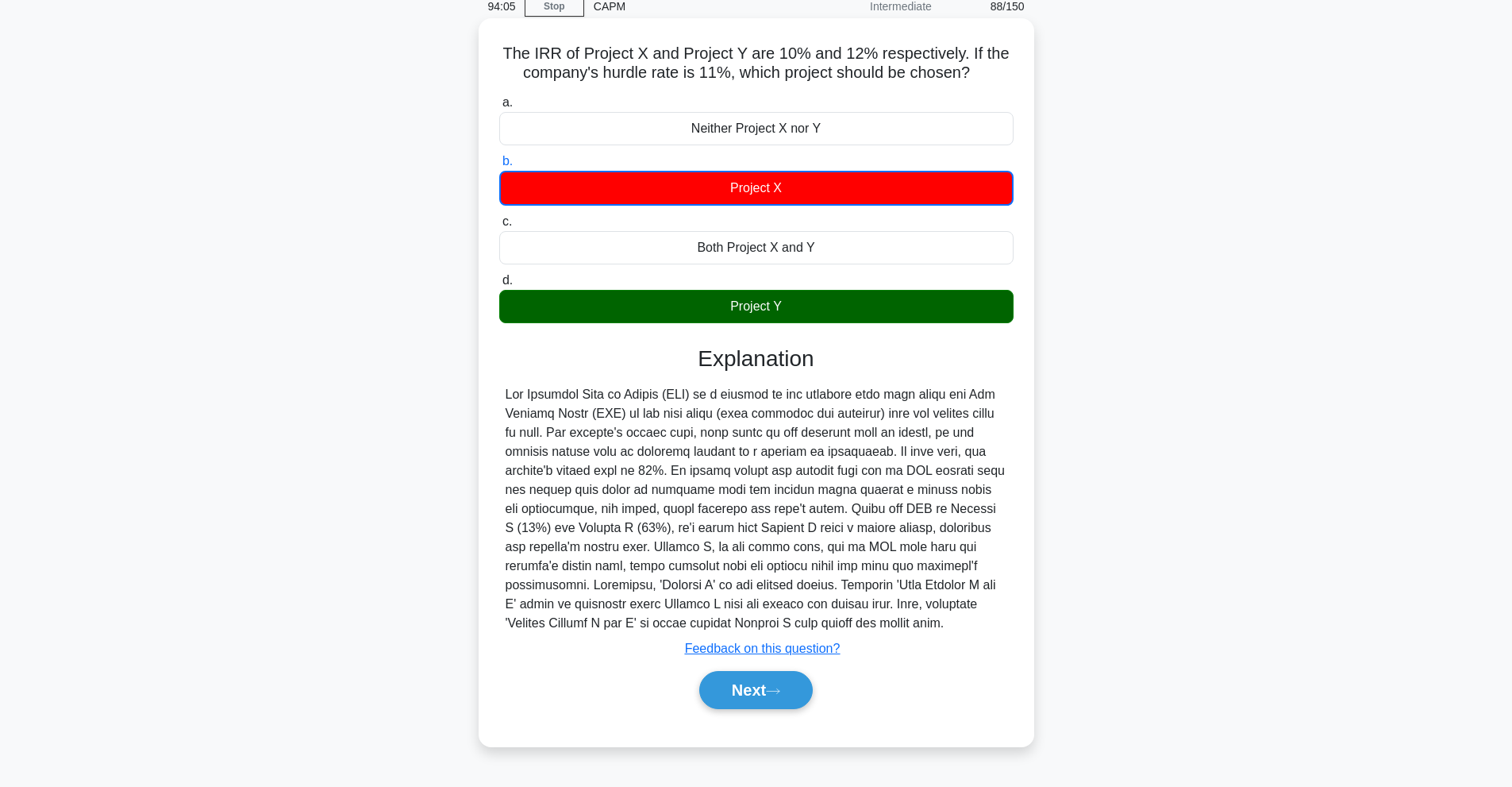
click at [725, 629] on div at bounding box center [756, 509] width 501 height 247
click at [750, 674] on button "Next" at bounding box center [756, 690] width 114 height 38
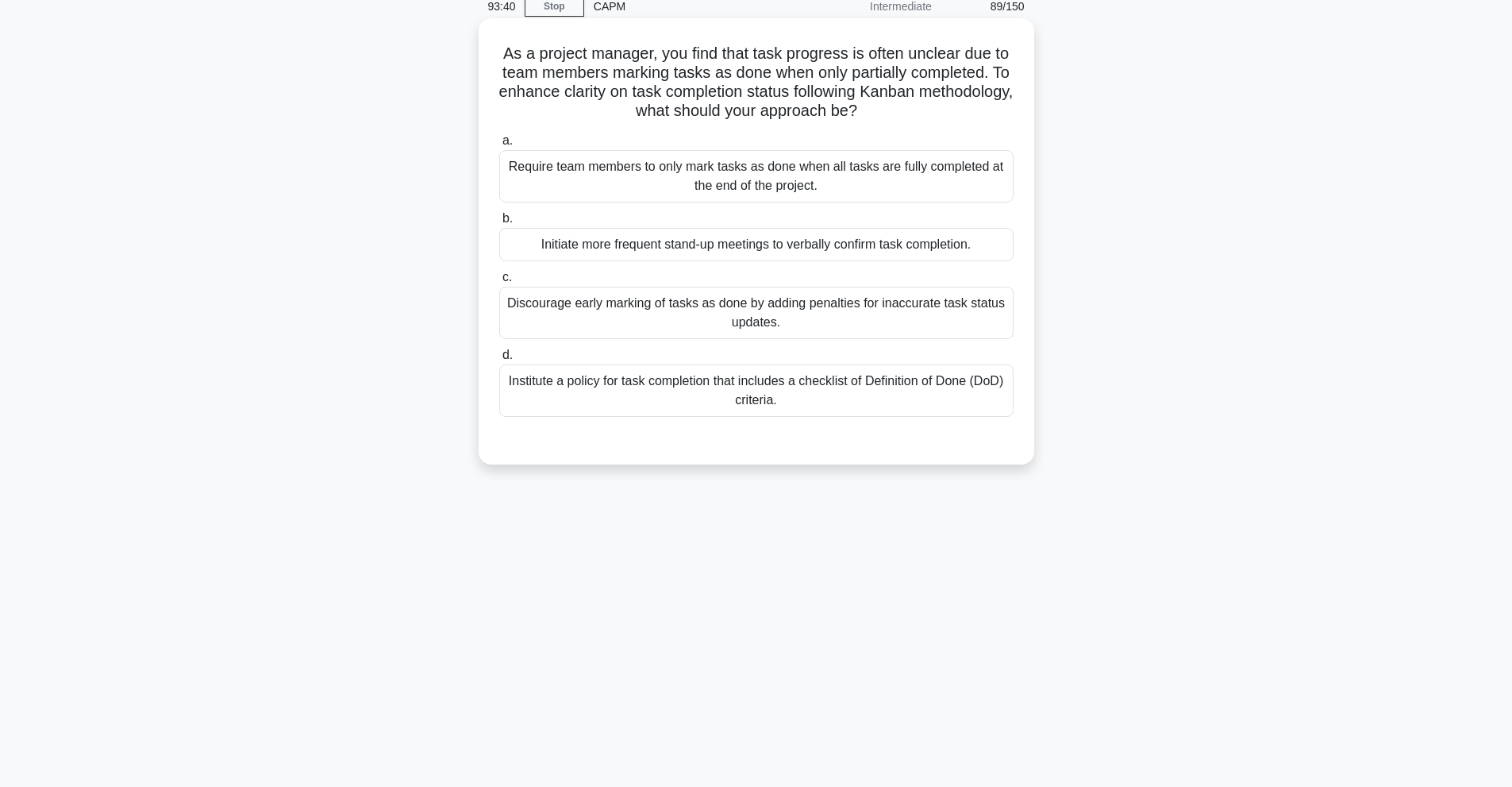
click at [764, 400] on div "Institute a policy for task completion that includes a checklist of Definition …" at bounding box center [757, 390] width 515 height 53
click at [500, 360] on input "d. Institute a policy for task completion that includes a checklist of Definiti…" at bounding box center [500, 355] width 0 height 10
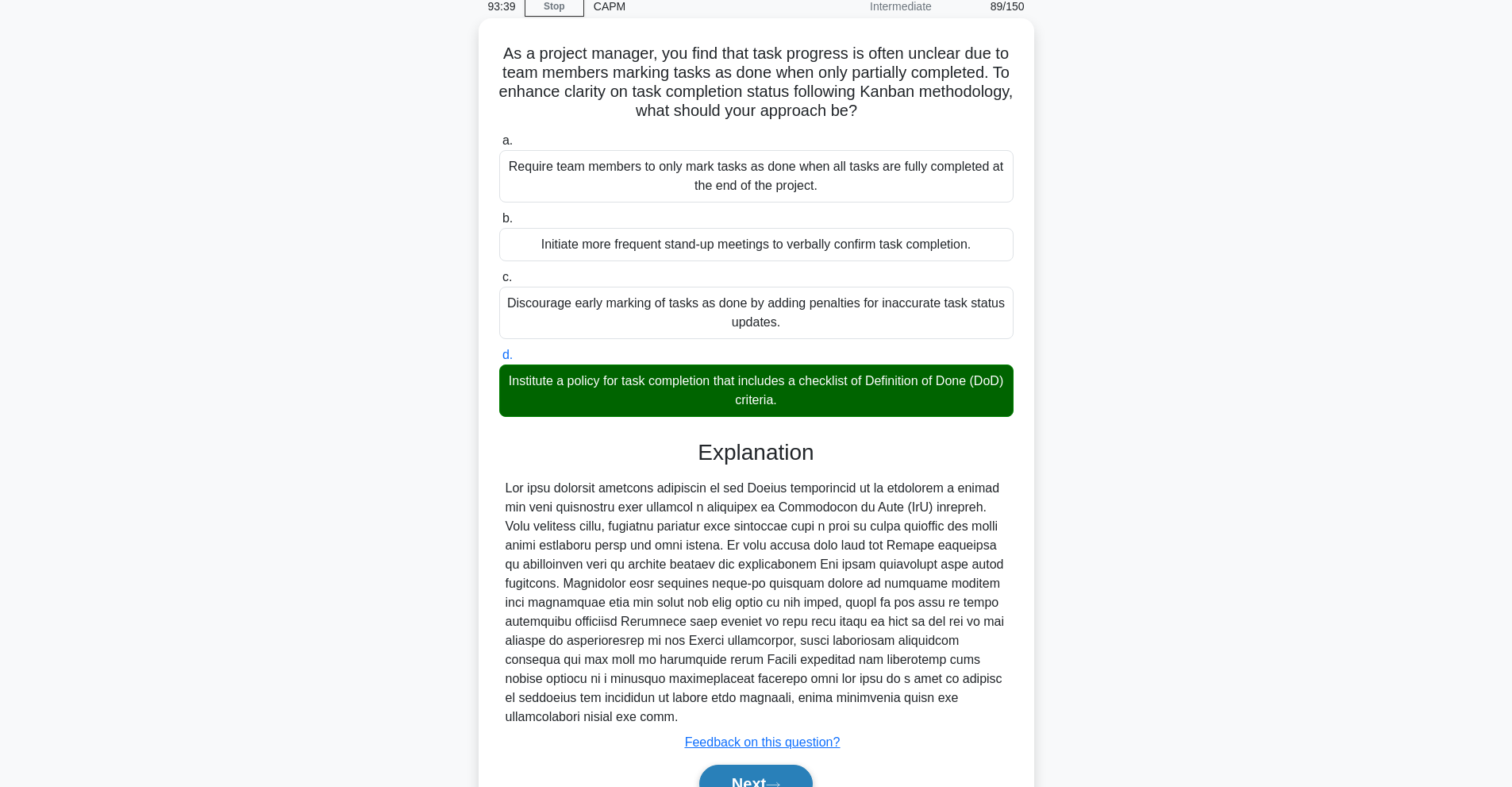
click at [767, 781] on button "Next" at bounding box center [756, 784] width 114 height 38
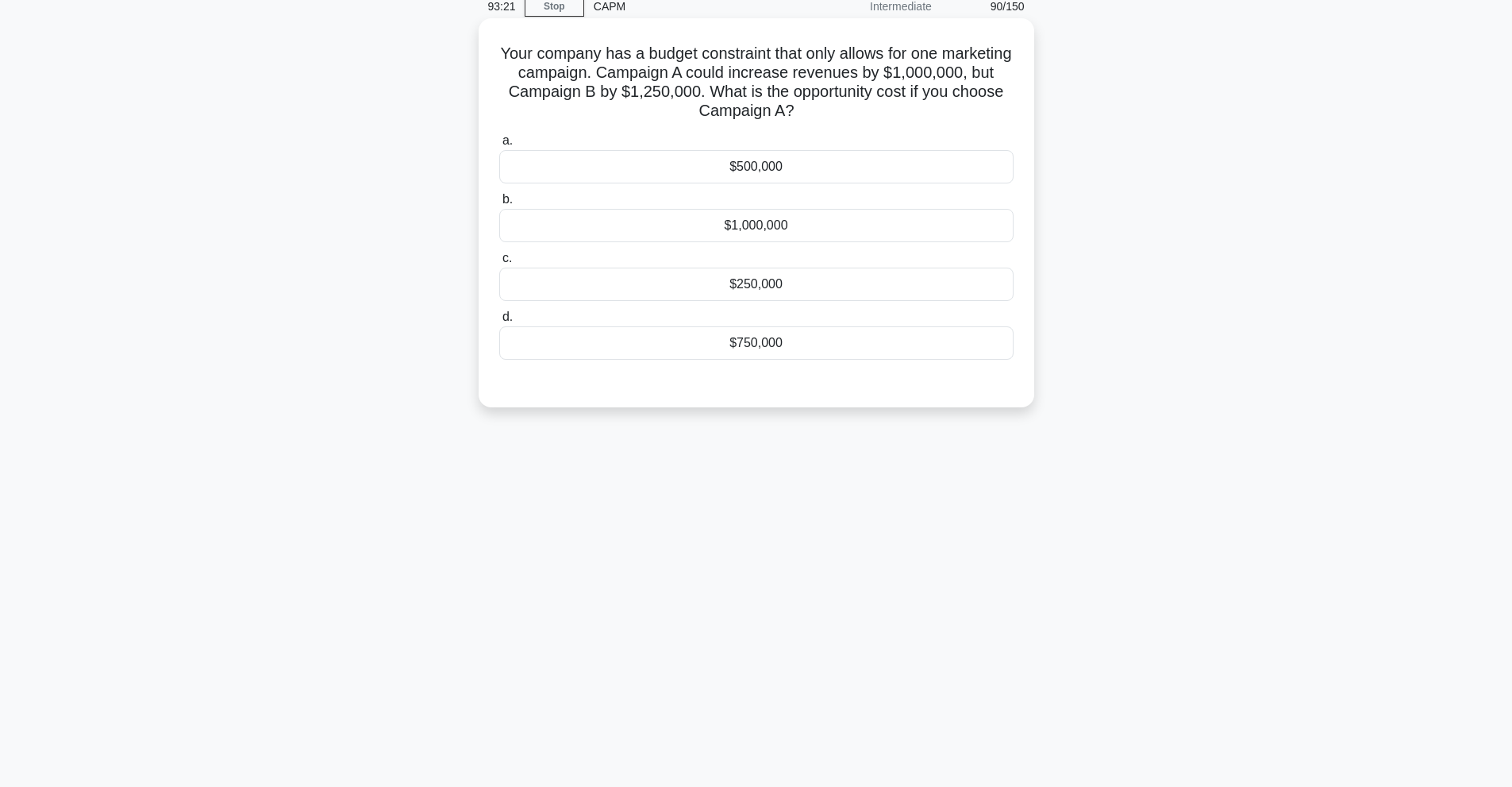
click at [733, 285] on div "$250,000" at bounding box center [757, 284] width 515 height 33
click at [500, 263] on input "c. $250,000" at bounding box center [500, 258] width 0 height 10
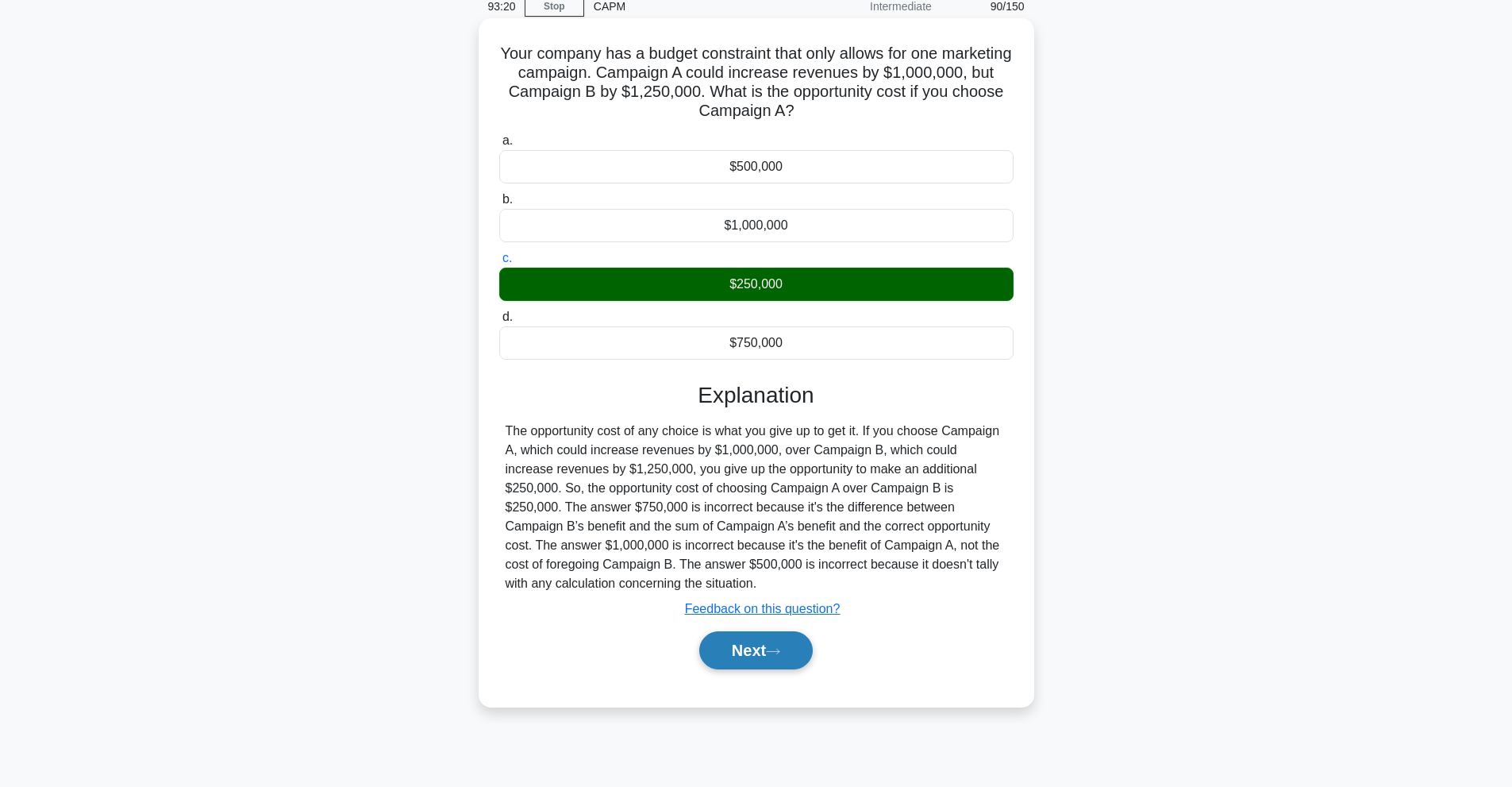
click at [763, 655] on button "Next" at bounding box center [756, 650] width 114 height 38
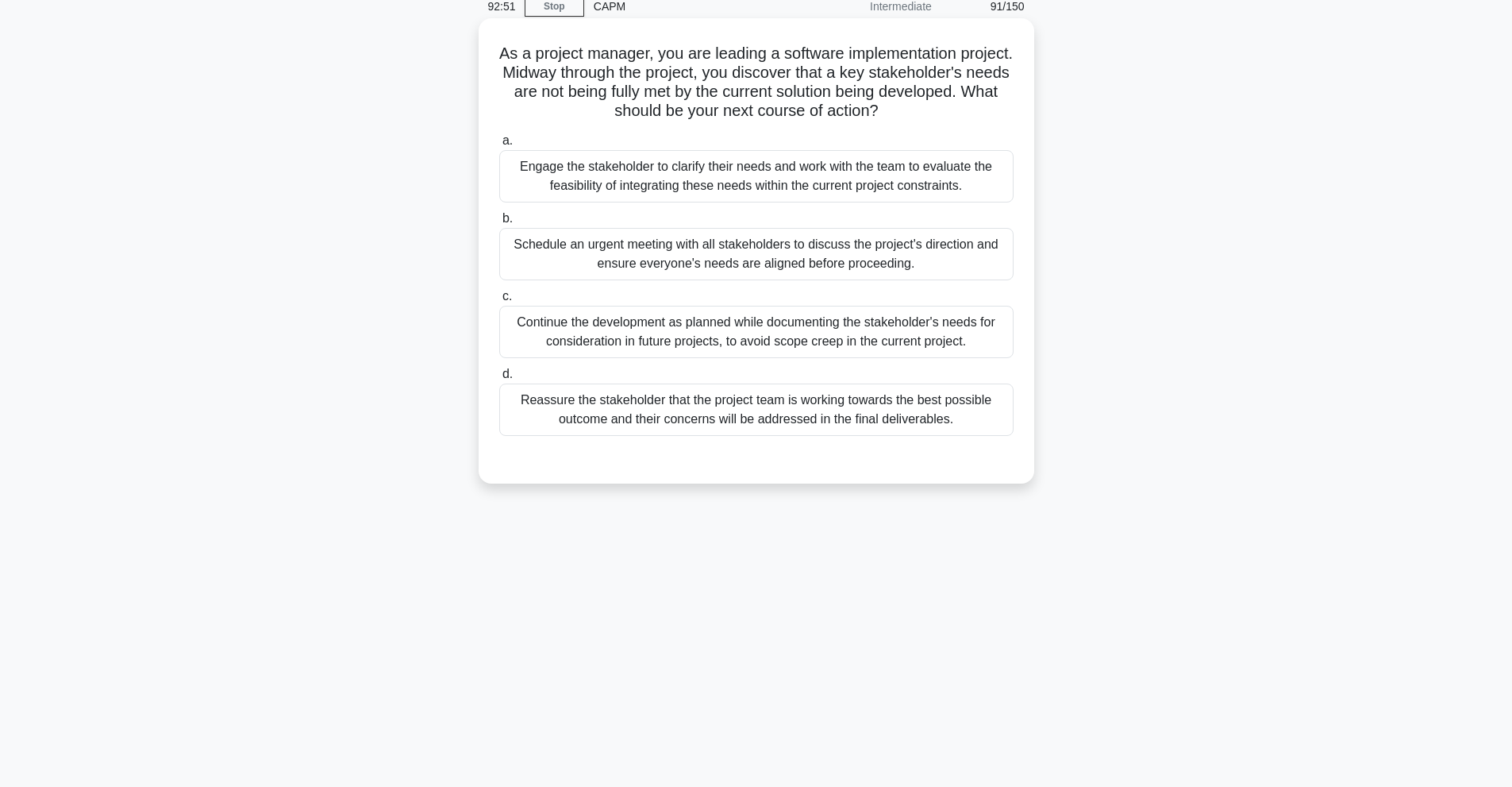
click at [709, 183] on div "Engage the stakeholder to clarify their needs and work with the team to evaluat…" at bounding box center [757, 176] width 515 height 53
click at [500, 146] on input "a. Engage the stakeholder to clarify their needs and work with the team to eval…" at bounding box center [500, 140] width 0 height 10
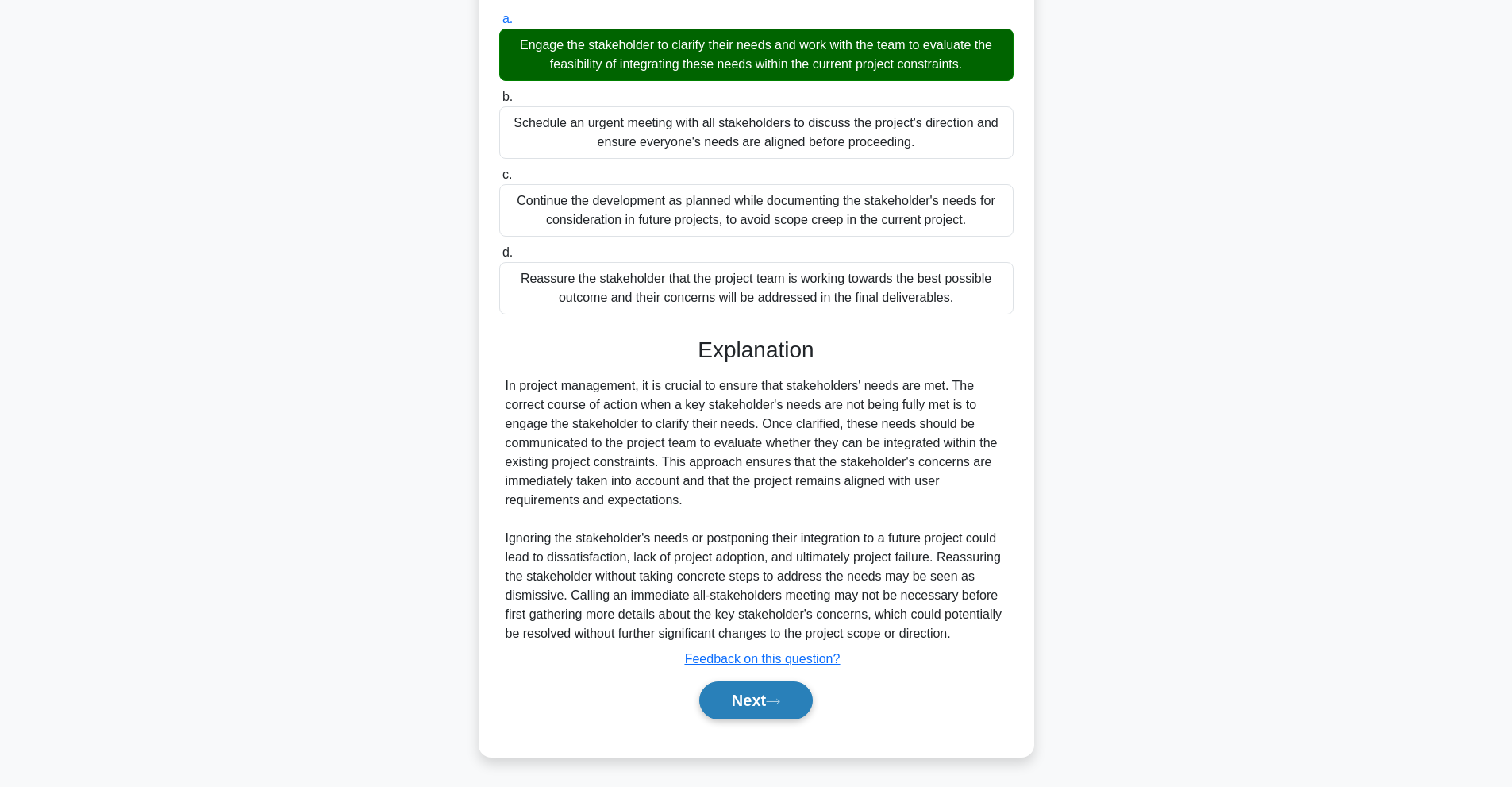
click at [769, 698] on button "Next" at bounding box center [756, 700] width 114 height 38
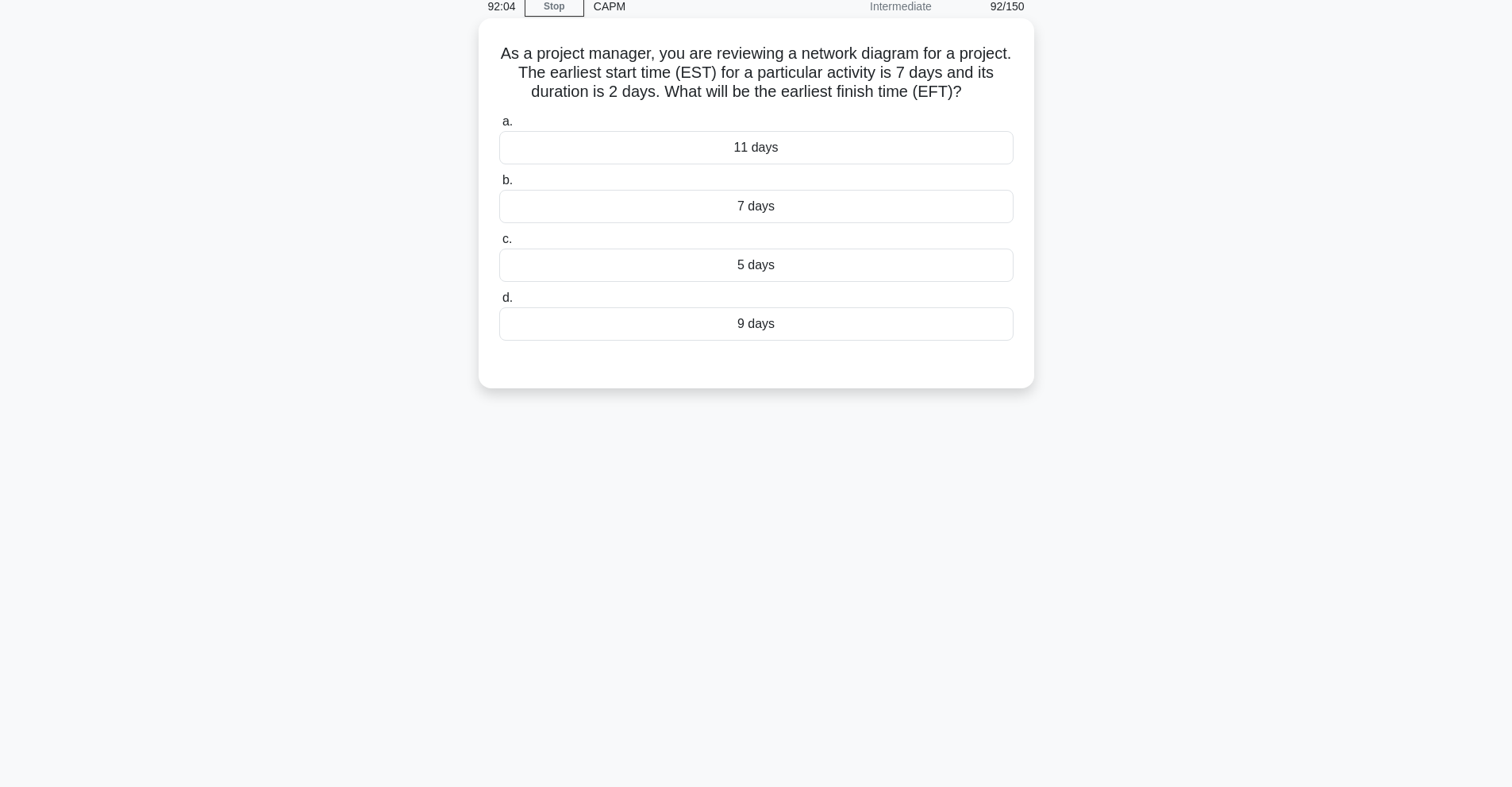
click at [705, 328] on div "9 days" at bounding box center [757, 324] width 515 height 33
click at [500, 303] on input "d. 9 days" at bounding box center [500, 298] width 0 height 10
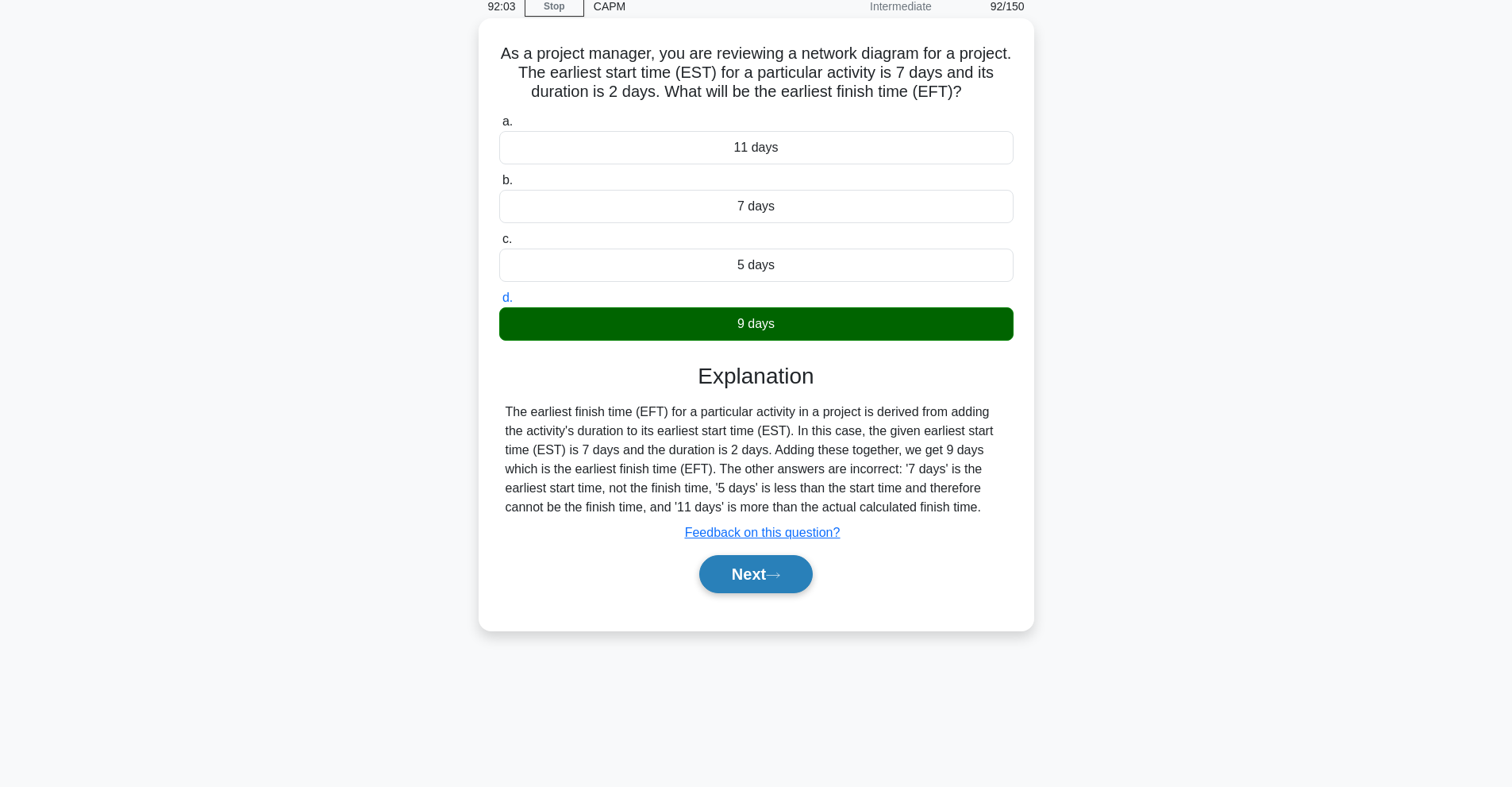
click at [764, 571] on button "Next" at bounding box center [756, 574] width 114 height 38
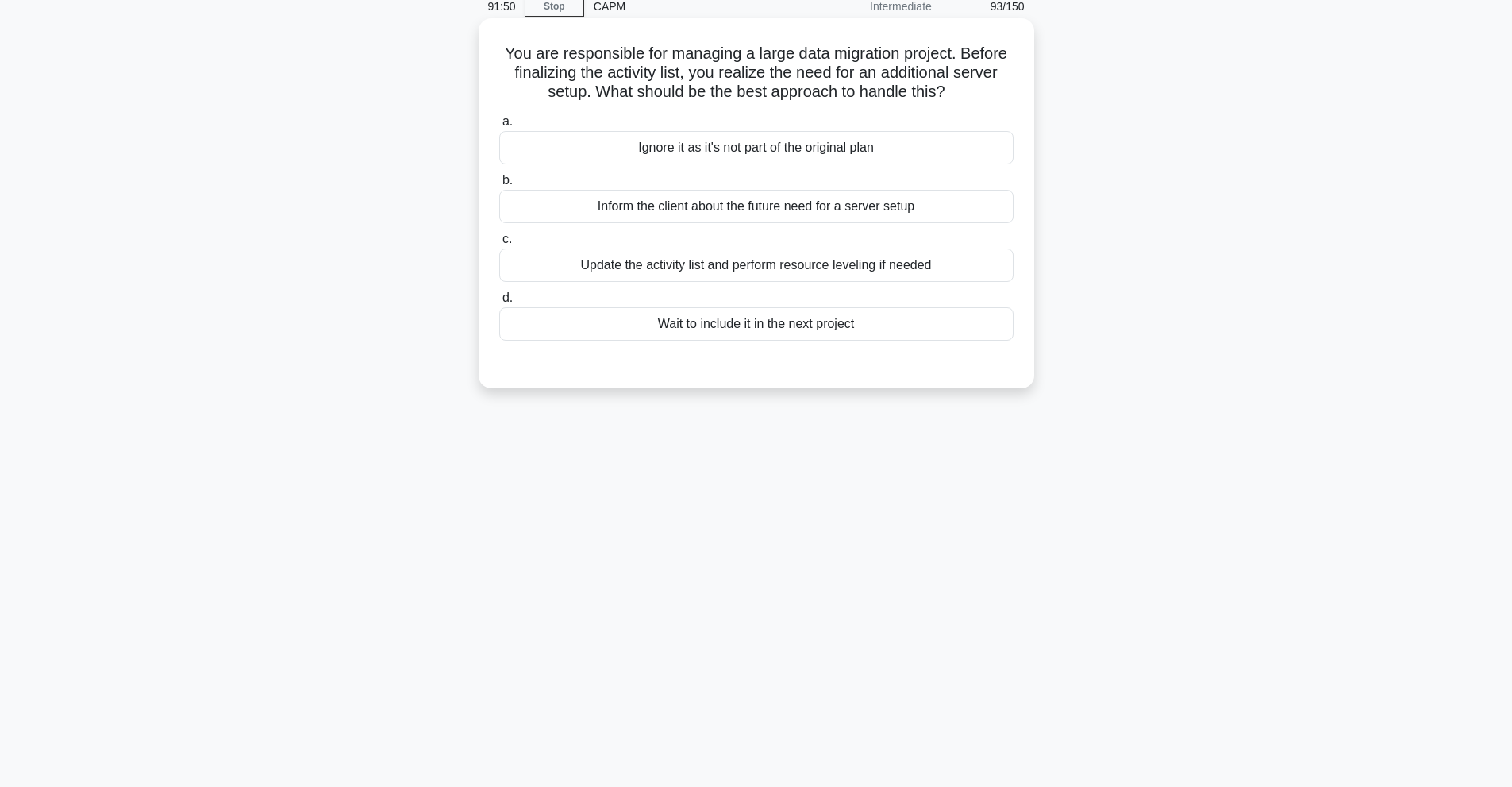
click at [756, 257] on div "Update the activity list and perform resource leveling if needed" at bounding box center [757, 265] width 515 height 33
click at [500, 245] on input "c. Update the activity list and perform resource leveling if needed" at bounding box center [500, 239] width 0 height 10
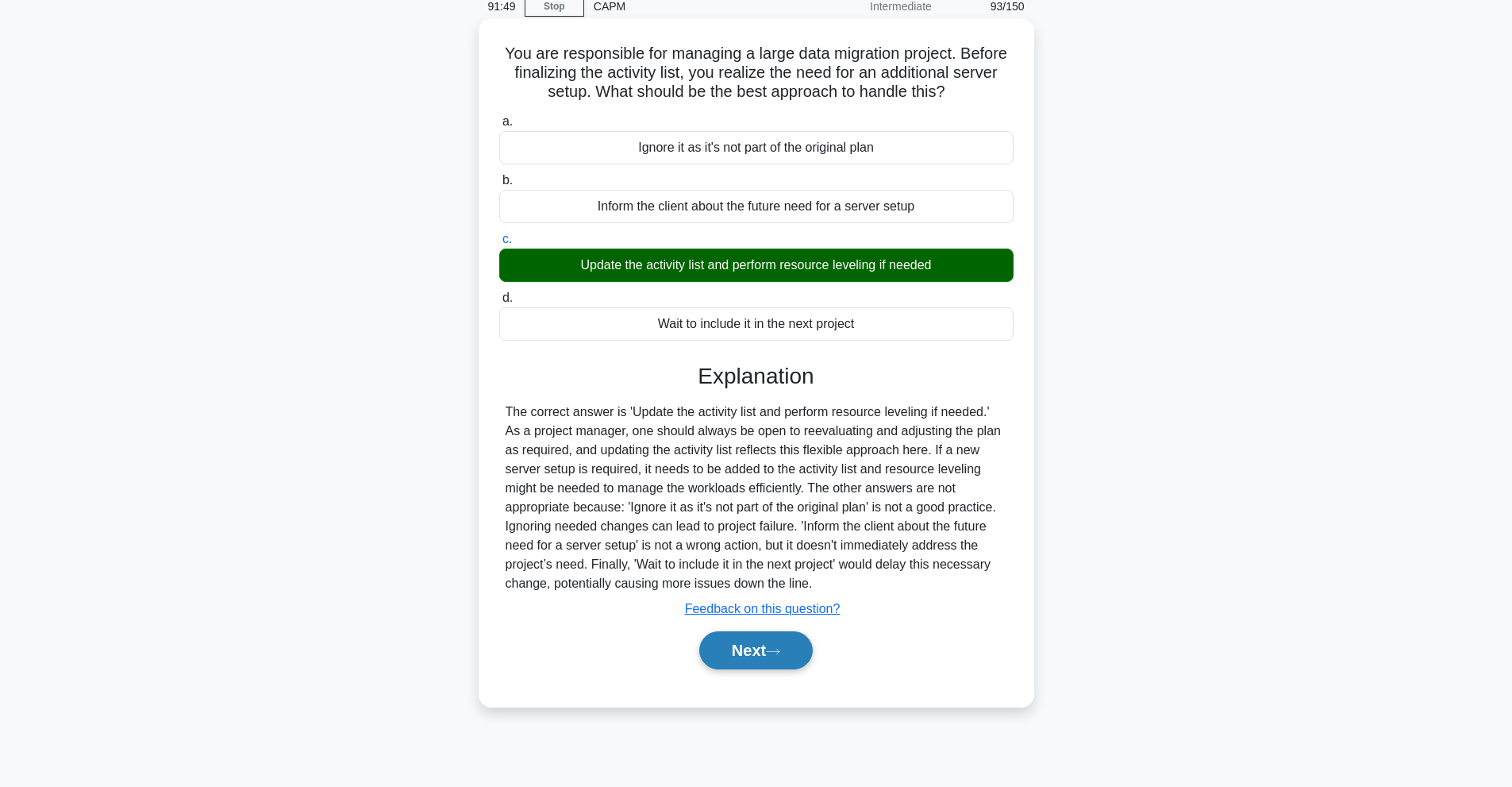
click at [748, 651] on button "Next" at bounding box center [756, 650] width 114 height 38
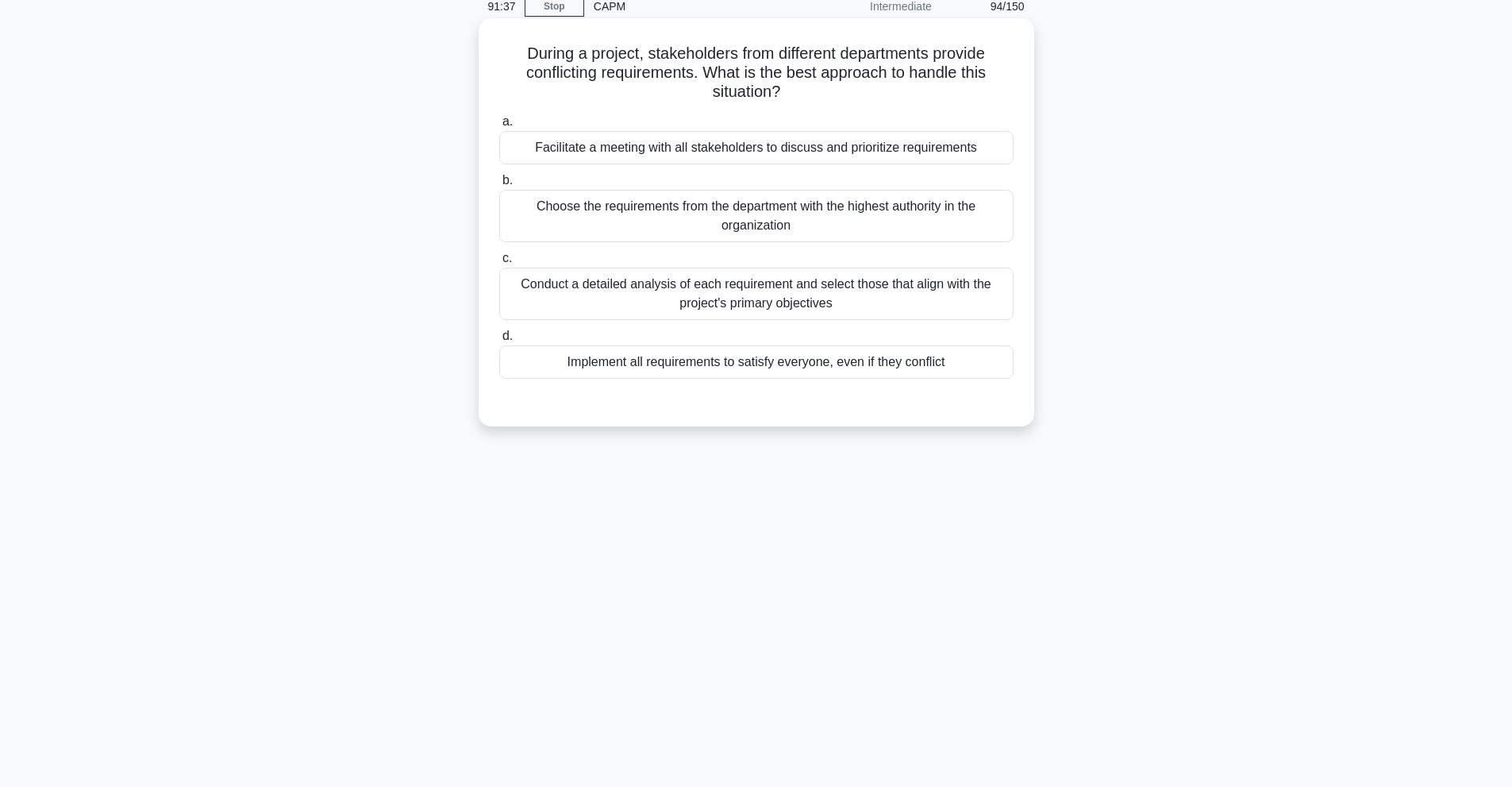
click at [882, 292] on div "Conduct a detailed analysis of each requirement and select those that align wit…" at bounding box center [757, 293] width 515 height 53
click at [500, 263] on input "c. Conduct a detailed analysis of each requirement and select those that align …" at bounding box center [500, 258] width 0 height 10
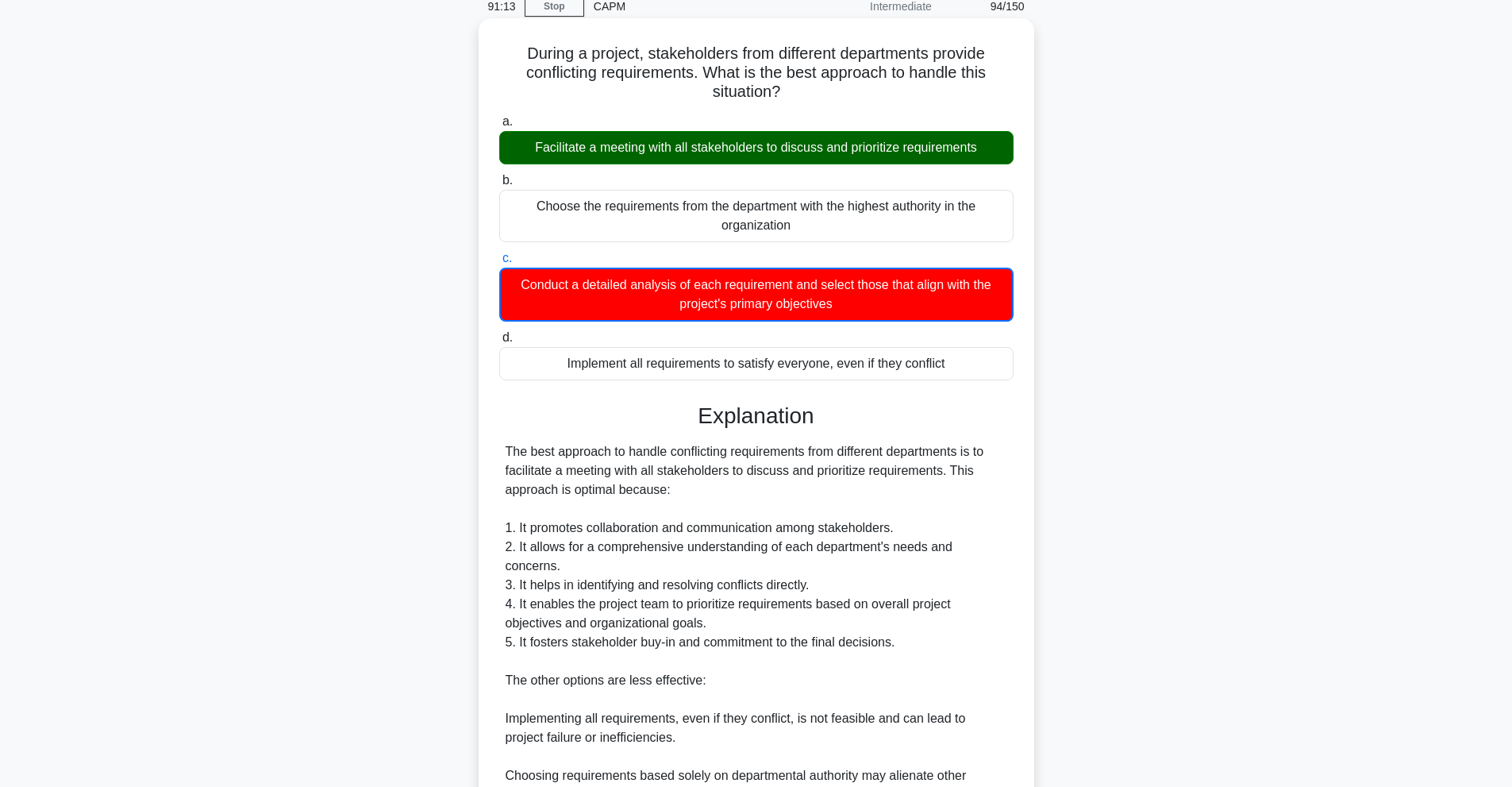
scroll to position [335, 0]
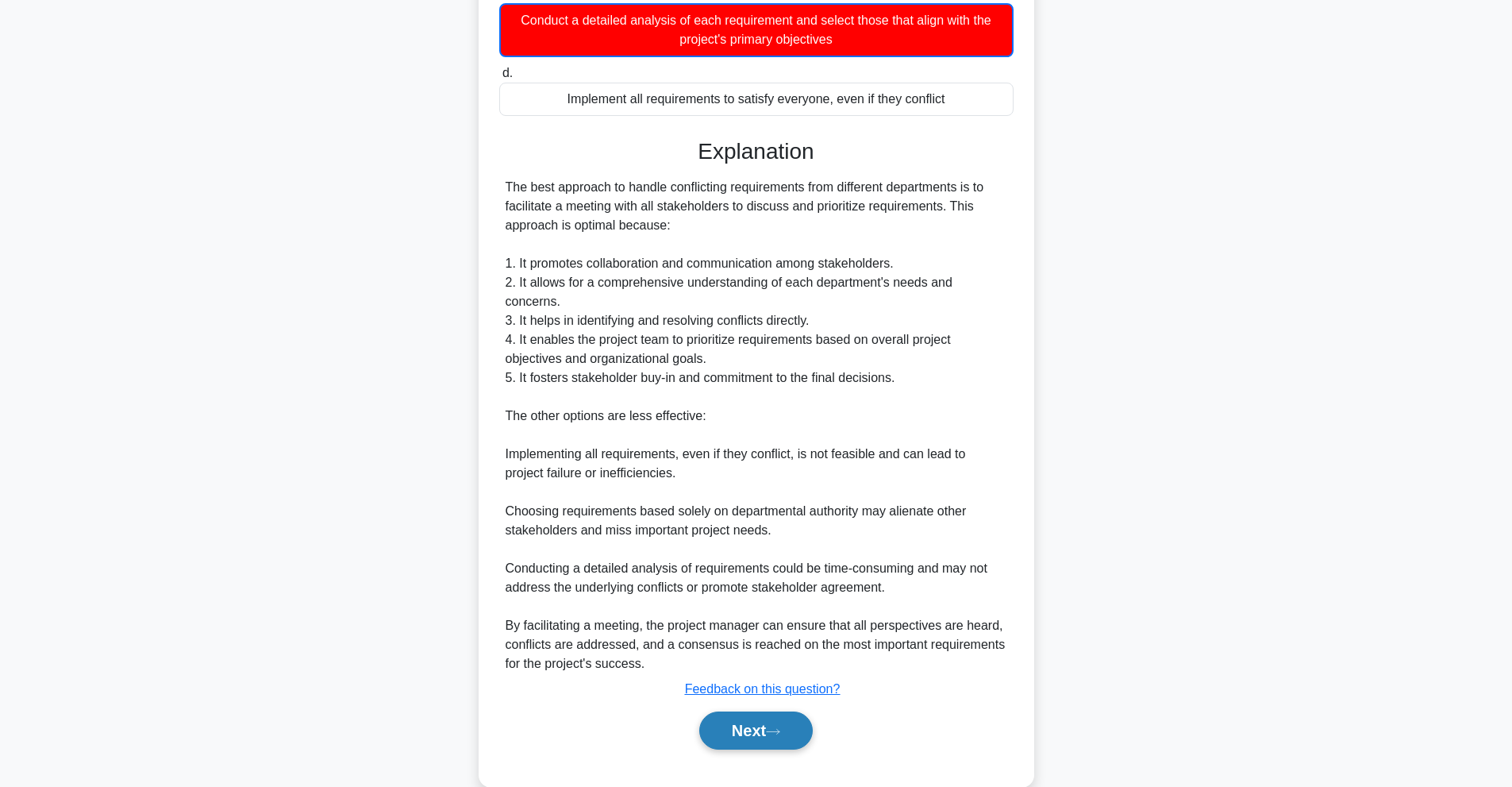
click at [732, 711] on button "Next" at bounding box center [756, 730] width 114 height 38
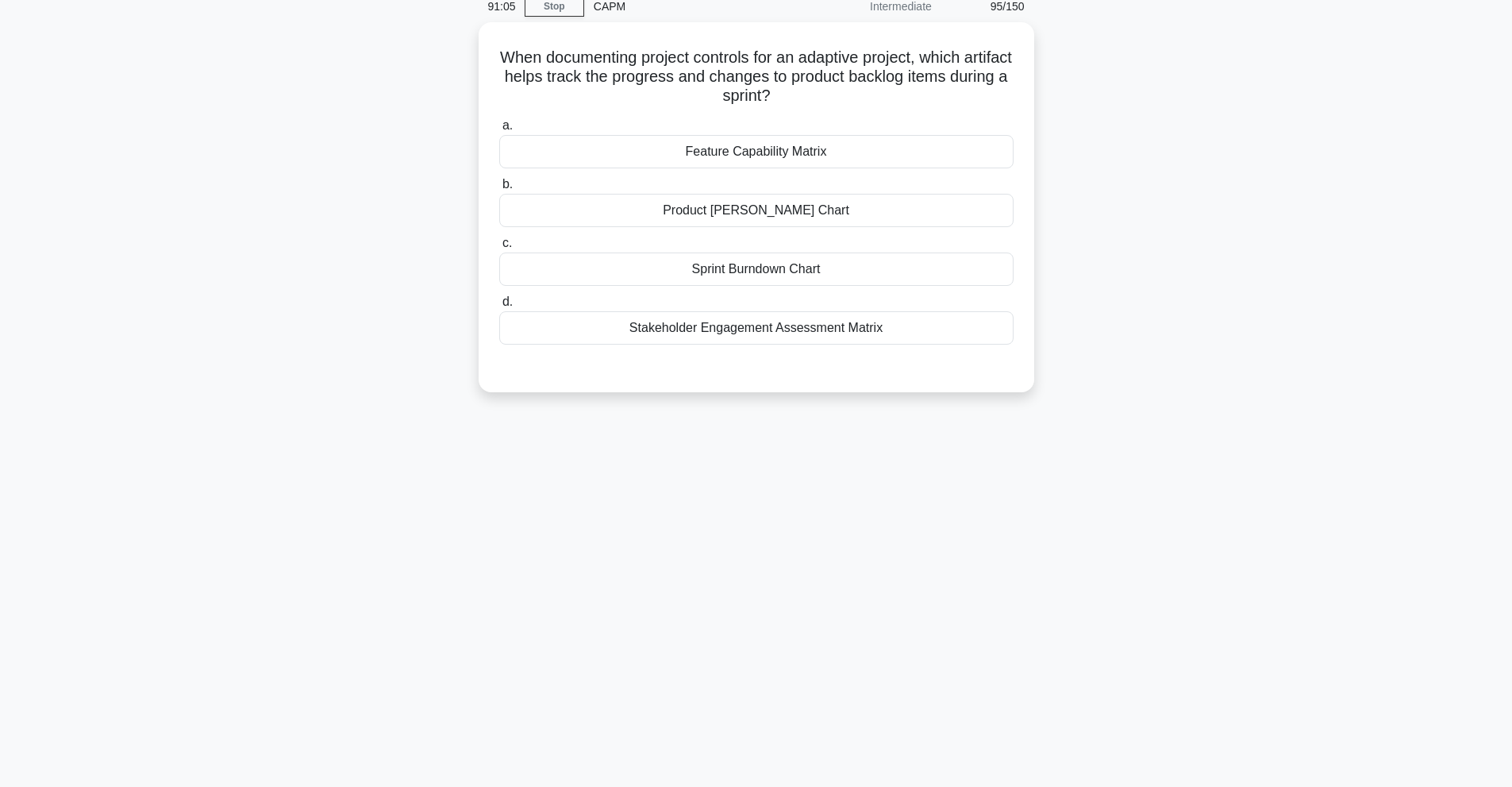
scroll to position [71, 0]
click at [761, 268] on div "Sprint Burndown Chart" at bounding box center [757, 265] width 515 height 33
click at [500, 245] on input "c. Sprint Burndown Chart" at bounding box center [500, 239] width 0 height 10
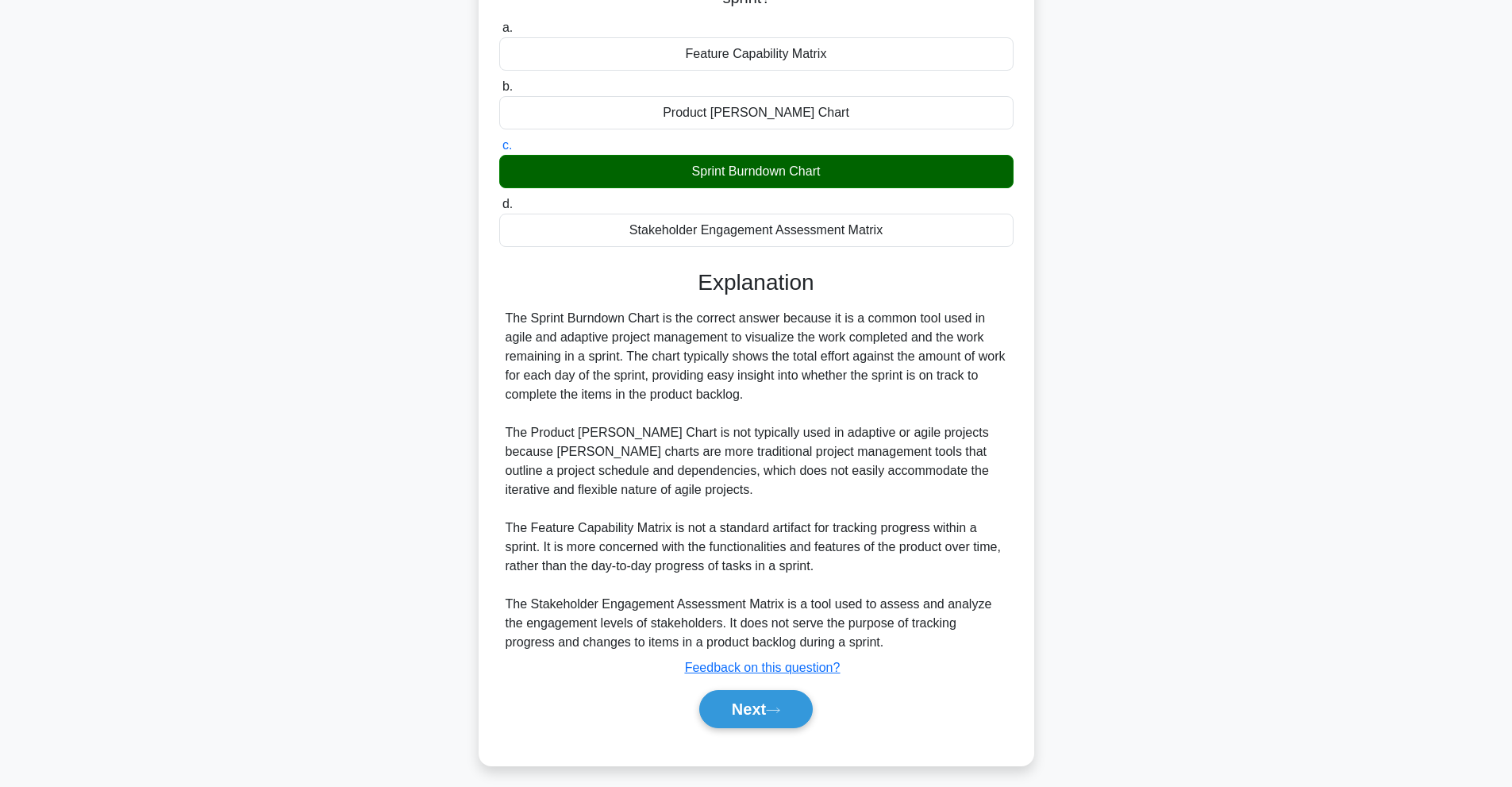
scroll to position [174, 0]
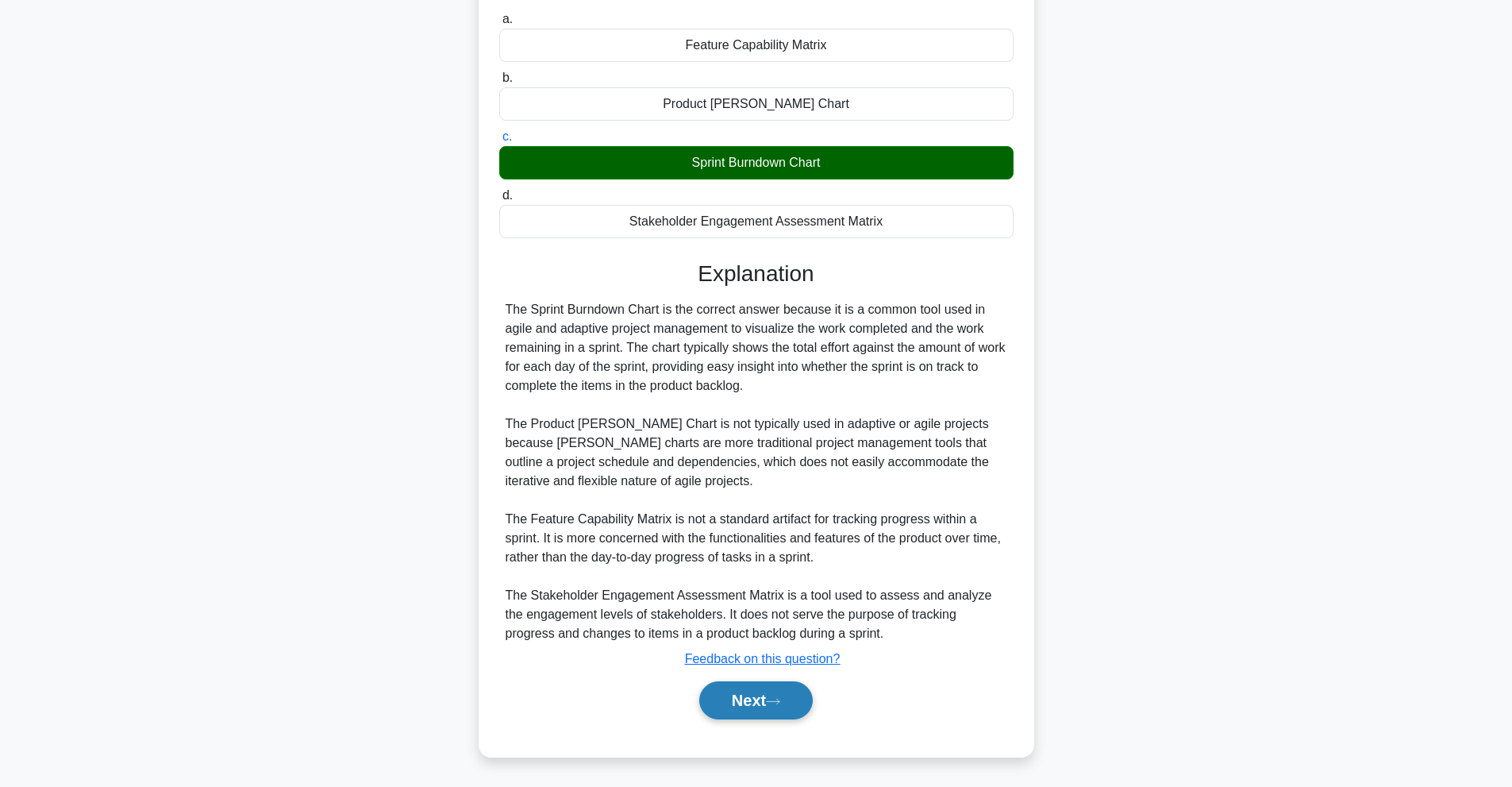
click at [784, 715] on button "Next" at bounding box center [756, 700] width 114 height 38
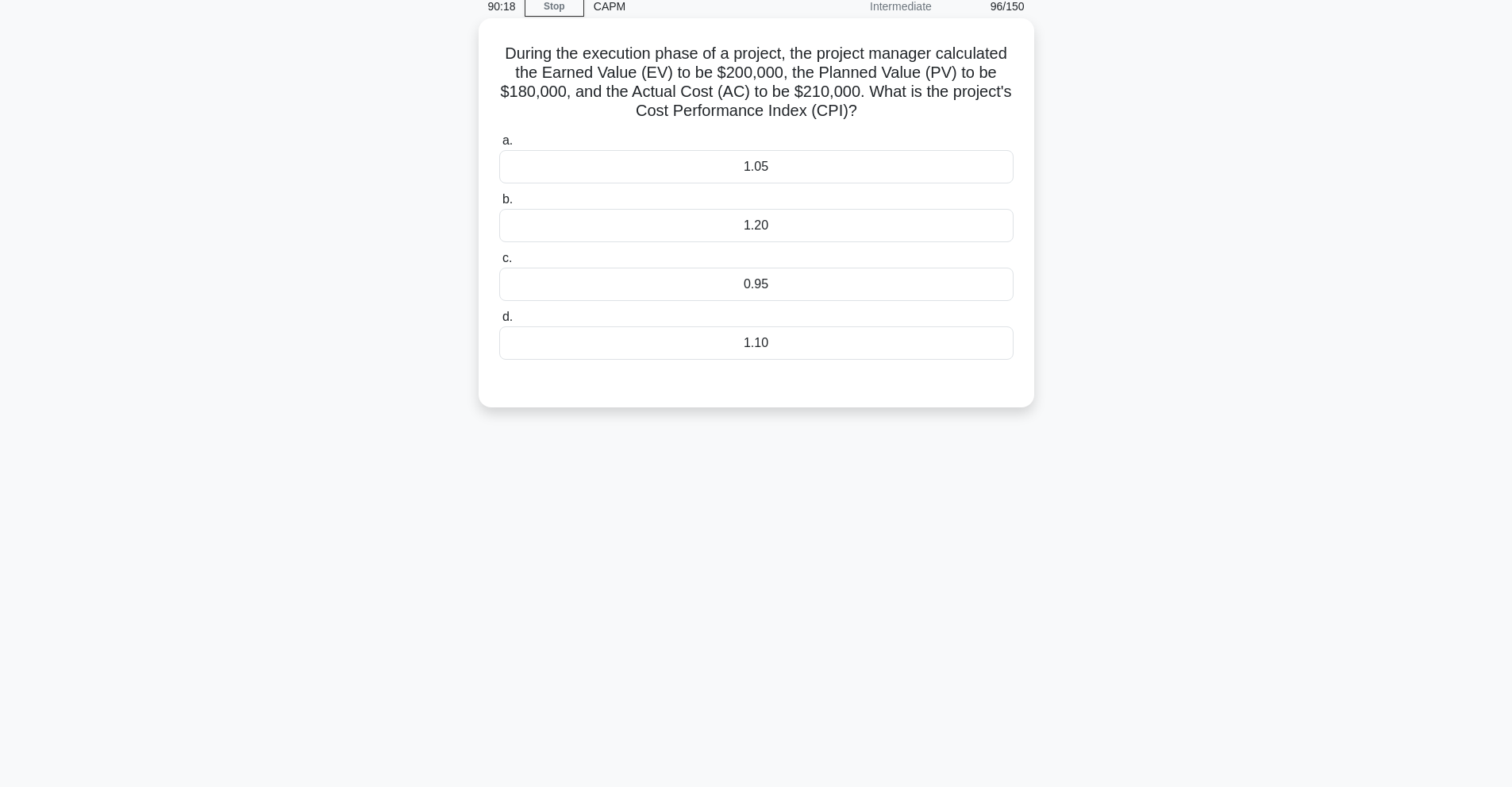
click at [753, 296] on div "0.95" at bounding box center [757, 284] width 515 height 33
click at [500, 263] on input "c. 0.95" at bounding box center [500, 258] width 0 height 10
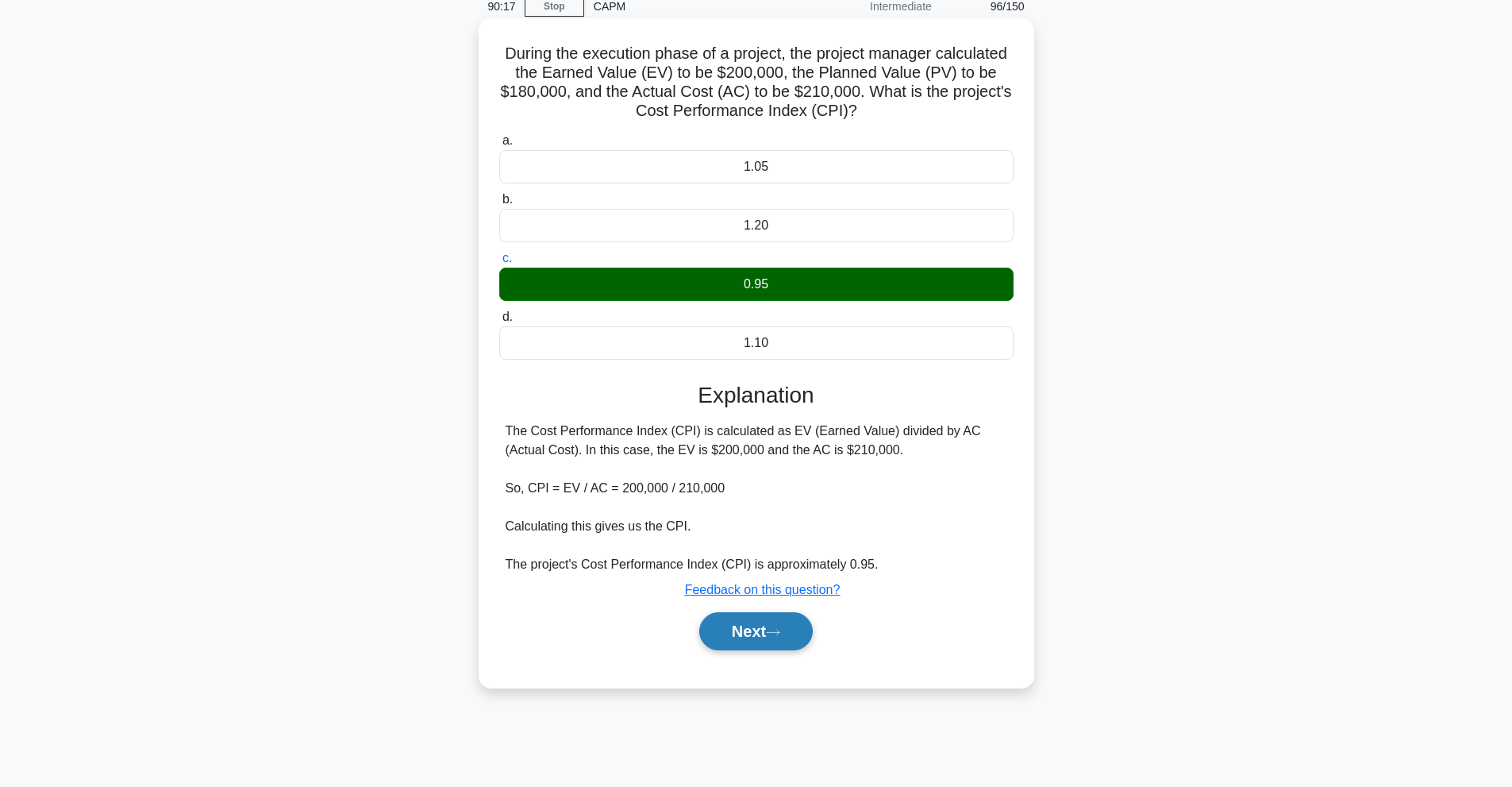
click at [805, 645] on button "Next" at bounding box center [756, 632] width 114 height 38
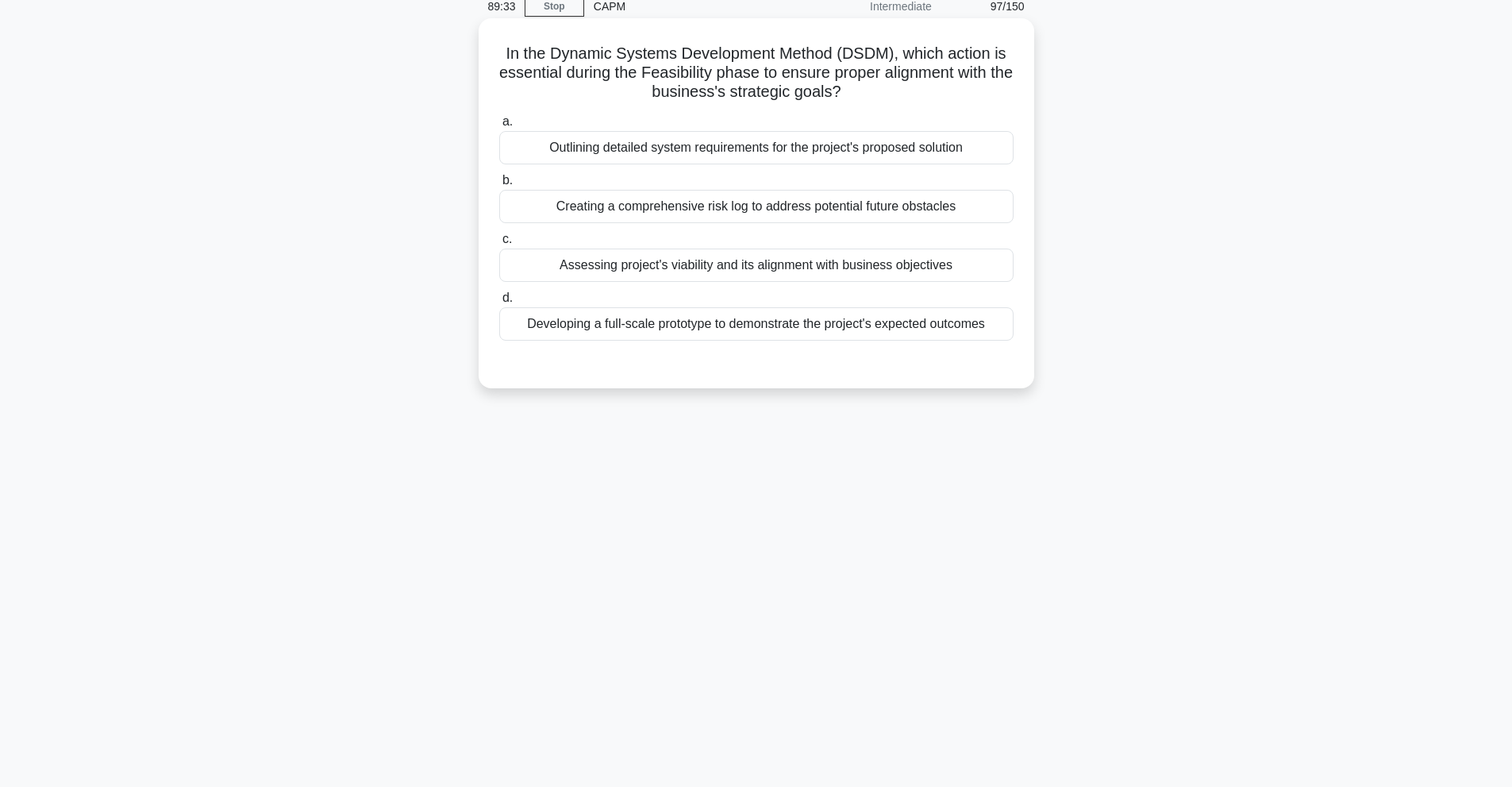
click at [759, 266] on div "Assessing project's viability and its alignment with business objectives" at bounding box center [757, 265] width 515 height 33
click at [500, 245] on input "c. Assessing project's viability and its alignment with business objectives" at bounding box center [500, 239] width 0 height 10
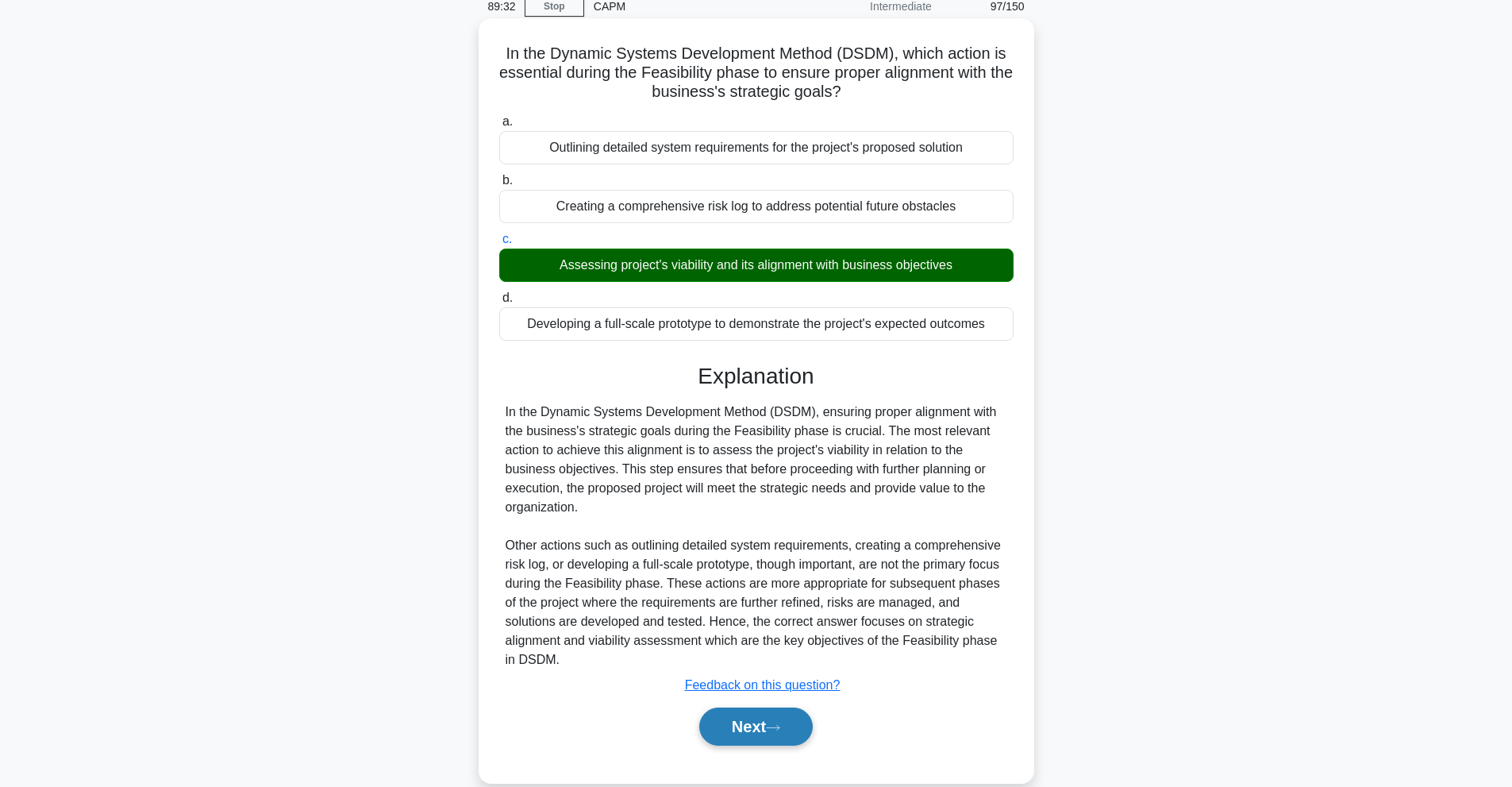
click at [772, 734] on button "Next" at bounding box center [756, 727] width 114 height 38
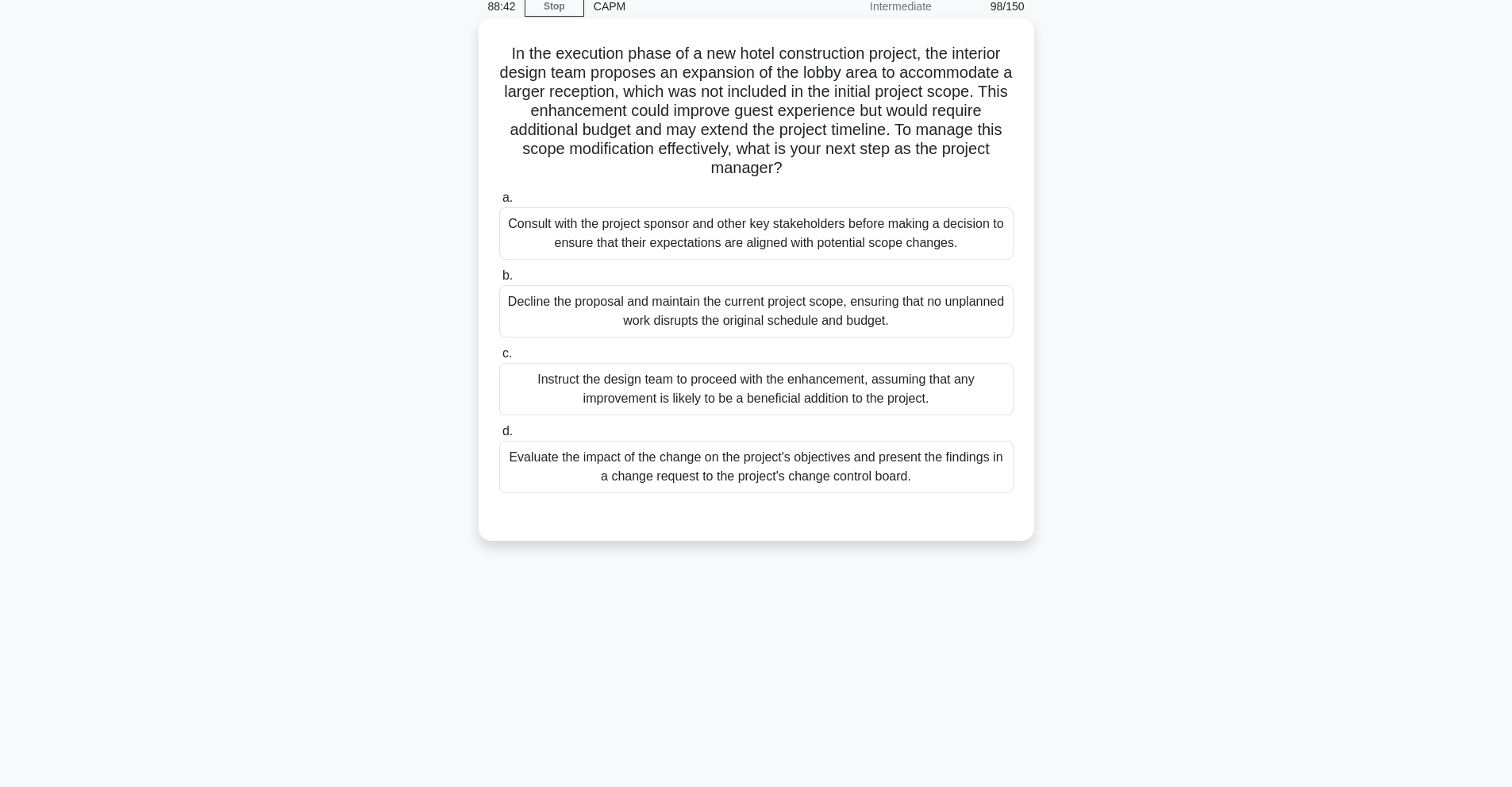
click at [819, 469] on div "Evaluate the impact of the change on the project's objectives and present the f…" at bounding box center [757, 466] width 515 height 53
click at [500, 437] on input "d. Evaluate the impact of the change on the project's objectives and present th…" at bounding box center [500, 431] width 0 height 10
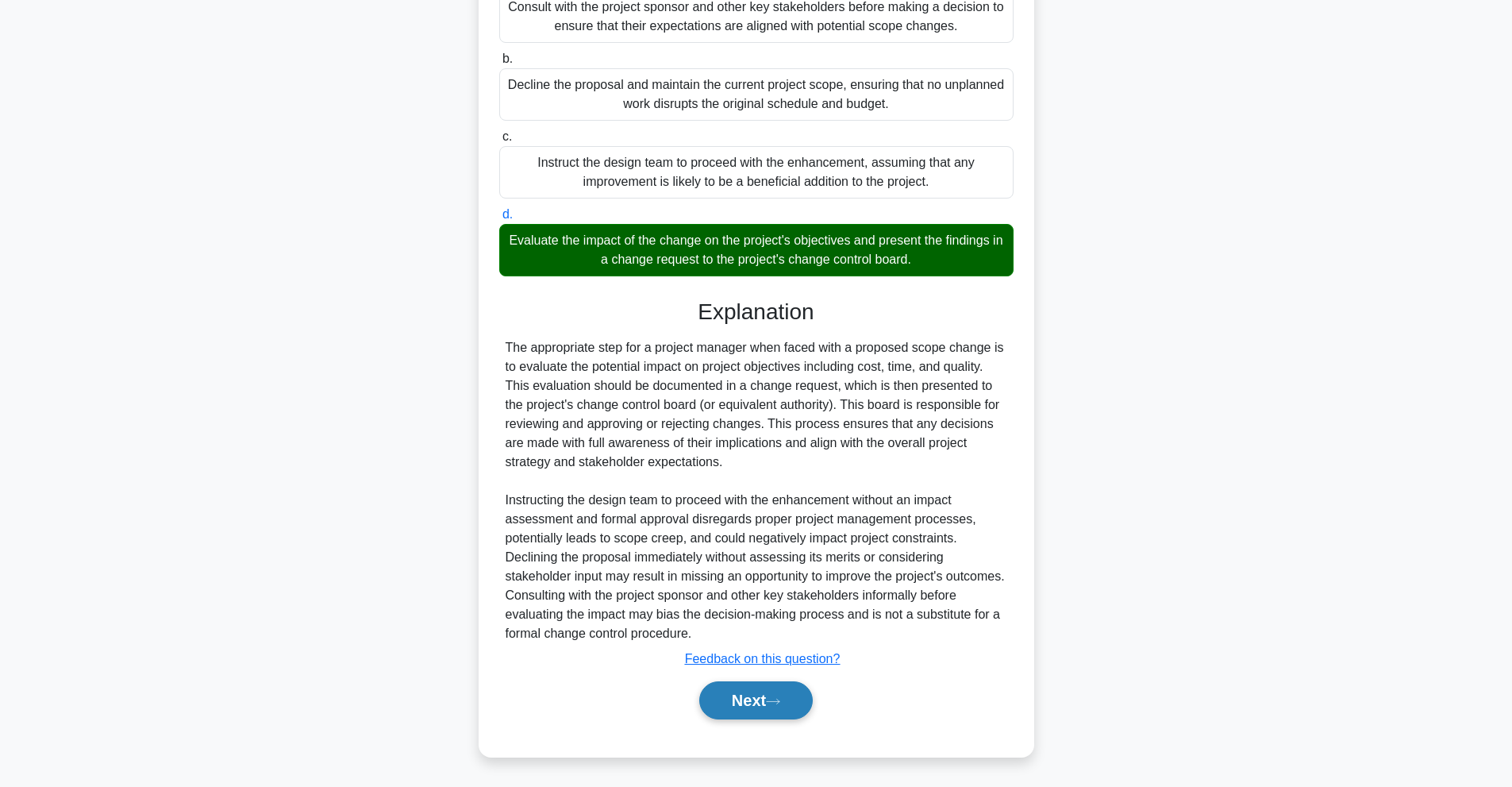
click at [753, 701] on button "Next" at bounding box center [756, 700] width 114 height 38
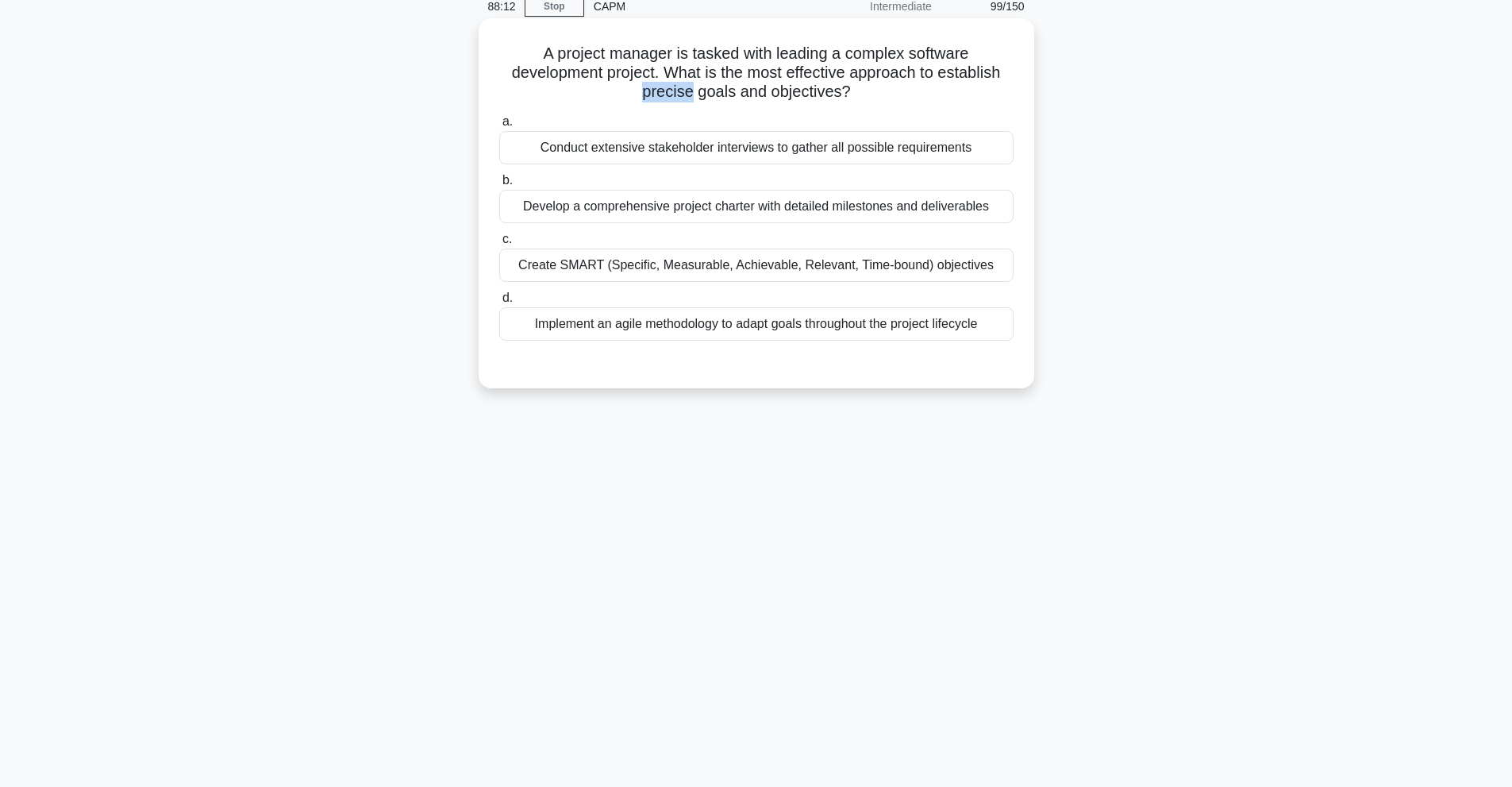
drag, startPoint x: 623, startPoint y: 88, endPoint x: 689, endPoint y: 98, distance: 66.8
click at [689, 98] on h5 "A project manager is tasked with leading a complex software development project…" at bounding box center [756, 73] width 517 height 58
click at [652, 93] on h5 "A project manager is tasked with leading a complex software development project…" at bounding box center [756, 73] width 517 height 58
click at [926, 219] on div "Develop a comprehensive project charter with detailed milestones and deliverabl…" at bounding box center [757, 206] width 515 height 33
click at [500, 185] on input "b. Develop a comprehensive project charter with detailed milestones and deliver…" at bounding box center [500, 180] width 0 height 10
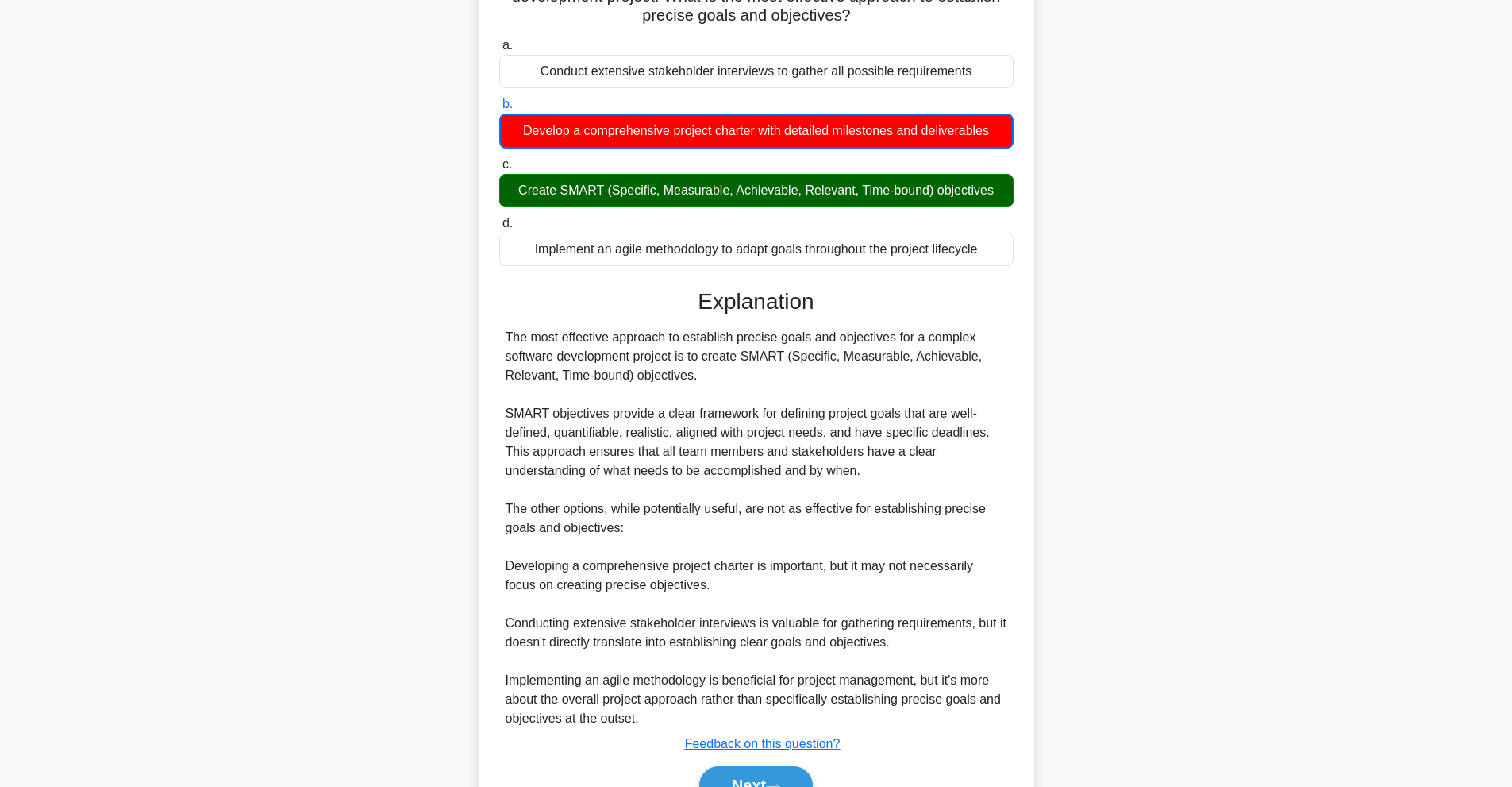
scroll to position [232, 0]
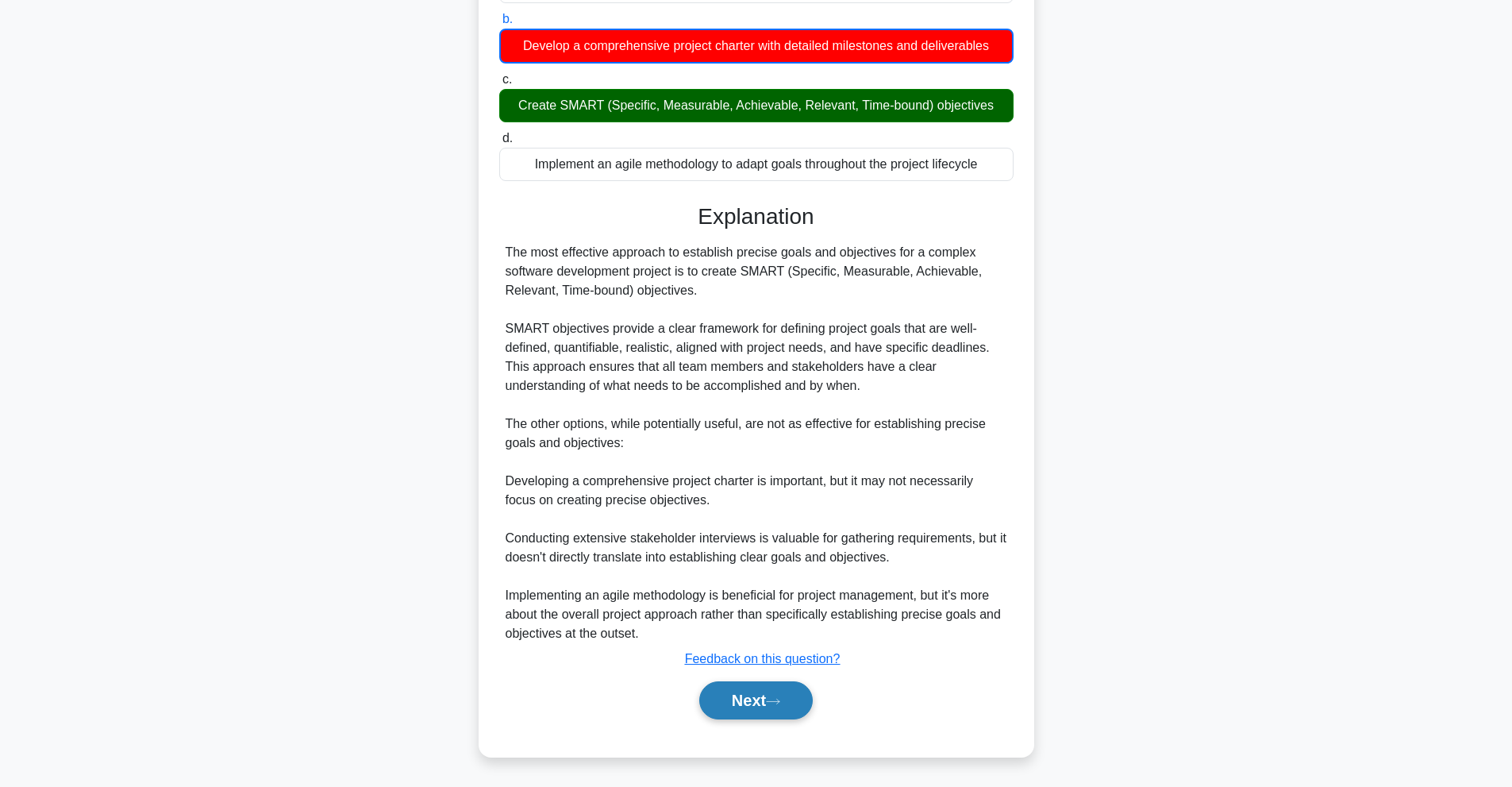
click at [755, 692] on button "Next" at bounding box center [756, 700] width 114 height 38
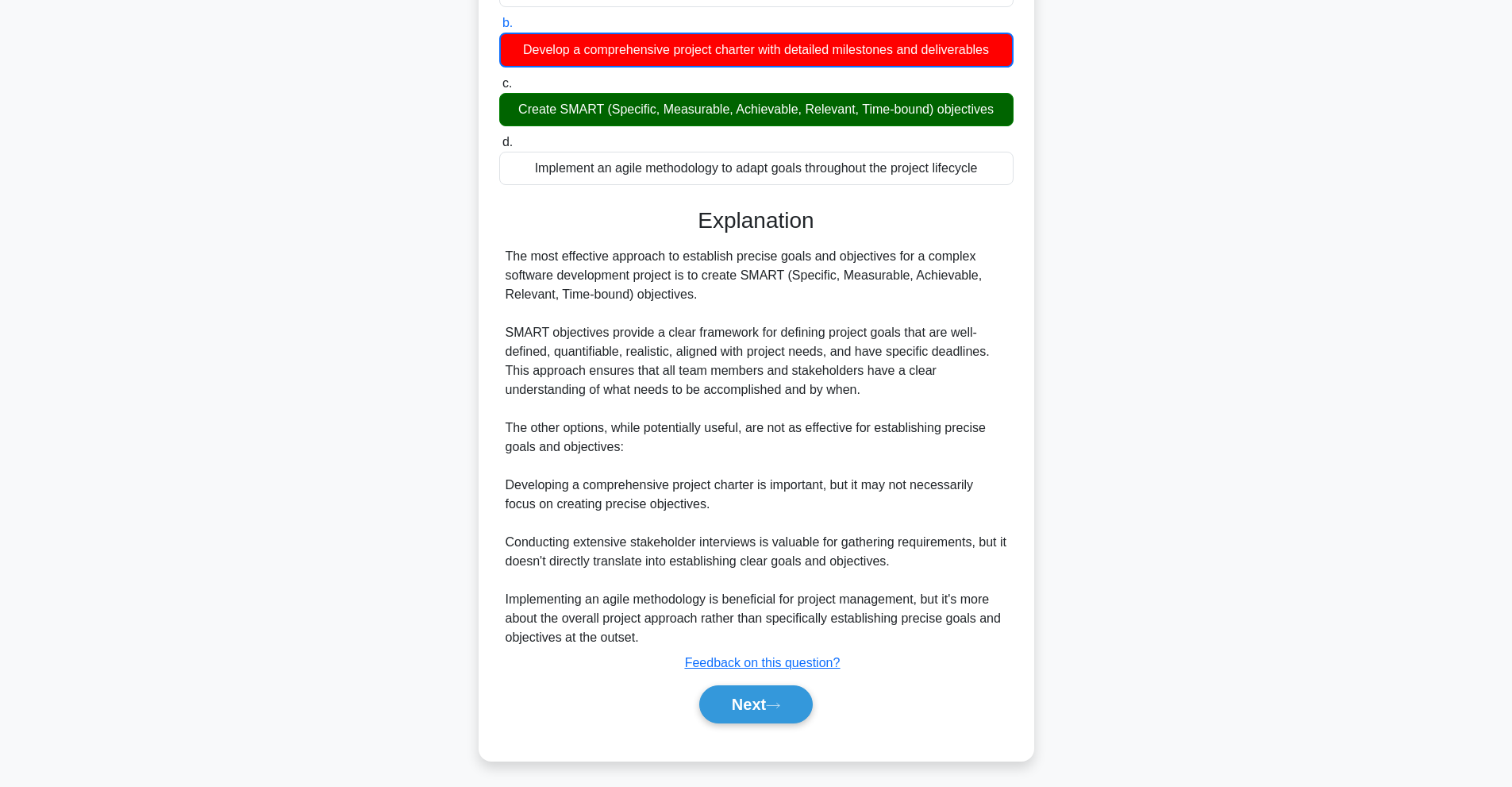
scroll to position [71, 0]
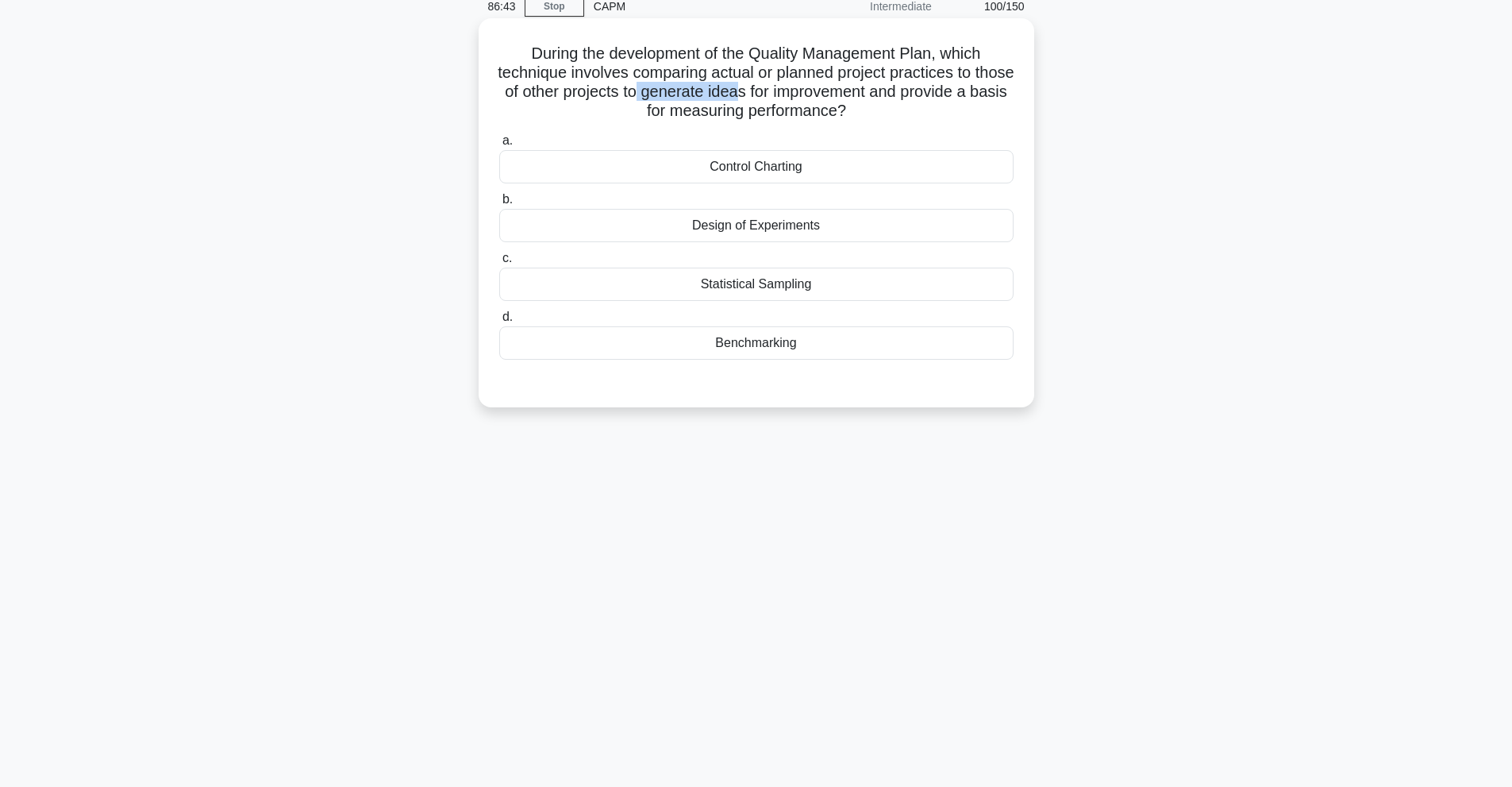
drag, startPoint x: 683, startPoint y: 96, endPoint x: 786, endPoint y: 97, distance: 103.0
click at [786, 97] on h5 "During the development of the Quality Management Plan, which technique involves…" at bounding box center [756, 82] width 517 height 78
drag, startPoint x: 611, startPoint y: 112, endPoint x: 917, endPoint y: 109, distance: 306.0
click at [917, 109] on h5 "During the development of the Quality Management Plan, which technique involves…" at bounding box center [756, 82] width 517 height 78
click at [861, 332] on div "Benchmarking" at bounding box center [757, 343] width 515 height 33
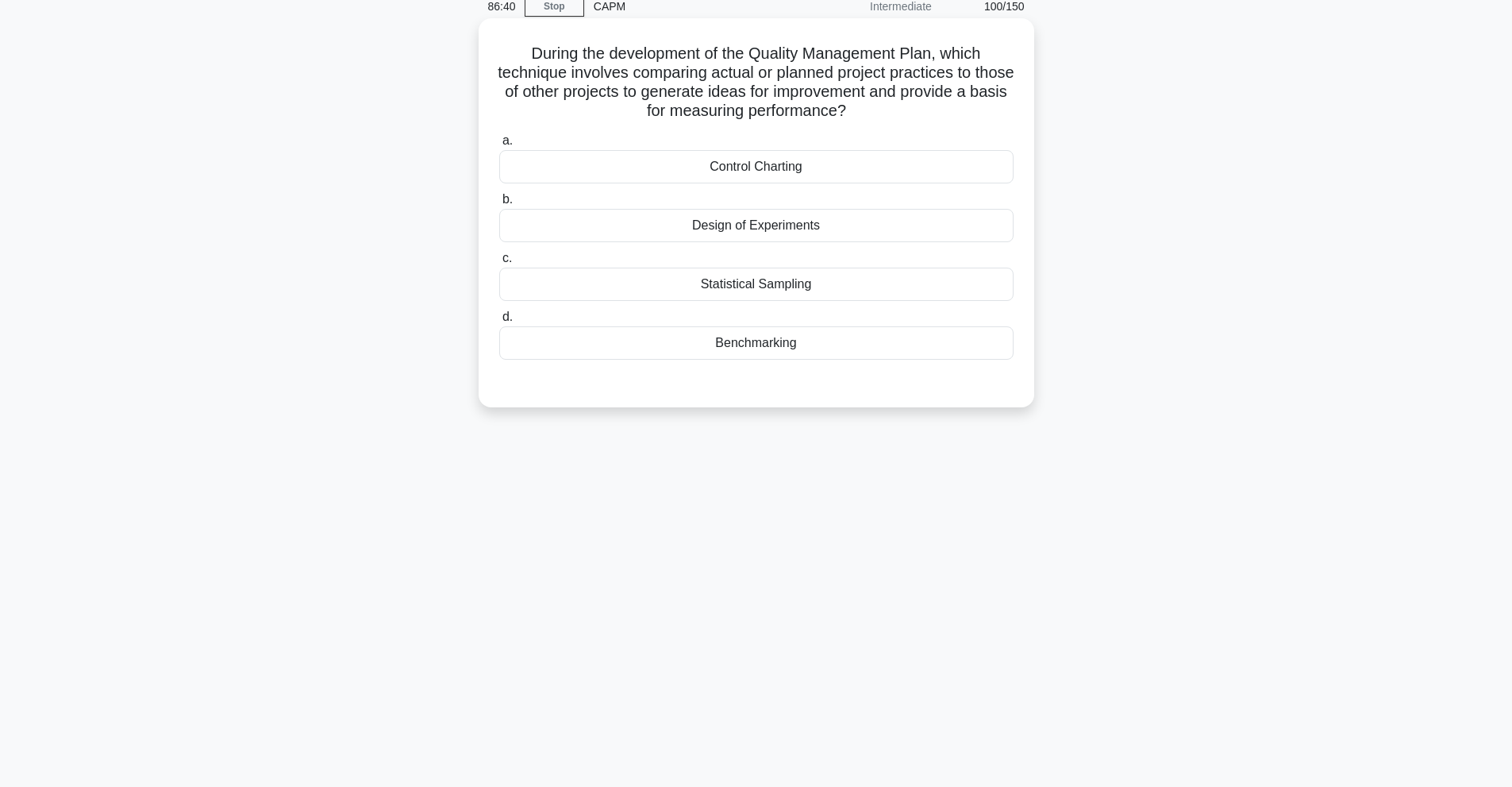
click at [500, 322] on input "d. Benchmarking" at bounding box center [500, 317] width 0 height 10
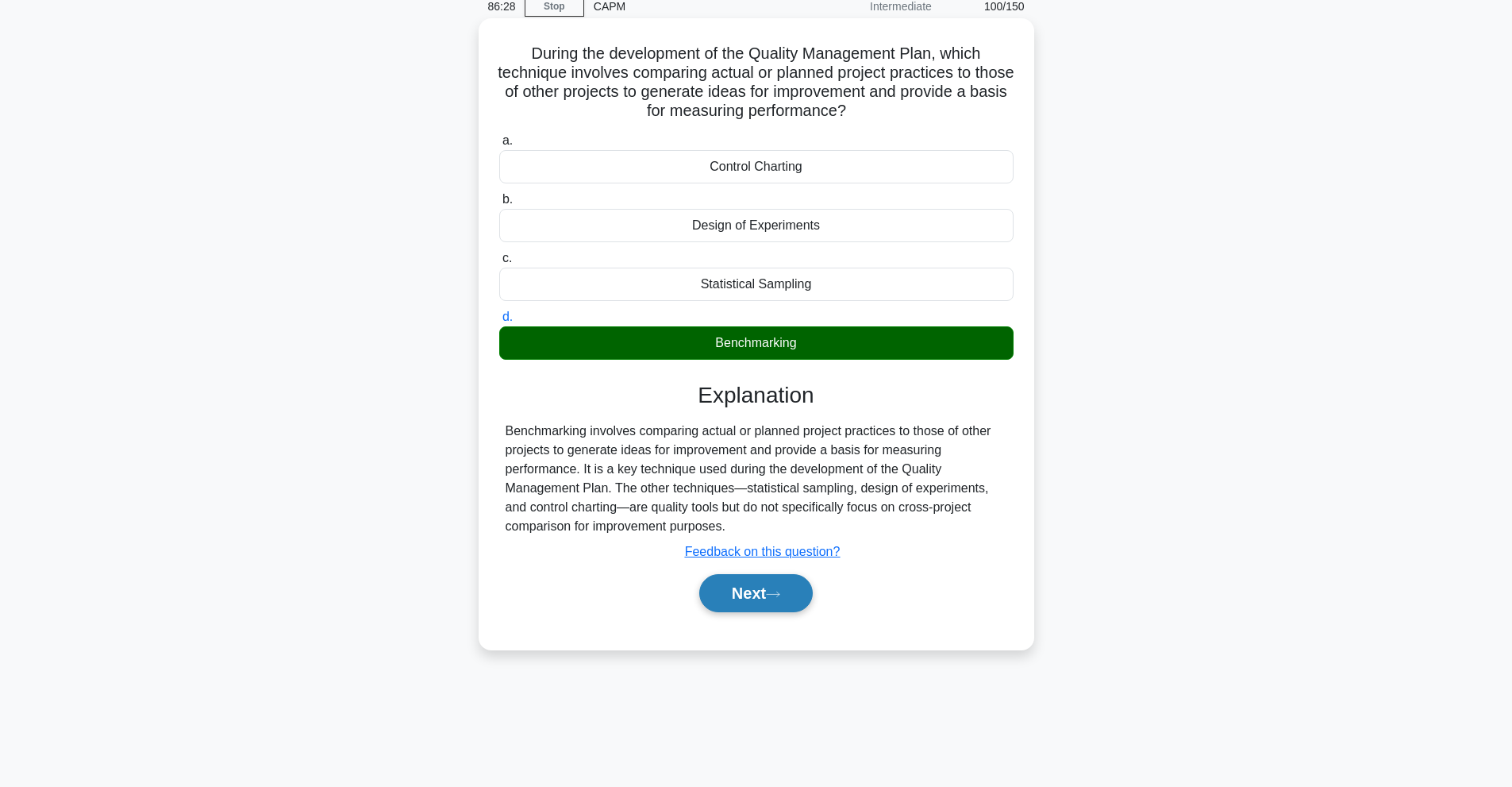
click at [776, 601] on button "Next" at bounding box center [756, 593] width 114 height 38
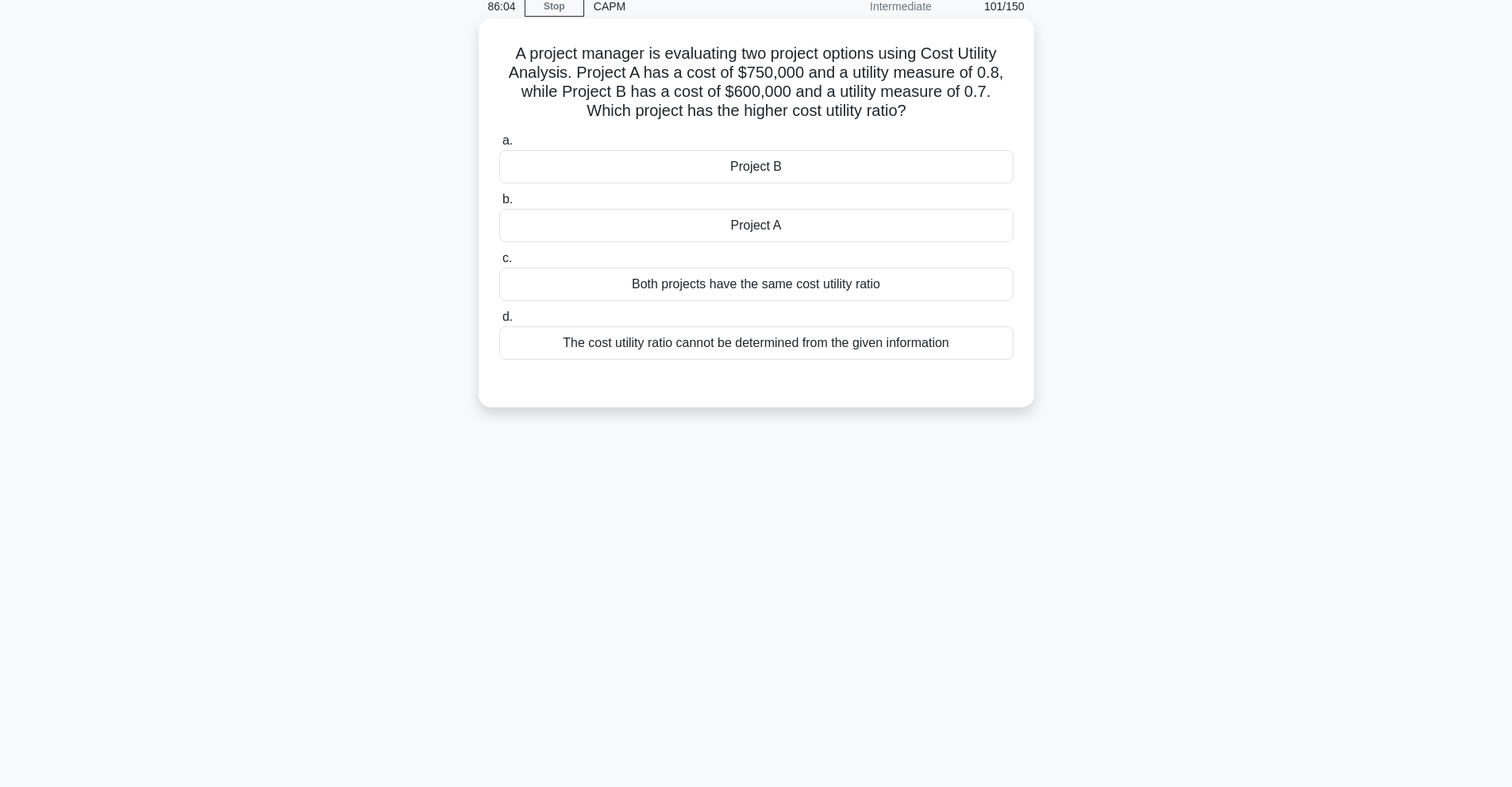
click at [684, 181] on div "Project B" at bounding box center [757, 167] width 515 height 33
click at [500, 146] on input "a. Project B" at bounding box center [500, 140] width 0 height 10
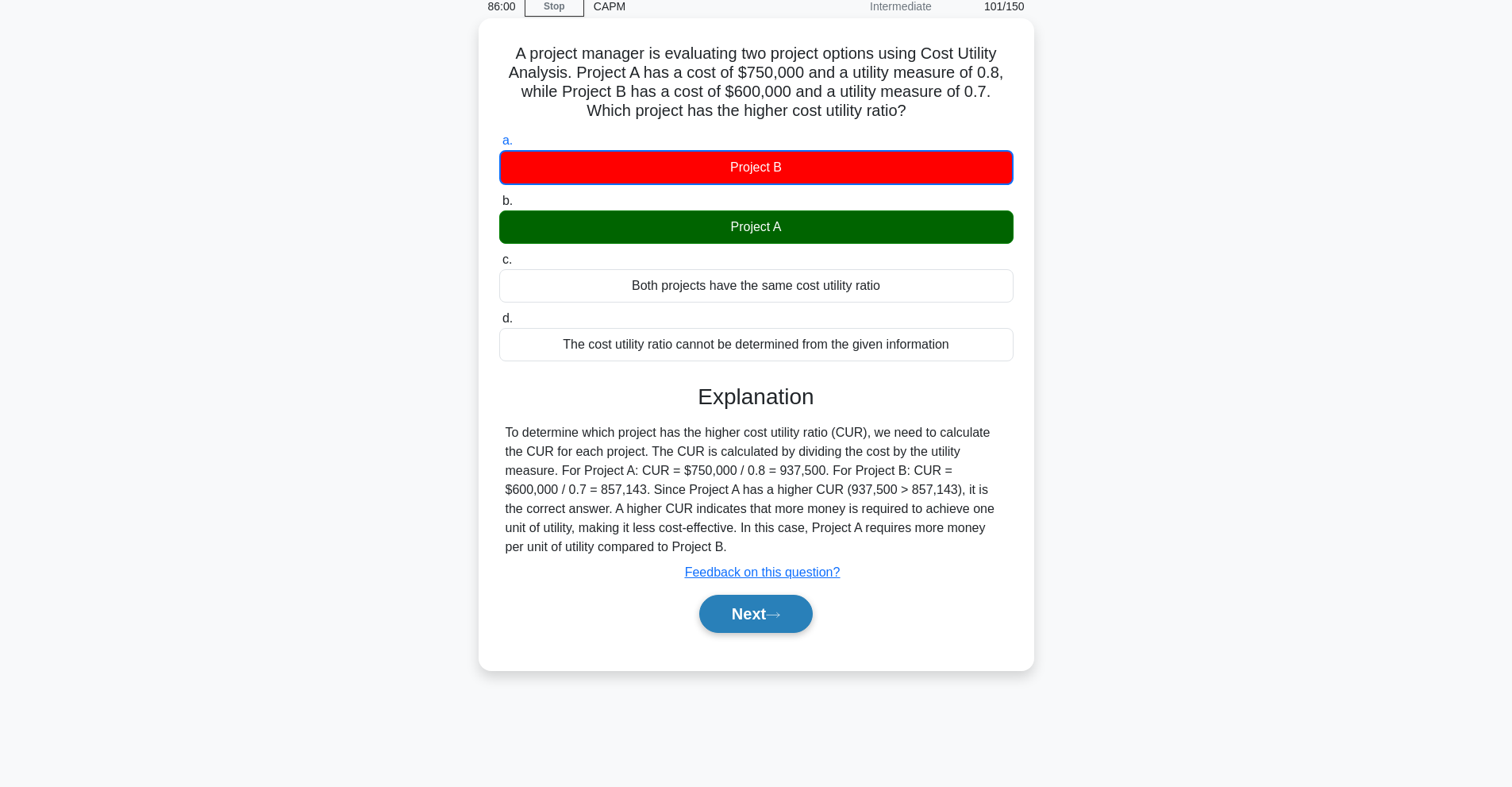
click at [784, 628] on button "Next" at bounding box center [756, 614] width 114 height 38
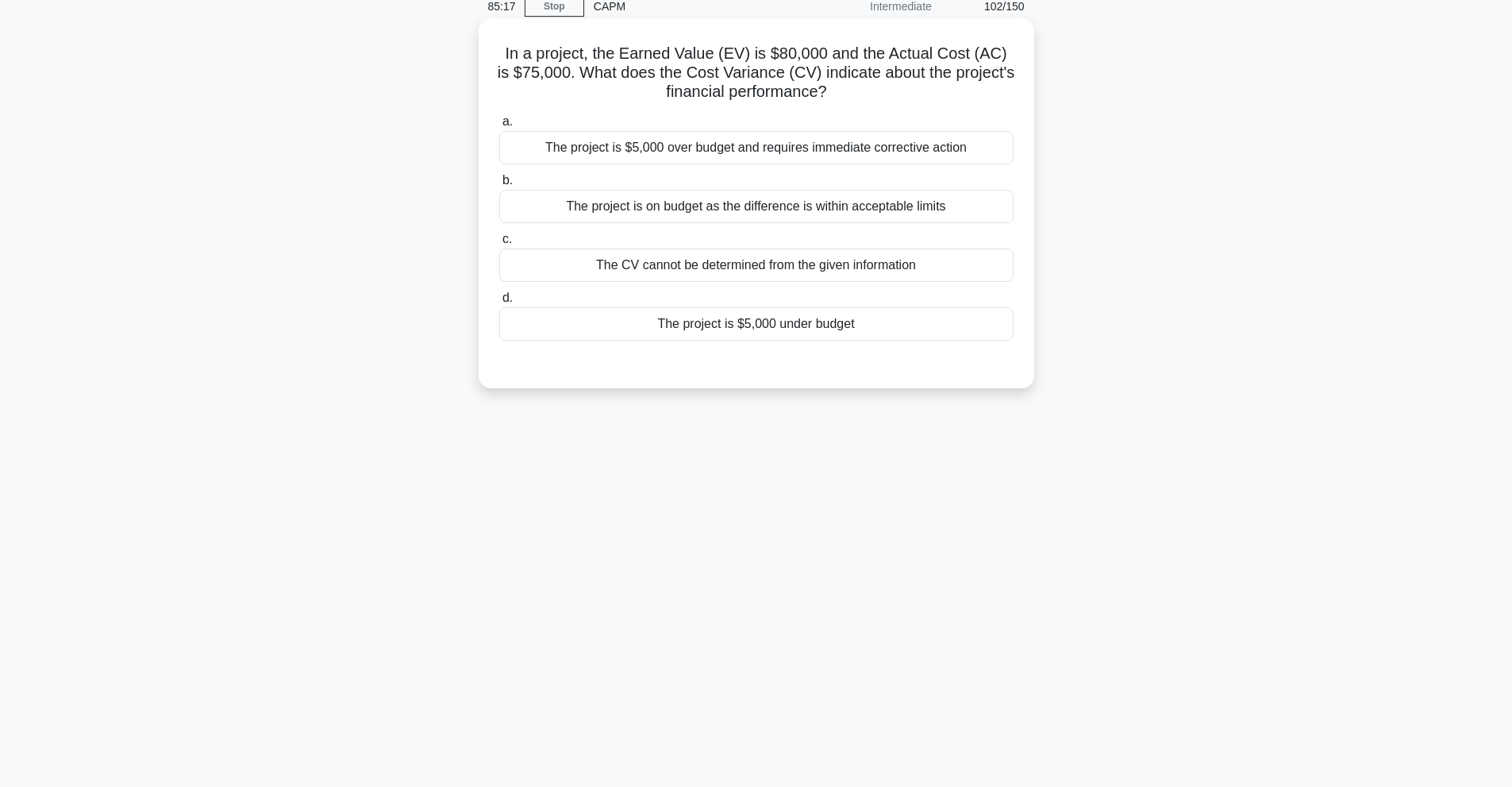
click at [718, 337] on div "The project is $5,000 under budget" at bounding box center [757, 324] width 515 height 33
click at [500, 303] on input "d. The project is $5,000 under budget" at bounding box center [500, 298] width 0 height 10
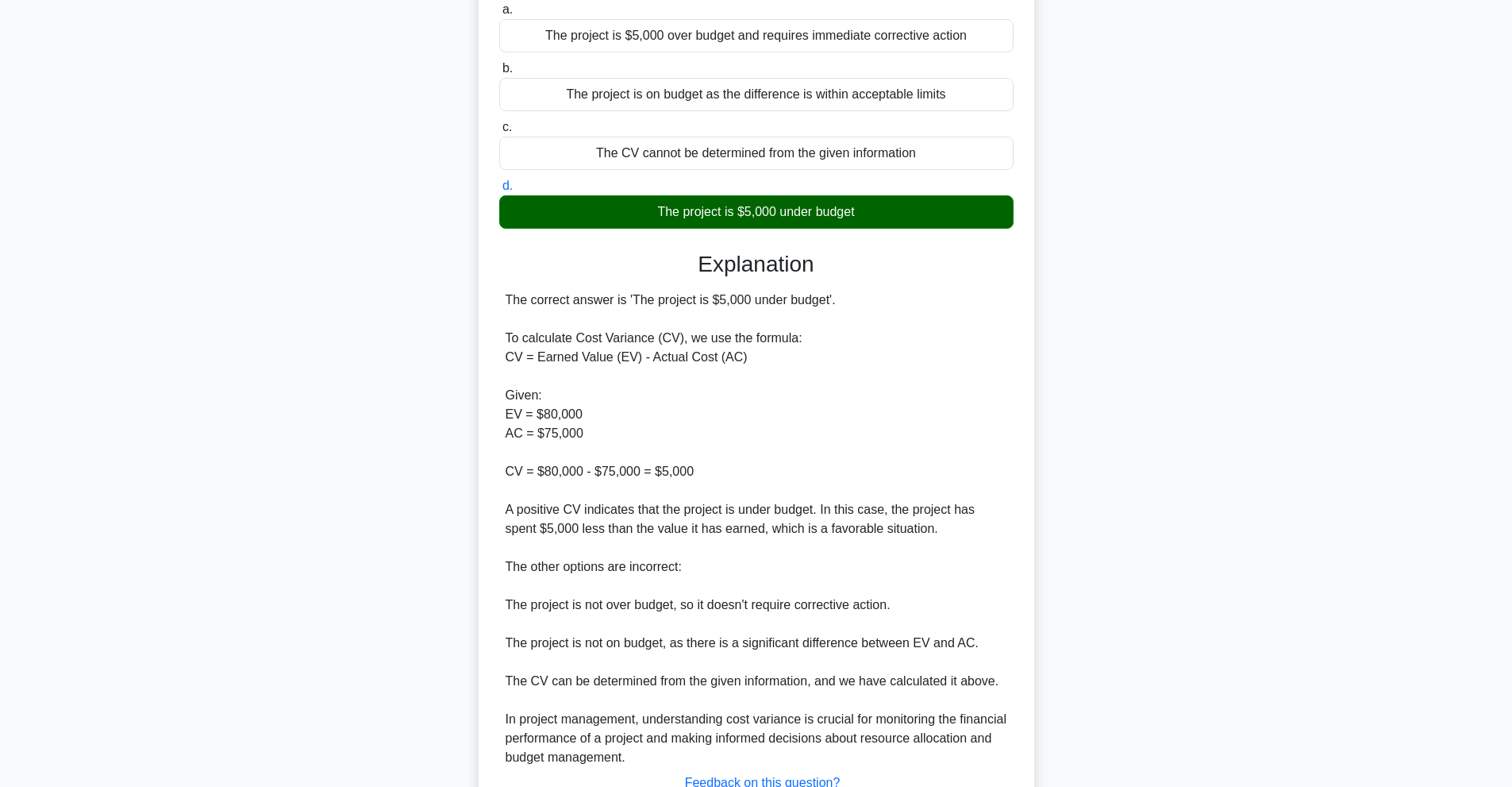
scroll to position [307, 0]
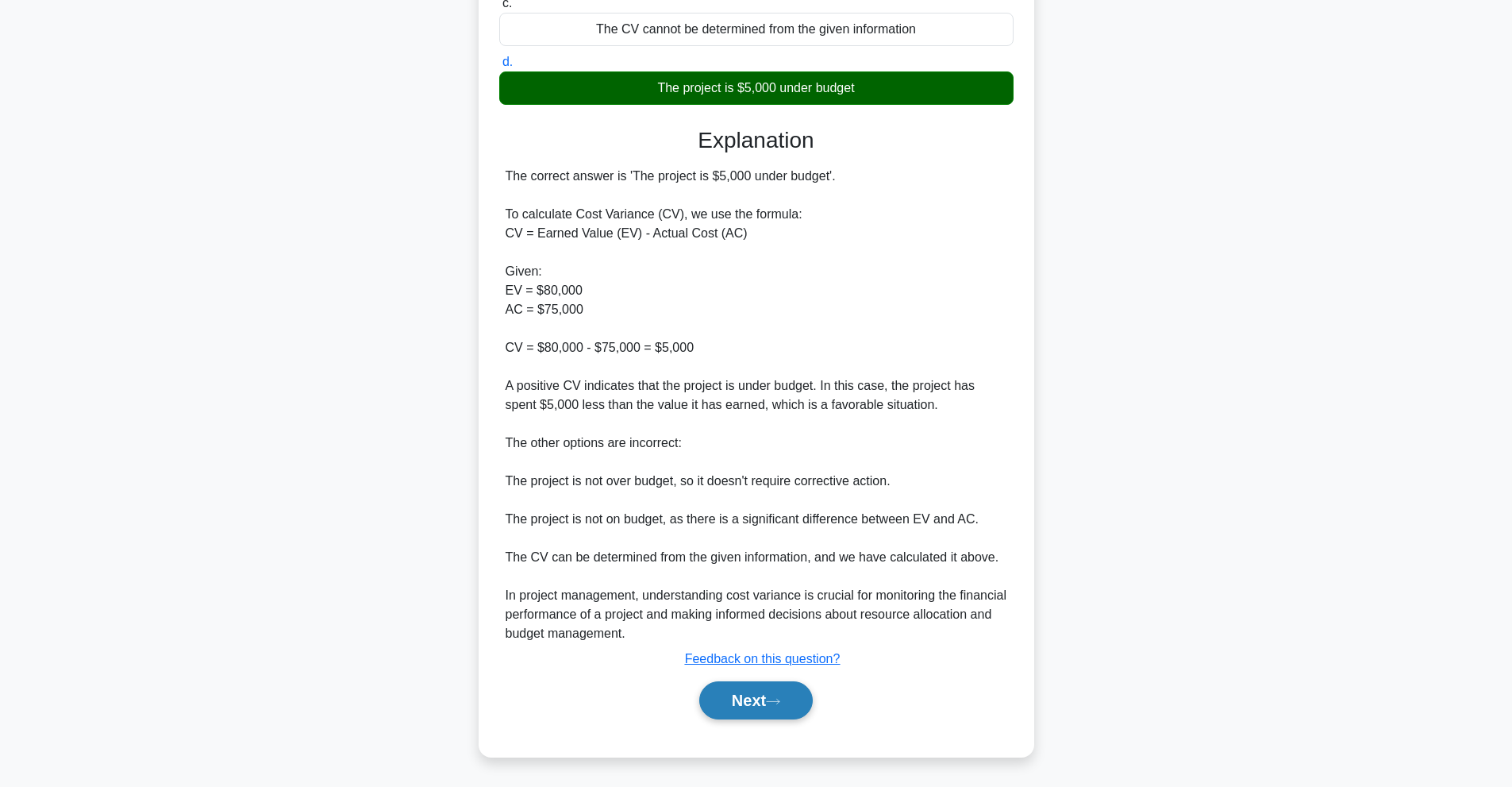
click at [769, 702] on button "Next" at bounding box center [756, 700] width 114 height 38
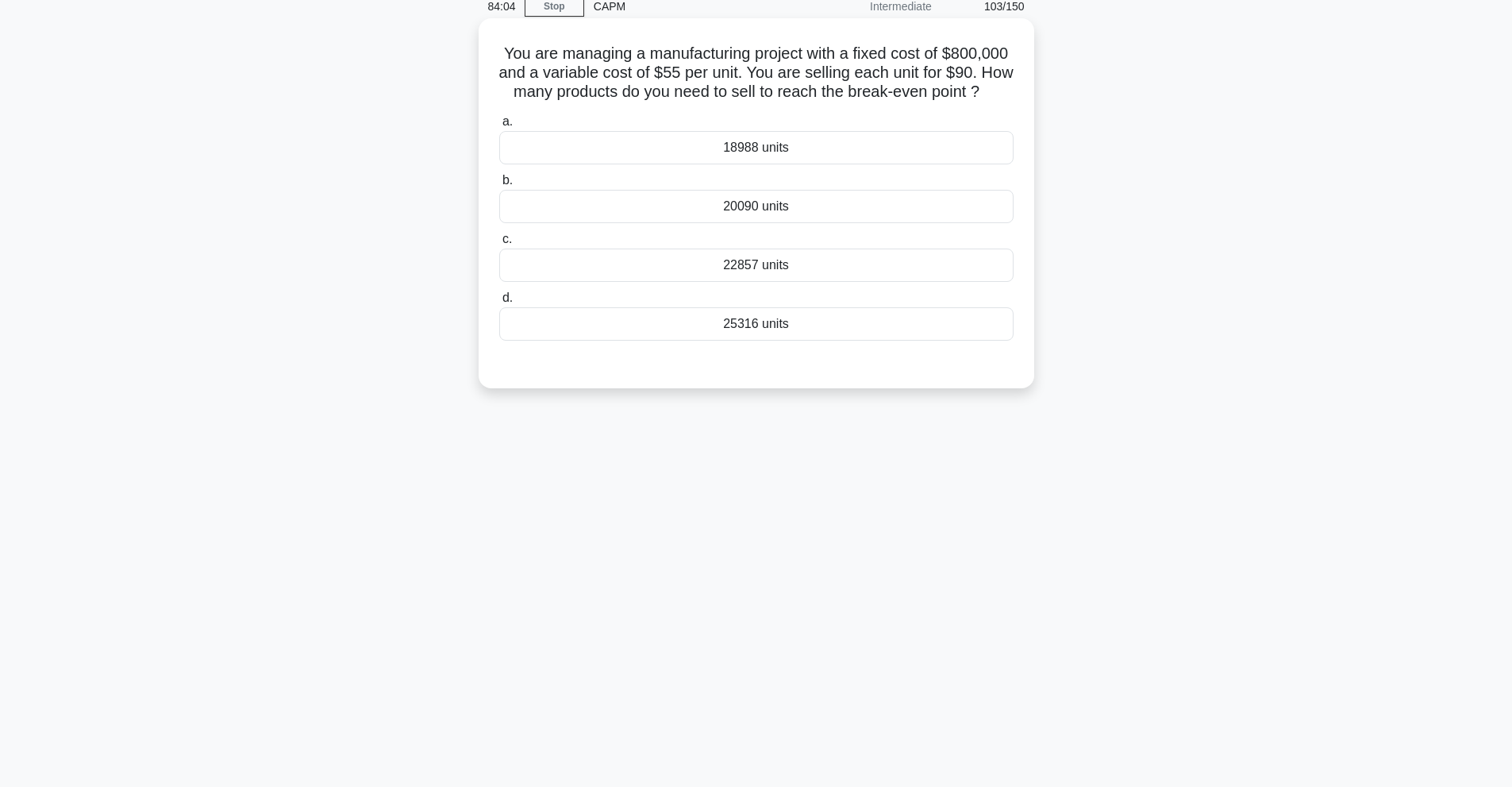
click at [804, 341] on div "25316 units" at bounding box center [757, 324] width 515 height 33
click at [500, 303] on input "d. 25316 units" at bounding box center [500, 298] width 0 height 10
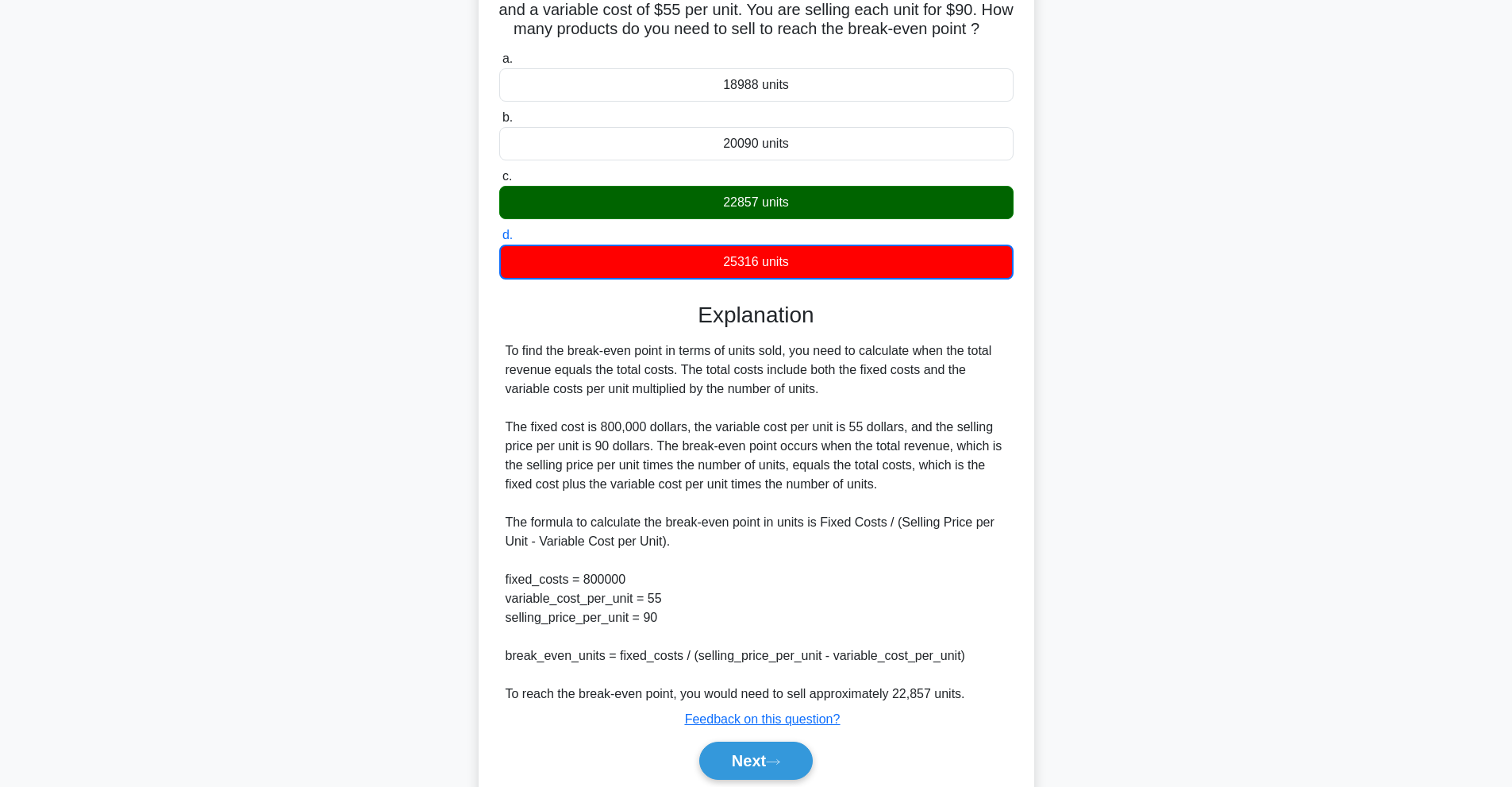
scroll to position [214, 0]
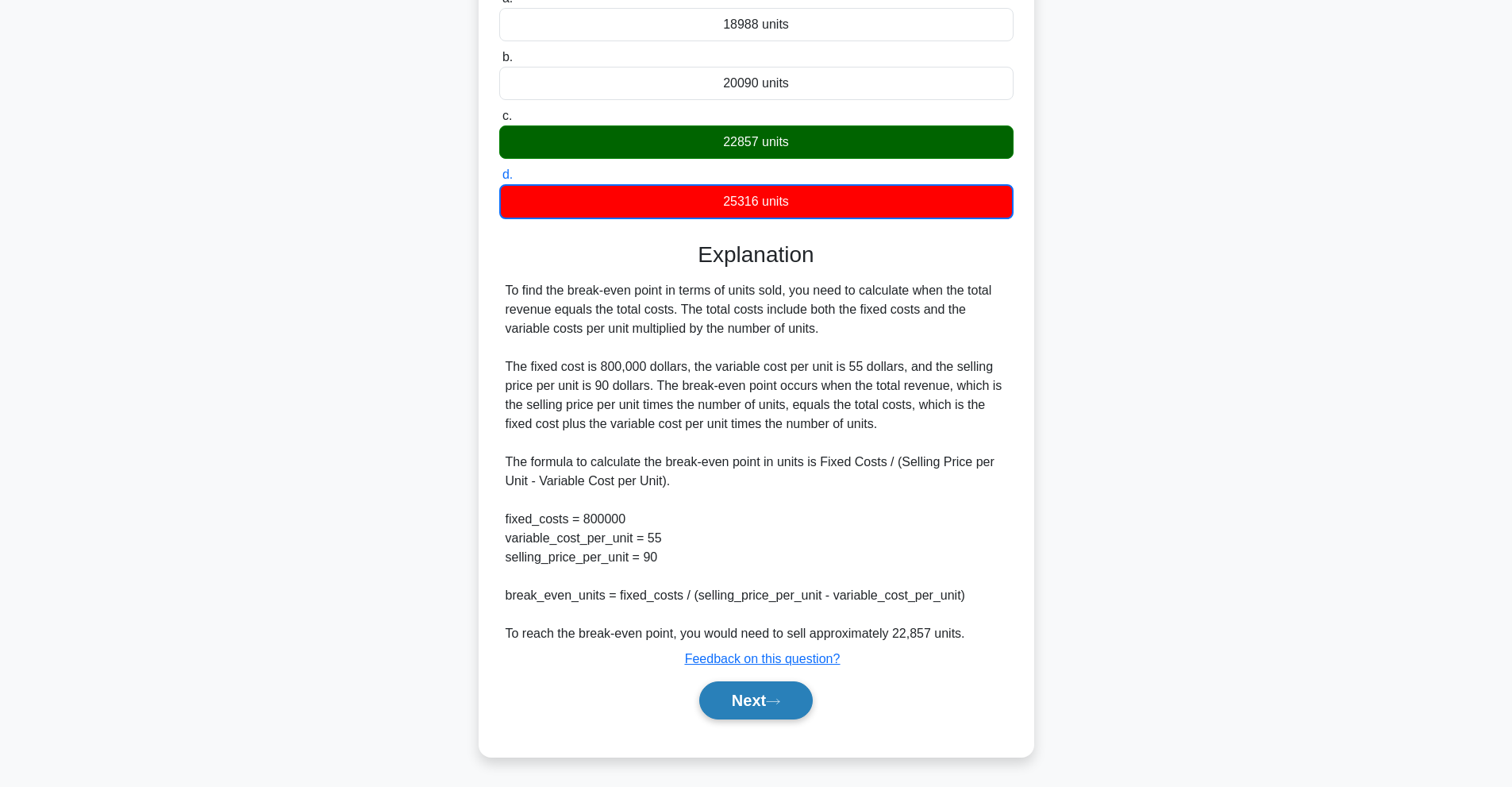
click at [765, 693] on button "Next" at bounding box center [756, 700] width 114 height 38
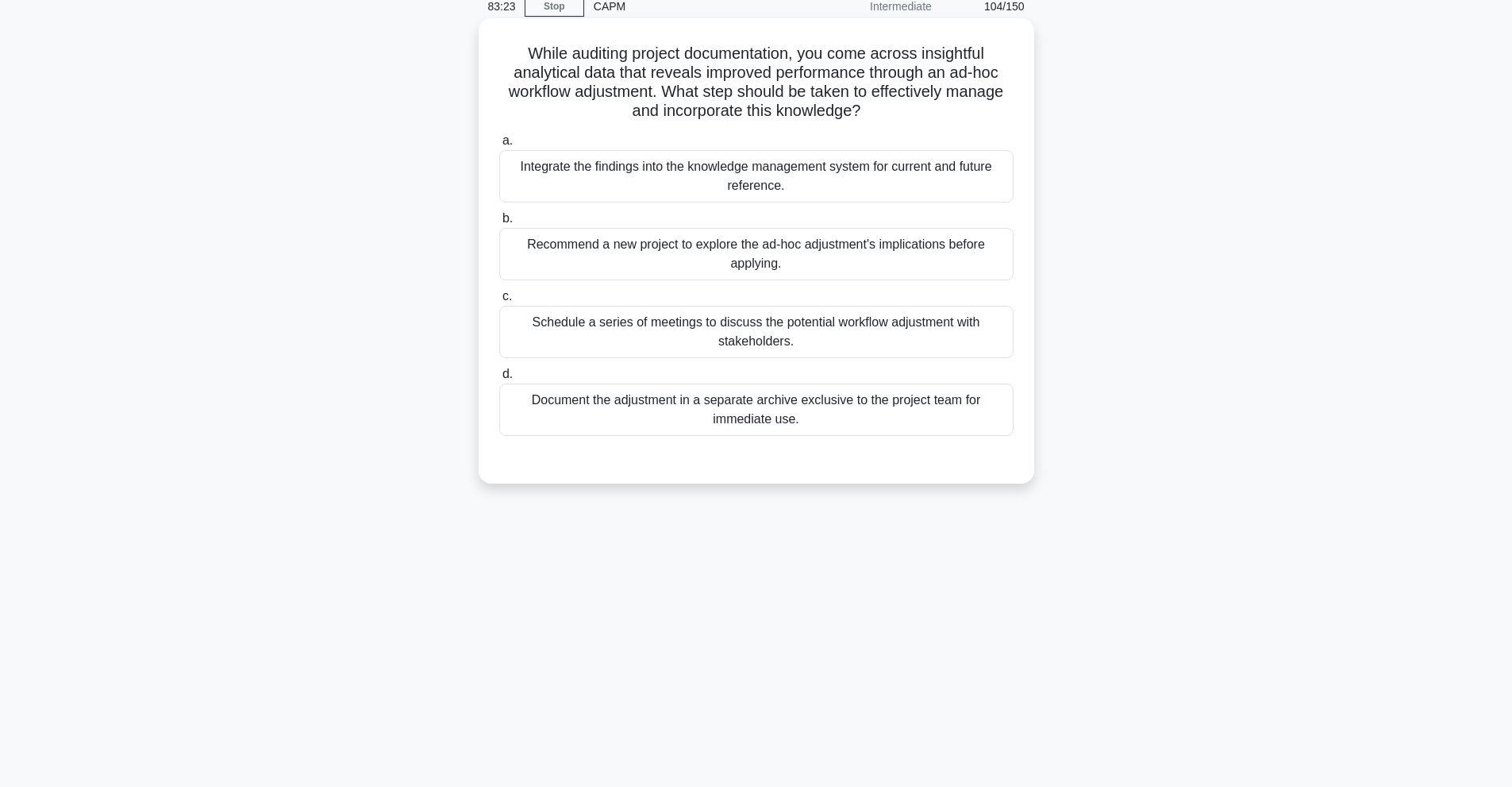
click at [591, 58] on h5 "While auditing project documentation, you come across insightful analytical dat…" at bounding box center [756, 82] width 517 height 78
click at [246, 223] on div "While auditing project documentation, you come across insightful analytical dat…" at bounding box center [756, 265] width 1048 height 485
click at [616, 346] on div "Schedule a series of meetings to discuss the potential workflow adjustment with…" at bounding box center [757, 332] width 515 height 53
click at [500, 302] on input "c. Schedule a series of meetings to discuss the potential workflow adjustment w…" at bounding box center [500, 297] width 0 height 10
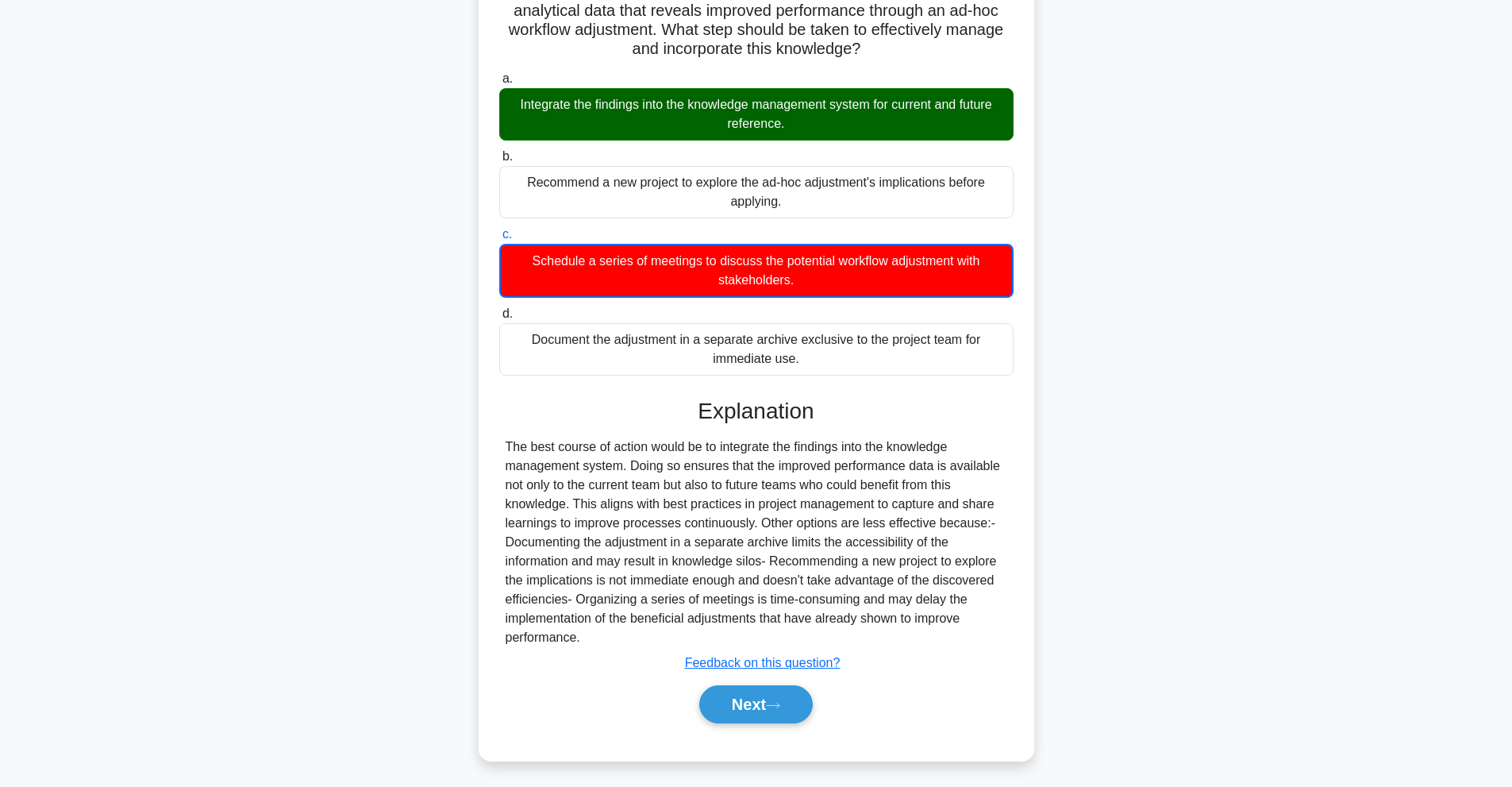
scroll to position [137, 0]
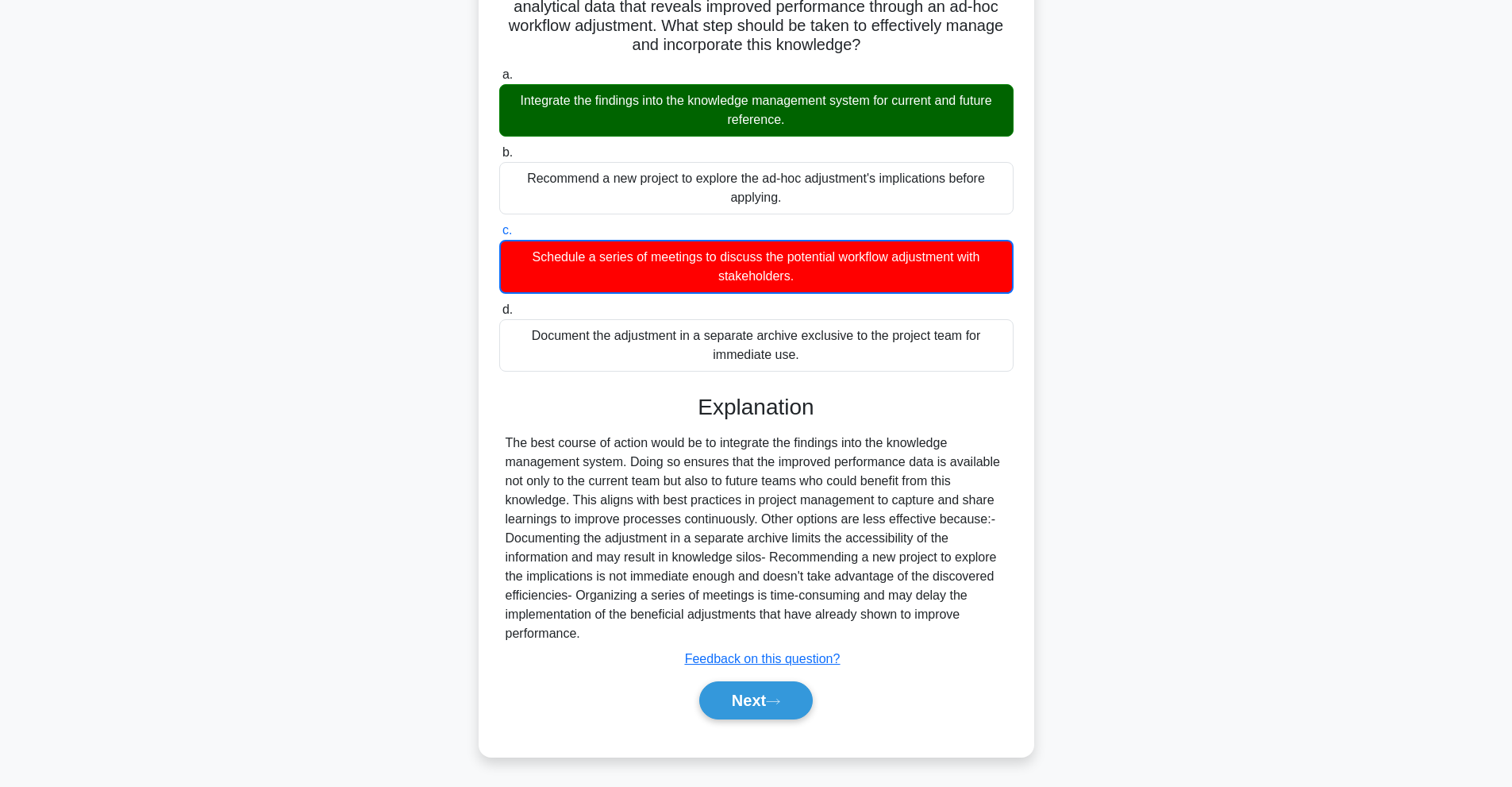
click at [740, 720] on div "Next" at bounding box center [757, 700] width 515 height 51
click at [746, 704] on button "Next" at bounding box center [756, 700] width 114 height 38
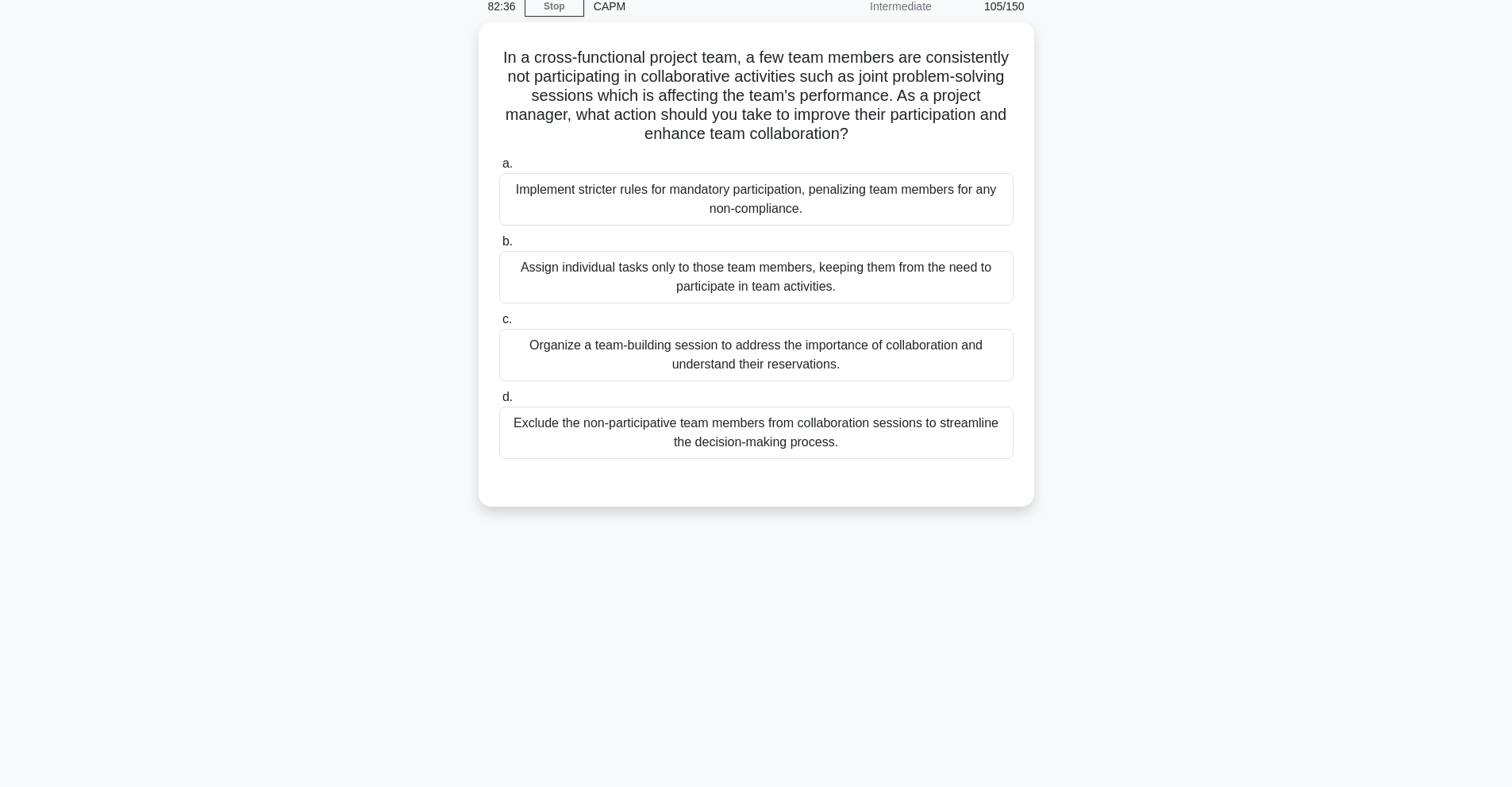
scroll to position [71, 0]
drag, startPoint x: 746, startPoint y: 704, endPoint x: 1276, endPoint y: 569, distance: 546.9
click at [1276, 569] on div "66:19 Stop CAPM Intermediate 105/150 .spinner_0XTQ{transform-origin:center;anim…" at bounding box center [756, 383] width 1048 height 794
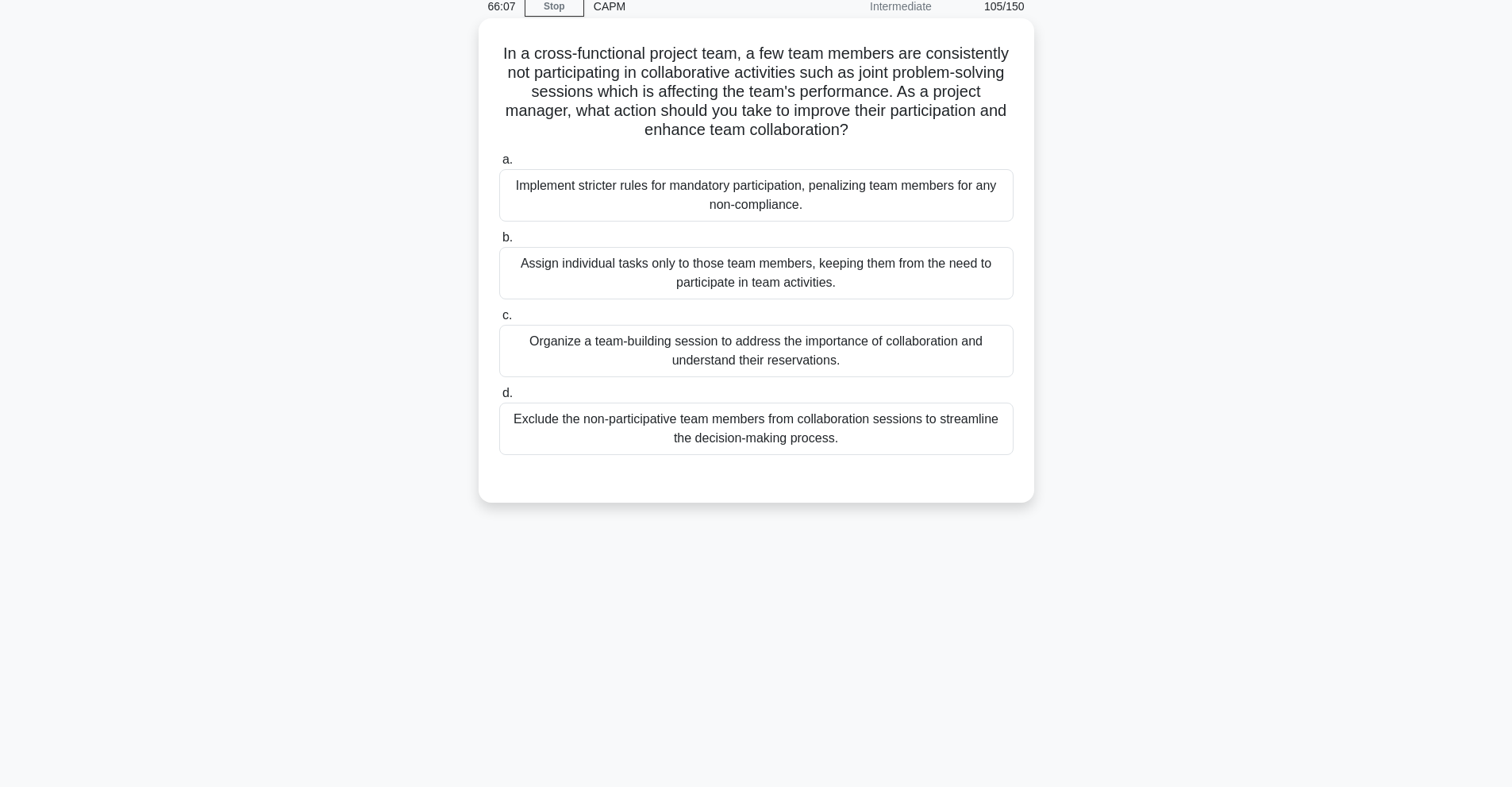
click at [821, 351] on div "Organize a team-building session to address the importance of collaboration and…" at bounding box center [757, 351] width 515 height 53
click at [500, 321] on input "c. Organize a team-building session to address the importance of collaboration …" at bounding box center [500, 315] width 0 height 10
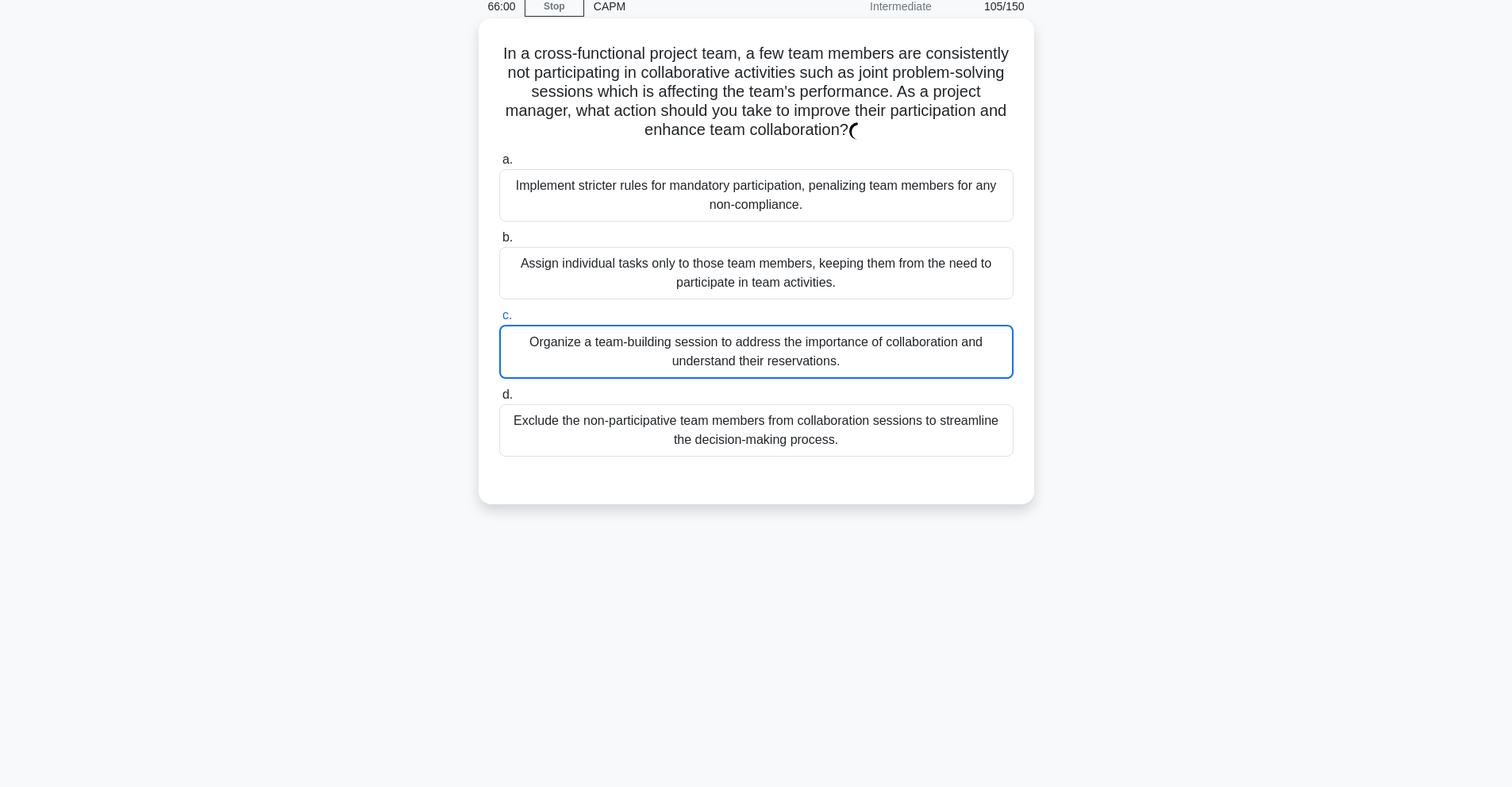
click at [819, 357] on div "Organize a team-building session to address the importance of collaboration and…" at bounding box center [757, 352] width 515 height 54
click at [500, 321] on input "c. Organize a team-building session to address the importance of collaboration …" at bounding box center [500, 315] width 0 height 10
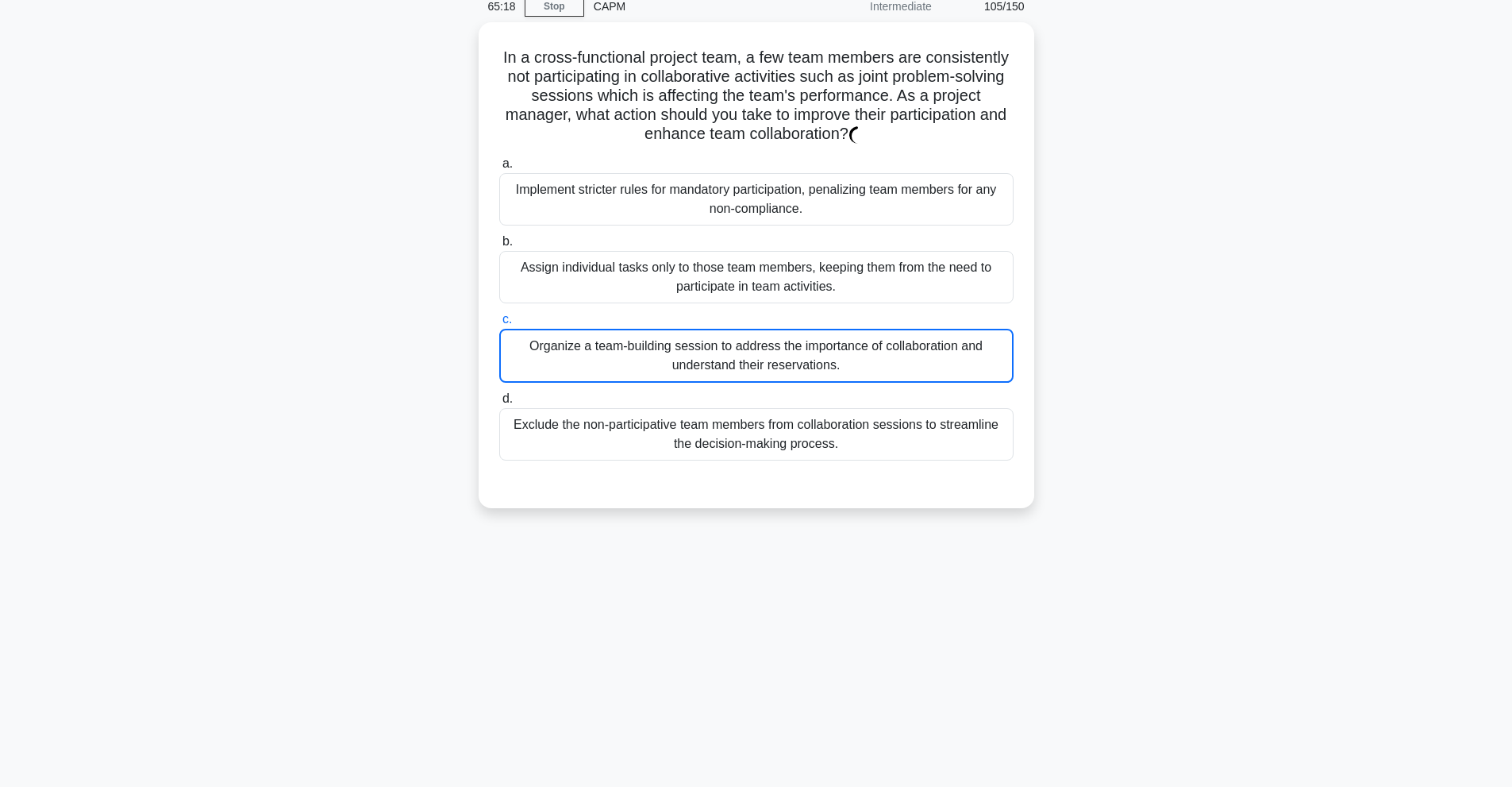
click at [1093, 215] on div "In a cross-functional project team, a few team members are consistently not par…" at bounding box center [756, 275] width 1048 height 505
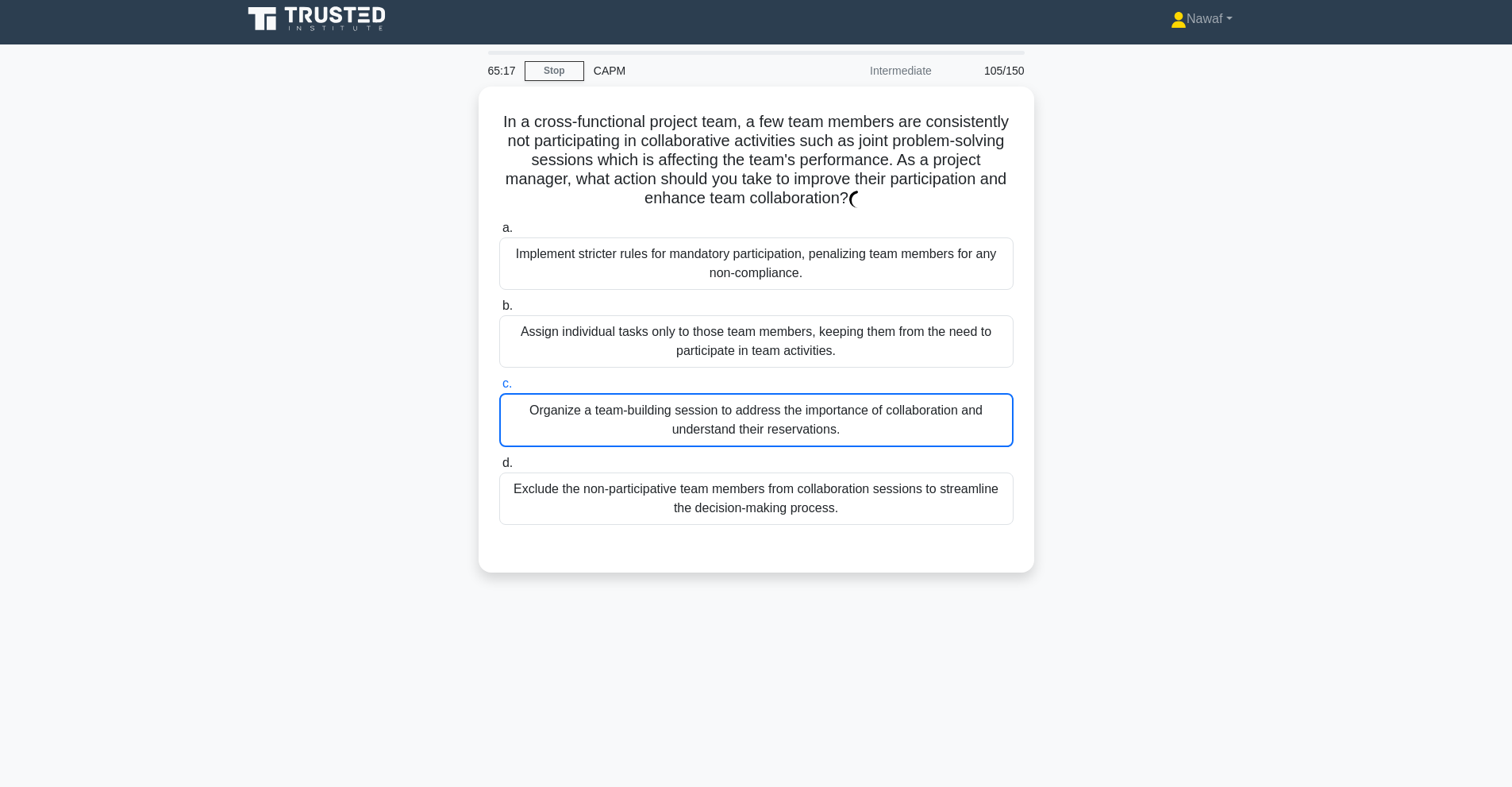
scroll to position [0, 0]
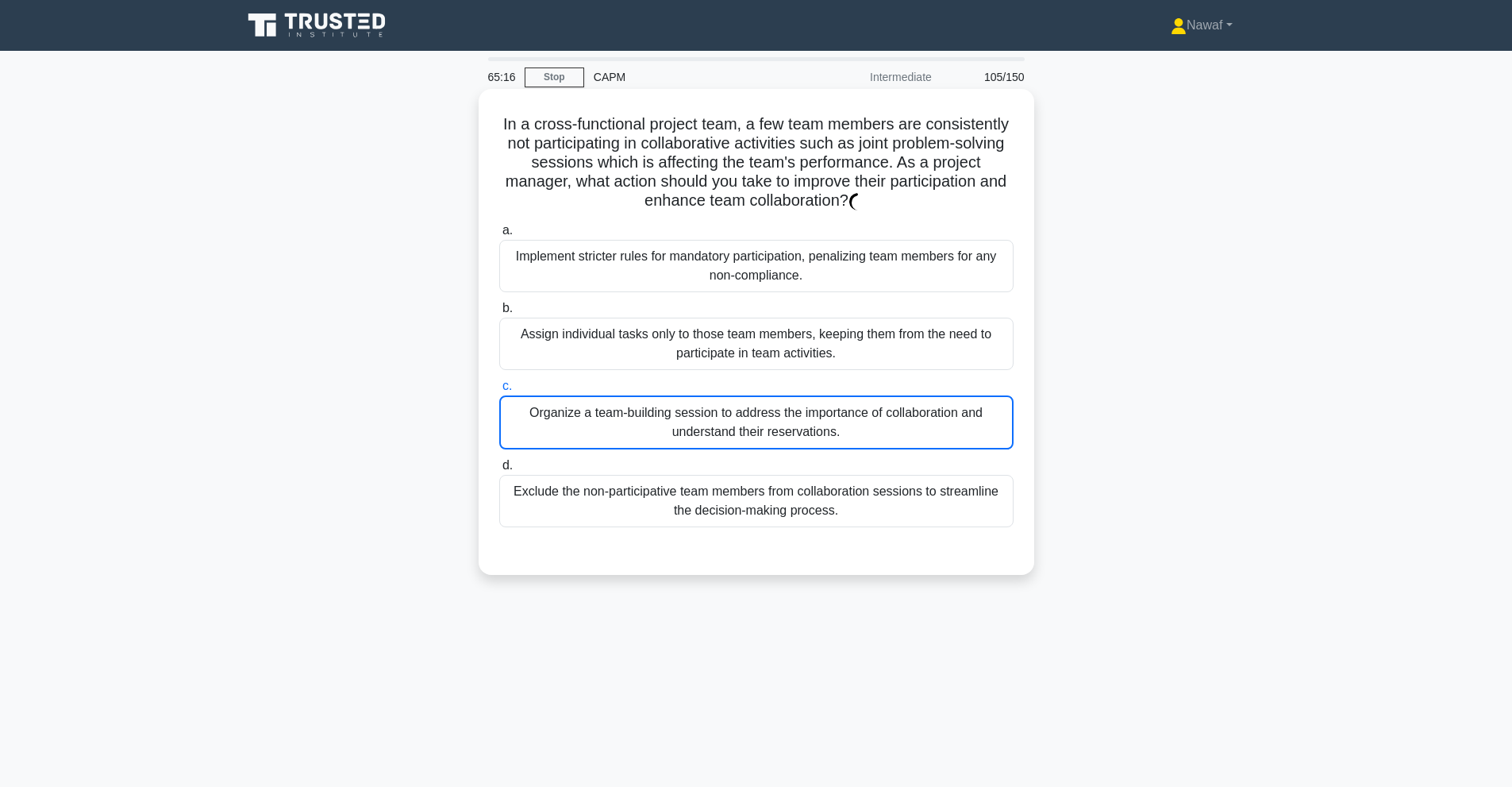
click at [873, 385] on label "c. Organize a team-building session to address the importance of collaboration …" at bounding box center [757, 412] width 515 height 73
click at [500, 385] on input "c. Organize a team-building session to address the importance of collaboration …" at bounding box center [500, 386] width 0 height 10
click at [835, 474] on label "d. Exclude the non-participative team members from collaboration sessions to st…" at bounding box center [757, 491] width 515 height 72
click at [500, 470] on input "d. Exclude the non-participative team members from collaboration sessions to st…" at bounding box center [500, 465] width 0 height 10
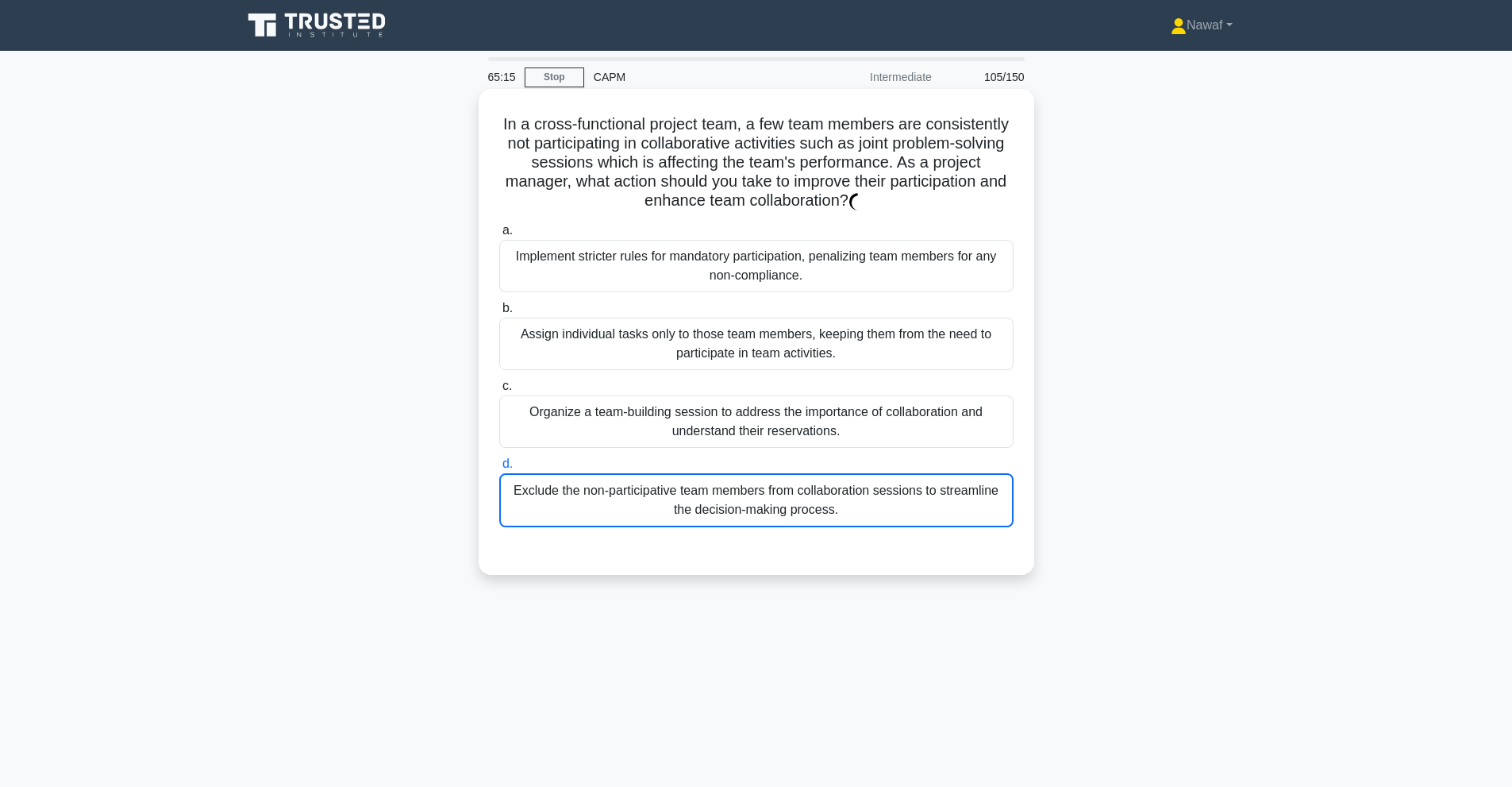
click at [813, 451] on div "a. Implement stricter rules for mandatory participation, penalizing team member…" at bounding box center [756, 373] width 533 height 312
click at [813, 432] on div "Organize a team-building session to address the importance of collaboration and…" at bounding box center [757, 421] width 515 height 53
click at [500, 391] on input "c. Organize a team-building session to address the importance of collaboration …" at bounding box center [500, 386] width 0 height 10
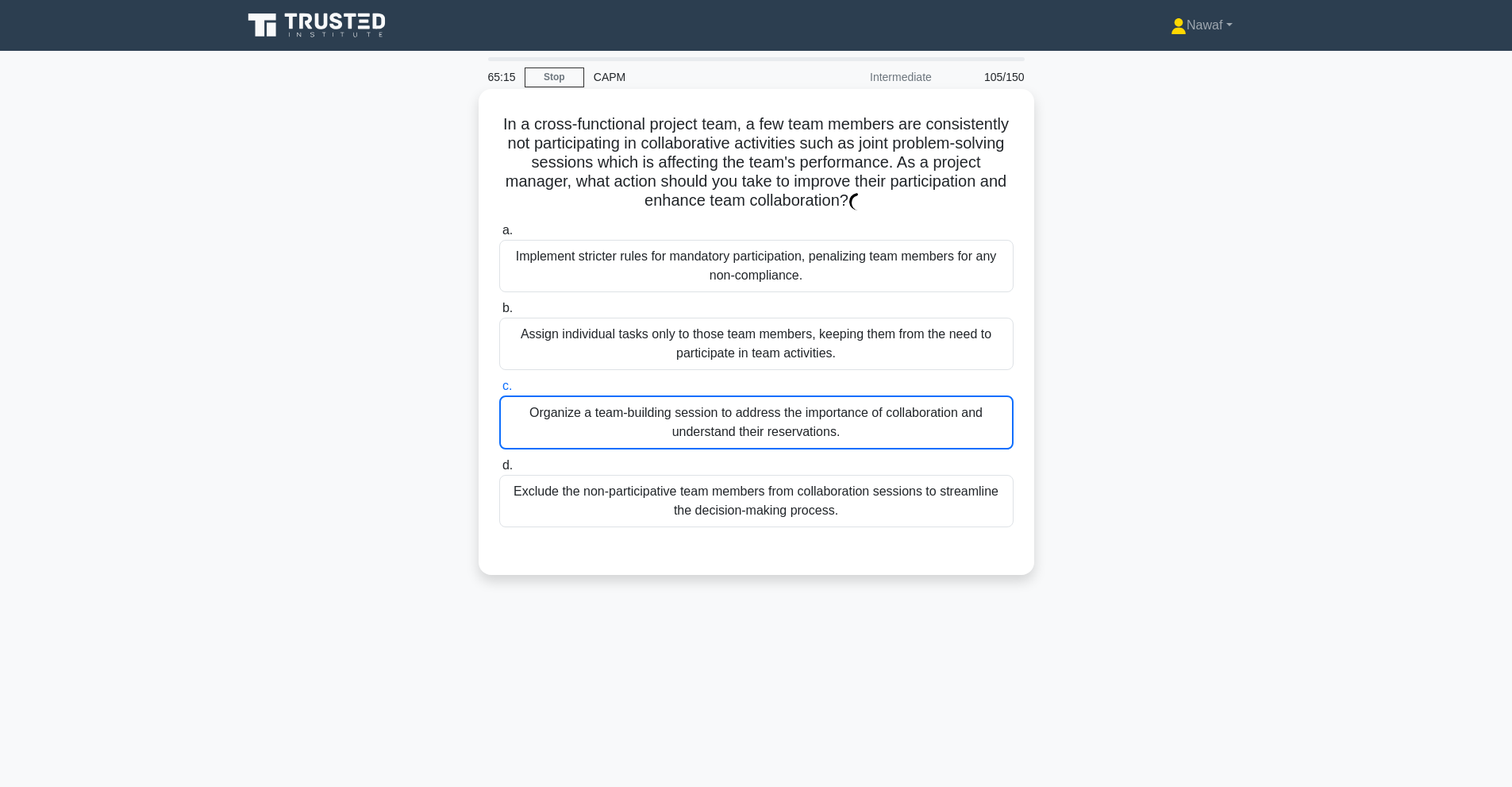
click at [813, 432] on div "Organize a team-building session to address the importance of collaboration and…" at bounding box center [757, 422] width 515 height 54
click at [500, 391] on input "c. Organize a team-building session to address the importance of collaboration …" at bounding box center [500, 386] width 0 height 10
click at [813, 432] on div "Organize a team-building session to address the importance of collaboration and…" at bounding box center [757, 422] width 515 height 54
click at [500, 391] on input "c. Organize a team-building session to address the importance of collaboration …" at bounding box center [500, 386] width 0 height 10
click at [977, 439] on div "Organize a team-building session to address the importance of collaboration and…" at bounding box center [757, 422] width 515 height 54
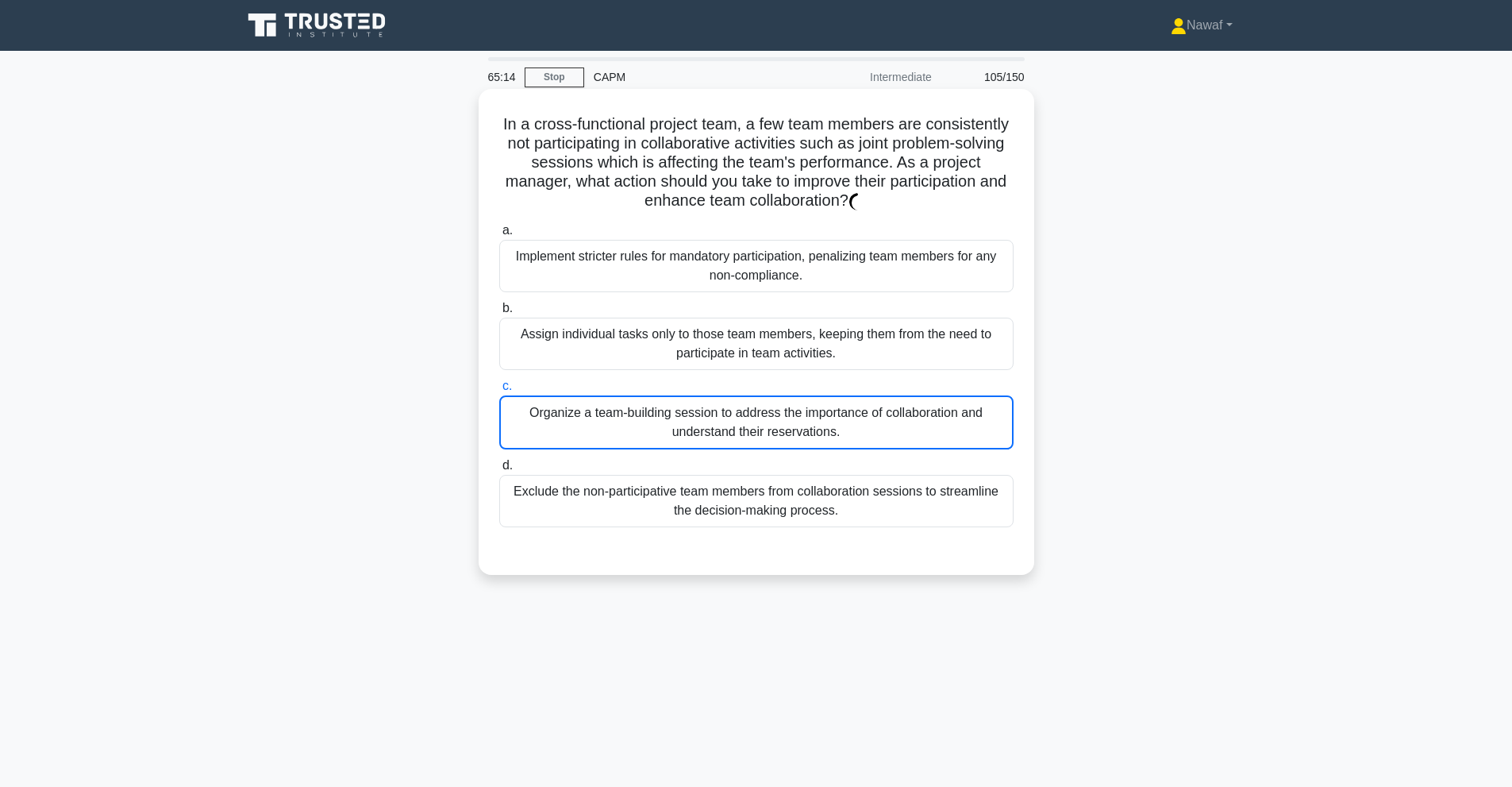
click at [500, 391] on input "c. Organize a team-building session to address the importance of collaboration …" at bounding box center [500, 386] width 0 height 10
click at [977, 439] on div "Organize a team-building session to address the importance of collaboration and…" at bounding box center [757, 422] width 515 height 54
click at [500, 391] on input "c. Organize a team-building session to address the importance of collaboration …" at bounding box center [500, 386] width 0 height 10
click at [977, 439] on div "Organize a team-building session to address the importance of collaboration and…" at bounding box center [757, 422] width 515 height 54
click at [500, 391] on input "c. Organize a team-building session to address the importance of collaboration …" at bounding box center [500, 386] width 0 height 10
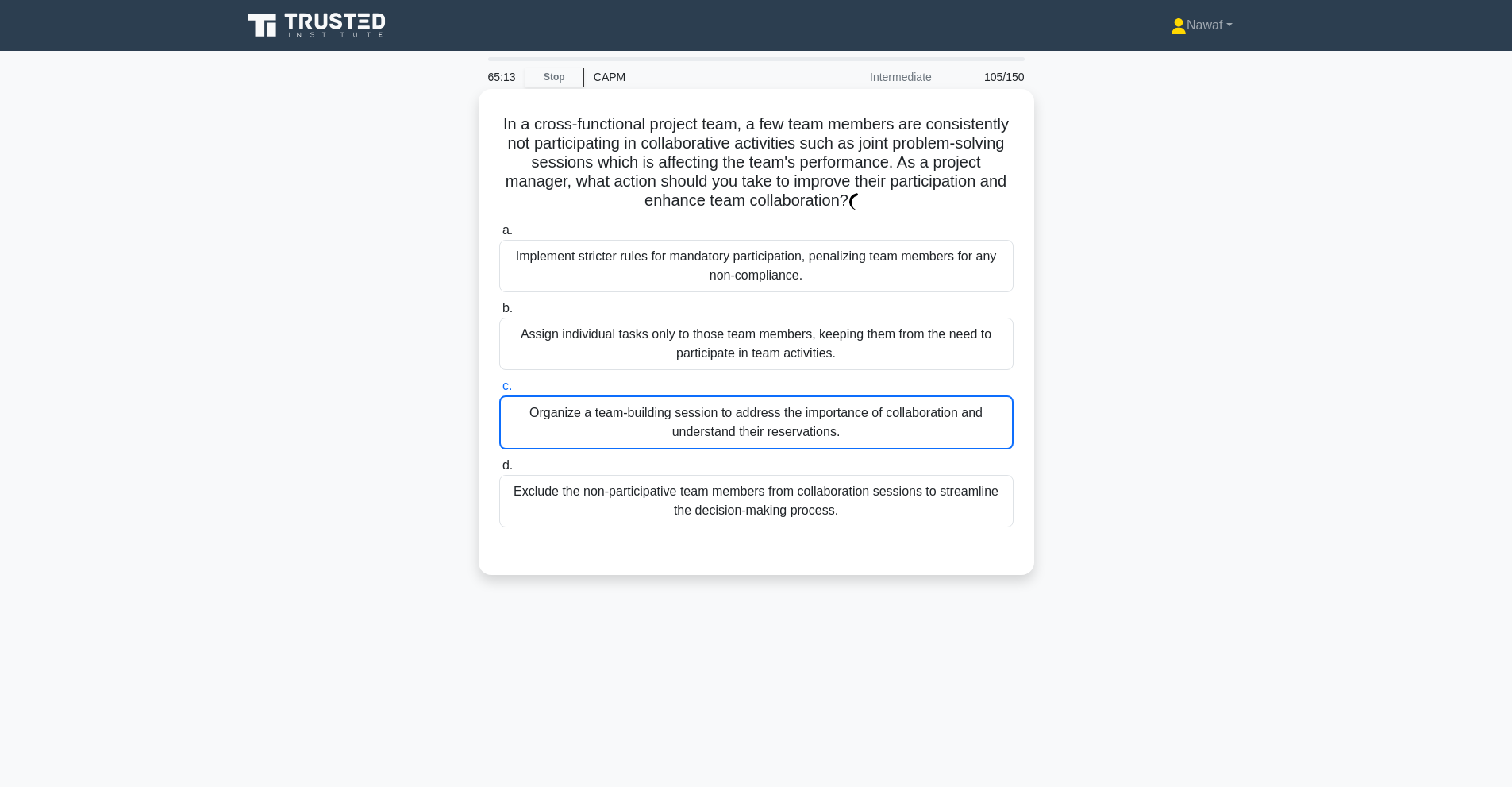
click at [977, 439] on div "Organize a team-building session to address the importance of collaboration and…" at bounding box center [757, 422] width 515 height 54
click at [500, 391] on input "c. Organize a team-building session to address the importance of collaboration …" at bounding box center [500, 386] width 0 height 10
click at [517, 396] on div "Organize a team-building session to address the importance of collaboration and…" at bounding box center [757, 422] width 515 height 54
click at [500, 391] on input "c. Organize a team-building session to address the importance of collaboration …" at bounding box center [500, 386] width 0 height 10
click at [523, 338] on div "Assign individual tasks only to those team members, keeping them from the need …" at bounding box center [757, 343] width 515 height 53
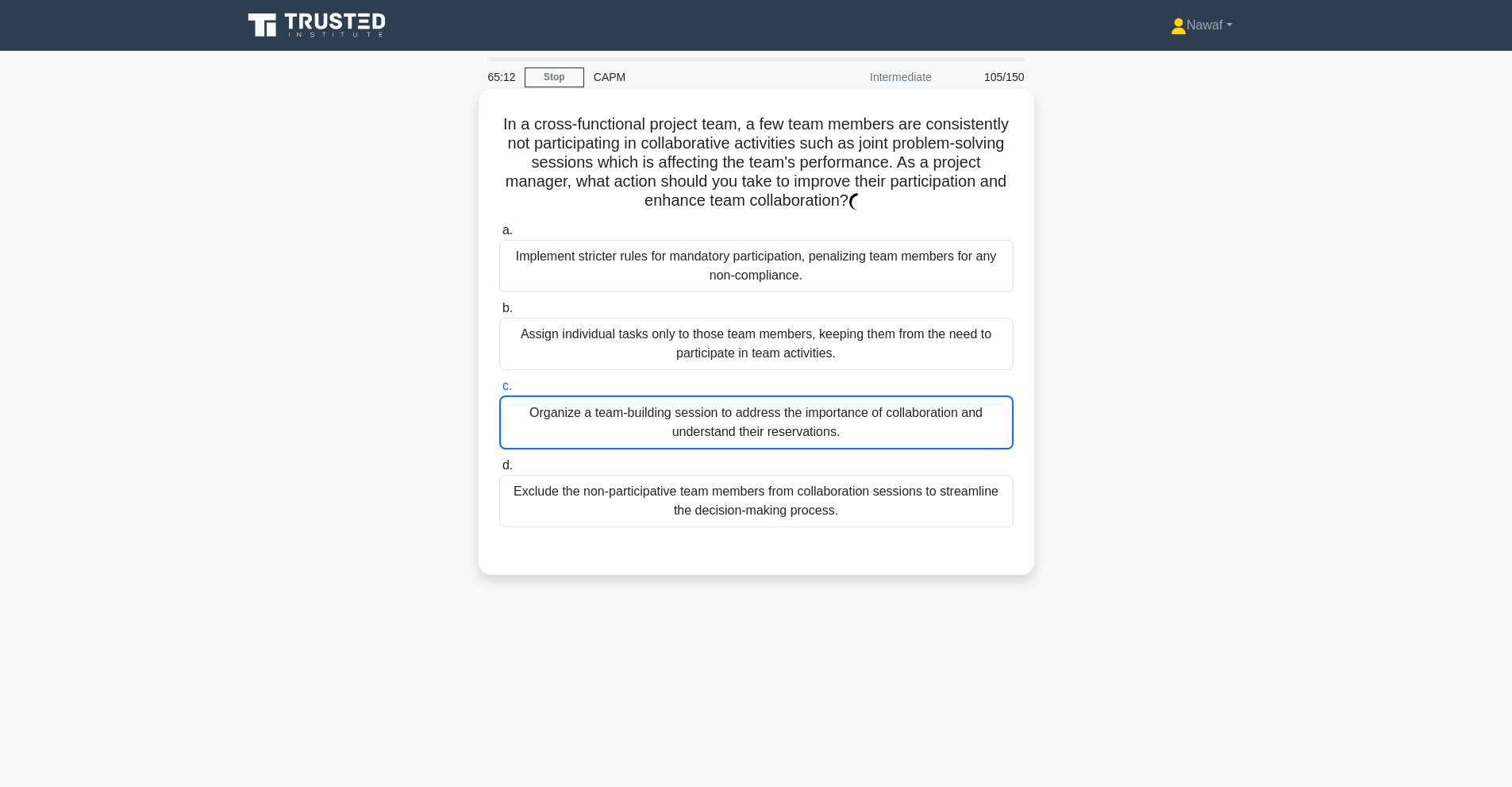
click at [500, 313] on input "b. Assign individual tasks only to those team members, keeping them from the ne…" at bounding box center [500, 308] width 0 height 10
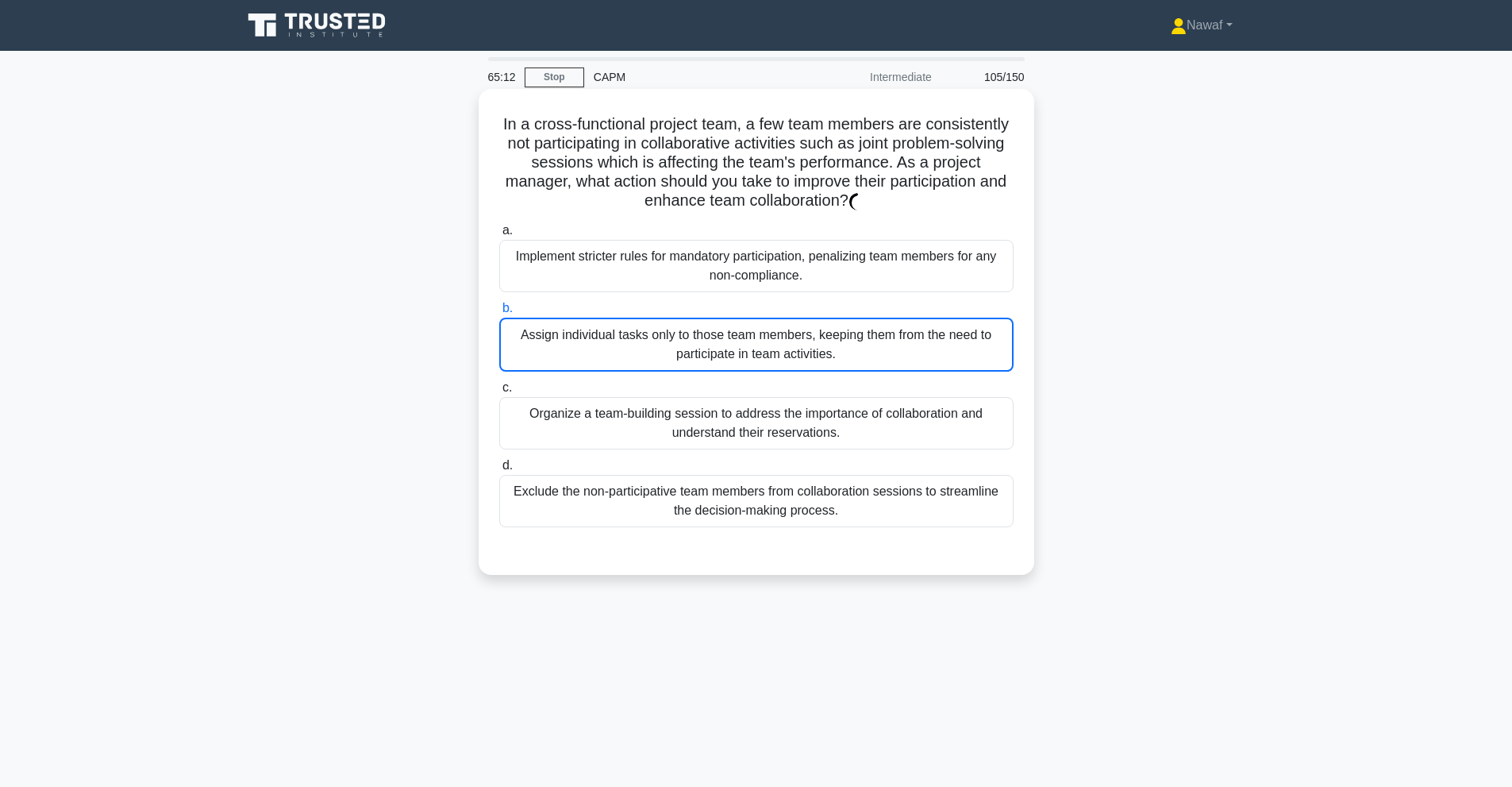
click at [521, 426] on div "Organize a team-building session to address the importance of collaboration and…" at bounding box center [757, 423] width 515 height 53
click at [500, 393] on input "c. Organize a team-building session to address the importance of collaboration …" at bounding box center [500, 388] width 0 height 10
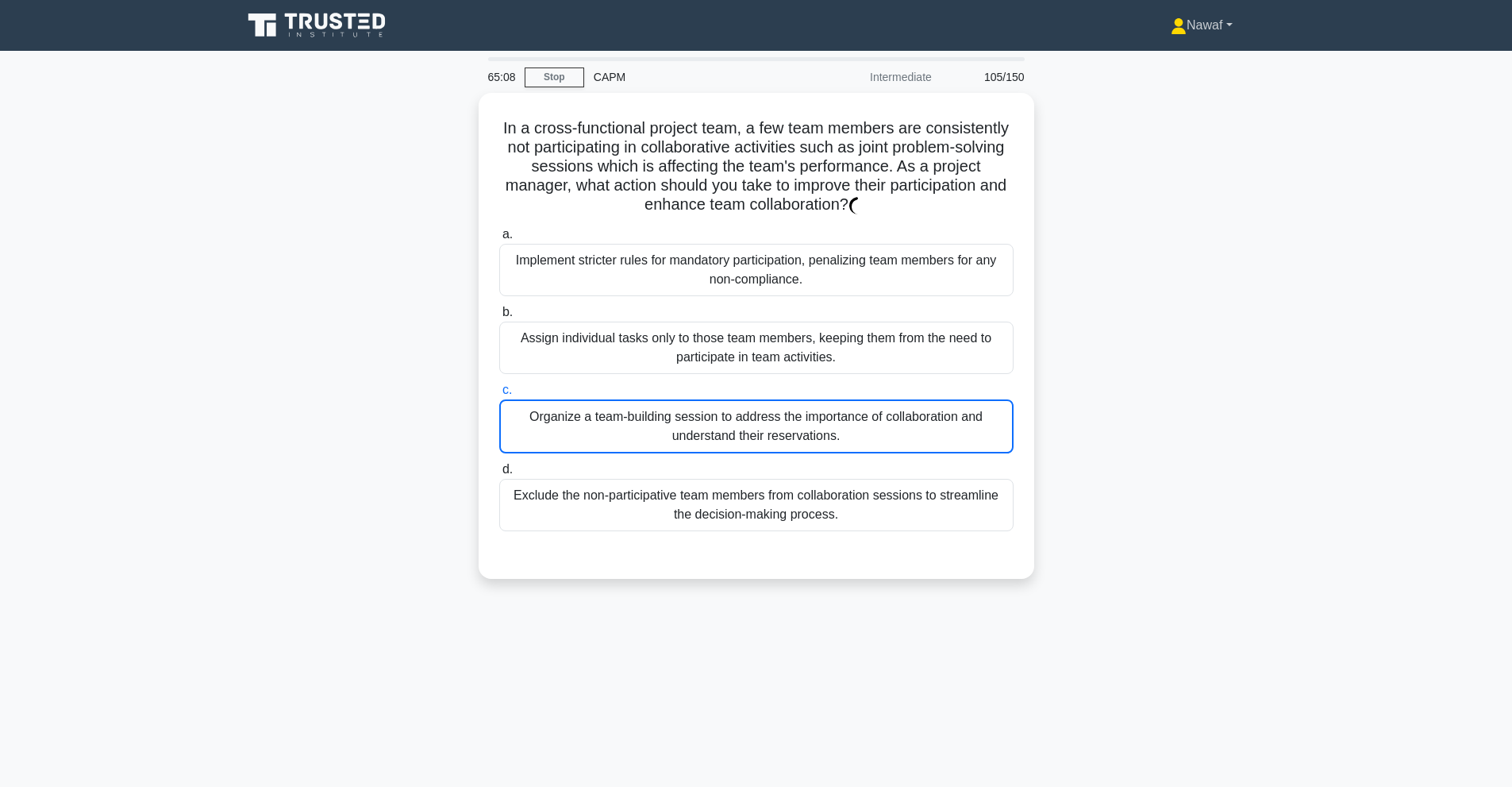
click at [1171, 31] on icon at bounding box center [1178, 31] width 14 height 7
click at [547, 81] on link "Stop" at bounding box center [554, 78] width 59 height 20
click at [540, 84] on link "Stop" at bounding box center [554, 78] width 59 height 20
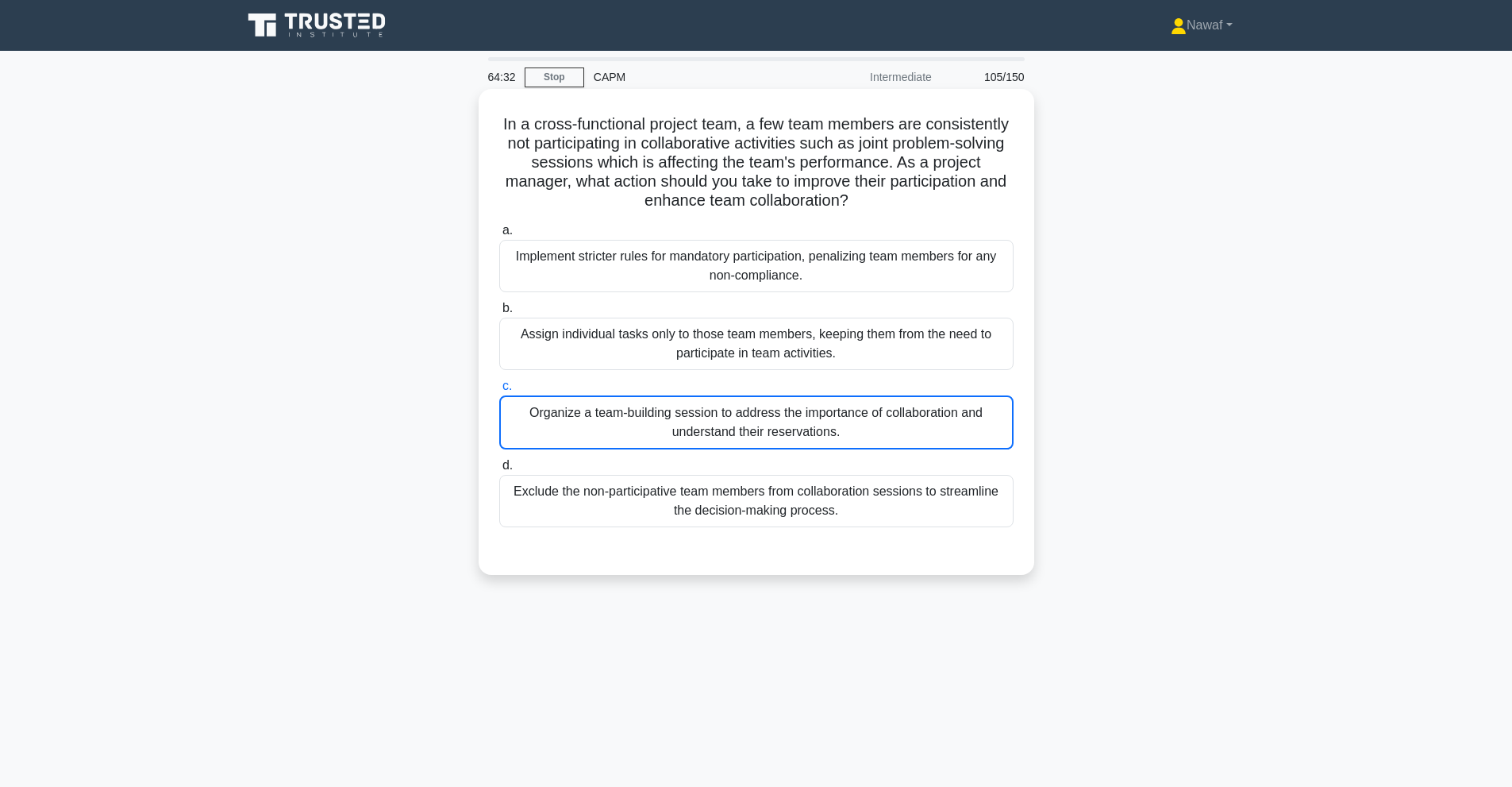
click at [922, 418] on div "Organize a team-building session to address the importance of collaboration and…" at bounding box center [757, 422] width 515 height 54
click at [500, 391] on input "c. Organize a team-building session to address the importance of collaboration …" at bounding box center [500, 386] width 0 height 10
click at [922, 418] on div "Organize a team-building session to address the importance of collaboration and…" at bounding box center [757, 422] width 515 height 54
click at [500, 391] on input "c. Organize a team-building session to address the importance of collaboration …" at bounding box center [500, 386] width 0 height 10
click at [922, 418] on div "Organize a team-building session to address the importance of collaboration and…" at bounding box center [757, 422] width 515 height 54
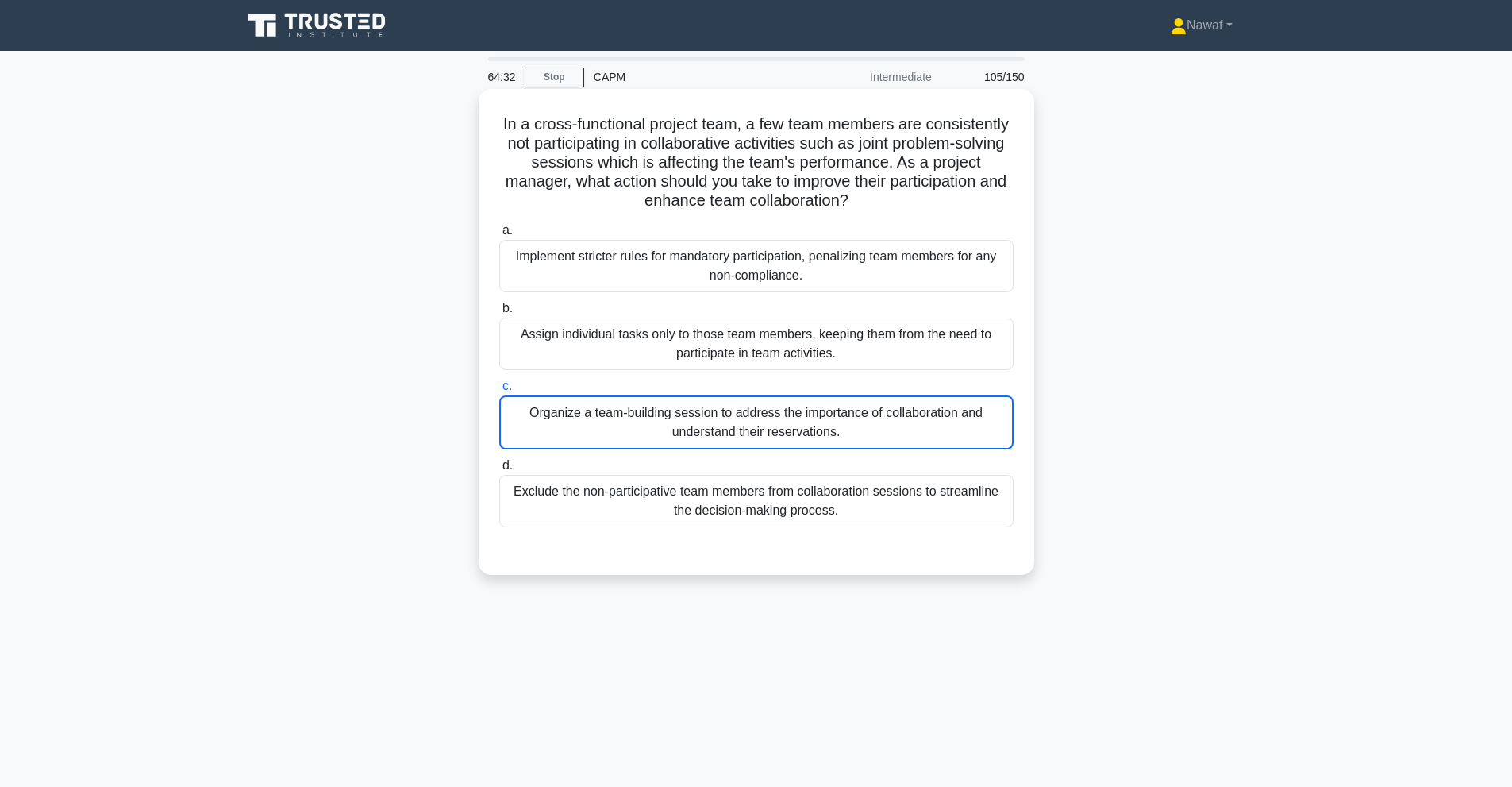
click at [500, 391] on input "c. Organize a team-building session to address the importance of collaboration …" at bounding box center [500, 386] width 0 height 10
click at [913, 432] on div "Organize a team-building session to address the importance of collaboration and…" at bounding box center [757, 422] width 515 height 54
click at [500, 391] on input "c. Organize a team-building session to address the importance of collaboration …" at bounding box center [500, 386] width 0 height 10
click at [913, 432] on div "Organize a team-building session to address the importance of collaboration and…" at bounding box center [757, 422] width 515 height 54
click at [500, 391] on input "c. Organize a team-building session to address the importance of collaboration …" at bounding box center [500, 386] width 0 height 10
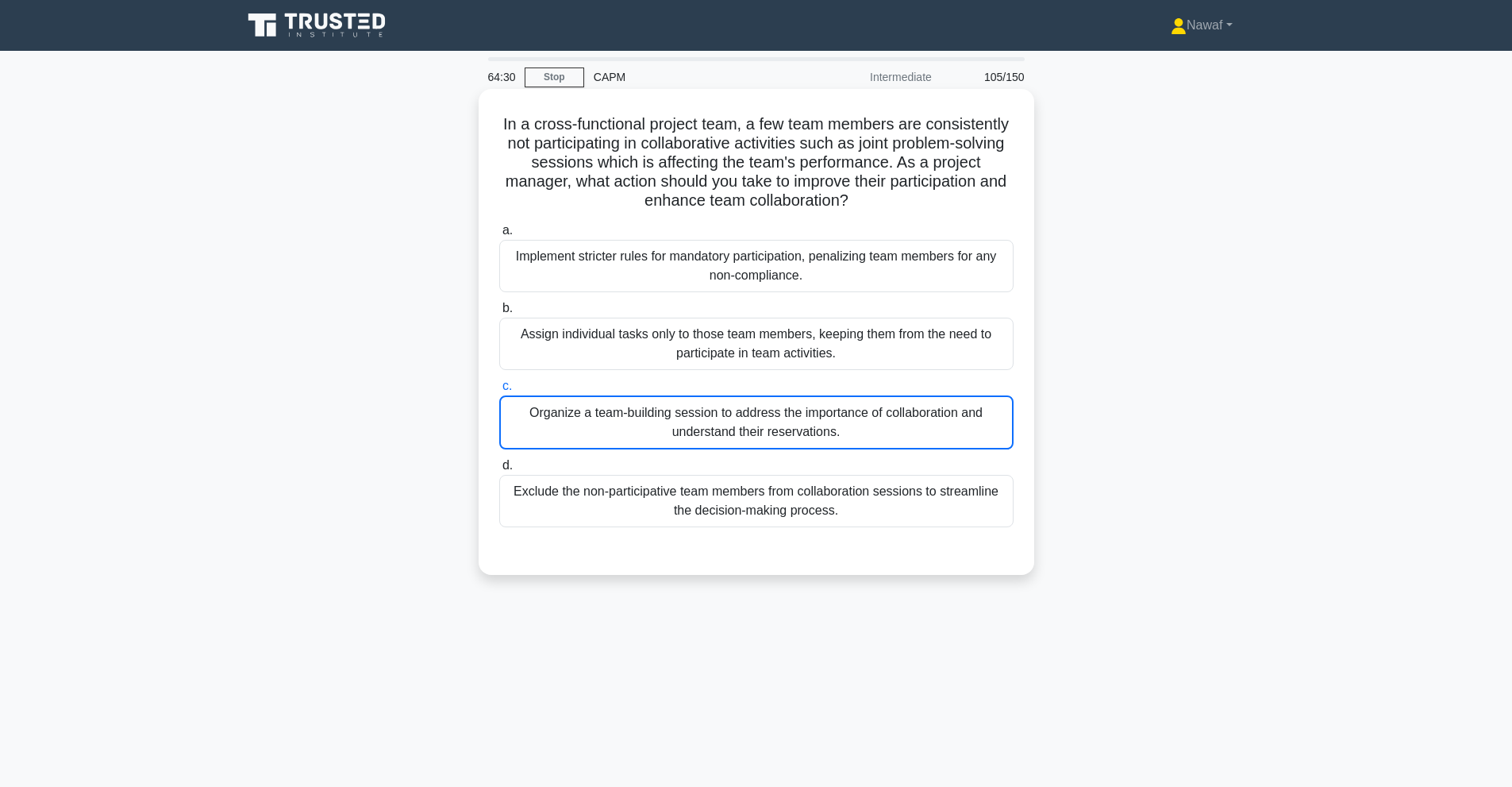
click at [913, 432] on div "Organize a team-building session to address the importance of collaboration and…" at bounding box center [757, 422] width 515 height 54
click at [500, 391] on input "c. Organize a team-building session to address the importance of collaboration …" at bounding box center [500, 386] width 0 height 10
click at [913, 432] on div "Organize a team-building session to address the importance of collaboration and…" at bounding box center [757, 422] width 515 height 54
click at [500, 391] on input "c. Organize a team-building session to address the importance of collaboration …" at bounding box center [500, 386] width 0 height 10
click at [913, 432] on div "Organize a team-building session to address the importance of collaboration and…" at bounding box center [757, 422] width 515 height 54
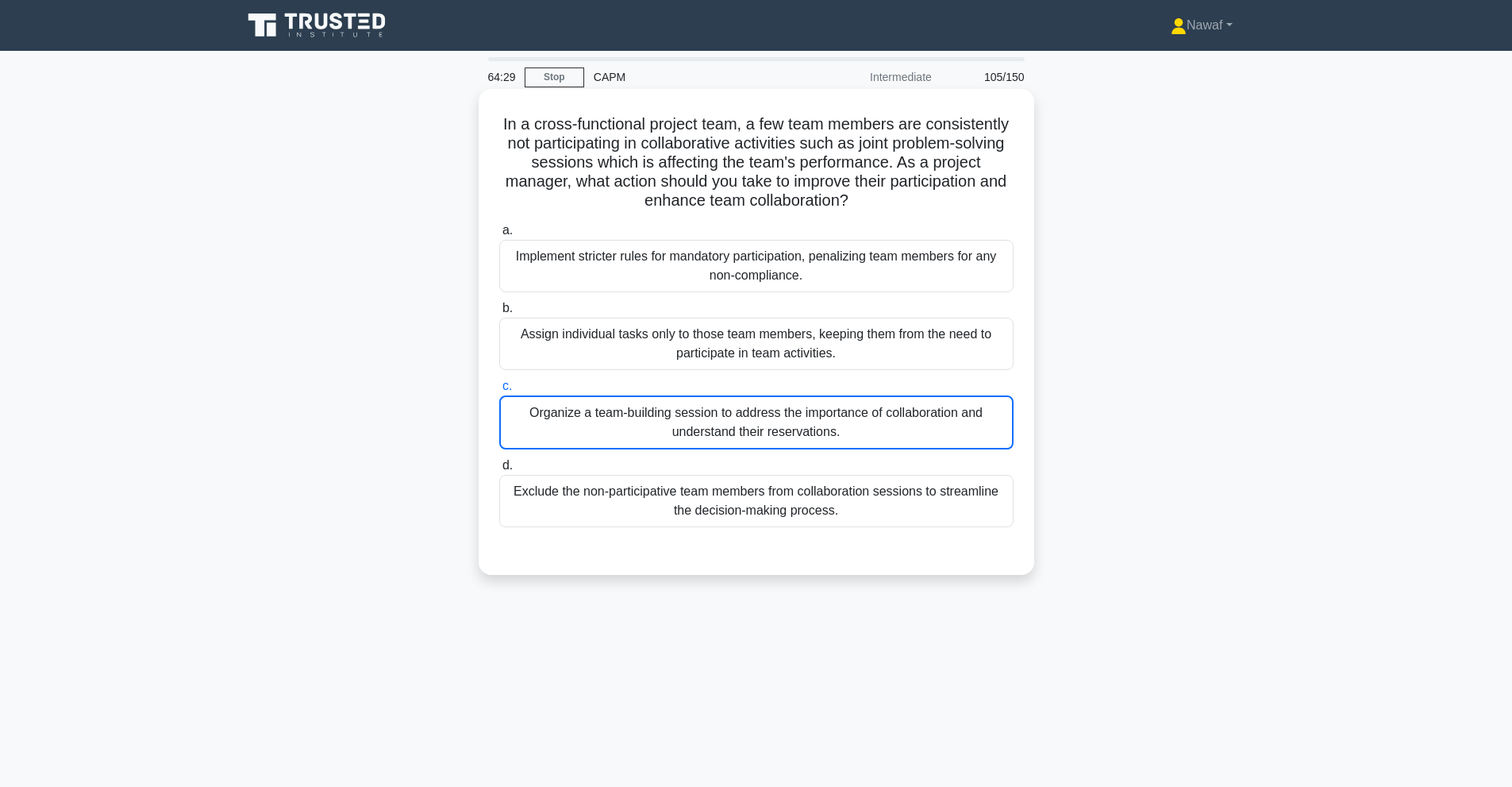
click at [500, 391] on input "c. Organize a team-building session to address the importance of collaboration …" at bounding box center [500, 386] width 0 height 10
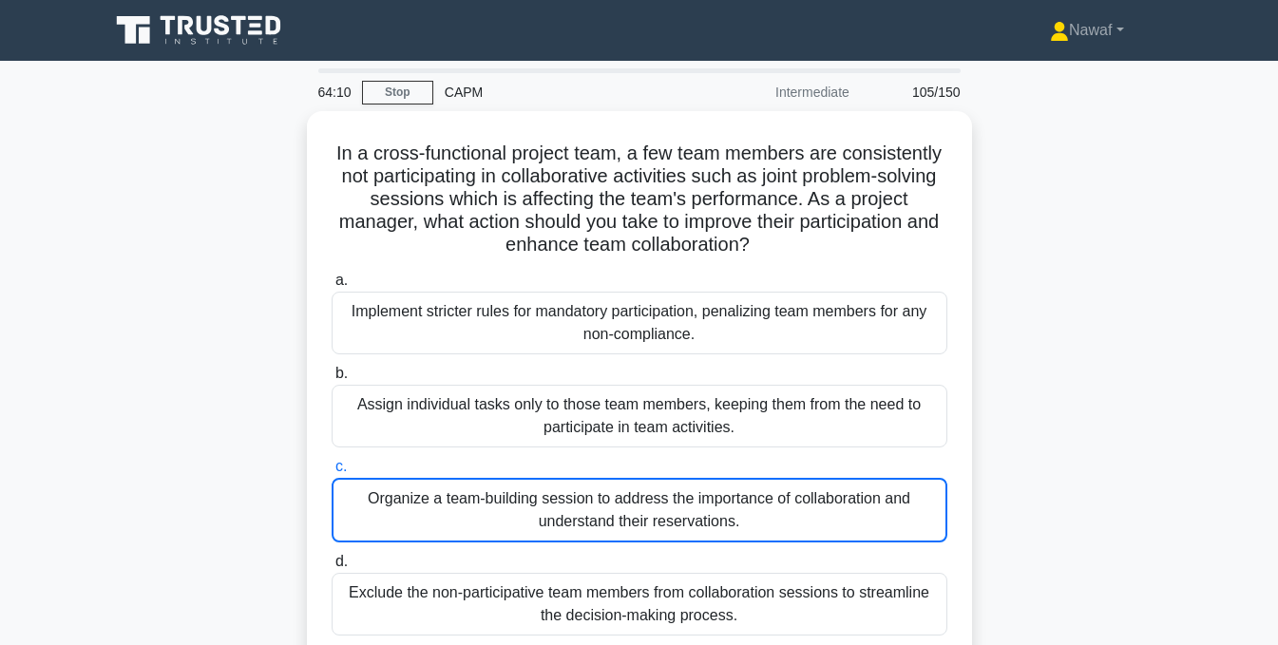
click at [1029, 224] on div "In a cross-functional project team, a few team members are consistently not par…" at bounding box center [639, 413] width 1083 height 604
